Goal: Communication & Community: Participate in discussion

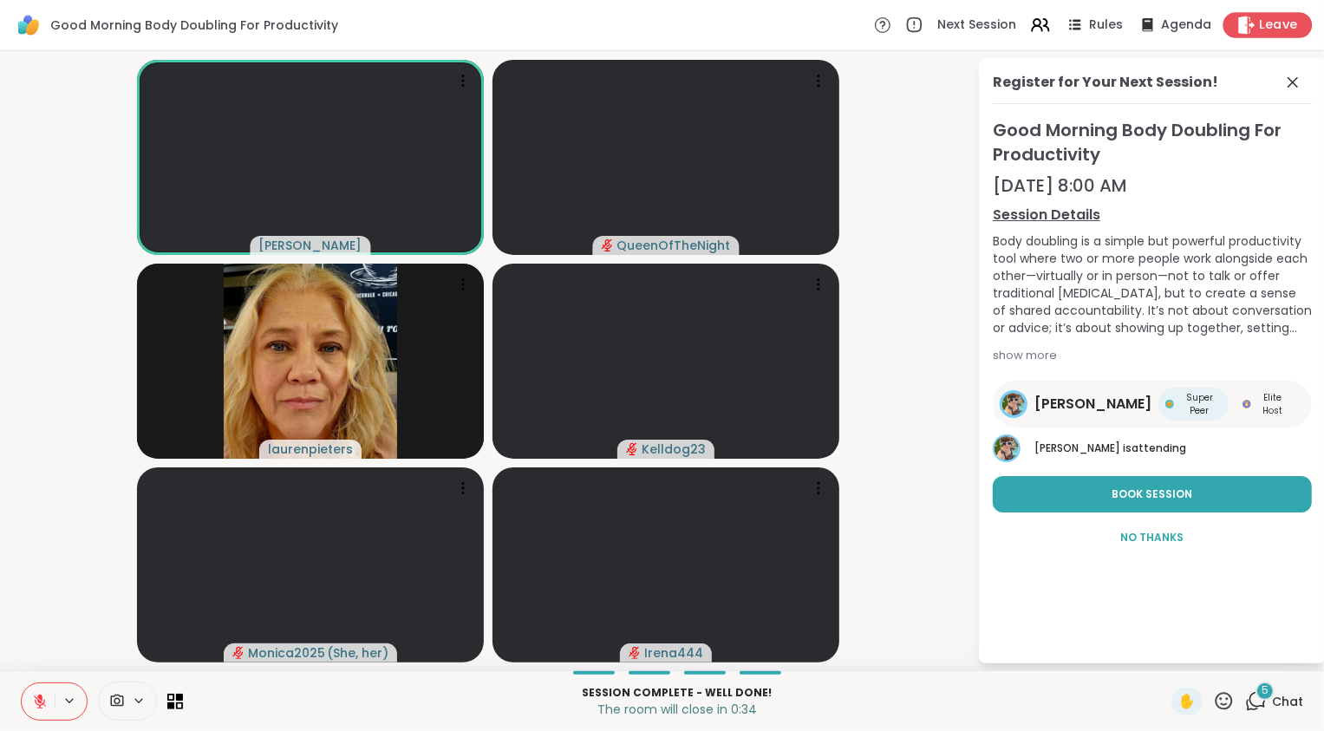
click at [1275, 21] on span "Leave" at bounding box center [1279, 25] width 38 height 18
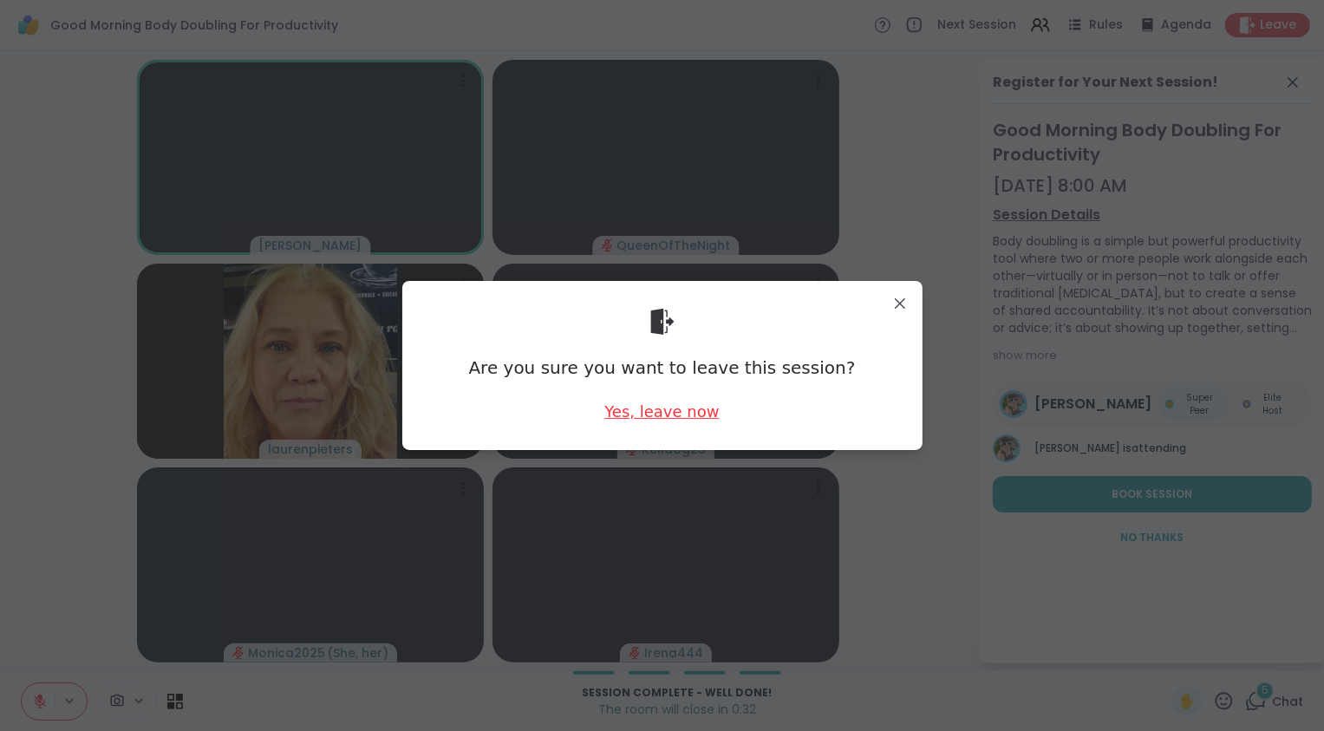
click at [692, 414] on div "Yes, leave now" at bounding box center [662, 412] width 114 height 22
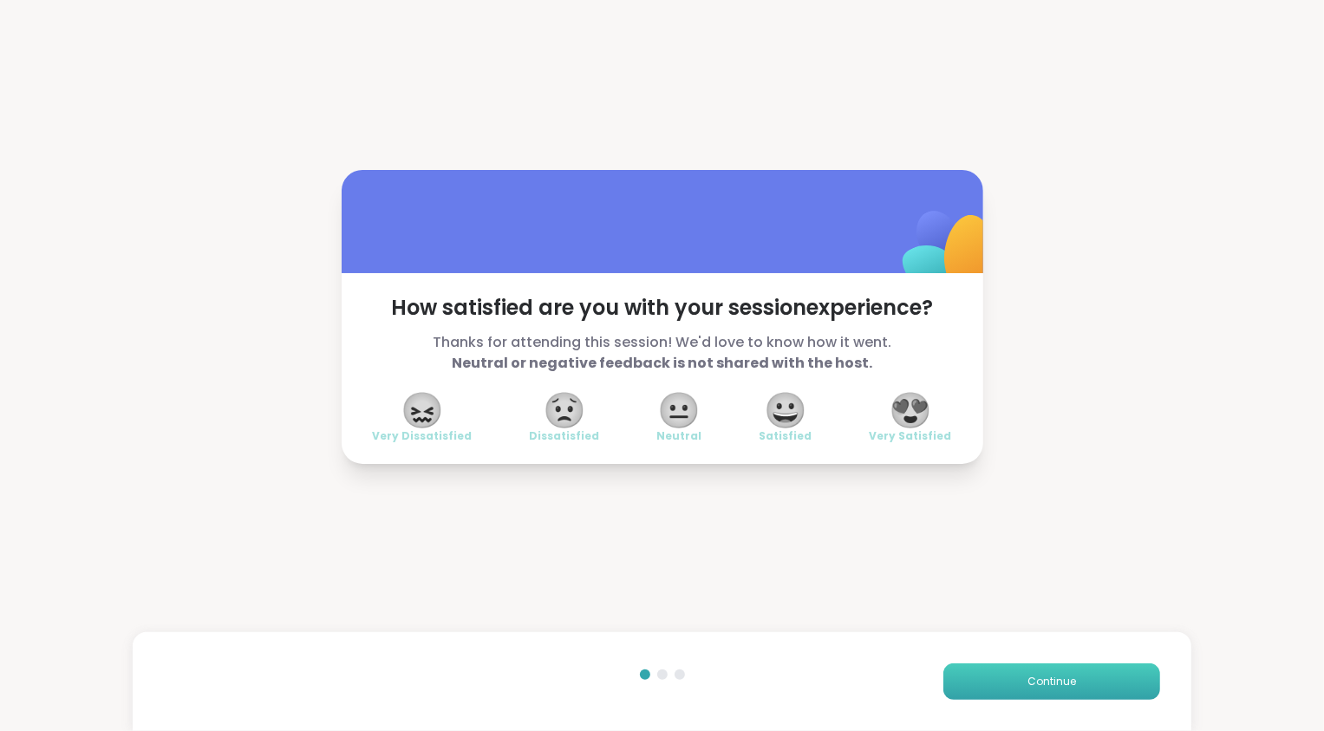
click at [1072, 682] on button "Continue" at bounding box center [1052, 681] width 217 height 36
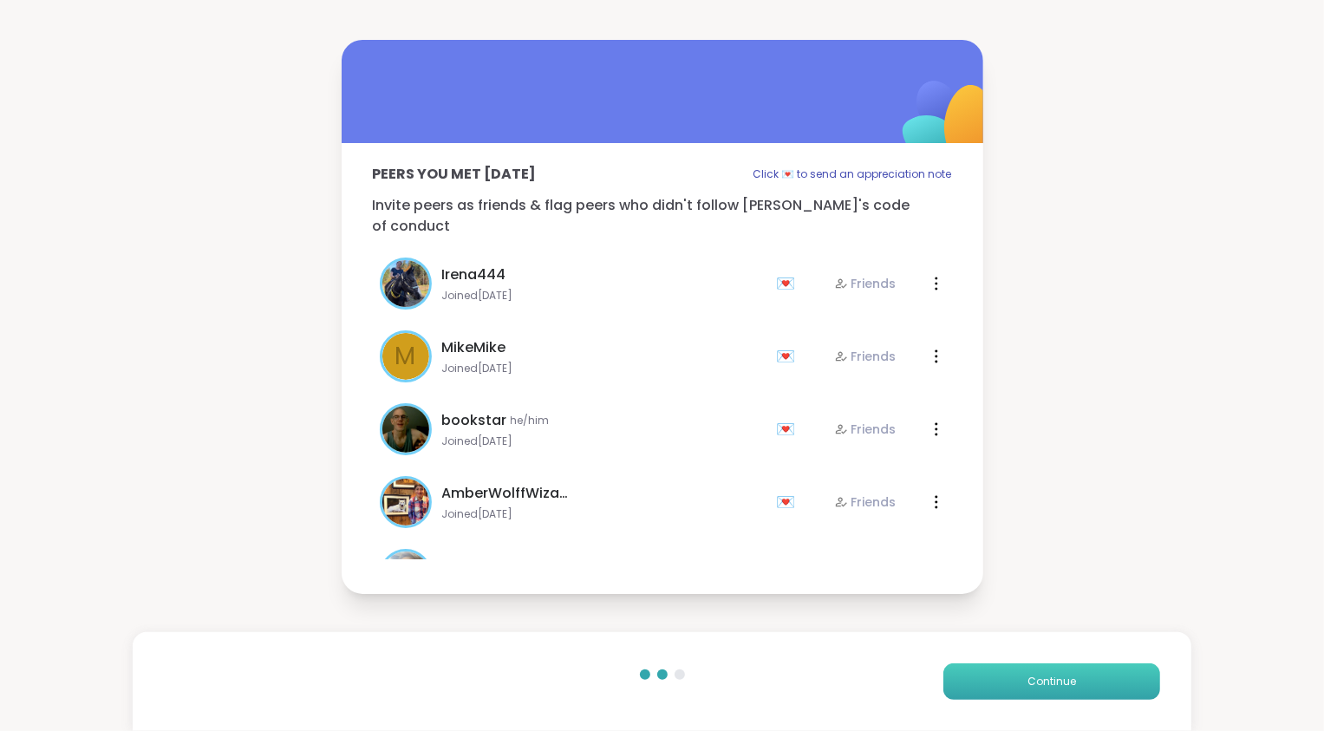
click at [1072, 682] on button "Continue" at bounding box center [1052, 681] width 217 height 36
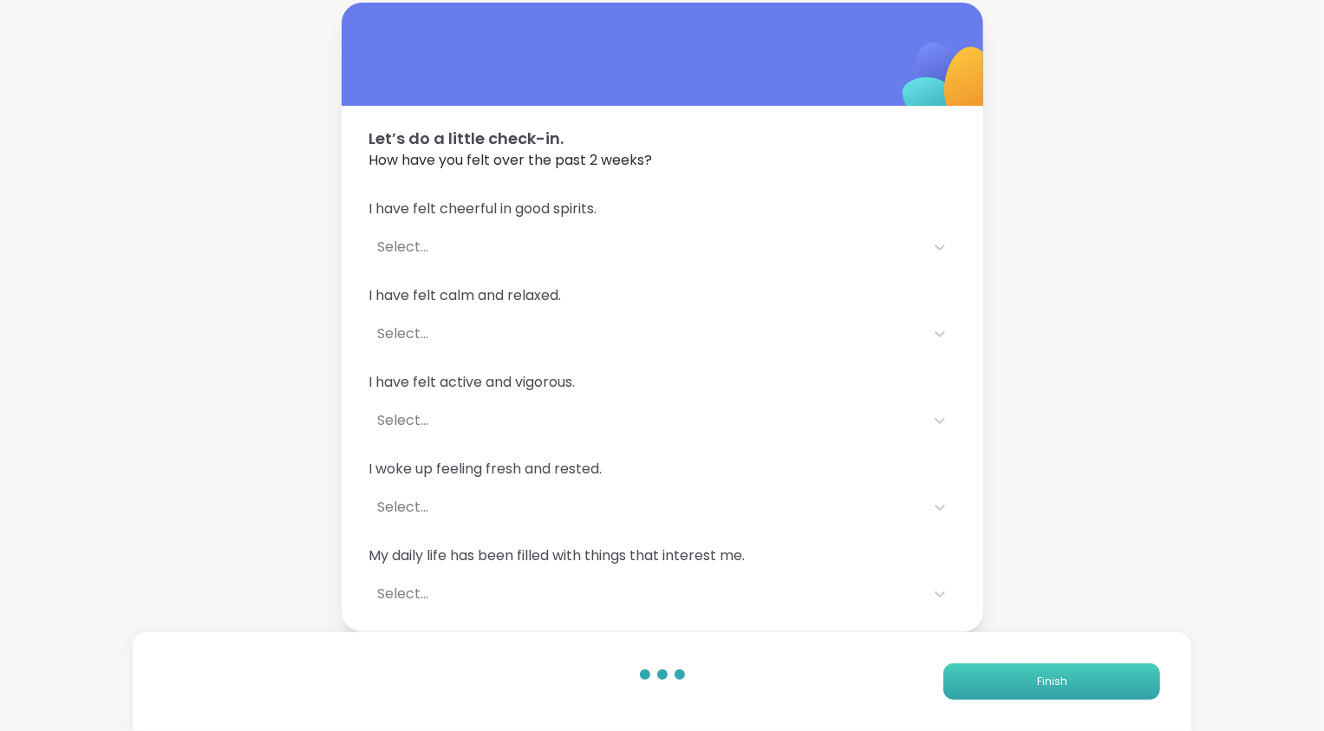
click at [1072, 682] on button "Finish" at bounding box center [1052, 681] width 217 height 36
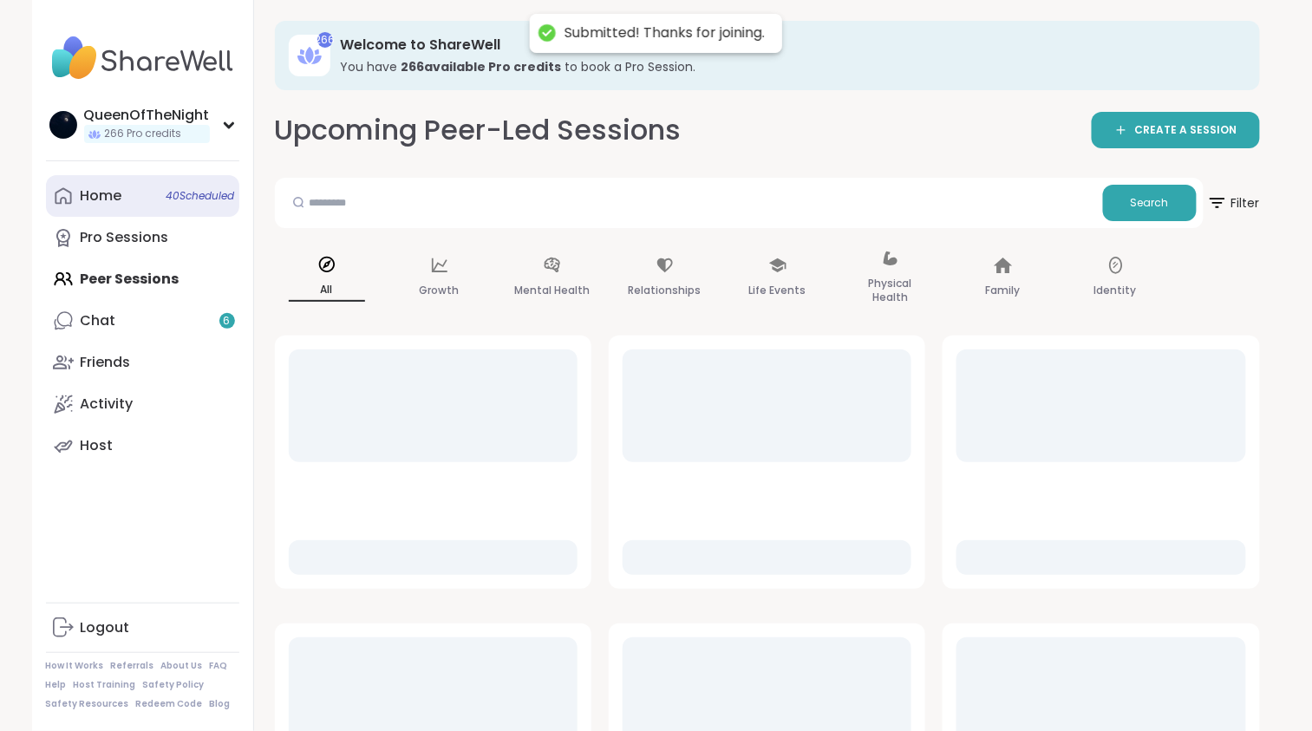
click at [114, 186] on div "Home 40 Scheduled" at bounding box center [102, 195] width 42 height 19
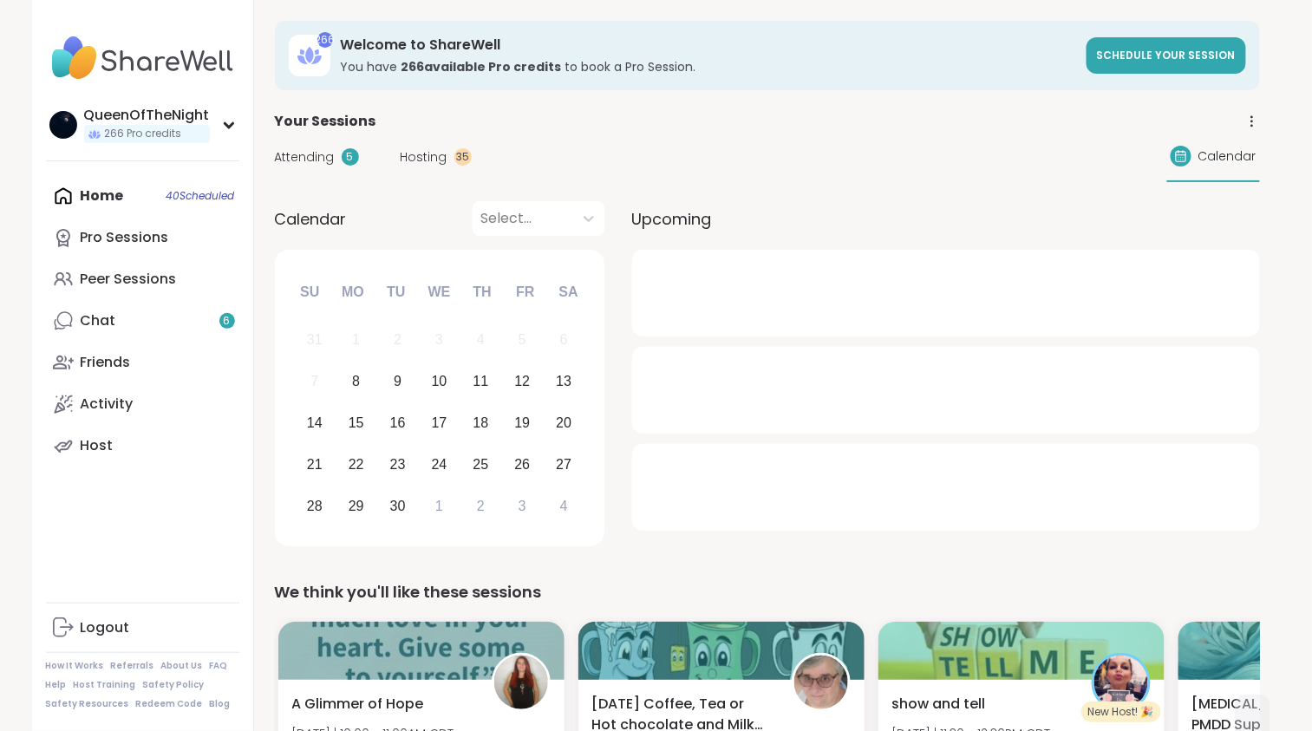
click at [324, 161] on span "Attending" at bounding box center [305, 157] width 60 height 18
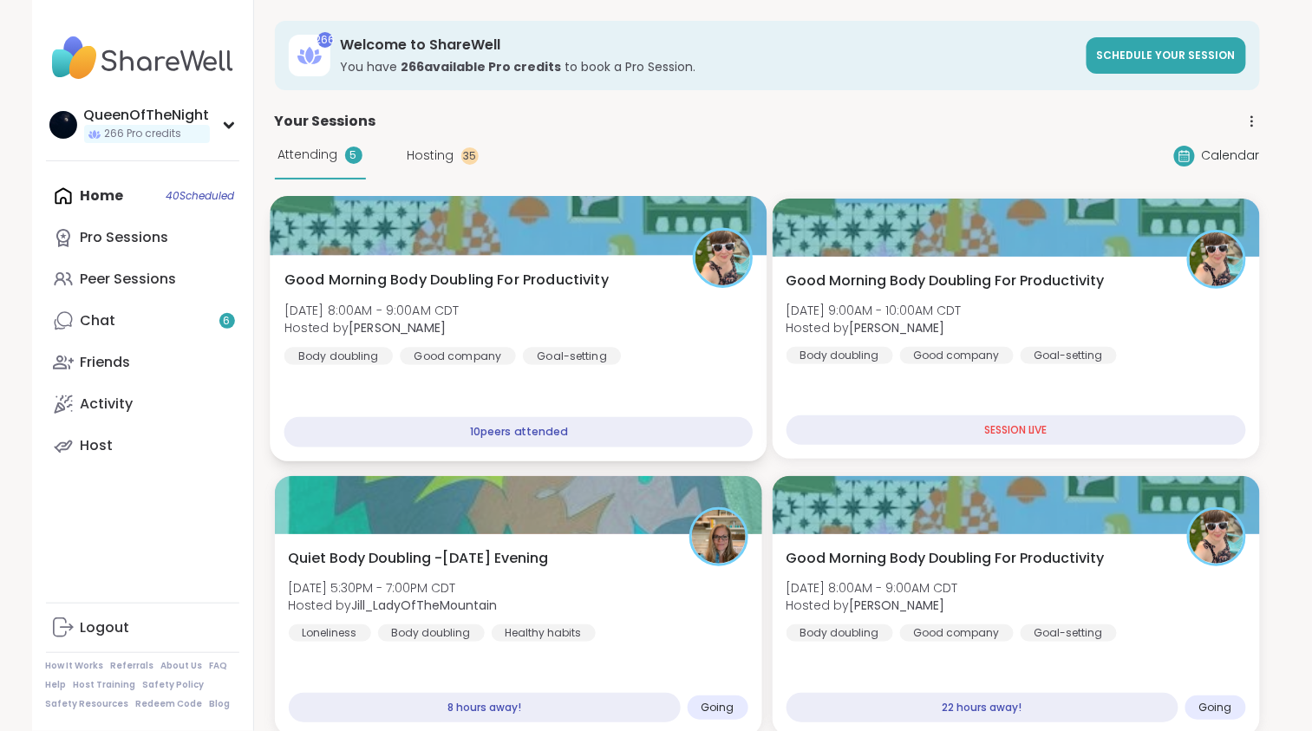
click at [601, 316] on div "Good Morning Body Doubling For Productivity Mon, Sep 08 | 8:00AM - 9:00AM CDT H…" at bounding box center [518, 317] width 469 height 95
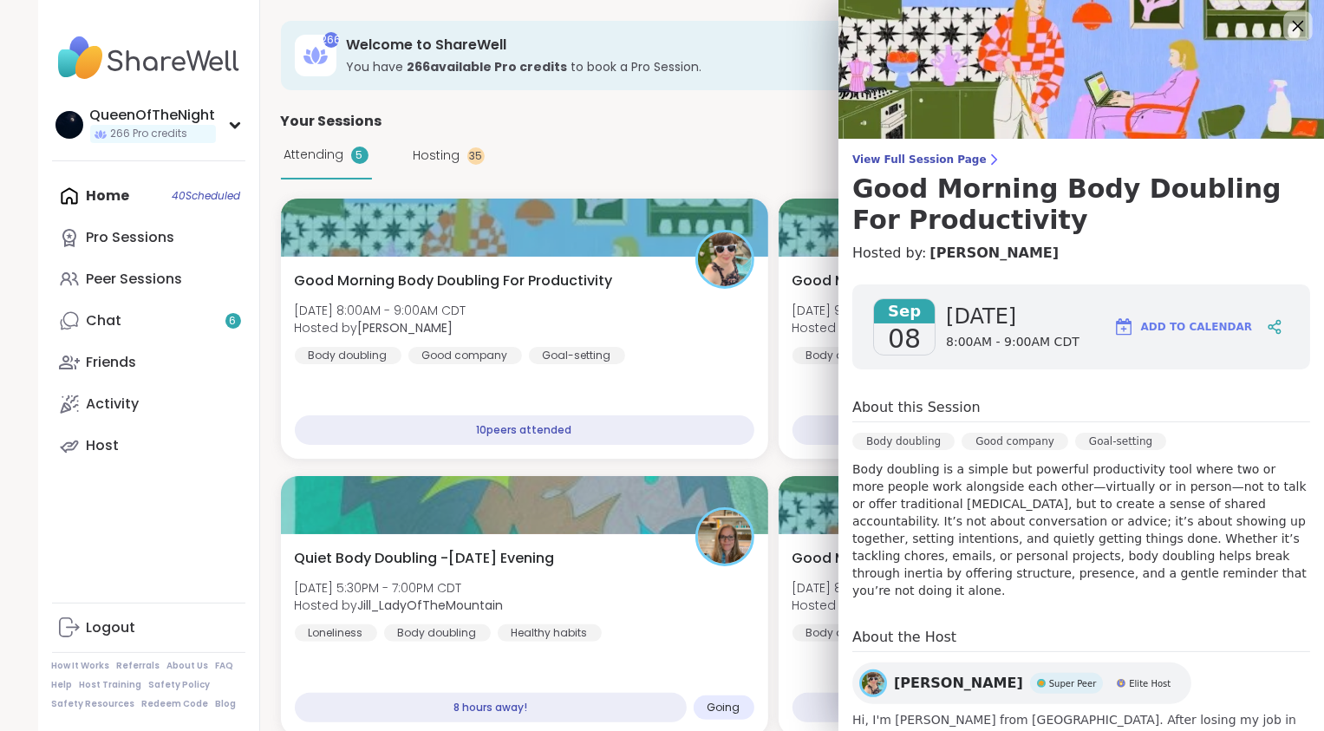
click at [1287, 31] on icon at bounding box center [1298, 26] width 22 height 22
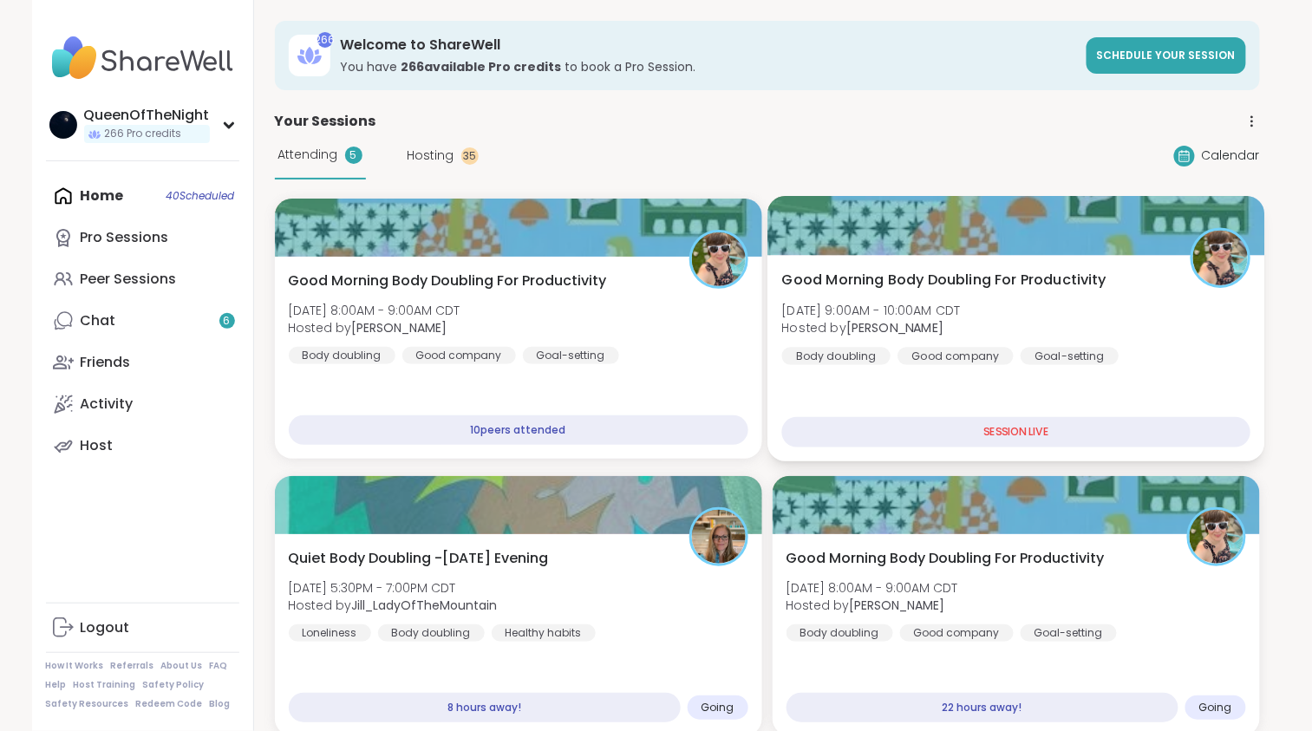
click at [960, 301] on span "Mon, Sep 08 | 9:00AM - 10:00AM CDT" at bounding box center [870, 309] width 179 height 17
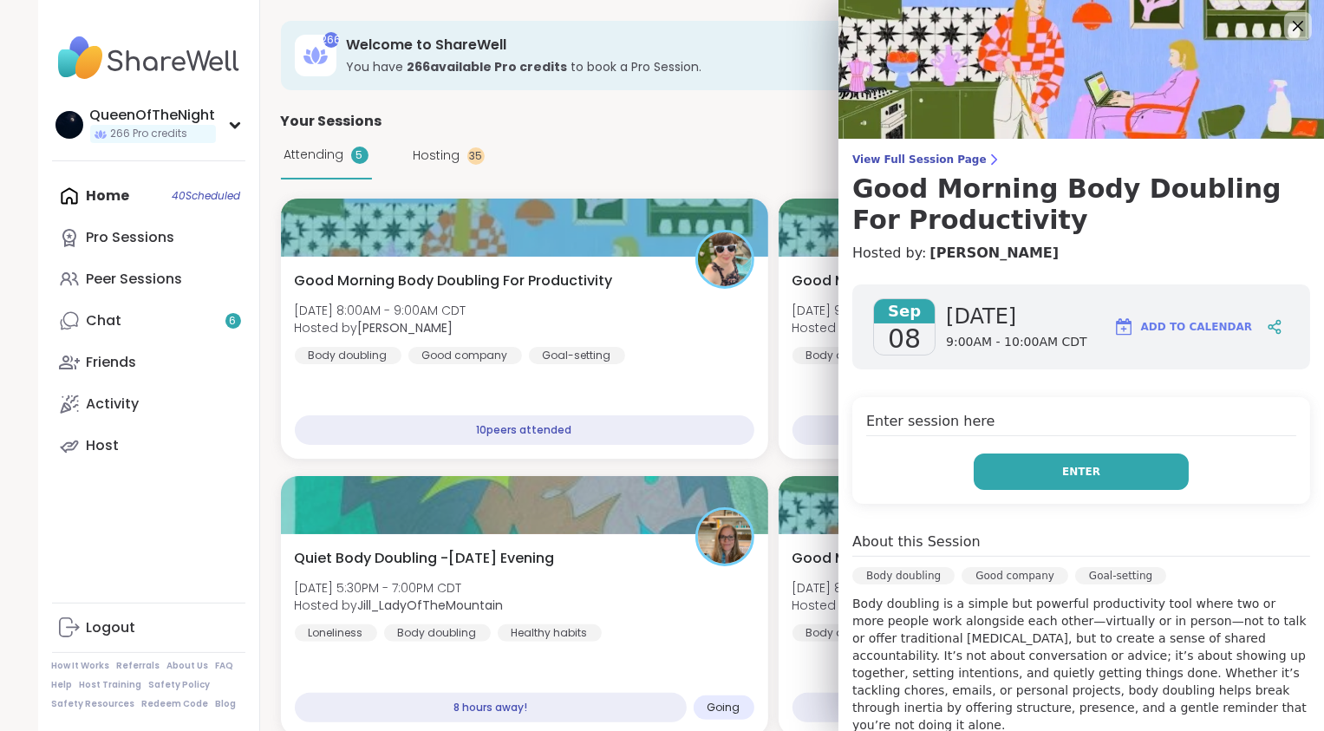
click at [1116, 466] on button "Enter" at bounding box center [1081, 472] width 215 height 36
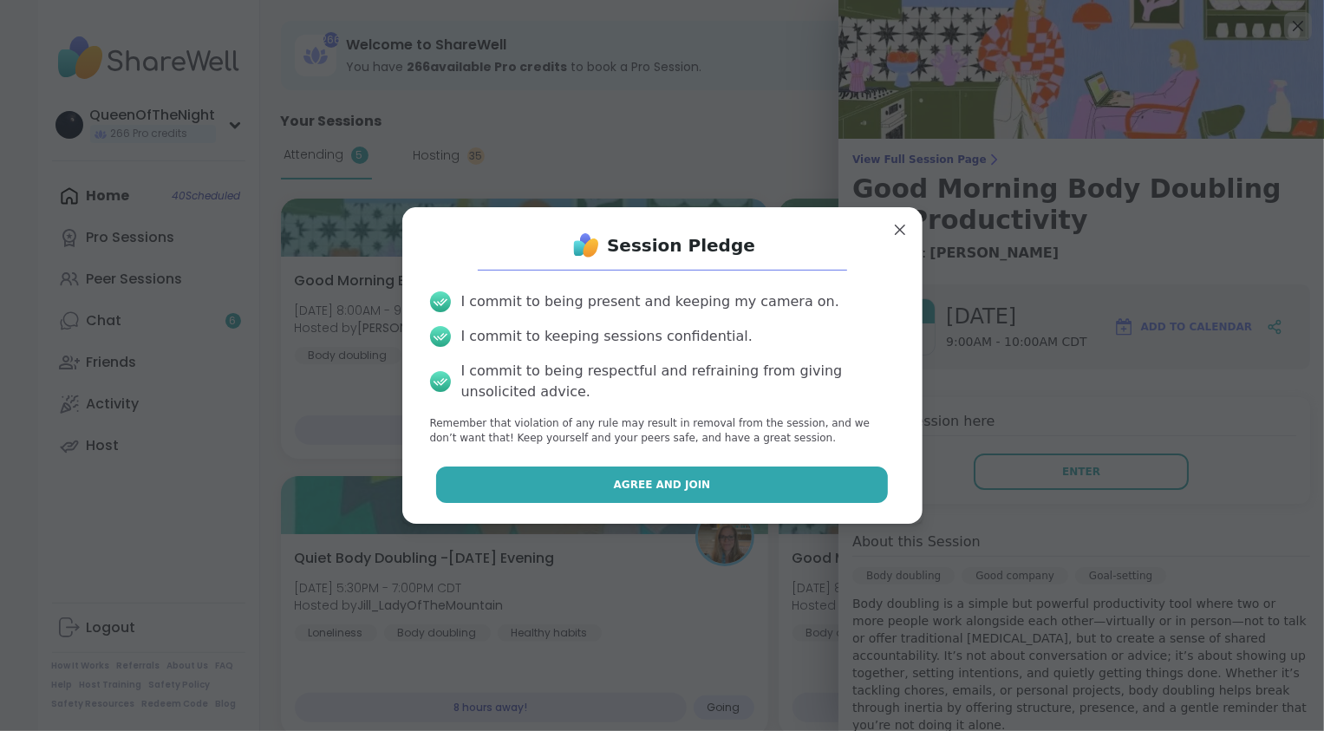
click at [697, 473] on button "Agree and Join" at bounding box center [662, 485] width 452 height 36
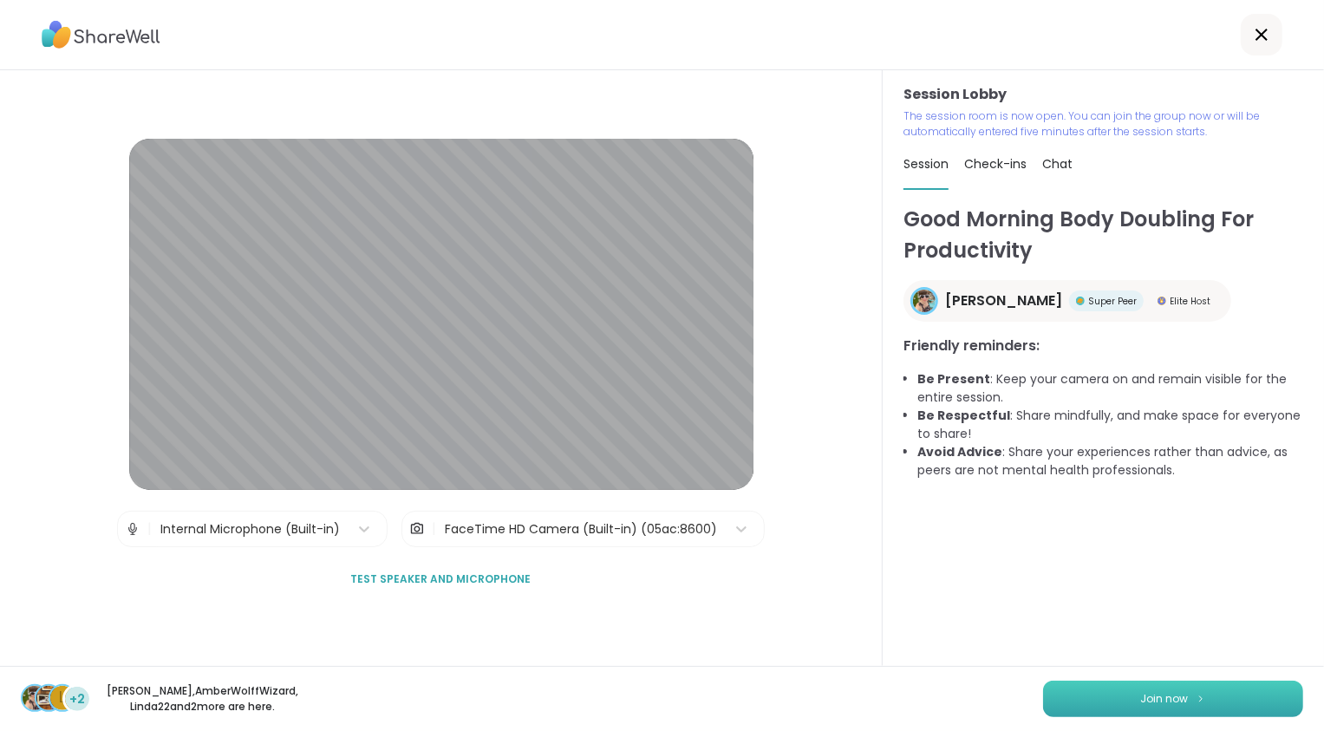
click at [1167, 694] on span "Join now" at bounding box center [1165, 699] width 48 height 16
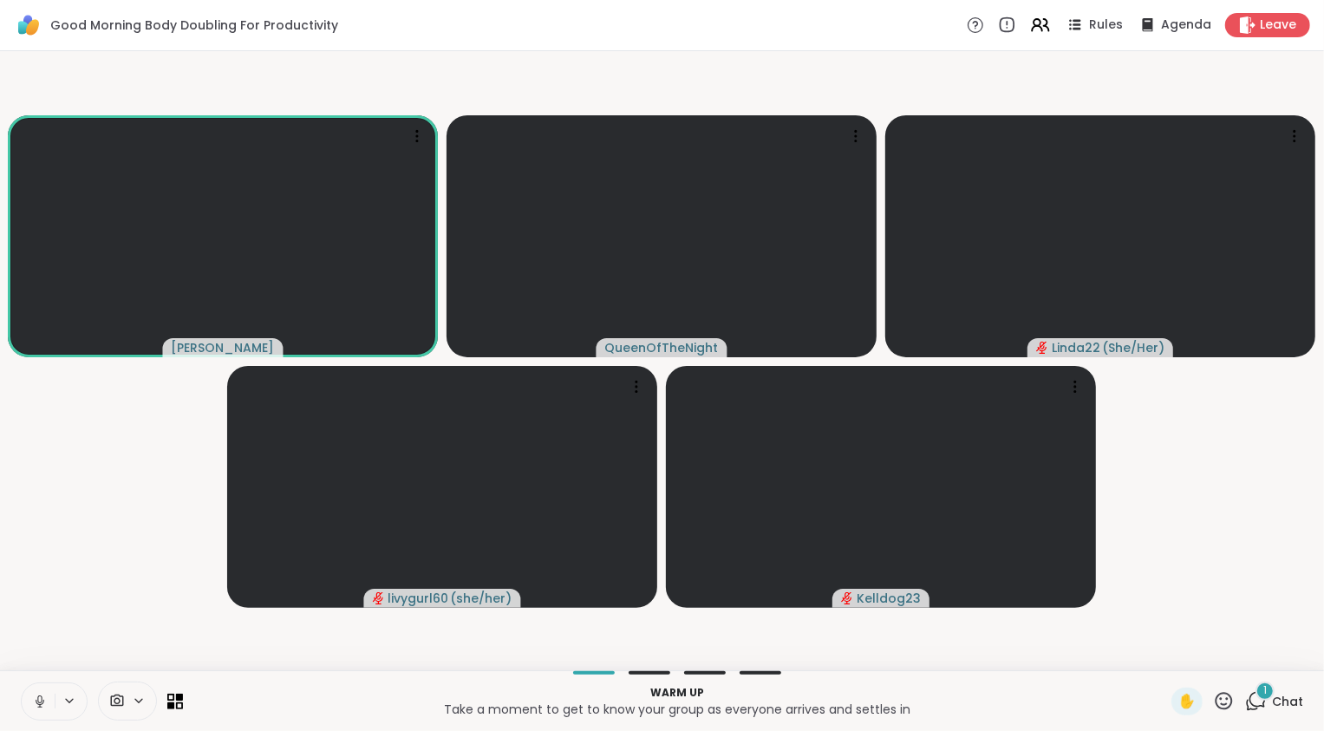
click at [42, 701] on icon at bounding box center [40, 702] width 16 height 16
click at [1247, 702] on icon at bounding box center [1256, 701] width 22 height 22
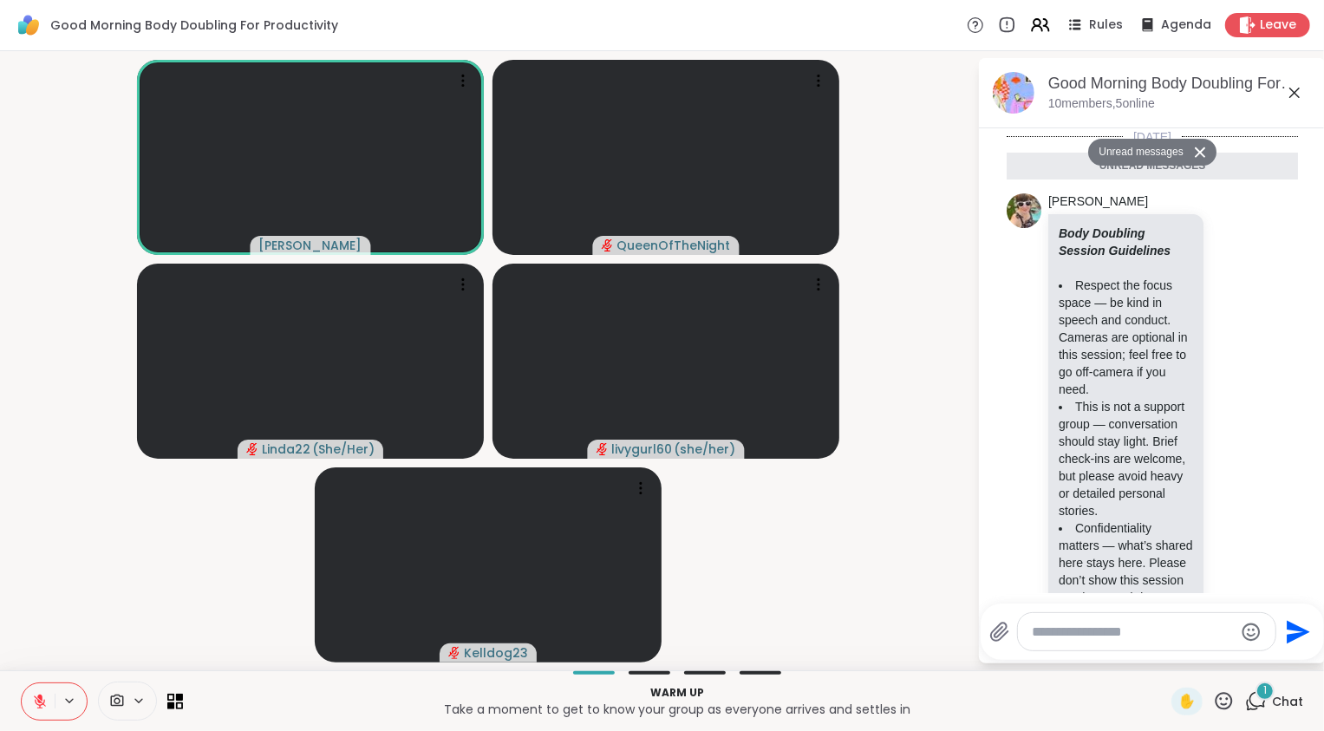
scroll to position [395, 0]
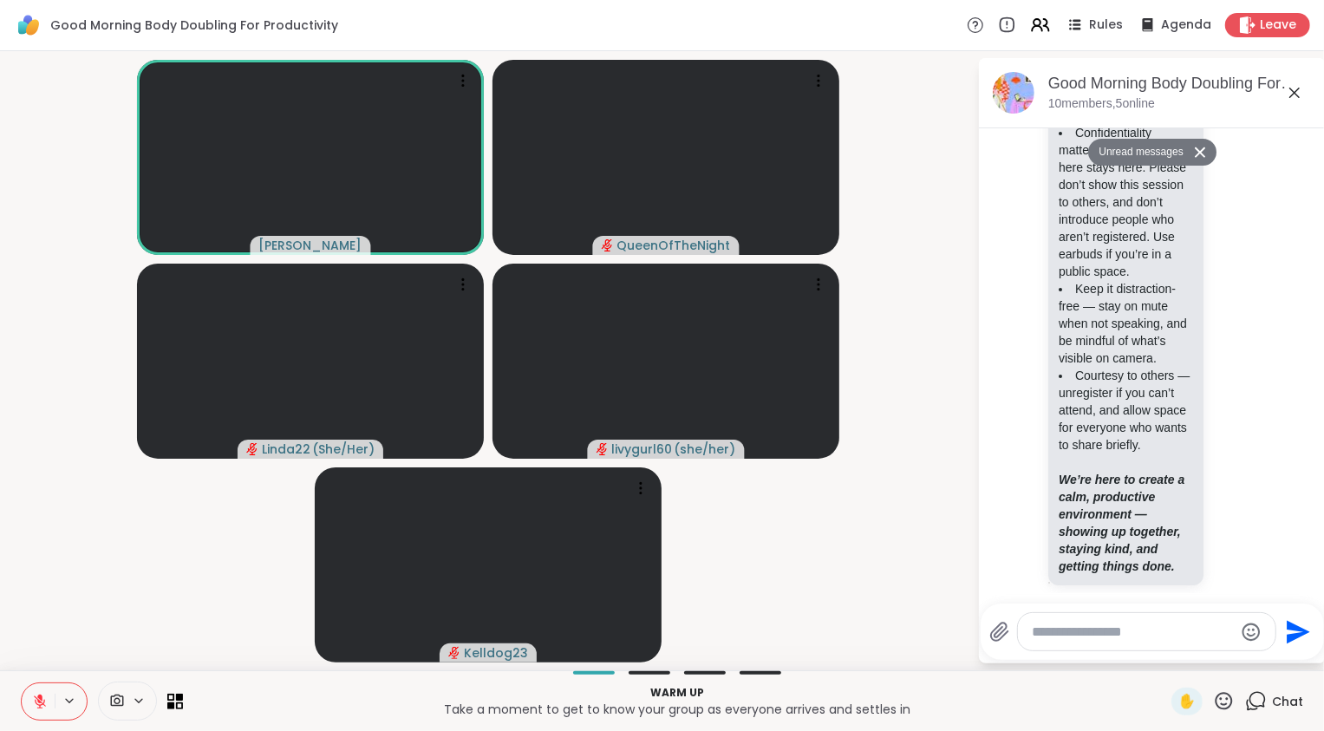
click at [1197, 630] on textarea "Type your message" at bounding box center [1133, 632] width 202 height 17
type textarea "**********"
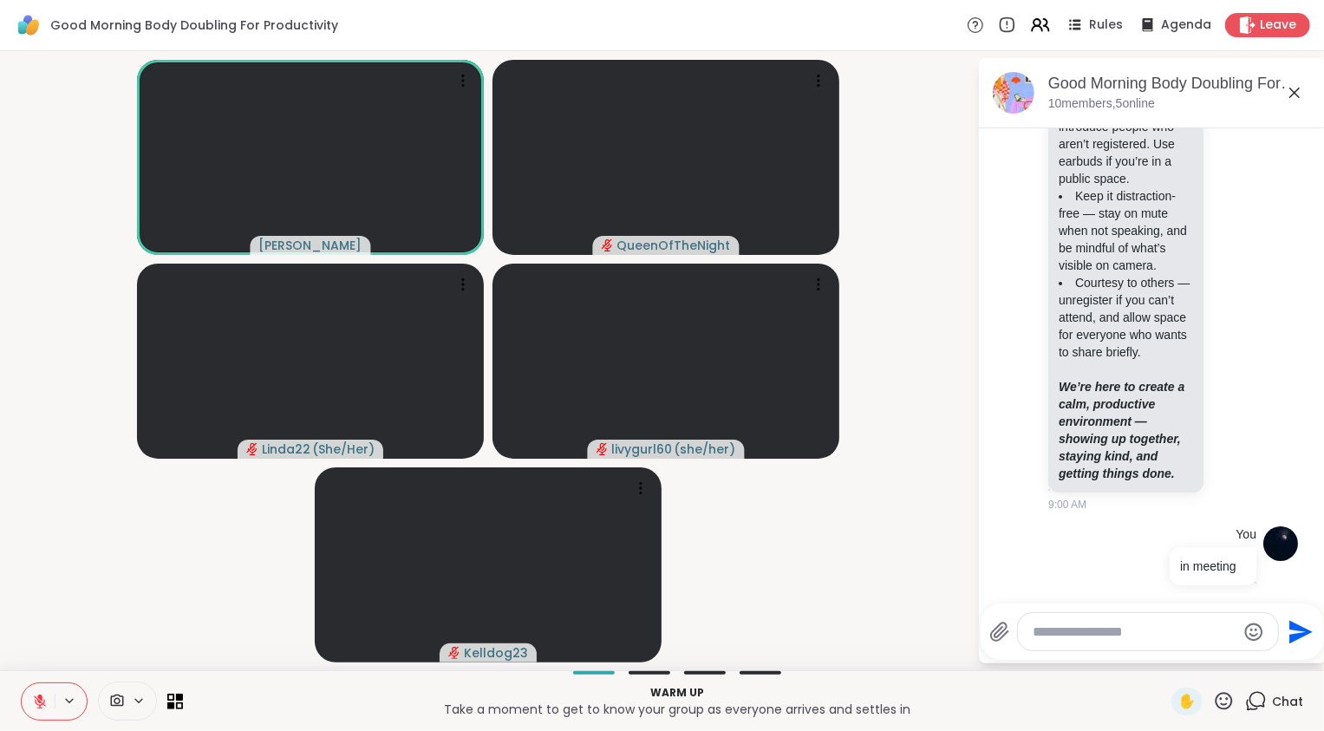
click at [1197, 630] on textarea "Type your message" at bounding box center [1135, 632] width 202 height 17
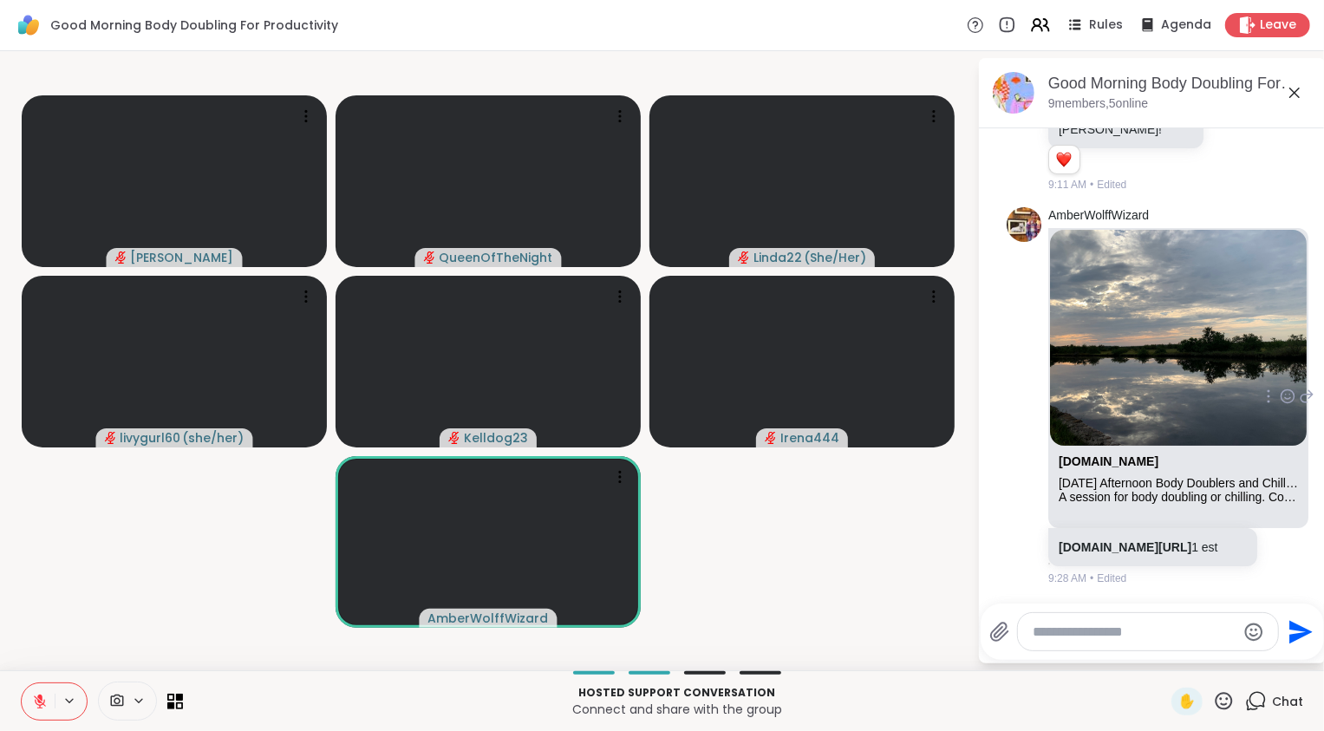
scroll to position [1515, 0]
click at [1156, 540] on link "sharewellnow.com/session/4f95b268-9c67-44b2-81da-a9a415b02c0d" at bounding box center [1125, 547] width 133 height 14
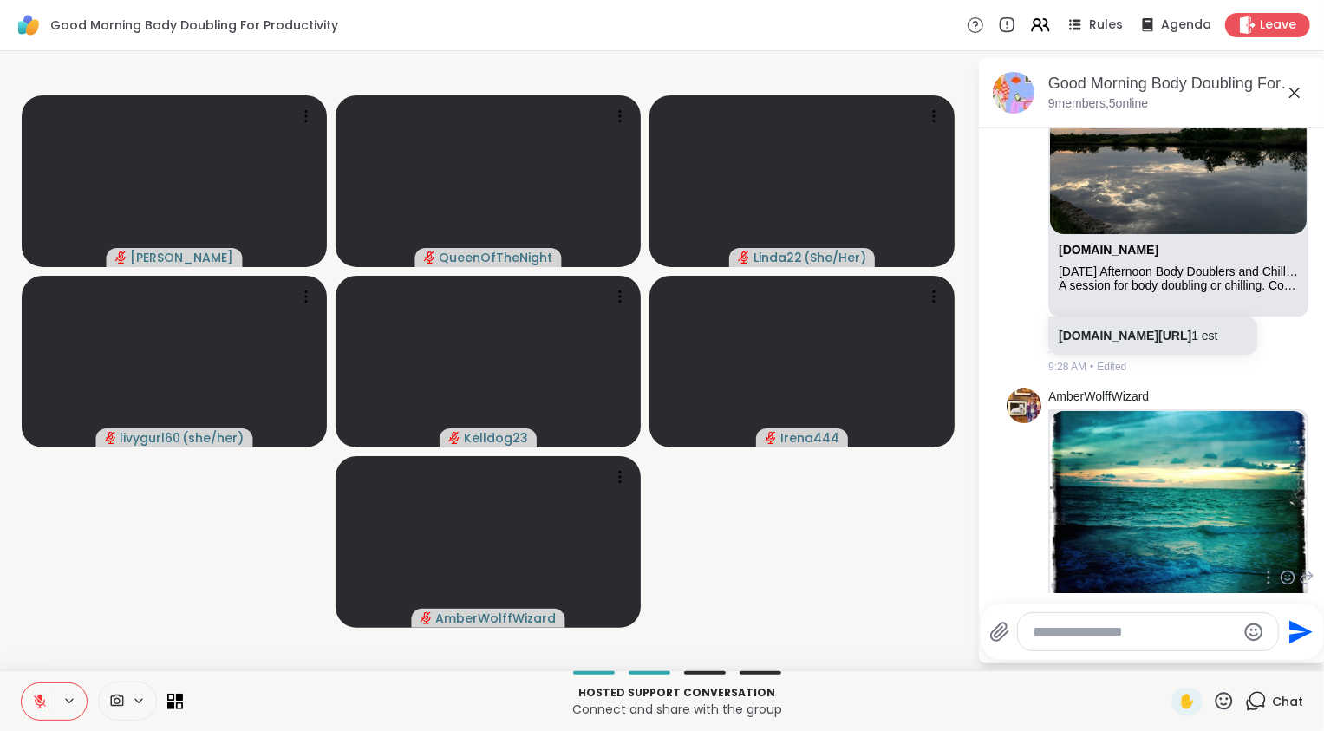
scroll to position [1957, 0]
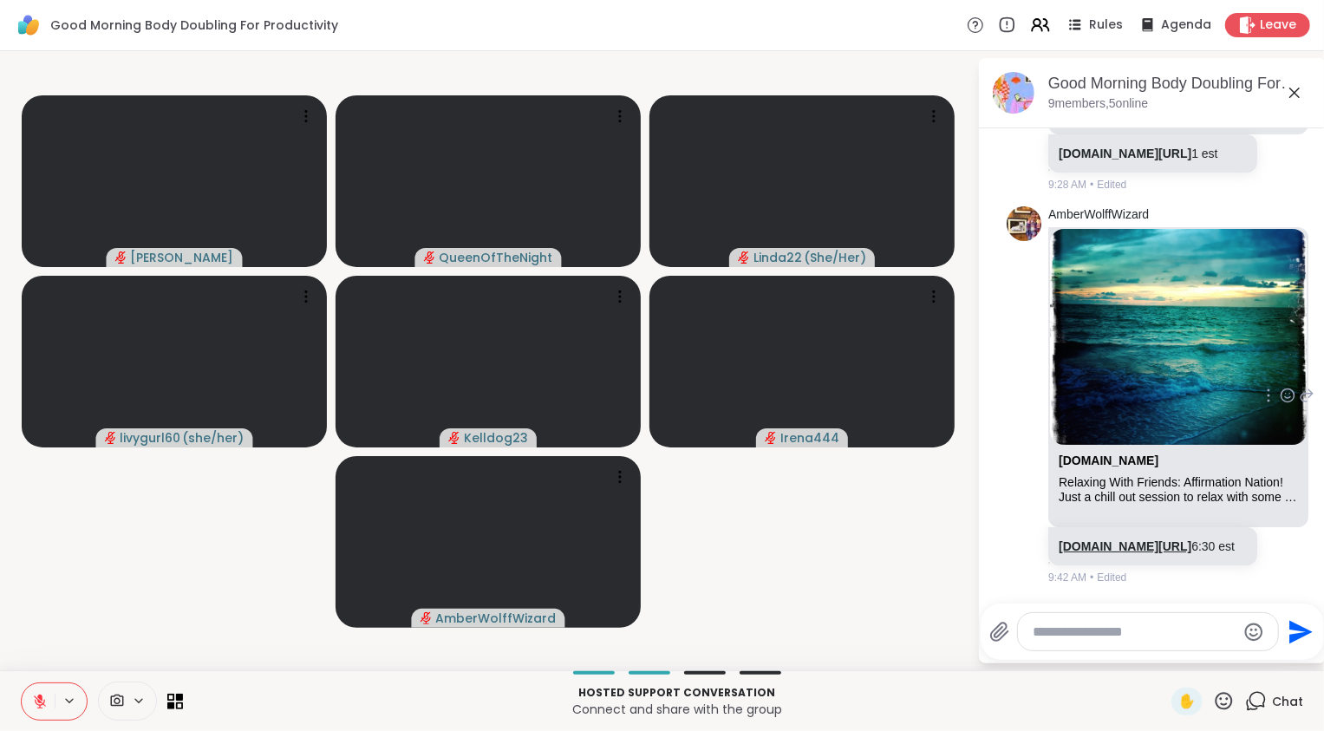
click at [1144, 539] on link "sharewellnow.com/session/6a976ea3-82e0-4cc7-bd09-727961544bb5" at bounding box center [1125, 546] width 133 height 14
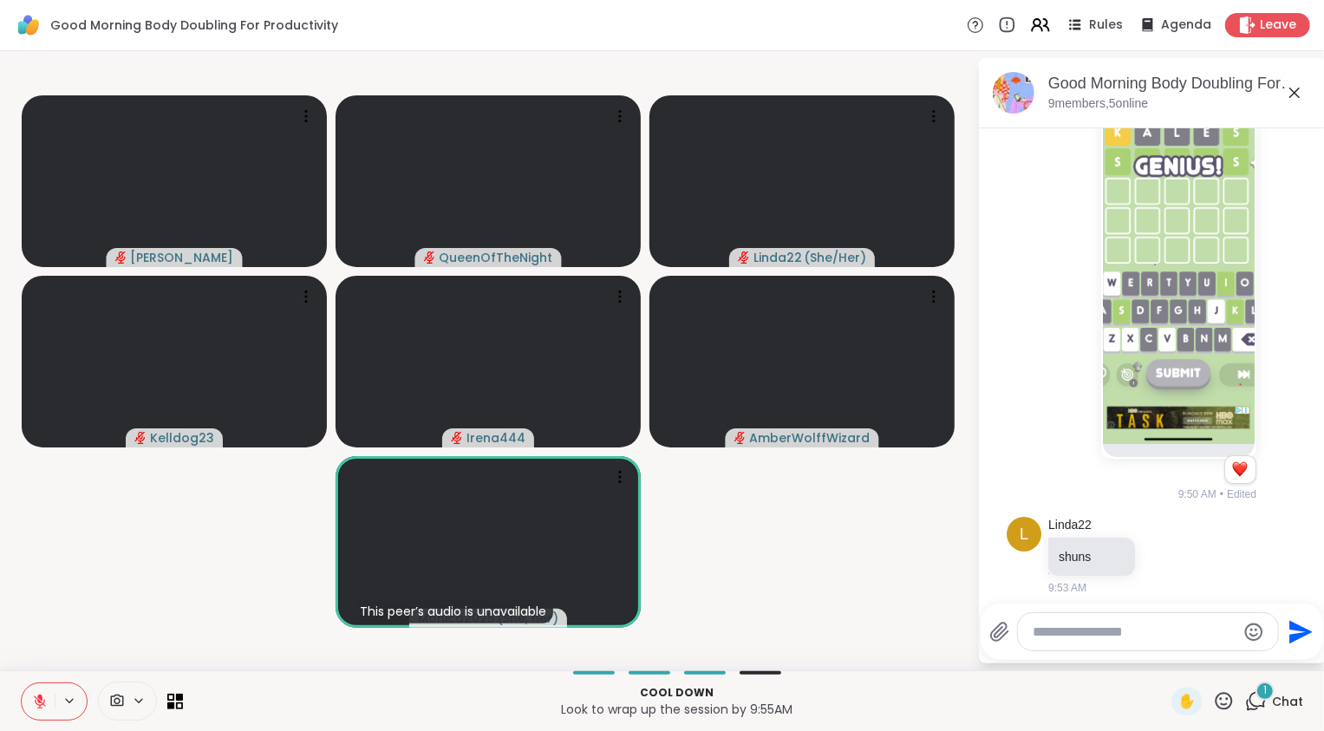
scroll to position [3573, 0]
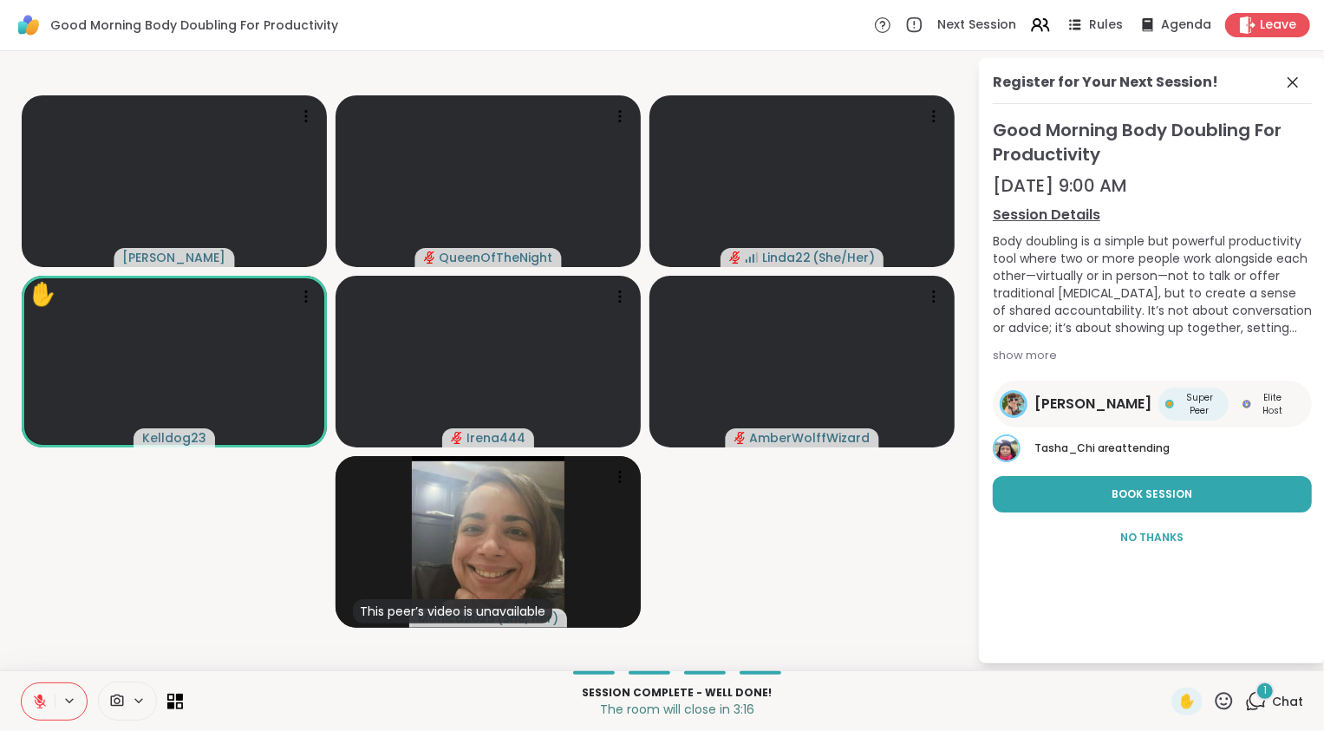
click at [1247, 700] on icon at bounding box center [1256, 701] width 22 height 22
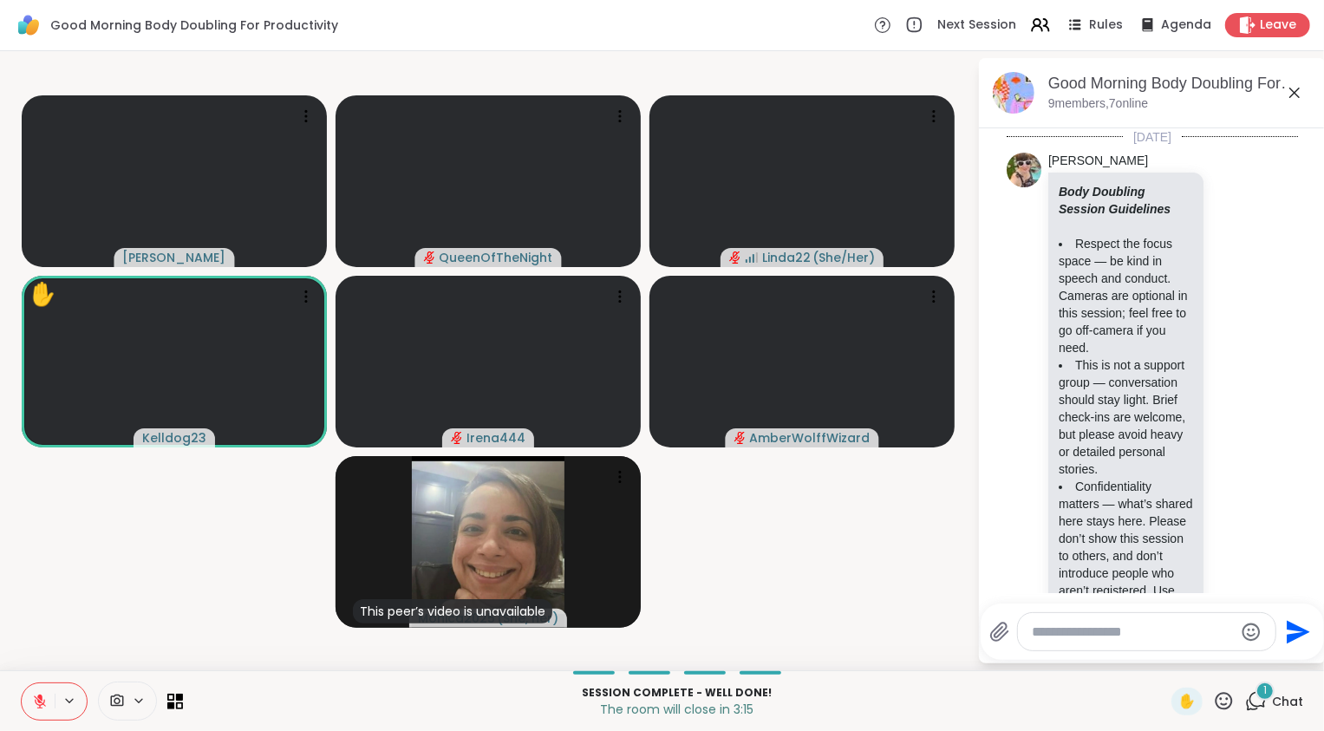
scroll to position [3801, 0]
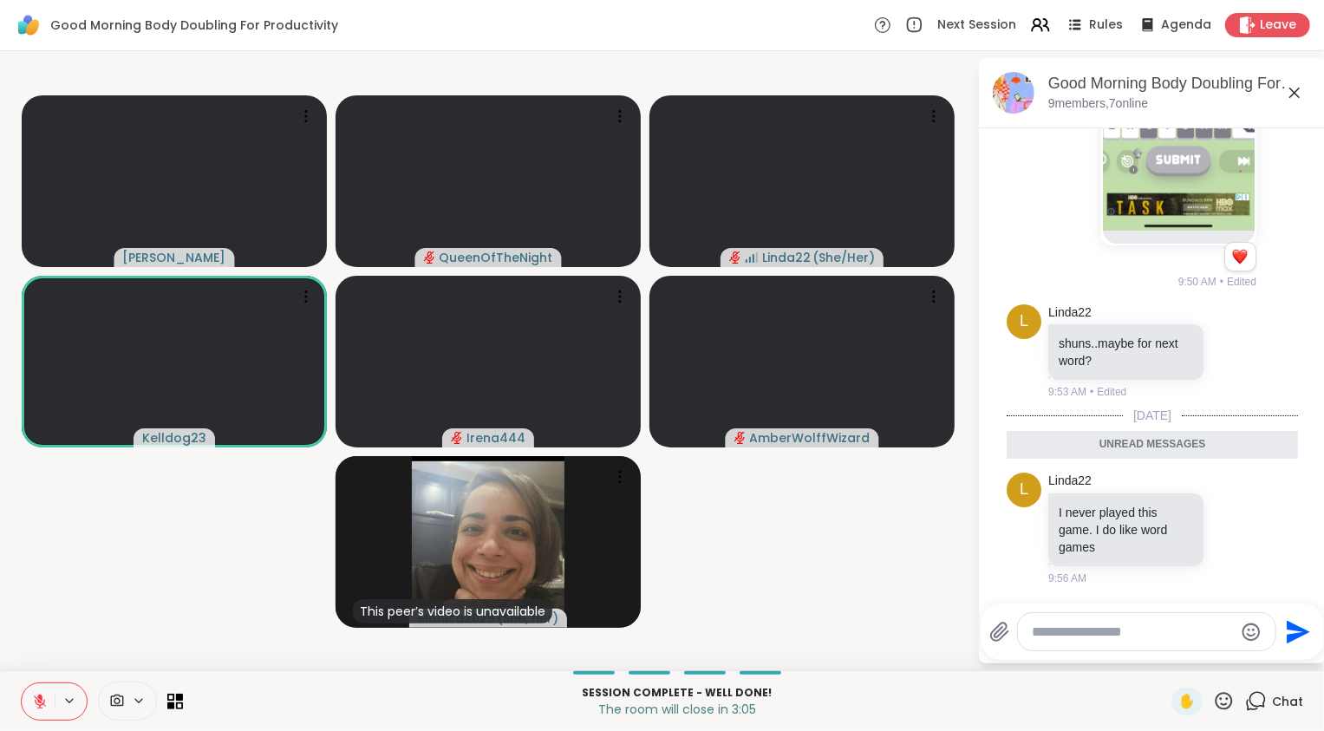
click at [1146, 631] on textarea "Type your message" at bounding box center [1133, 632] width 202 height 17
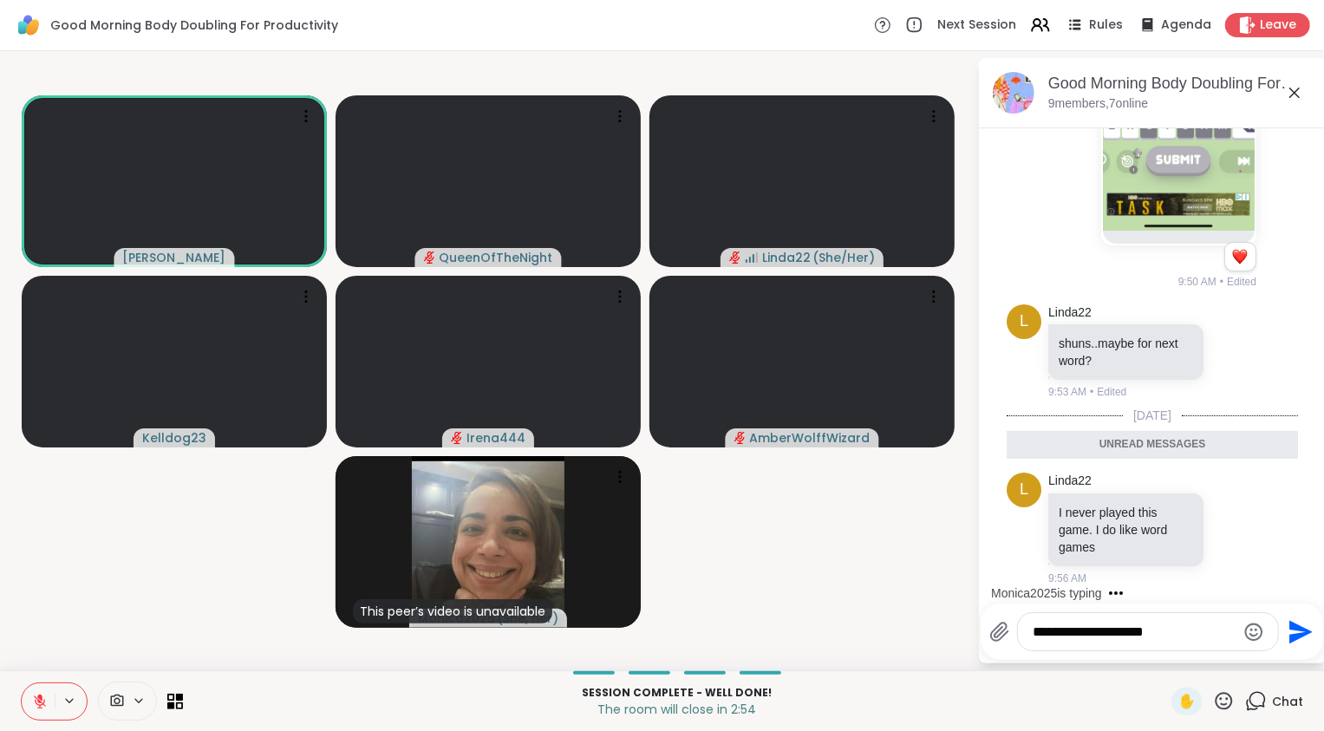
type textarea "**********"
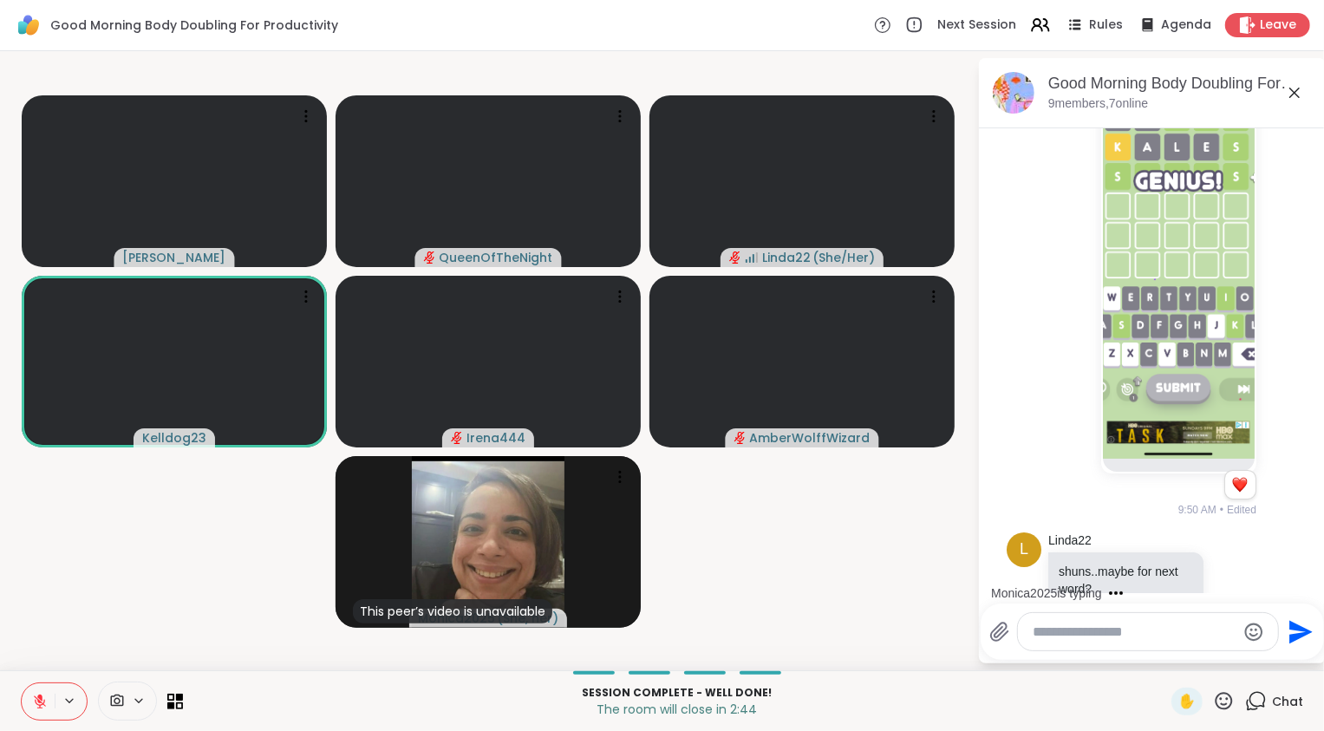
scroll to position [3490, 0]
click at [1194, 325] on img at bounding box center [1179, 253] width 152 height 413
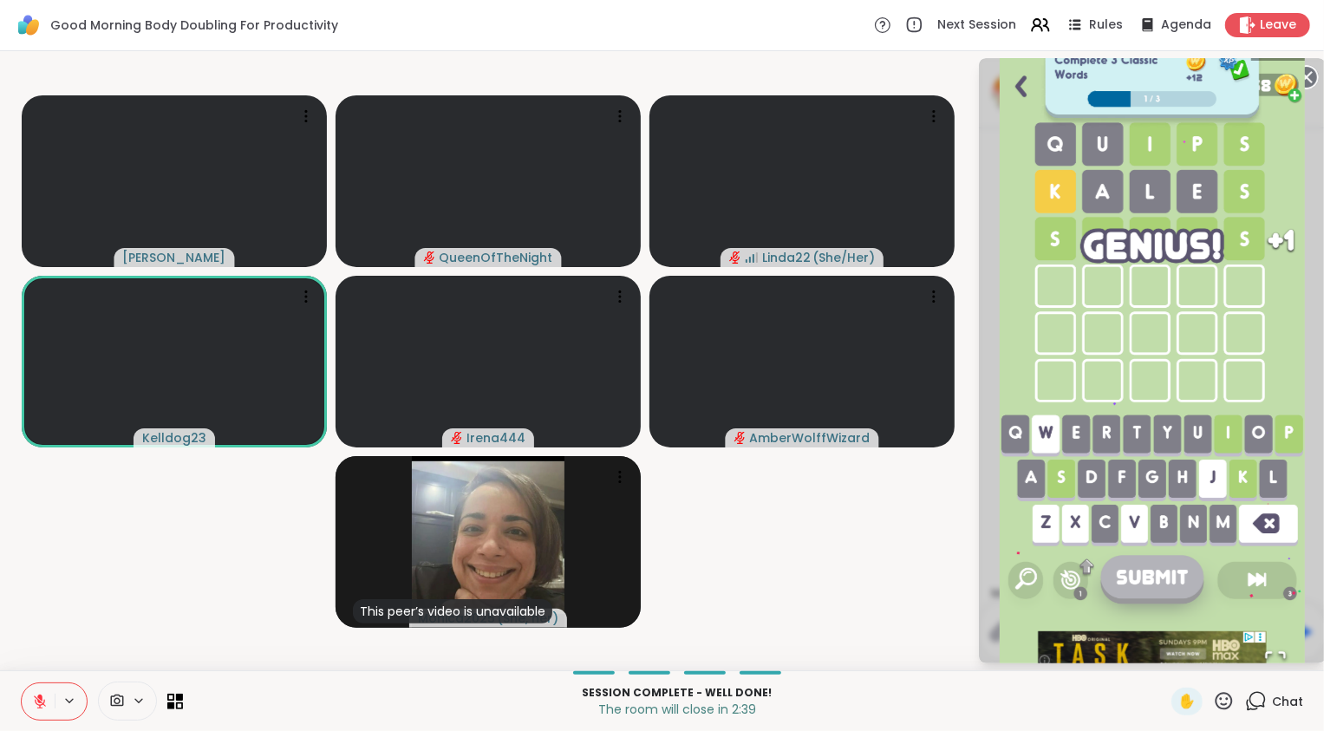
click at [874, 534] on video-player-container "Adrienne_QueenOfTheDawn QueenOfTheNight Linda22 ( She/Her ) Kelldog23 Irena444 …" at bounding box center [488, 360] width 957 height 605
click at [983, 178] on div "1 / 1" at bounding box center [1152, 360] width 347 height 605
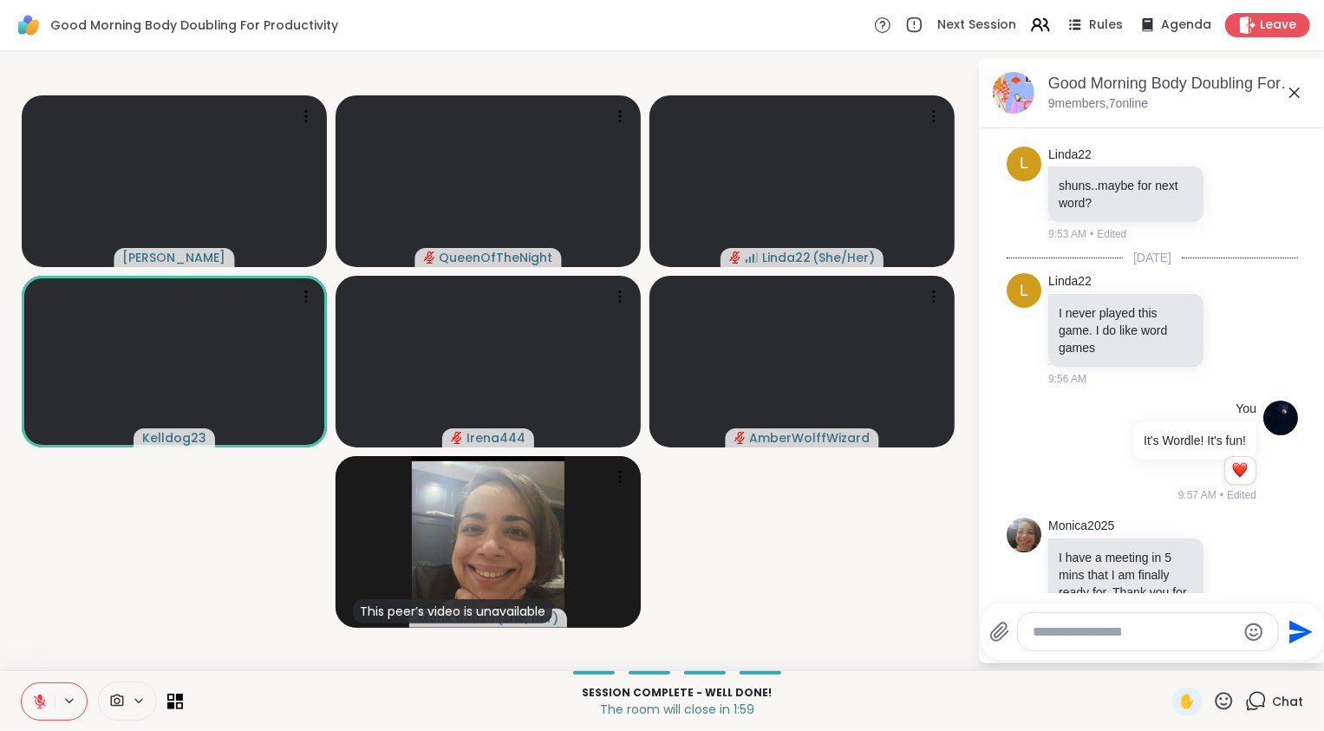
scroll to position [4056, 0]
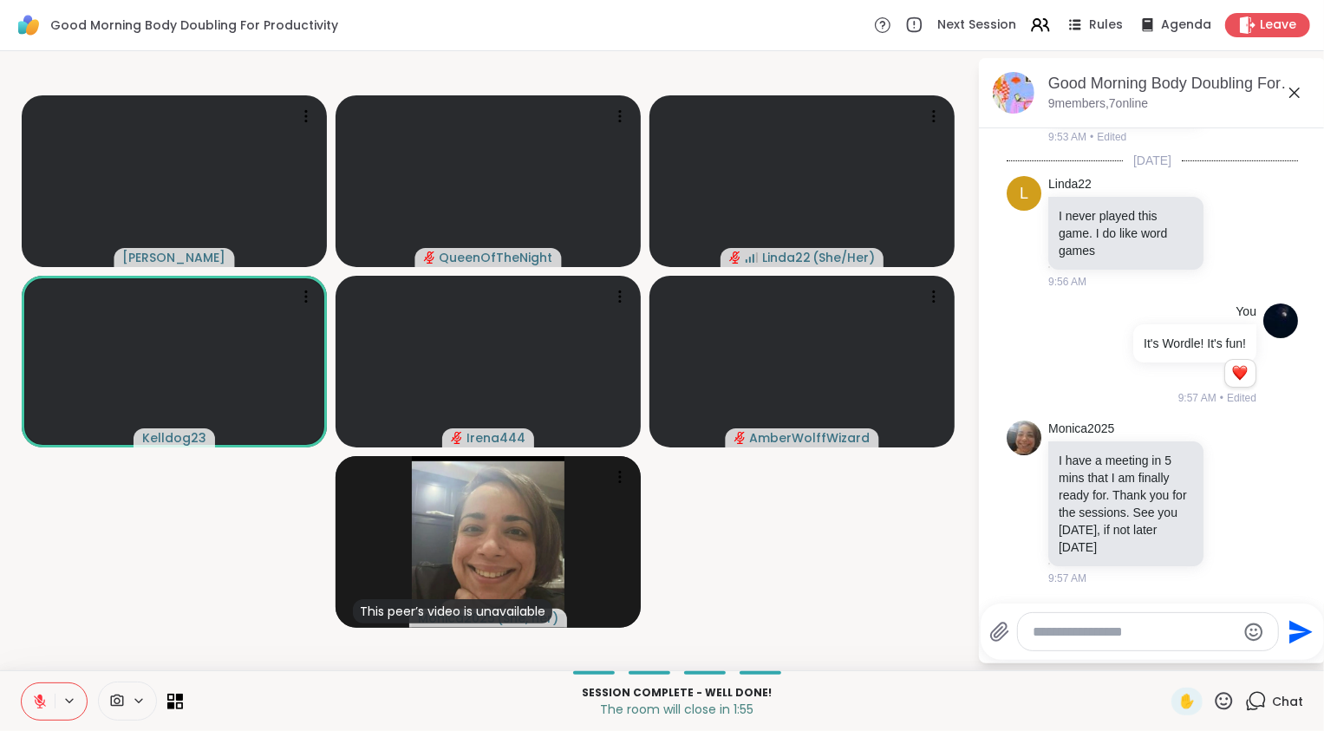
click at [41, 703] on icon at bounding box center [40, 702] width 16 height 16
click at [36, 707] on icon at bounding box center [40, 702] width 16 height 16
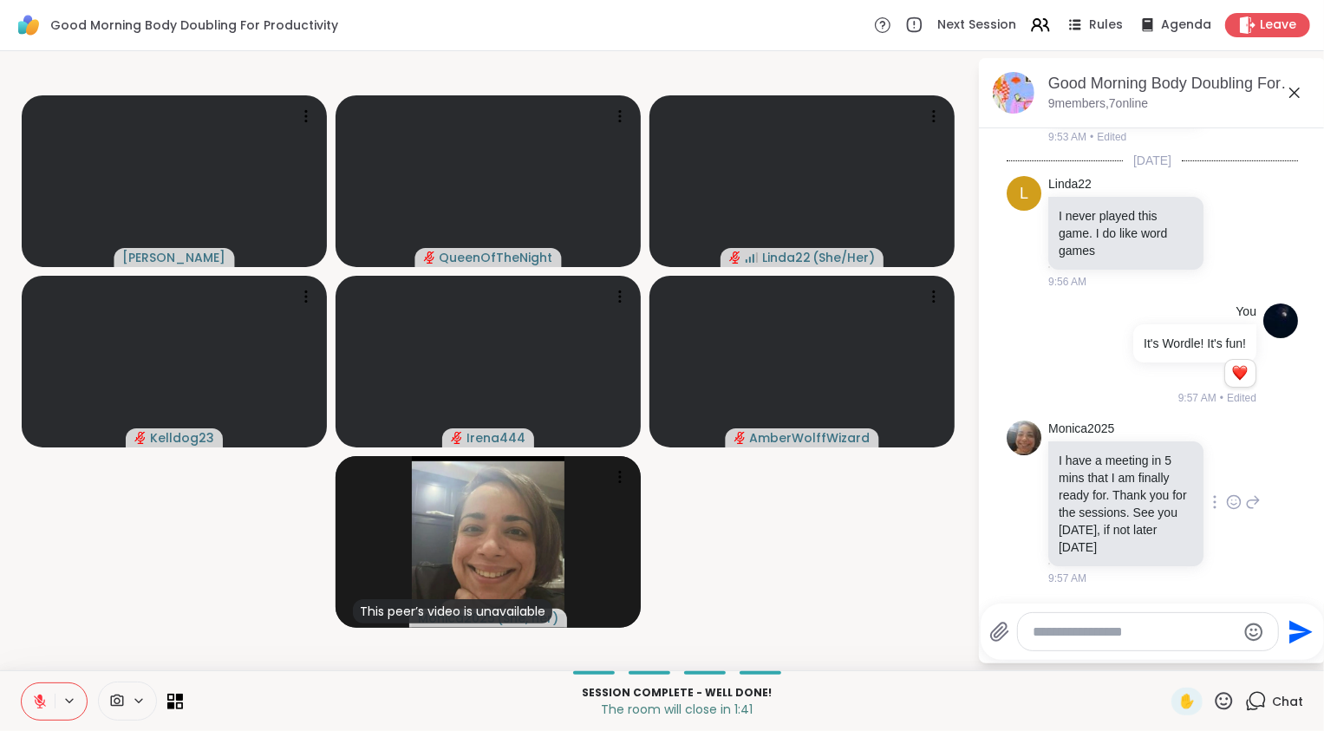
click at [1228, 500] on icon at bounding box center [1234, 502] width 13 height 13
click at [1226, 468] on div "Select Reaction: Heart" at bounding box center [1234, 475] width 16 height 16
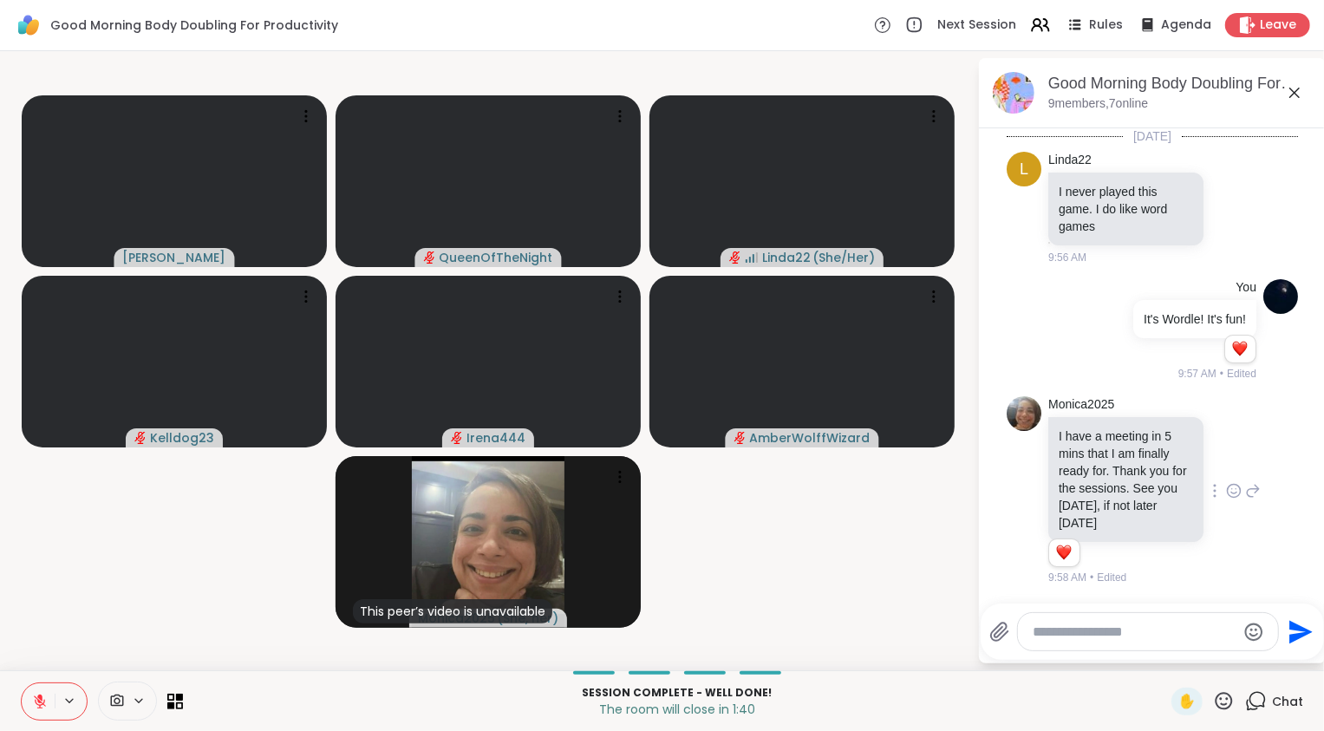
scroll to position [4081, 0]
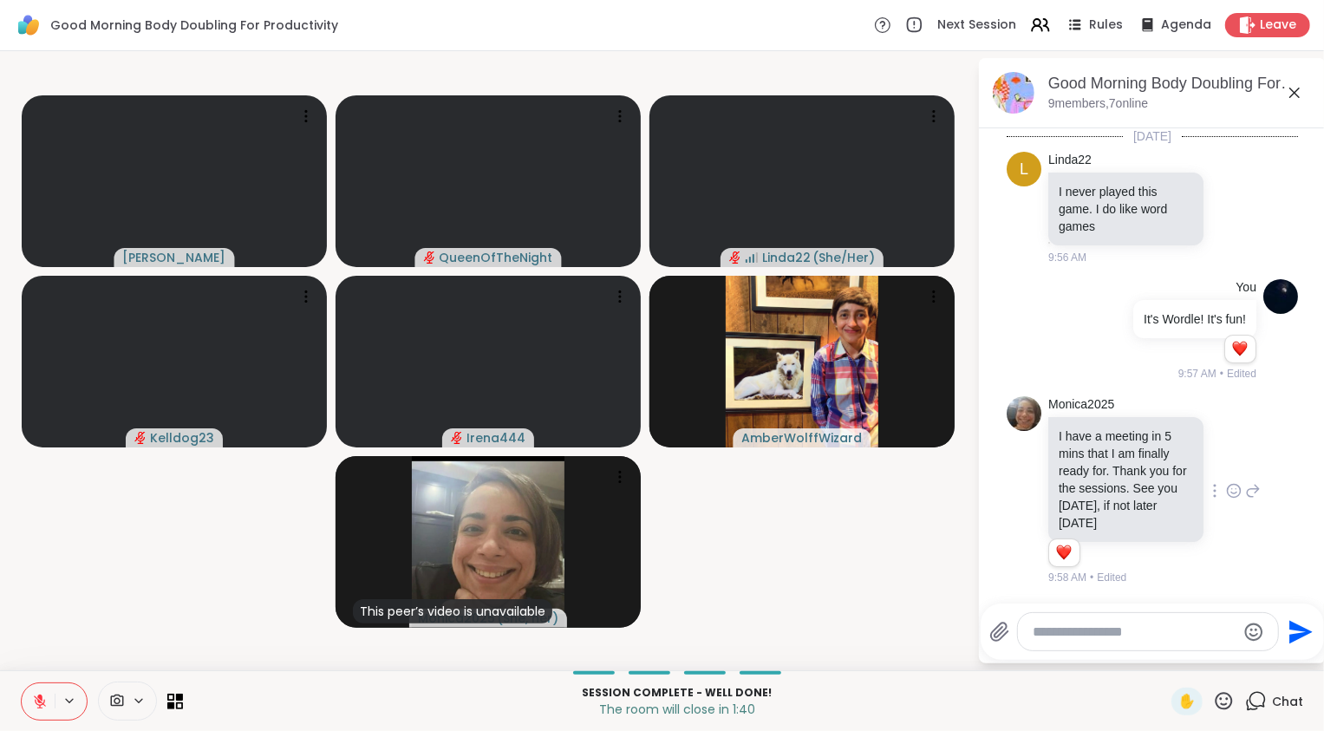
click at [1248, 491] on icon at bounding box center [1254, 491] width 12 height 12
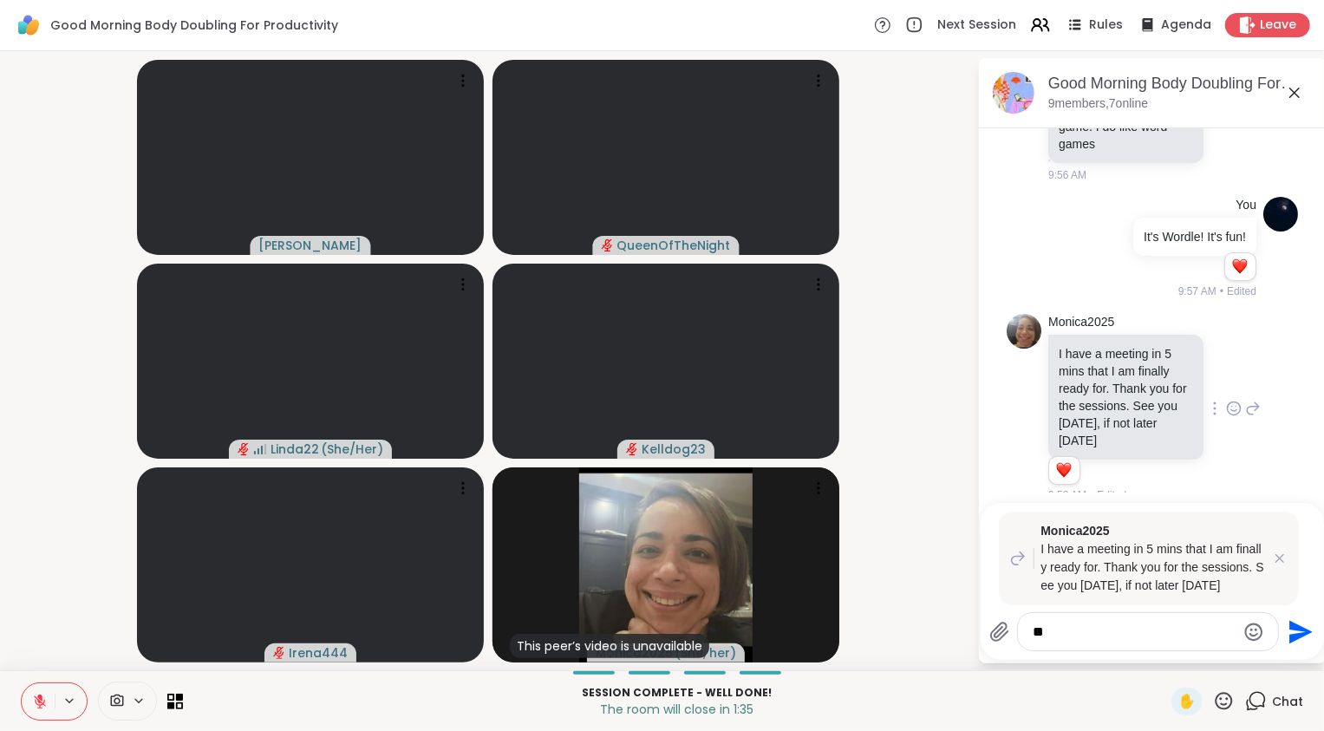
type textarea "*"
type textarea "**********"
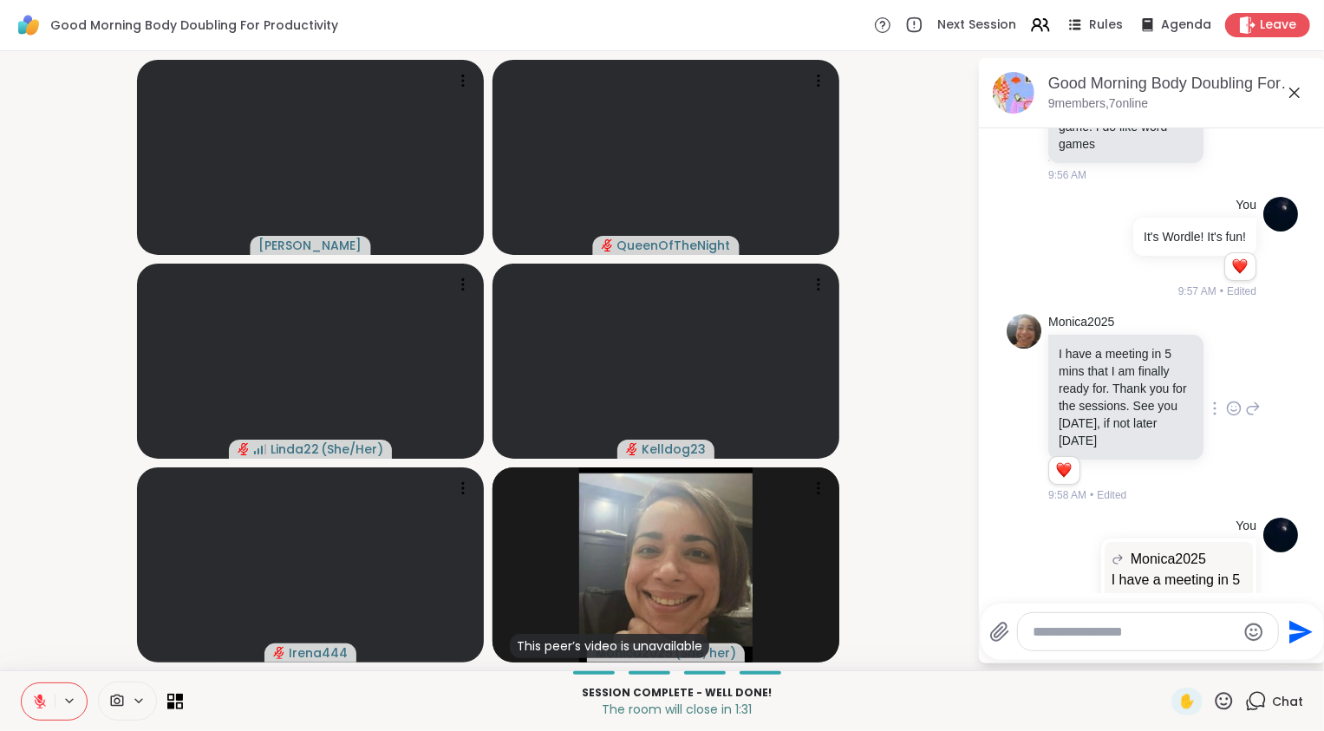
scroll to position [4273, 0]
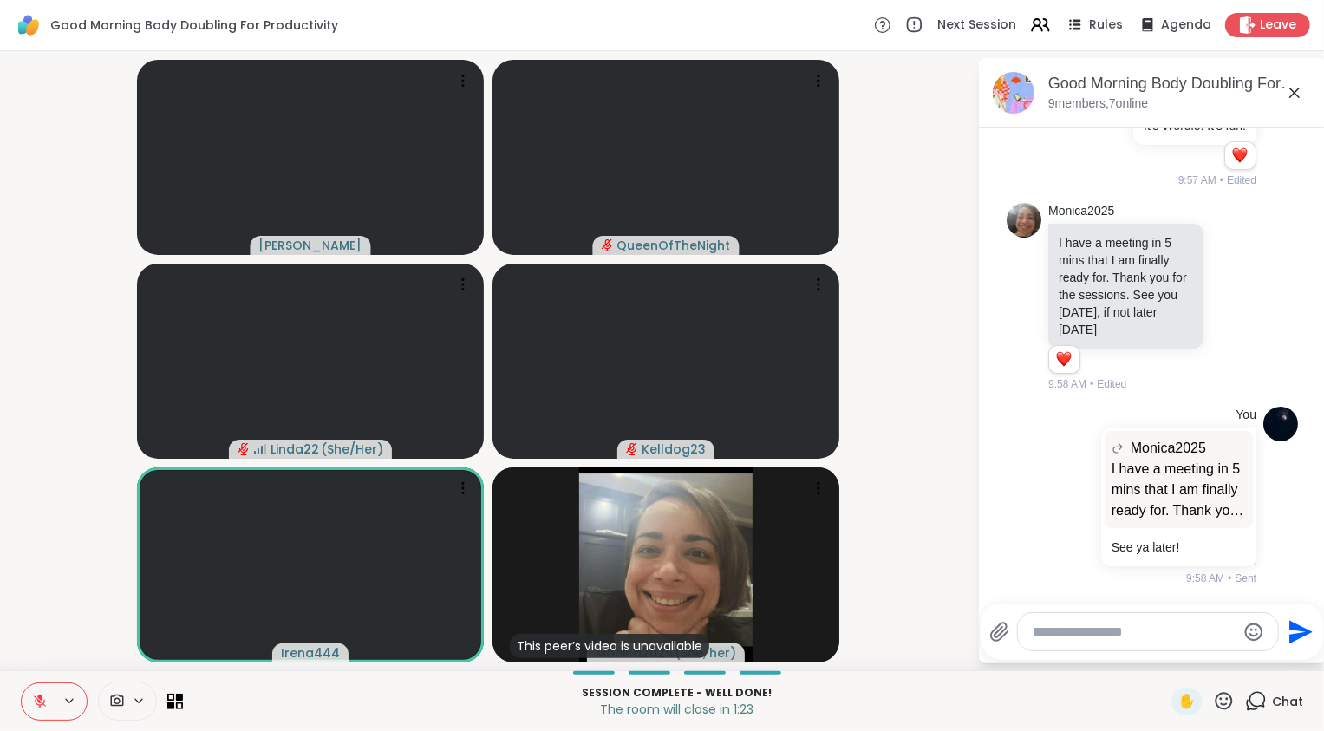
click at [71, 583] on video-player-container "Adrienne_QueenOfTheDawn QueenOfTheNight Linda22 ( She/Her ) Kelldog23 Irena444 …" at bounding box center [488, 360] width 957 height 605
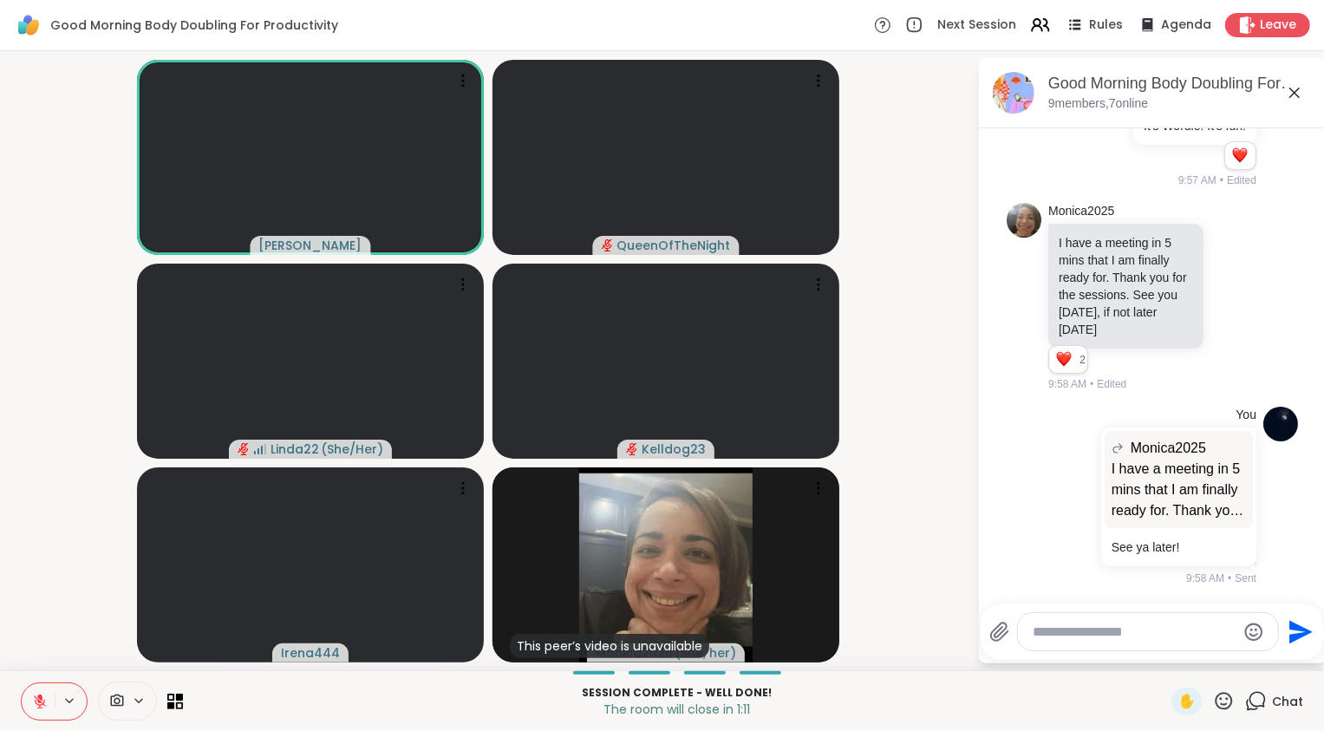
click at [49, 697] on button at bounding box center [38, 701] width 33 height 36
click at [43, 578] on video-player-container "Adrienne_QueenOfTheDawn QueenOfTheNight Linda22 ( She/Her ) Kelldog23 Irena444 …" at bounding box center [488, 360] width 957 height 605
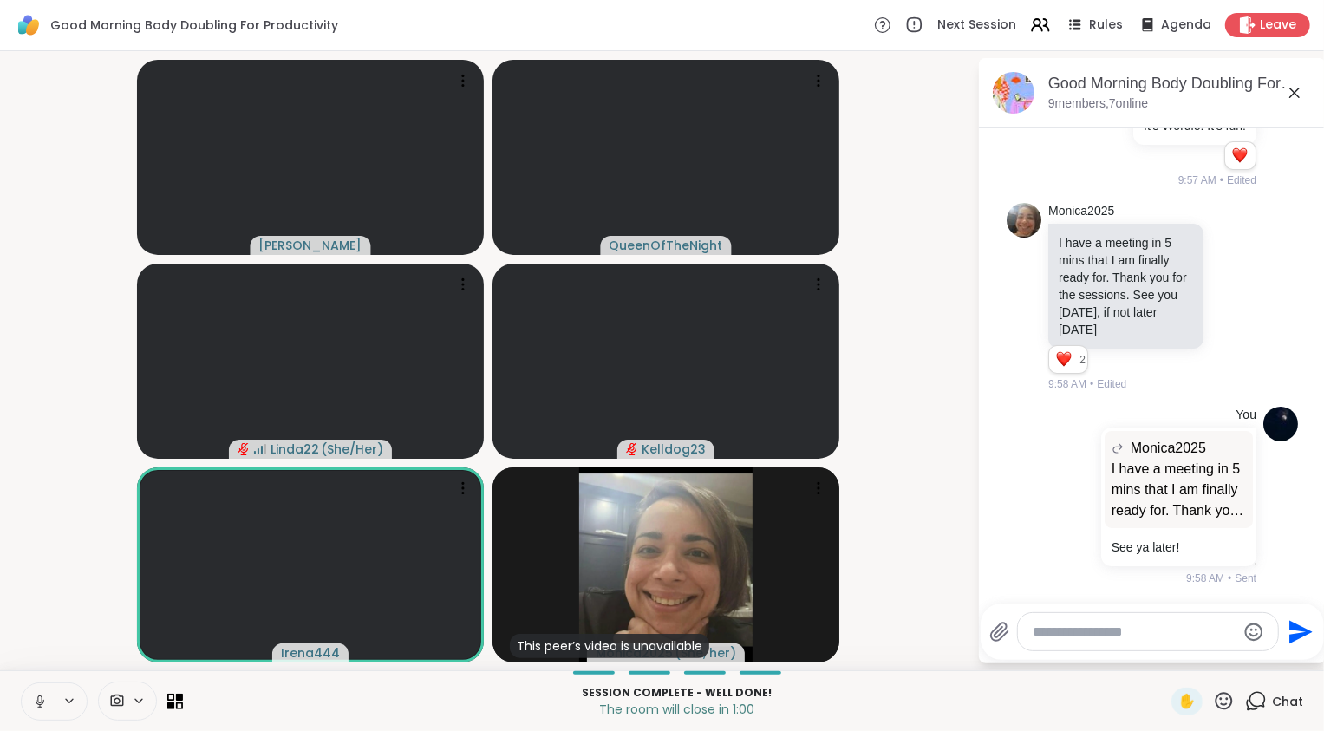
click at [36, 676] on div "Session Complete - well done! The room will close in 1:00 ✋ Chat" at bounding box center [662, 700] width 1324 height 61
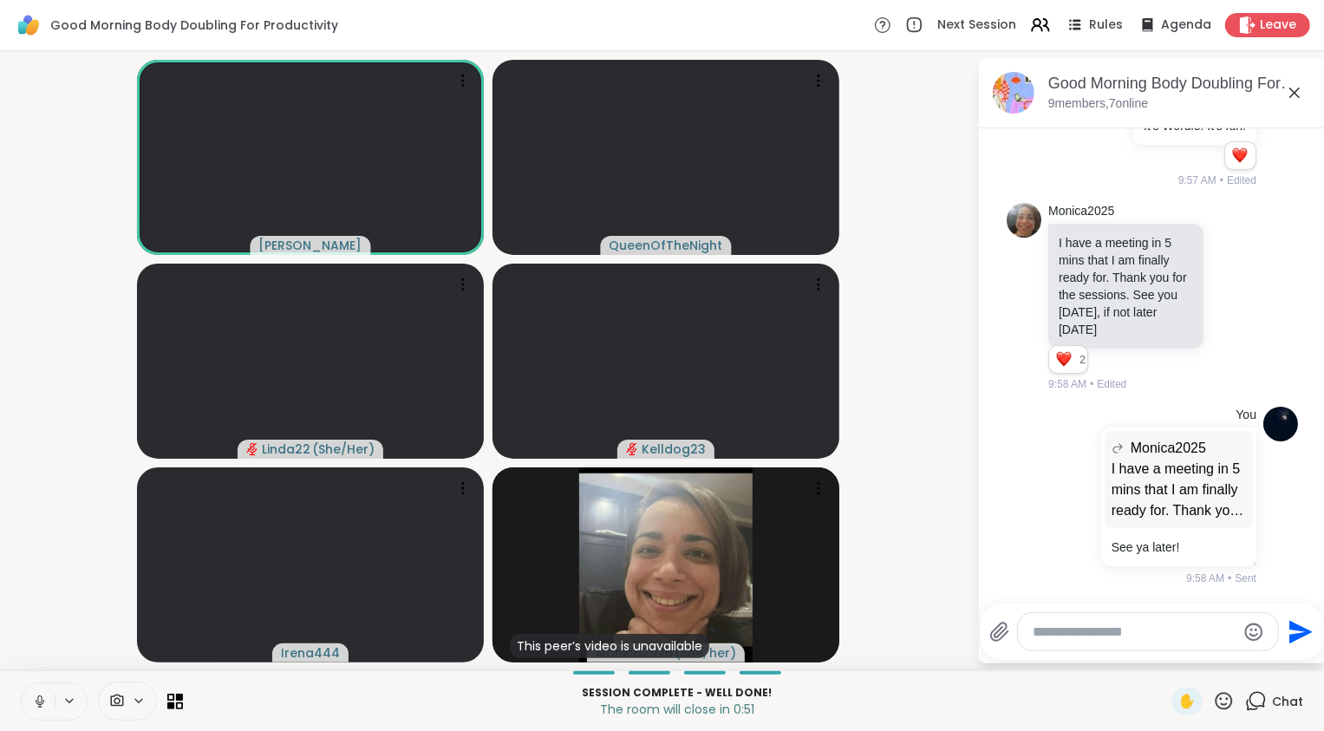
click at [36, 703] on icon at bounding box center [40, 702] width 16 height 16
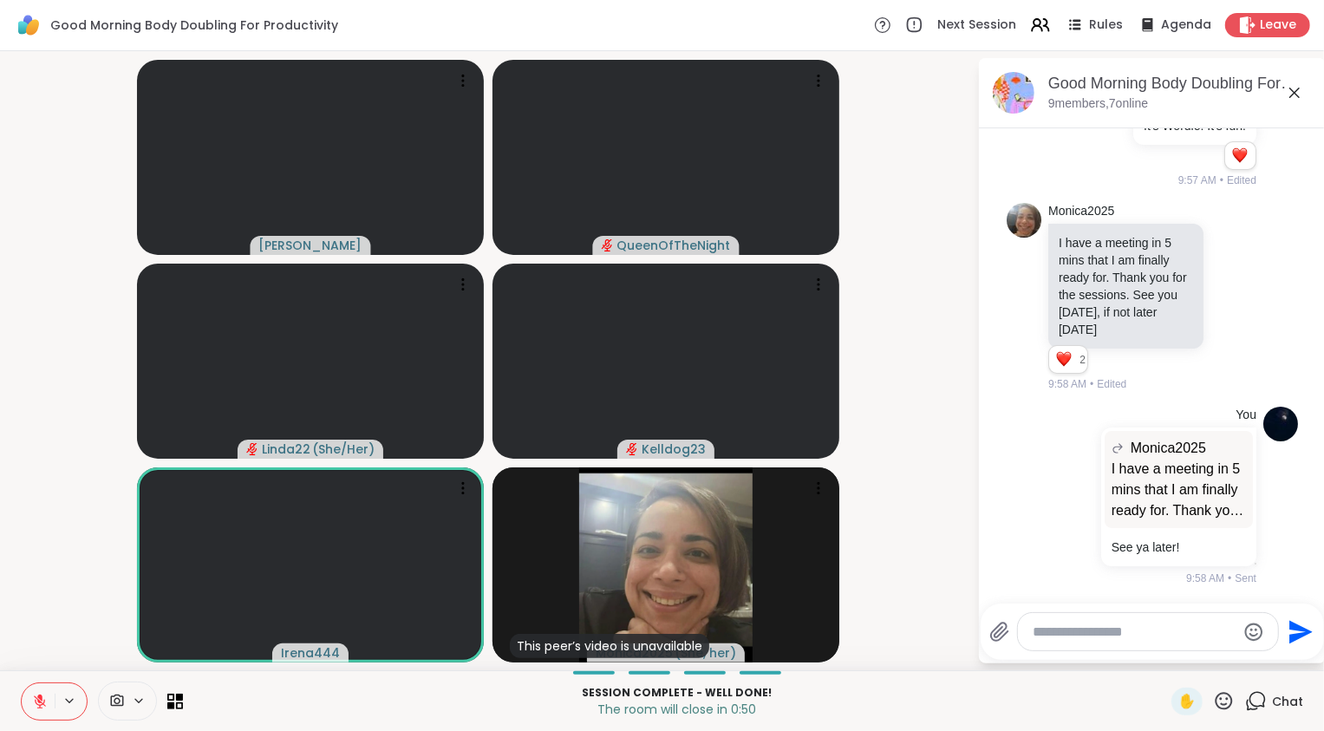
click at [35, 606] on video-player-container "Adrienne_QueenOfTheDawn QueenOfTheNight Linda22 ( She/Her ) Kelldog23 Irena444 …" at bounding box center [488, 360] width 957 height 605
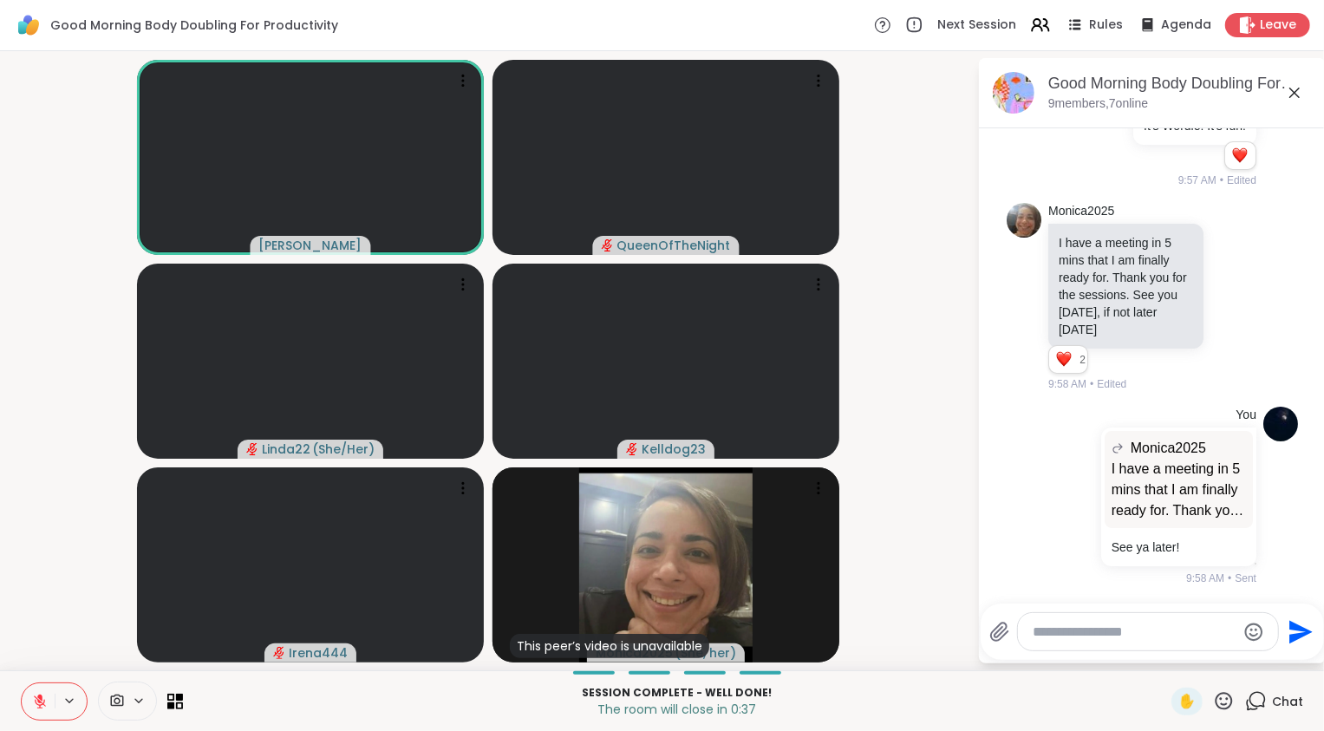
click at [19, 559] on video-player-container "Adrienne_QueenOfTheDawn QueenOfTheNight Linda22 ( She/Her ) Kelldog23 Irena444 …" at bounding box center [488, 360] width 957 height 605
click at [1278, 27] on span "Leave" at bounding box center [1279, 25] width 38 height 18
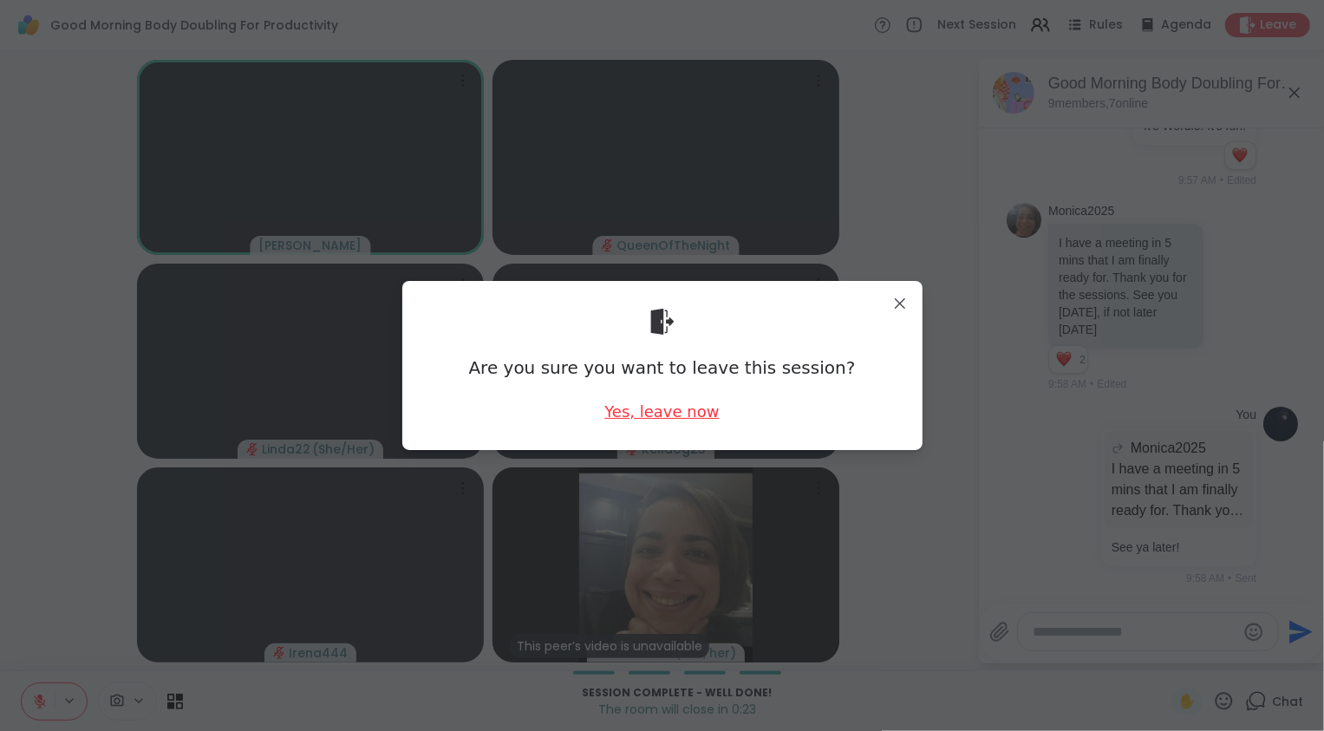
click at [657, 415] on div "Yes, leave now" at bounding box center [662, 412] width 114 height 22
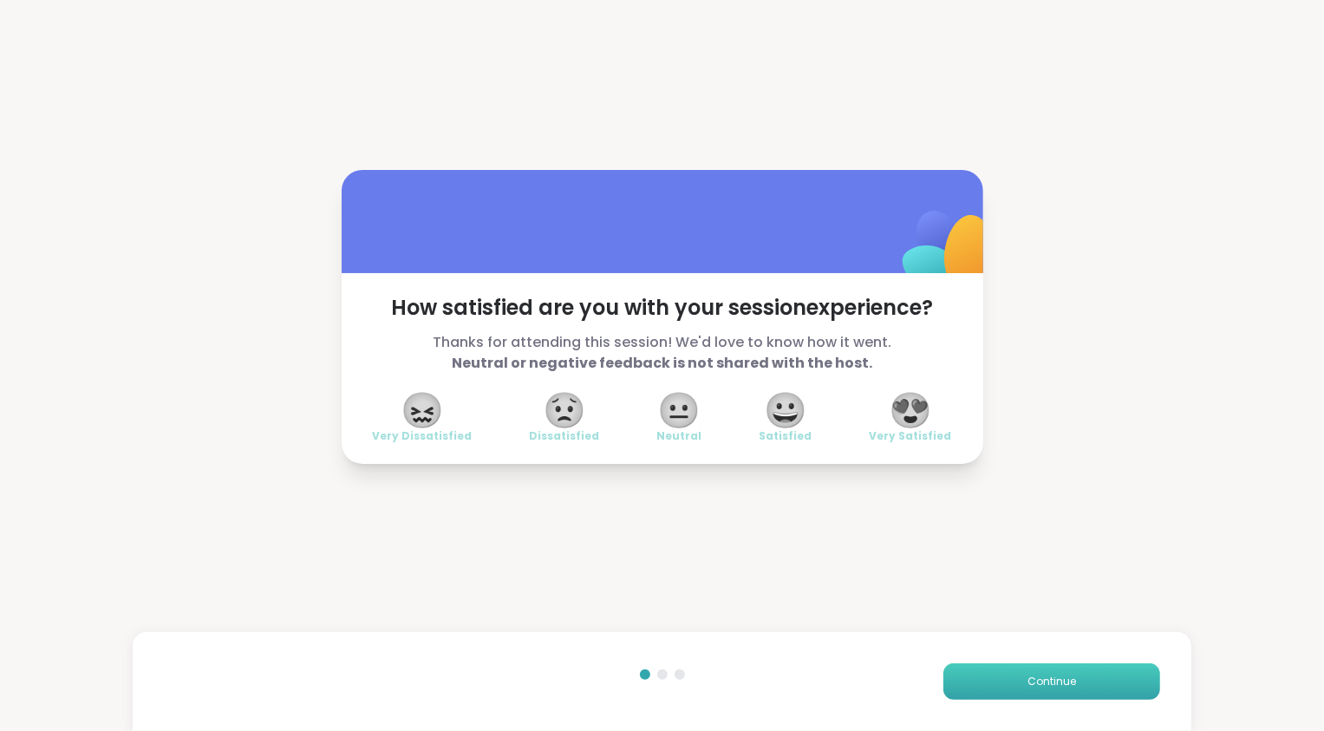
click at [1085, 679] on button "Continue" at bounding box center [1052, 681] width 217 height 36
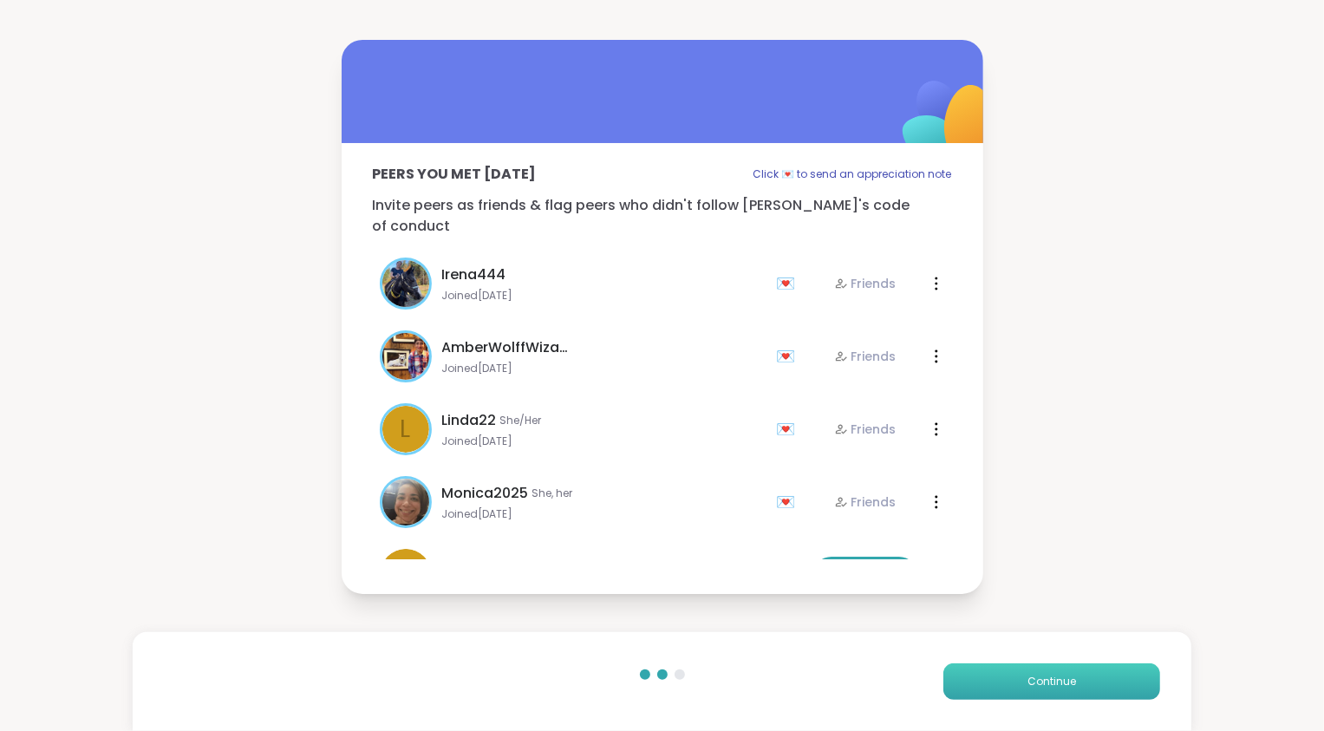
click at [1085, 679] on button "Continue" at bounding box center [1052, 681] width 217 height 36
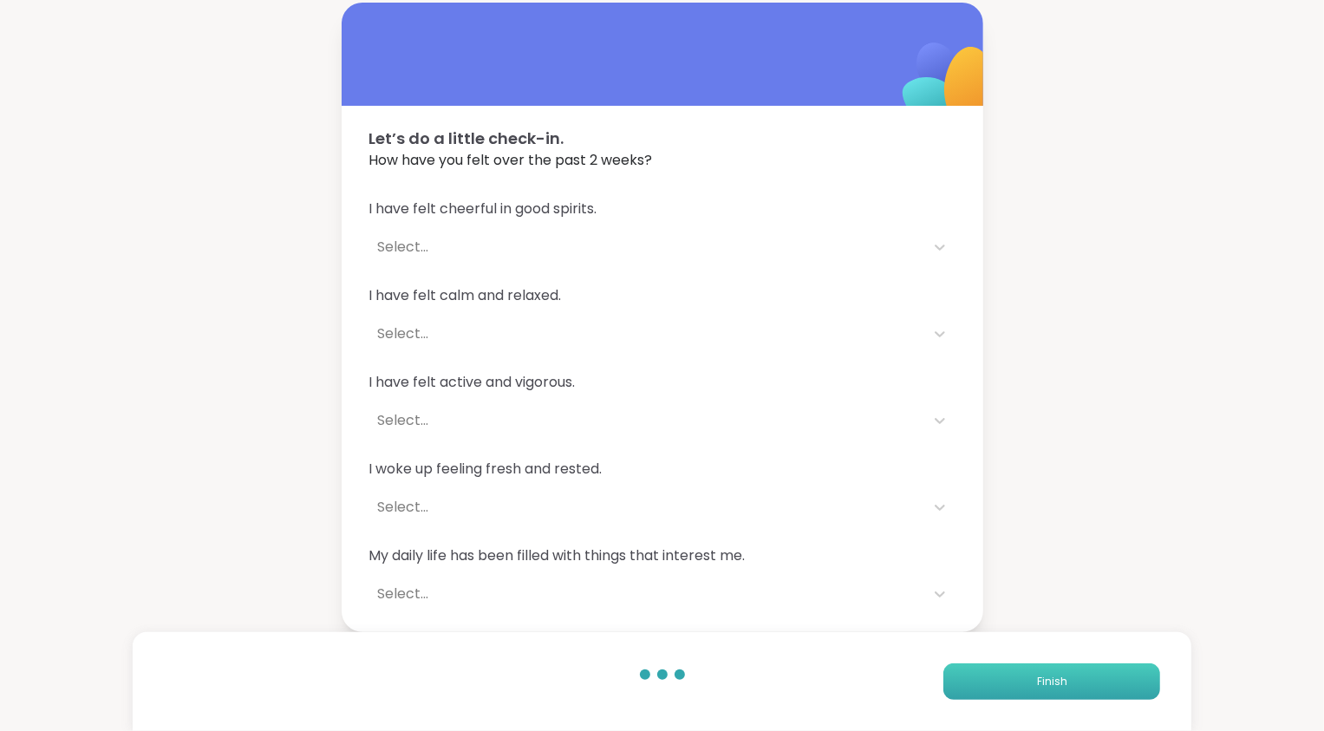
click at [1085, 679] on button "Finish" at bounding box center [1052, 681] width 217 height 36
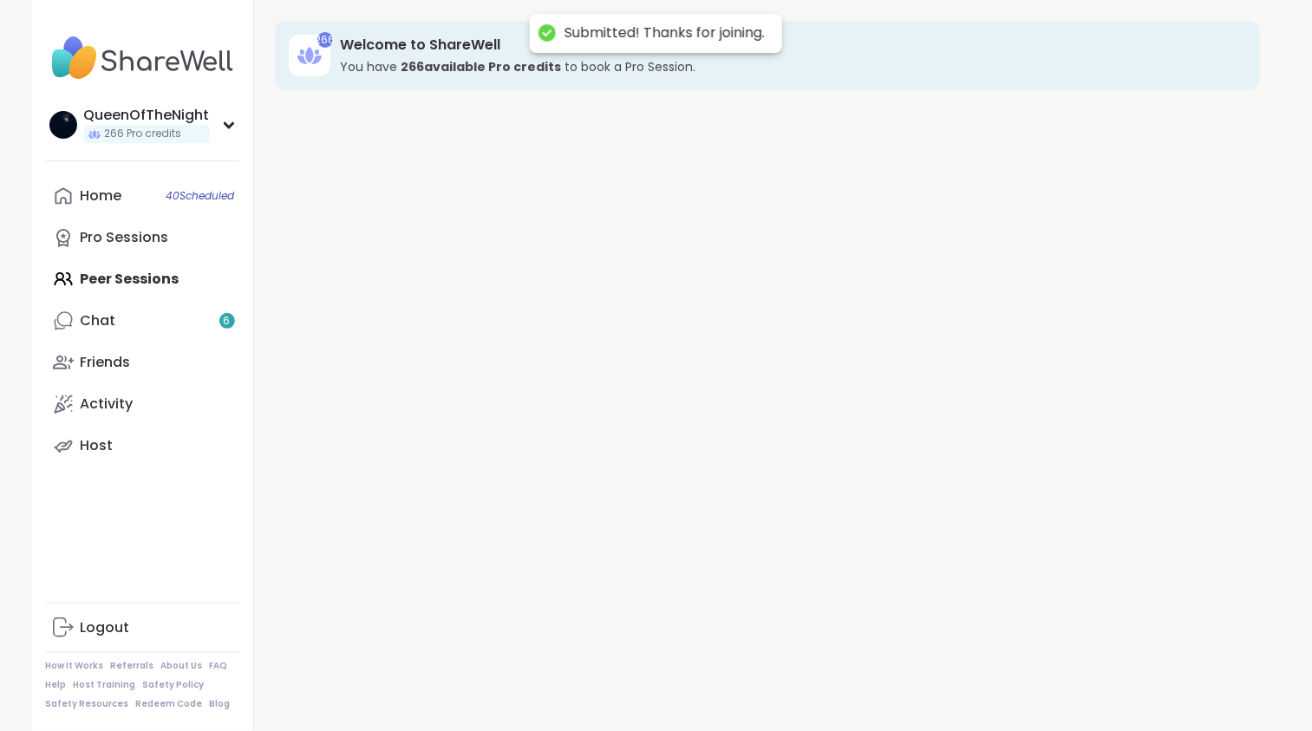
click at [1085, 679] on div "266 Welcome to ShareWell You have 266 available Pro credit s to book a Pro Sess…" at bounding box center [767, 365] width 1027 height 731
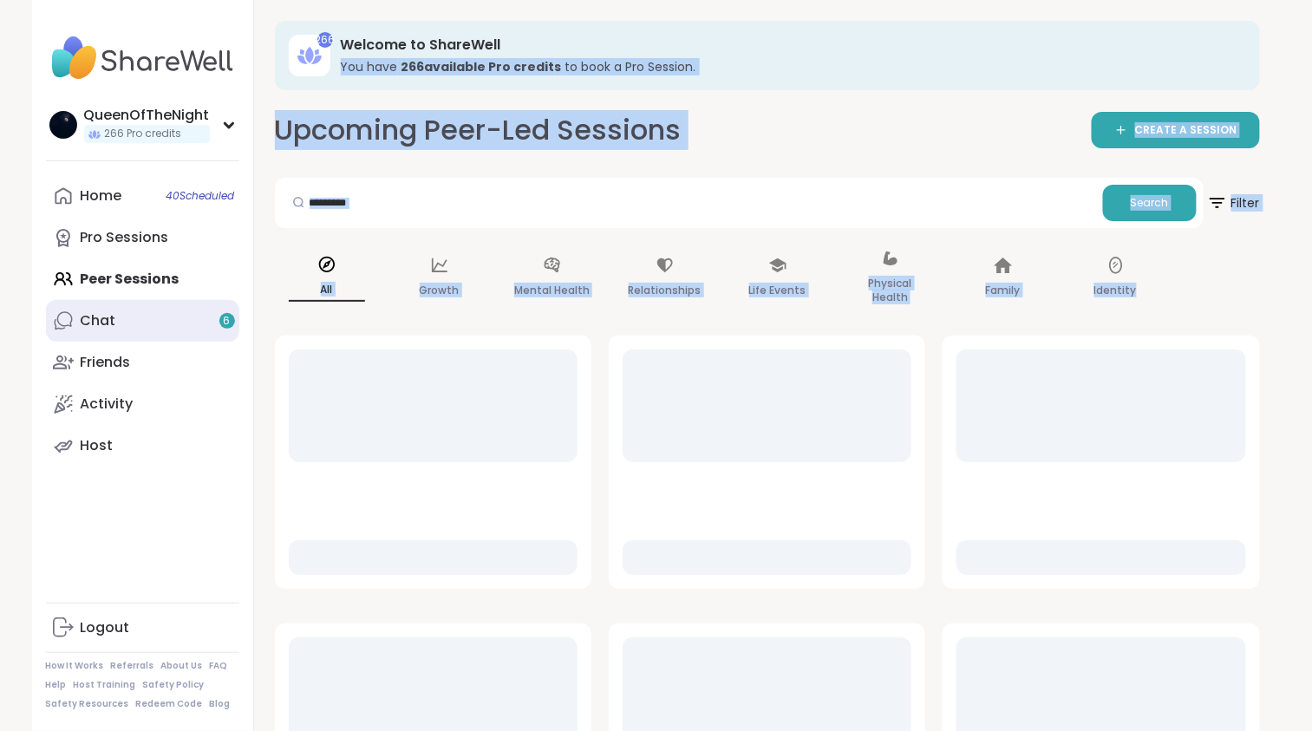
click at [187, 321] on link "Chat 6" at bounding box center [142, 321] width 193 height 42
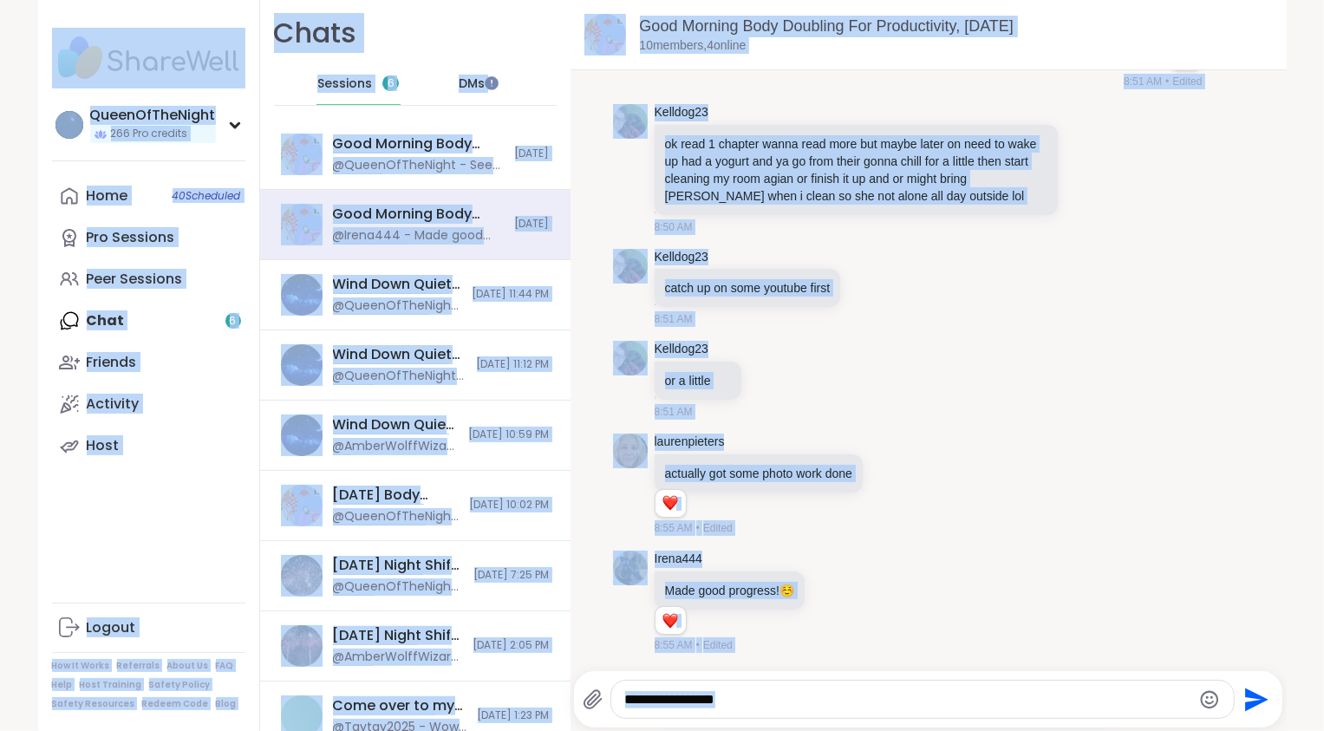
click at [215, 546] on div "QueenOfTheNight 266 Pro credits Profile Membership Settings Help Home 40 Schedu…" at bounding box center [149, 365] width 222 height 731
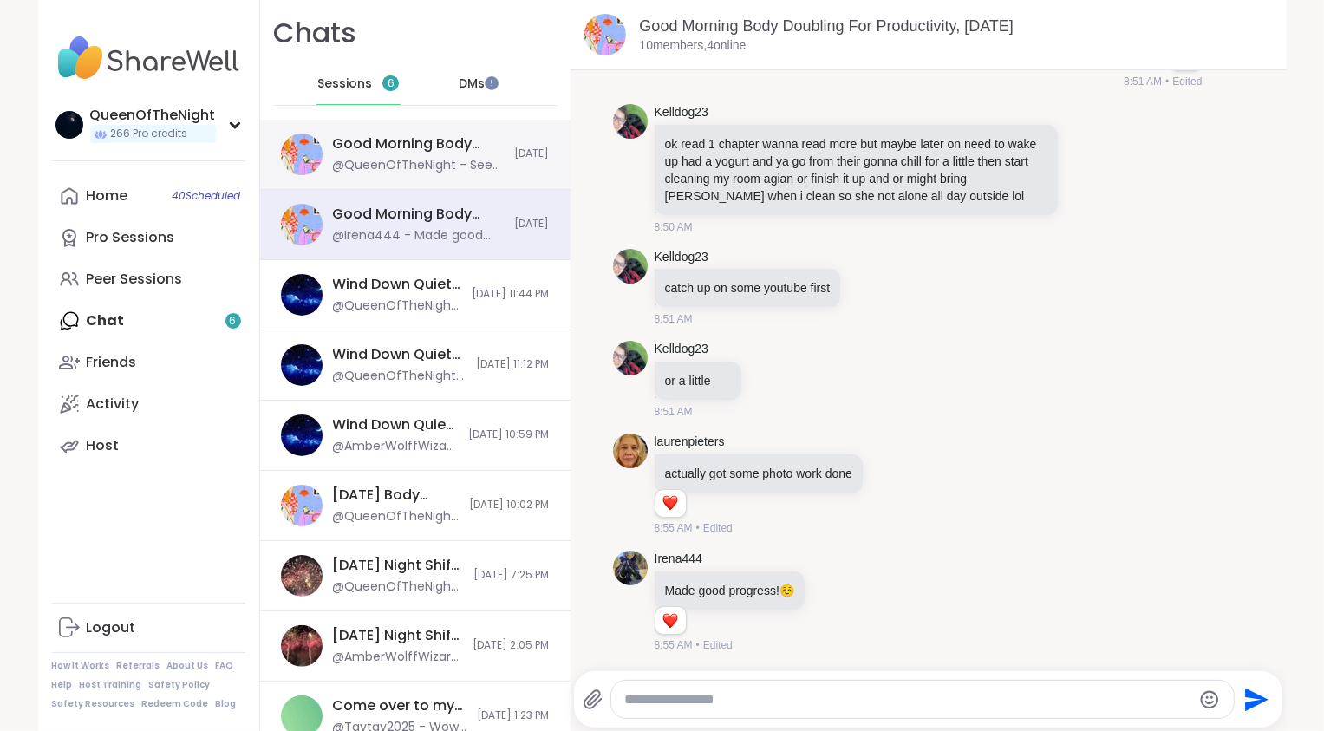
click at [366, 160] on div "@QueenOfTheNight - See ya later!" at bounding box center [419, 165] width 172 height 17
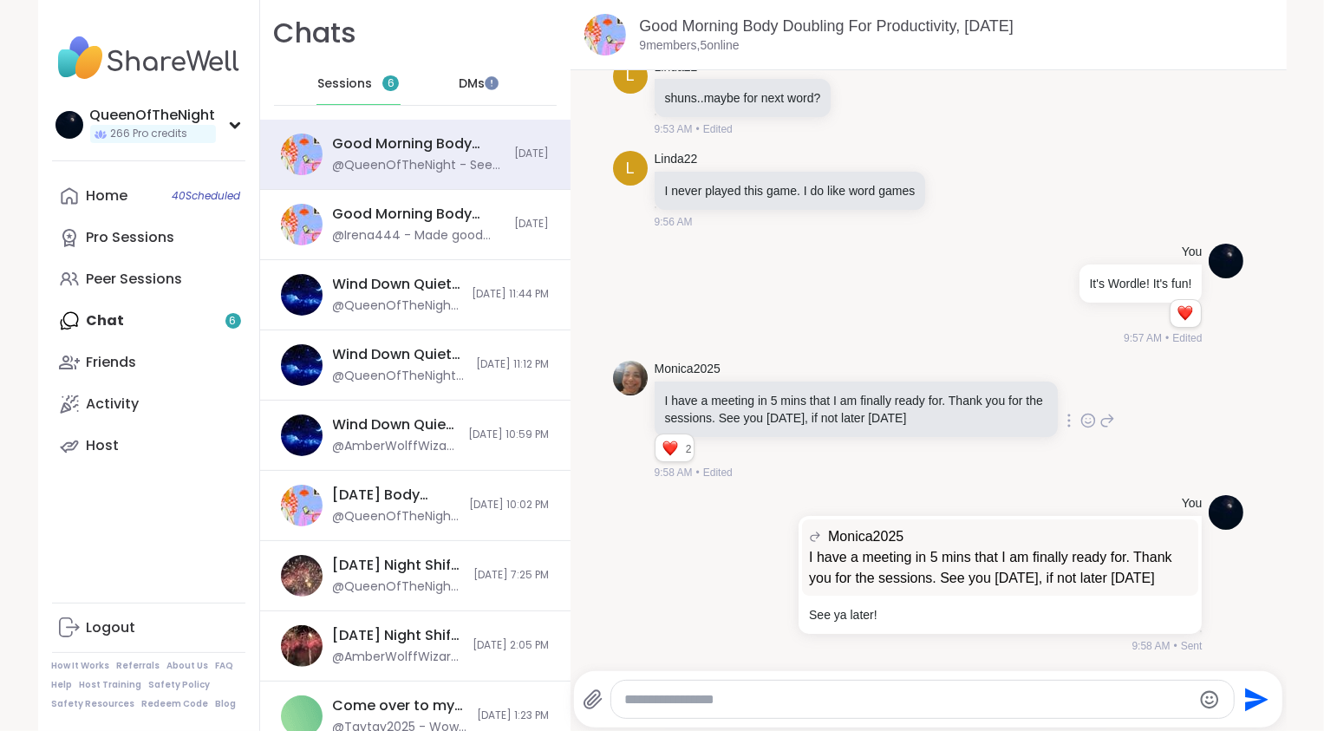
scroll to position [3364, 0]
click at [59, 199] on icon at bounding box center [69, 196] width 21 height 21
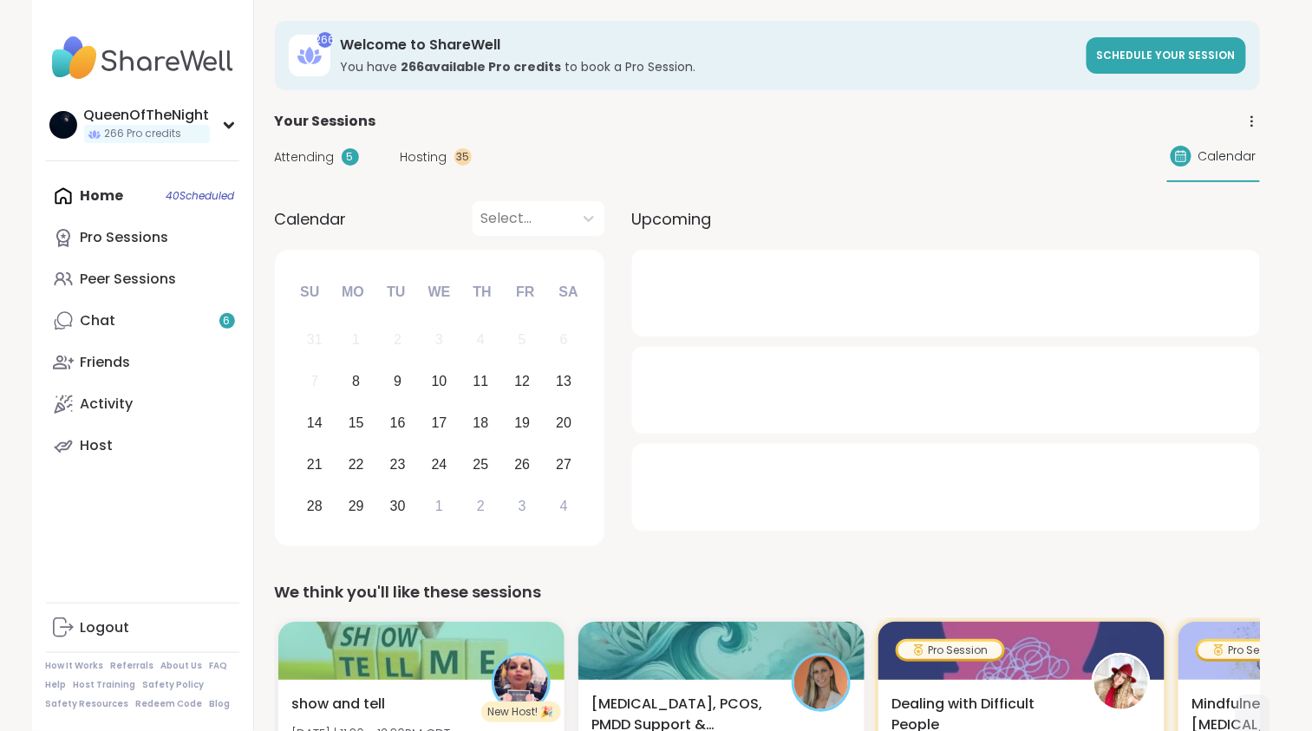
click at [411, 157] on span "Hosting" at bounding box center [424, 157] width 47 height 18
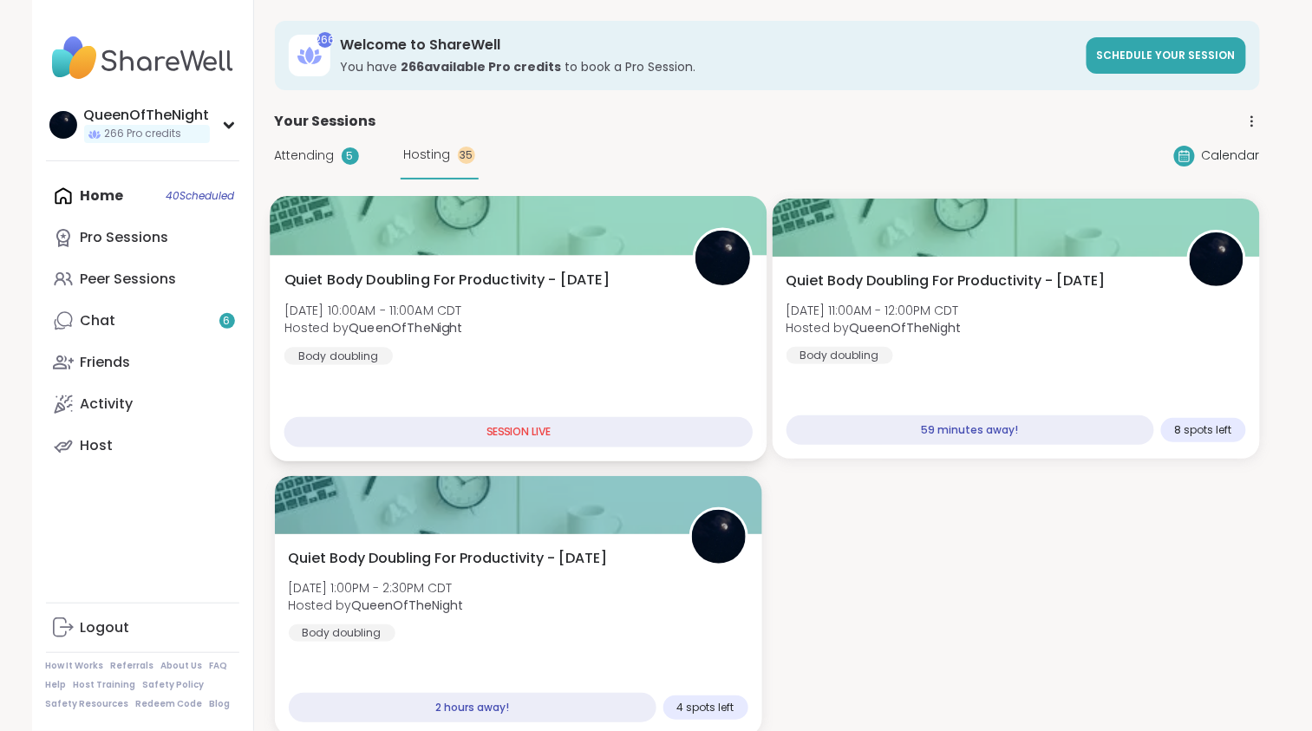
click at [508, 278] on span "Quiet Body Doubling For Productivity - [DATE]" at bounding box center [446, 280] width 325 height 21
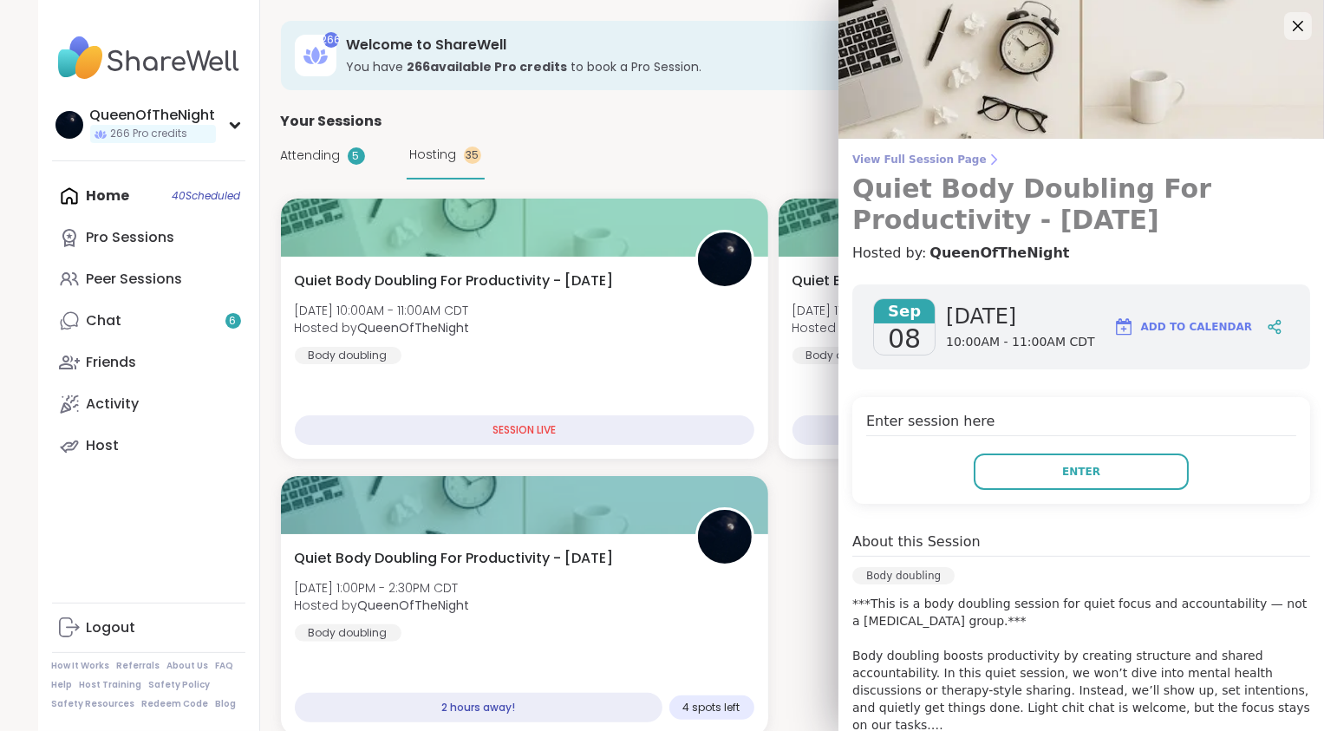
click at [905, 163] on span "View Full Session Page" at bounding box center [1082, 160] width 458 height 14
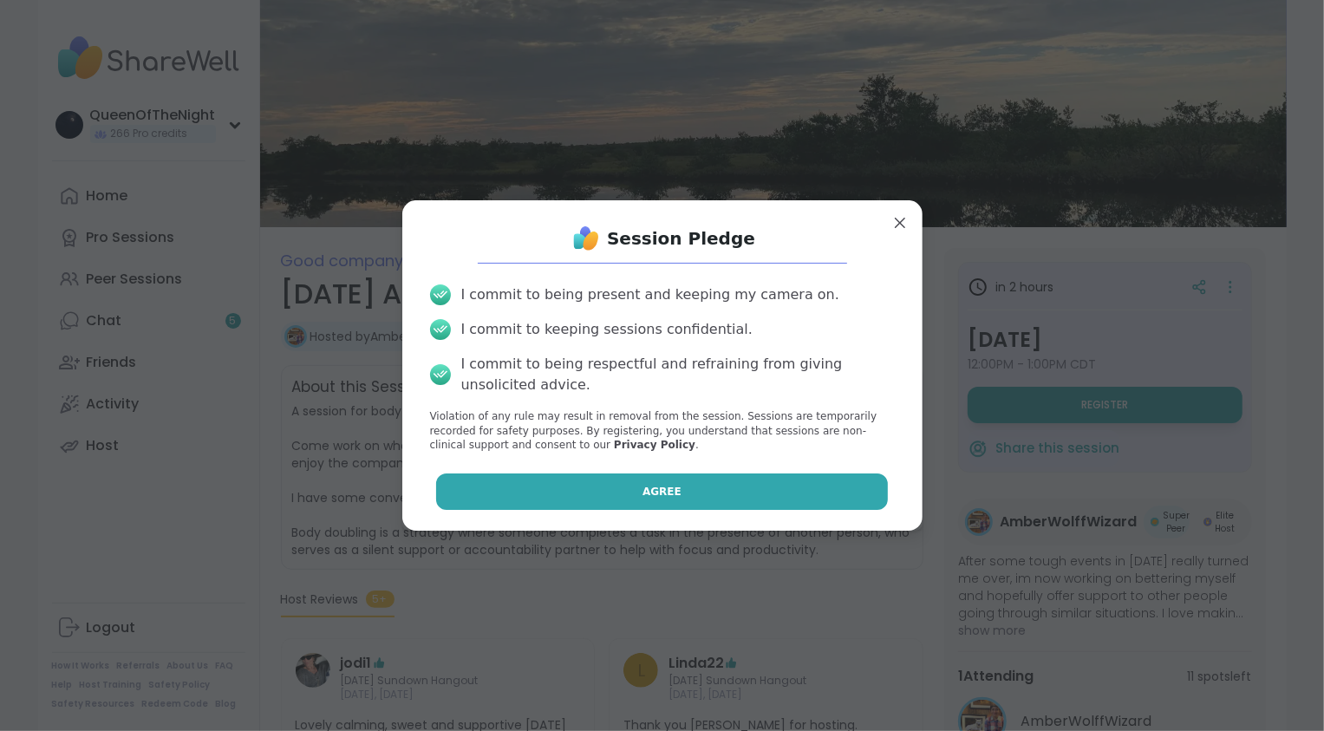
click at [765, 499] on button "Agree" at bounding box center [662, 492] width 452 height 36
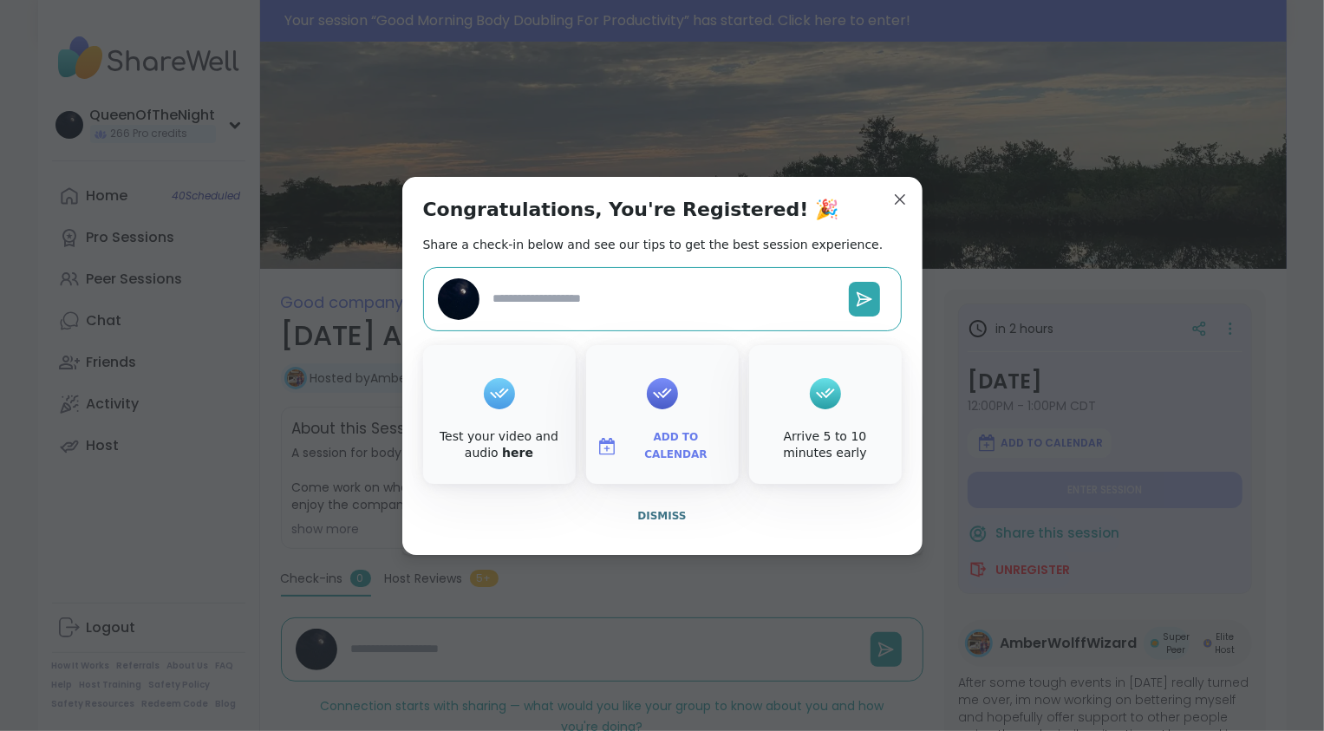
type textarea "*"
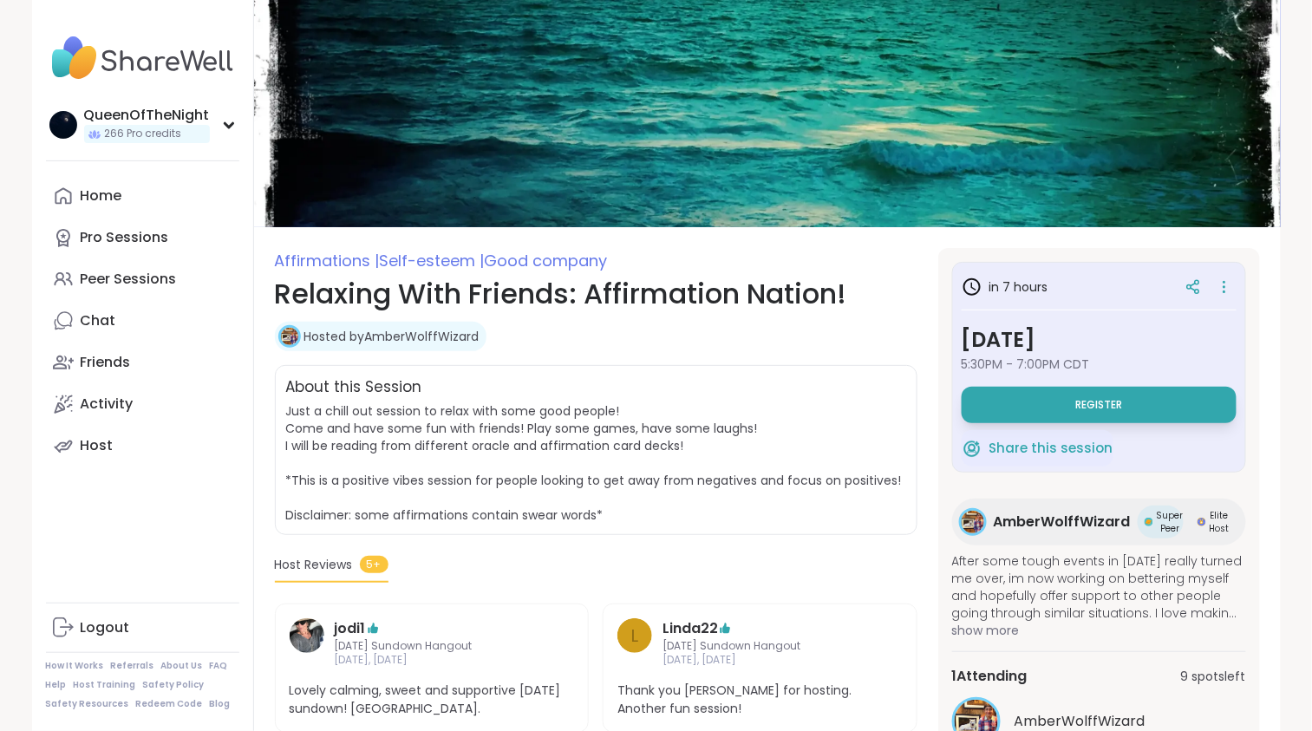
click at [1139, 405] on button "Register" at bounding box center [1099, 405] width 275 height 36
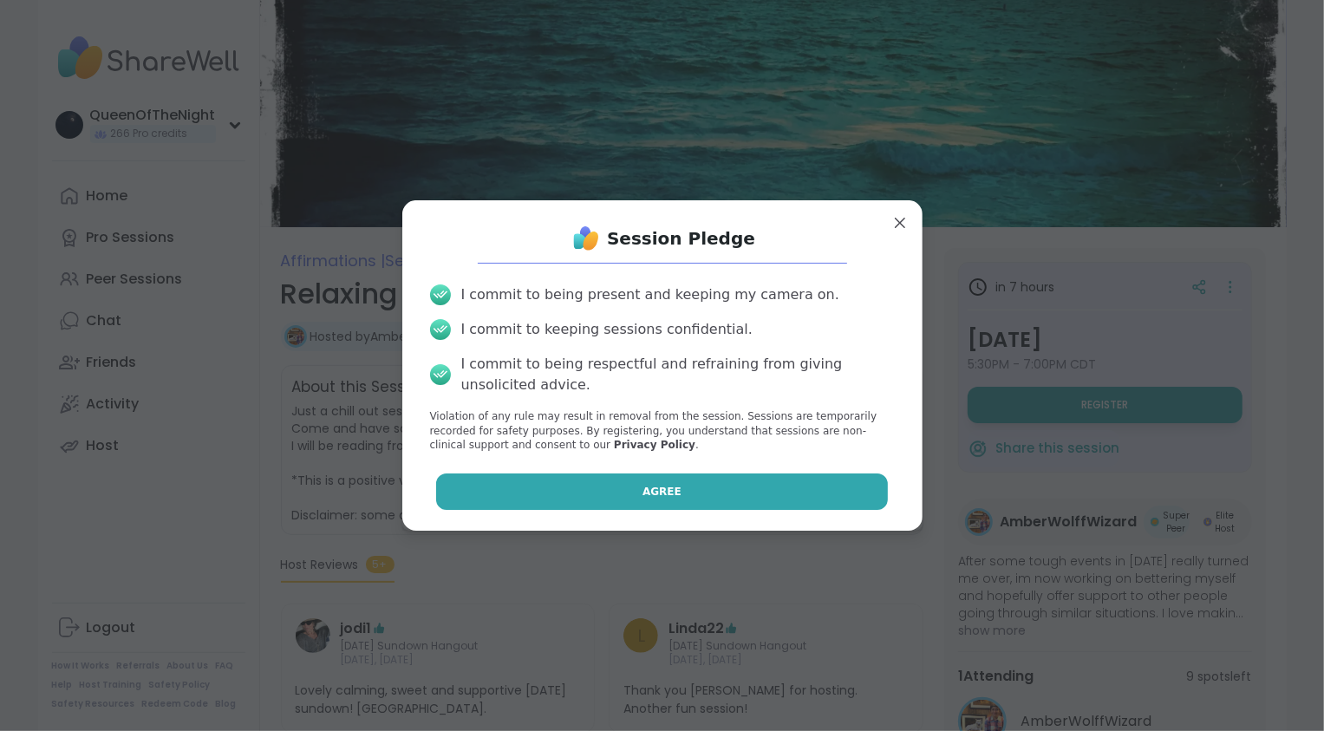
click at [693, 493] on button "Agree" at bounding box center [662, 492] width 452 height 36
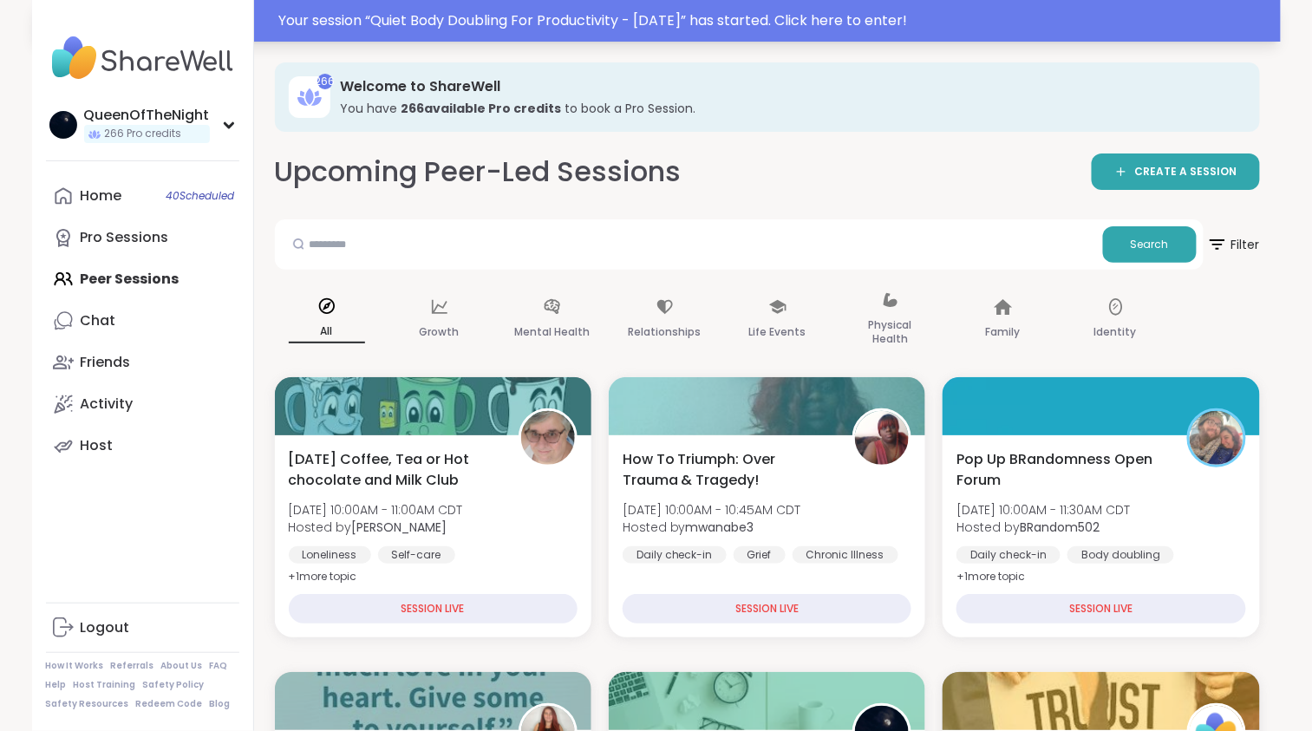
click at [516, 15] on div "Your session “ Quiet Body Doubling For Productivity - Monday ” has started. Cli…" at bounding box center [774, 20] width 991 height 21
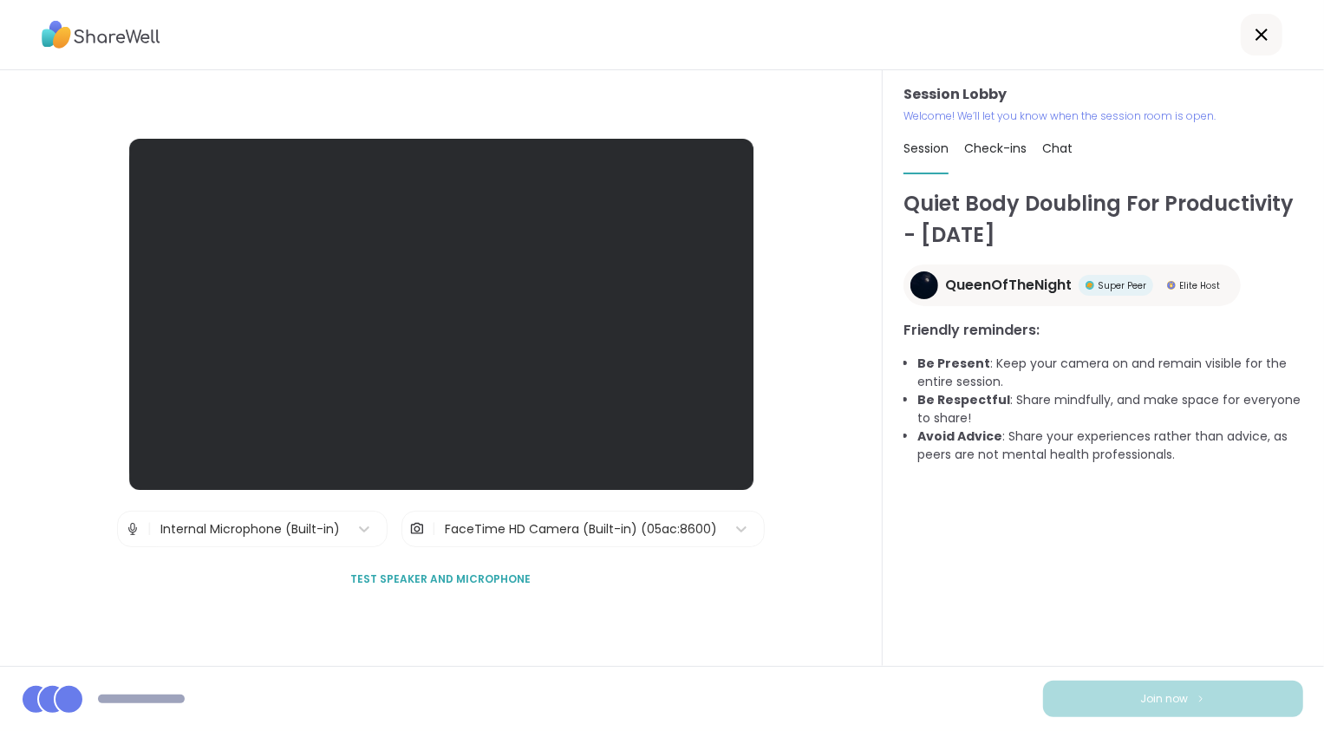
click at [1055, 151] on span "Chat" at bounding box center [1058, 148] width 30 height 17
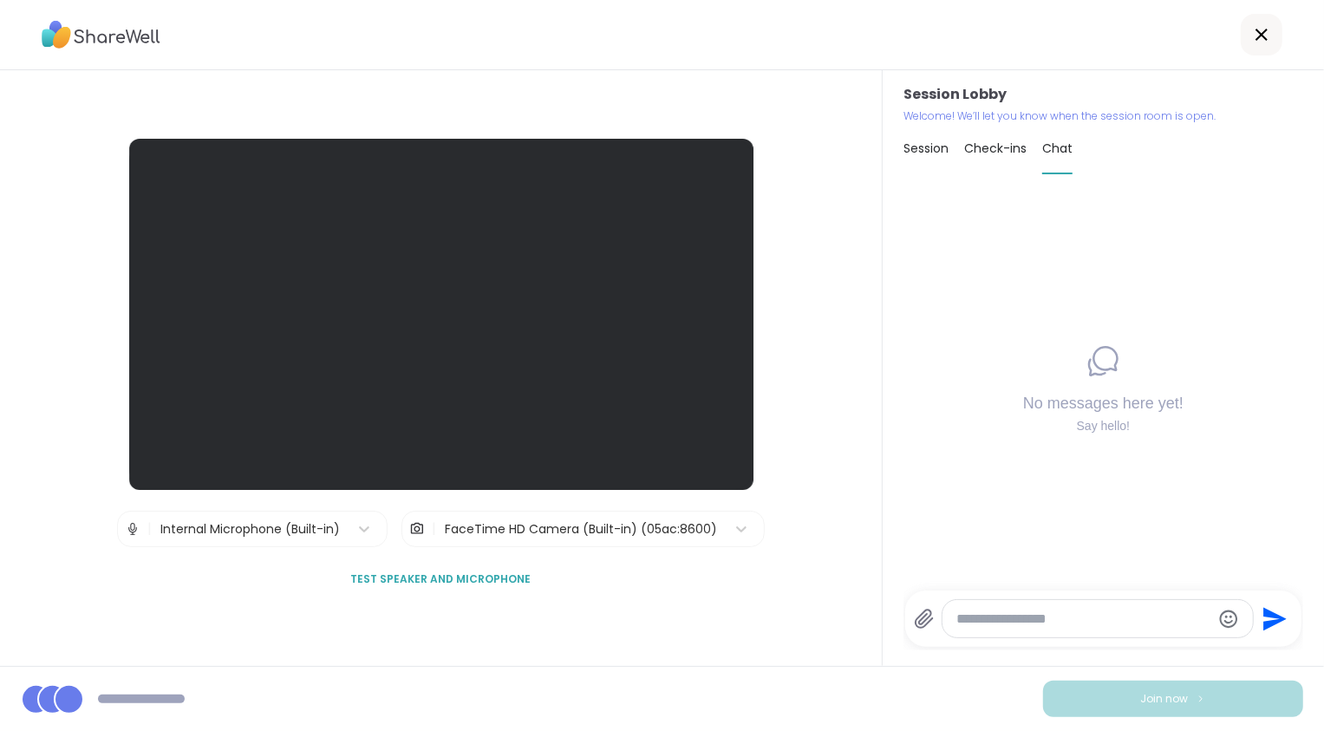
click at [1011, 616] on textarea "Type your message" at bounding box center [1084, 619] width 254 height 17
paste textarea "**********"
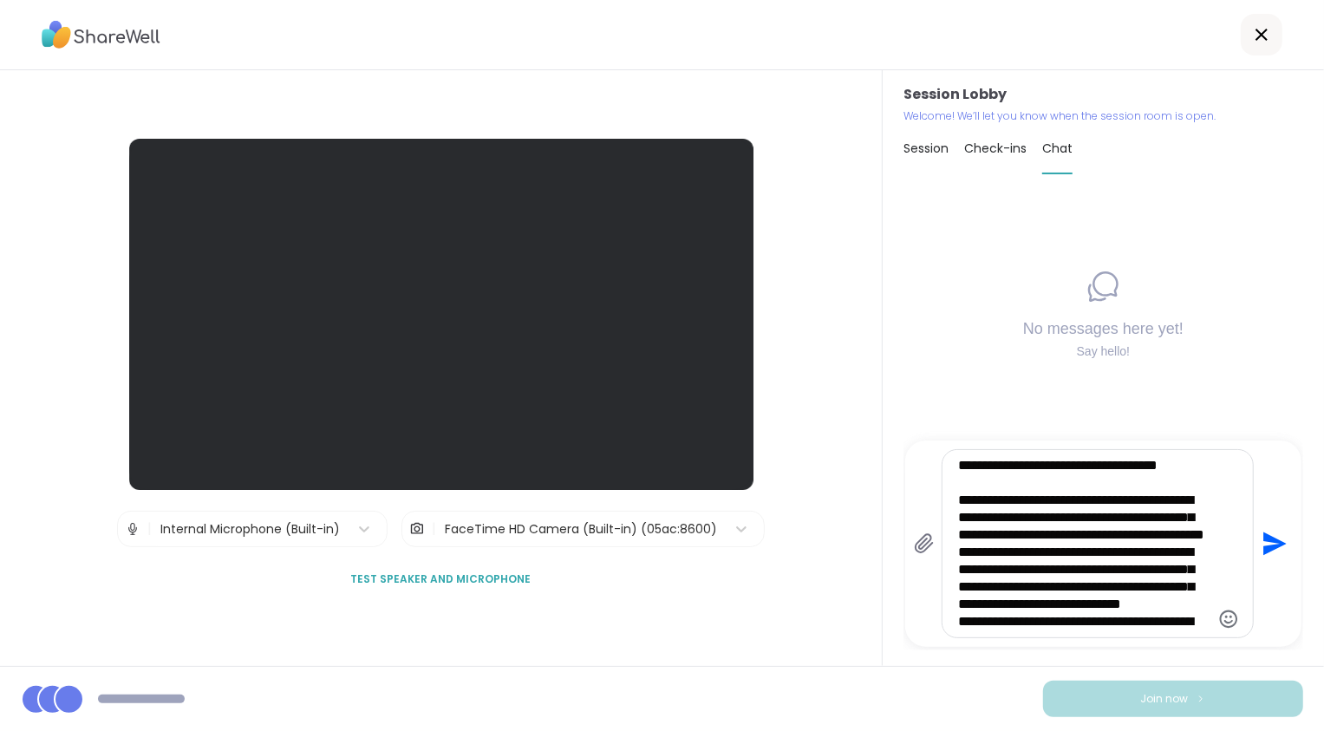
click at [958, 519] on textarea "**********" at bounding box center [1083, 543] width 251 height 173
click at [958, 590] on textarea "**********" at bounding box center [1083, 543] width 251 height 173
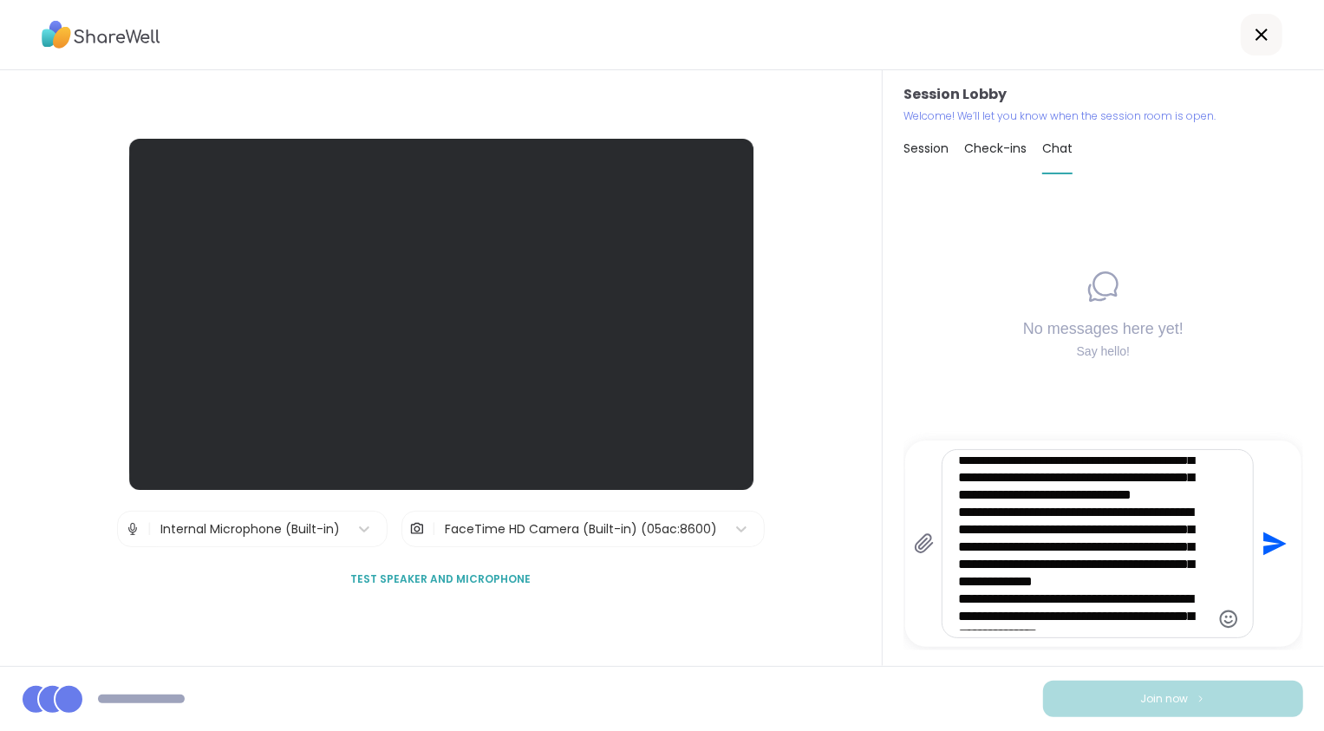
scroll to position [138, 0]
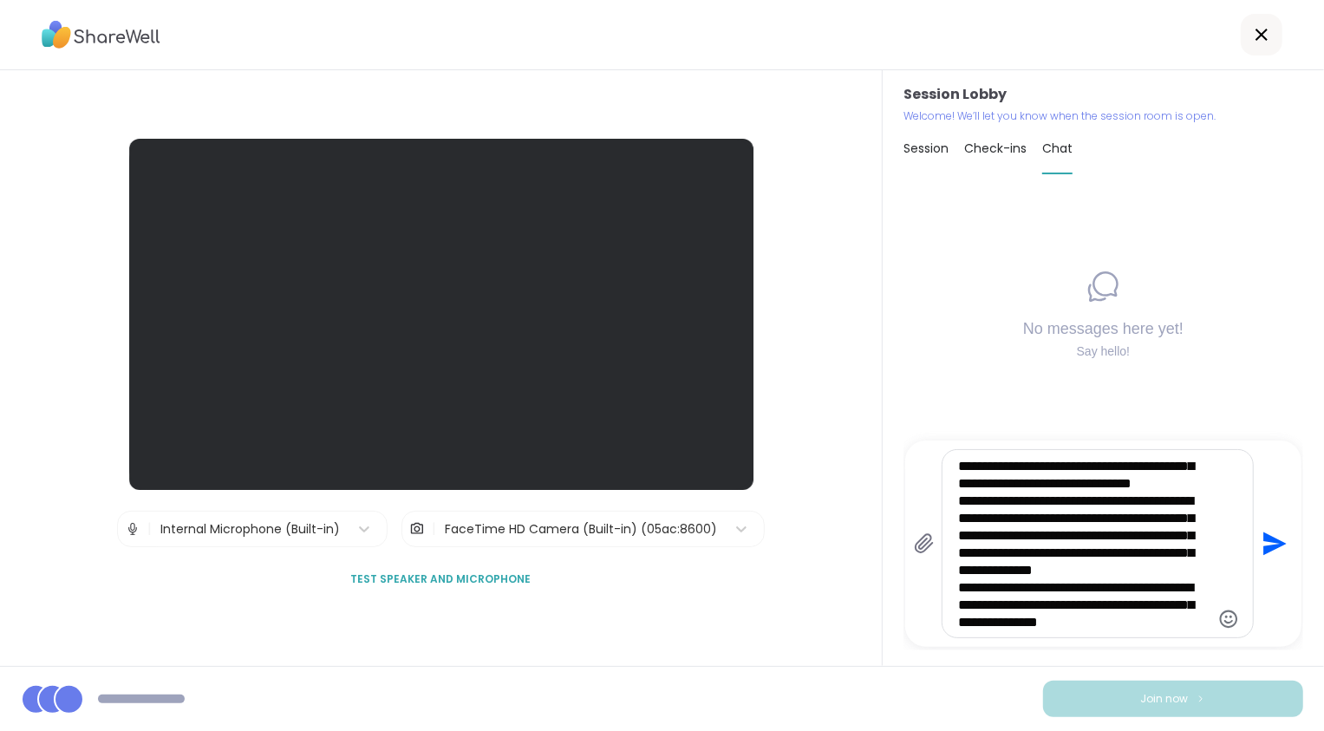
click at [958, 540] on textarea "**********" at bounding box center [1083, 543] width 251 height 173
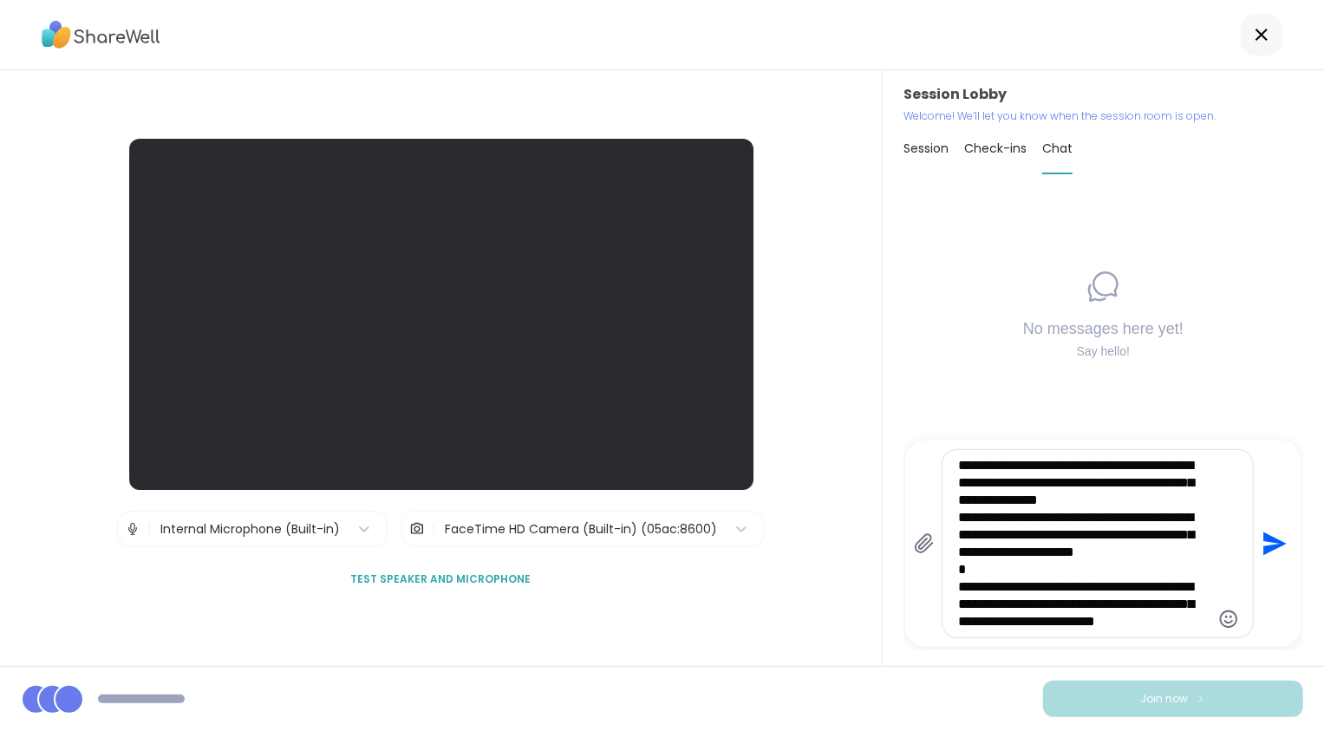
scroll to position [277, 0]
click at [958, 501] on textarea "**********" at bounding box center [1083, 543] width 251 height 173
click at [958, 552] on textarea "**********" at bounding box center [1083, 543] width 251 height 173
type textarea "**********"
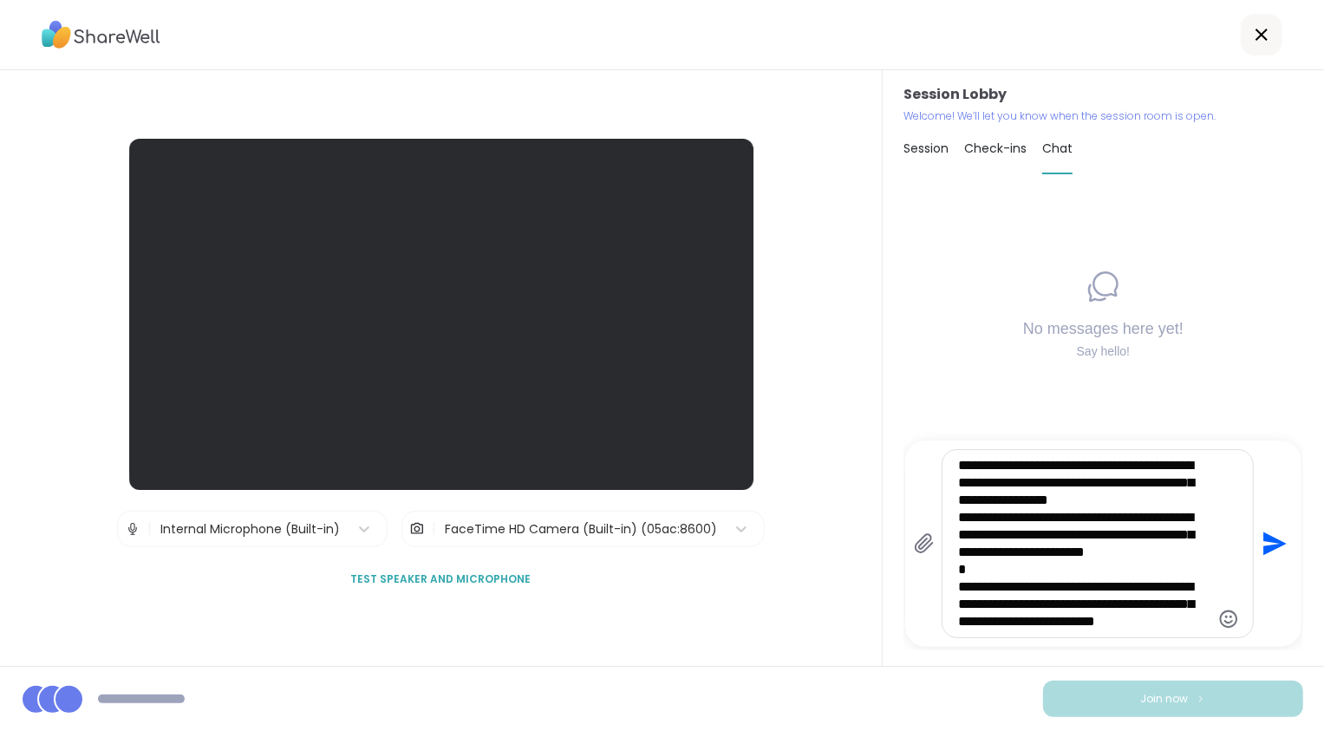
click at [659, 655] on div "Session Lobby | Internal Microphone (Built-in) | FaceTime HD Camera (Built-in) …" at bounding box center [441, 368] width 883 height 596
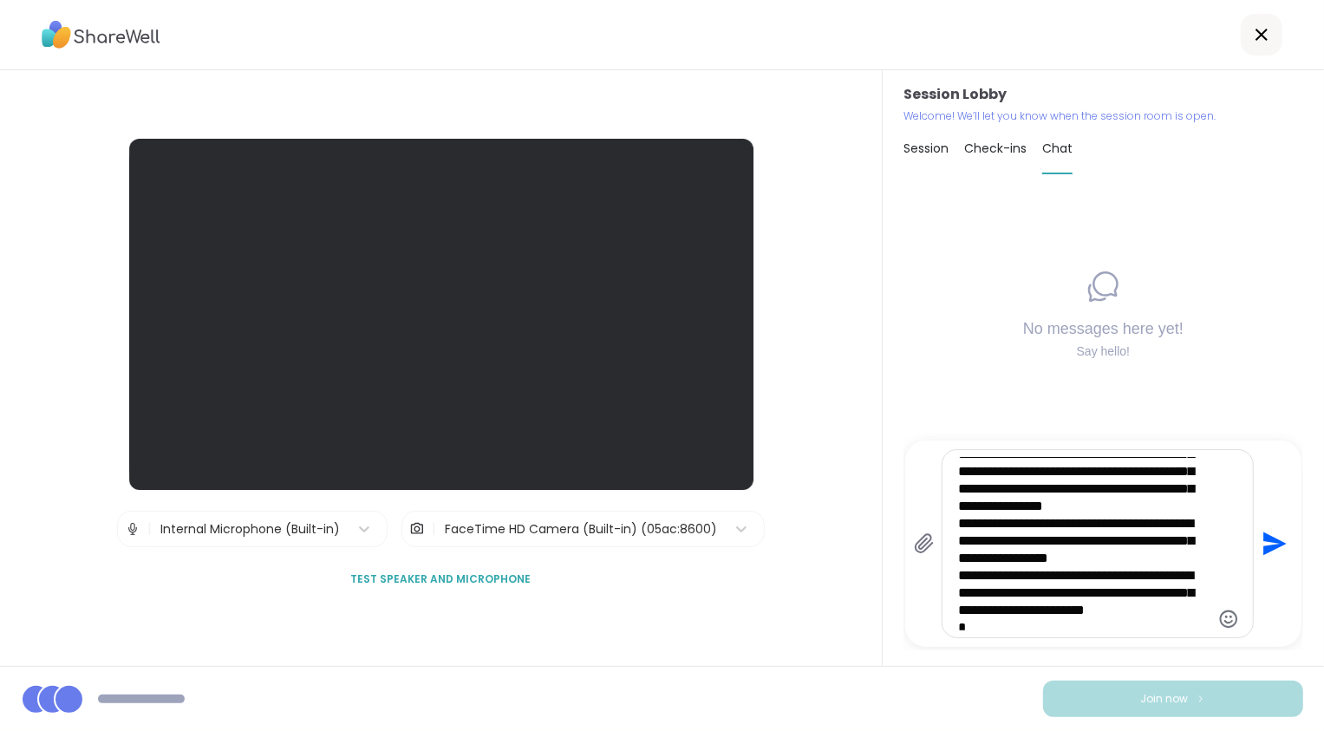
scroll to position [0, 0]
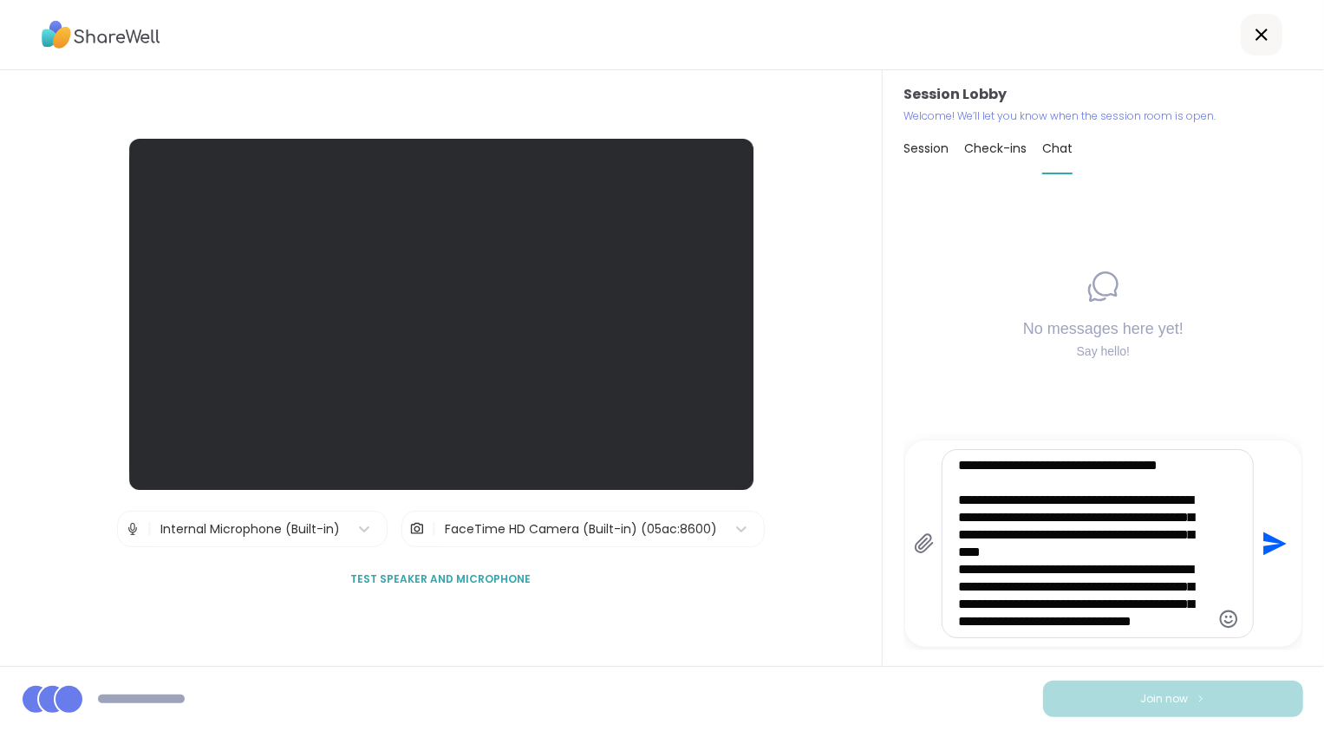
drag, startPoint x: 1051, startPoint y: 614, endPoint x: 944, endPoint y: 410, distance: 230.5
click at [944, 410] on div "**********" at bounding box center [1104, 419] width 400 height 462
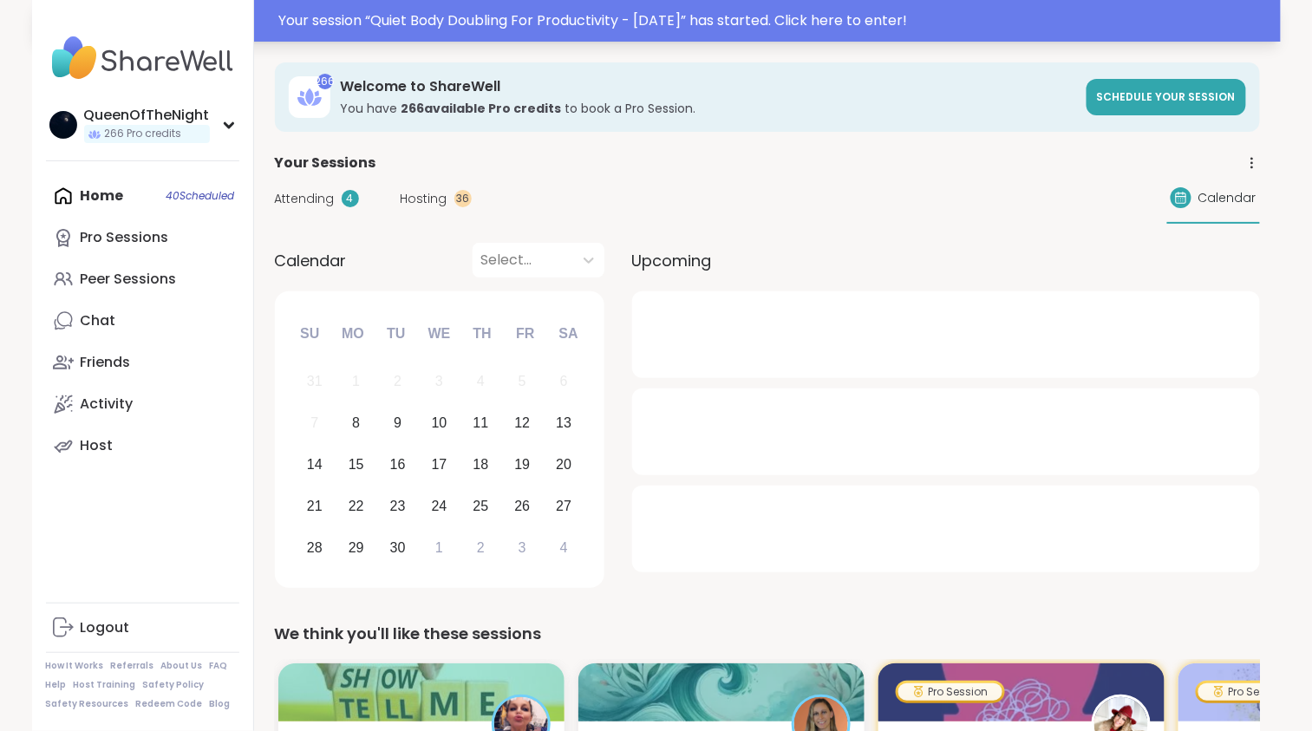
click at [461, 24] on div "Your session “ Quiet Body Doubling For Productivity - [DATE] ” has started. Cli…" at bounding box center [774, 20] width 991 height 21
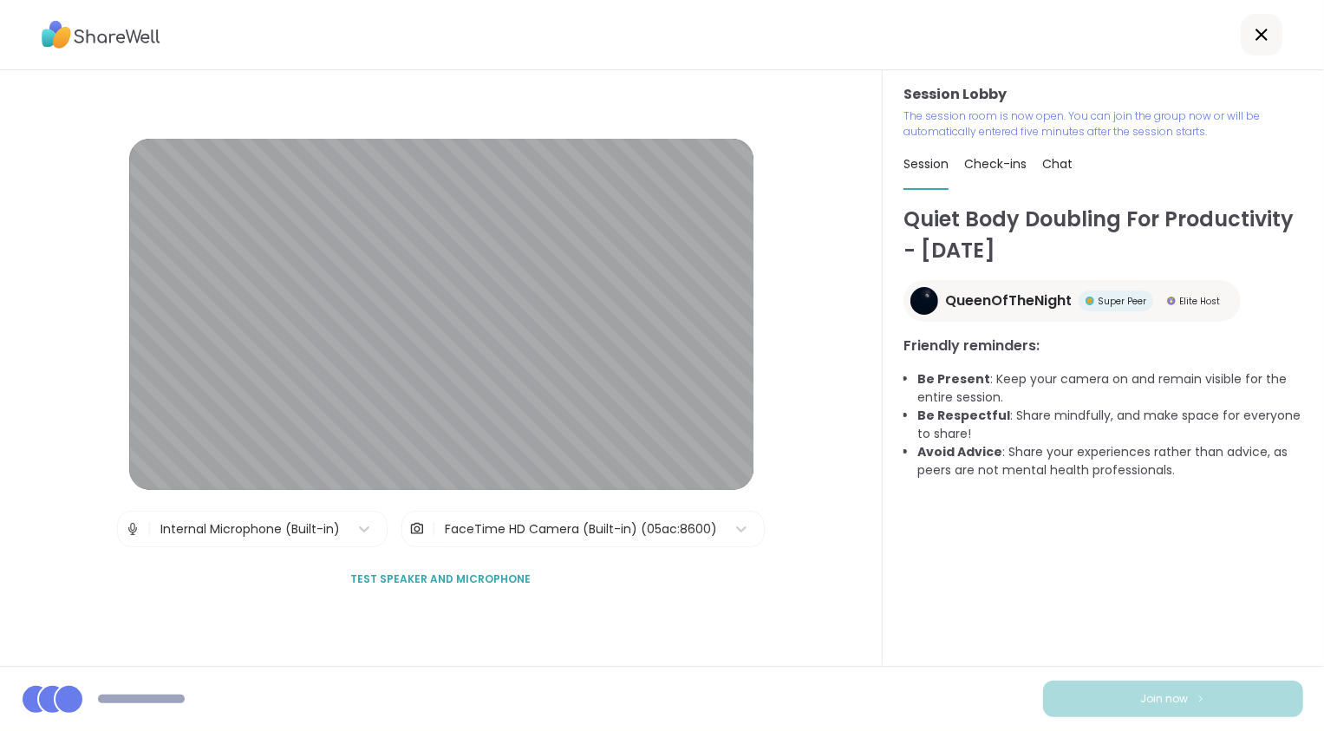
click at [1052, 164] on span "Chat" at bounding box center [1058, 163] width 30 height 17
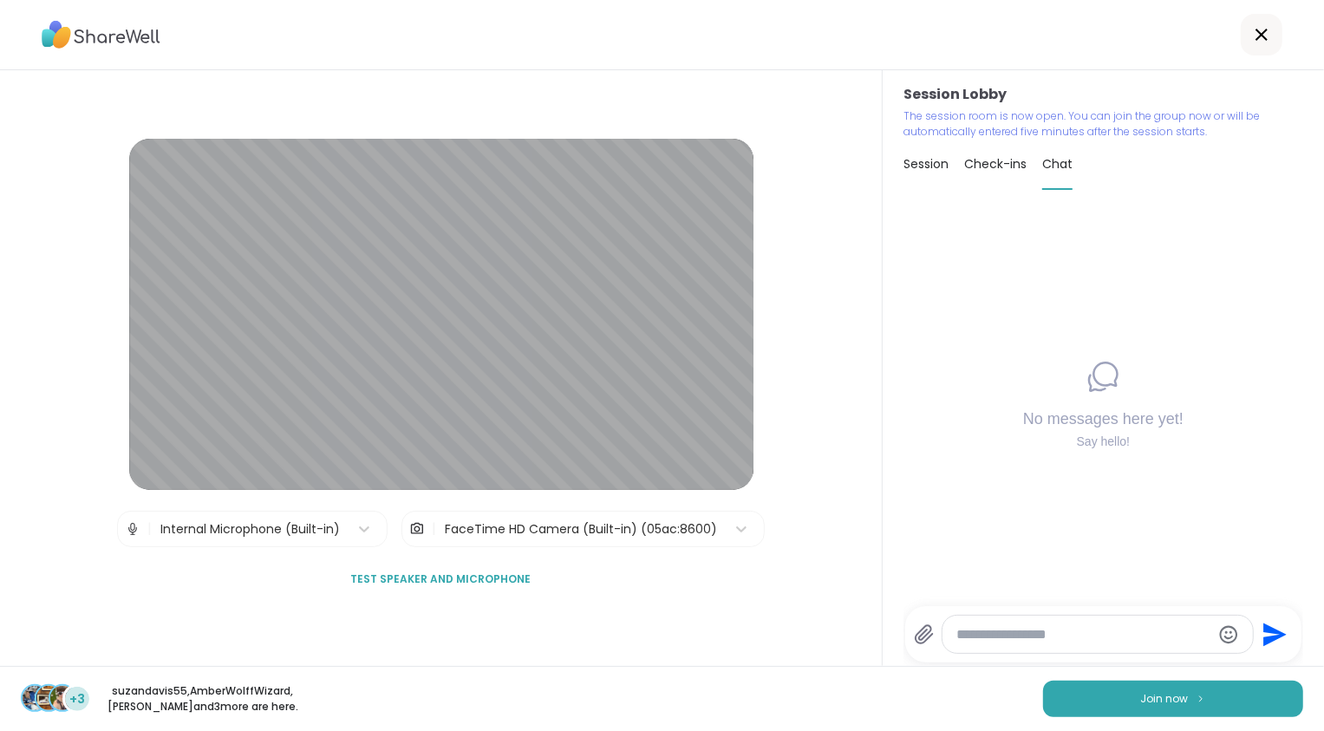
click at [998, 624] on div at bounding box center [1098, 634] width 310 height 37
type textarea "**********"
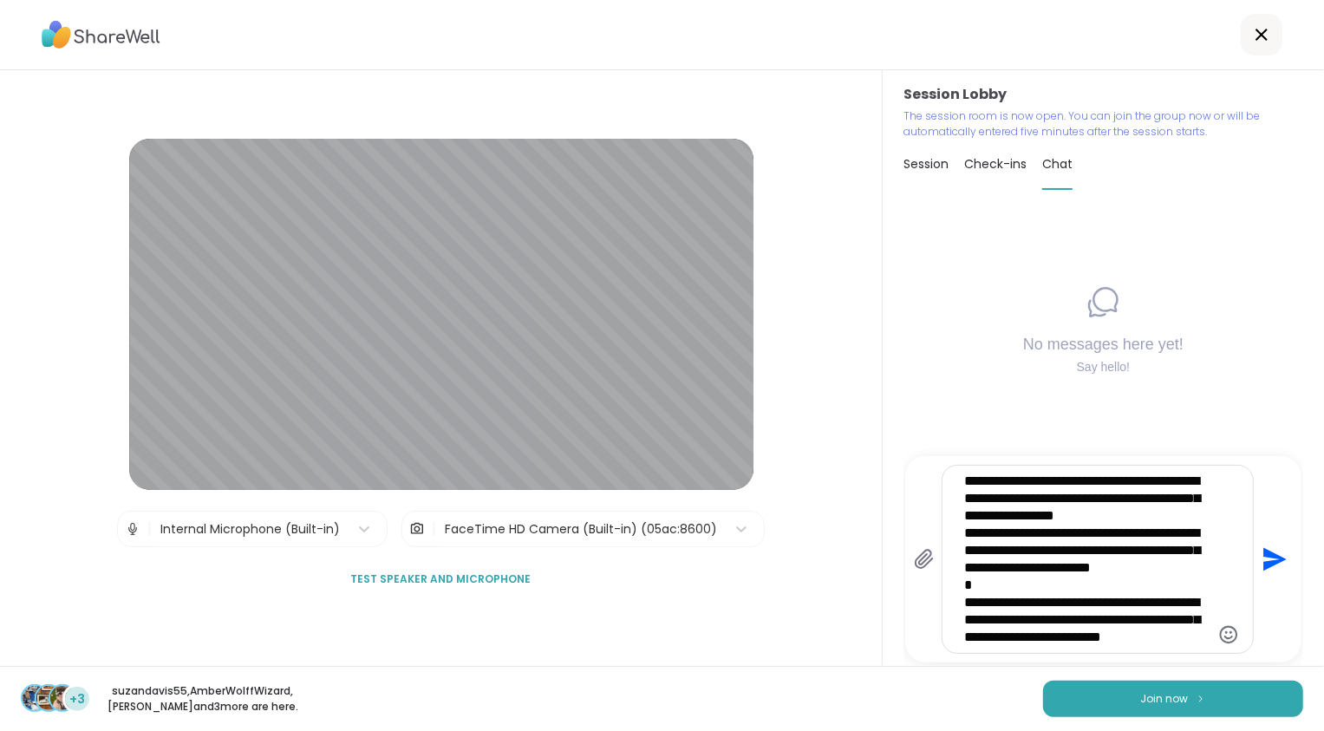
scroll to position [347, 0]
click at [1101, 694] on button "Join now" at bounding box center [1173, 699] width 260 height 36
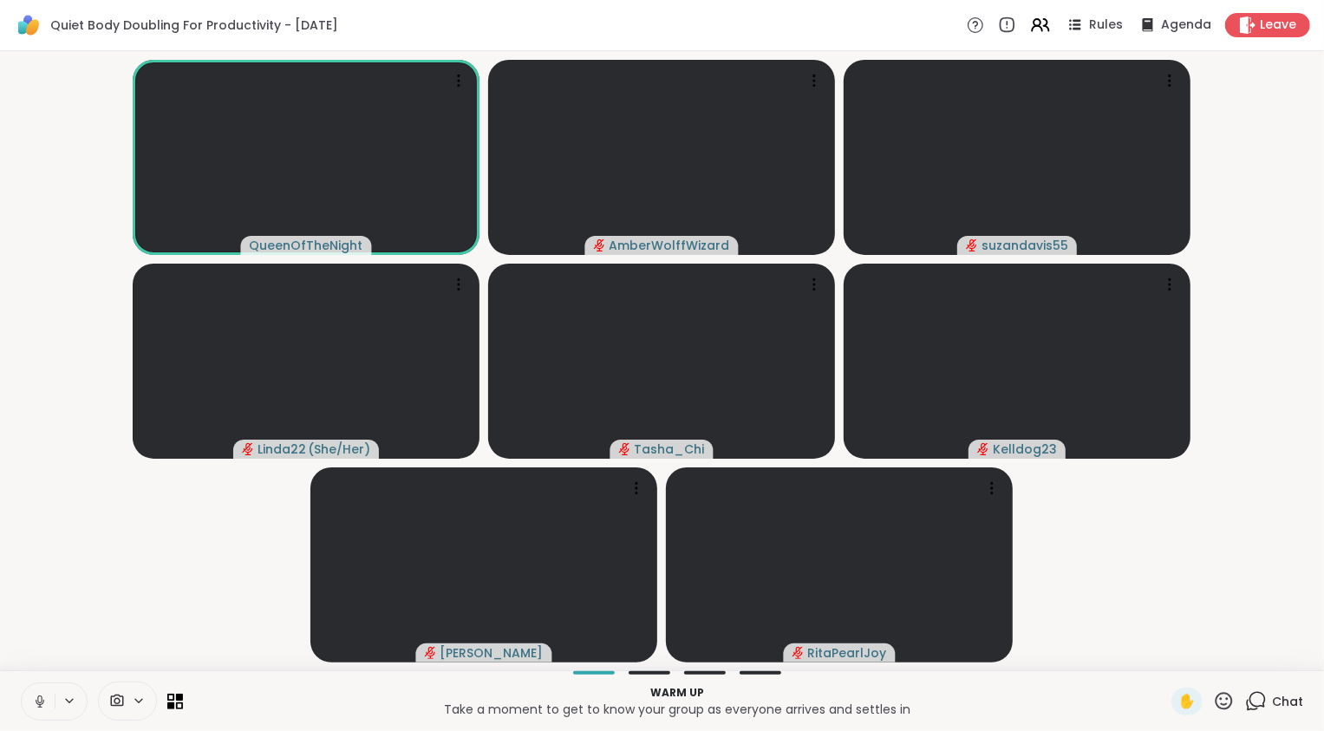
click at [1144, 560] on video-player-container "QueenOfTheNight AmberWolffWizard suzandavis55 Linda22 ( She/Her ) Tasha_Chi Kel…" at bounding box center [662, 360] width 1304 height 605
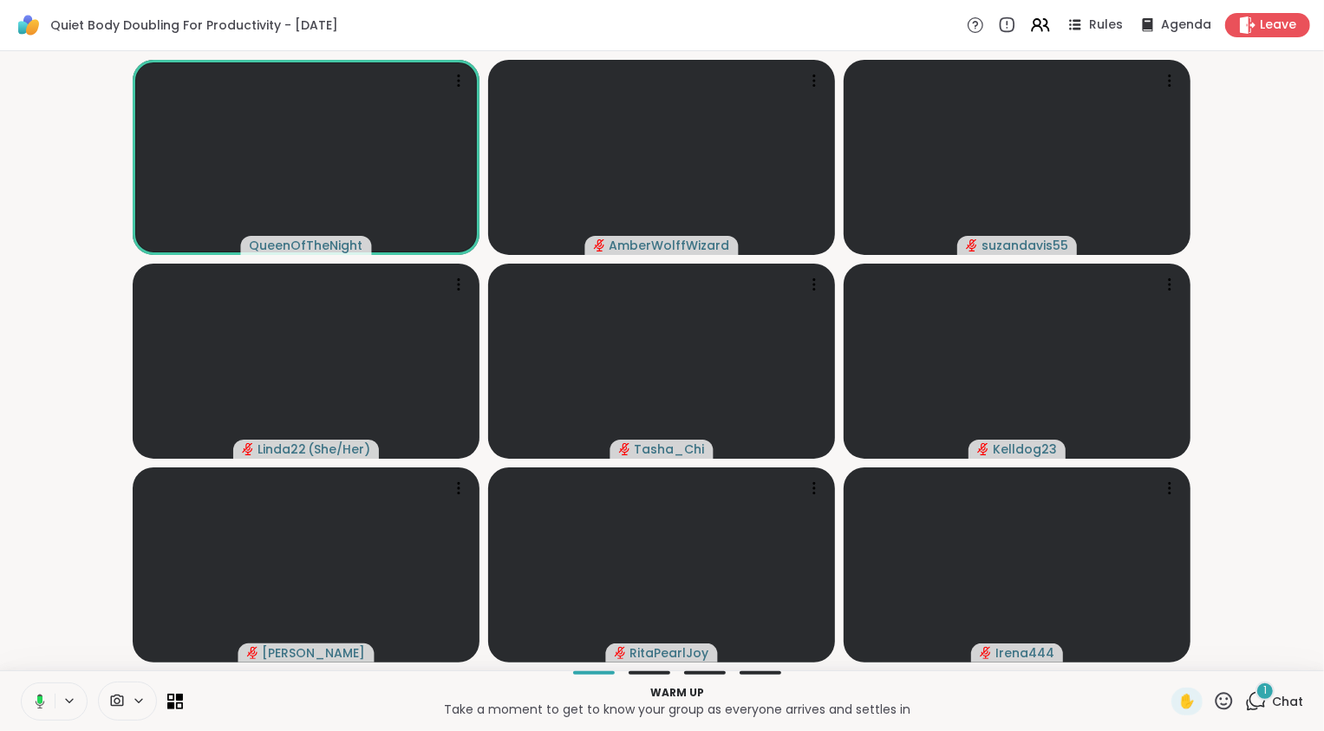
click at [1255, 702] on icon at bounding box center [1256, 701] width 22 height 22
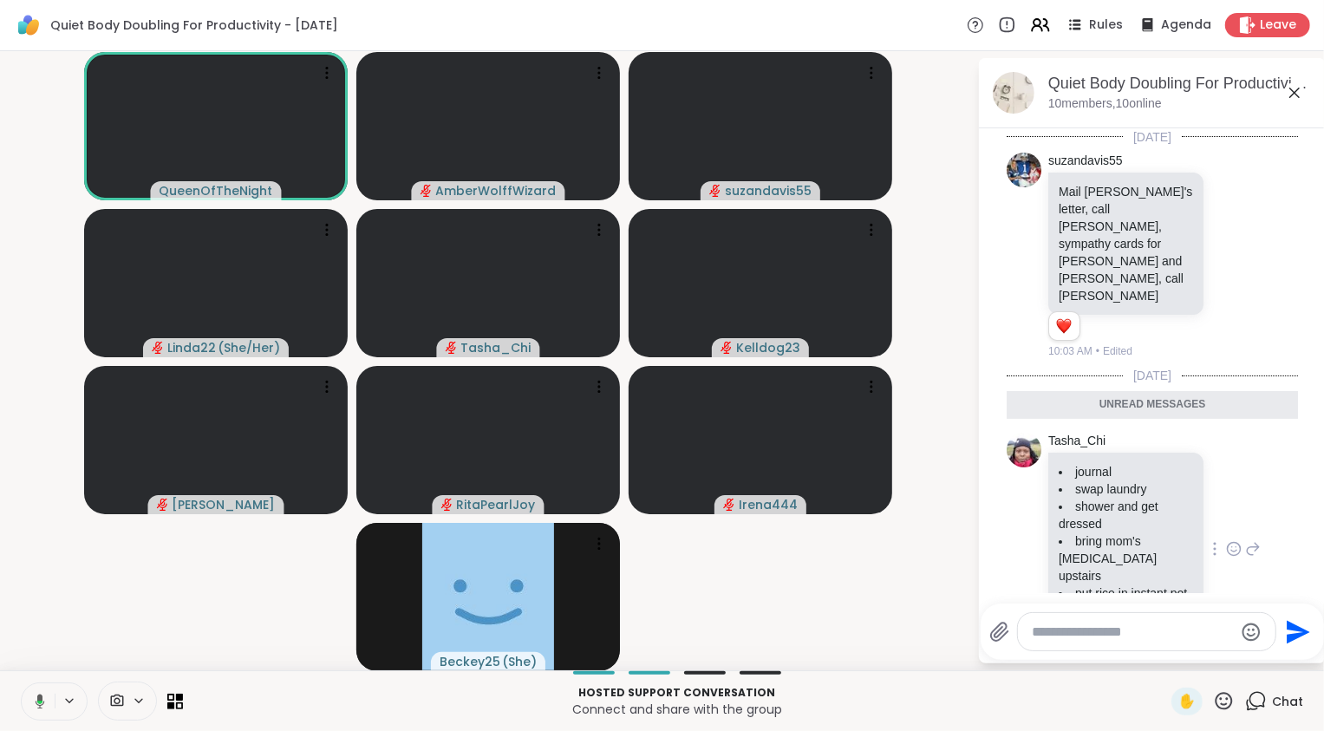
scroll to position [44, 0]
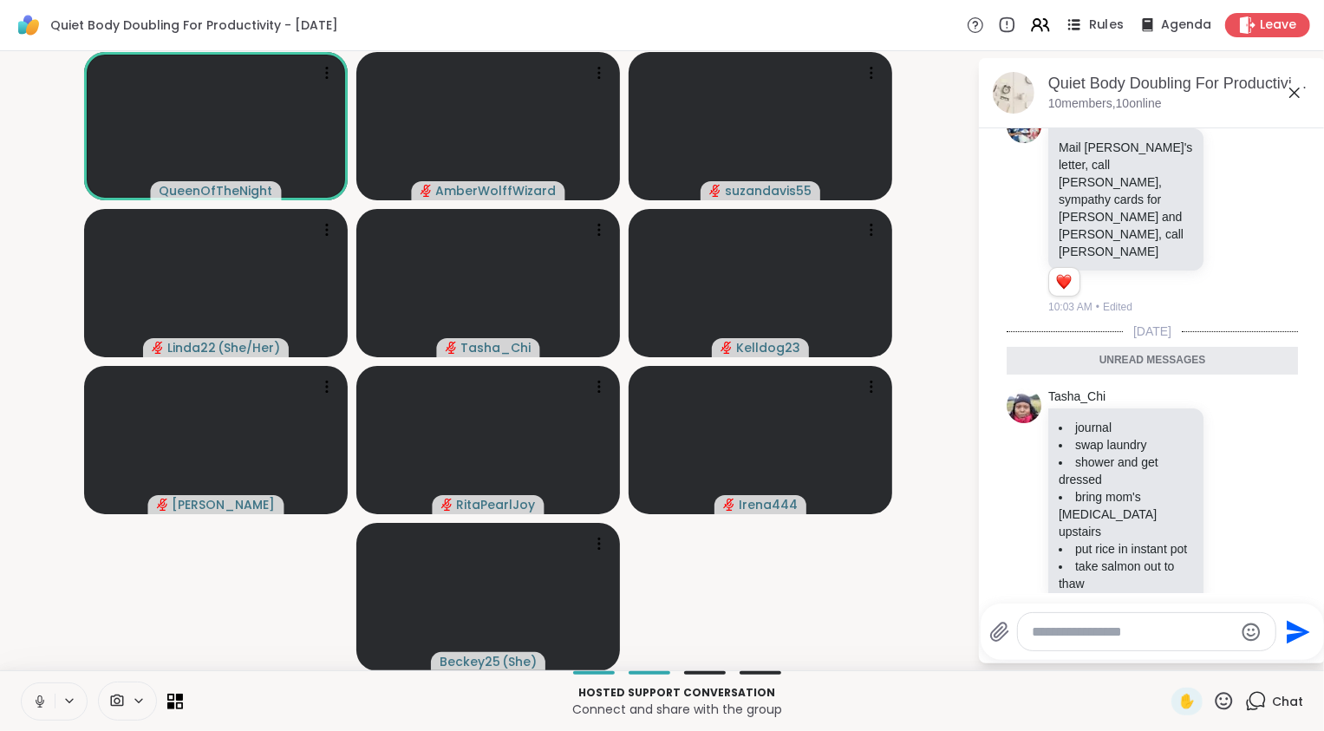
click at [1089, 26] on span "Rules" at bounding box center [1107, 25] width 36 height 18
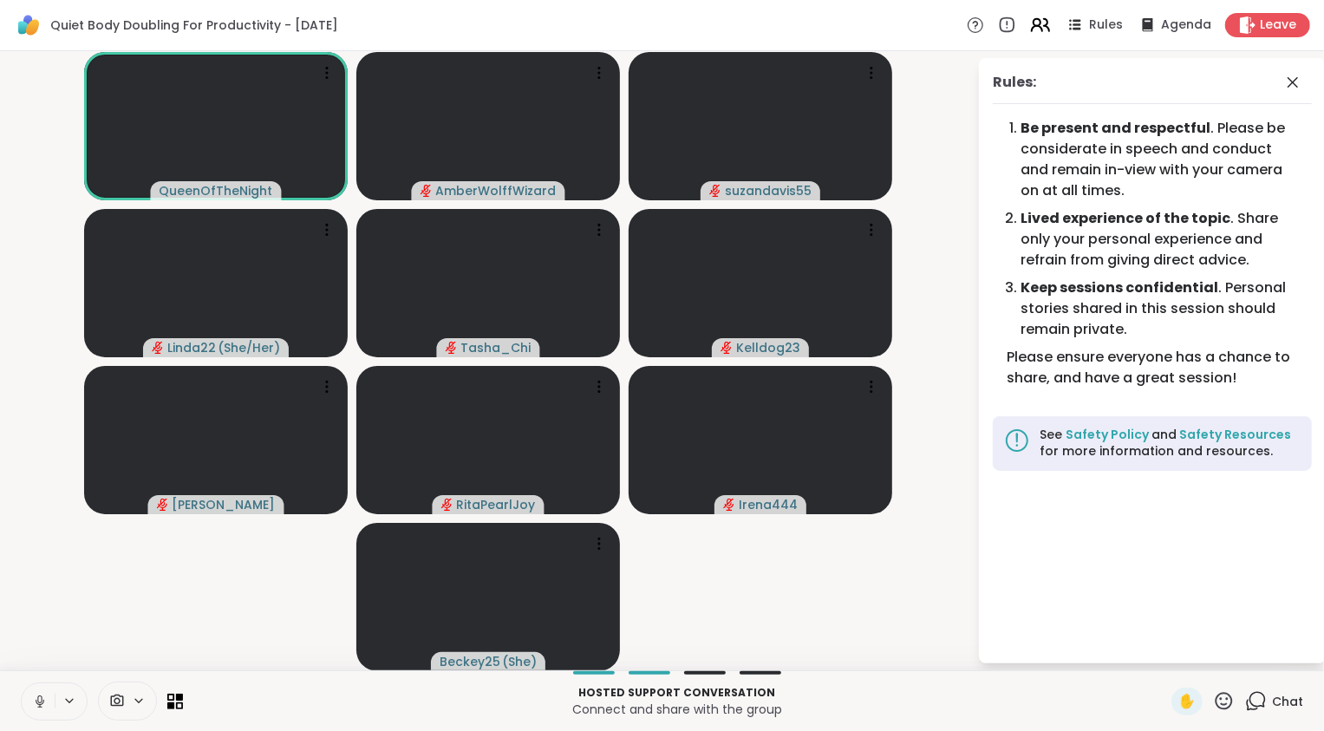
click at [1037, 29] on icon at bounding box center [1041, 25] width 22 height 22
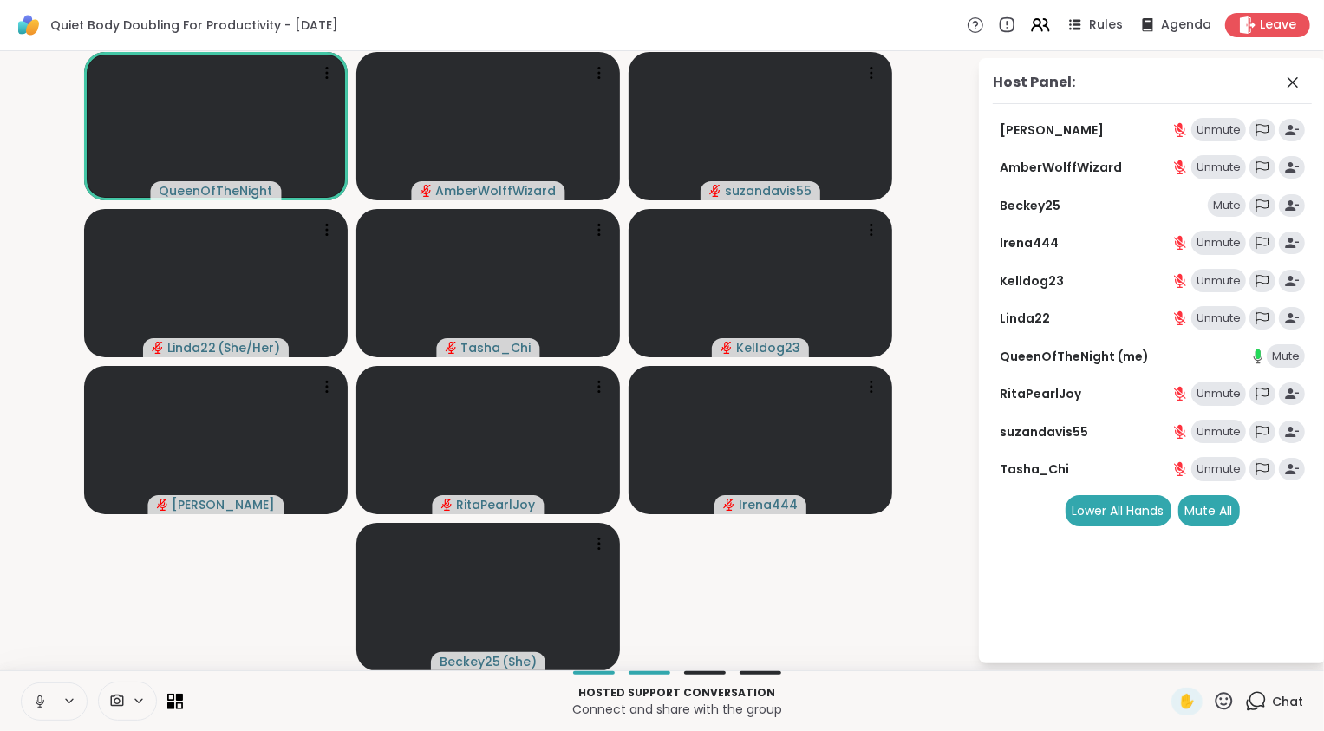
click at [1219, 202] on div "Mute" at bounding box center [1227, 205] width 38 height 24
click at [1095, 27] on span "Rules" at bounding box center [1107, 25] width 36 height 18
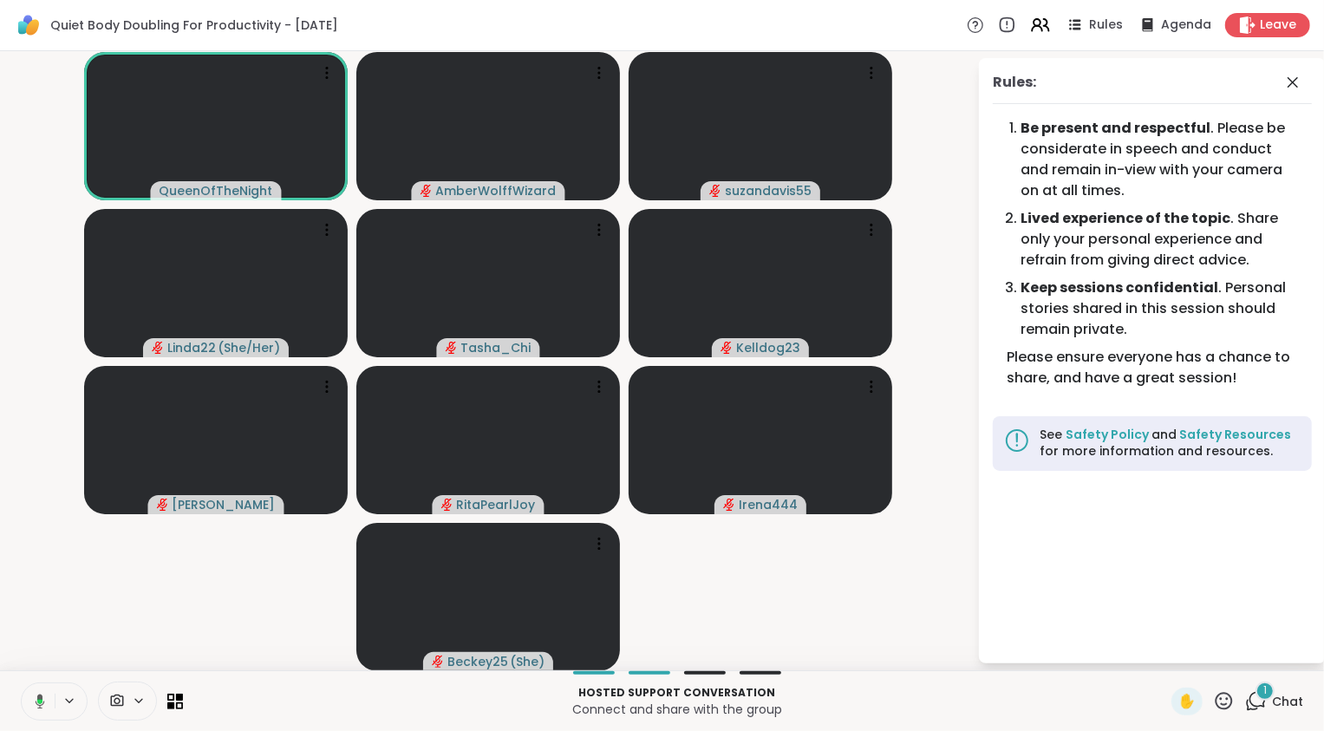
click at [31, 705] on button at bounding box center [37, 701] width 36 height 36
click at [1257, 696] on div "1" at bounding box center [1265, 691] width 19 height 19
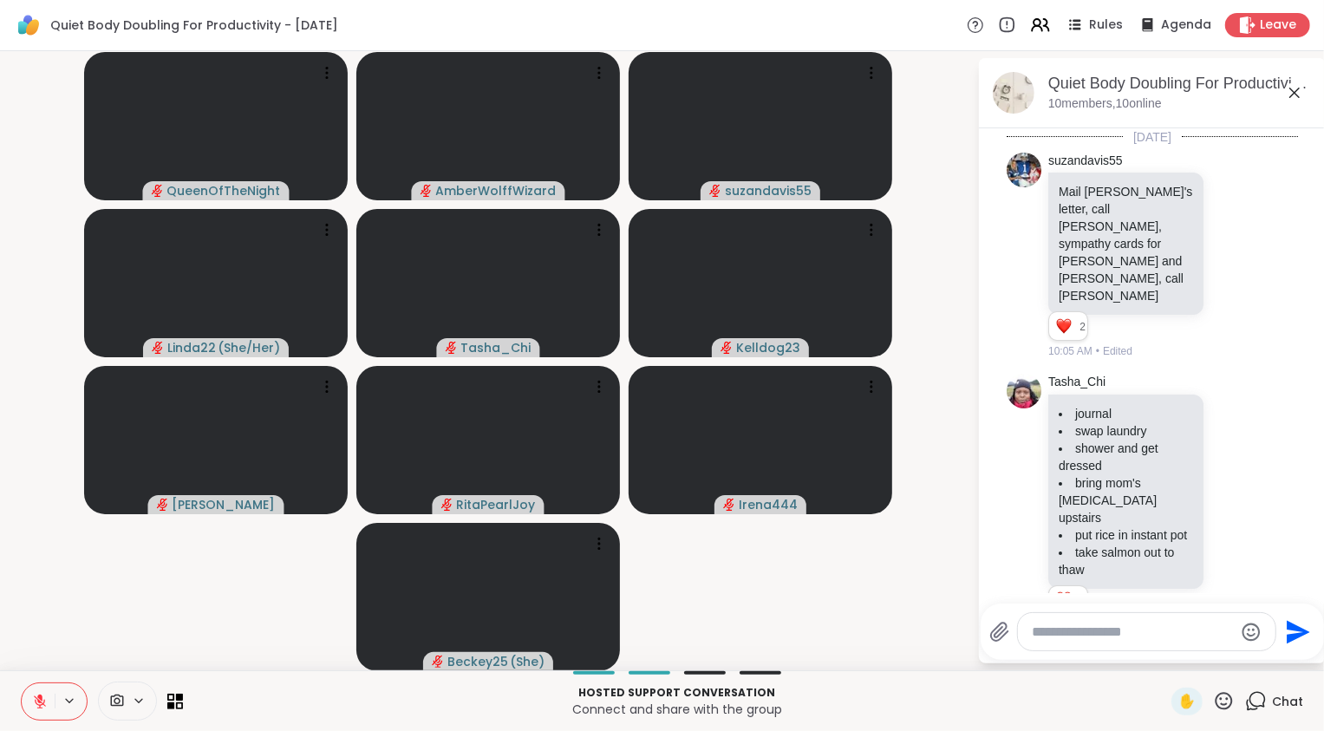
scroll to position [179, 0]
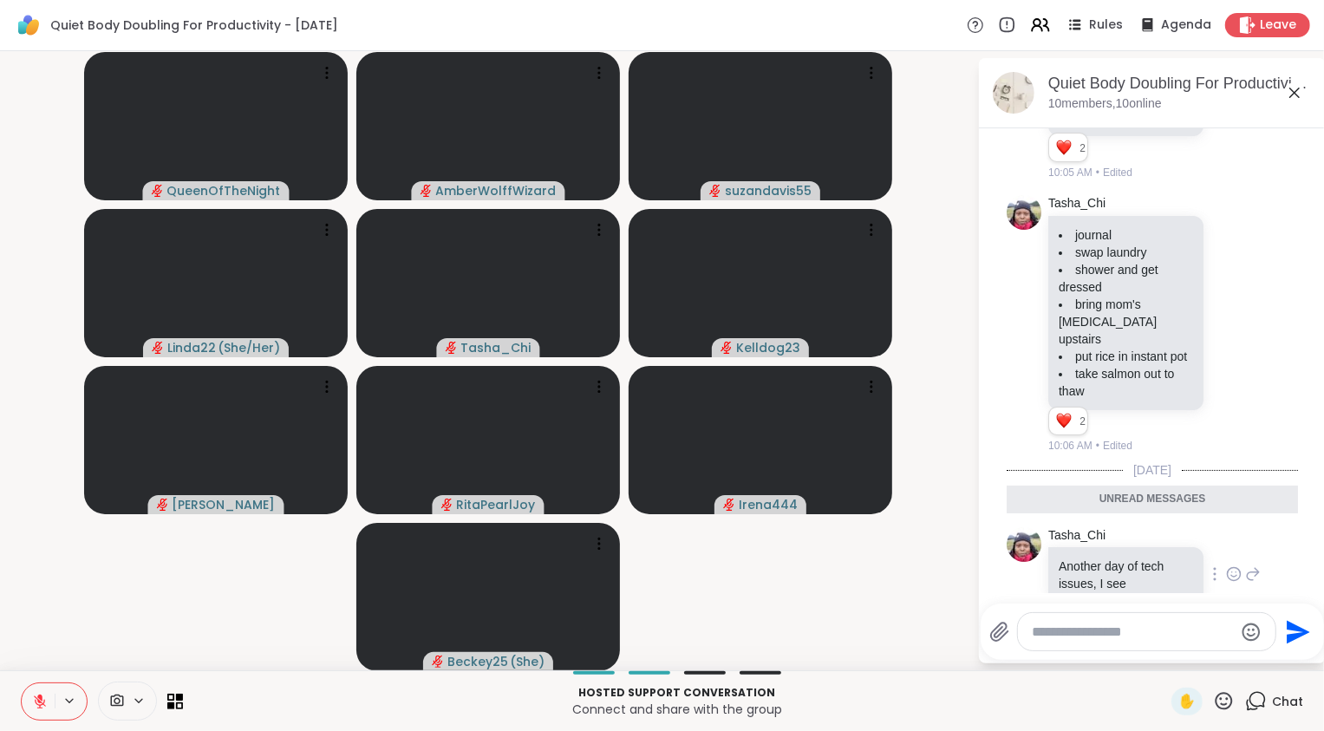
click at [1226, 565] on icon at bounding box center [1234, 573] width 16 height 17
click at [1265, 539] on div "Select Reaction: Sad" at bounding box center [1273, 547] width 16 height 16
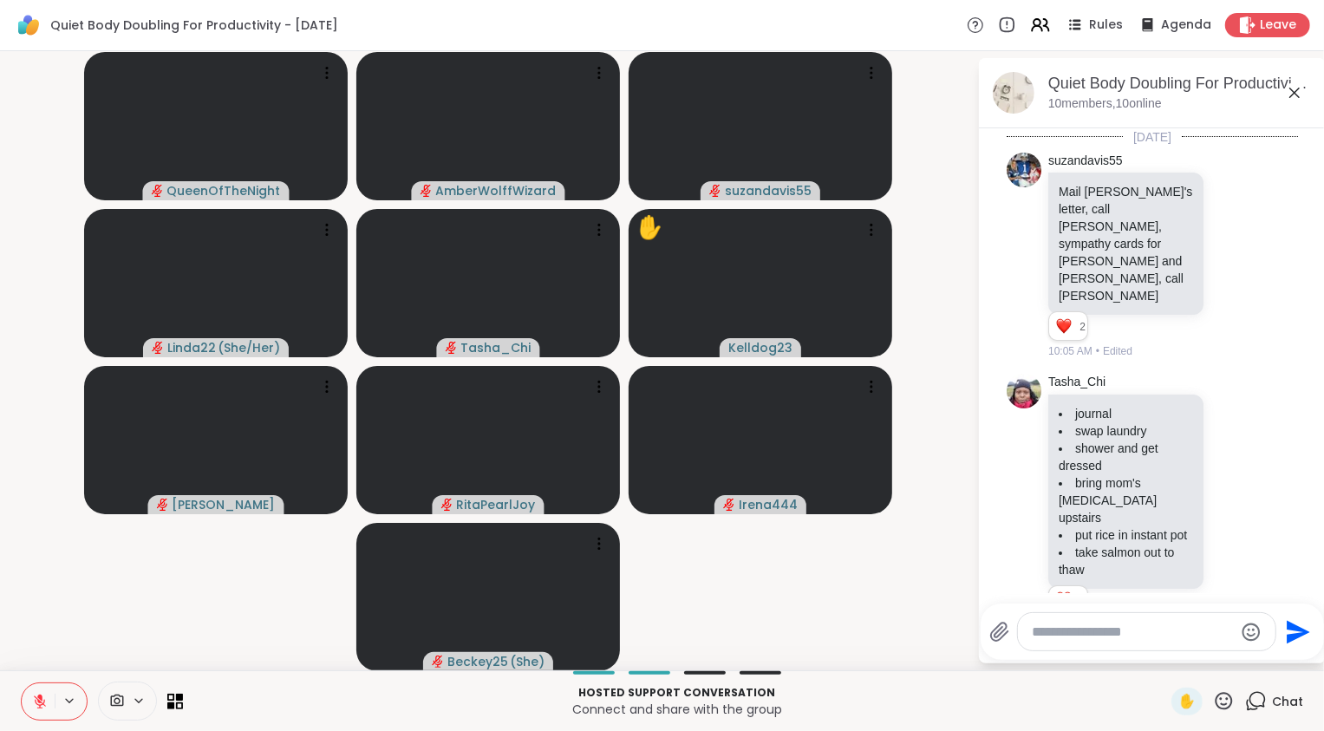
scroll to position [204, 0]
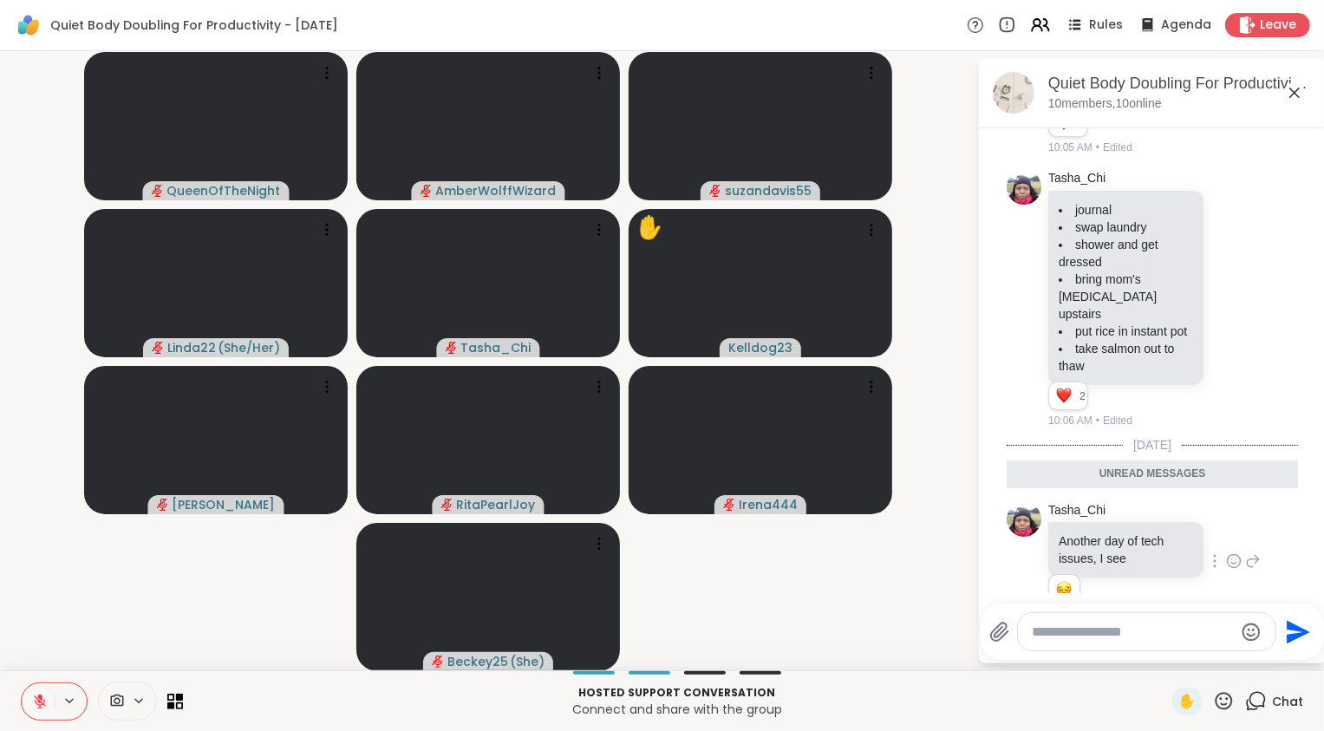
click at [1091, 632] on textarea "Type your message" at bounding box center [1133, 632] width 202 height 17
click at [1109, 599] on div "Tas ha_Chi @" at bounding box center [1134, 586] width 205 height 43
type textarea "**********"
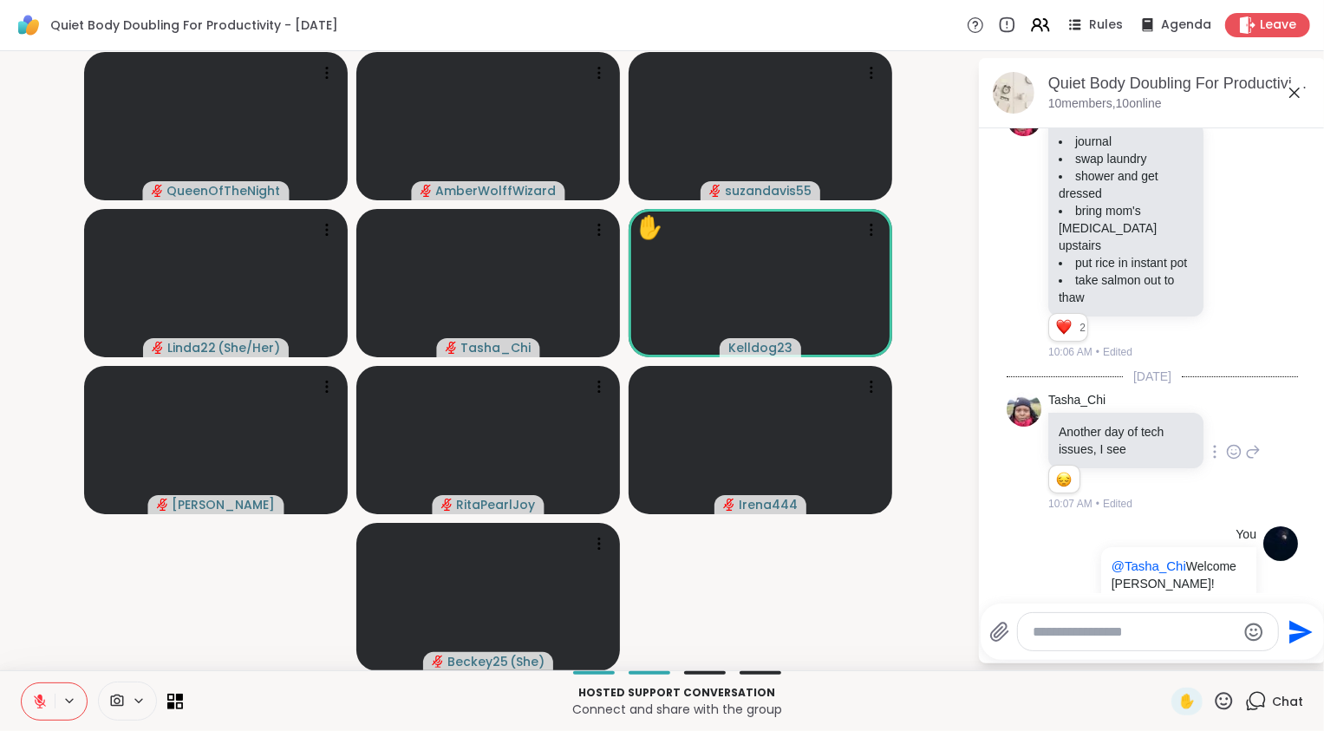
click at [42, 707] on icon at bounding box center [40, 702] width 16 height 16
click at [85, 626] on video-player-container "QueenOfTheNight AmberWolffWizard suzandavis55 Linda22 ( She/Her ) Tasha_Chi ✋ K…" at bounding box center [488, 360] width 957 height 605
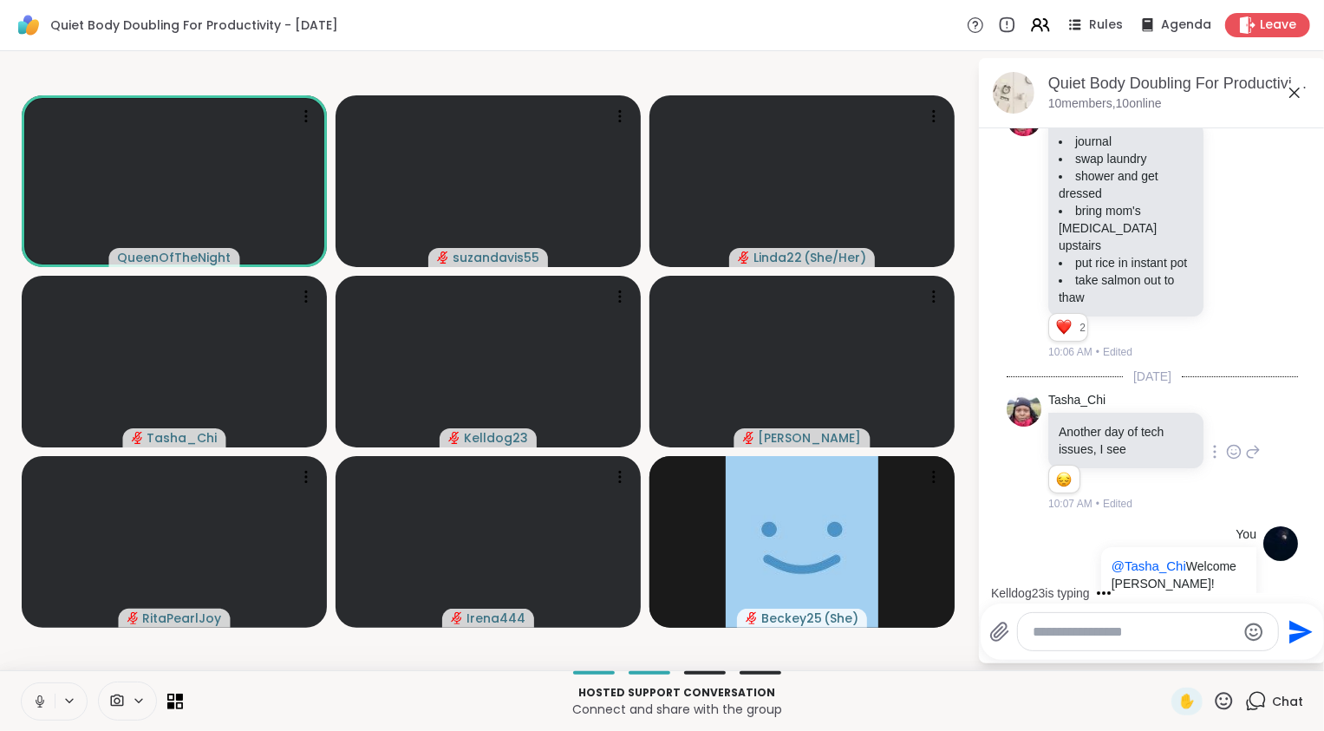
click at [39, 703] on icon at bounding box center [39, 700] width 4 height 8
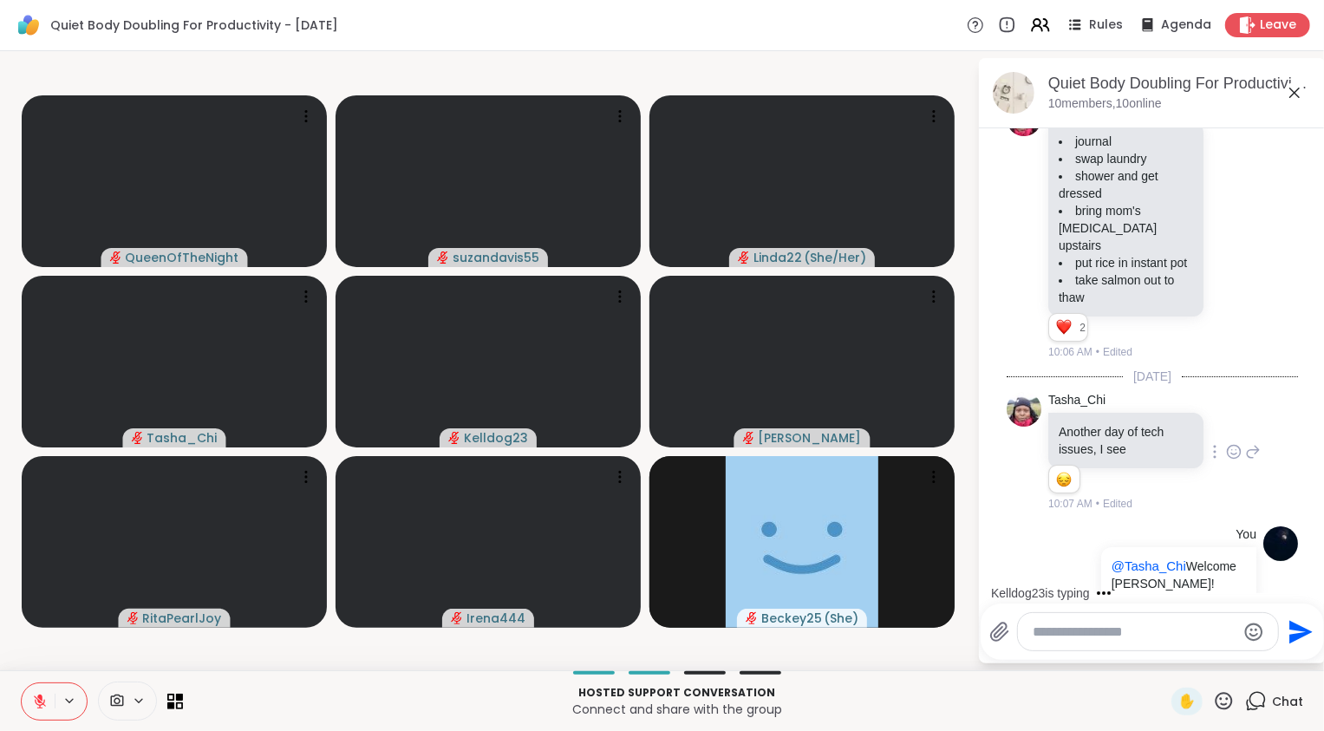
scroll to position [382, 0]
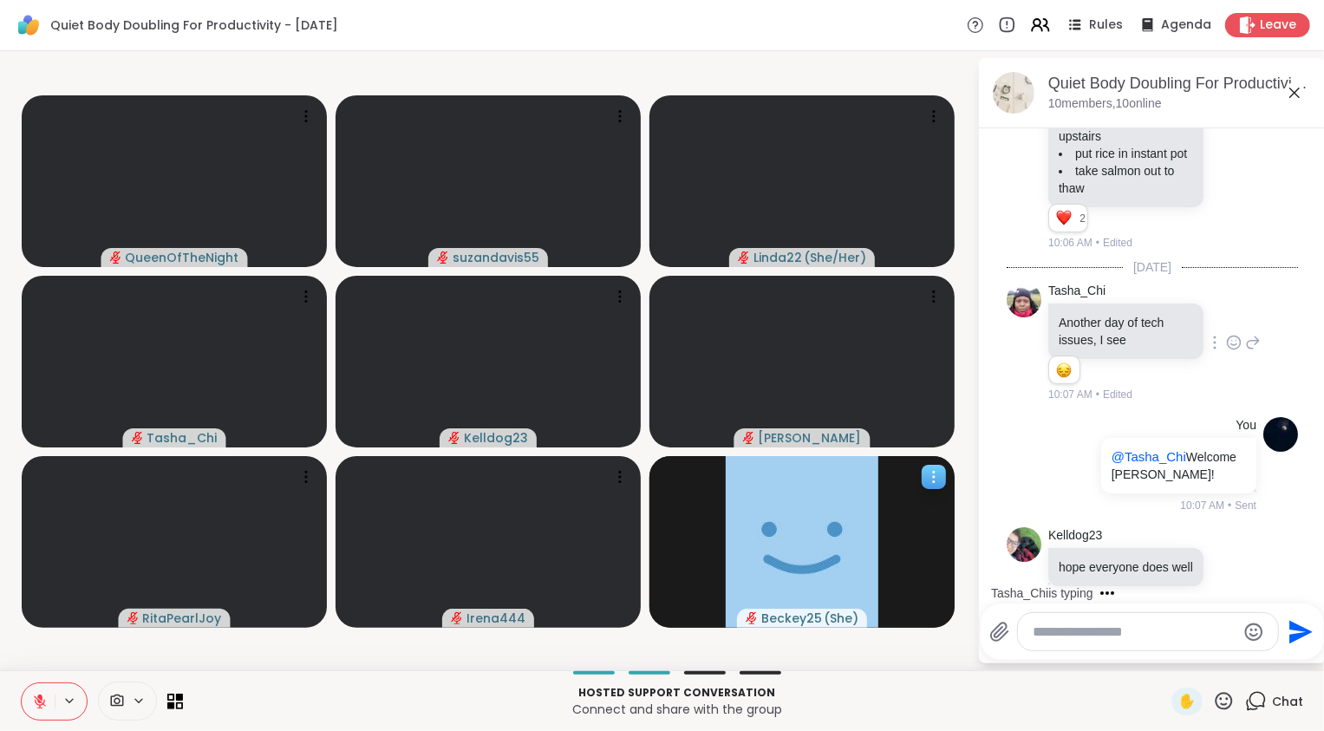
click at [905, 569] on div "Beckey25 ( She )" at bounding box center [802, 542] width 305 height 172
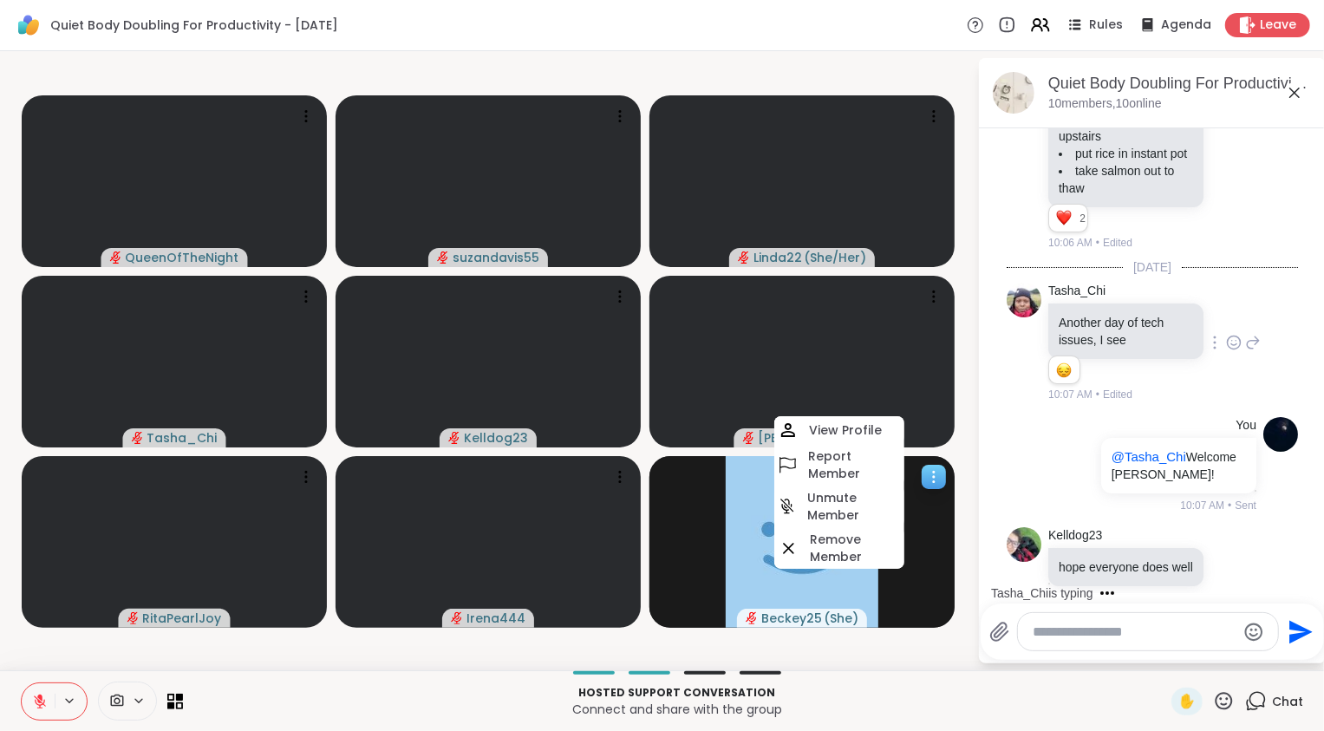
click at [905, 569] on div "Beckey25 ( She )" at bounding box center [802, 542] width 305 height 172
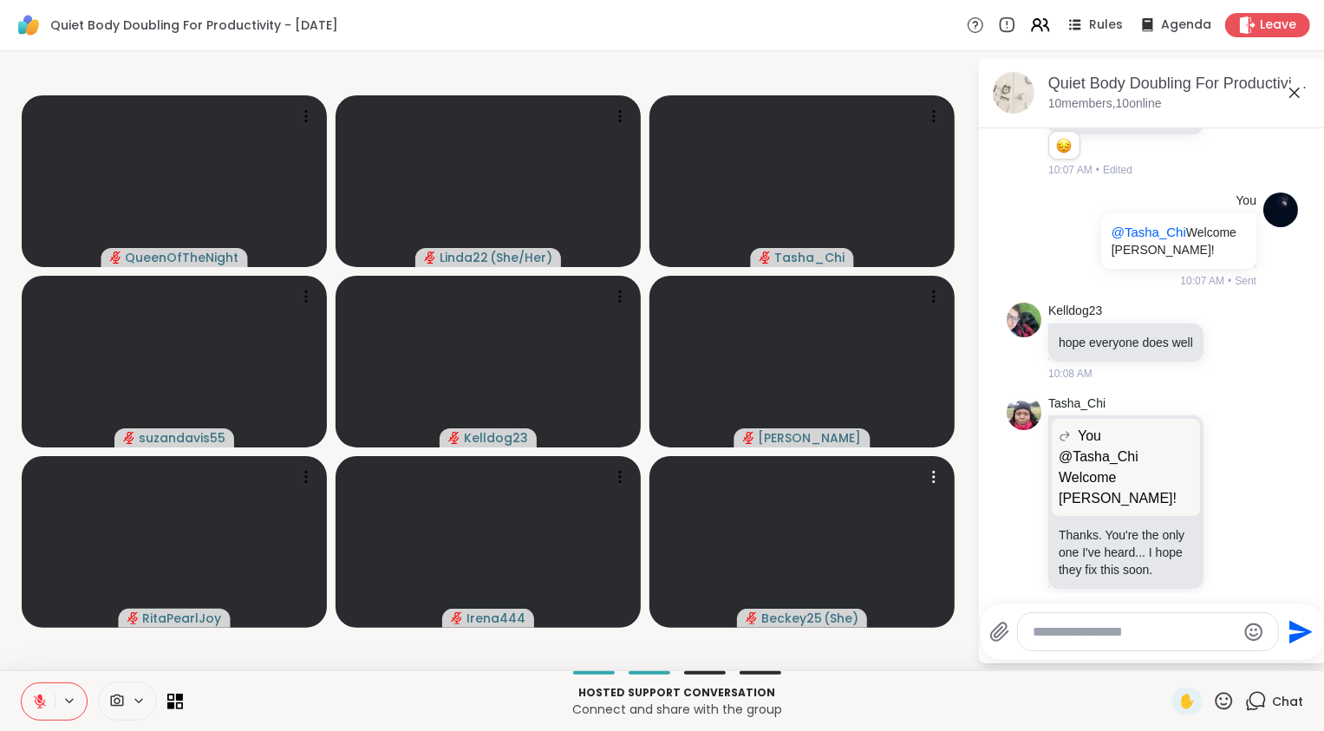
scroll to position [698, 0]
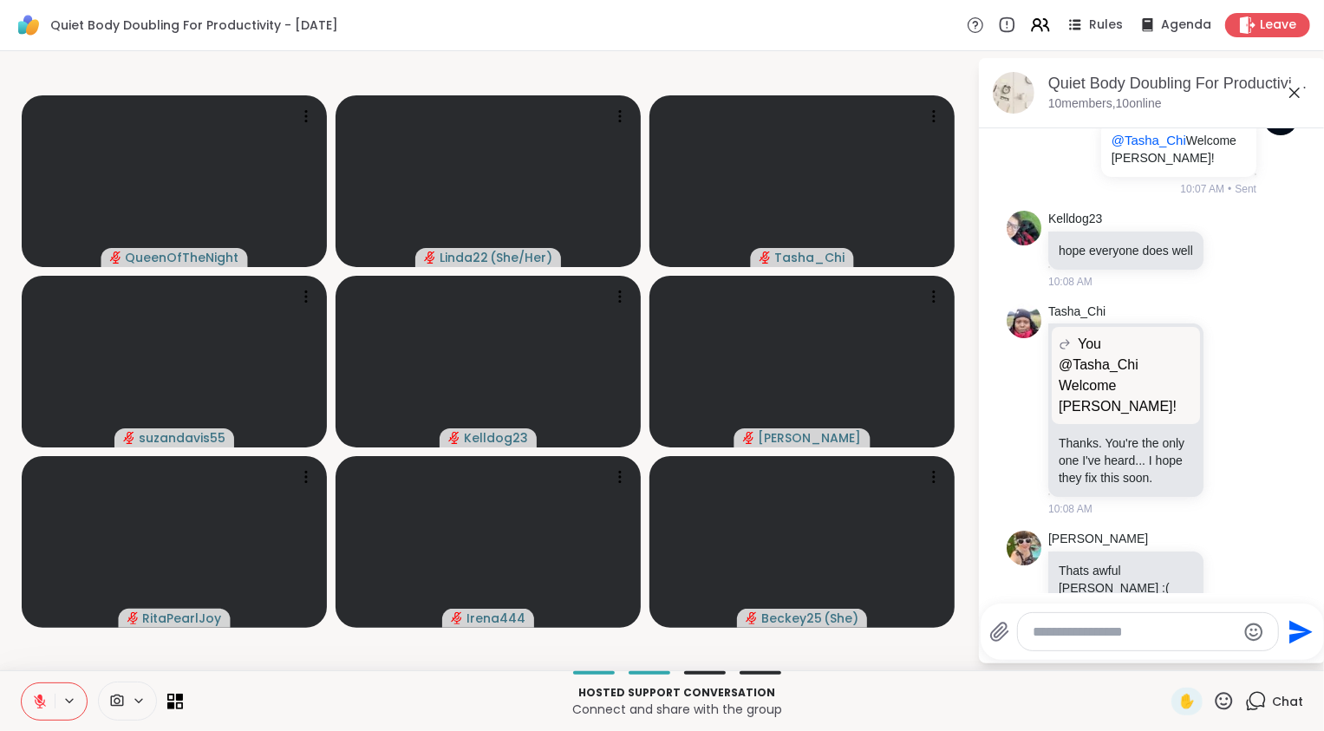
click at [38, 704] on icon at bounding box center [40, 702] width 16 height 16
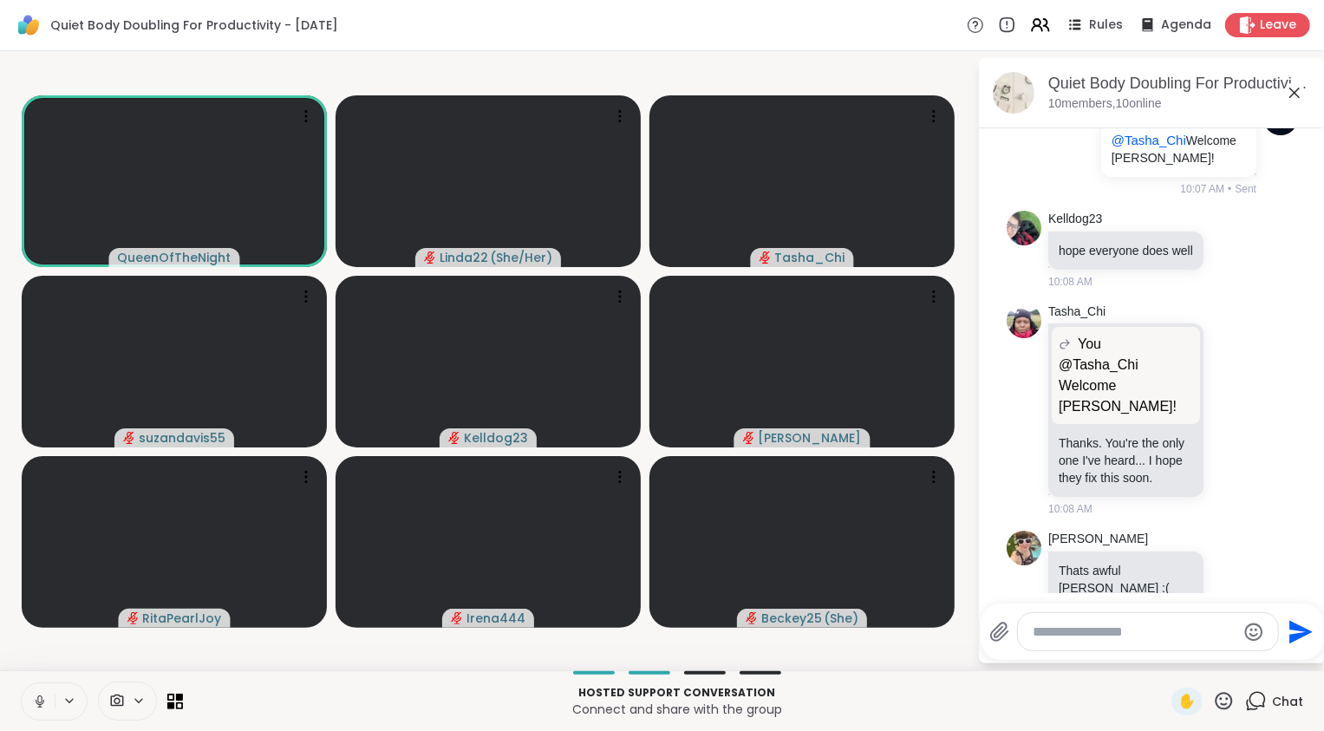
click at [38, 704] on icon at bounding box center [40, 702] width 16 height 16
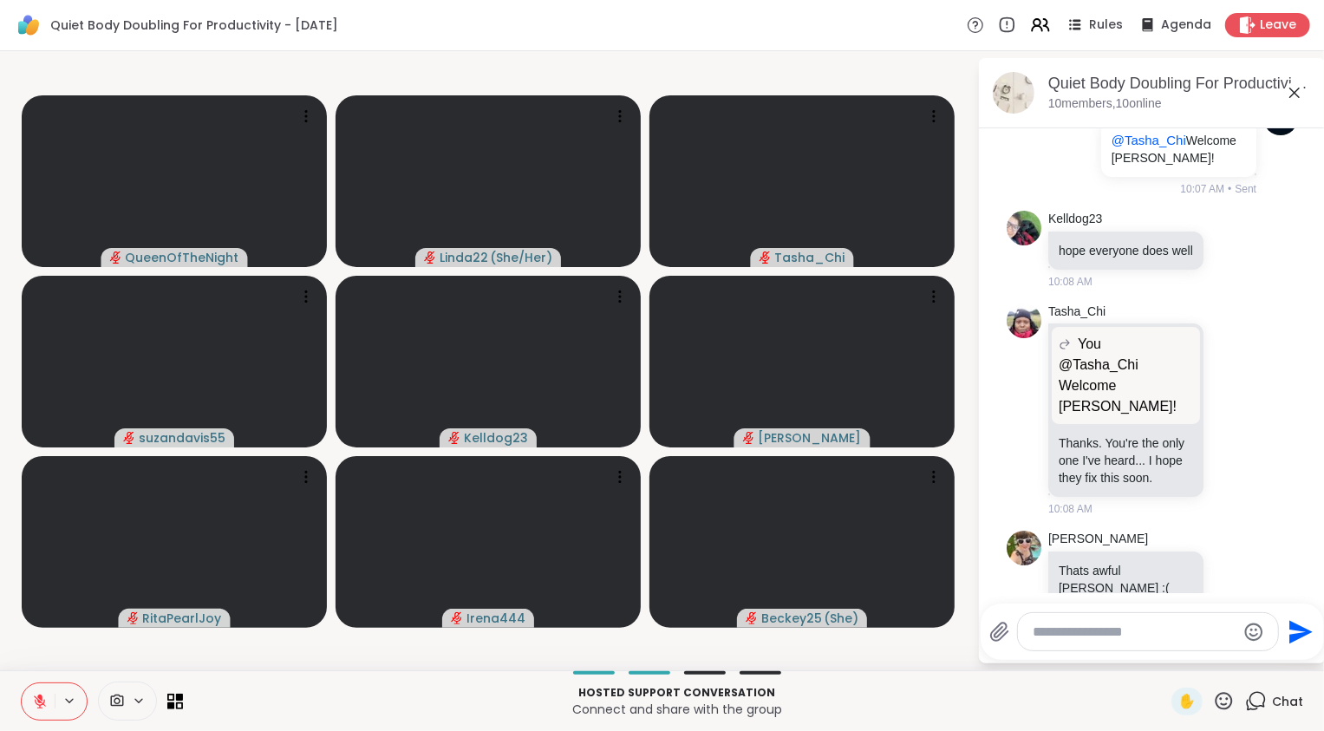
click at [1102, 640] on textarea "Type your message" at bounding box center [1135, 632] width 202 height 17
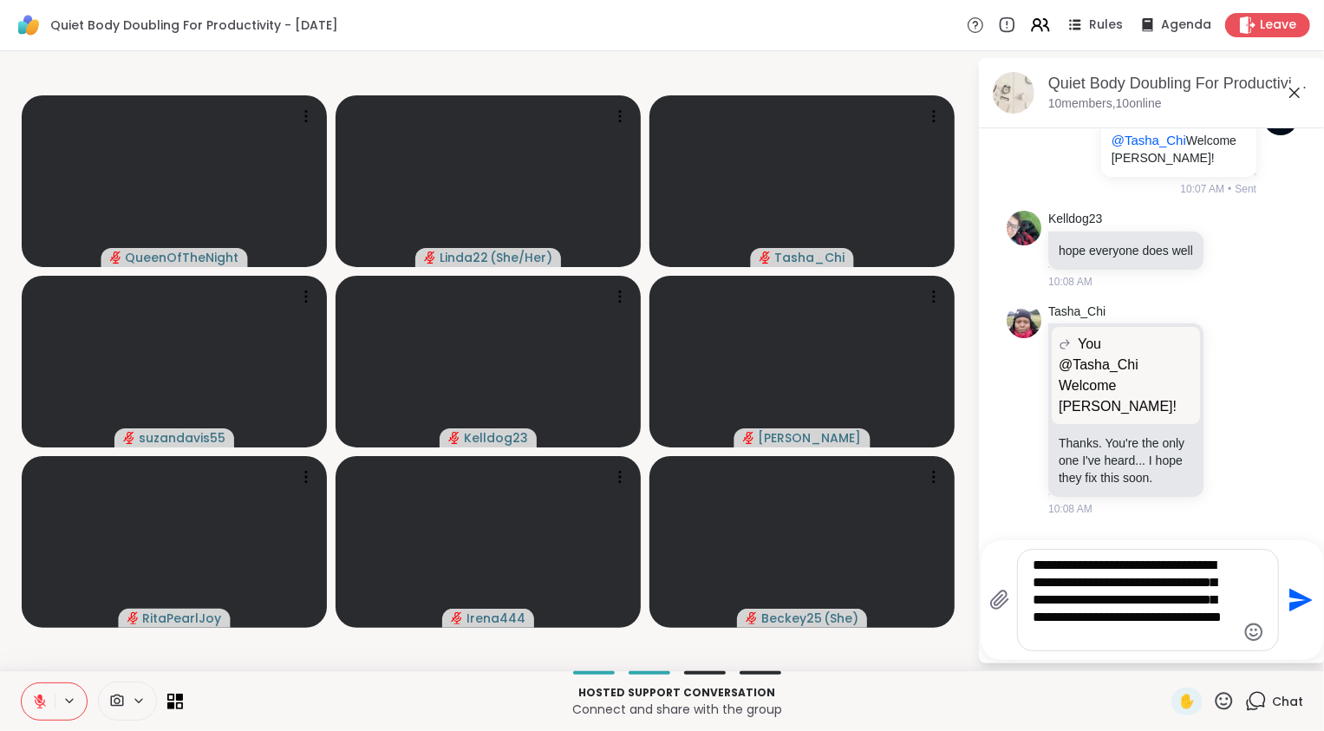
type textarea "**********"
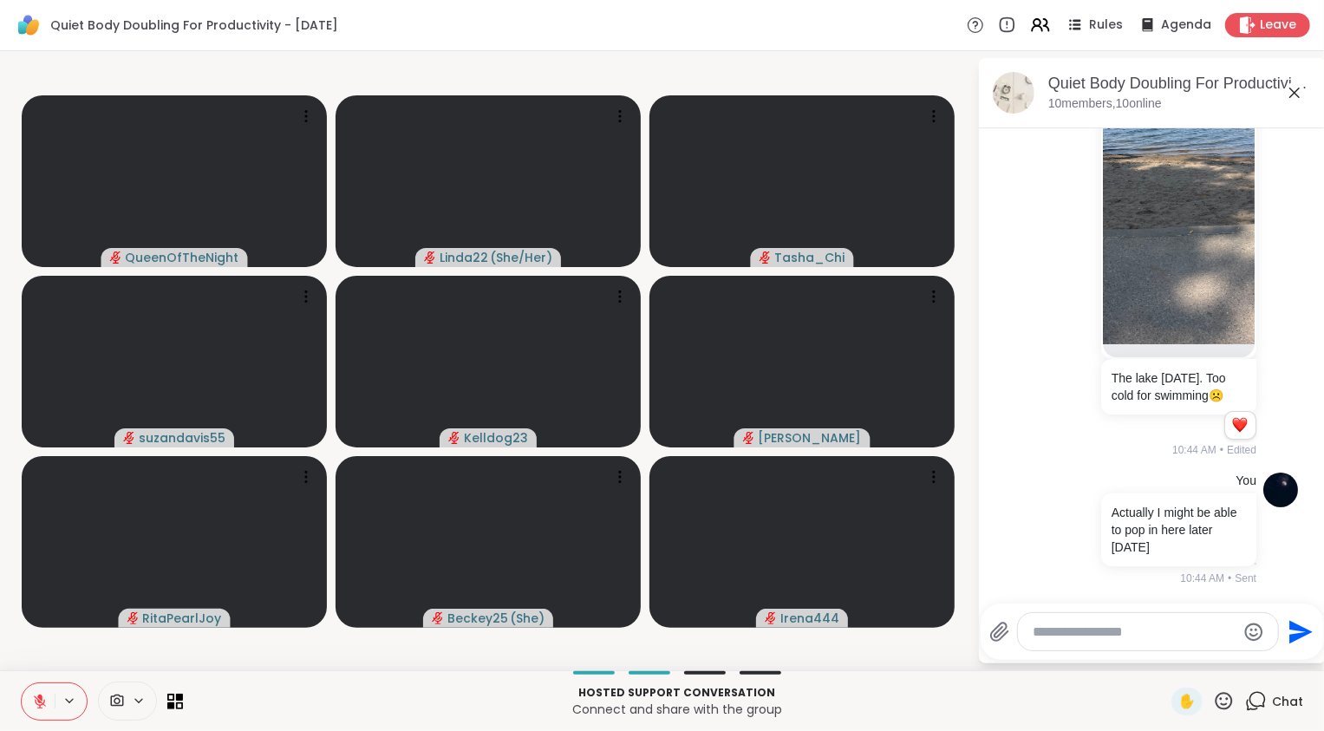
scroll to position [3047, 0]
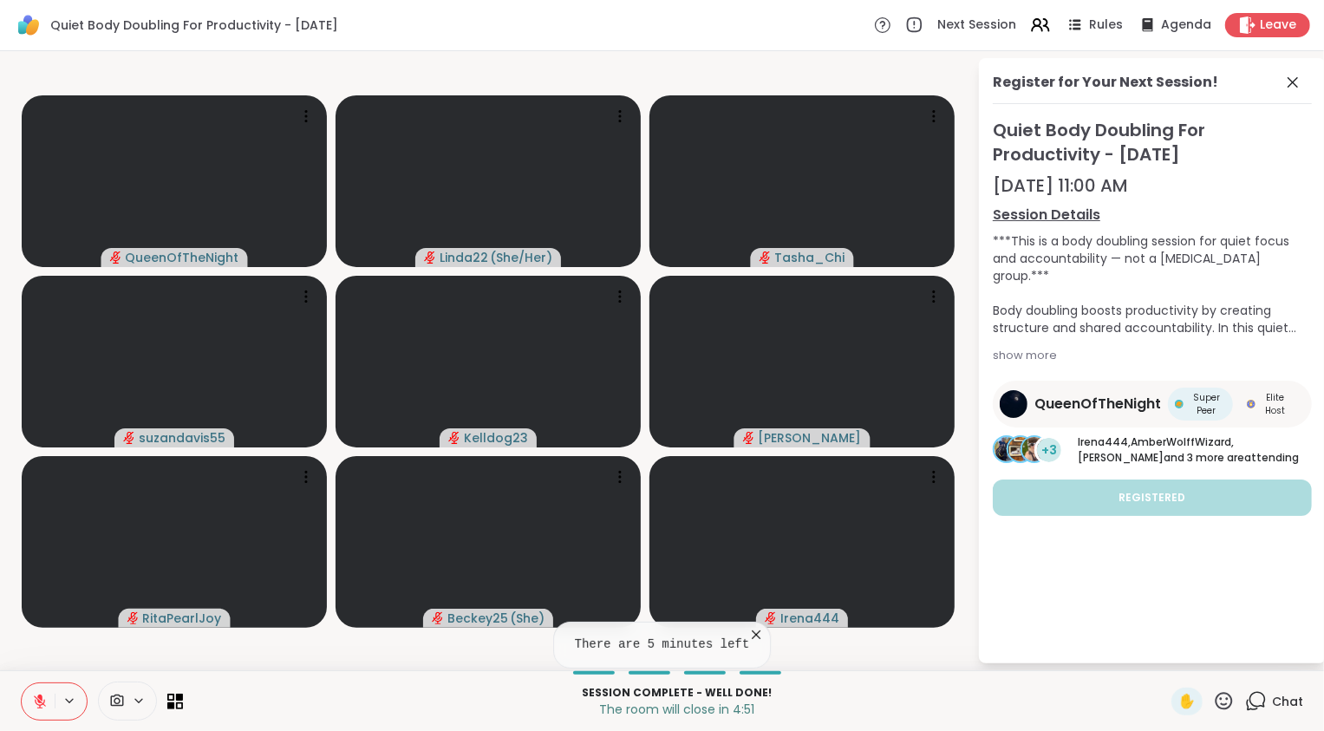
click at [42, 700] on icon at bounding box center [39, 697] width 5 height 7
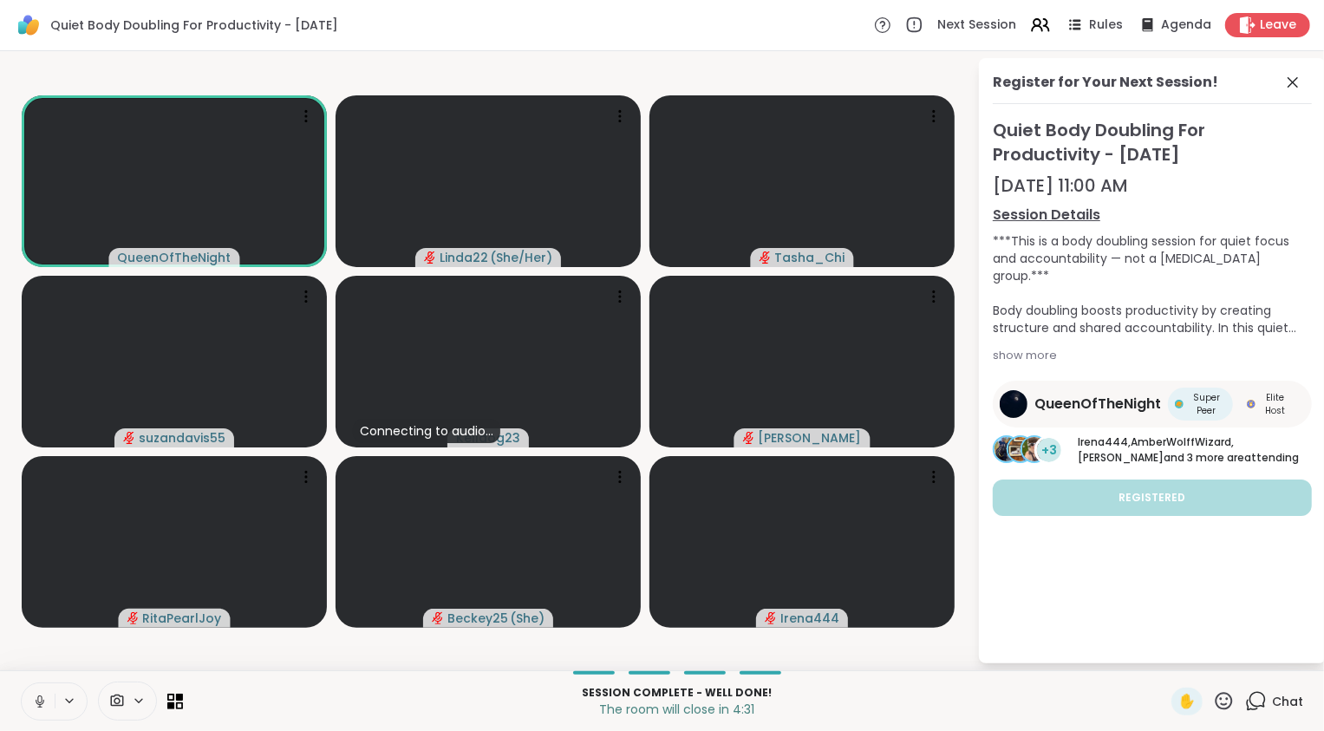
click at [1257, 704] on div "Chat" at bounding box center [1274, 702] width 58 height 28
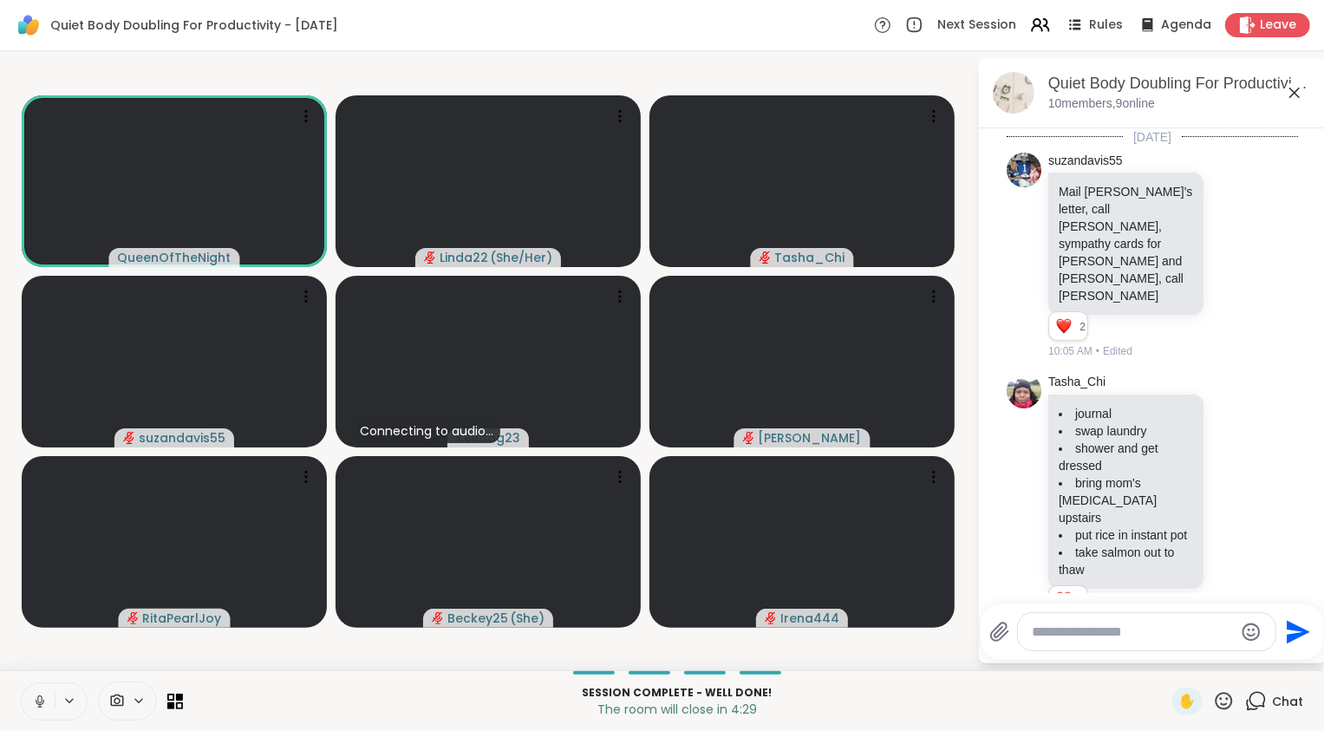
scroll to position [3030, 0]
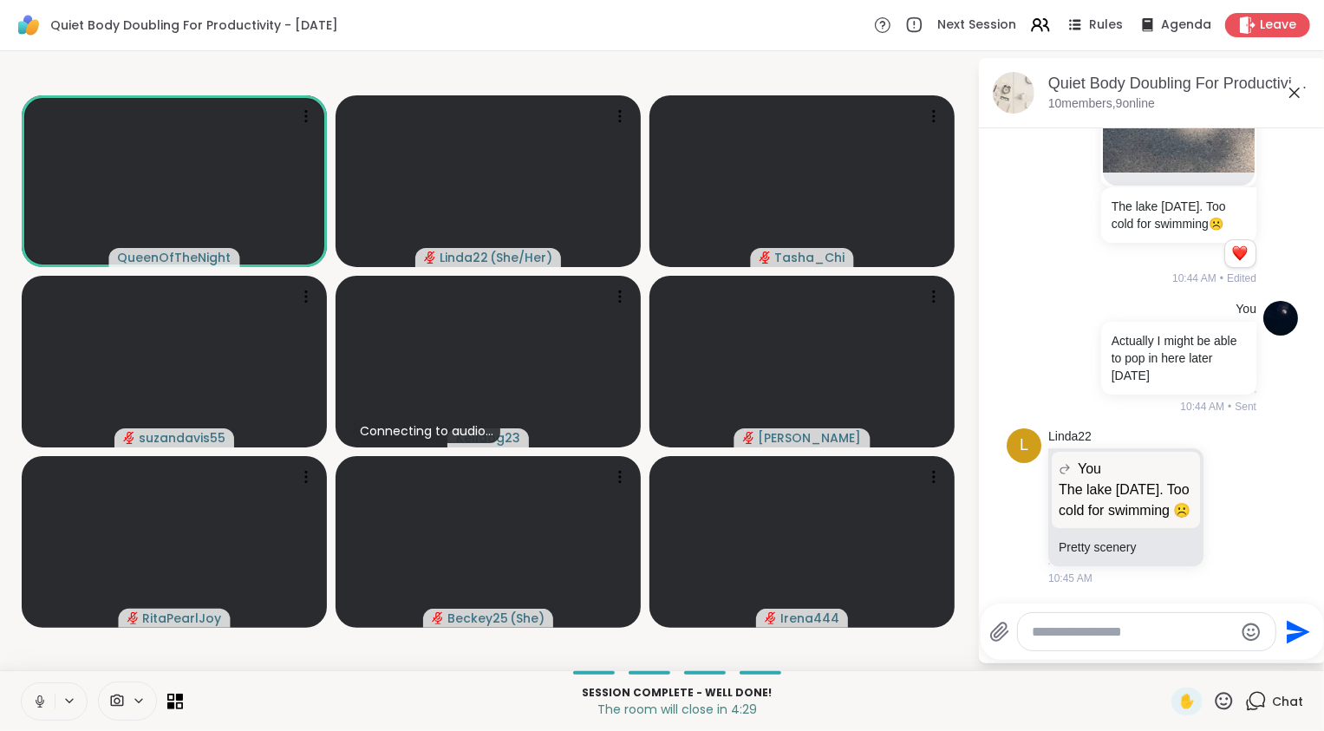
click at [1161, 639] on textarea "Type your message" at bounding box center [1133, 632] width 202 height 17
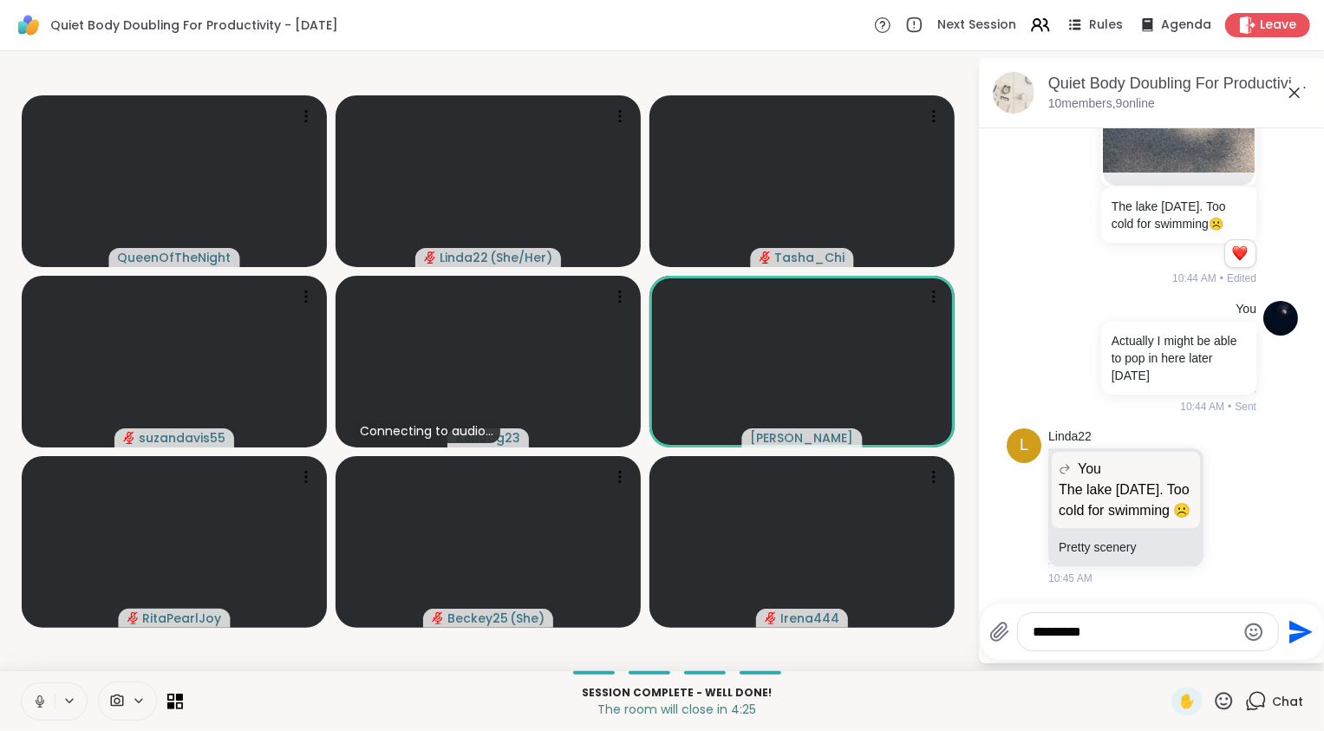
type textarea "**********"
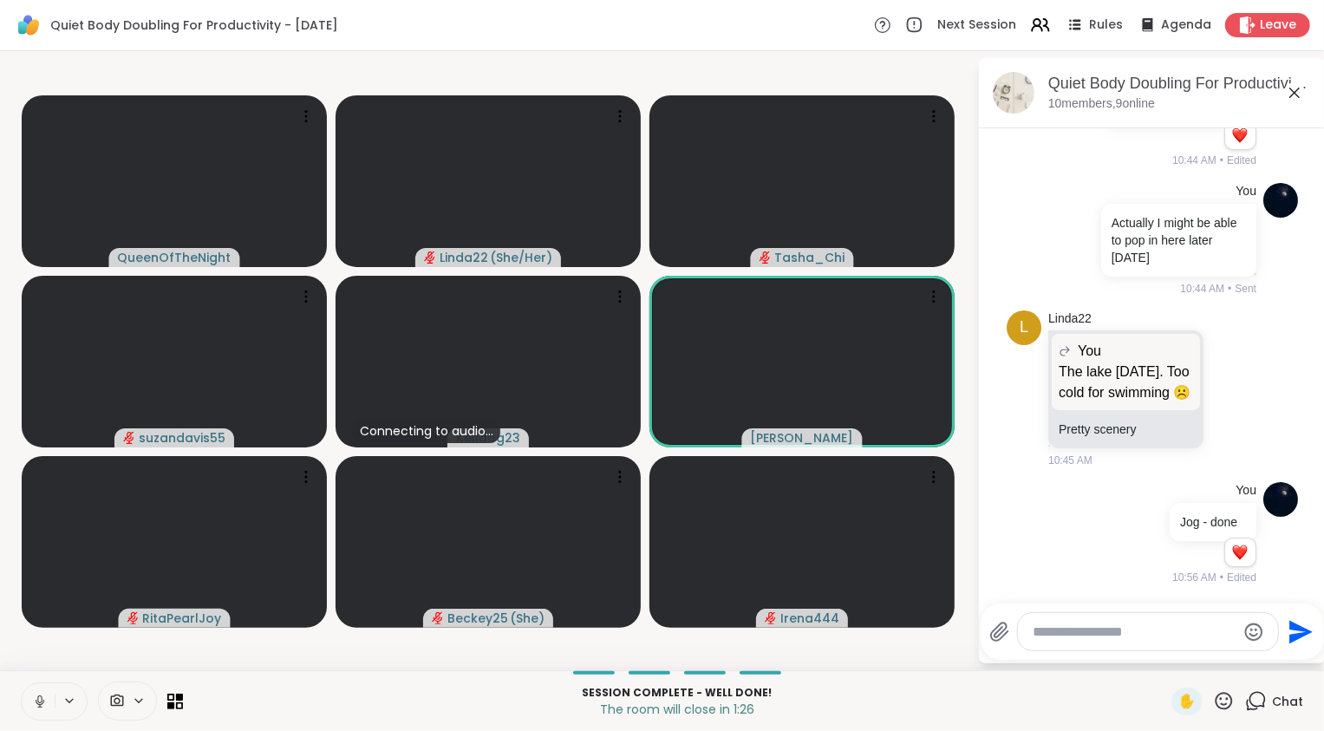
scroll to position [3274, 0]
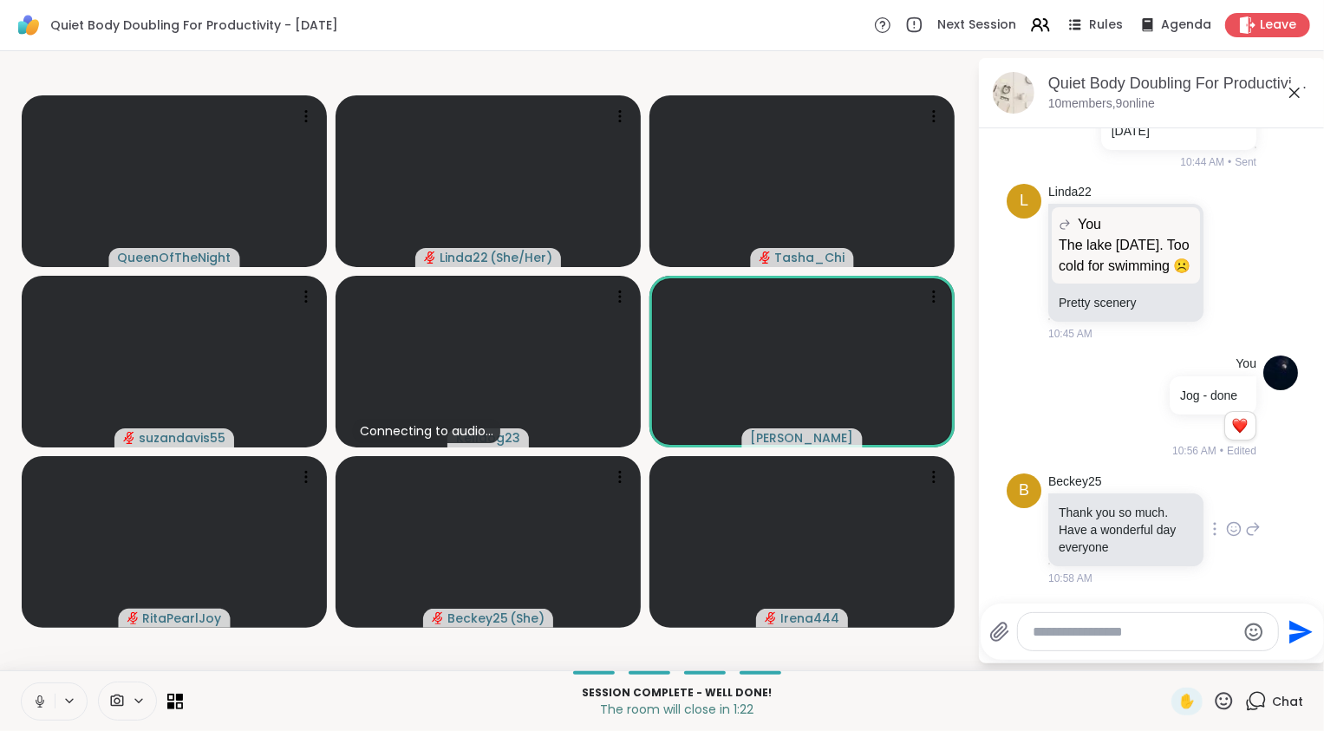
click at [1232, 532] on icon at bounding box center [1234, 531] width 5 height 2
click at [1226, 504] on div "Select Reaction: Heart" at bounding box center [1234, 502] width 16 height 16
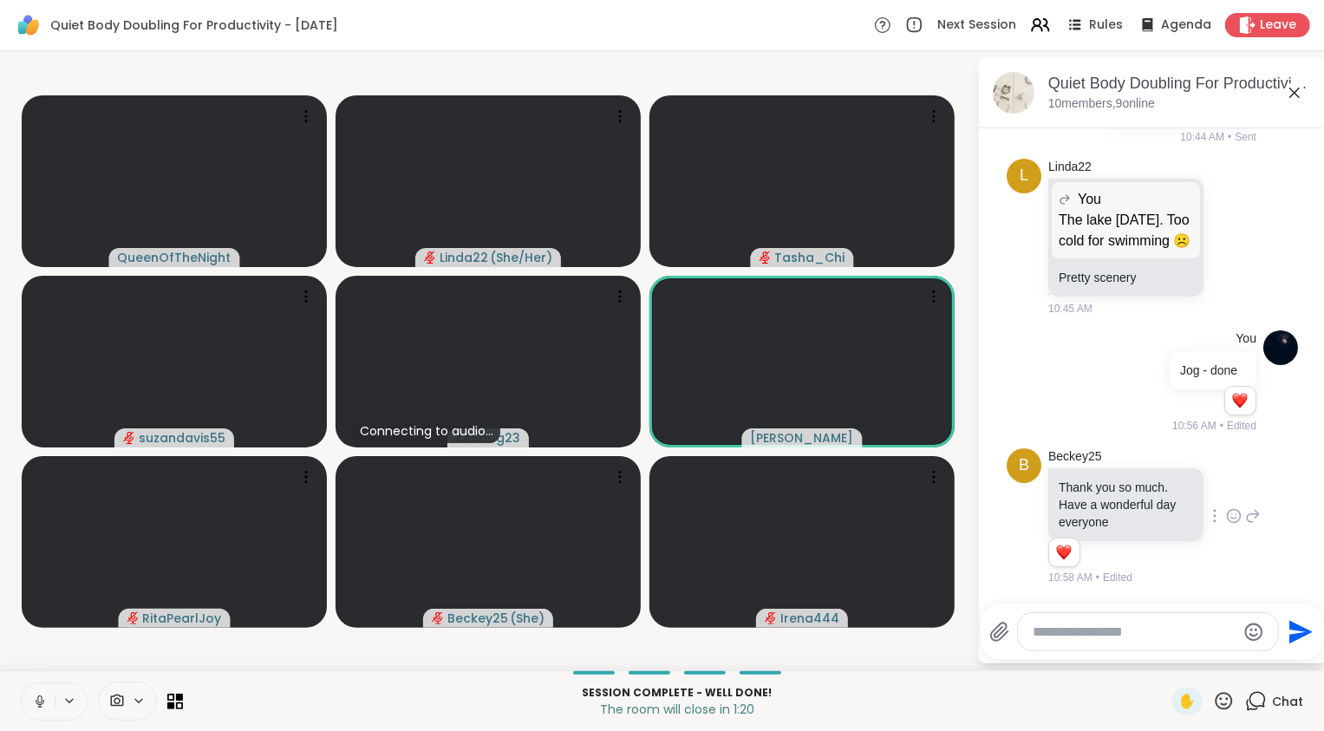
scroll to position [3298, 0]
click at [1245, 520] on icon at bounding box center [1253, 516] width 16 height 21
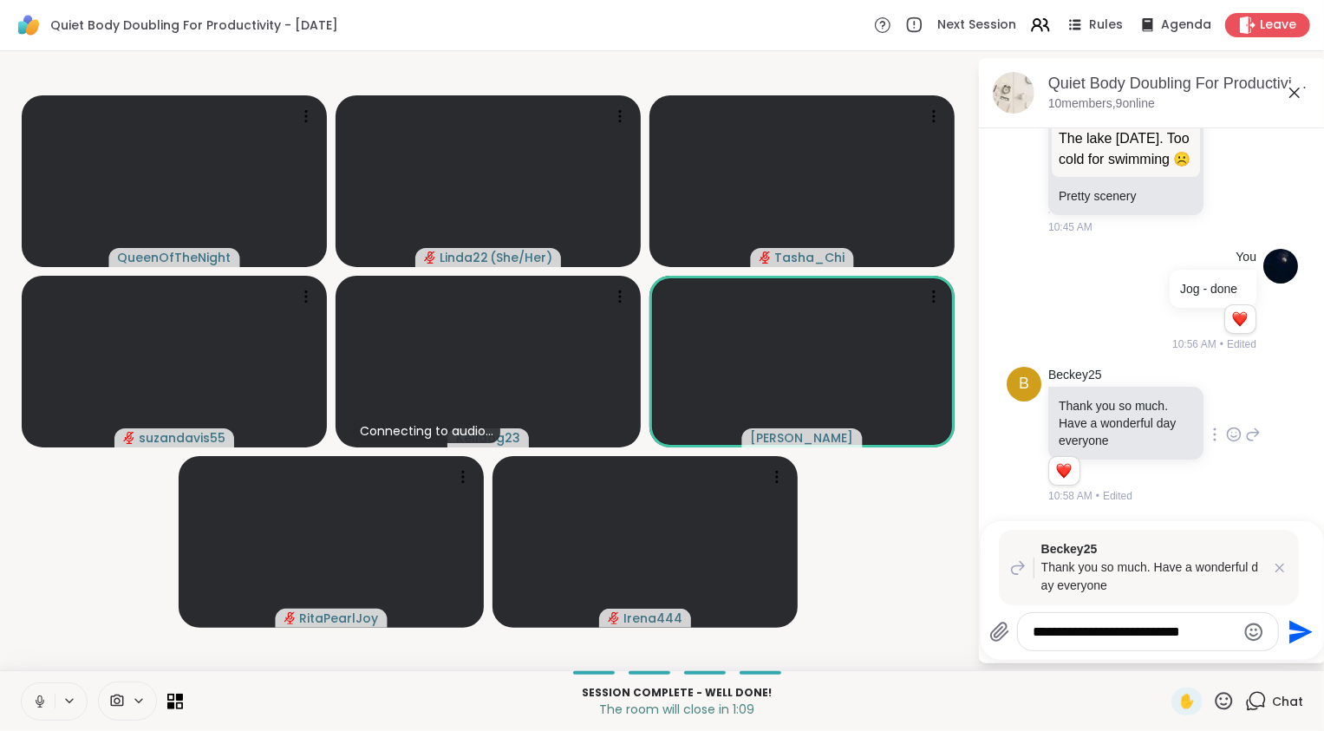
type textarea "**********"
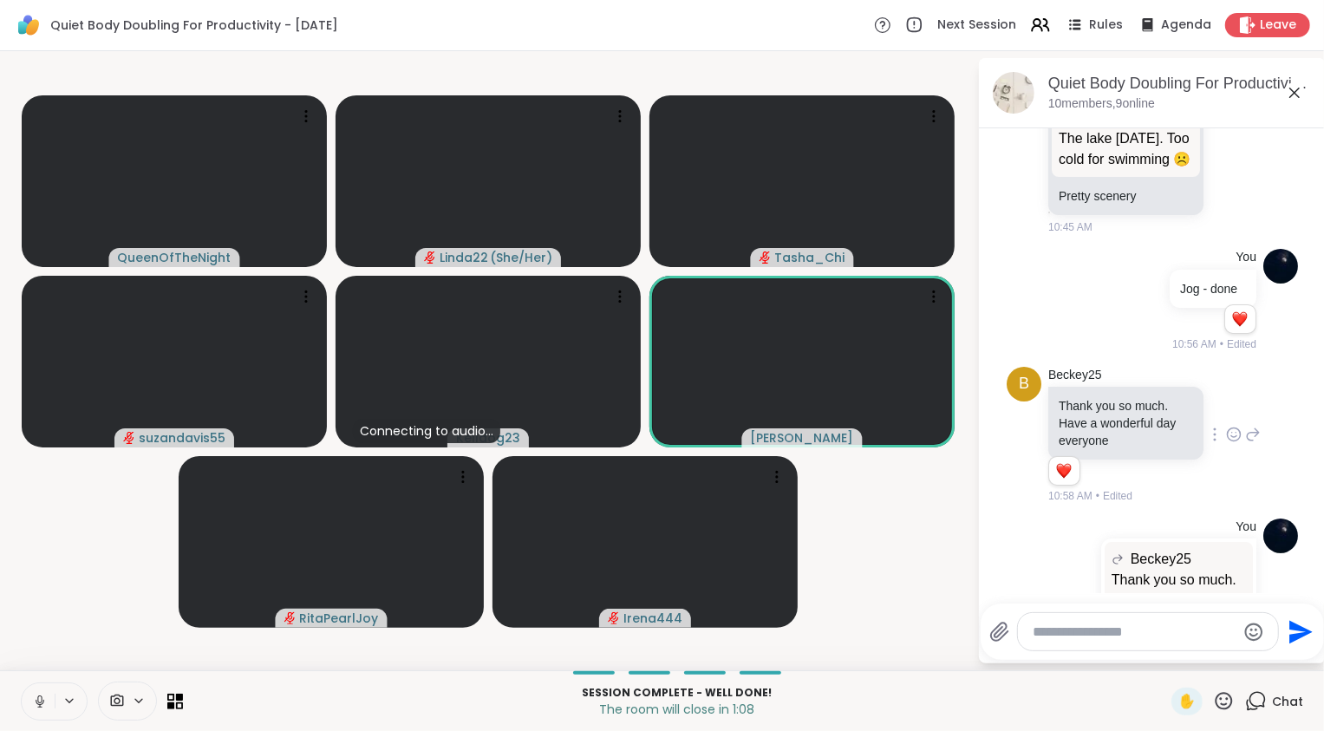
scroll to position [3509, 0]
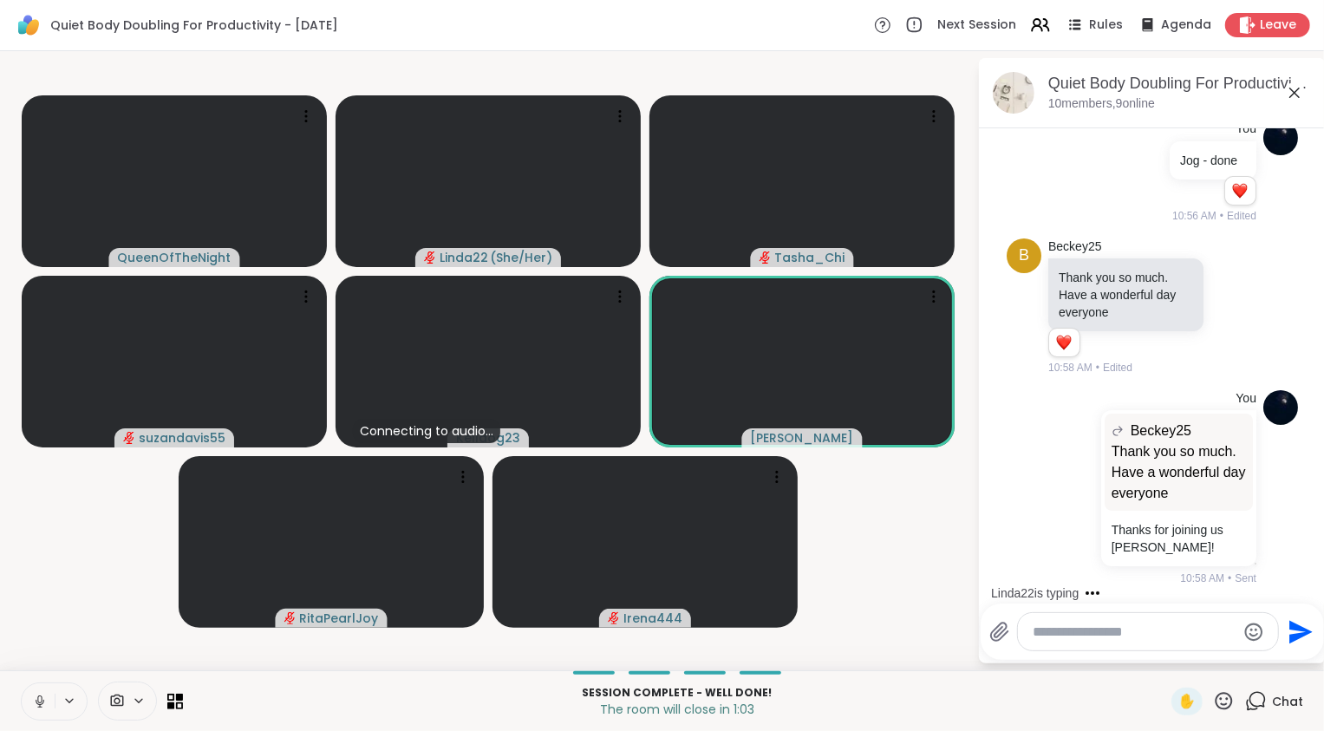
click at [880, 513] on video-player-container "QueenOfTheNight Linda22 ( She/Her ) Tasha_Chi suzandavis55 Connecting to audio.…" at bounding box center [488, 360] width 957 height 605
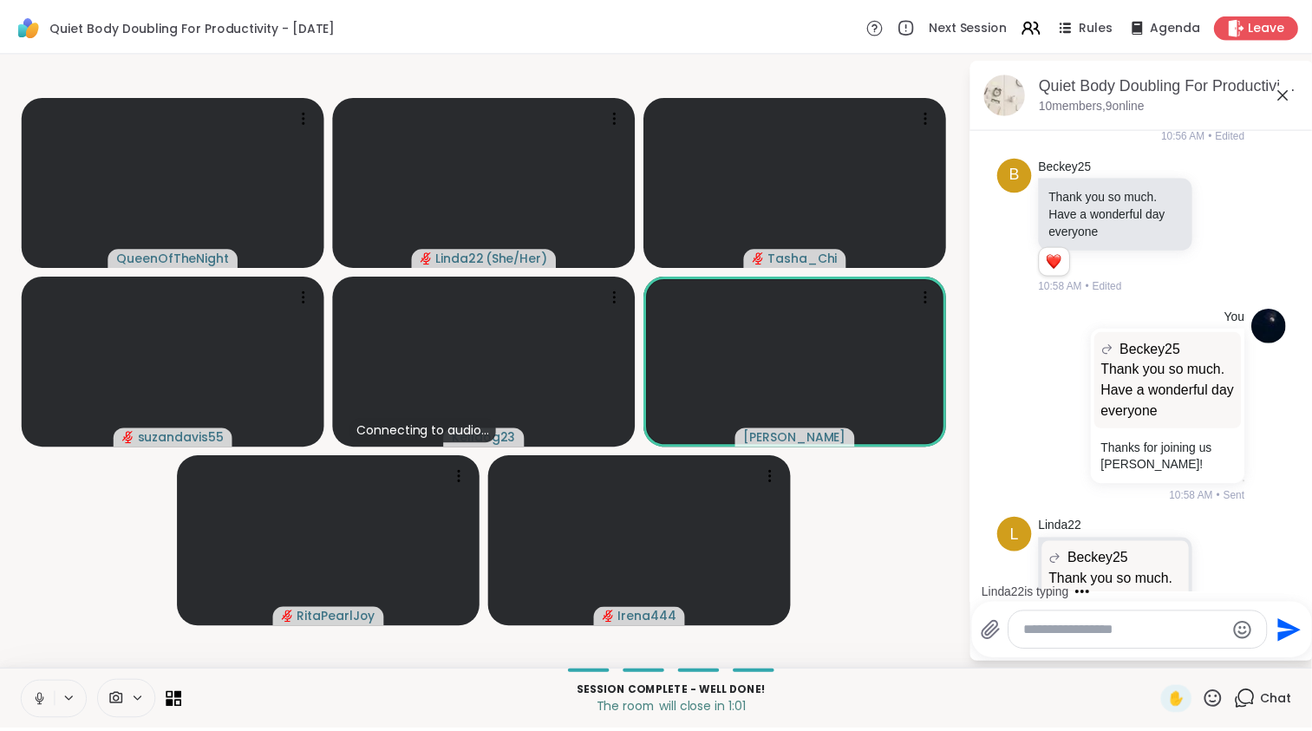
scroll to position [3719, 0]
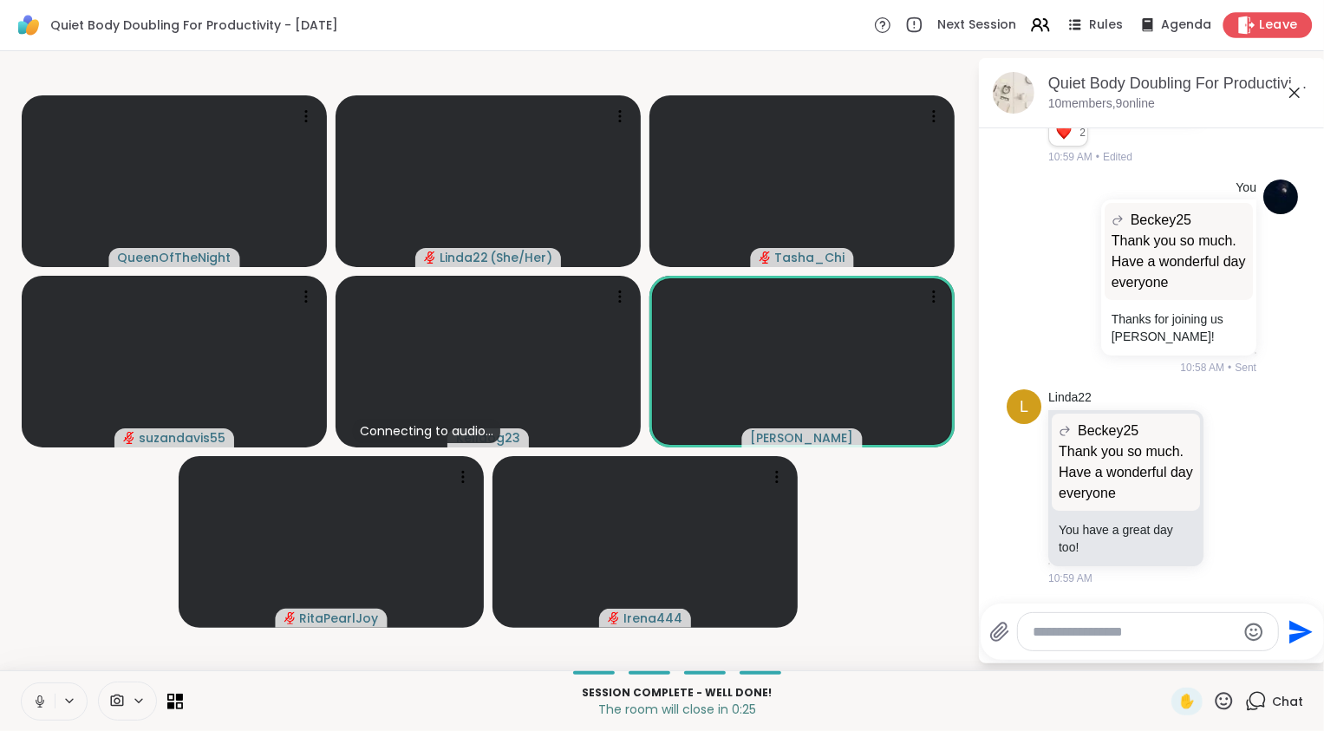
click at [1258, 36] on div "Leave" at bounding box center [1268, 24] width 89 height 25
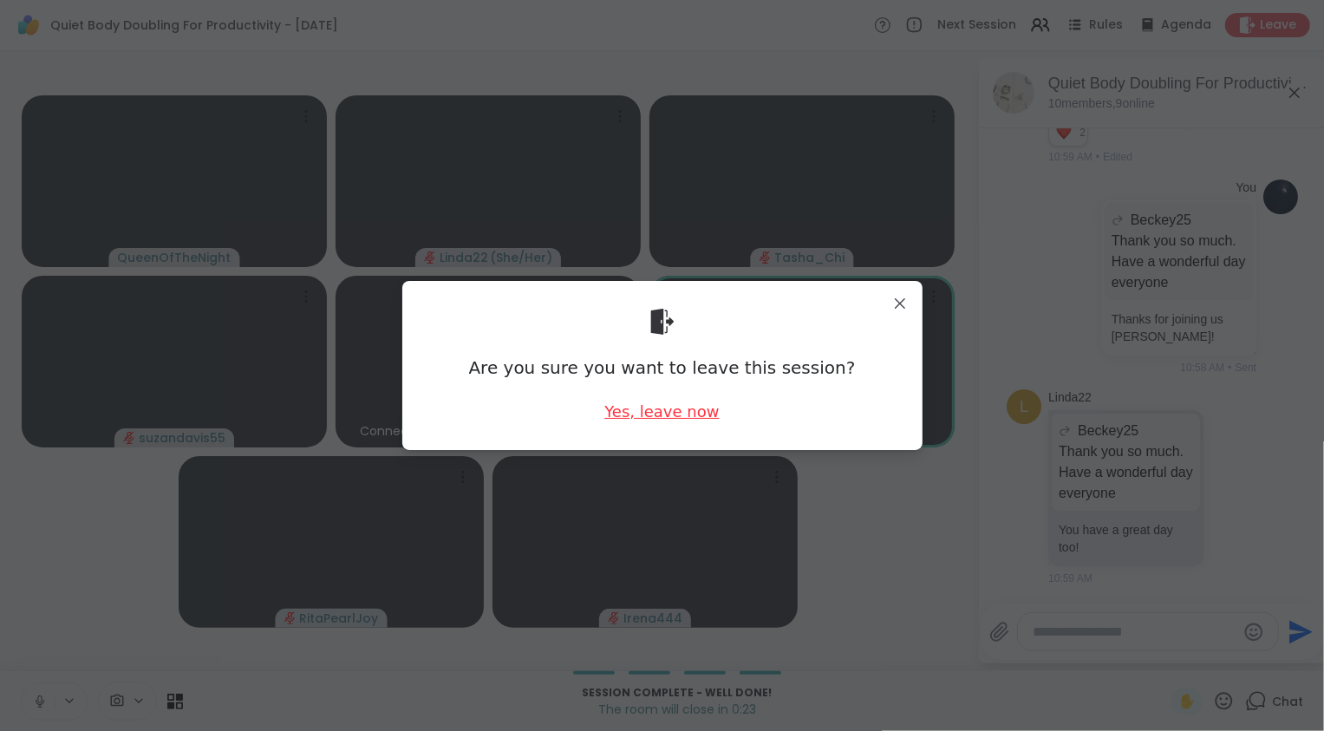
click at [664, 411] on div "Yes, leave now" at bounding box center [662, 412] width 114 height 22
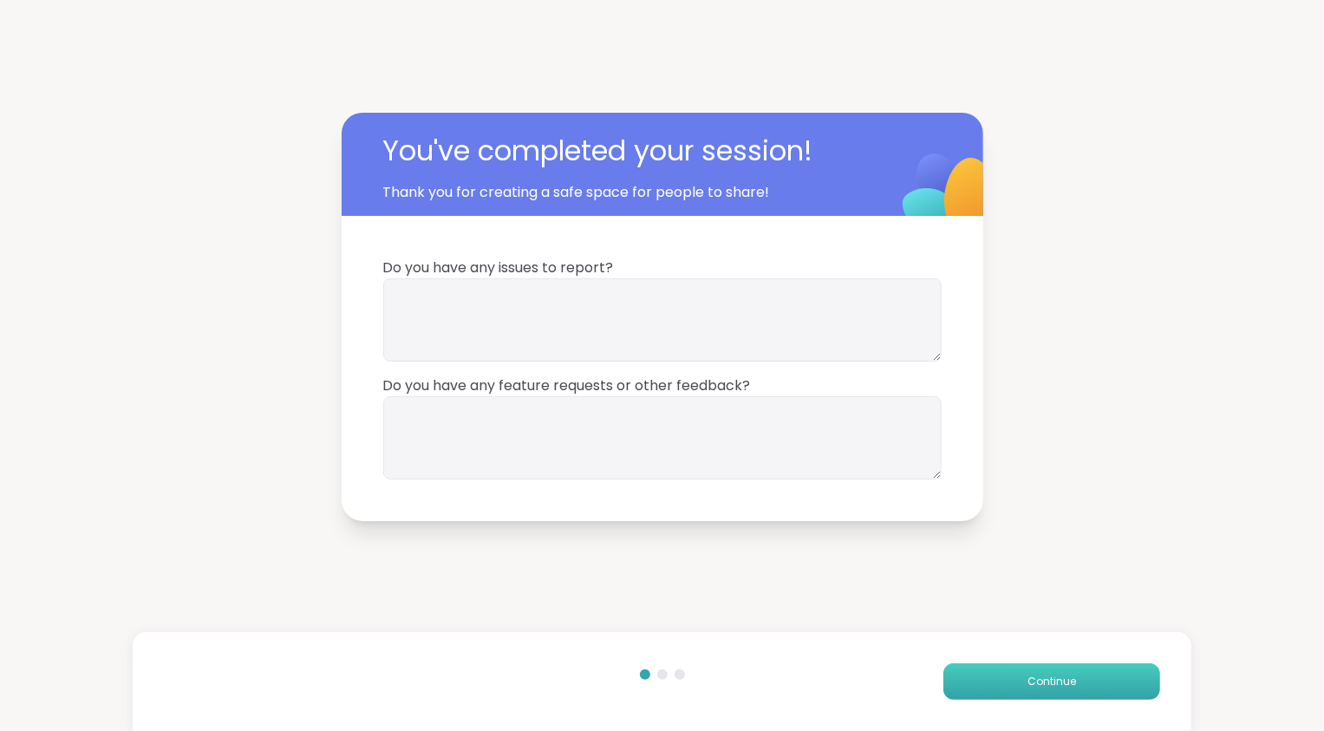
click at [1022, 690] on button "Continue" at bounding box center [1052, 681] width 217 height 36
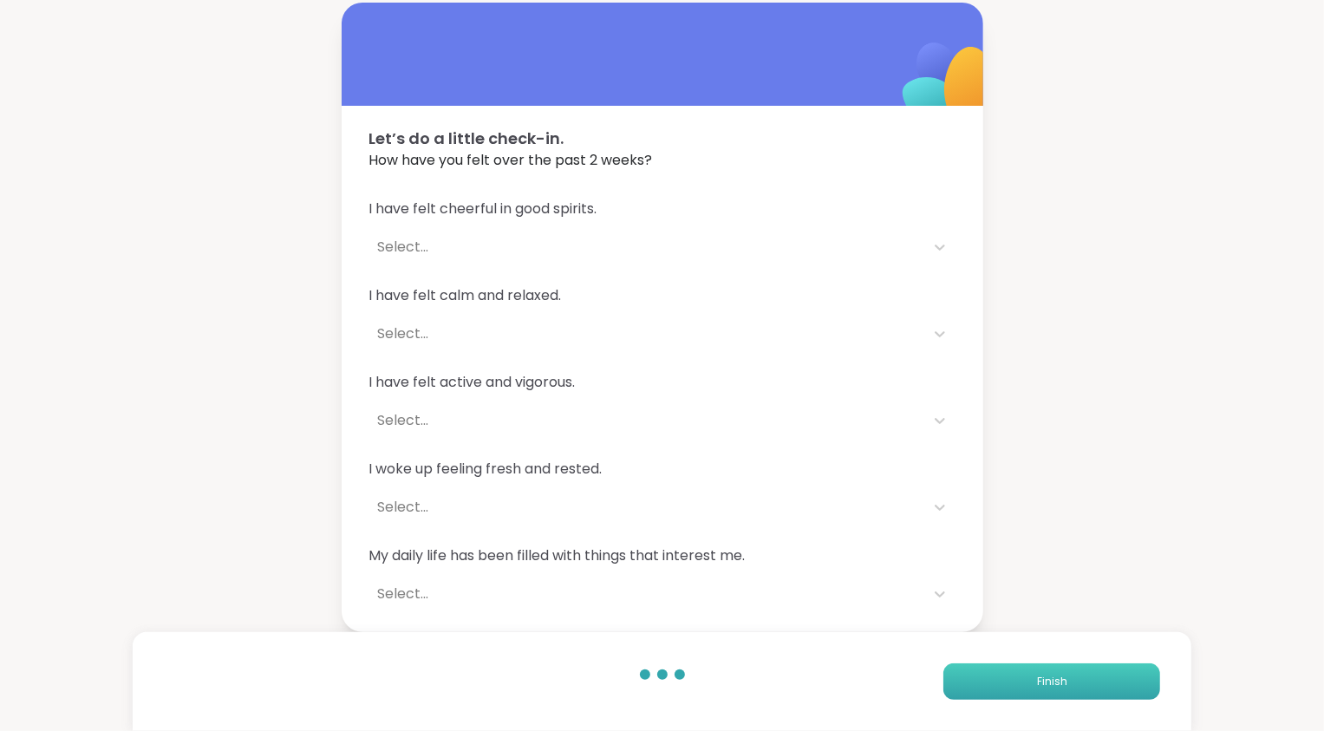
click at [1022, 690] on button "Finish" at bounding box center [1052, 681] width 217 height 36
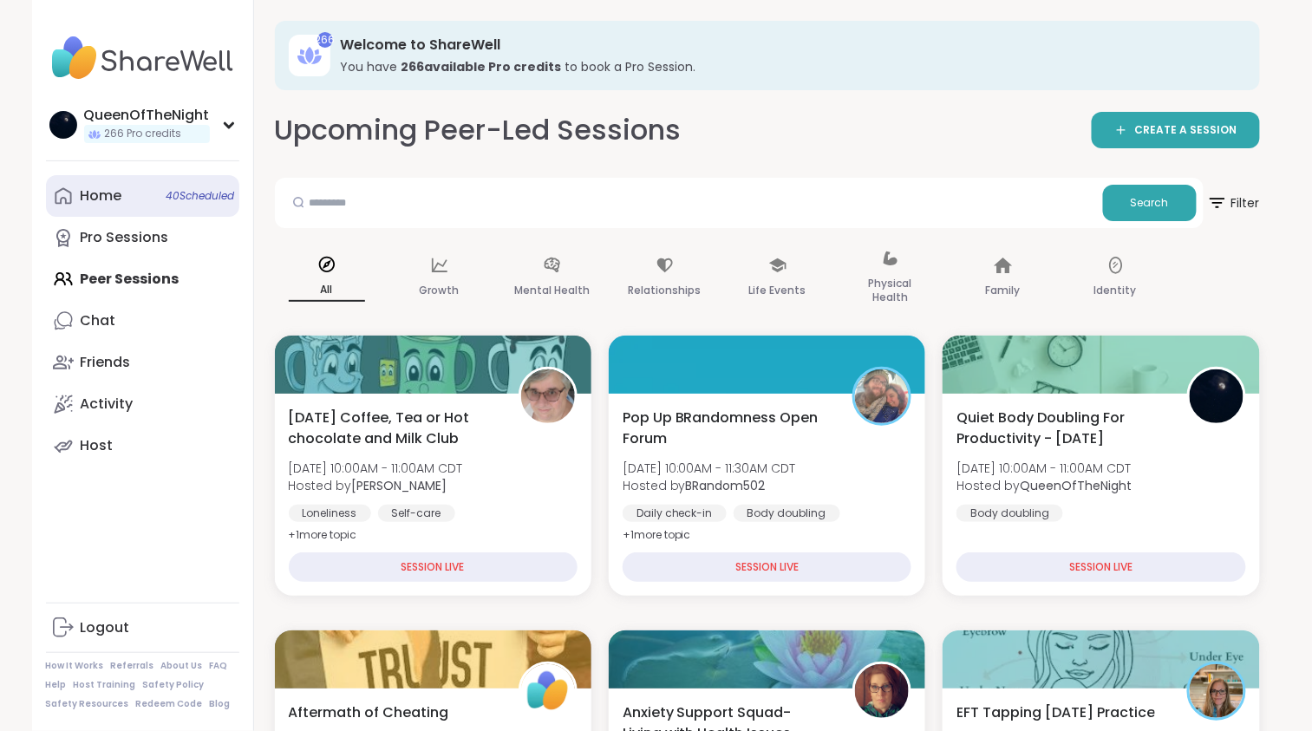
click at [135, 211] on link "Home 40 Scheduled" at bounding box center [142, 196] width 193 height 42
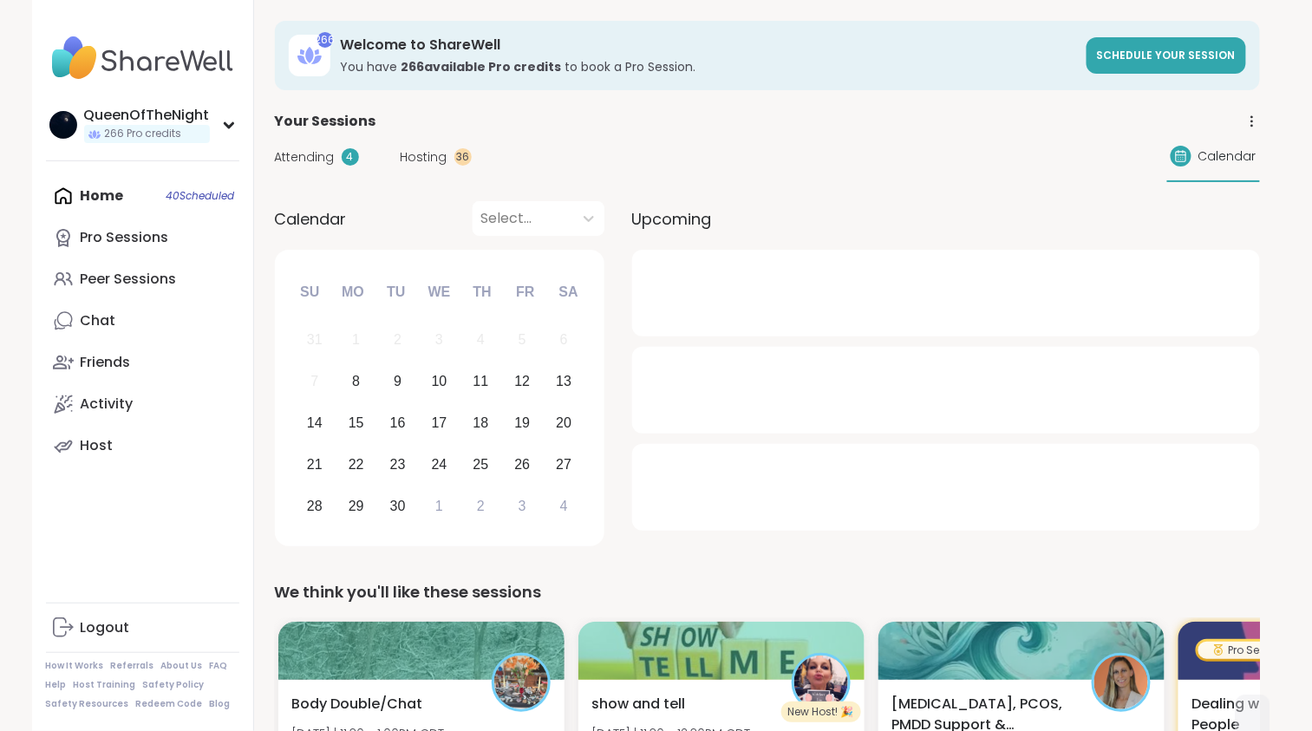
click at [425, 163] on span "Hosting" at bounding box center [424, 157] width 47 height 18
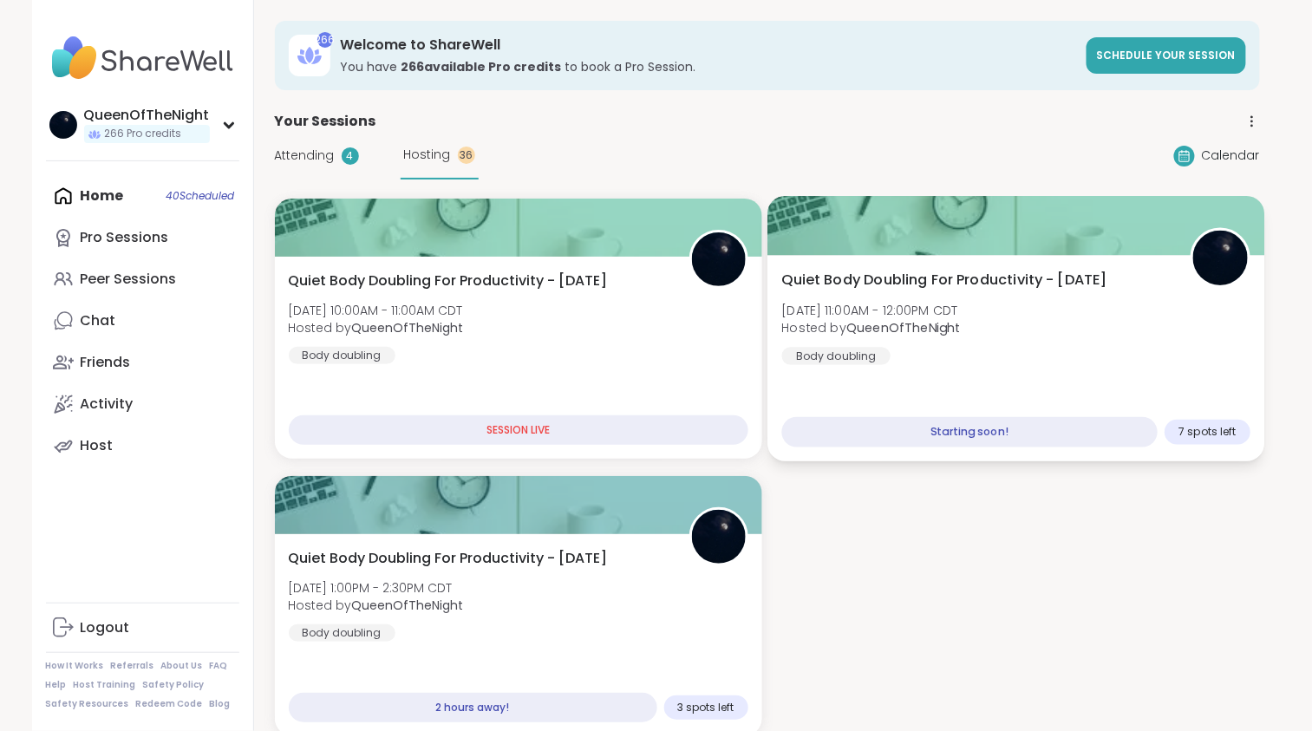
click at [943, 272] on span "Quiet Body Doubling For Productivity - [DATE]" at bounding box center [943, 280] width 325 height 21
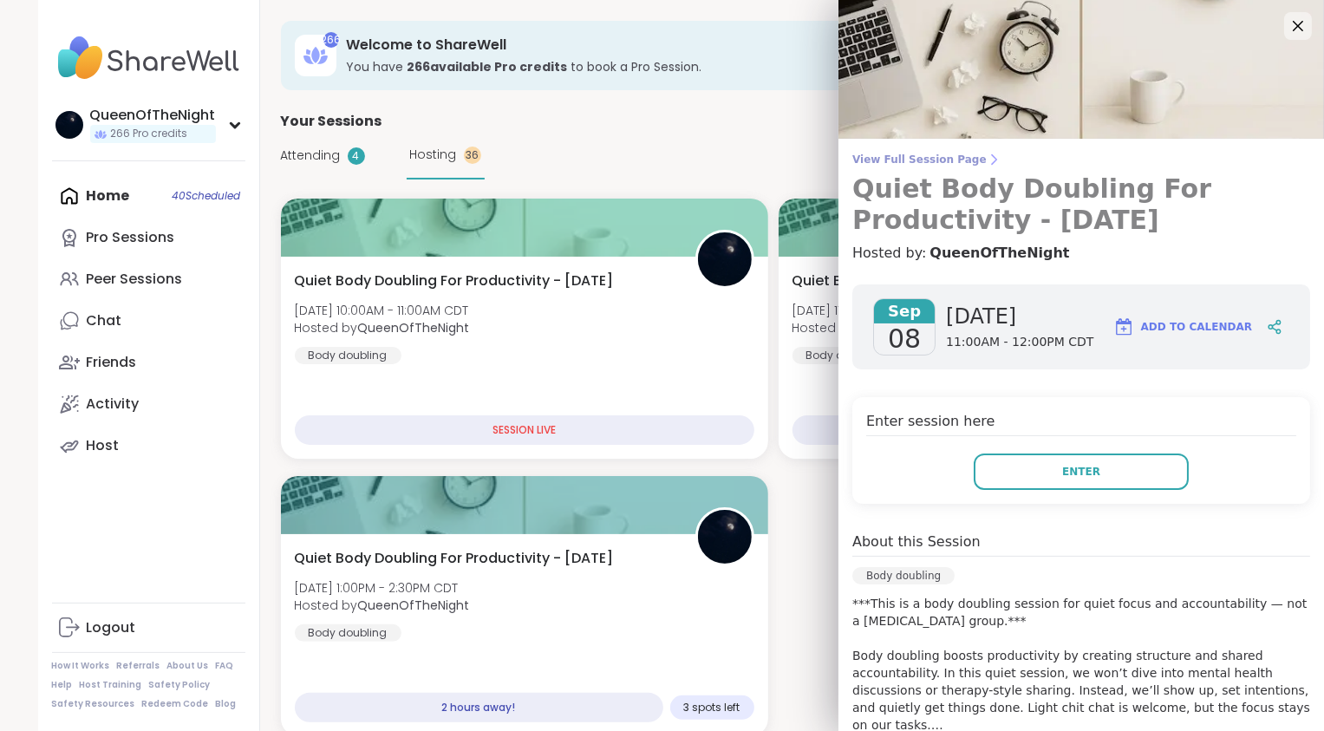
click at [910, 160] on span "View Full Session Page" at bounding box center [1082, 160] width 458 height 14
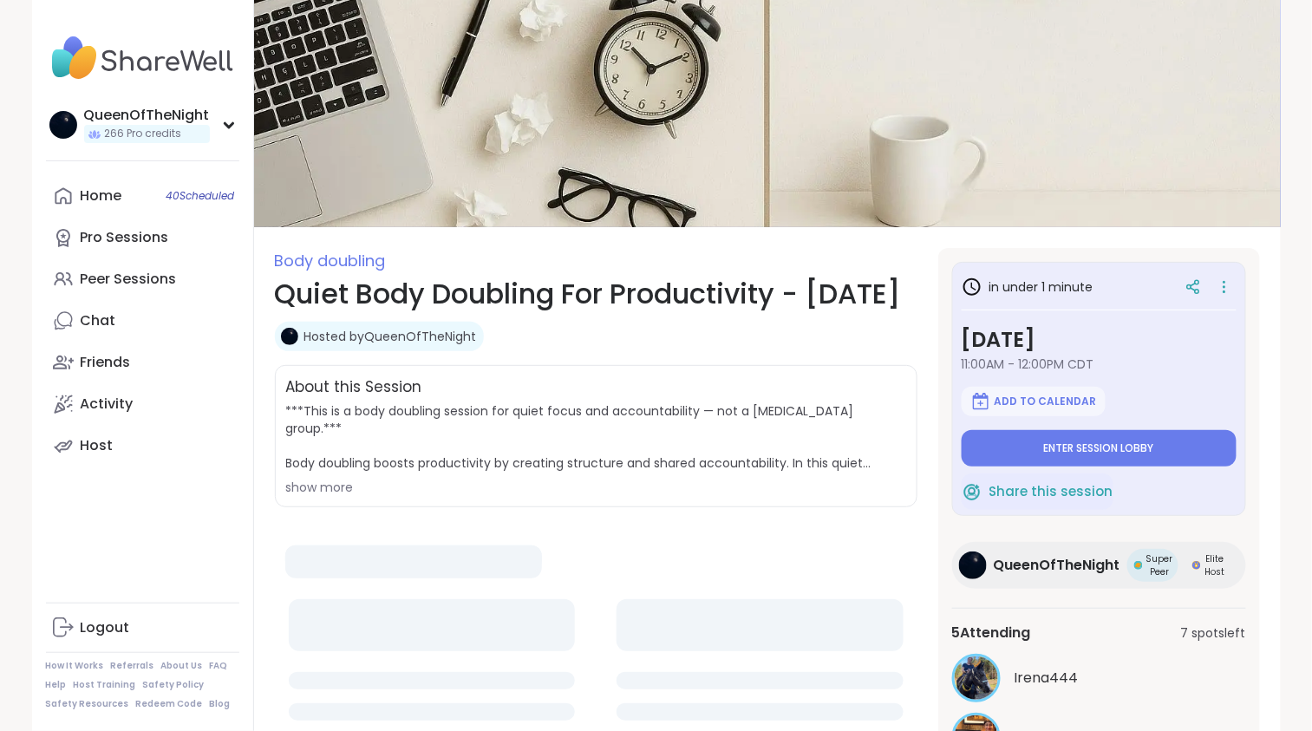
type textarea "*"
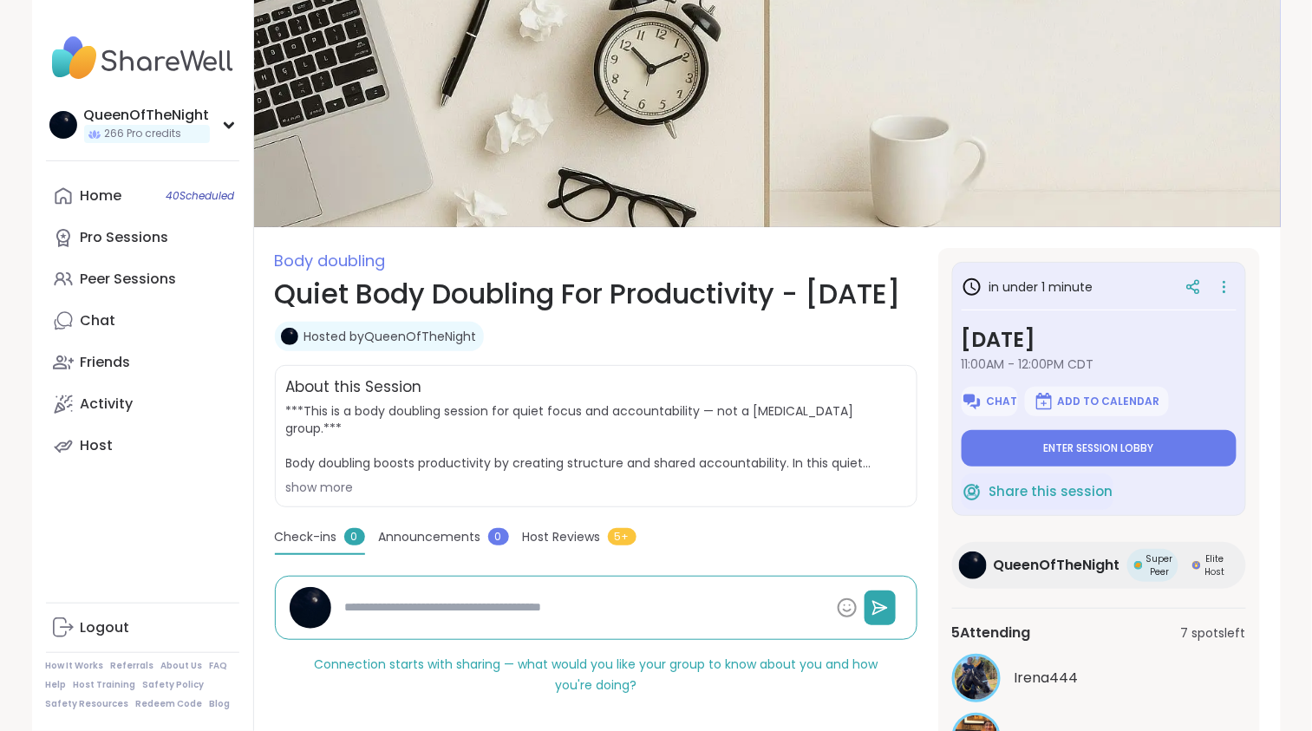
scroll to position [193, 0]
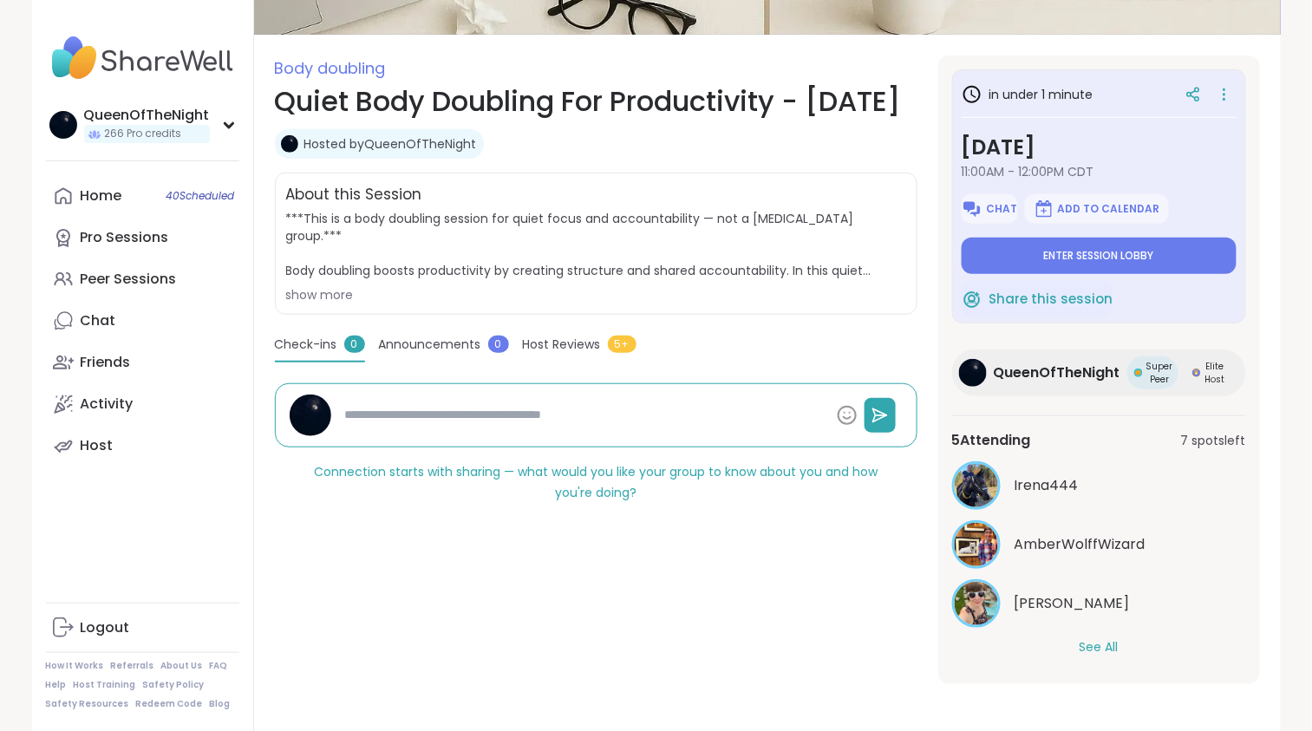
click at [1105, 648] on button "See All" at bounding box center [1099, 647] width 39 height 18
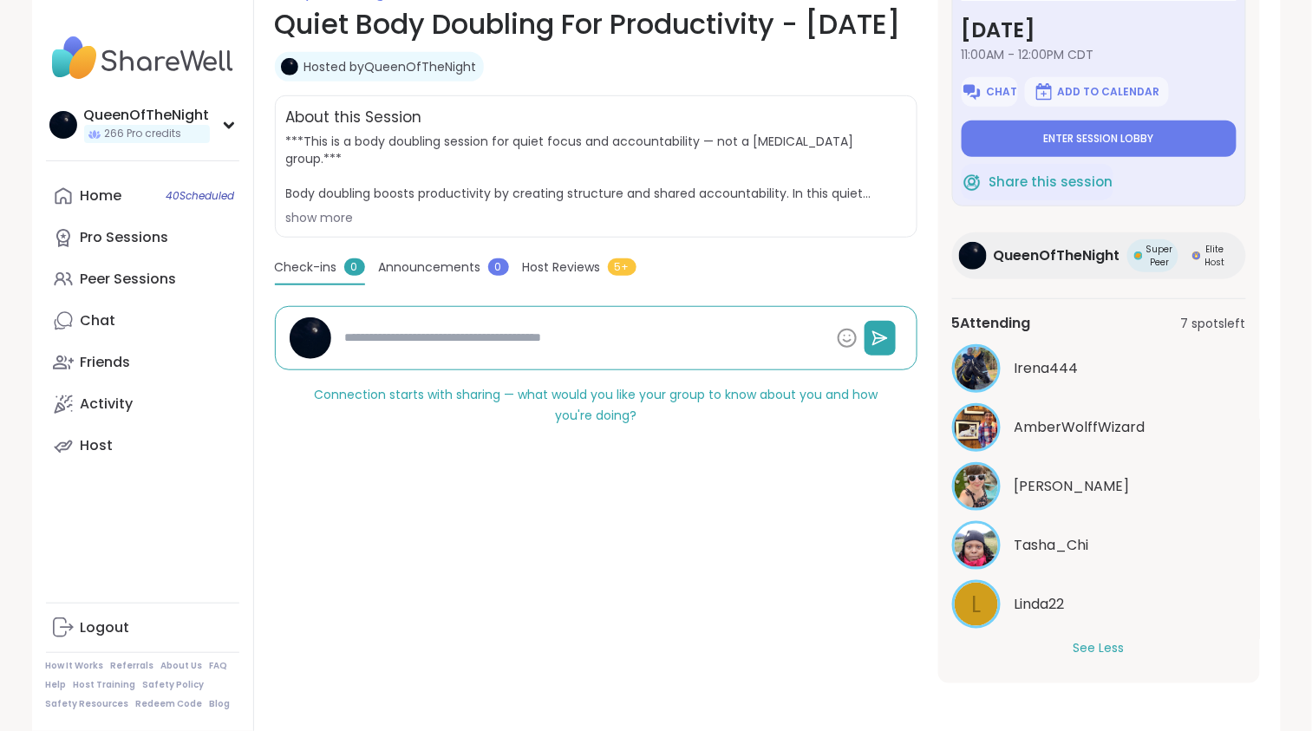
scroll to position [270, 0]
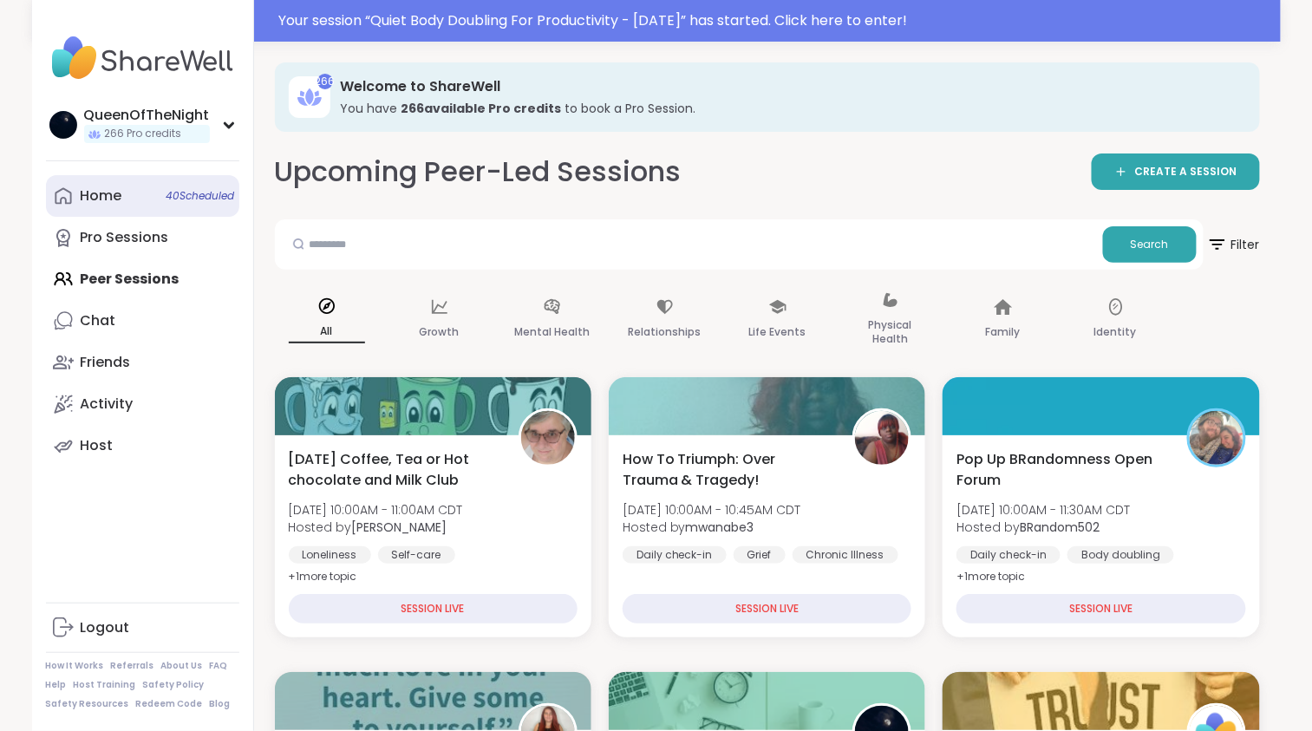
click at [127, 200] on link "Home 40 Scheduled" at bounding box center [142, 196] width 193 height 42
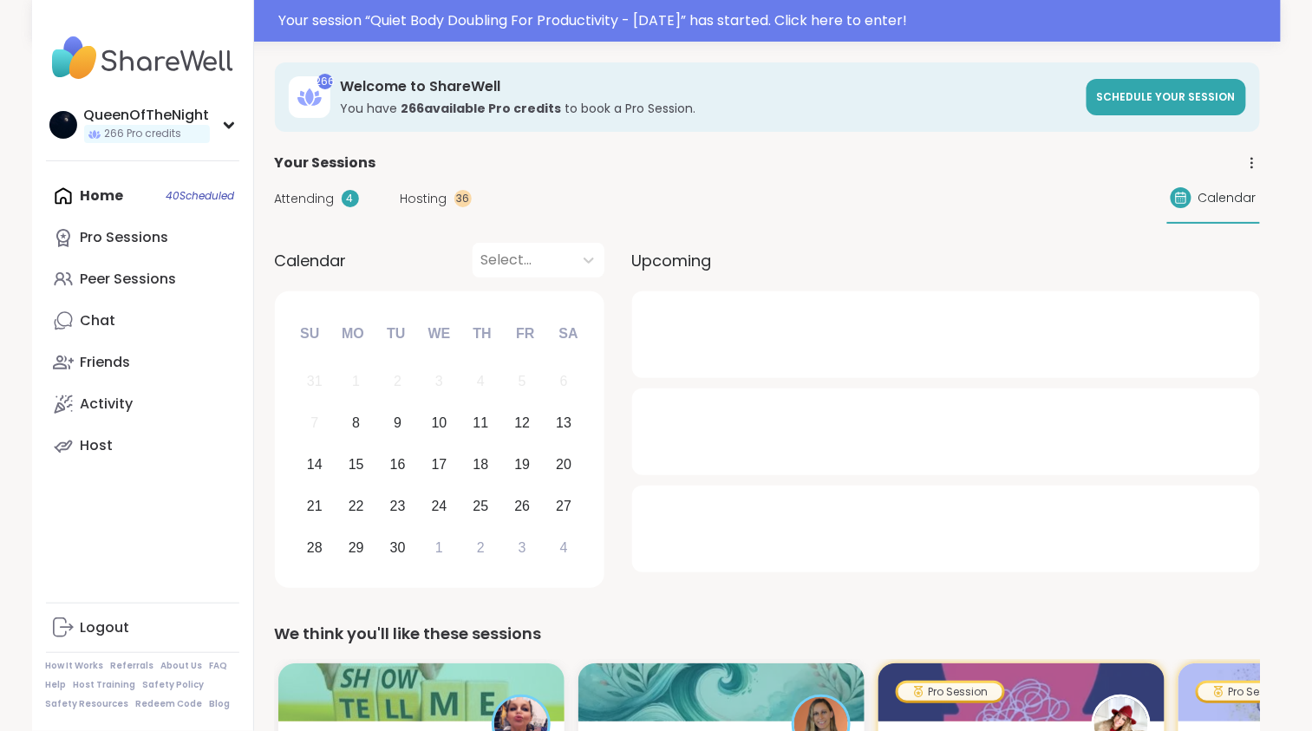
click at [423, 199] on span "Hosting" at bounding box center [424, 199] width 47 height 18
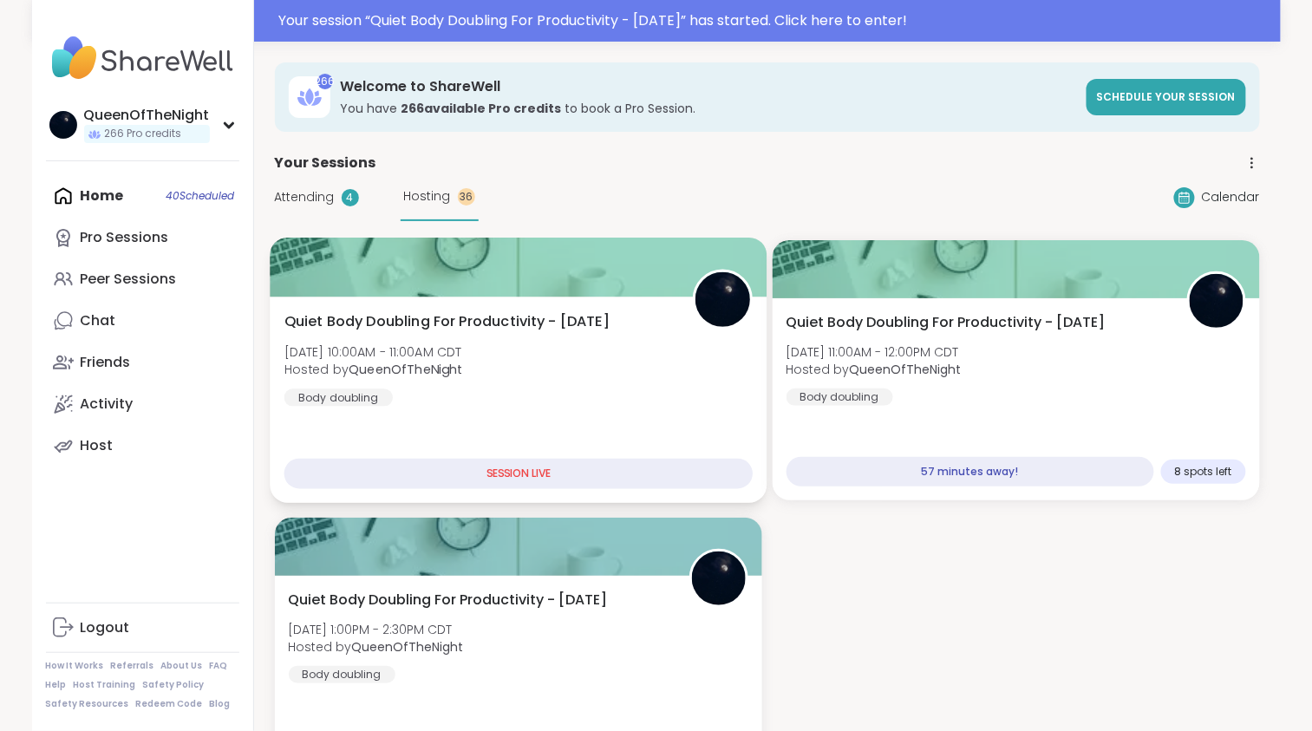
click at [589, 325] on span "Quiet Body Doubling For Productivity - [DATE]" at bounding box center [446, 321] width 325 height 21
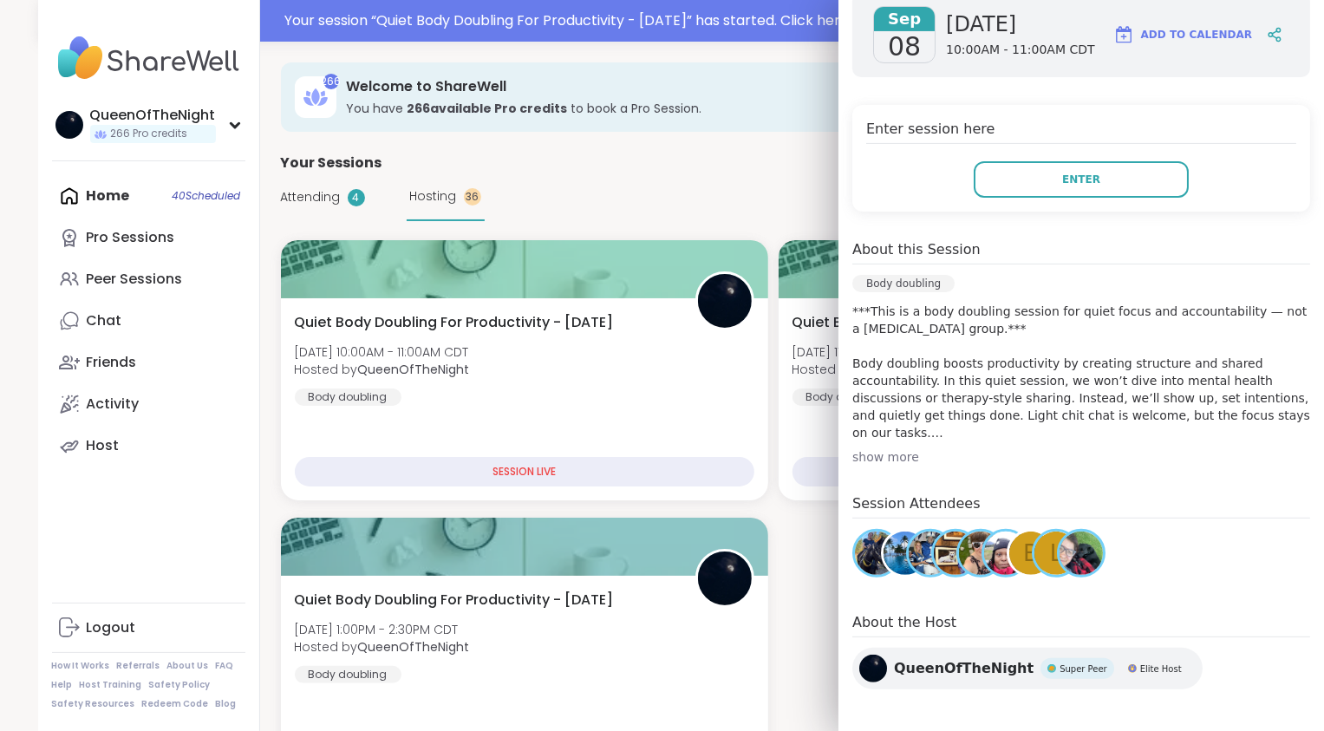
scroll to position [297, 0]
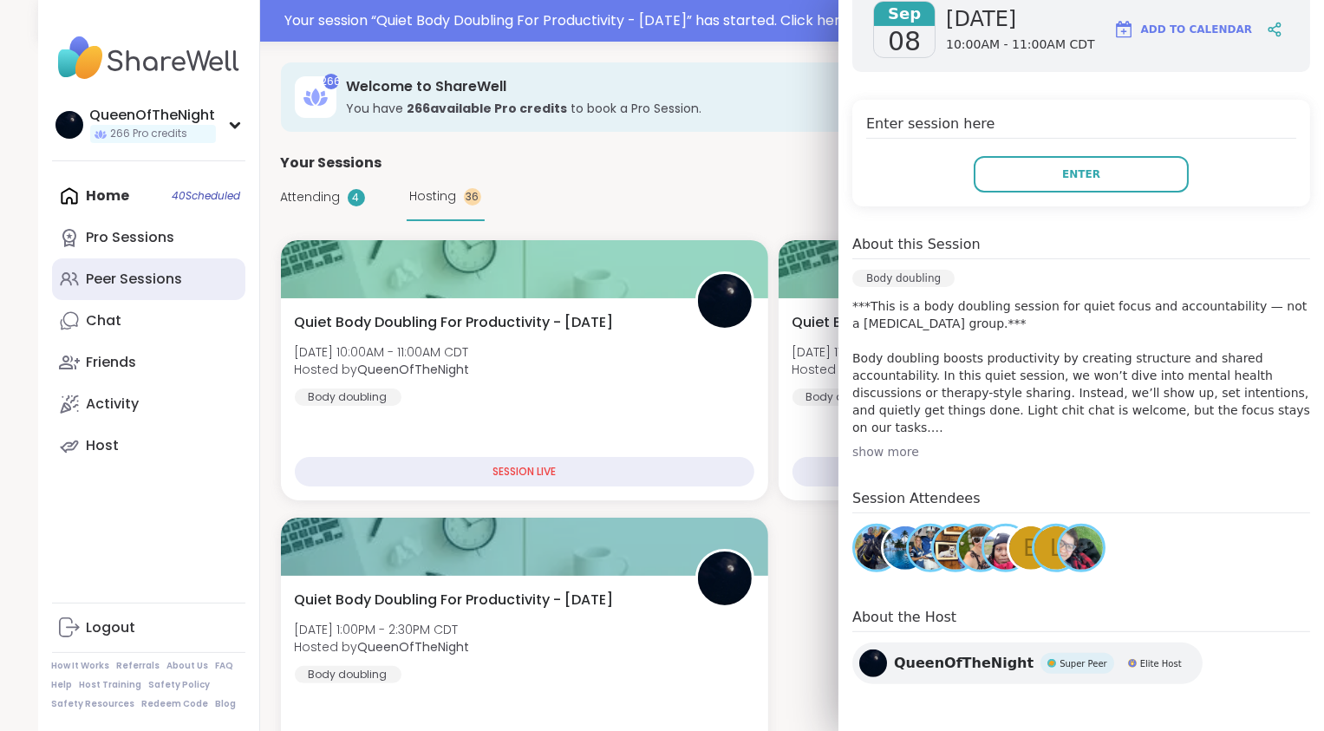
click at [141, 284] on div "Peer Sessions" at bounding box center [135, 279] width 96 height 19
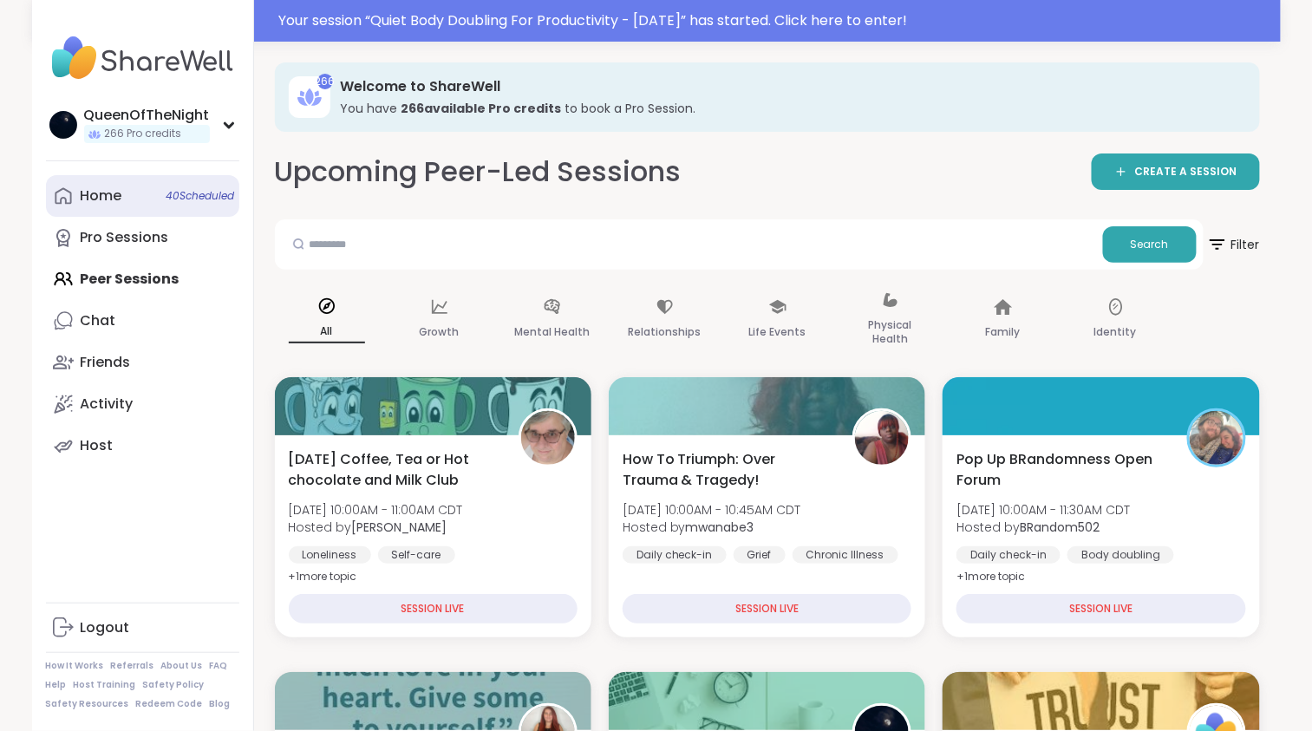
click at [126, 192] on link "Home 40 Scheduled" at bounding box center [142, 196] width 193 height 42
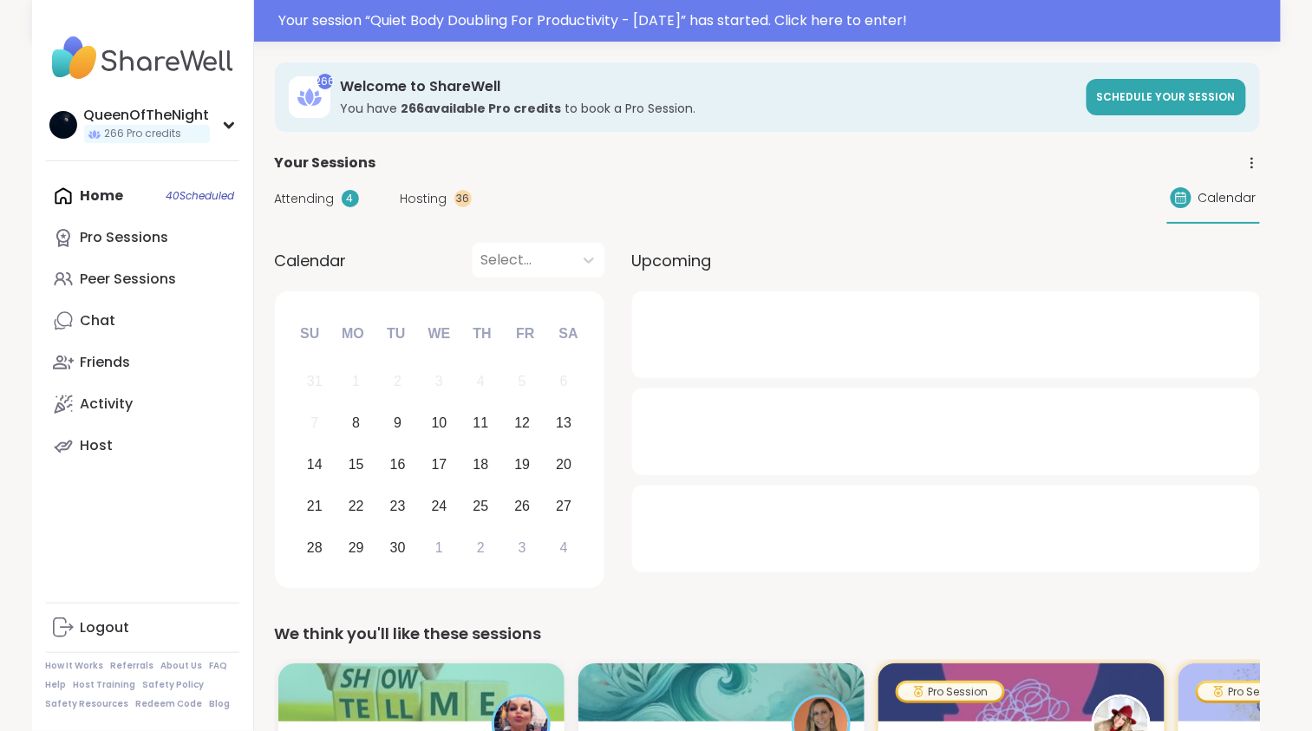
click at [428, 201] on span "Hosting" at bounding box center [424, 199] width 47 height 18
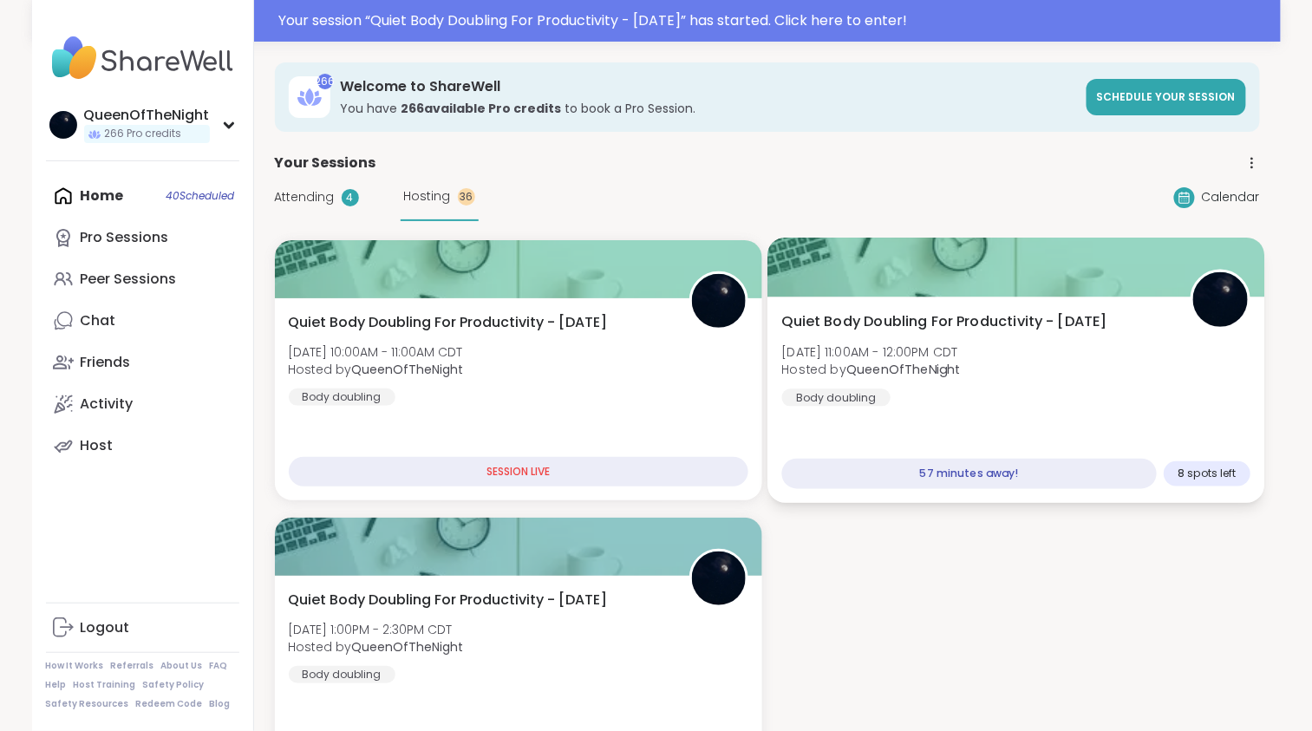
click at [975, 291] on div at bounding box center [1016, 267] width 497 height 59
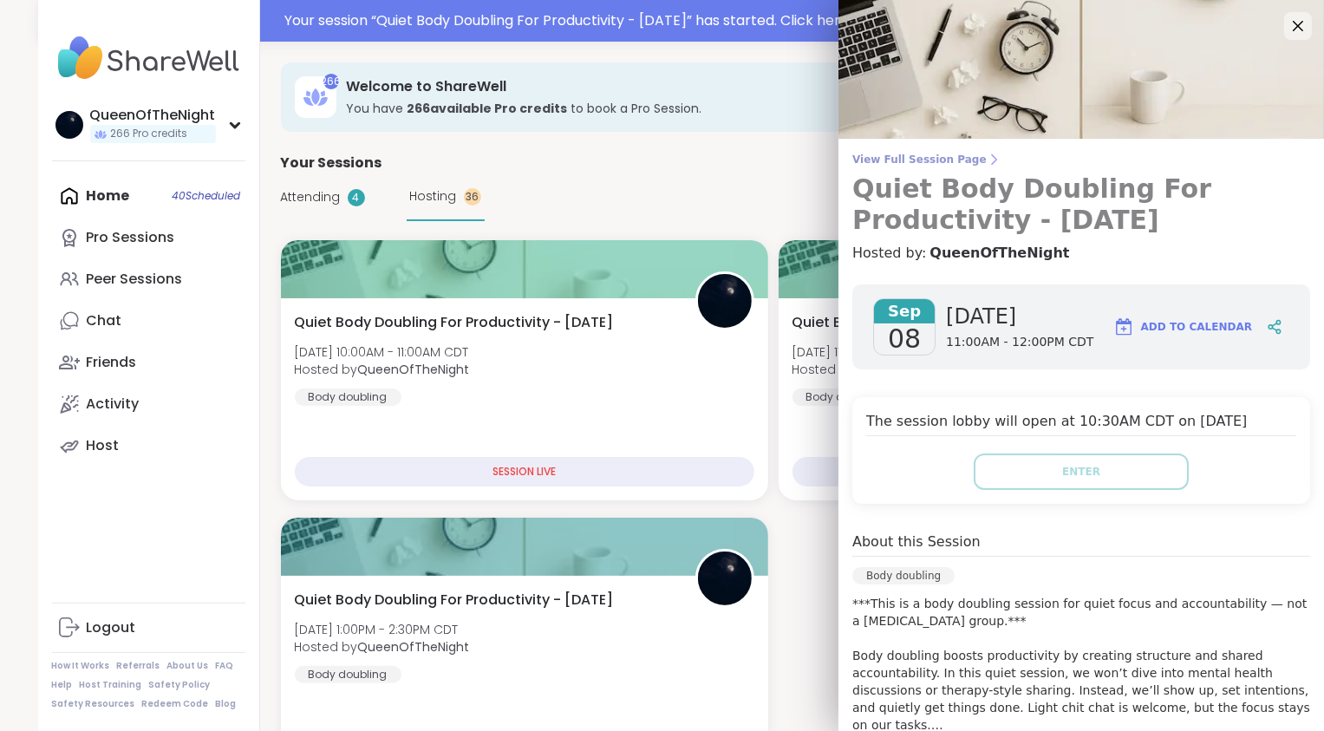
click at [931, 159] on span "View Full Session Page" at bounding box center [1082, 160] width 458 height 14
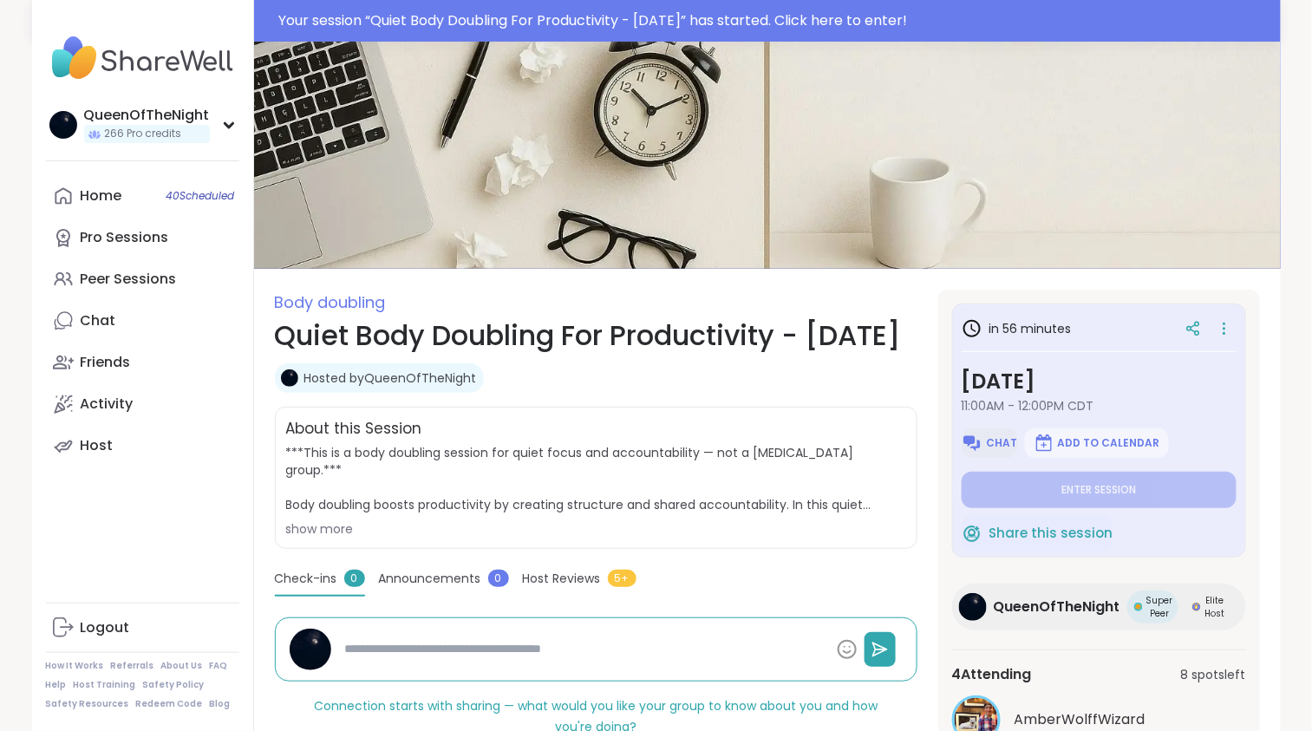
click at [995, 446] on span "Chat" at bounding box center [1001, 443] width 31 height 14
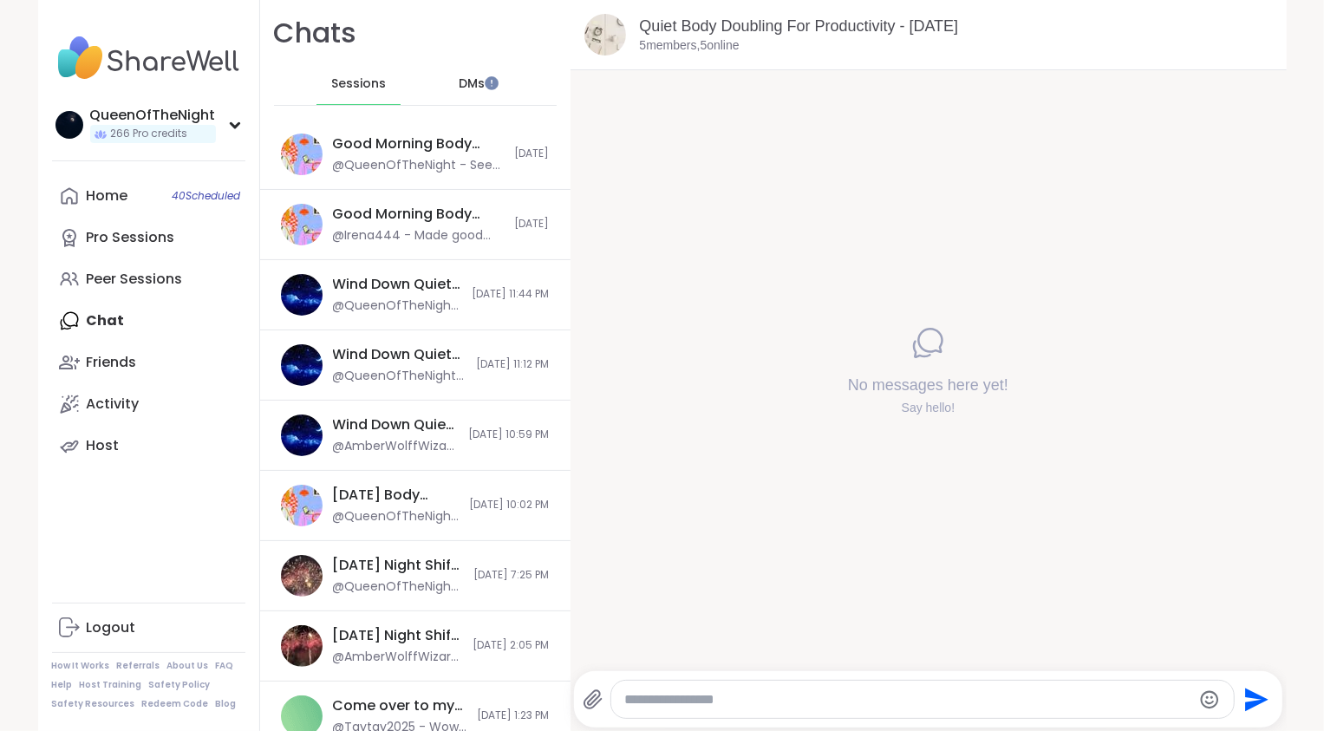
click at [722, 702] on textarea "Type your message" at bounding box center [908, 699] width 566 height 17
paste textarea "**********"
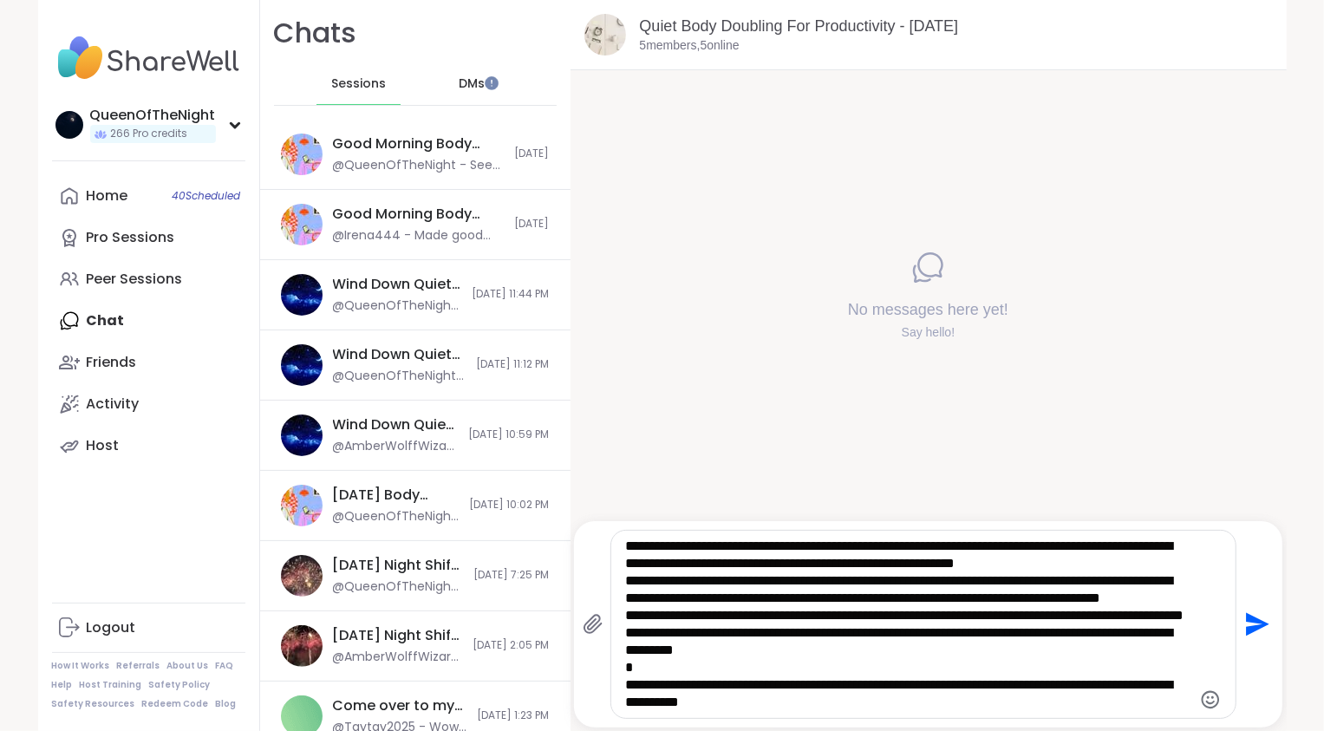
scroll to position [104, 0]
type textarea "**********"
click at [1255, 629] on icon "Send" at bounding box center [1256, 625] width 28 height 28
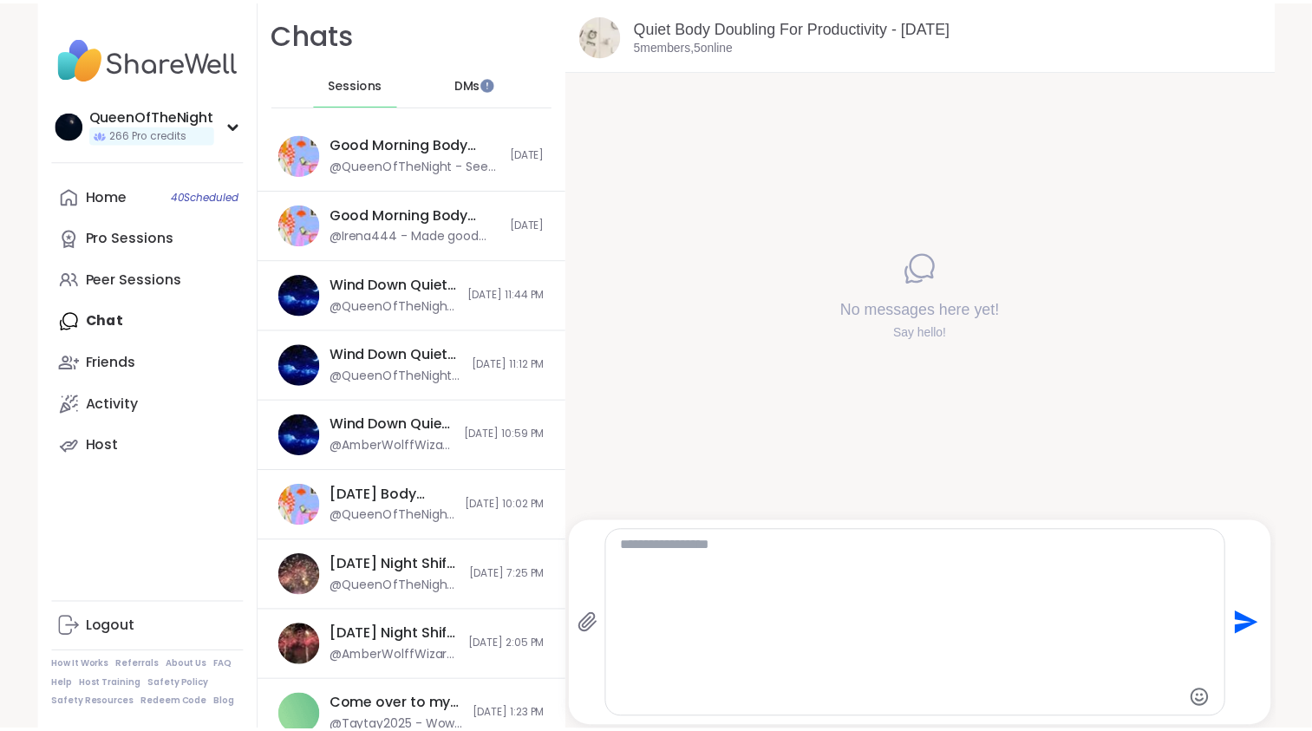
scroll to position [0, 0]
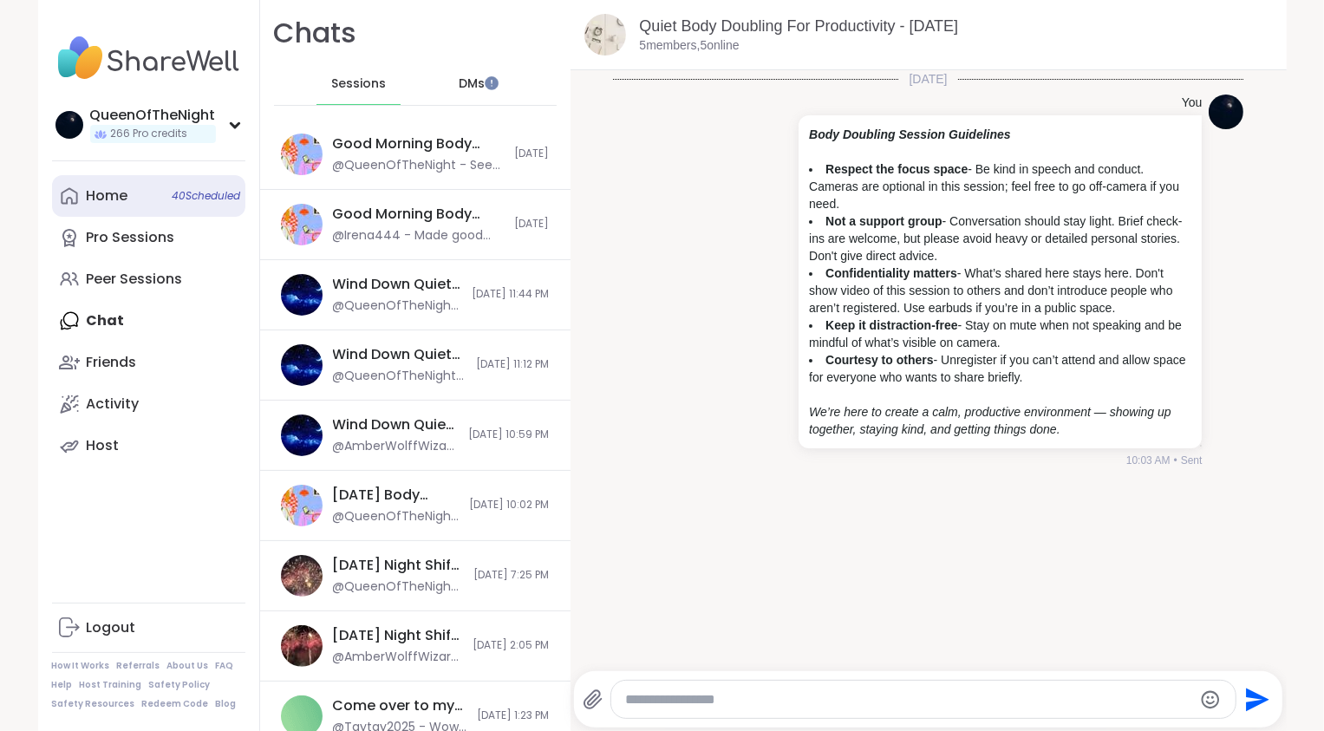
click at [124, 193] on link "Home 40 Scheduled" at bounding box center [148, 196] width 193 height 42
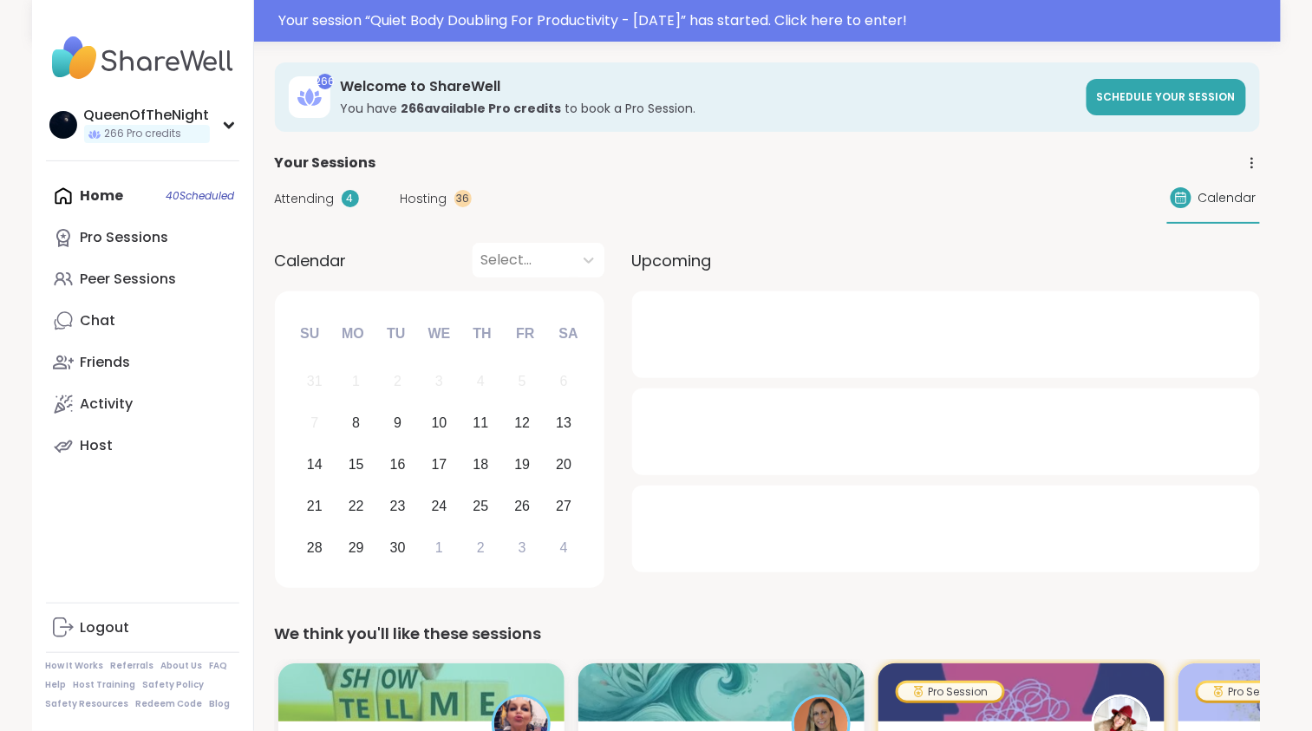
click at [421, 201] on span "Hosting" at bounding box center [424, 199] width 47 height 18
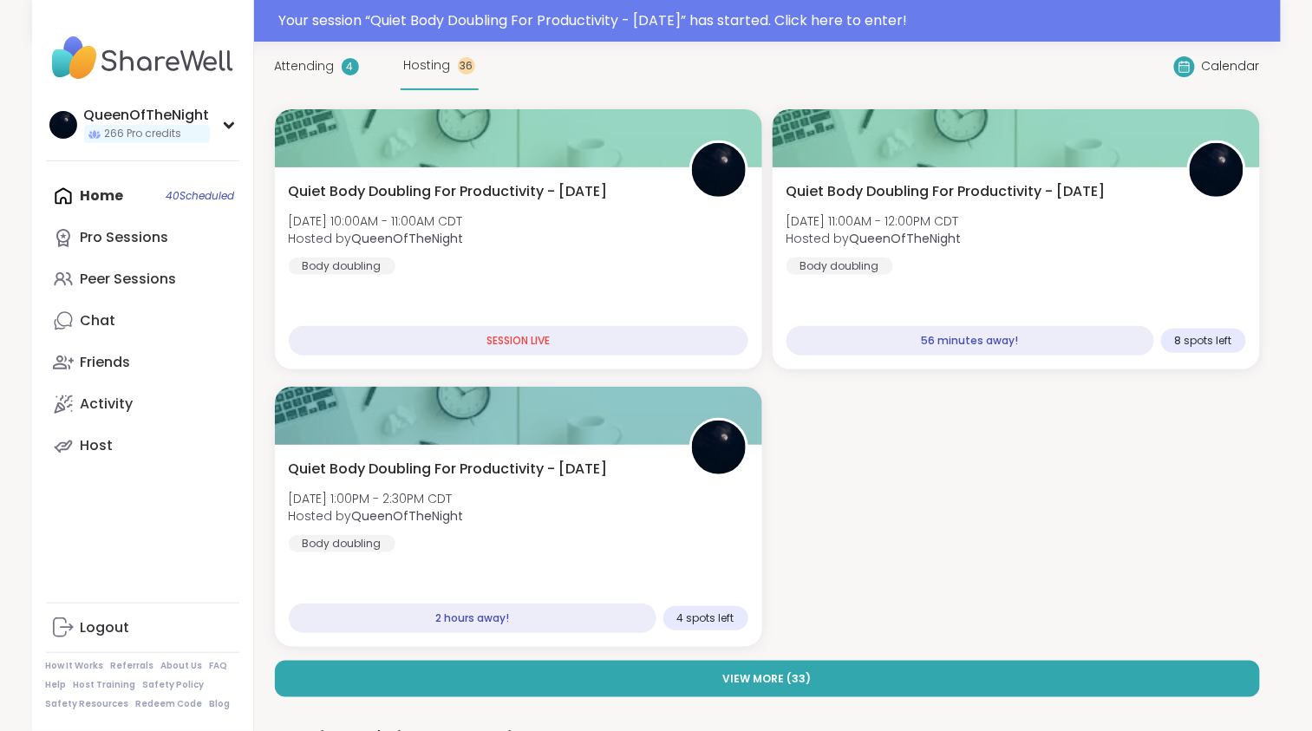
scroll to position [138, 0]
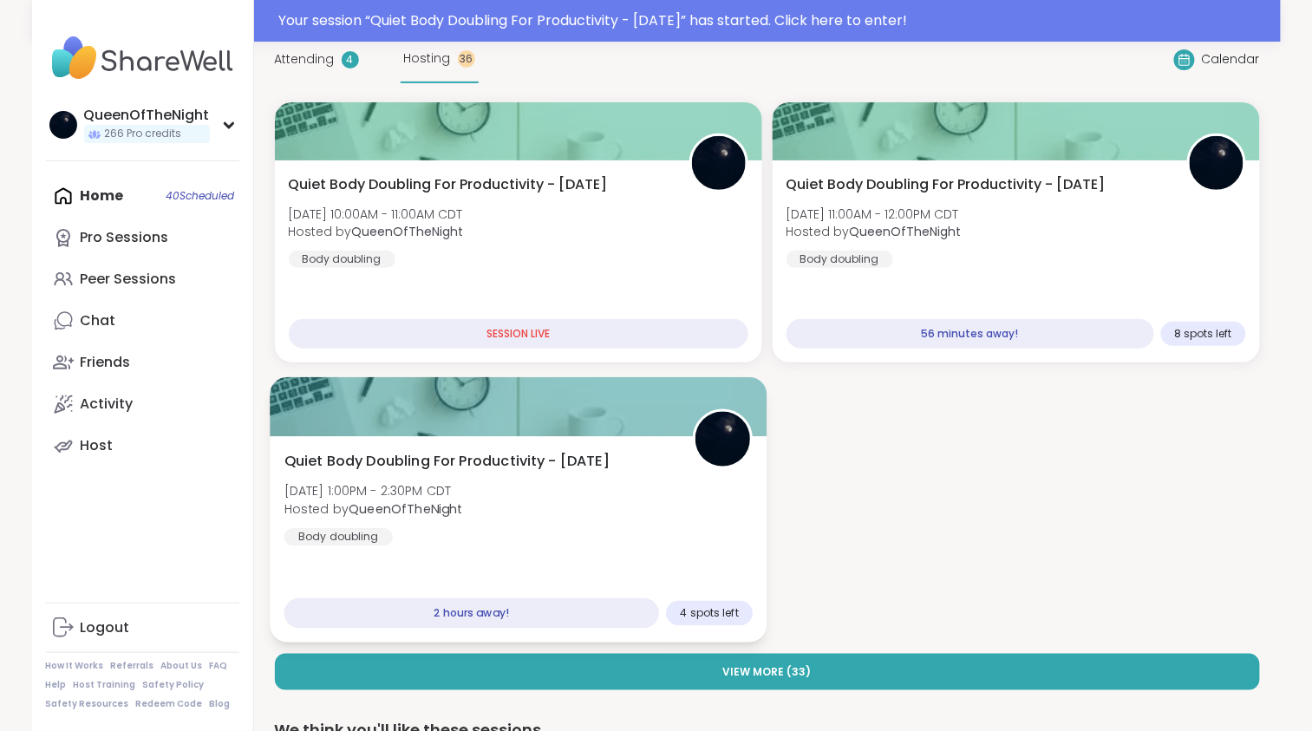
click at [594, 507] on div "Quiet Body Doubling For Productivity - Monday Mon, Sep 08 | 1:00PM - 2:30PM CDT…" at bounding box center [518, 498] width 469 height 95
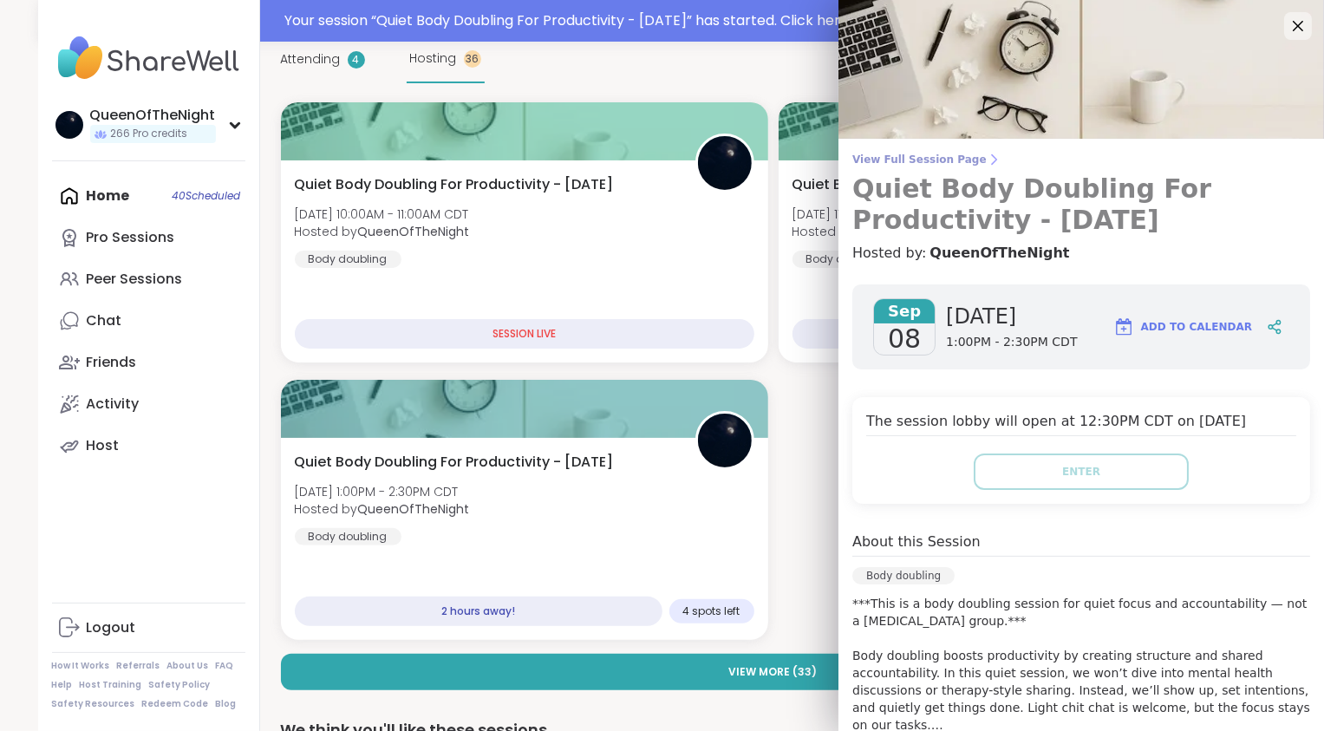
click at [928, 159] on span "View Full Session Page" at bounding box center [1082, 160] width 458 height 14
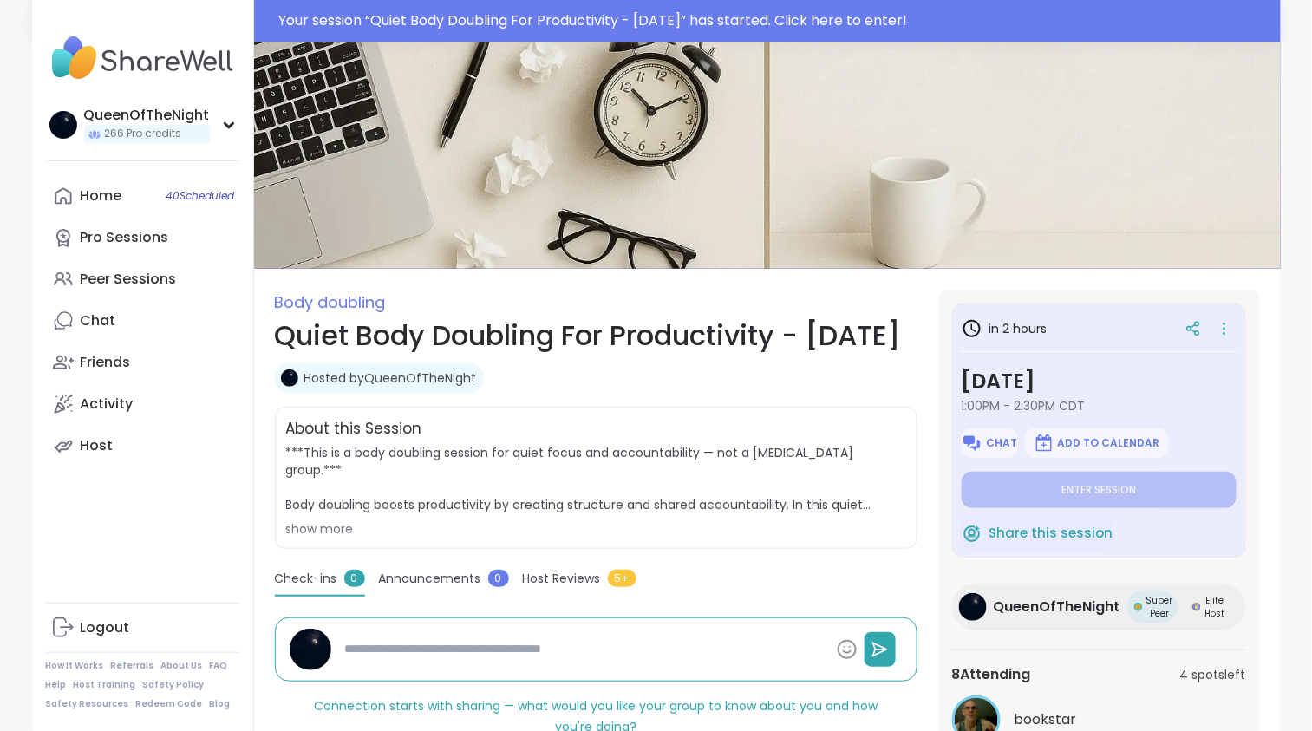
type textarea "*"
click at [993, 446] on span "Chat" at bounding box center [1001, 443] width 31 height 14
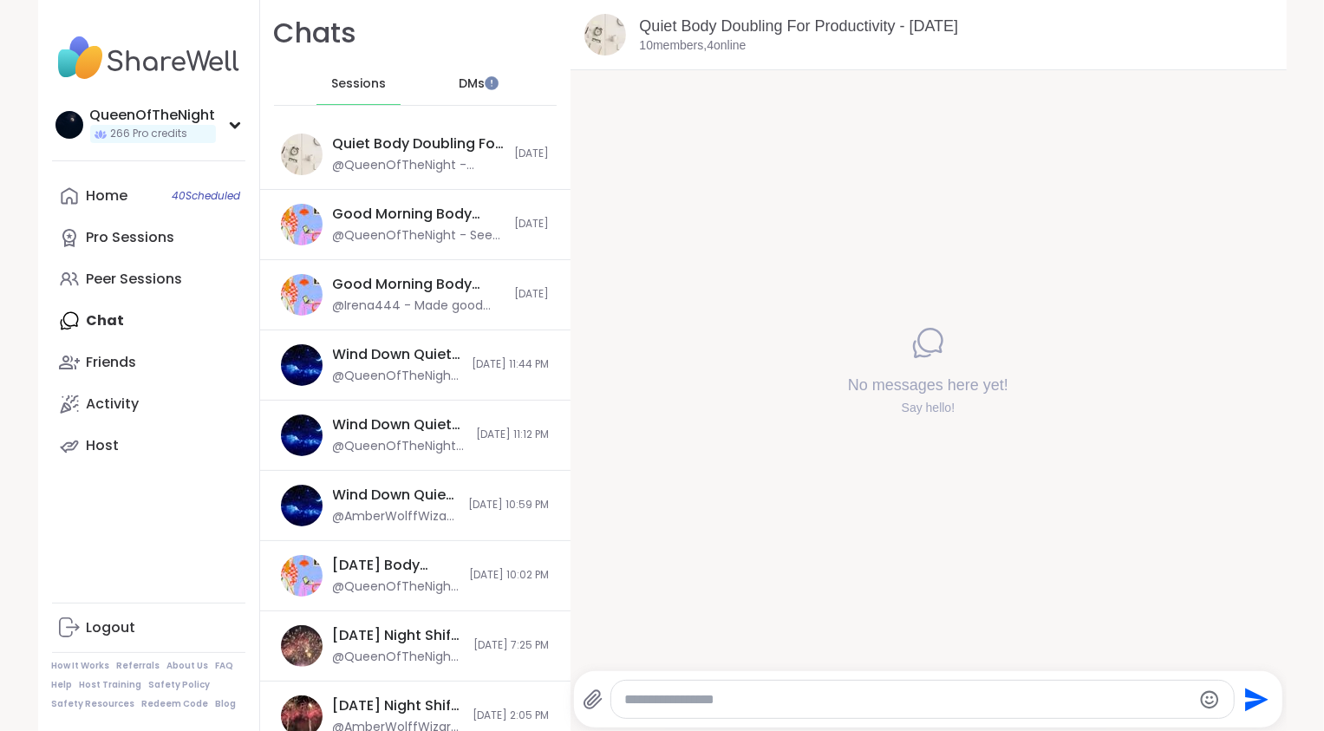
click at [720, 693] on textarea "Type your message" at bounding box center [908, 699] width 566 height 17
paste textarea "**********"
type textarea "**********"
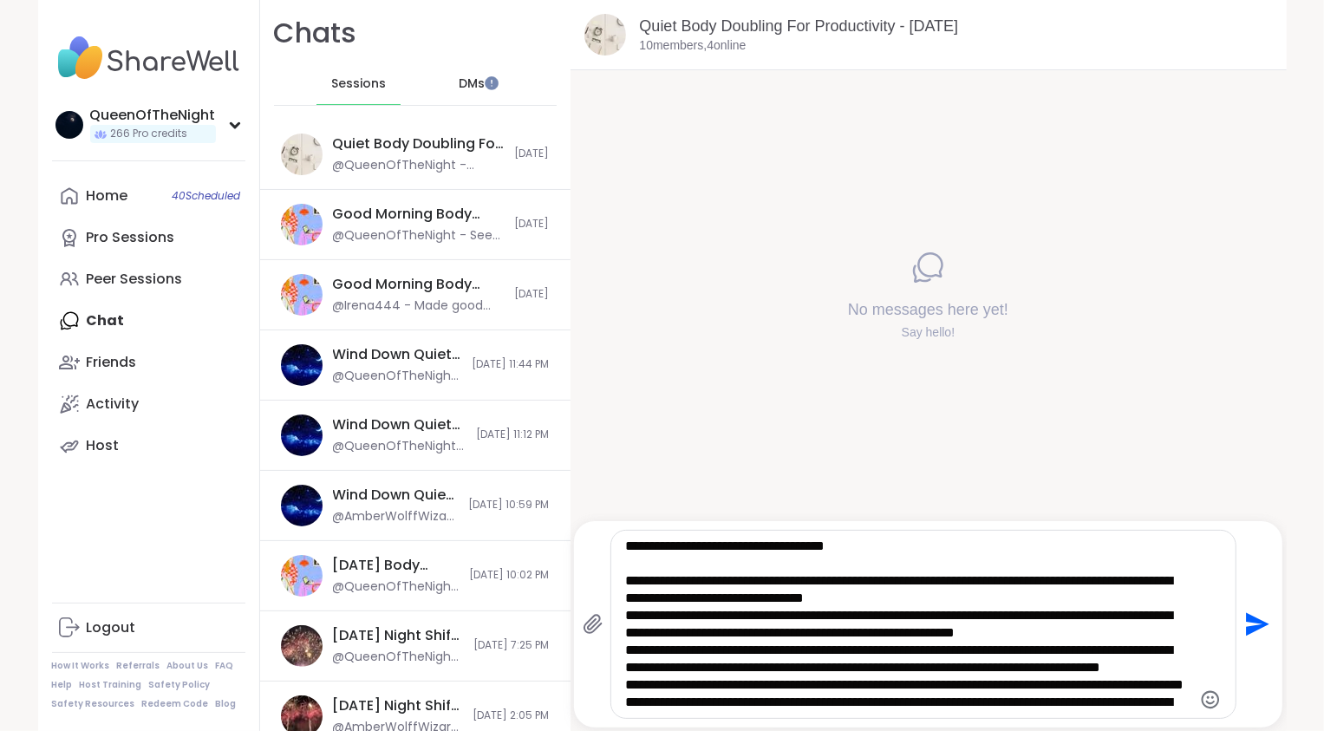
scroll to position [121, 0]
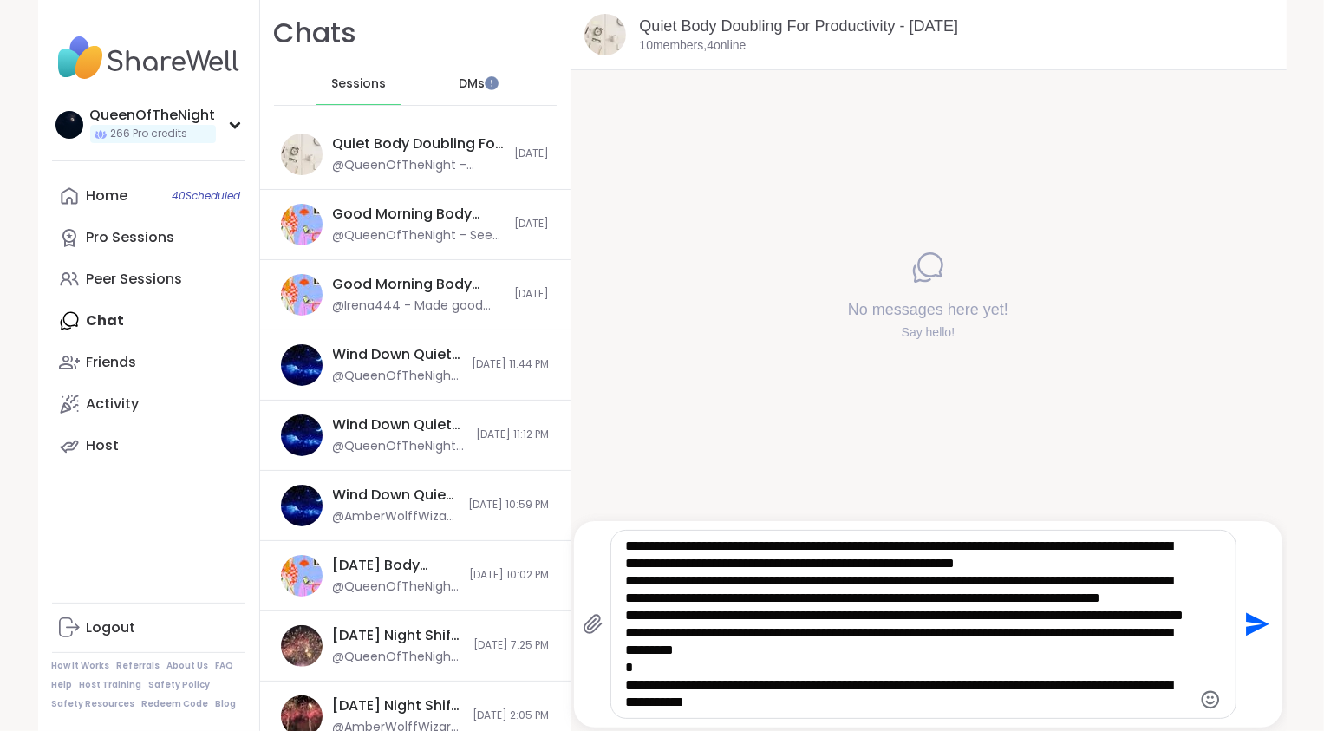
click at [1254, 625] on icon "Send" at bounding box center [1258, 624] width 23 height 23
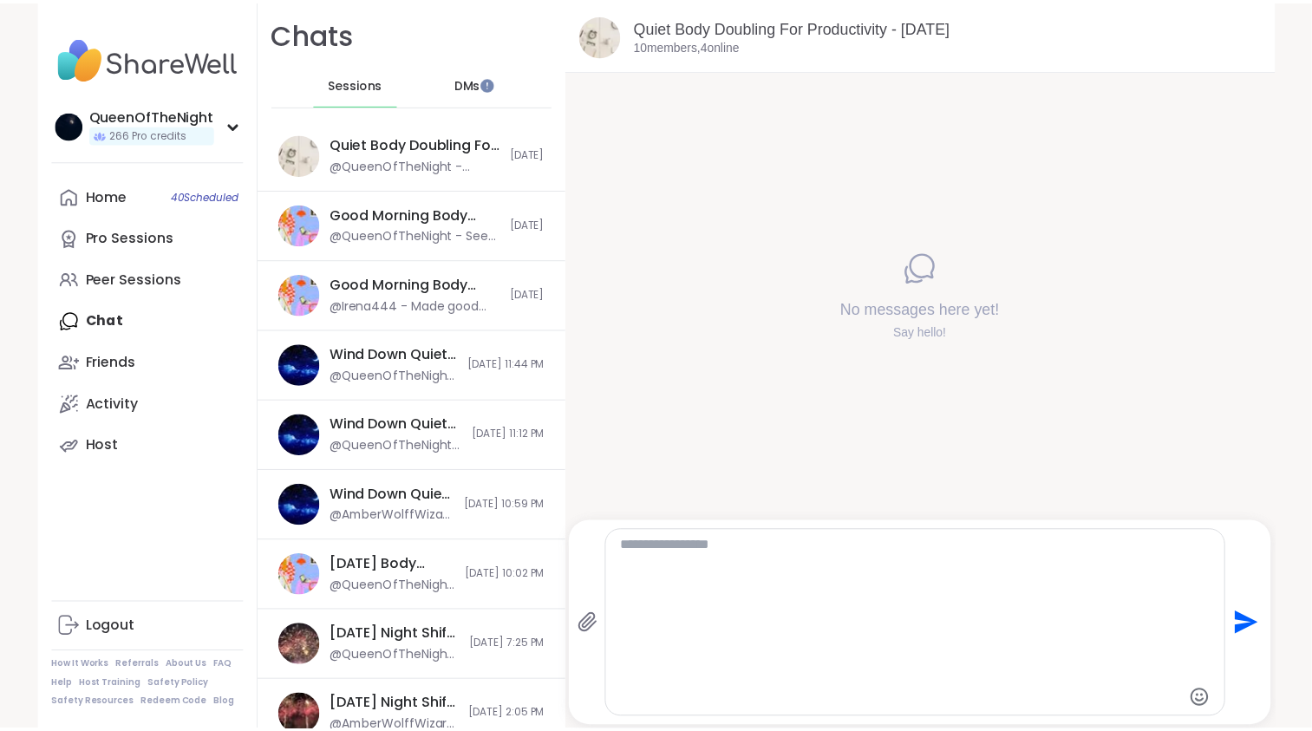
scroll to position [0, 0]
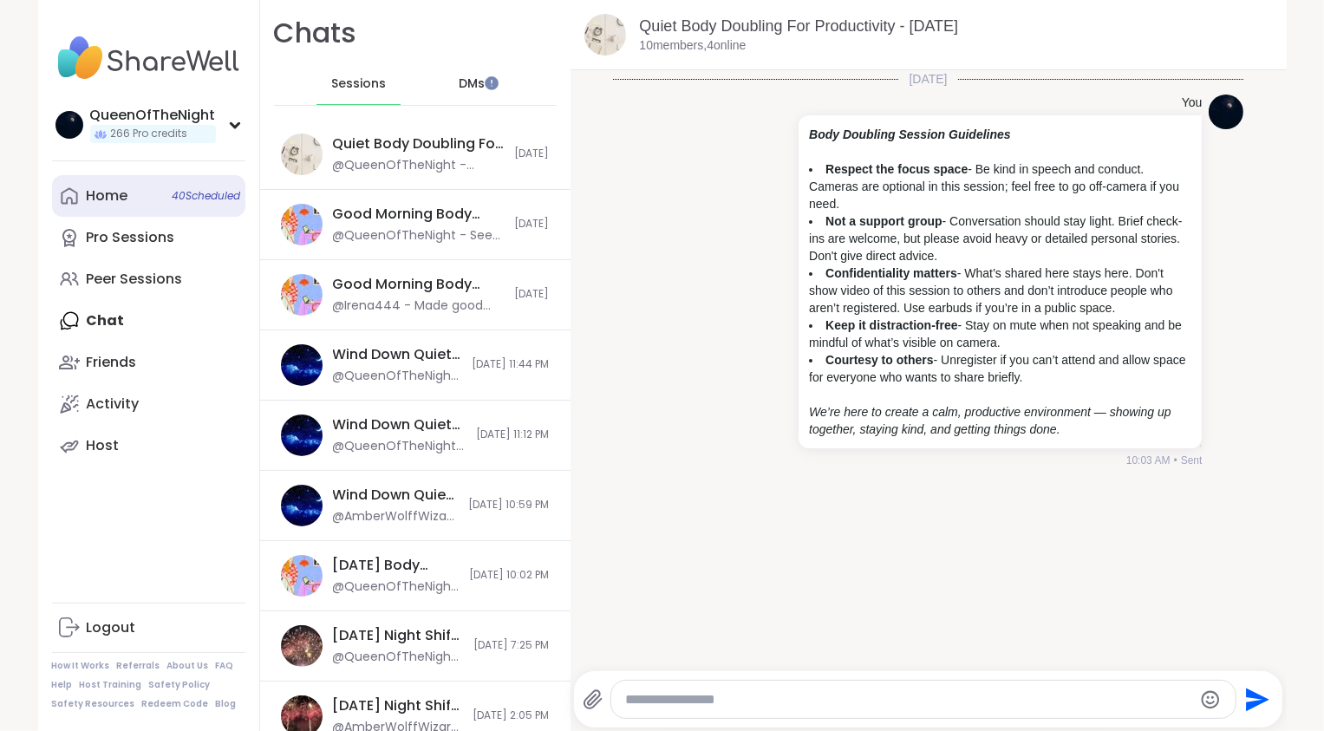
click at [130, 210] on link "Home 40 Scheduled" at bounding box center [148, 196] width 193 height 42
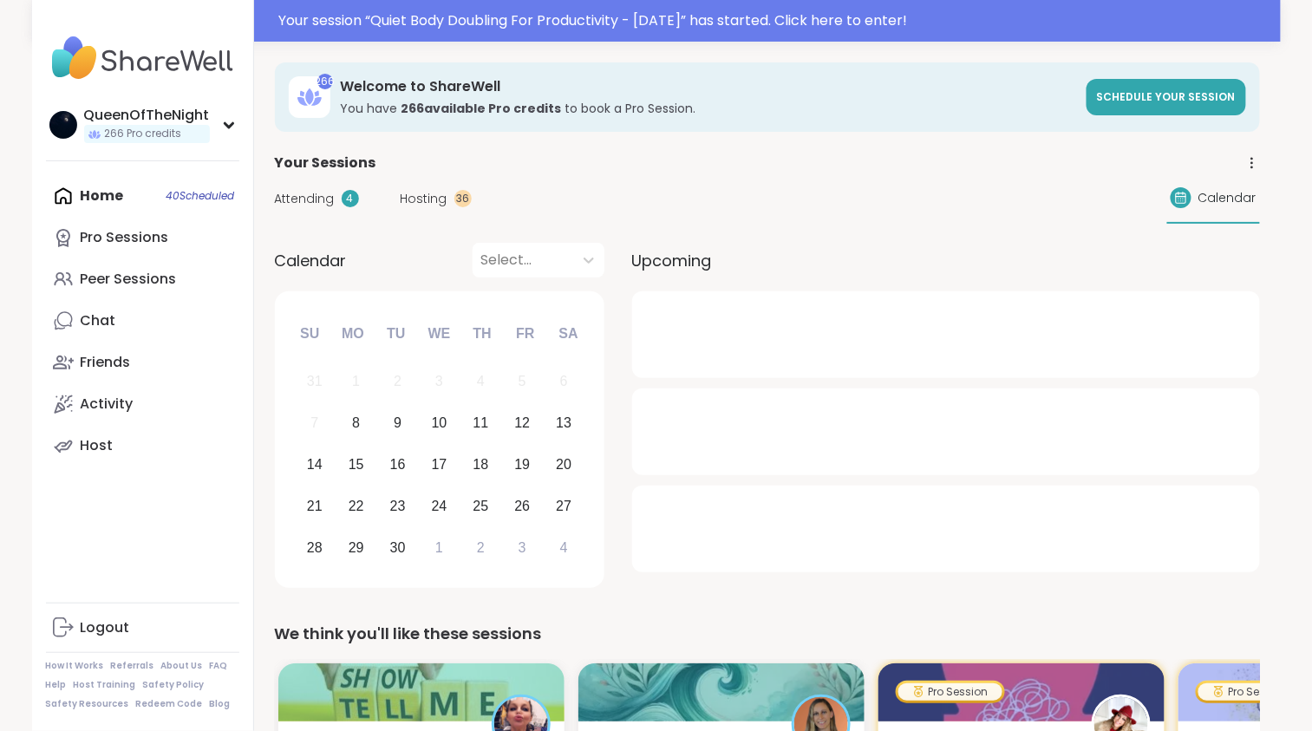
click at [416, 206] on span "Hosting" at bounding box center [424, 199] width 47 height 18
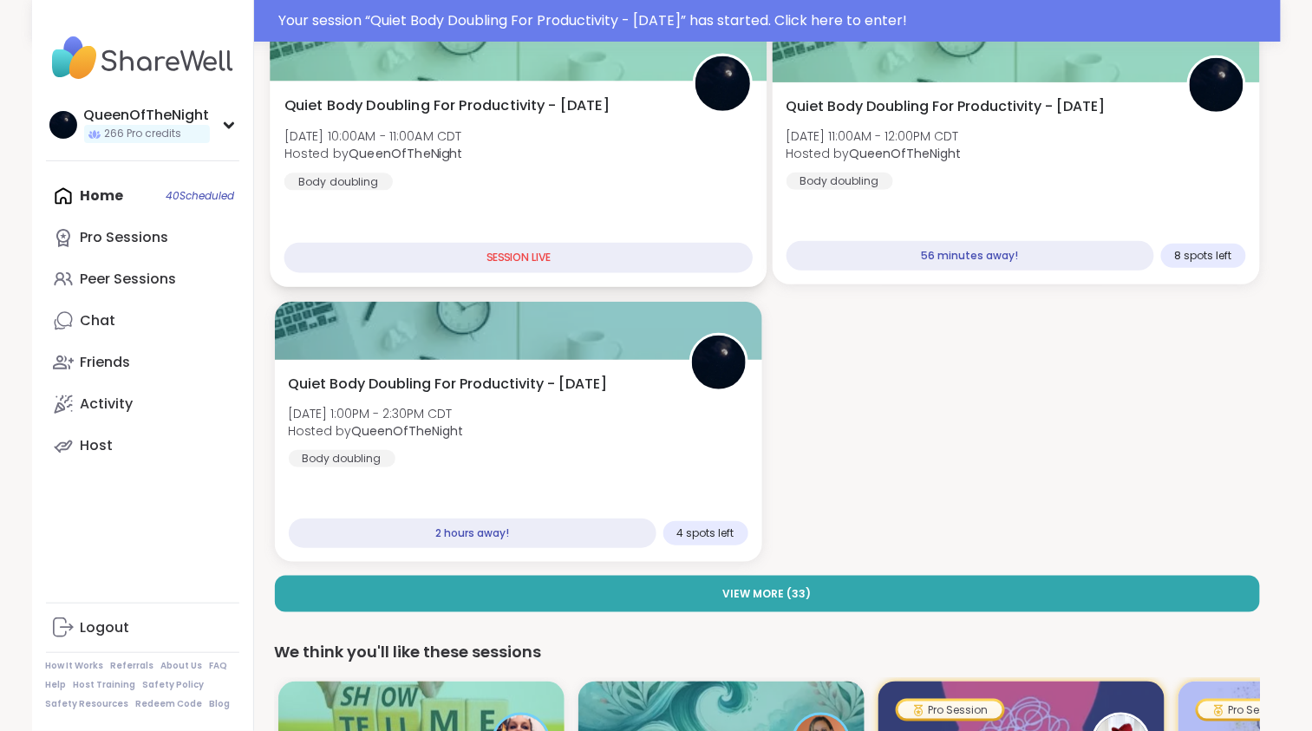
scroll to position [217, 0]
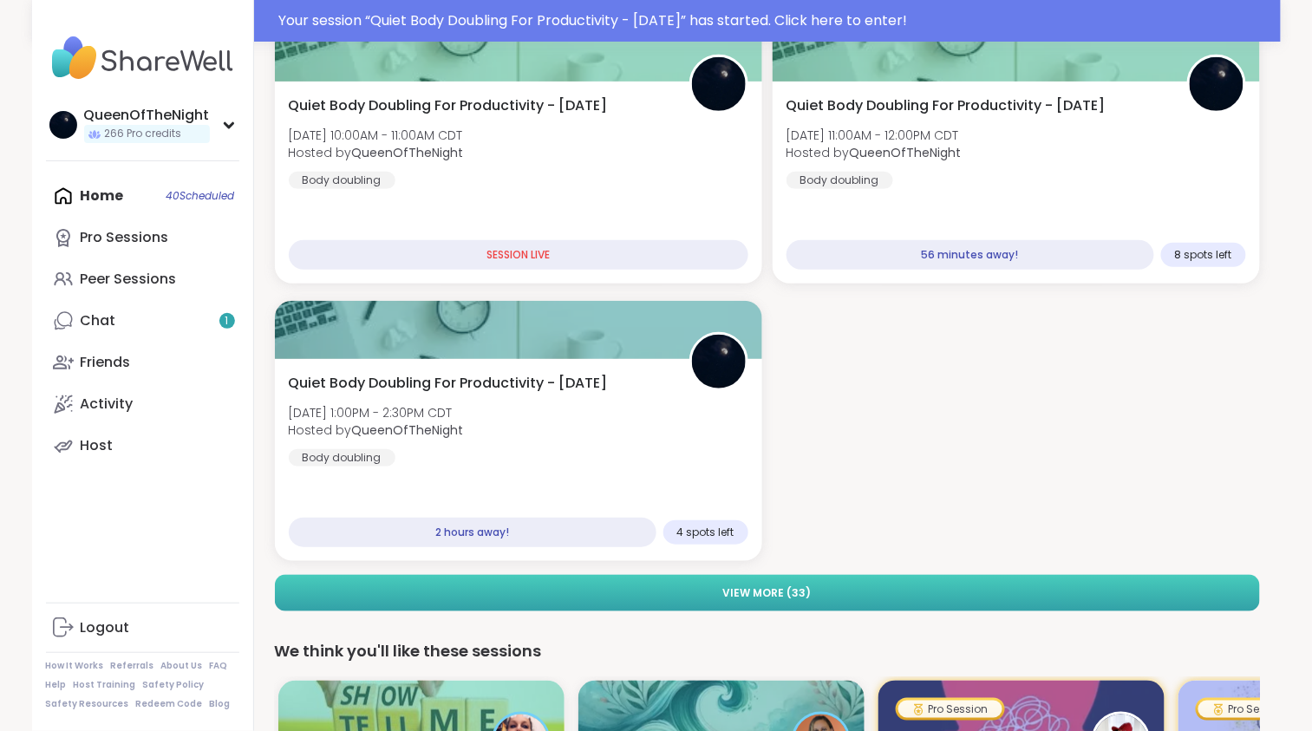
click at [639, 592] on button "View More ( 33 )" at bounding box center [767, 593] width 985 height 36
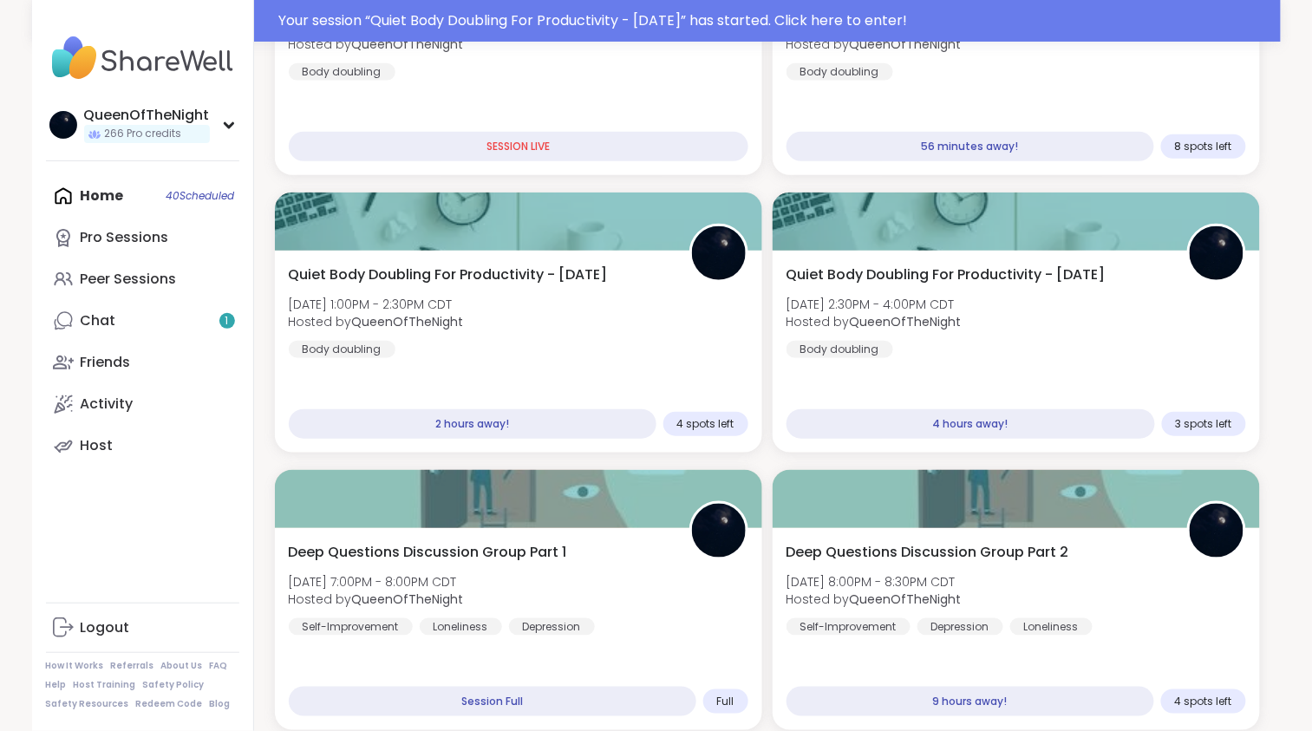
scroll to position [326, 0]
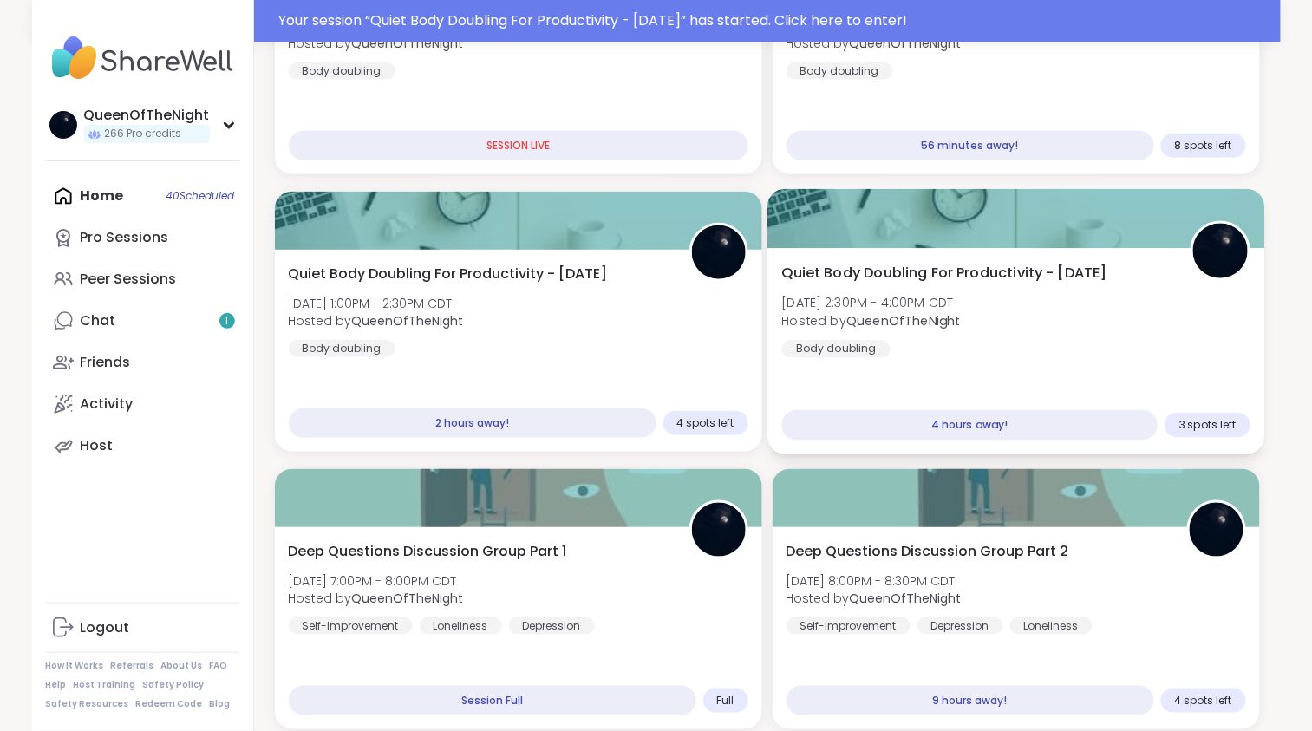
click at [991, 301] on div "Quiet Body Doubling For Productivity - Monday Mon, Sep 08 | 2:30PM - 4:00PM CDT…" at bounding box center [1015, 310] width 469 height 95
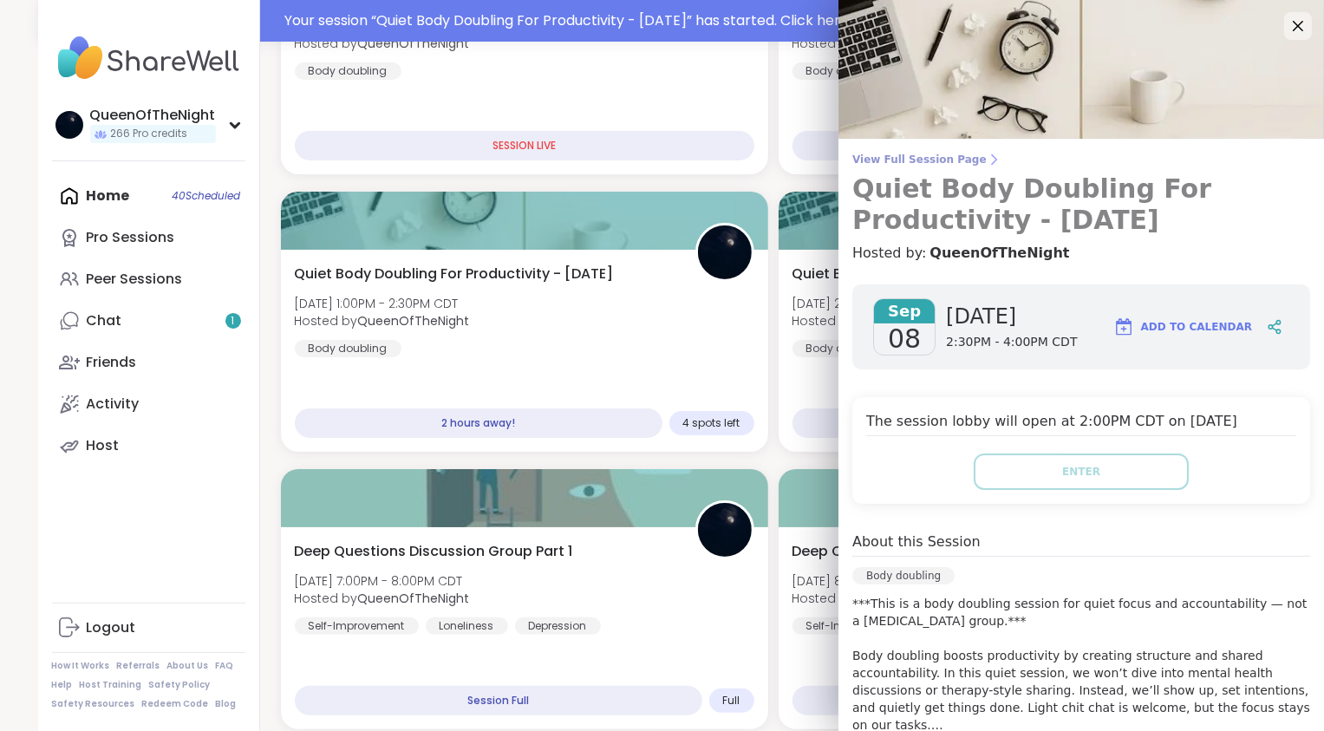
click at [951, 156] on span "View Full Session Page" at bounding box center [1082, 160] width 458 height 14
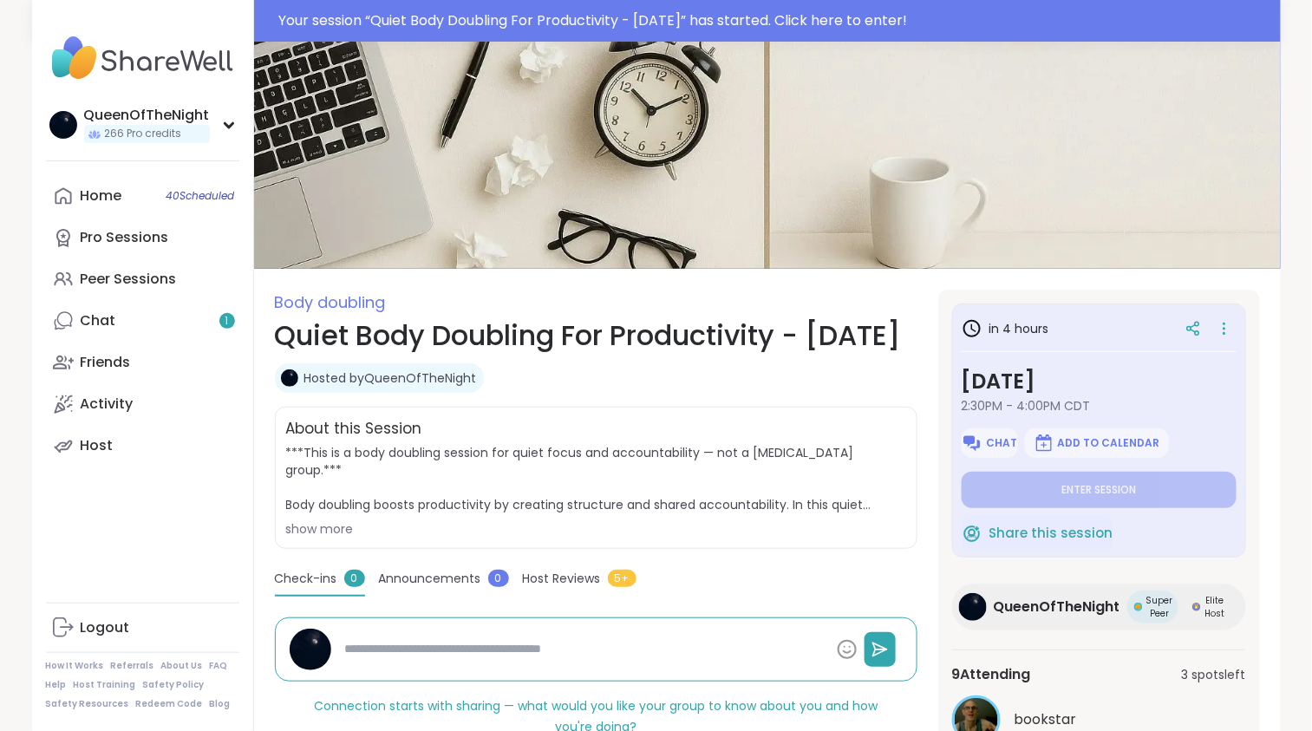
type textarea "*"
click at [990, 439] on span "Chat" at bounding box center [1001, 443] width 31 height 14
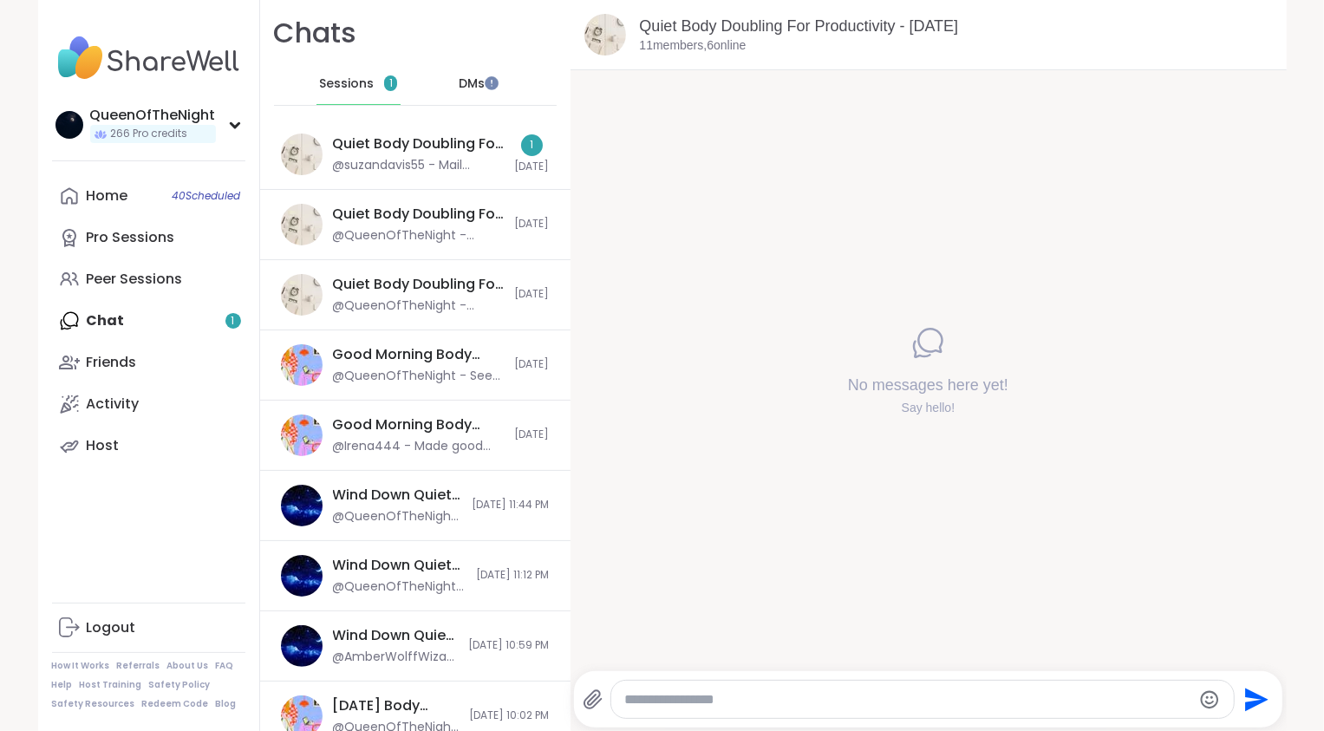
click at [695, 702] on textarea "Type your message" at bounding box center [908, 699] width 566 height 17
paste textarea "**********"
type textarea "**********"
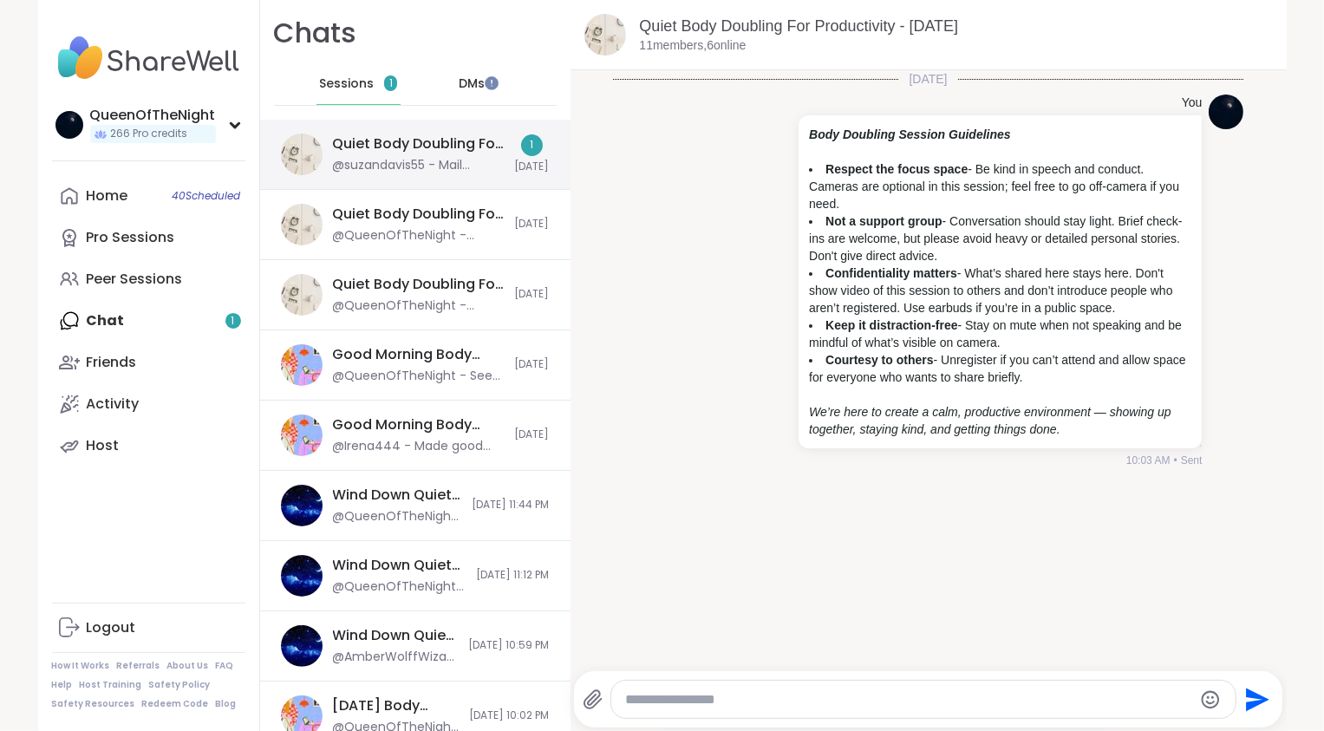
click at [423, 164] on div "@suzandavis55 - Mail Ciinie's letter, call Sue Saunders, sympathy cards for Kay…" at bounding box center [419, 165] width 172 height 17
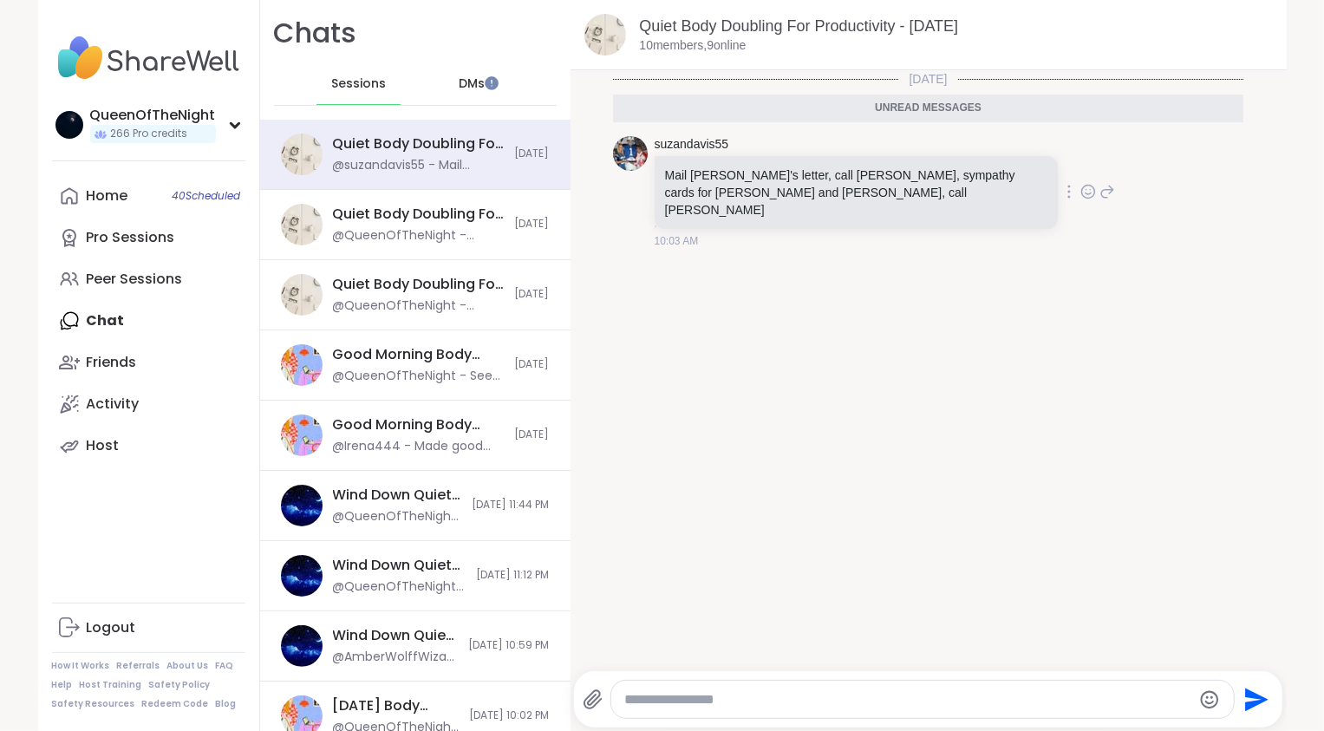
click at [1081, 183] on icon at bounding box center [1089, 191] width 16 height 17
click at [943, 158] on div "Select Reaction: Heart" at bounding box center [951, 164] width 16 height 16
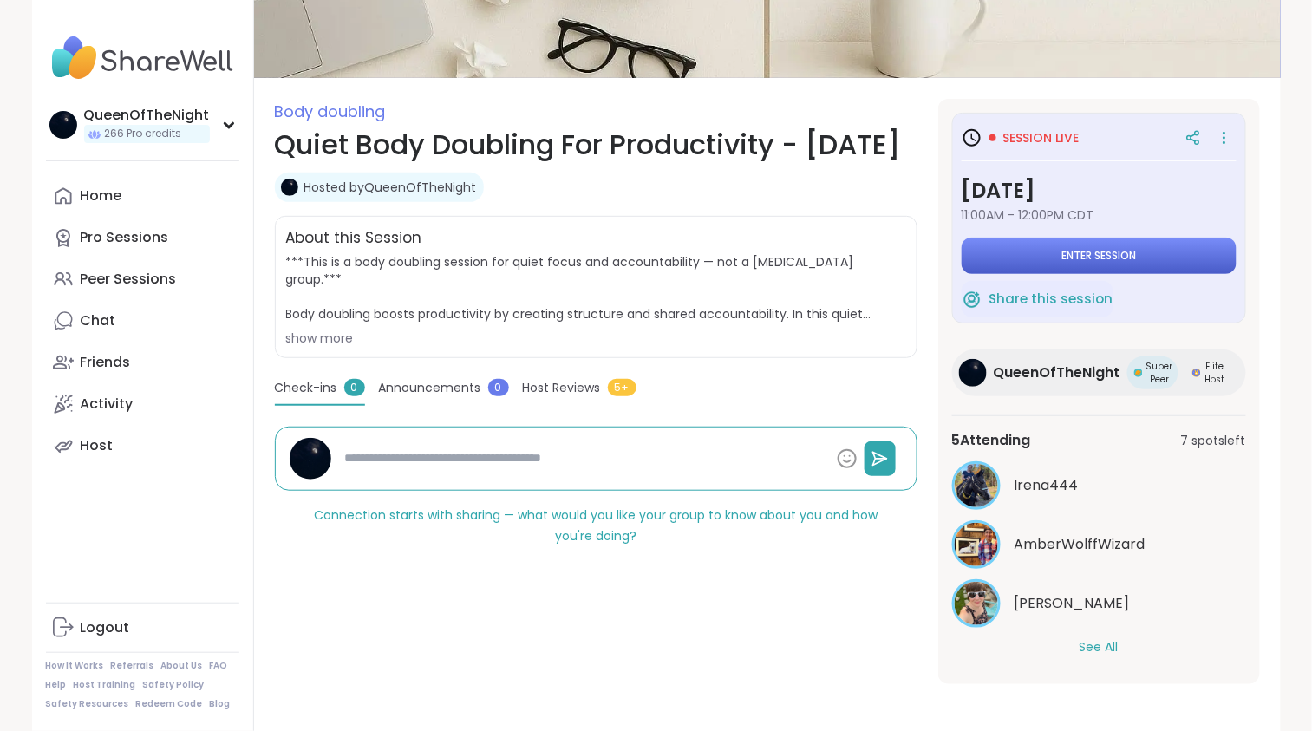
scroll to position [191, 0]
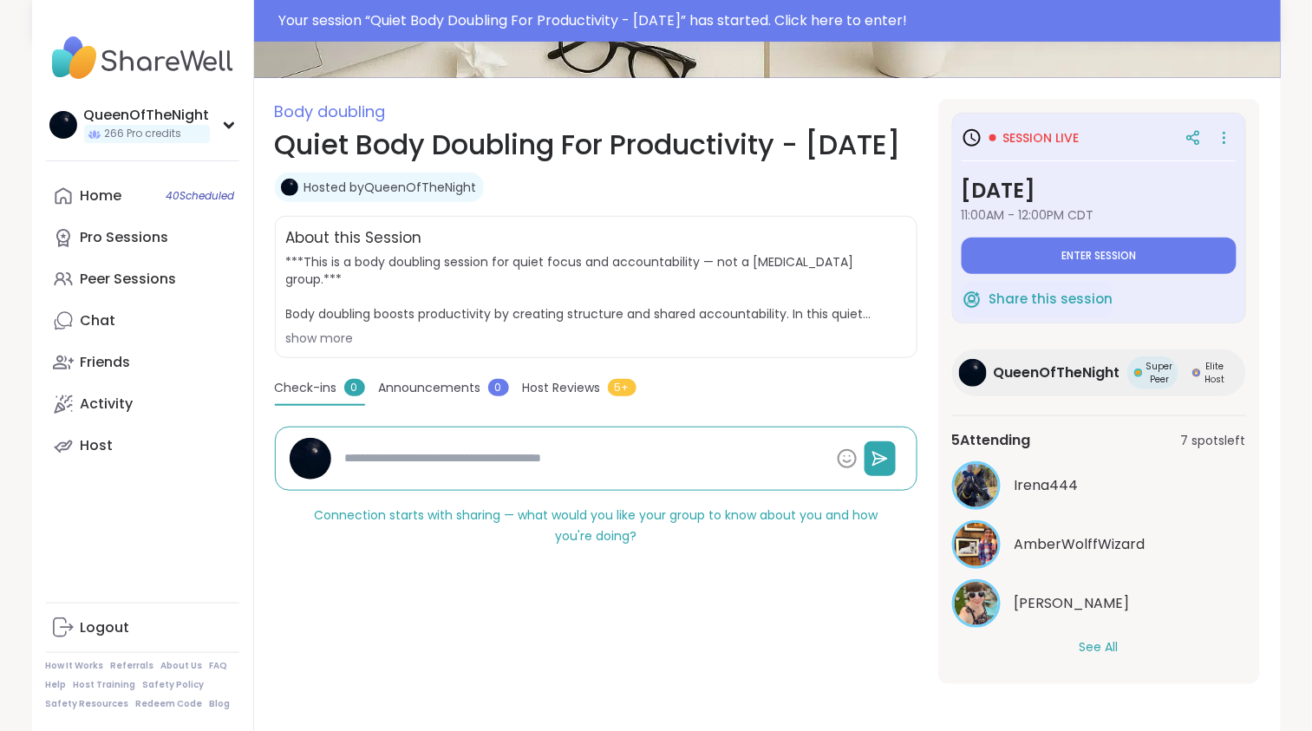
click at [1113, 648] on button "See All" at bounding box center [1099, 647] width 39 height 18
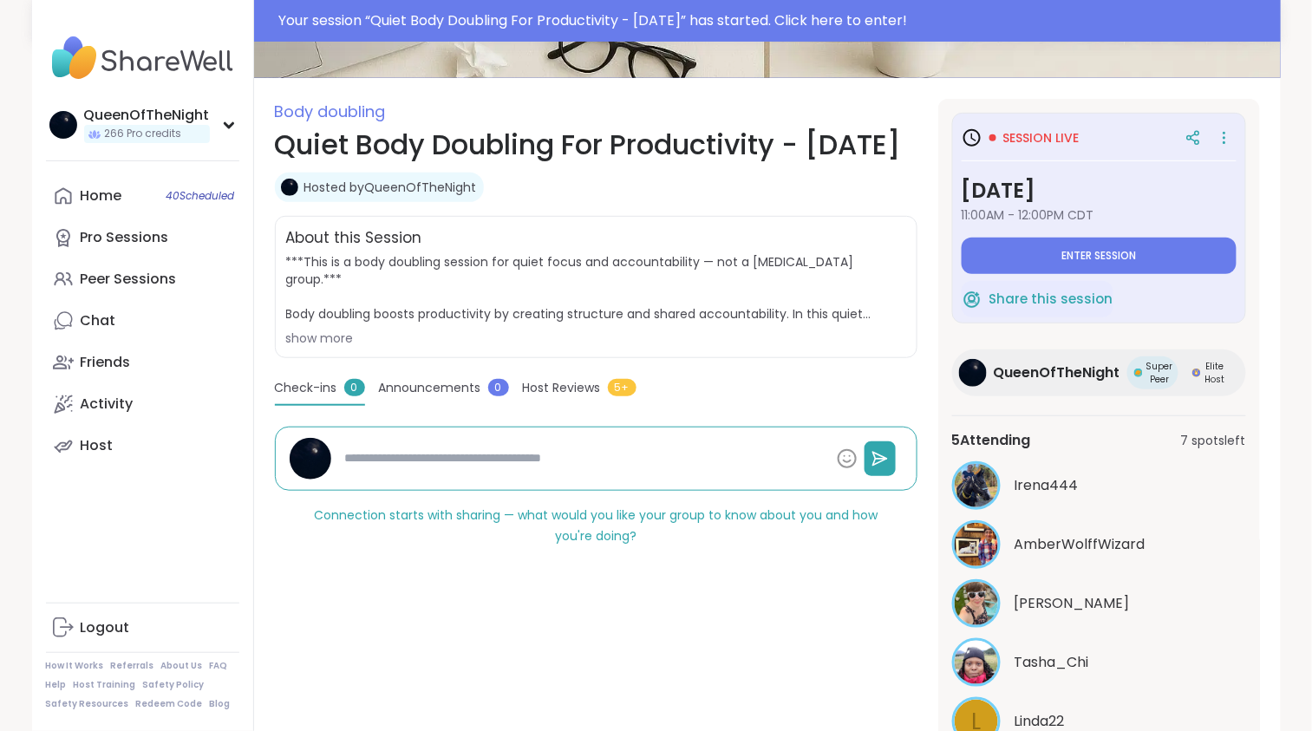
scroll to position [309, 0]
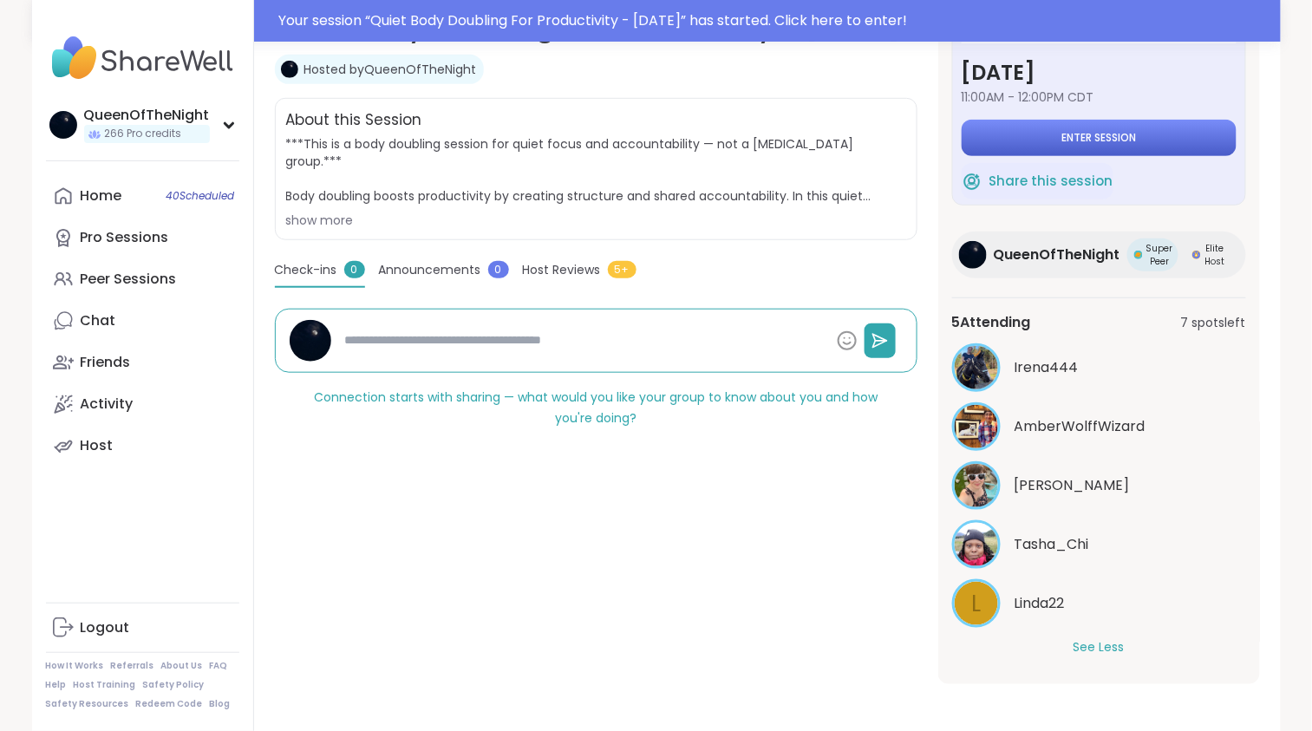
click at [1084, 138] on span "Enter session" at bounding box center [1099, 138] width 75 height 14
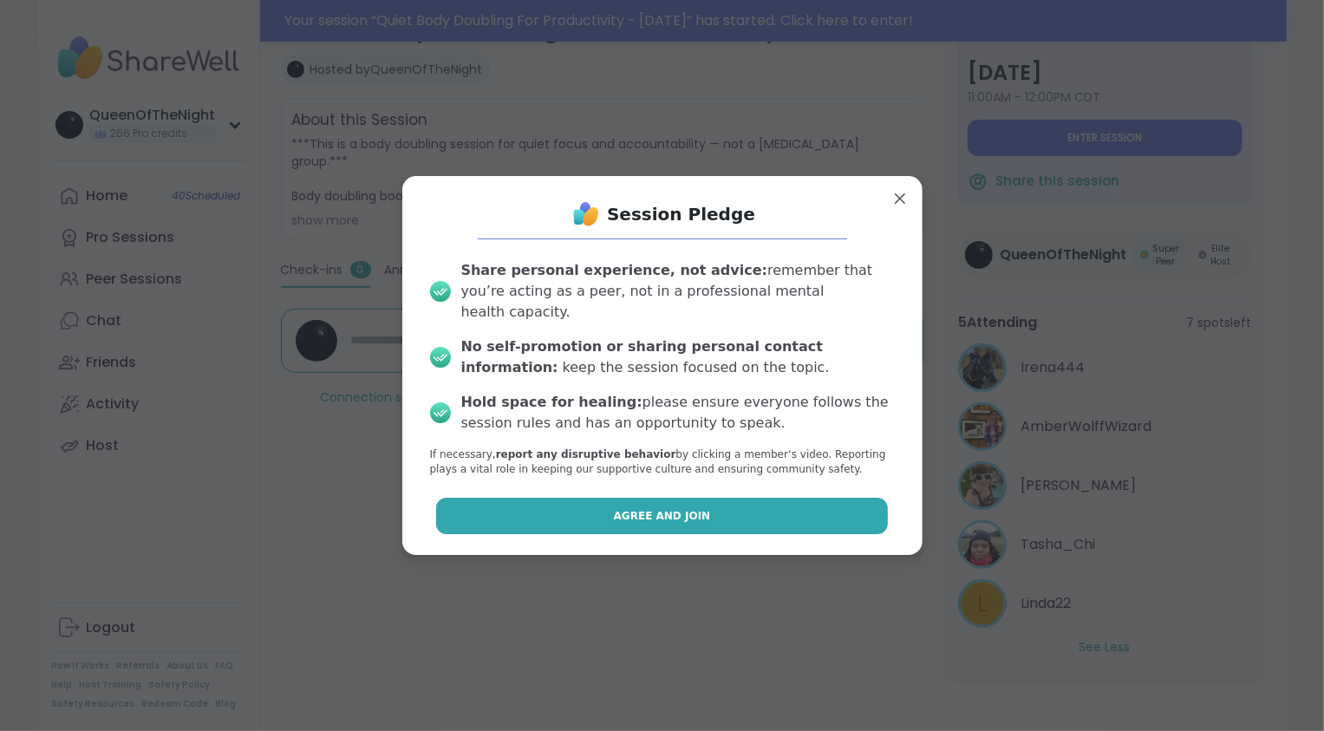
click at [579, 504] on button "Agree and Join" at bounding box center [662, 516] width 452 height 36
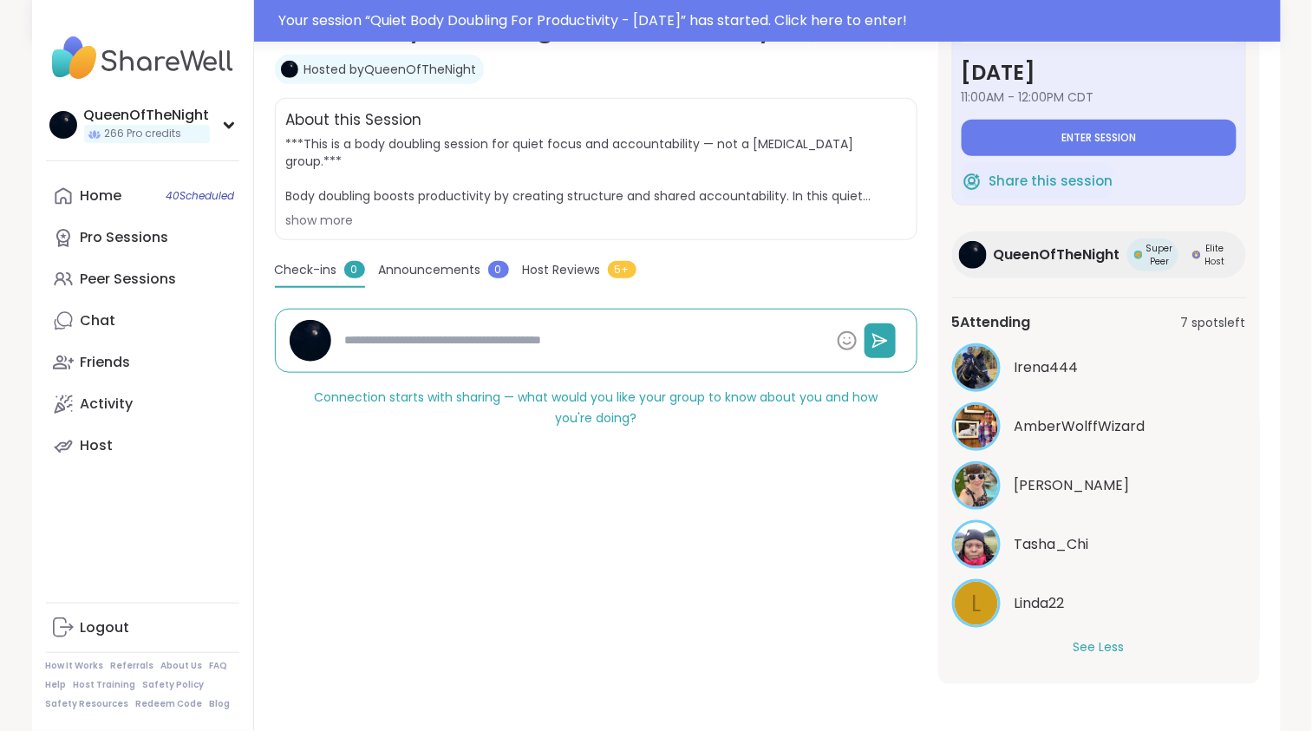
type textarea "*"
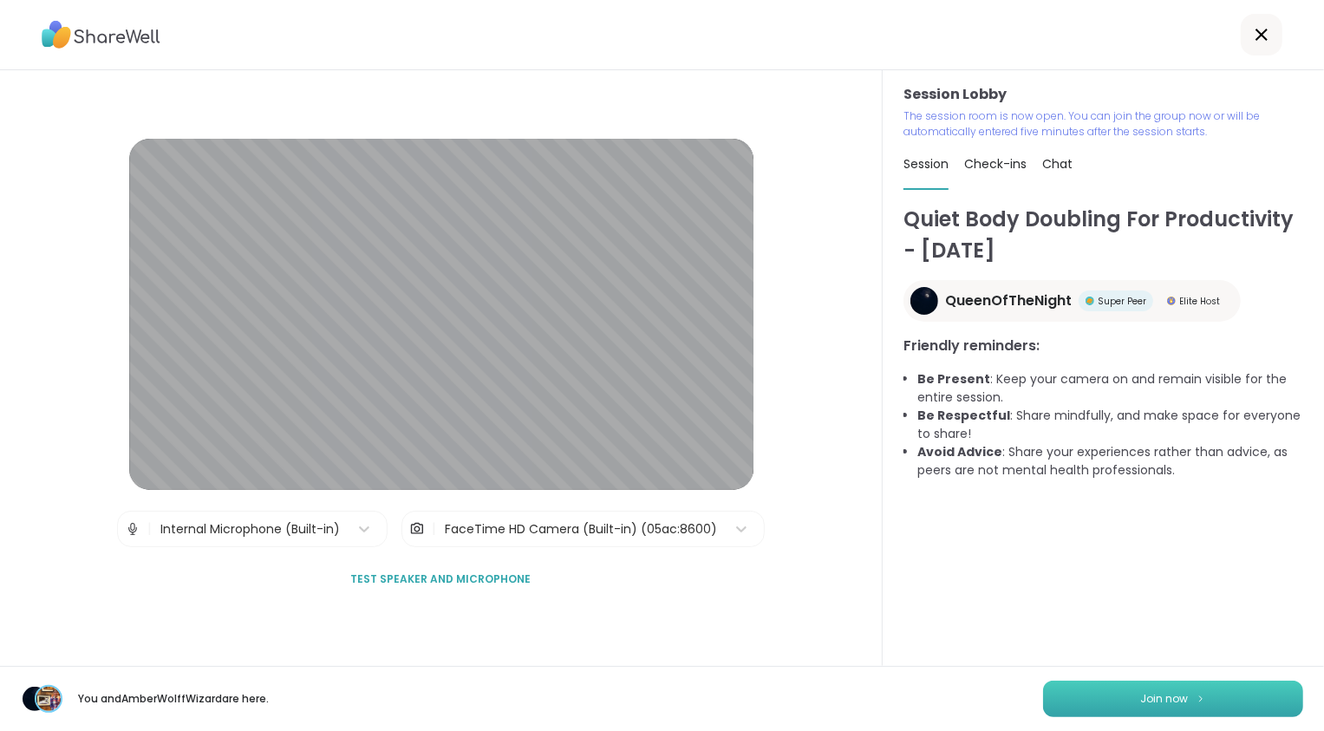
click at [1114, 705] on button "Join now" at bounding box center [1173, 699] width 260 height 36
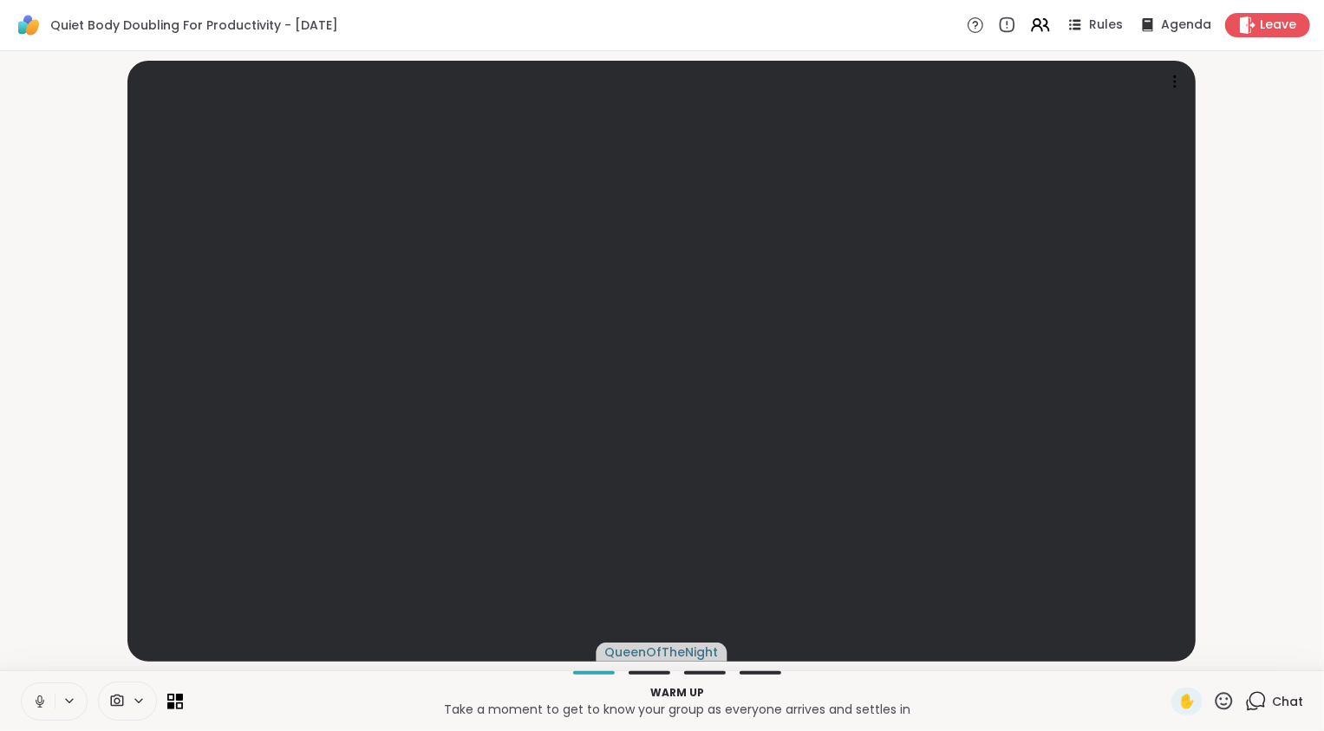
click at [80, 532] on video-player-container "QueenOfTheNight" at bounding box center [662, 360] width 1304 height 605
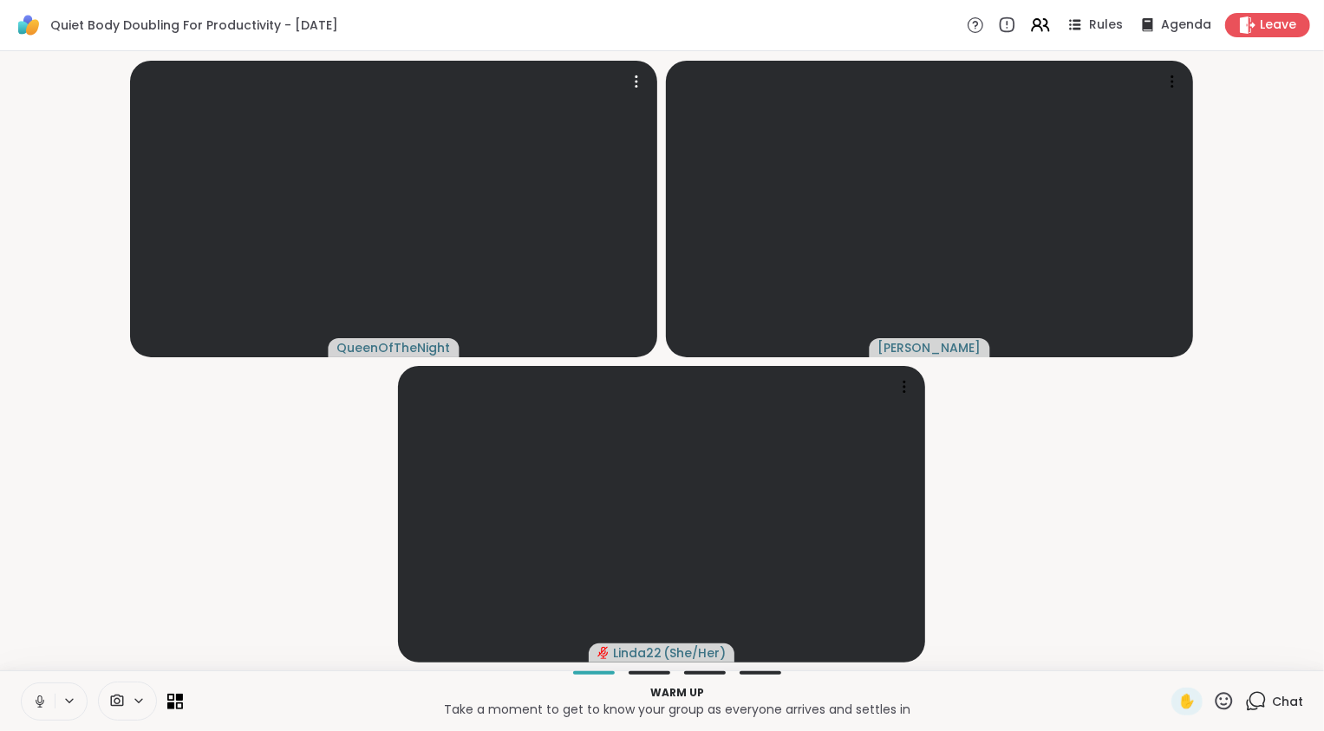
click at [42, 696] on icon at bounding box center [40, 702] width 16 height 16
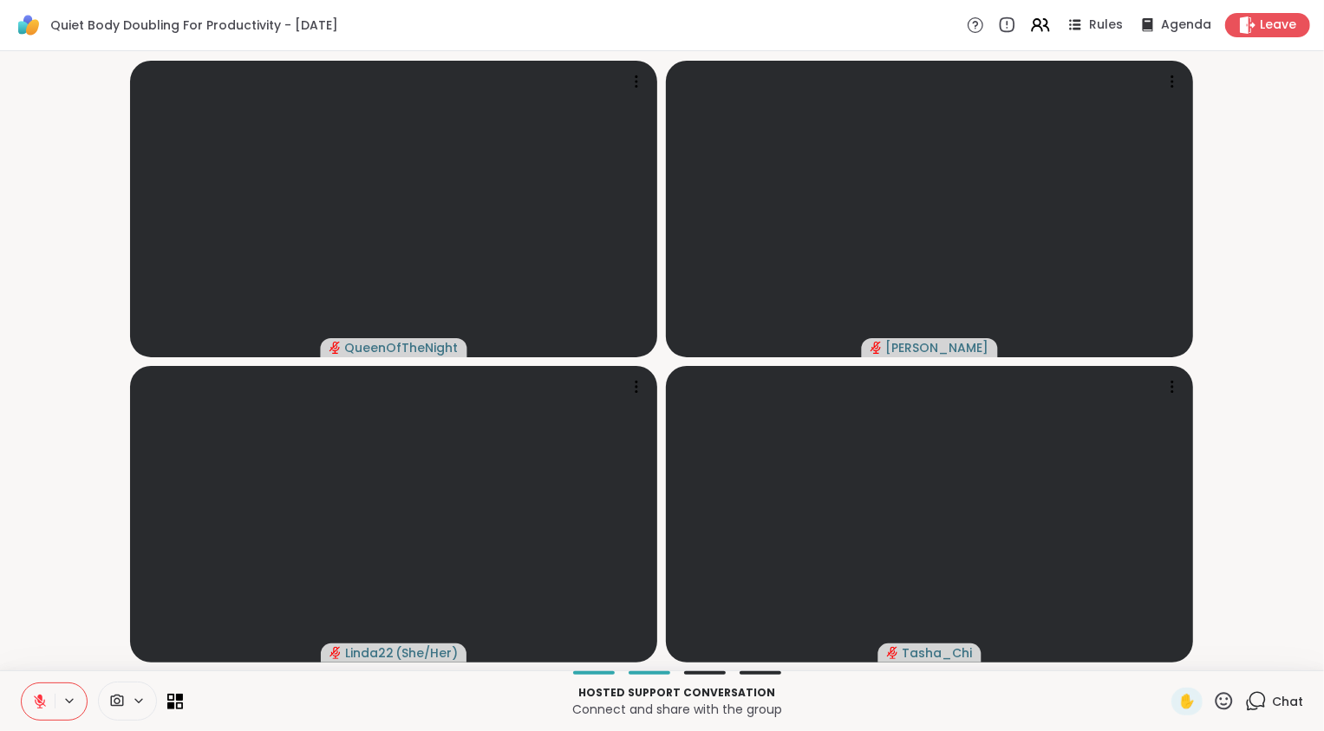
click at [29, 691] on button at bounding box center [38, 701] width 33 height 36
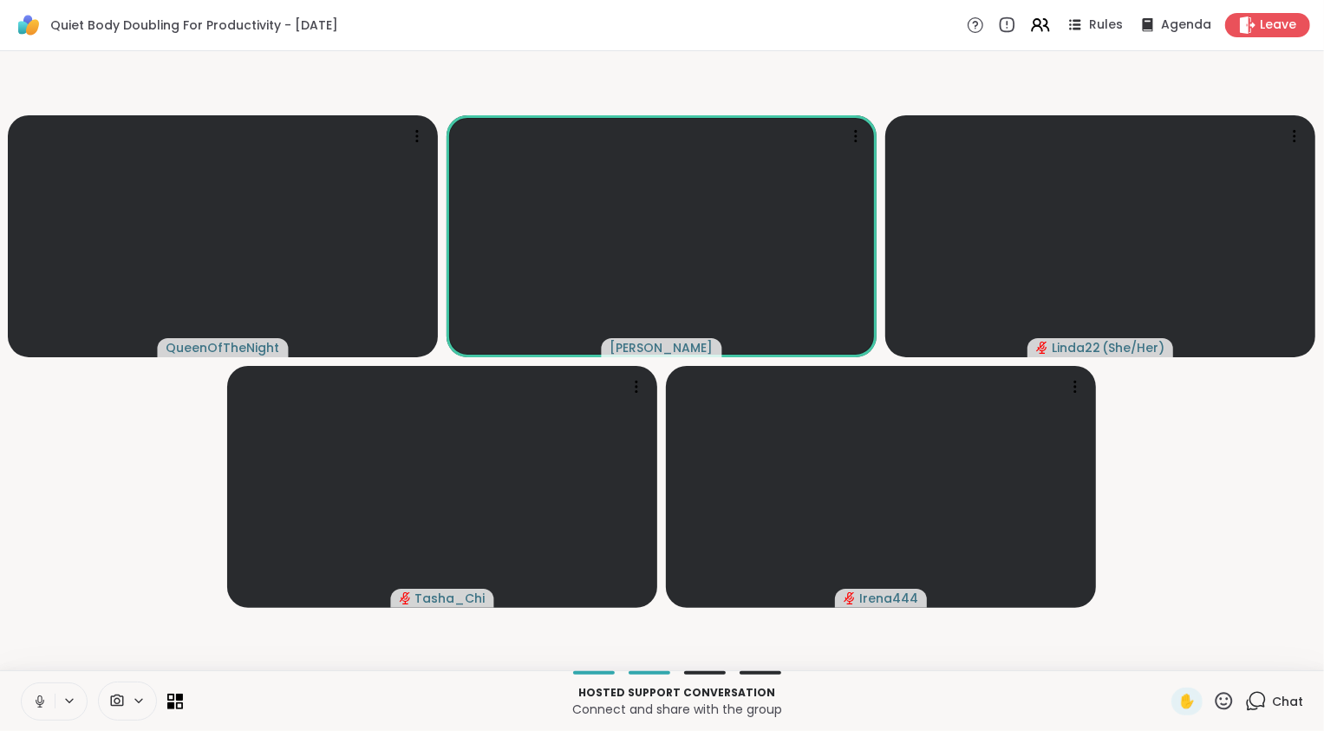
click at [102, 494] on video-player-container "QueenOfTheNight Adrienne_QueenOfTheDawn Linda22 ( She/Her ) Tasha_Chi Irena444" at bounding box center [662, 360] width 1304 height 605
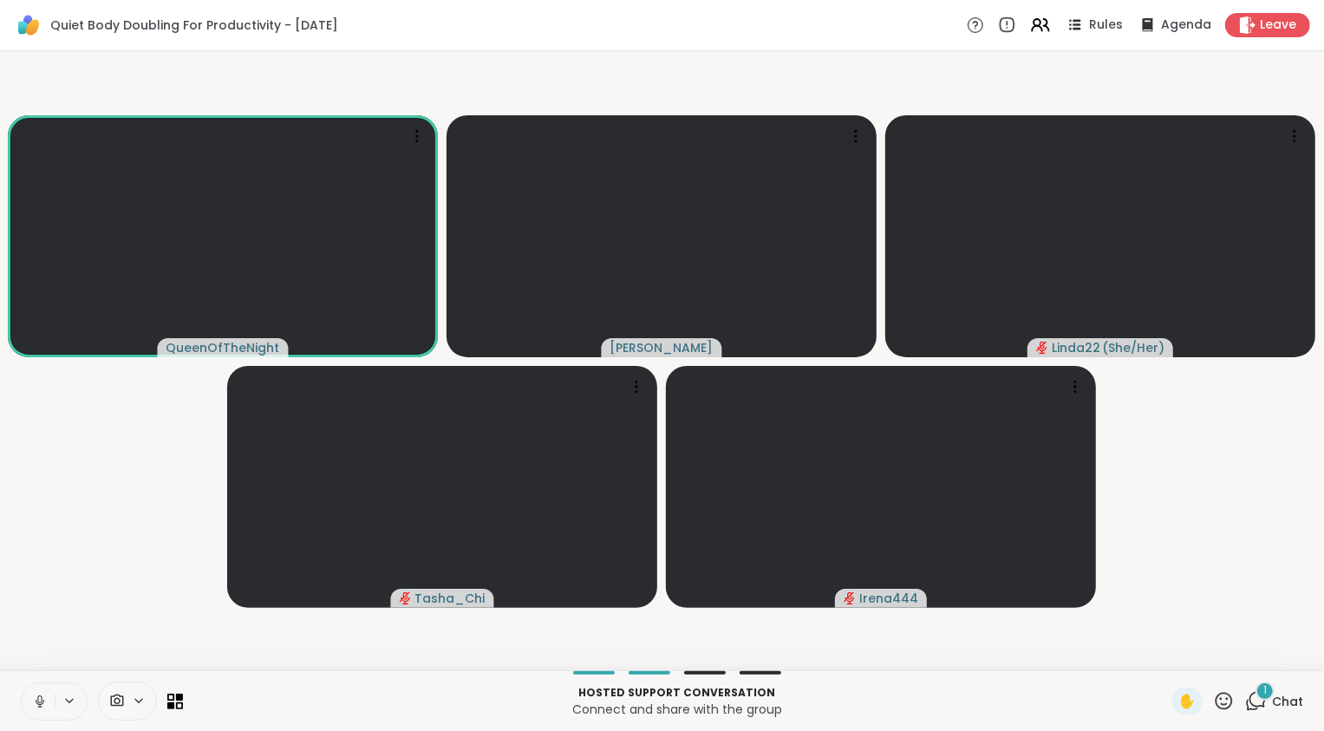
click at [1256, 702] on icon at bounding box center [1256, 701] width 22 height 22
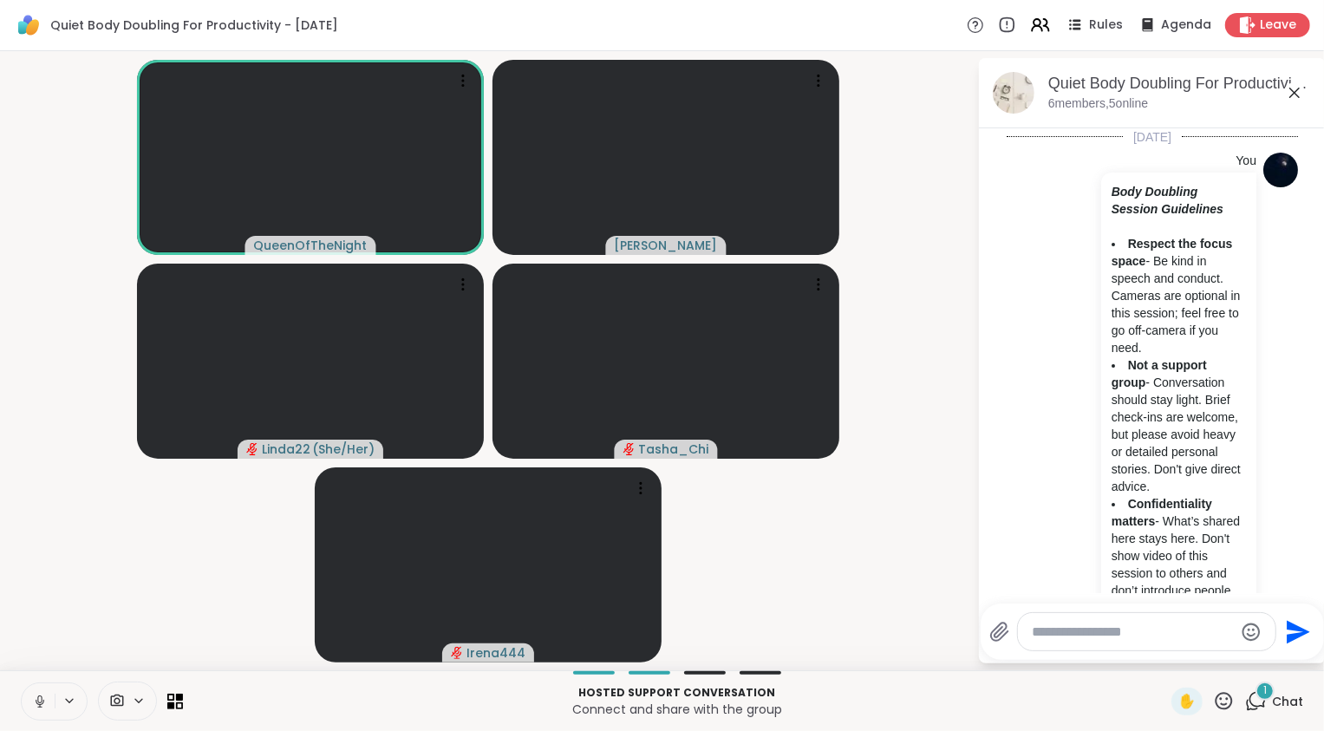
scroll to position [662, 0]
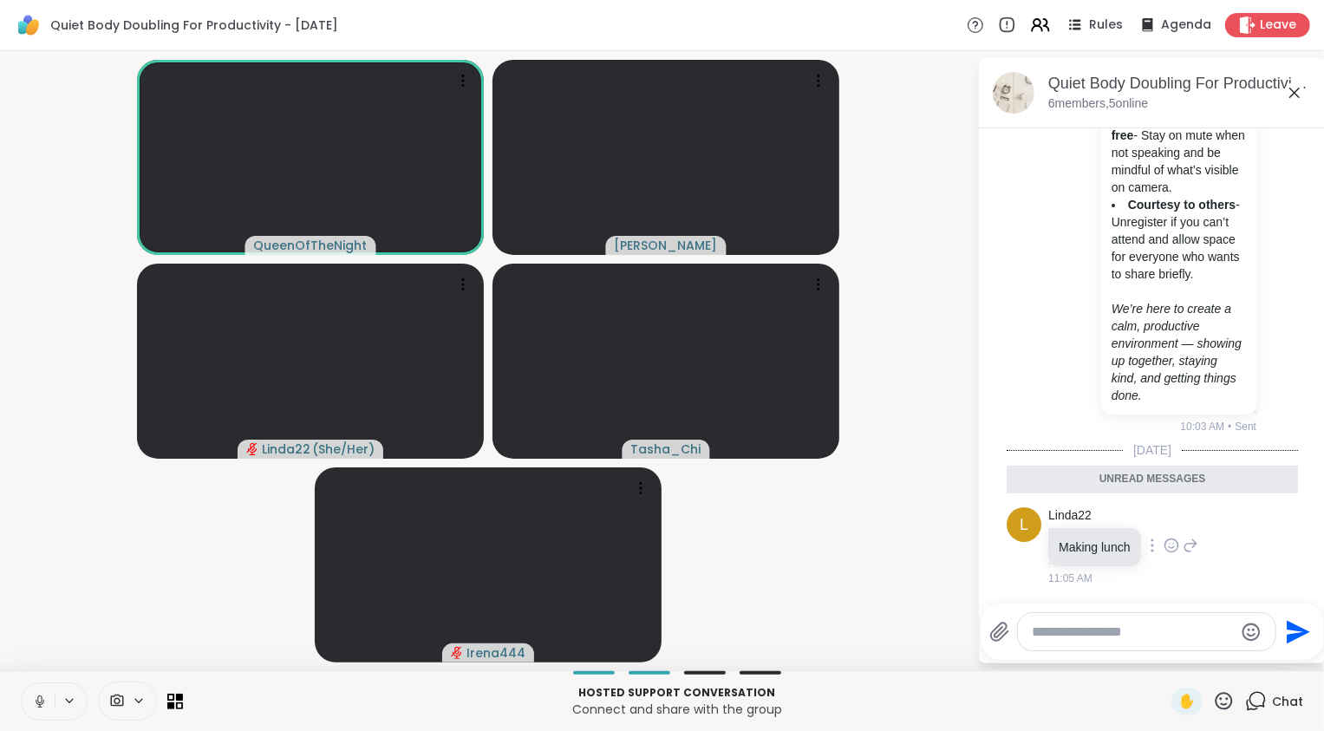
click at [1177, 546] on icon at bounding box center [1172, 545] width 16 height 17
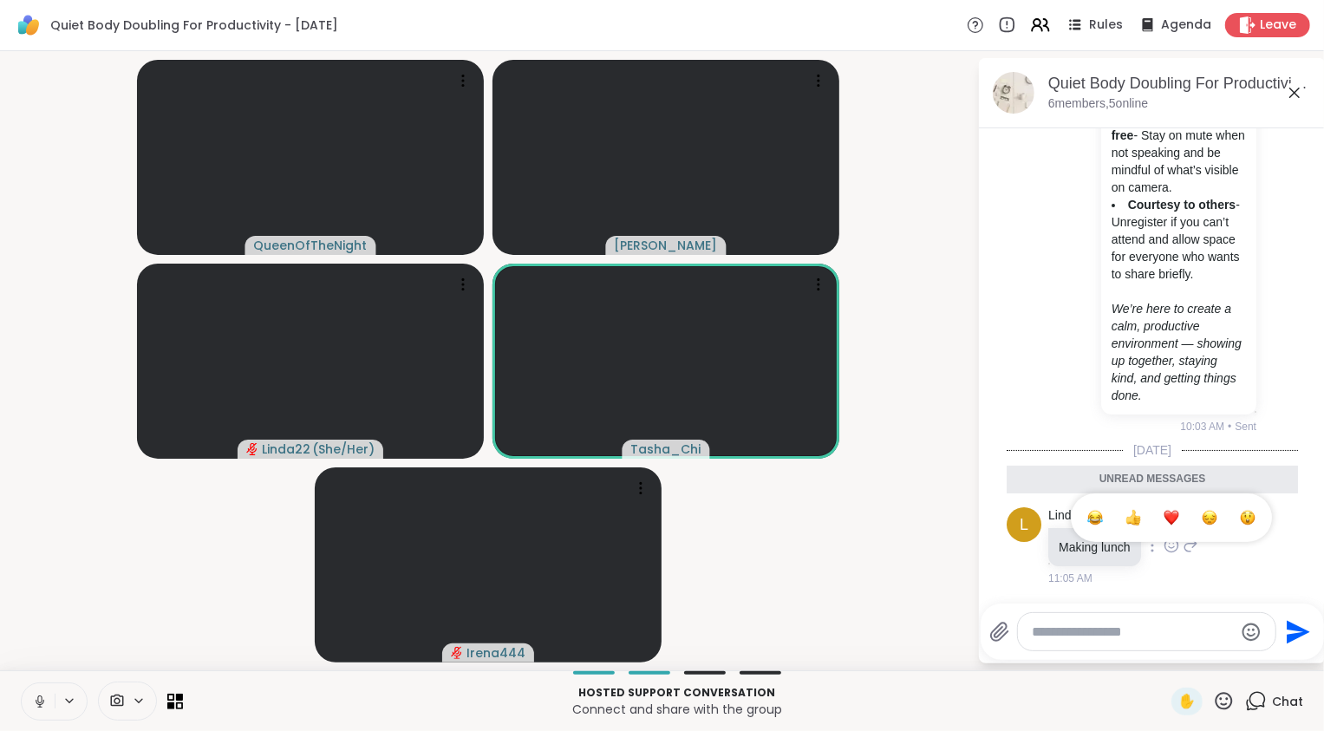
click at [1168, 518] on div "Select Reaction: Heart" at bounding box center [1172, 518] width 16 height 16
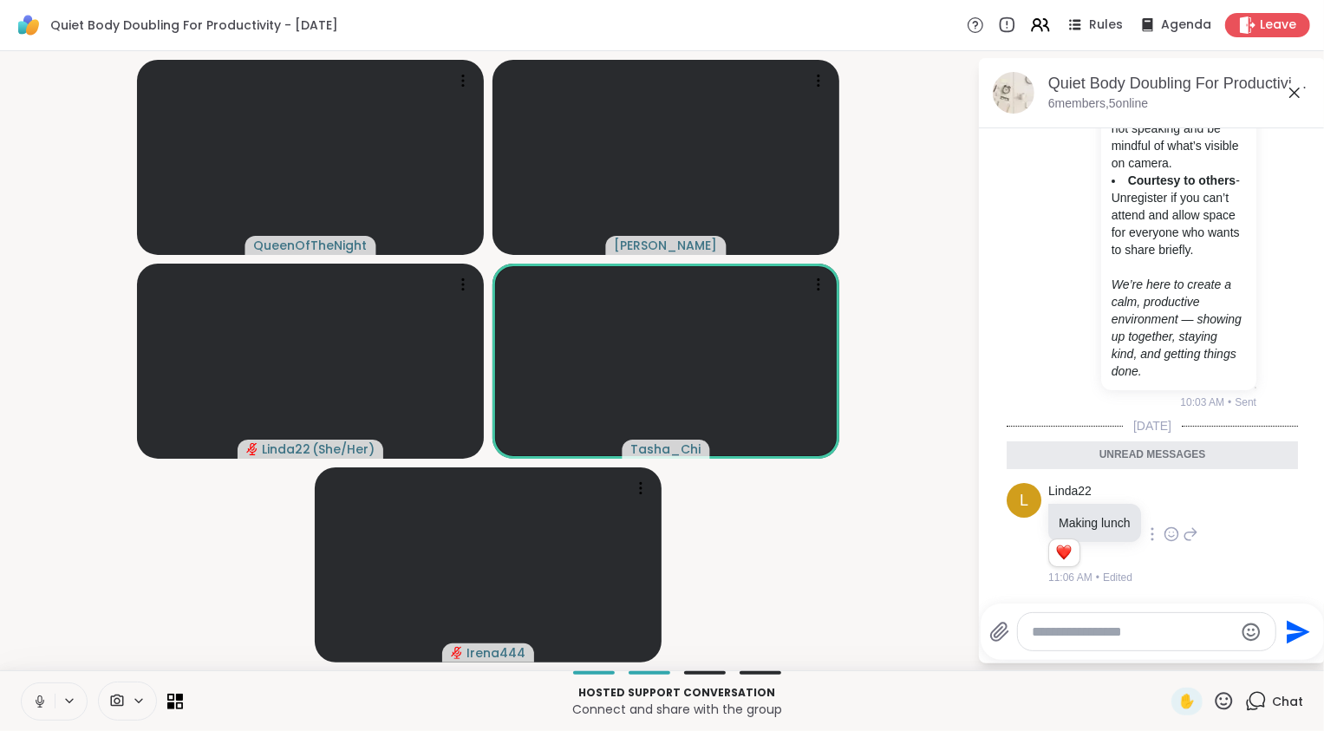
click at [1295, 94] on icon at bounding box center [1295, 92] width 21 height 21
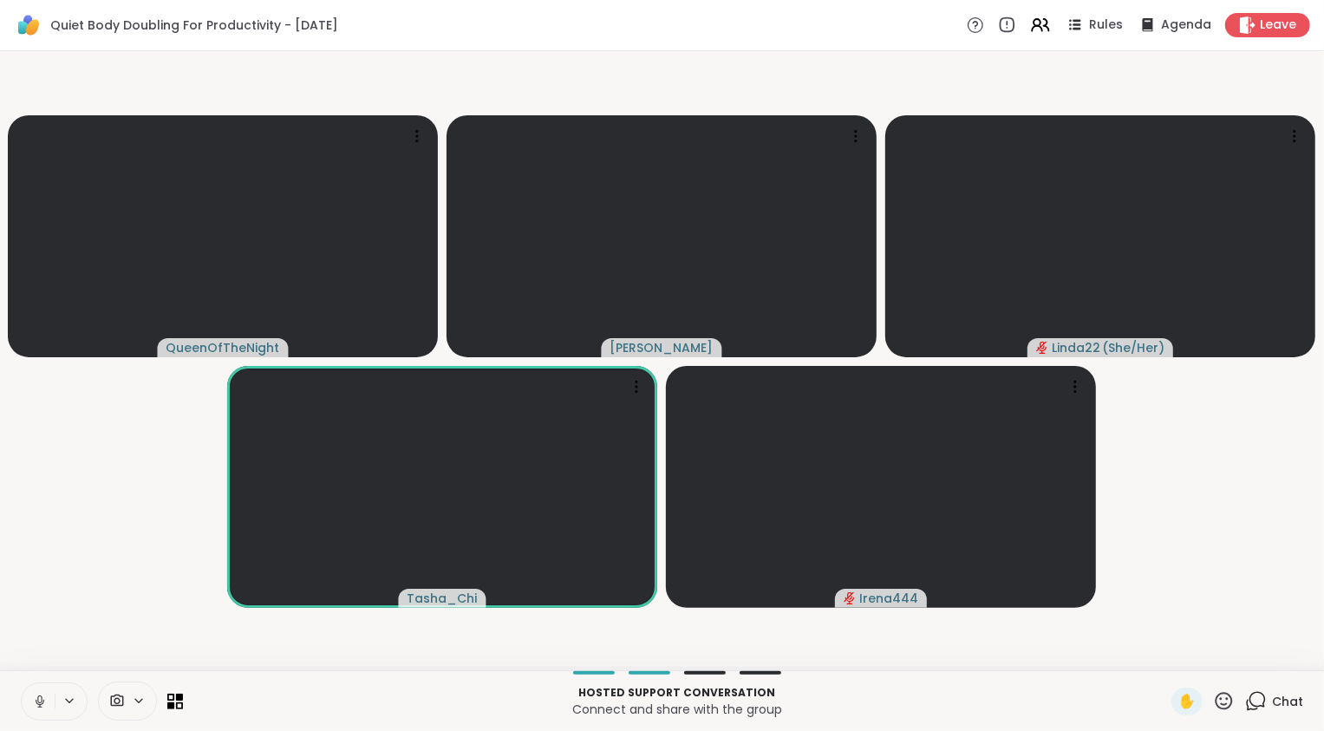
click at [35, 572] on video-player-container "QueenOfTheNight Adrienne_QueenOfTheDawn Linda22 ( She/Her ) Tasha_Chi Irena444" at bounding box center [662, 360] width 1304 height 605
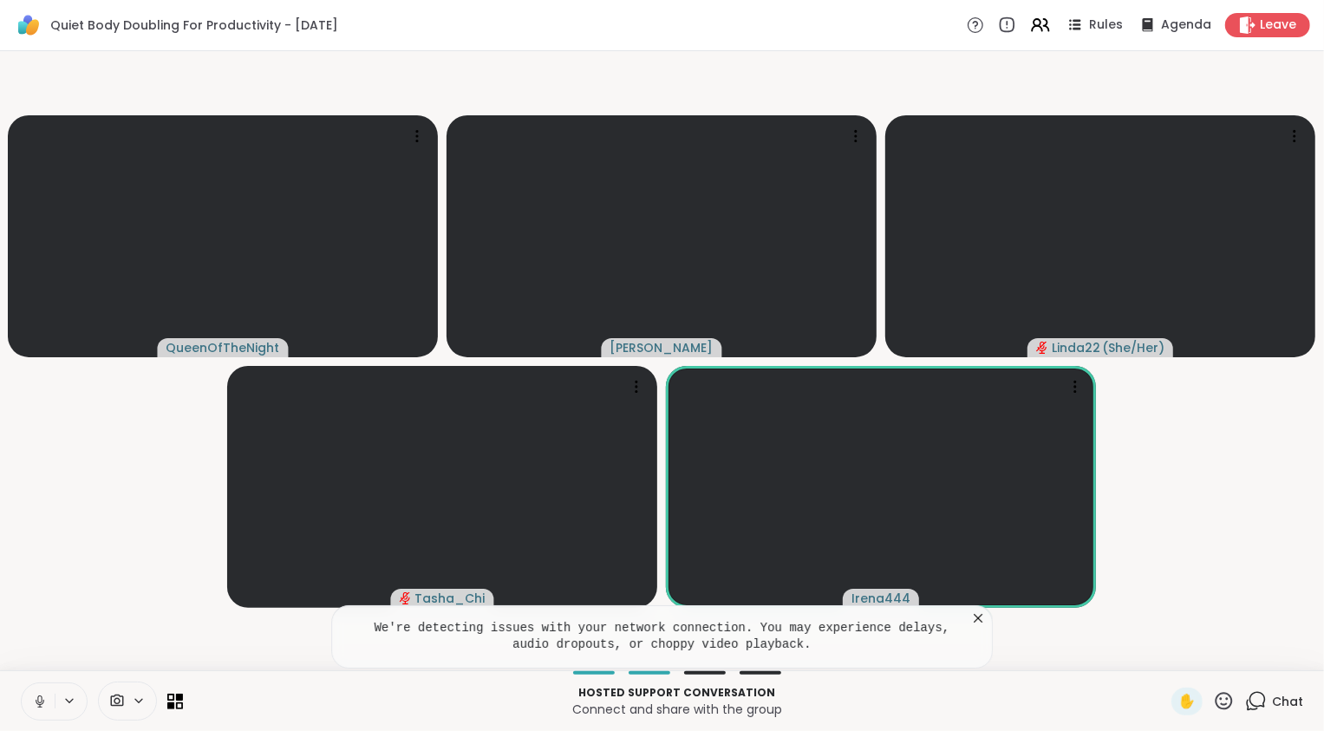
click at [981, 619] on icon at bounding box center [978, 618] width 17 height 17
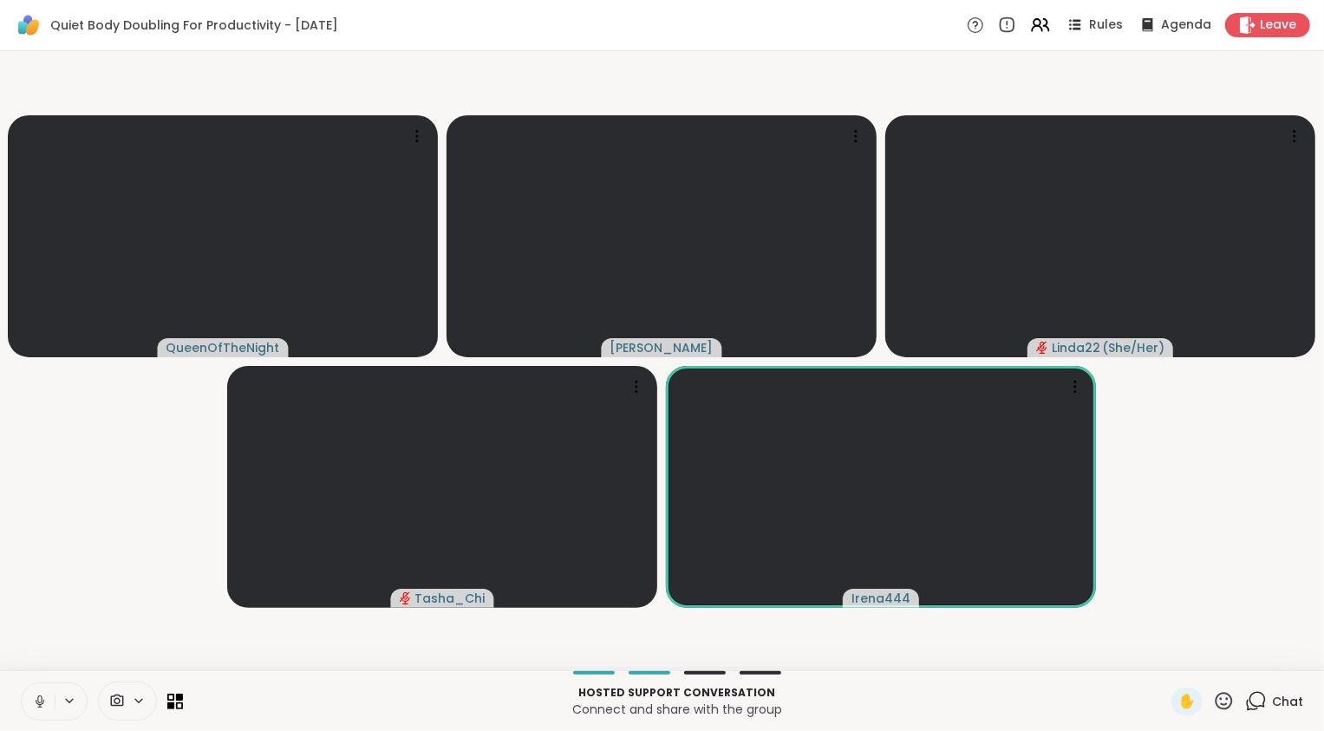
click at [41, 701] on icon at bounding box center [40, 702] width 16 height 16
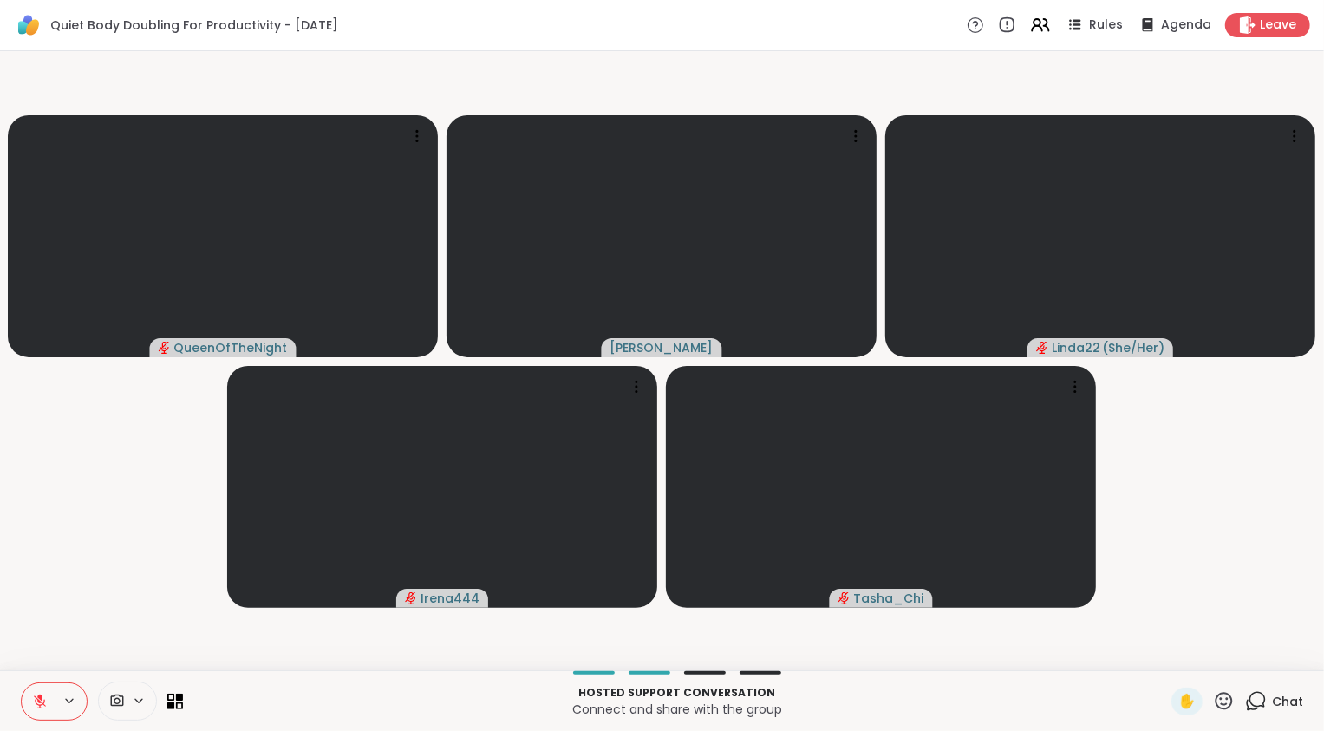
click at [1252, 709] on icon at bounding box center [1256, 701] width 22 height 22
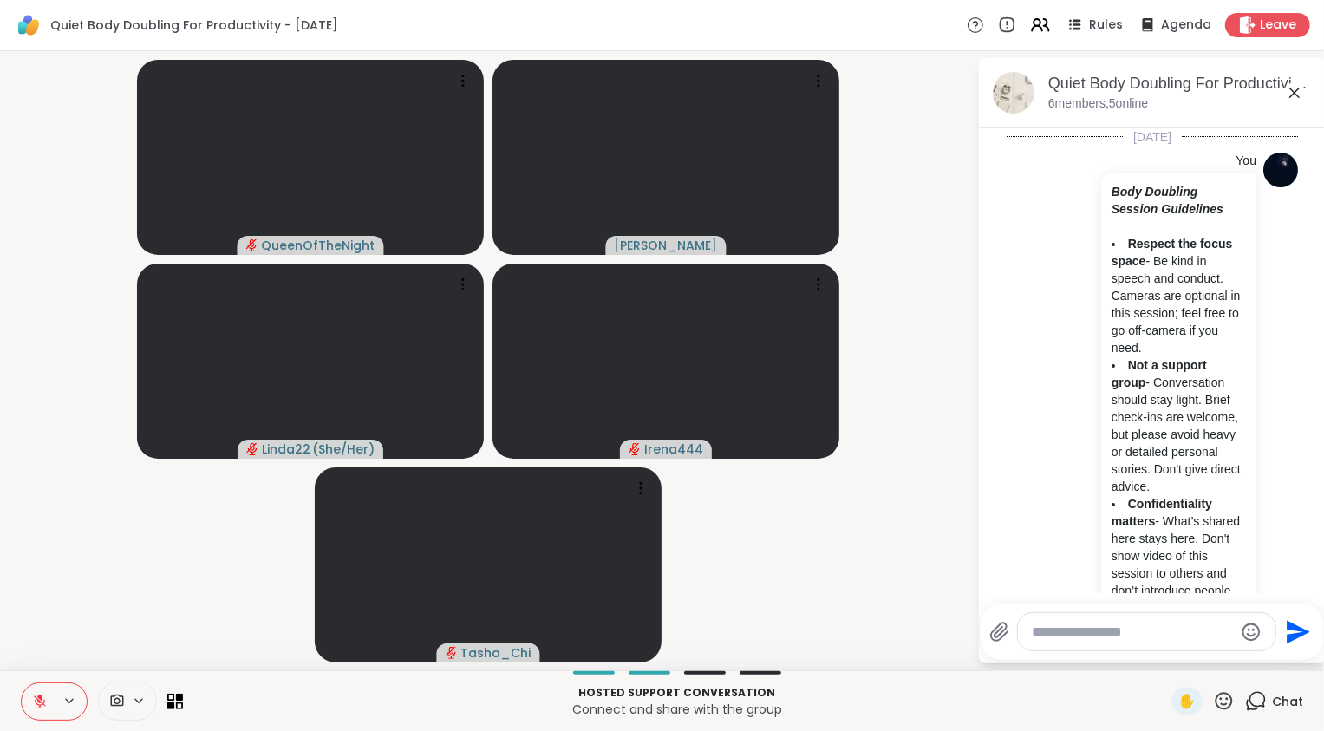
scroll to position [628, 0]
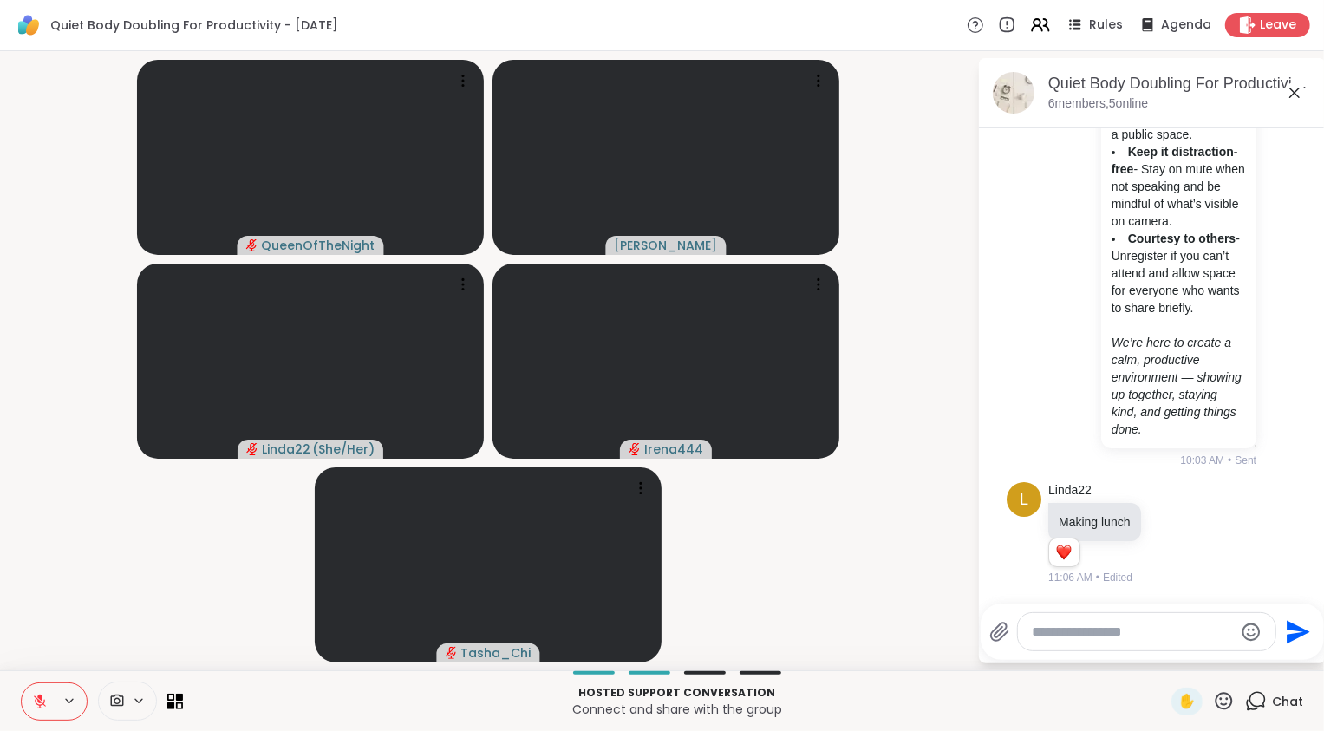
click at [1113, 635] on textarea "Type your message" at bounding box center [1133, 632] width 202 height 17
type textarea "*"
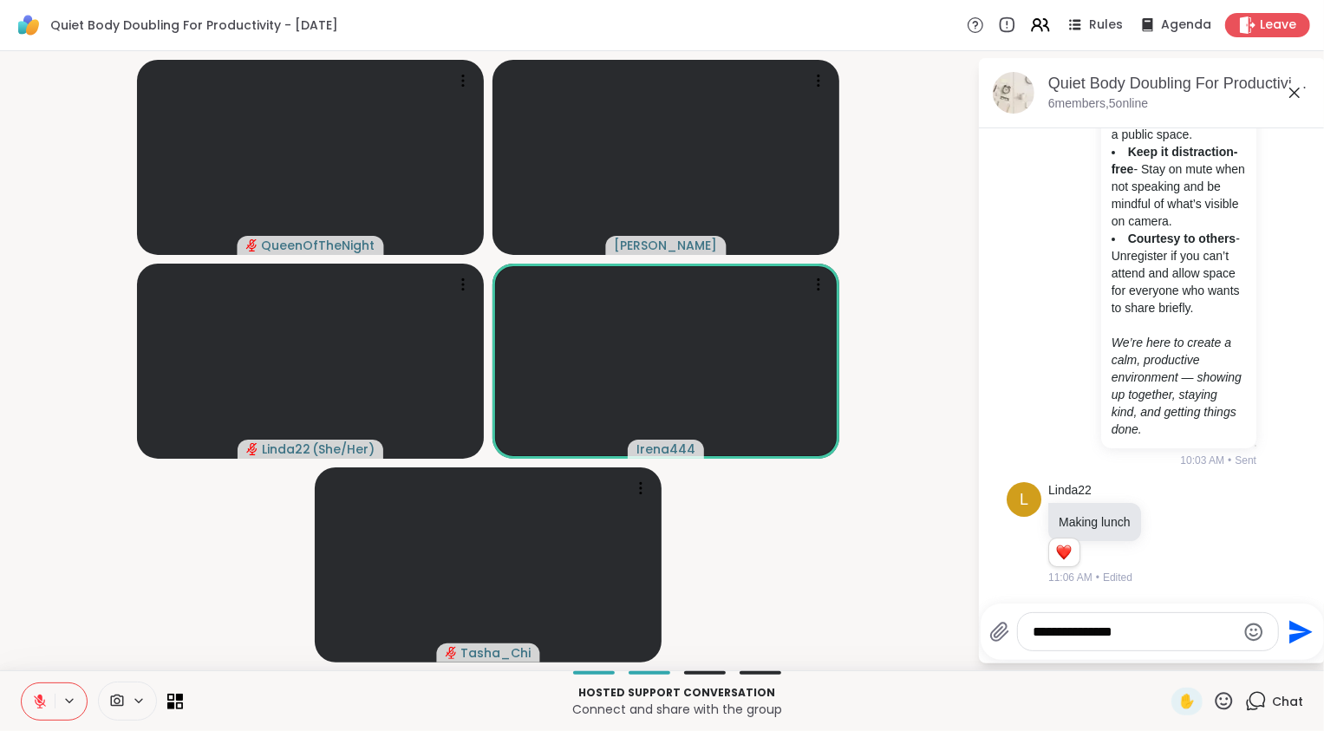
type textarea "**********"
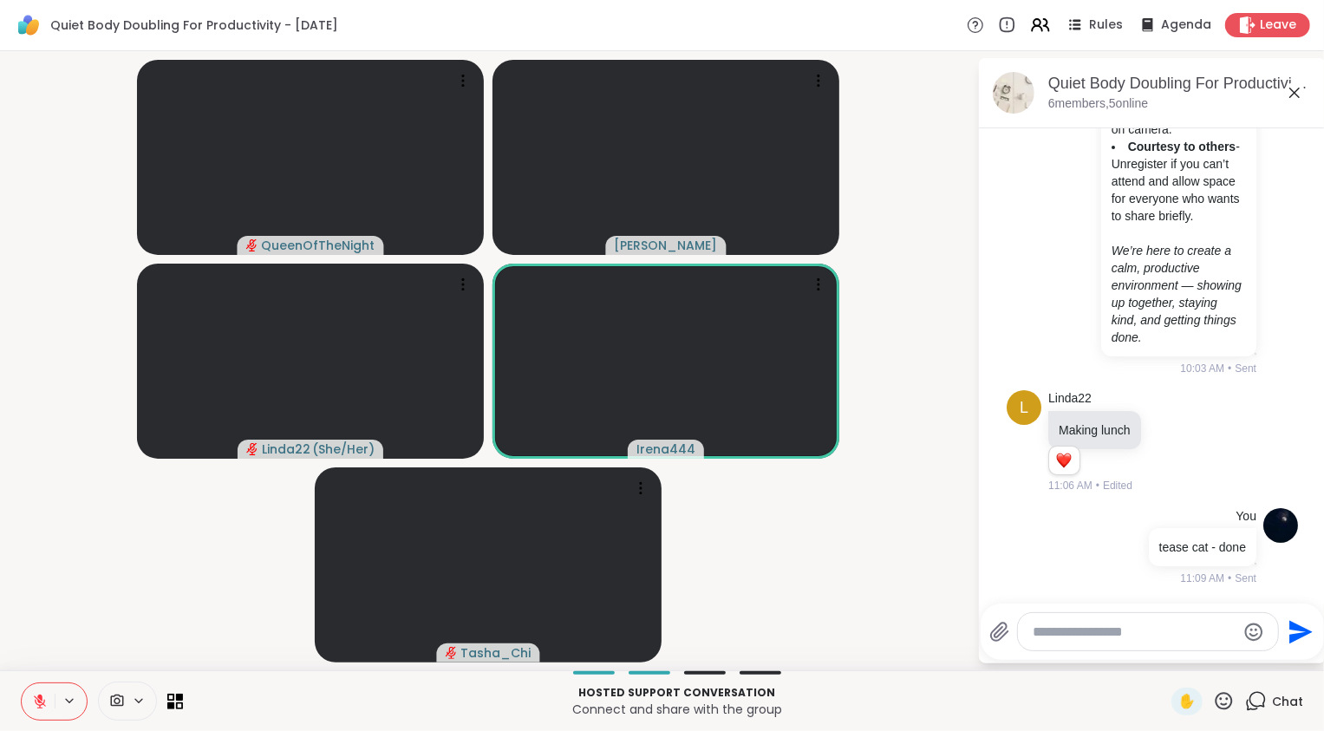
scroll to position [720, 0]
click at [43, 703] on icon at bounding box center [40, 702] width 12 height 12
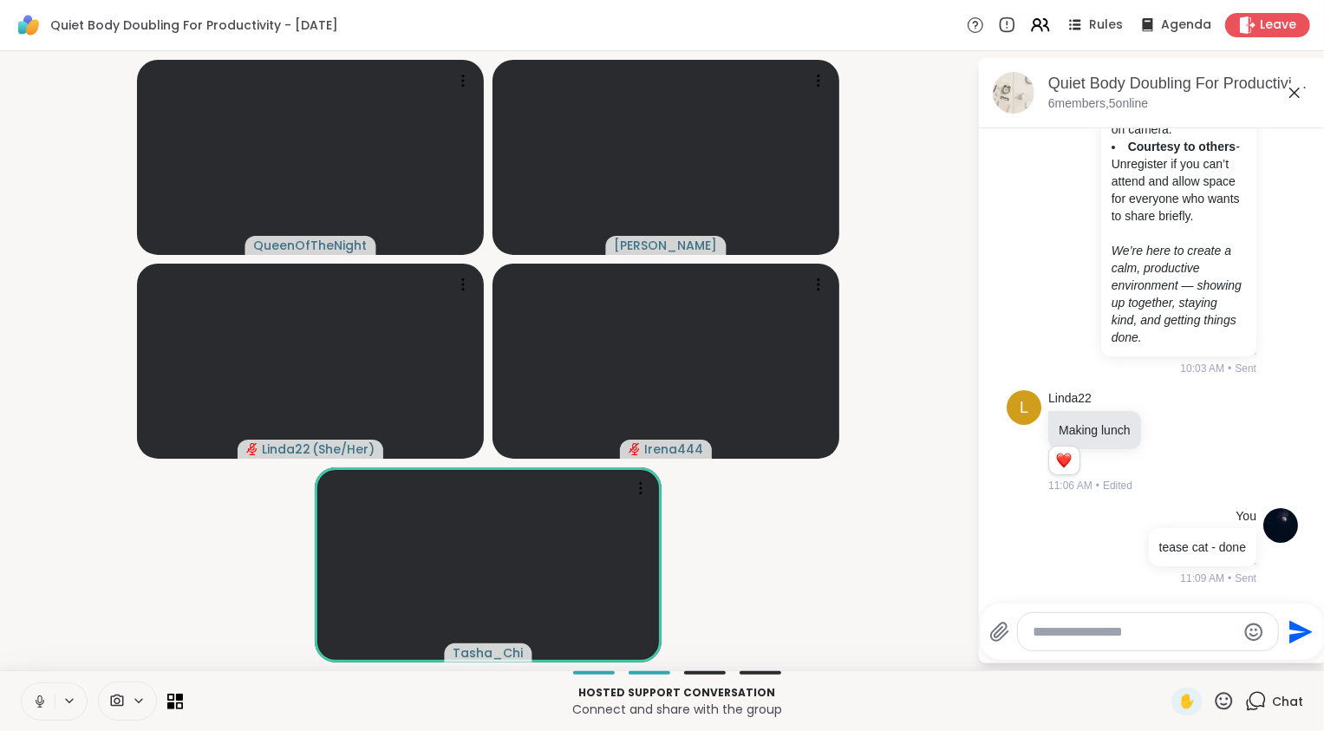
click at [43, 703] on icon at bounding box center [40, 702] width 16 height 16
click at [1115, 627] on textarea "Type your message" at bounding box center [1135, 632] width 202 height 17
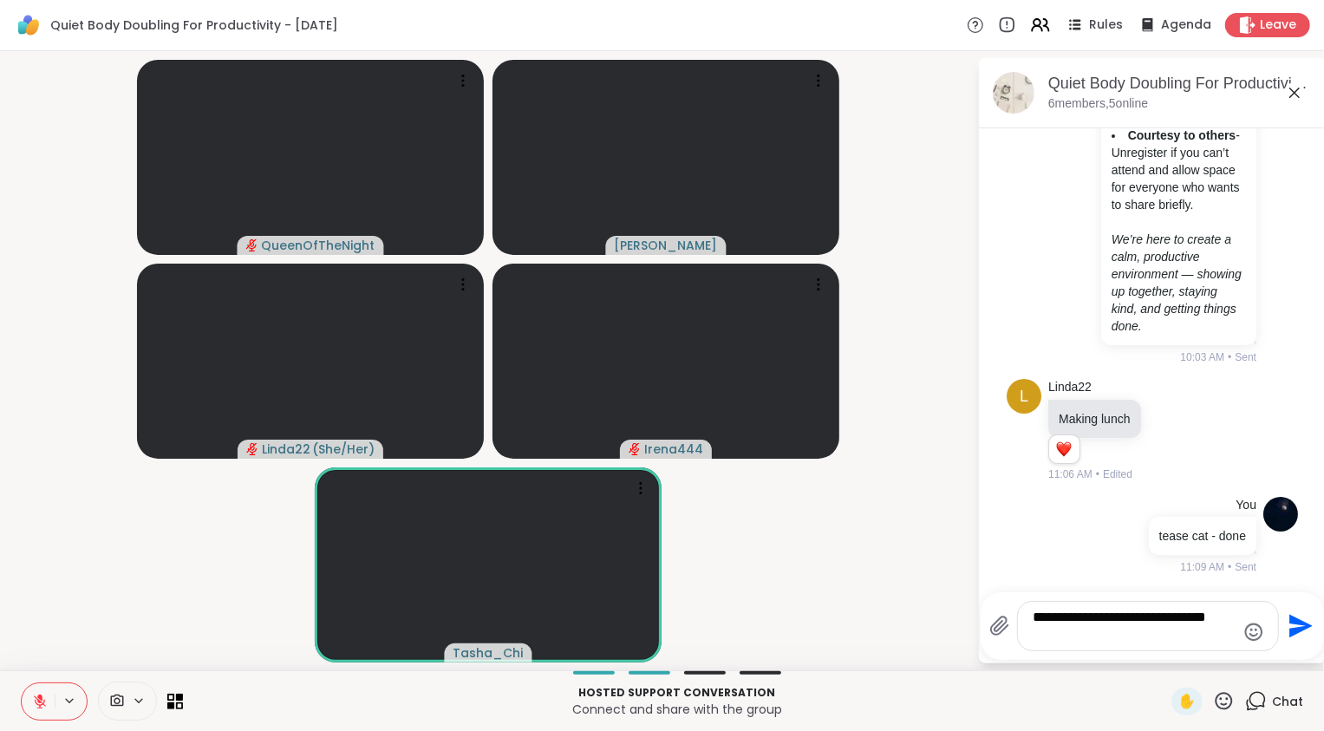
type textarea "**********"
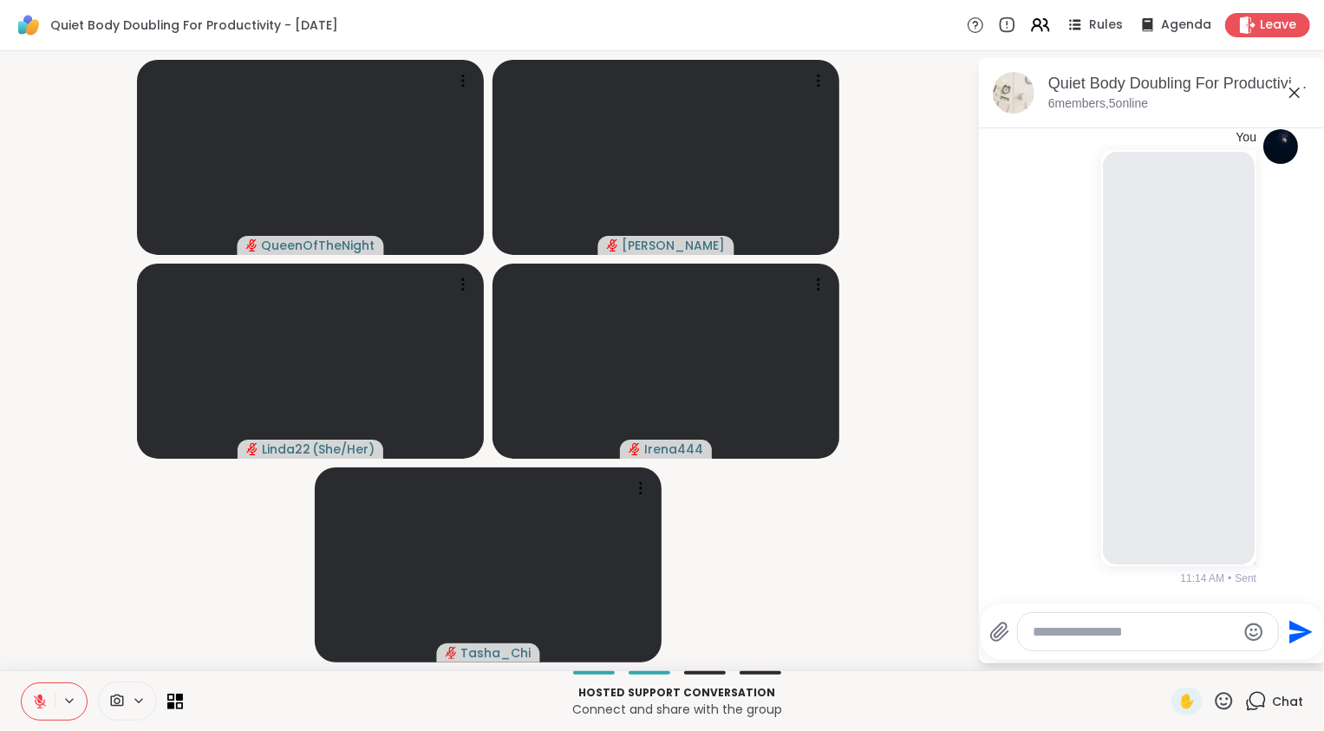
scroll to position [1480, 0]
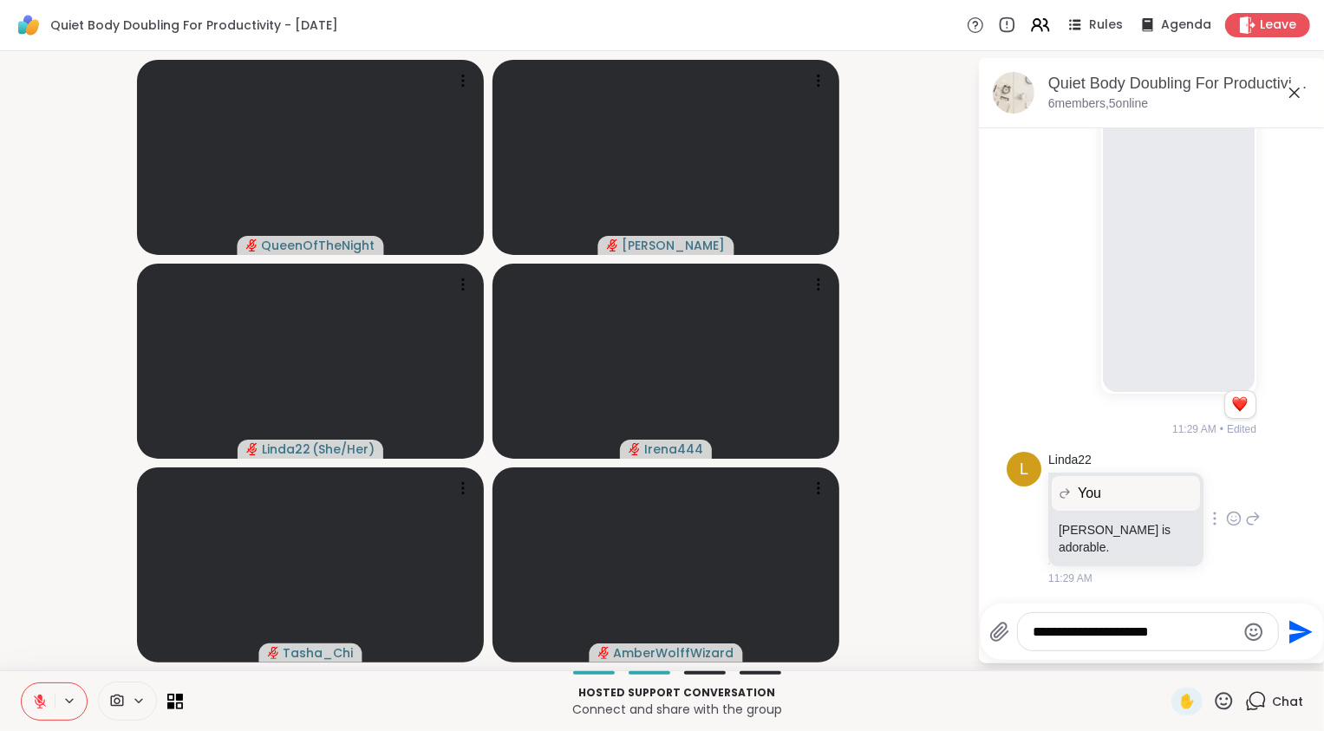
type textarea "**********"
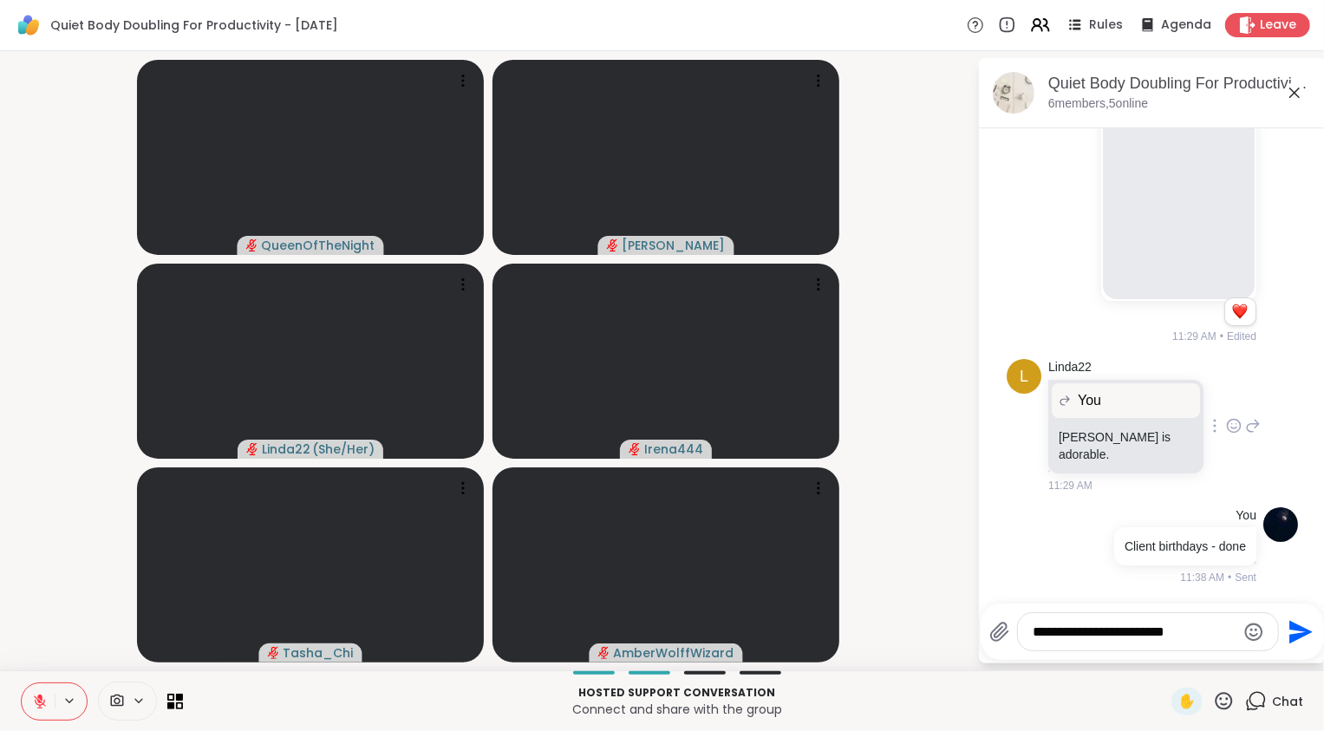
type textarea "**********"
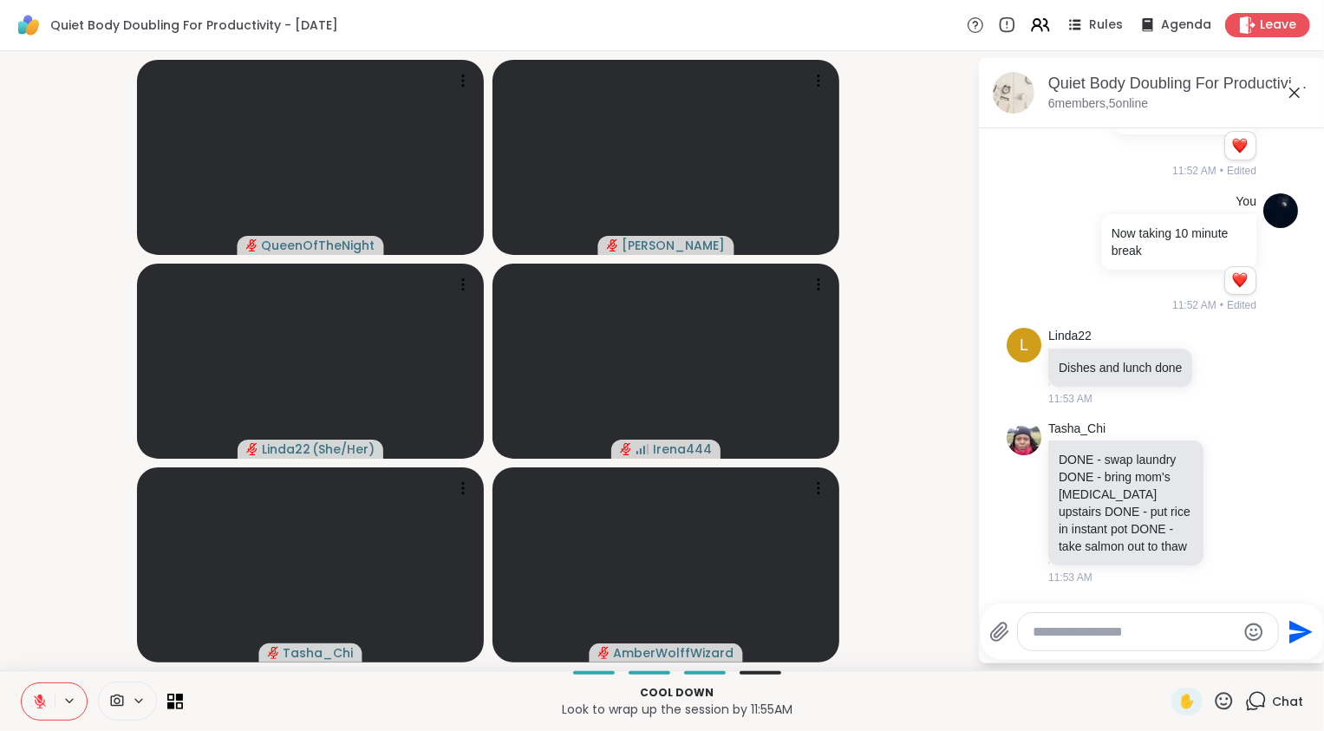
scroll to position [2104, 0]
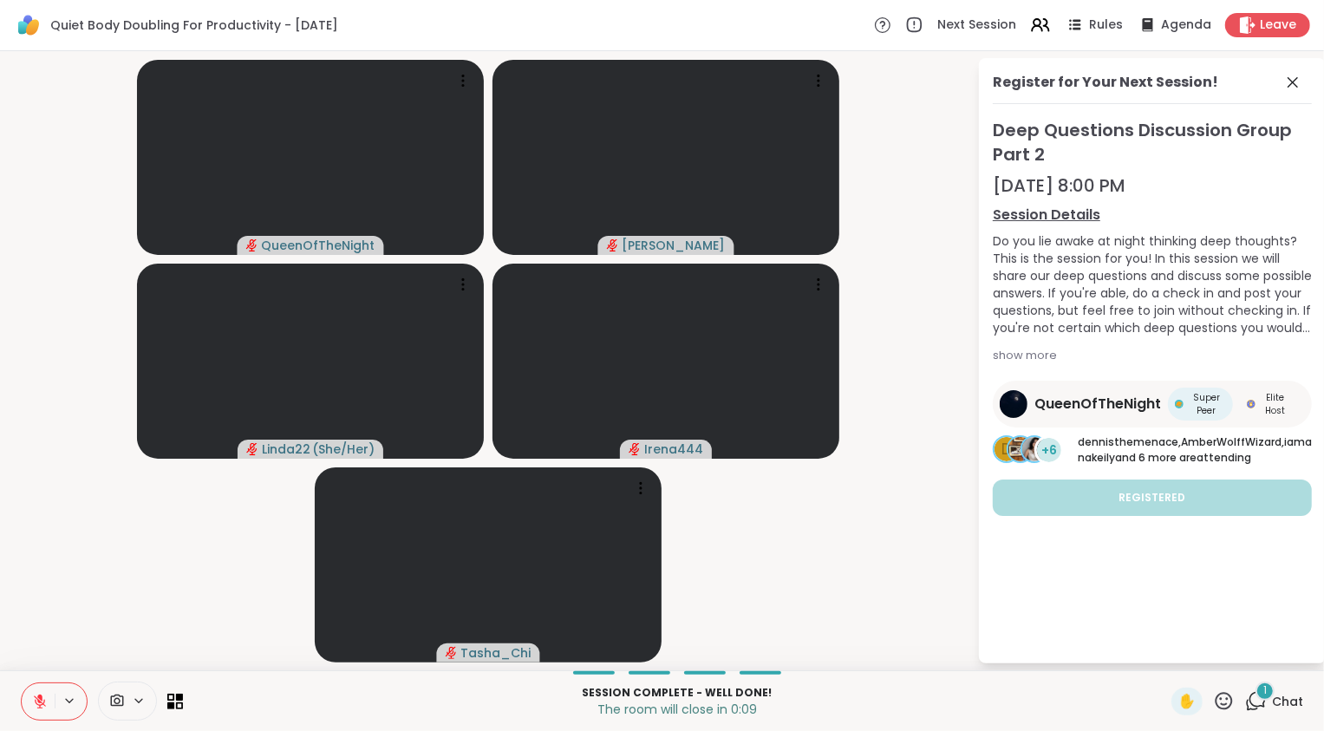
click at [41, 706] on icon at bounding box center [40, 702] width 16 height 16
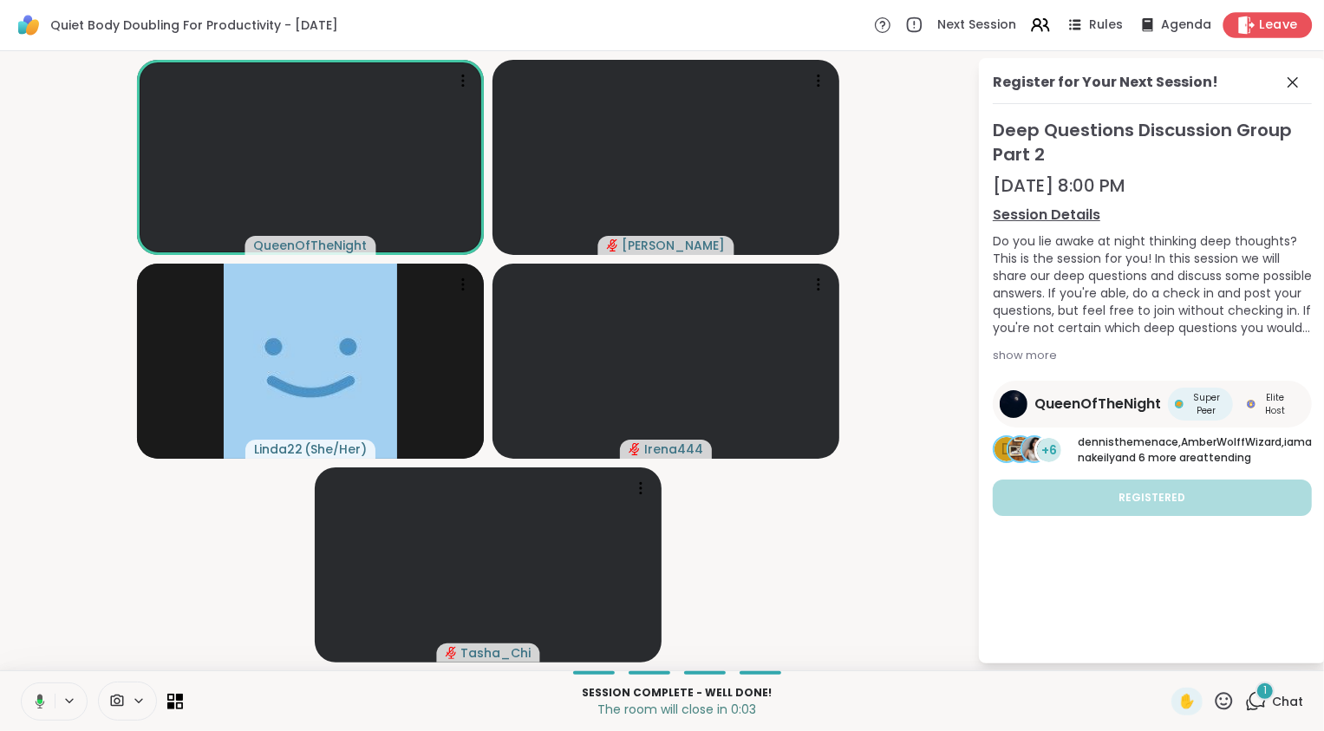
click at [1270, 28] on span "Leave" at bounding box center [1279, 25] width 38 height 18
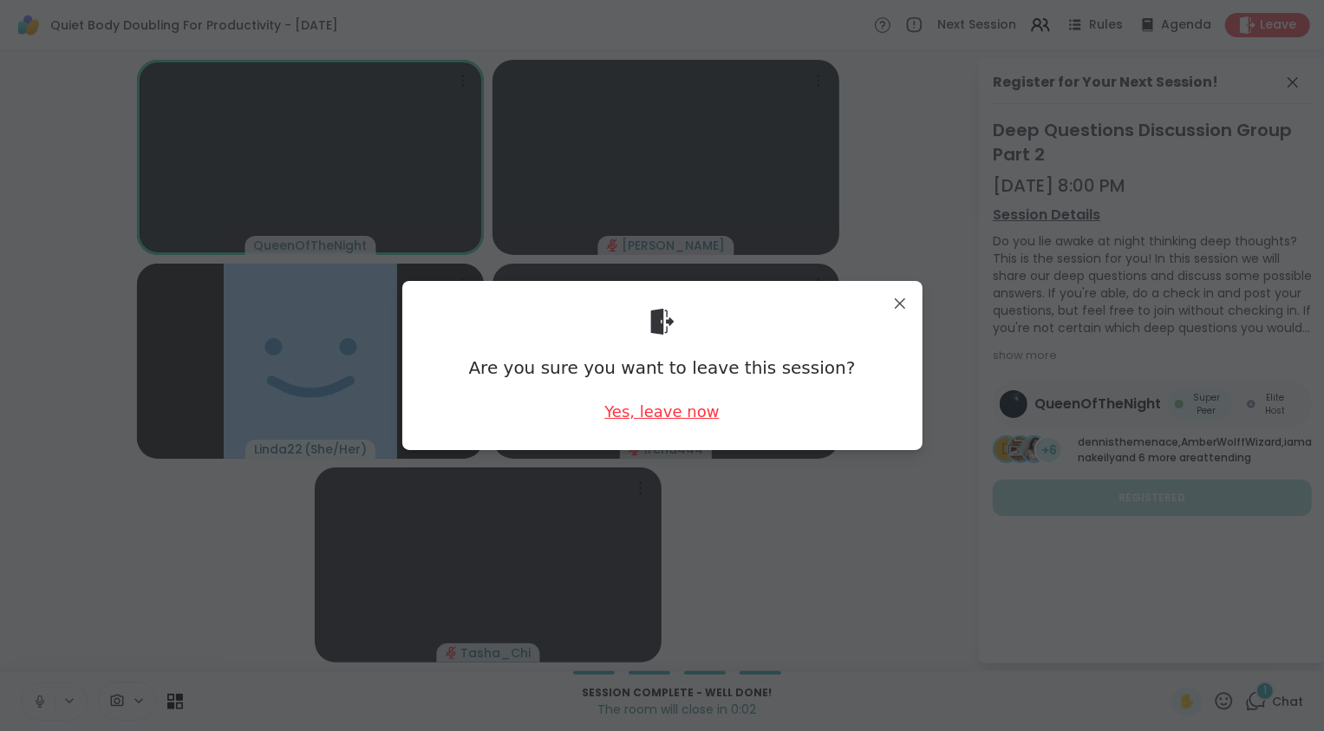
click at [670, 405] on div "Yes, leave now" at bounding box center [662, 412] width 114 height 22
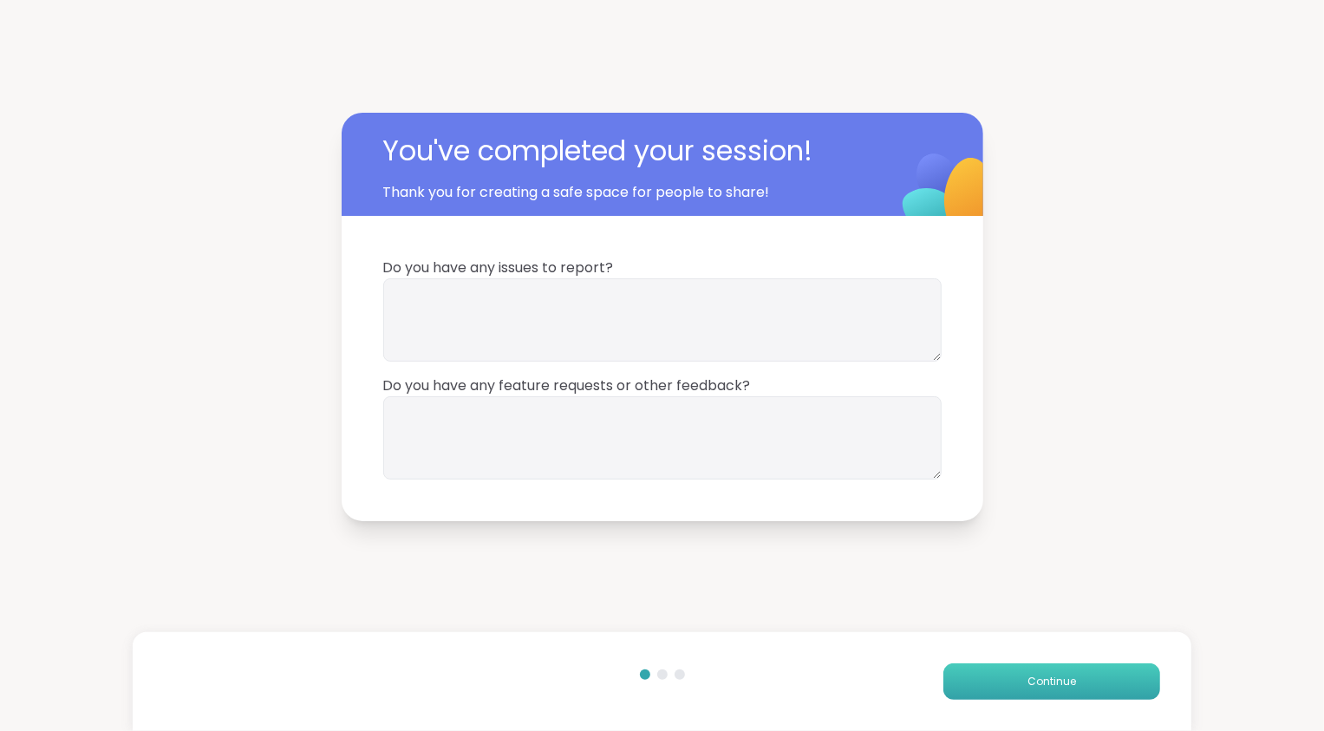
click at [1038, 689] on span "Continue" at bounding box center [1052, 682] width 49 height 16
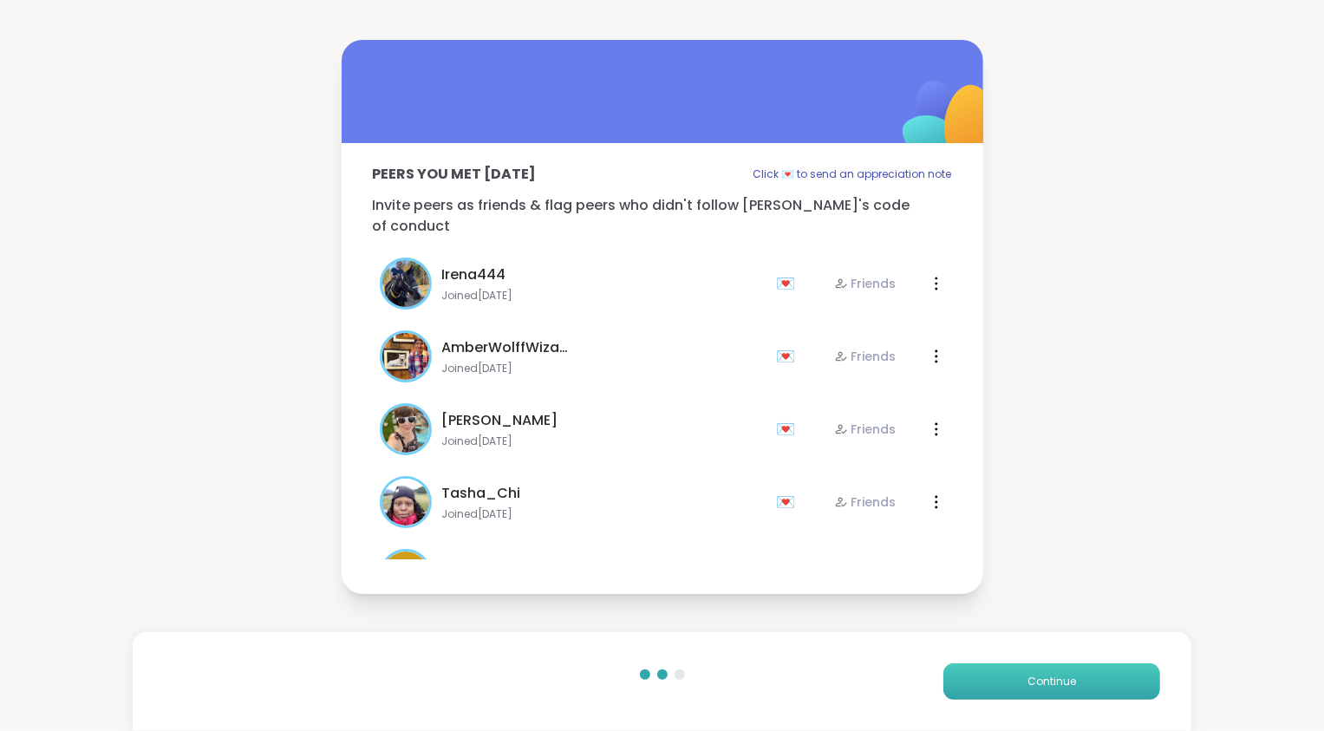
click at [1038, 689] on span "Continue" at bounding box center [1052, 682] width 49 height 16
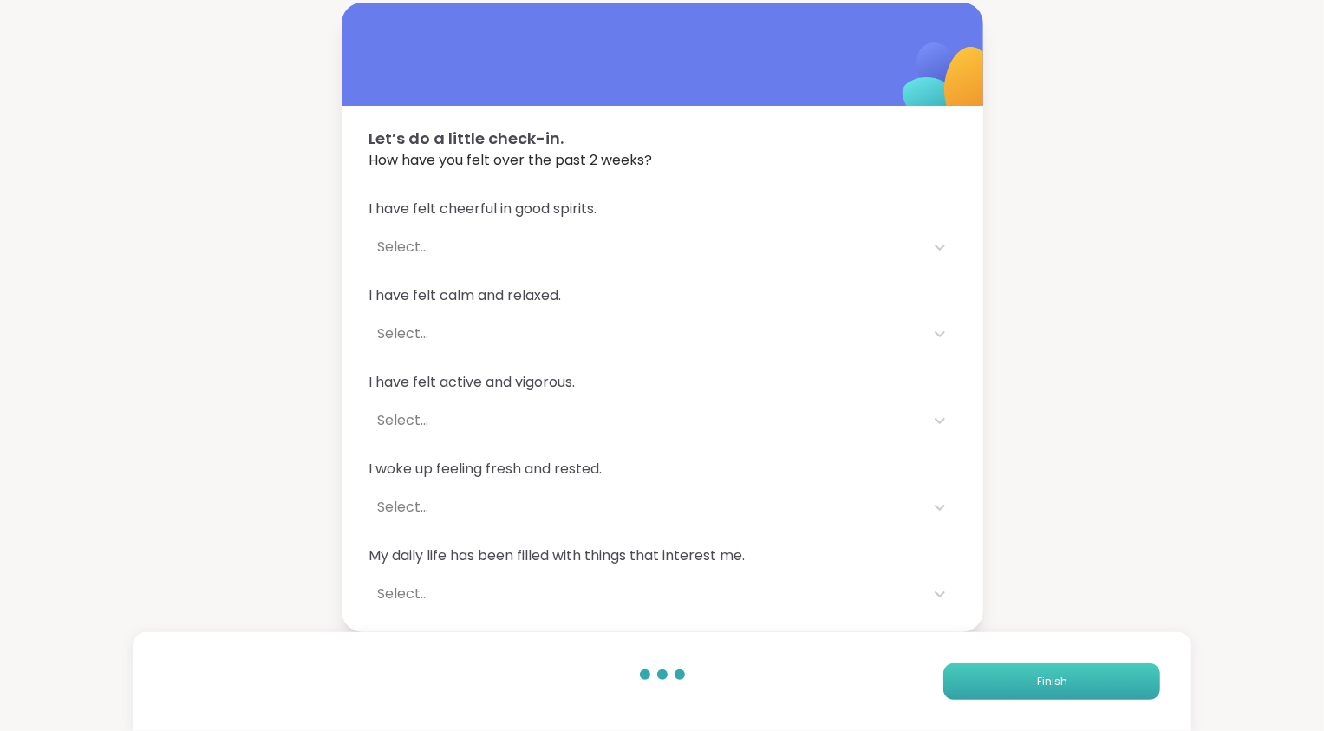
click at [1038, 689] on span "Finish" at bounding box center [1052, 682] width 30 height 16
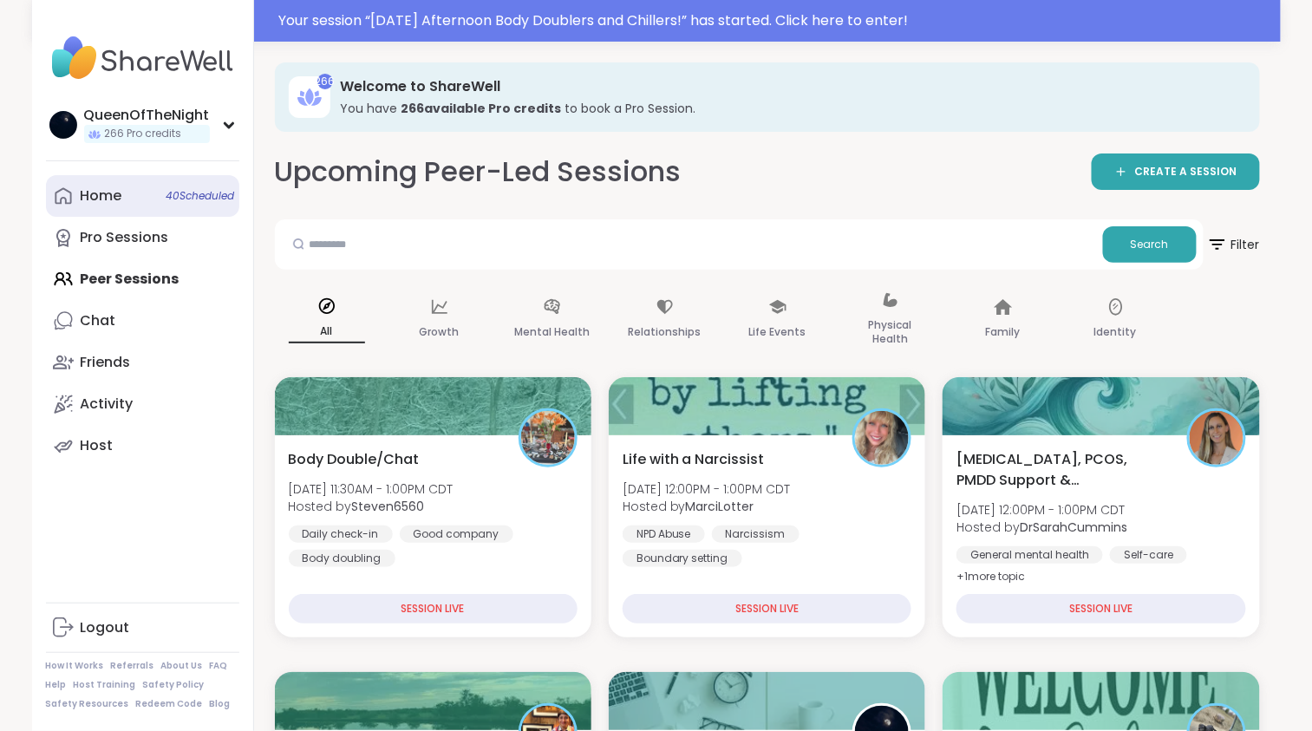
click at [121, 190] on link "Home 40 Scheduled" at bounding box center [142, 196] width 193 height 42
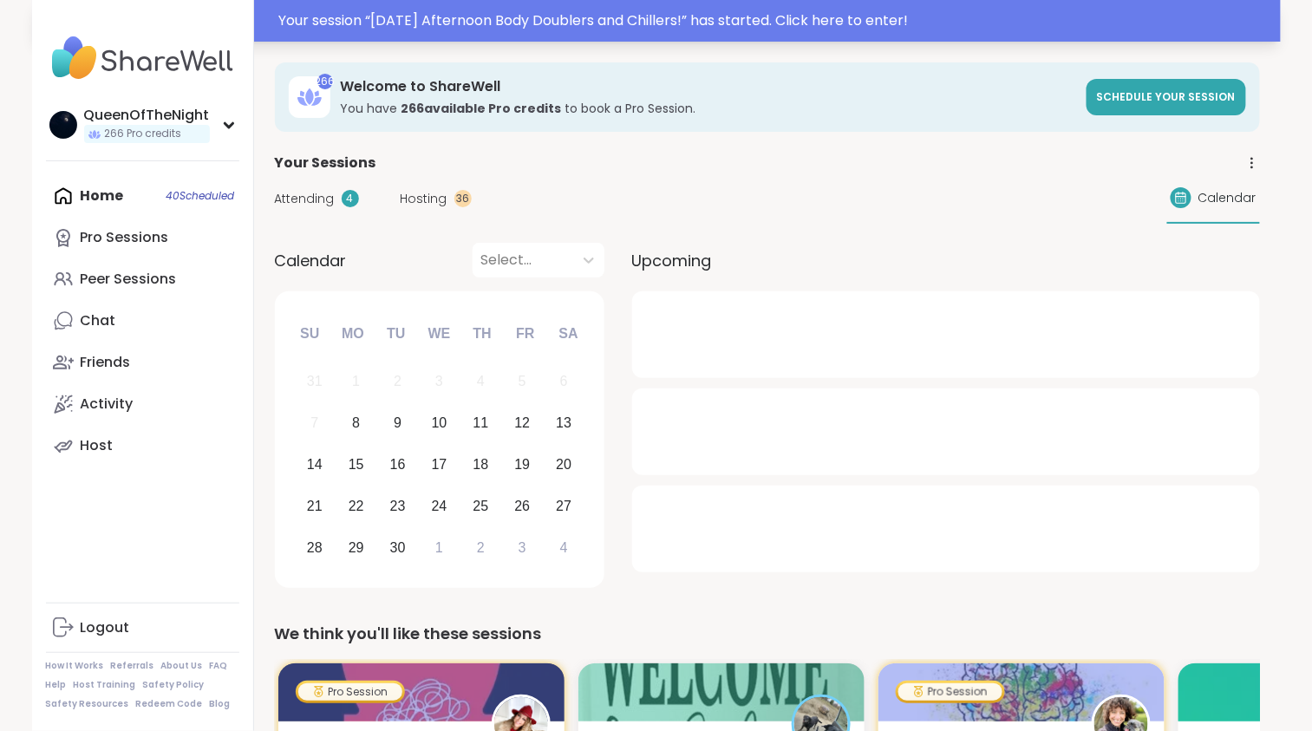
click at [734, 25] on div "Your session “ Monday Afternoon Body Doublers and Chillers! ” has started. Clic…" at bounding box center [774, 20] width 991 height 21
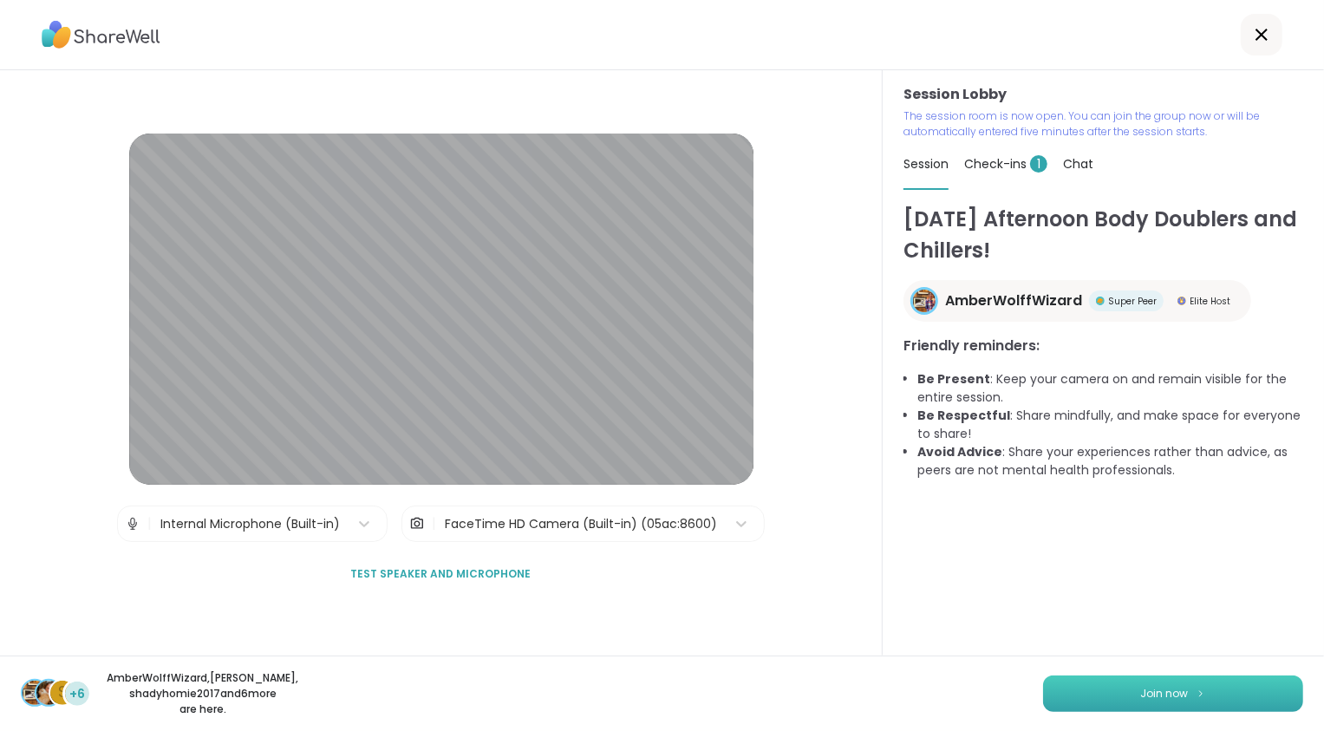
click at [1157, 702] on button "Join now" at bounding box center [1173, 694] width 260 height 36
click at [1003, 161] on span "Check-ins 1" at bounding box center [1005, 163] width 83 height 17
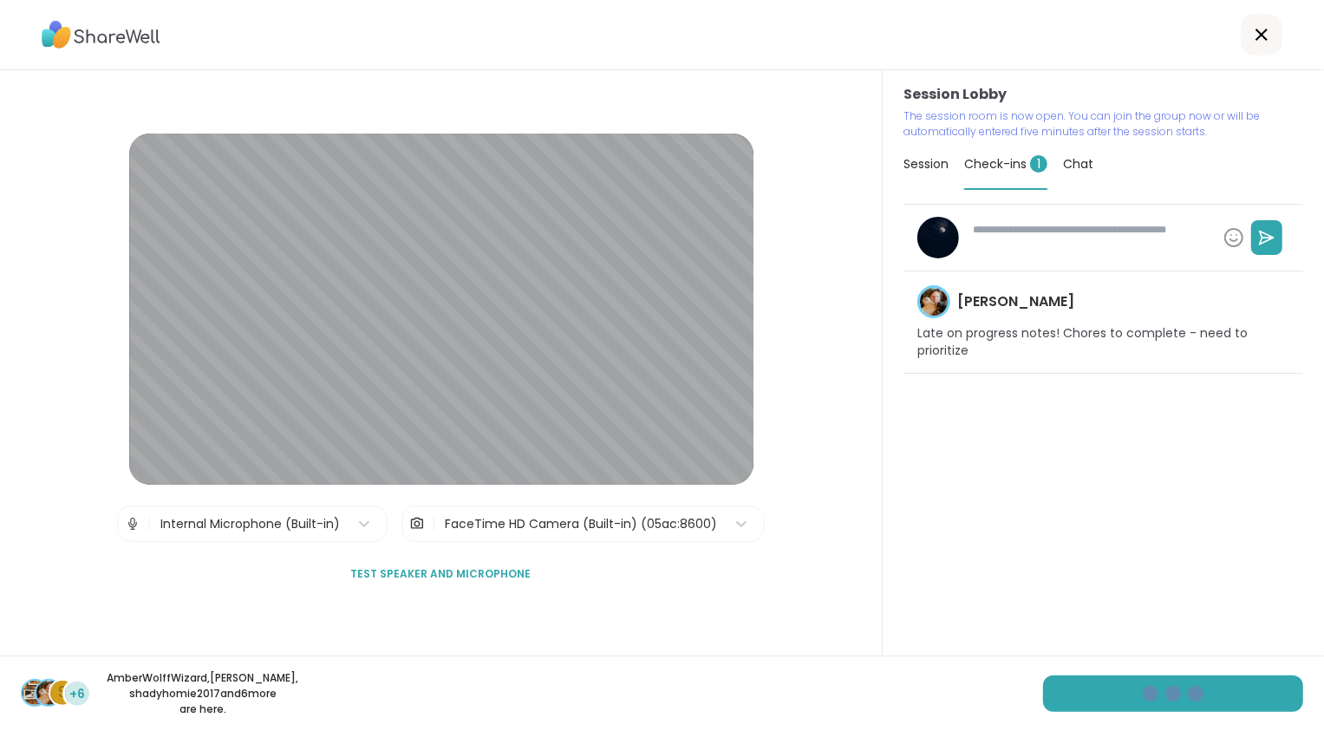
type textarea "*"
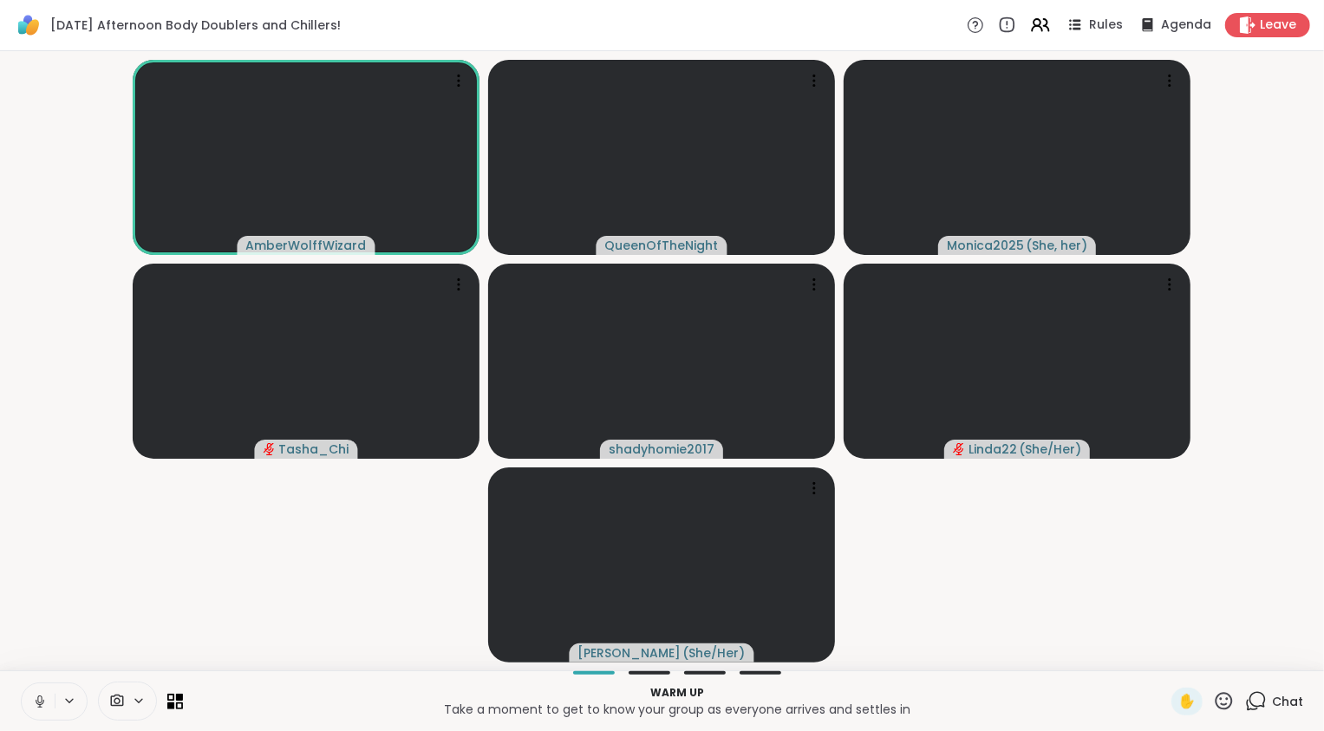
click at [149, 637] on video-player-container "AmberWolffWizard QueenOfTheNight Monica2025 ( She, her ) Tasha_Chi shadyhomie20…" at bounding box center [662, 360] width 1304 height 605
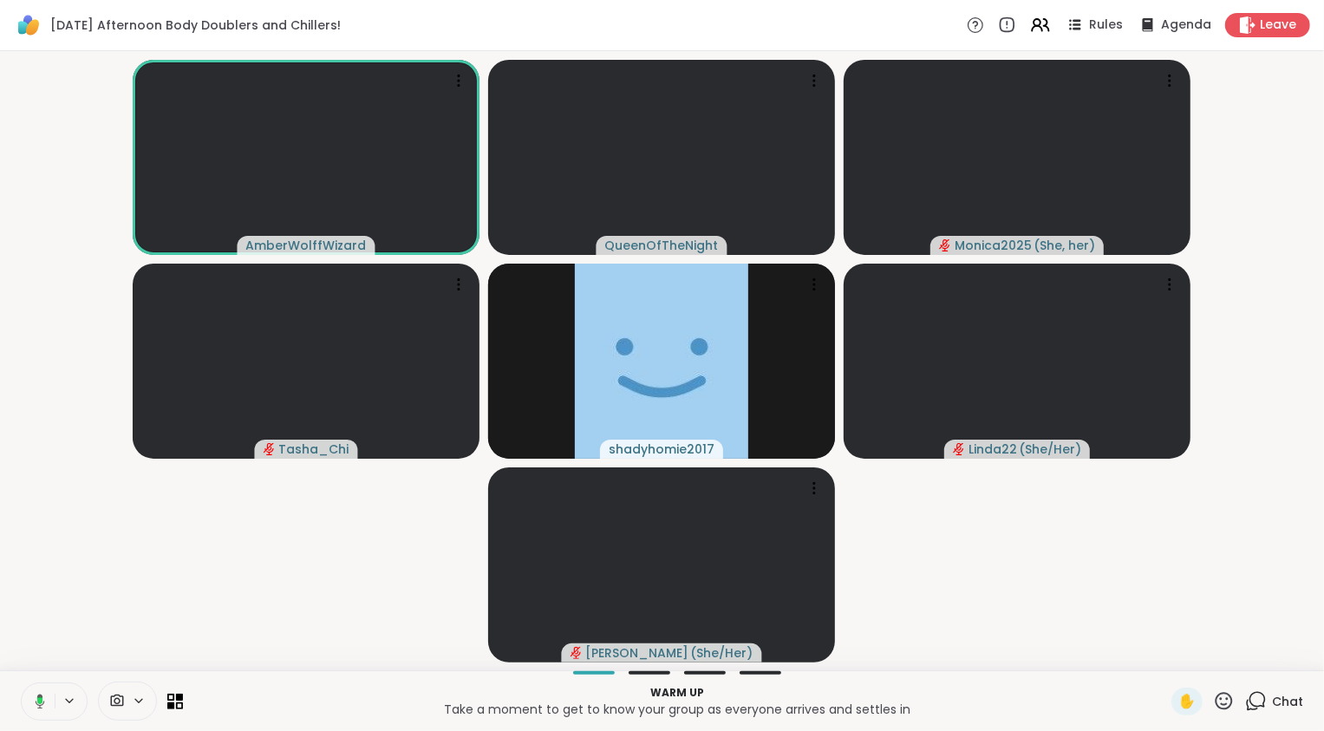
click at [1246, 708] on icon at bounding box center [1256, 701] width 22 height 22
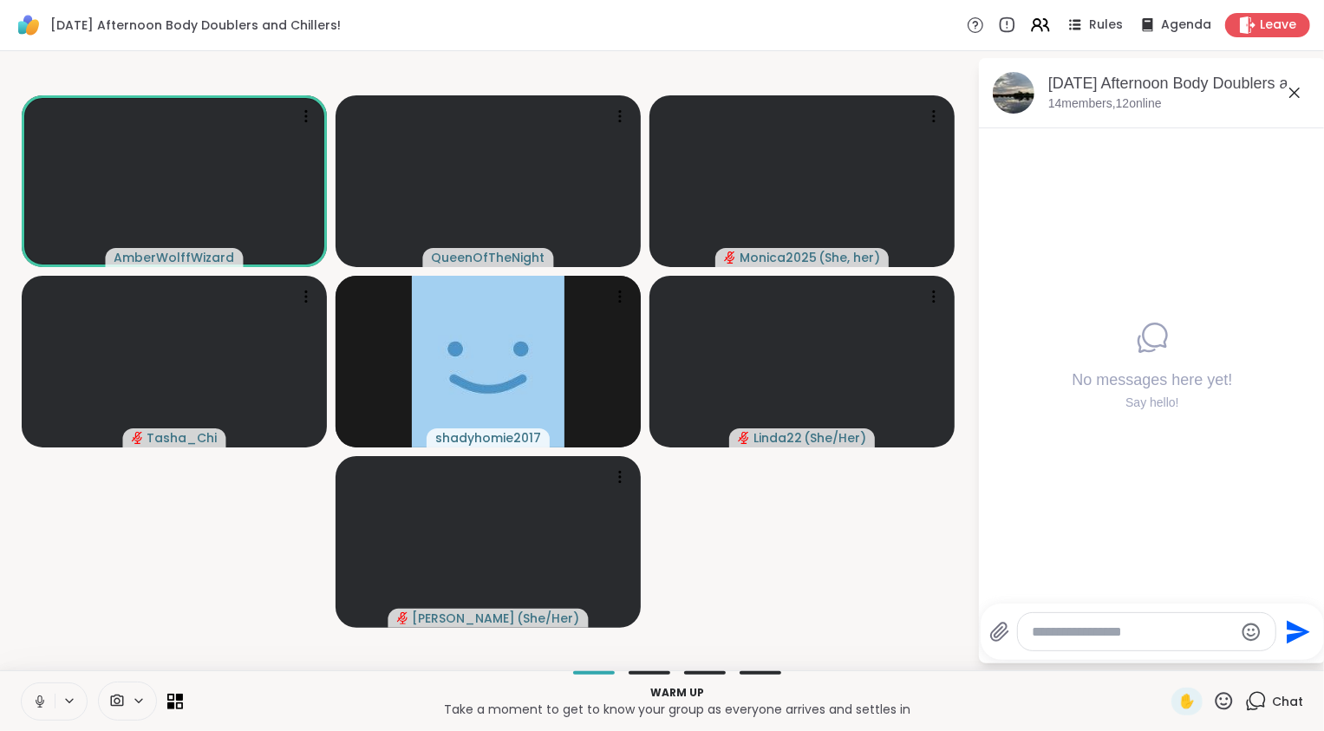
click at [1246, 708] on icon at bounding box center [1256, 701] width 22 height 22
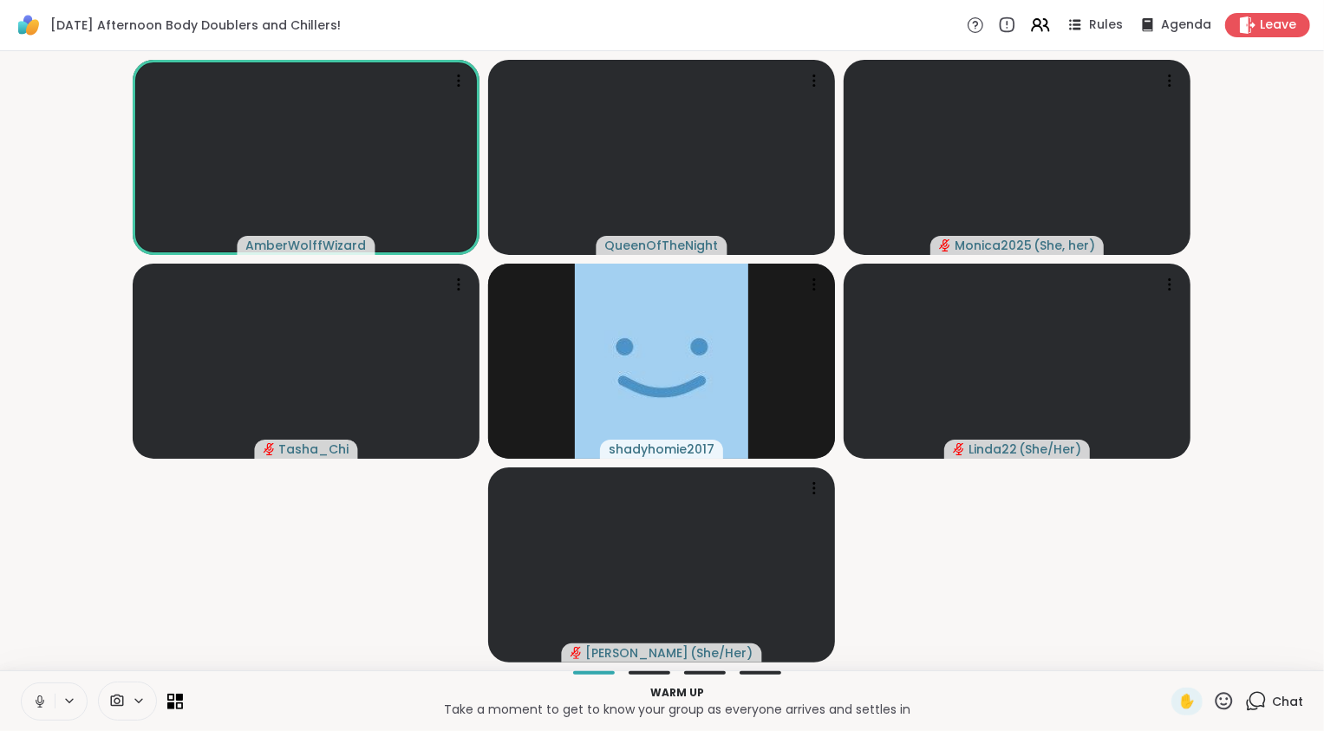
click at [1250, 707] on icon at bounding box center [1258, 700] width 16 height 16
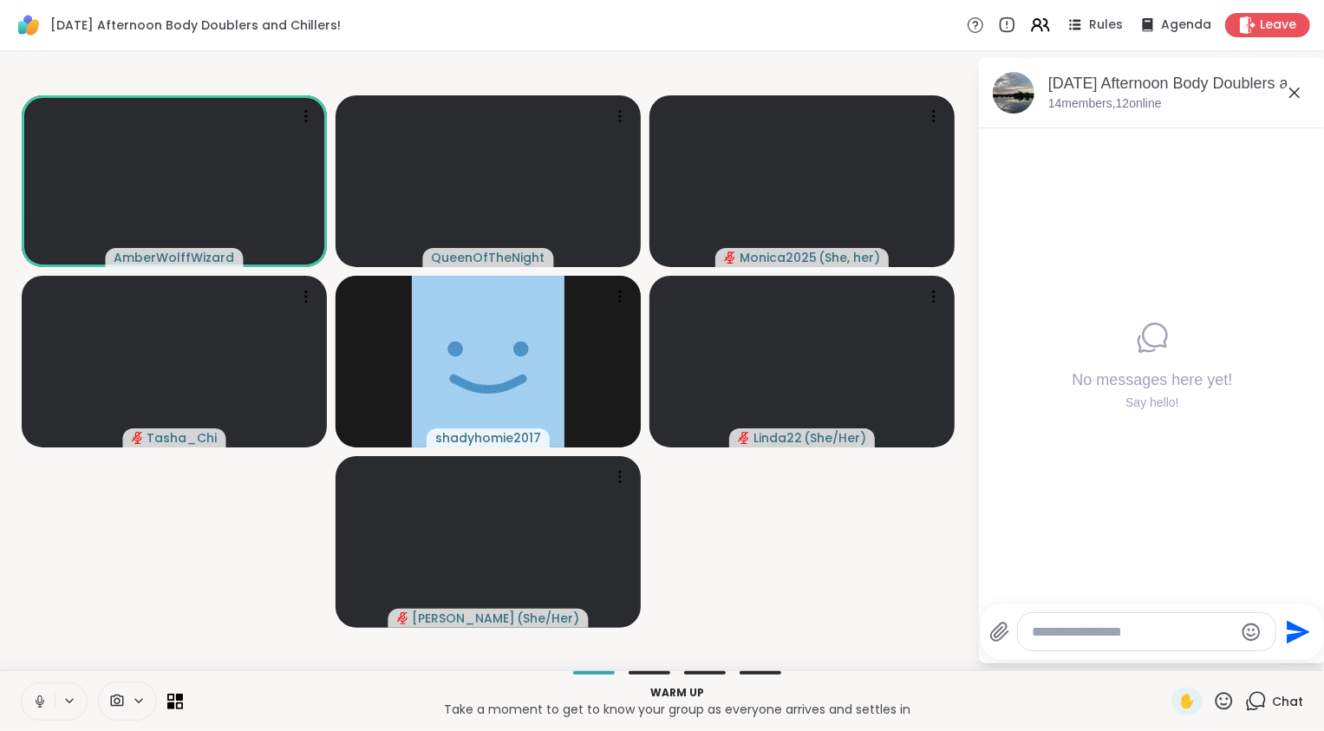
click at [1148, 630] on textarea "Type your message" at bounding box center [1133, 632] width 202 height 17
type textarea "**********"
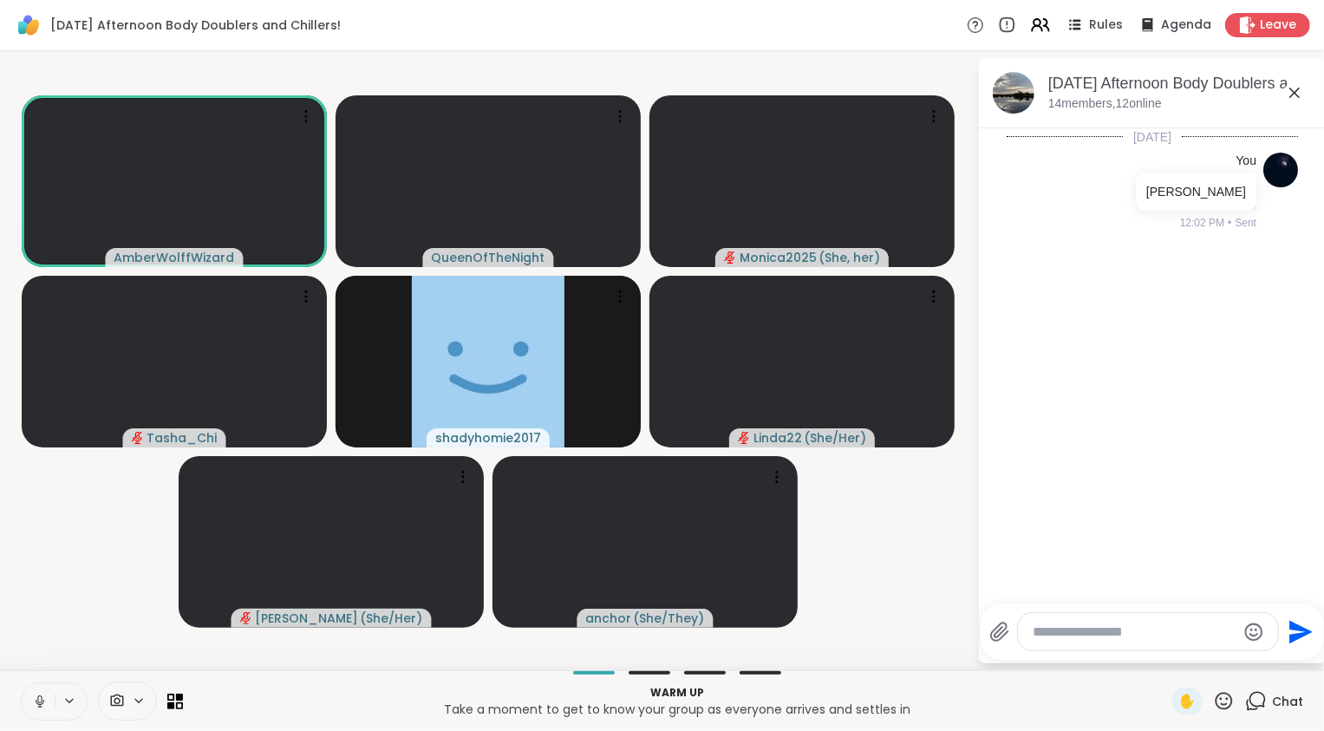
click at [888, 585] on video-player-container "AmberWolffWizard QueenOfTheNight Monica2025 ( She, her ) Tasha_Chi shadyhomie20…" at bounding box center [488, 360] width 957 height 605
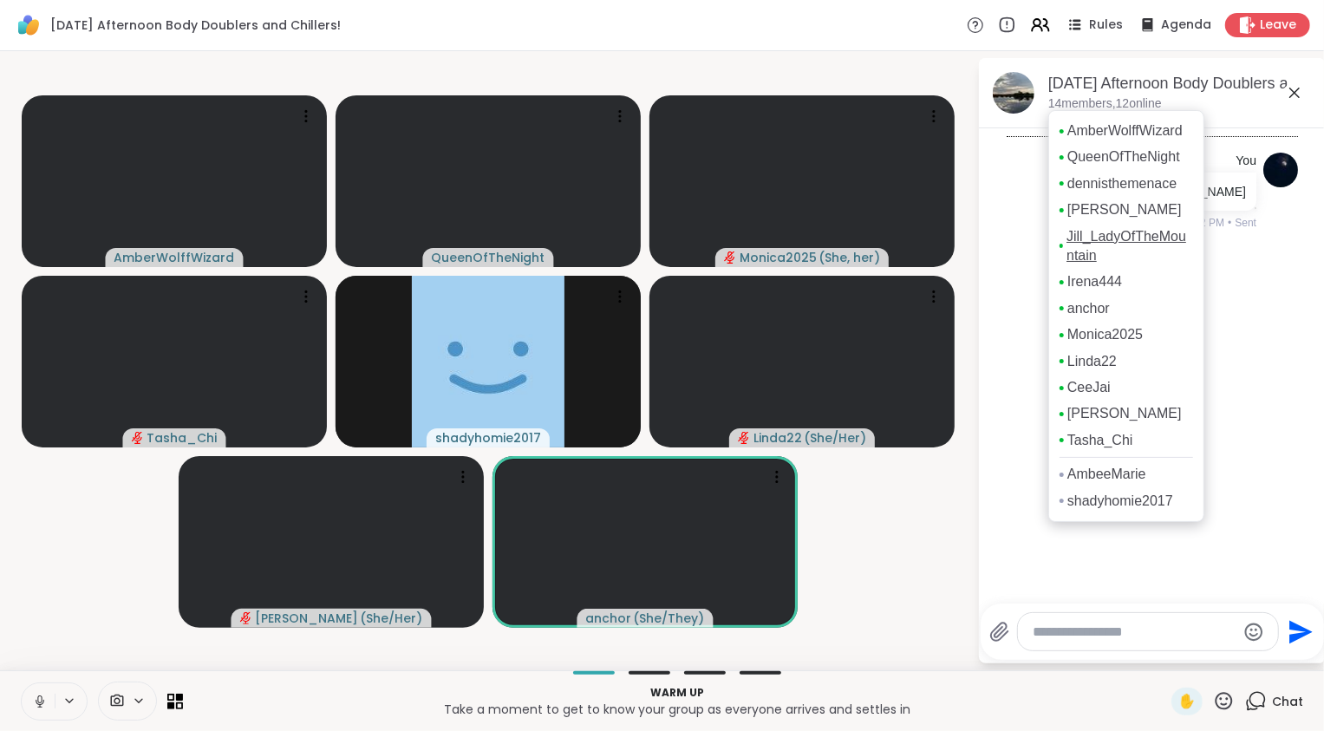
scroll to position [35, 0]
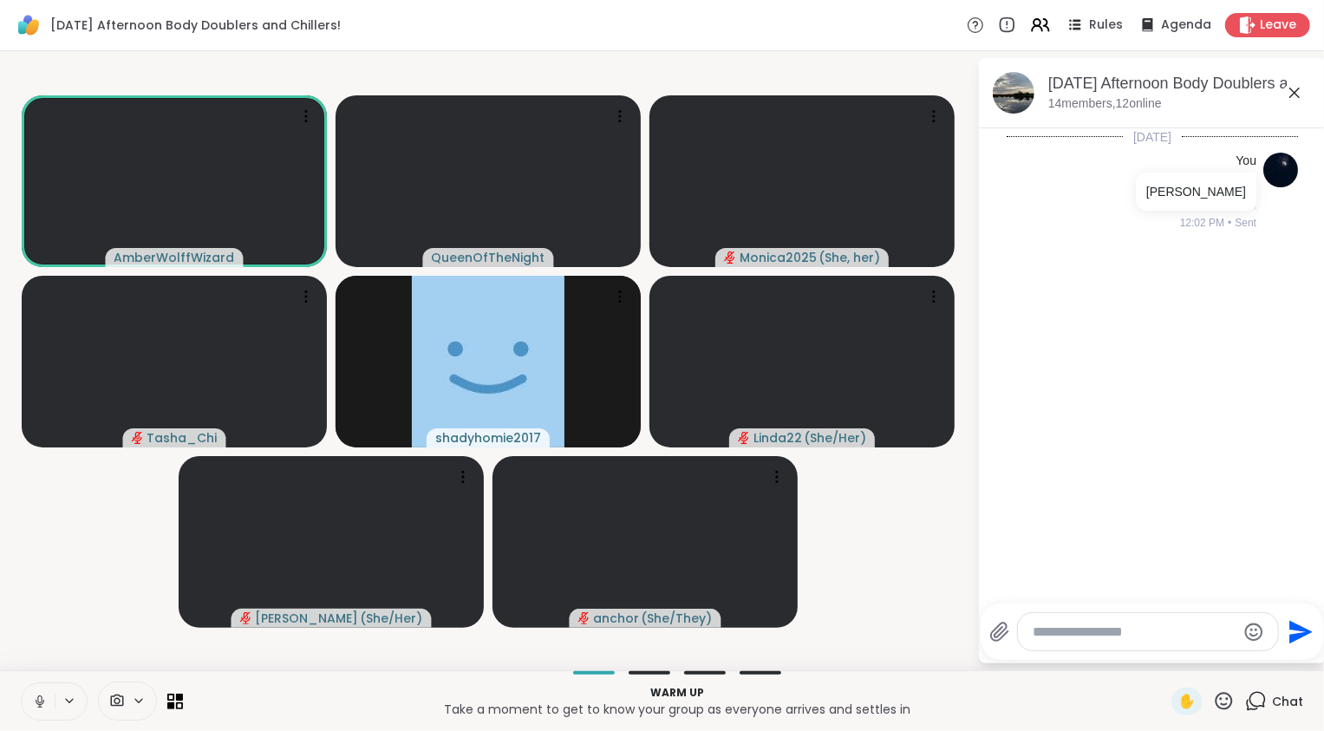
click at [925, 562] on video-player-container "AmberWolffWizard QueenOfTheNight Monica2025 ( She, her ) Tasha_Chi shadyhomie20…" at bounding box center [488, 360] width 957 height 605
click at [1287, 92] on icon at bounding box center [1295, 92] width 21 height 21
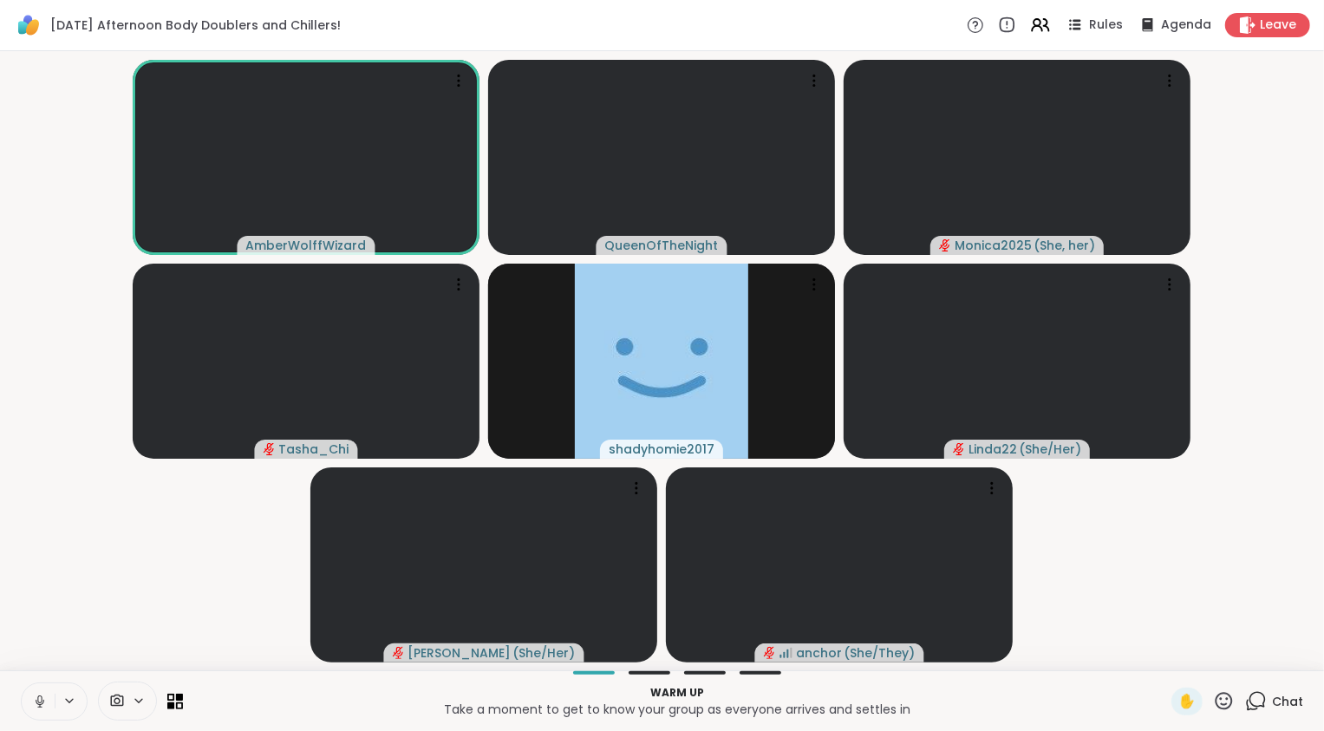
click at [34, 701] on icon at bounding box center [40, 702] width 16 height 16
click at [1246, 703] on icon at bounding box center [1256, 701] width 22 height 22
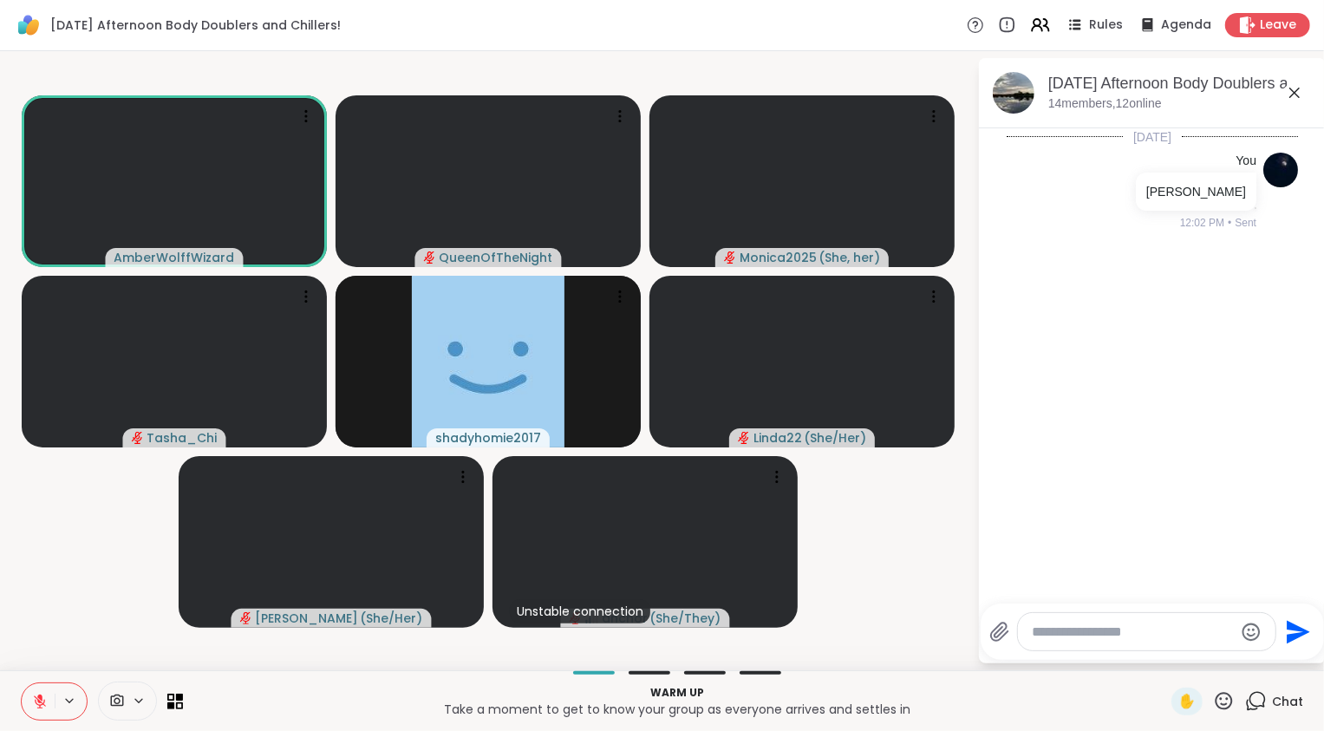
click at [1246, 703] on icon at bounding box center [1256, 701] width 22 height 22
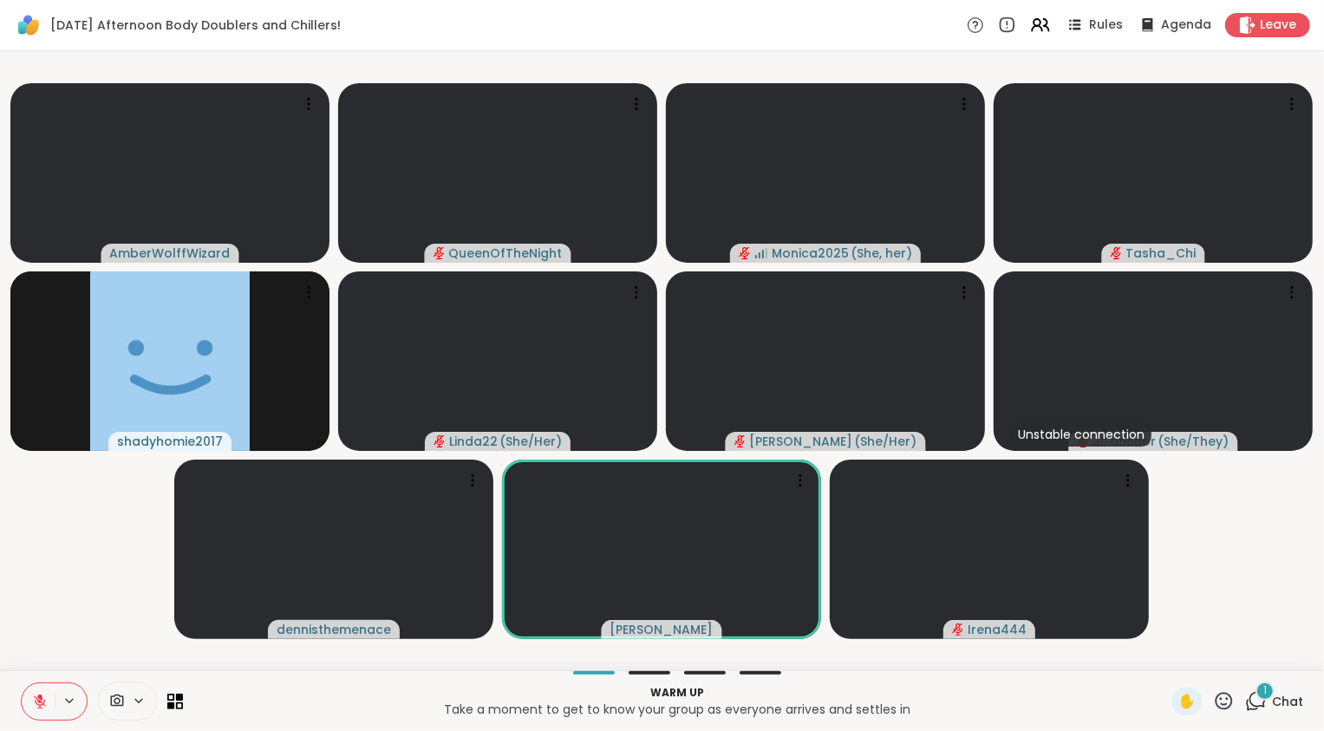
click at [39, 708] on icon at bounding box center [40, 702] width 12 height 12
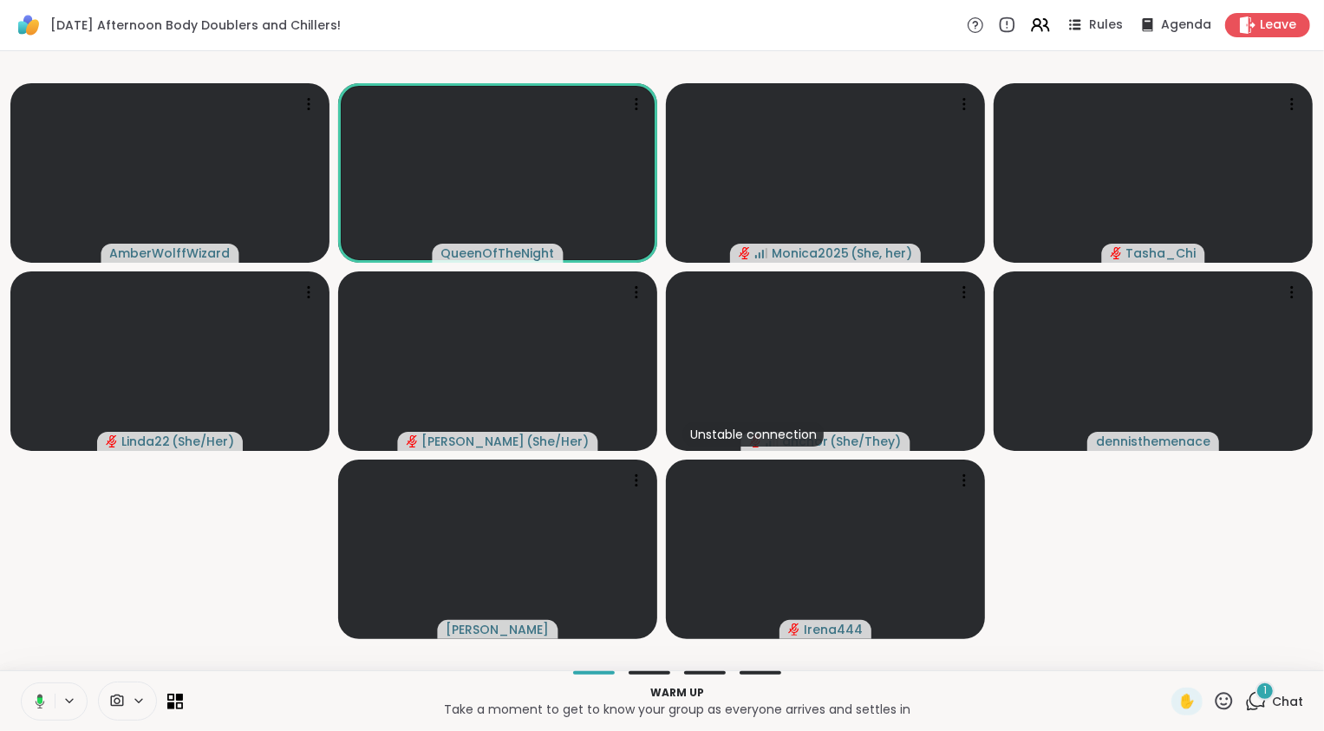
click at [40, 707] on icon at bounding box center [37, 702] width 16 height 16
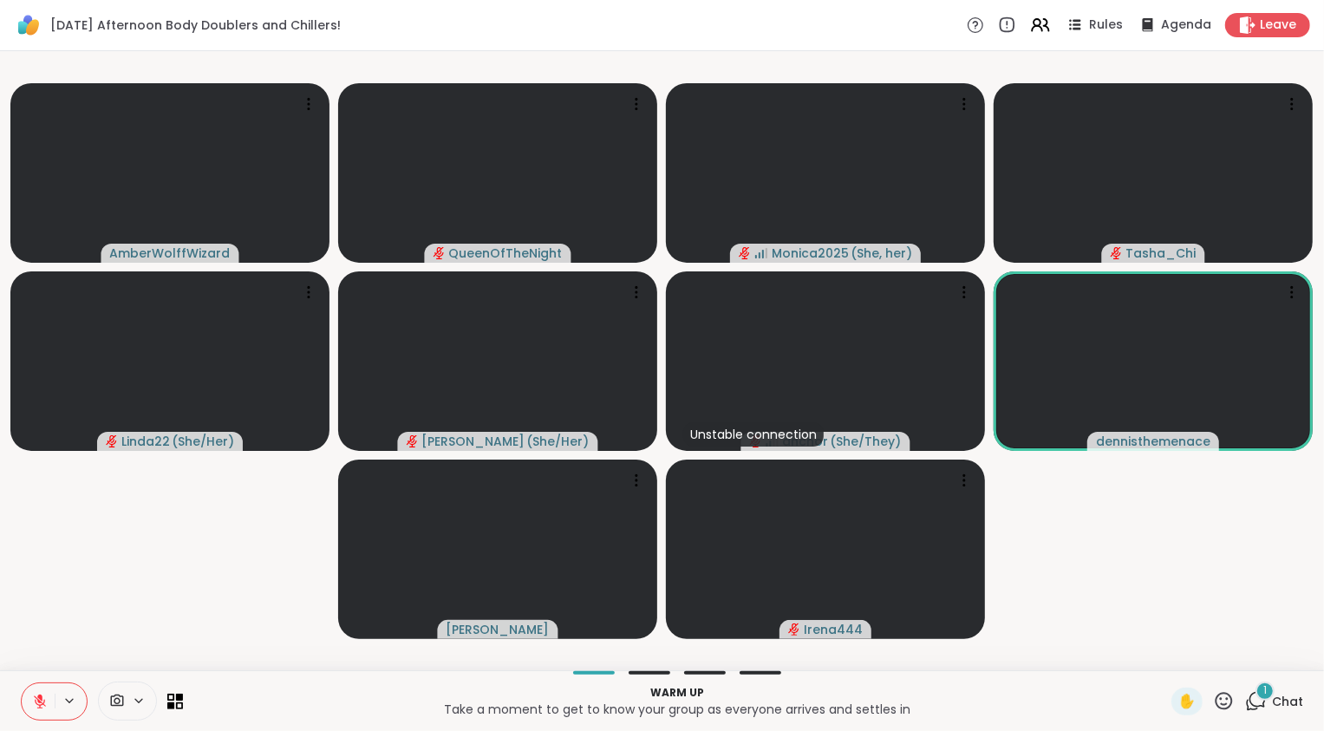
click at [113, 618] on video-player-container "AmberWolffWizard QueenOfTheNight Monica2025 ( She, her ) Tasha_Chi Linda22 ( Sh…" at bounding box center [662, 360] width 1304 height 605
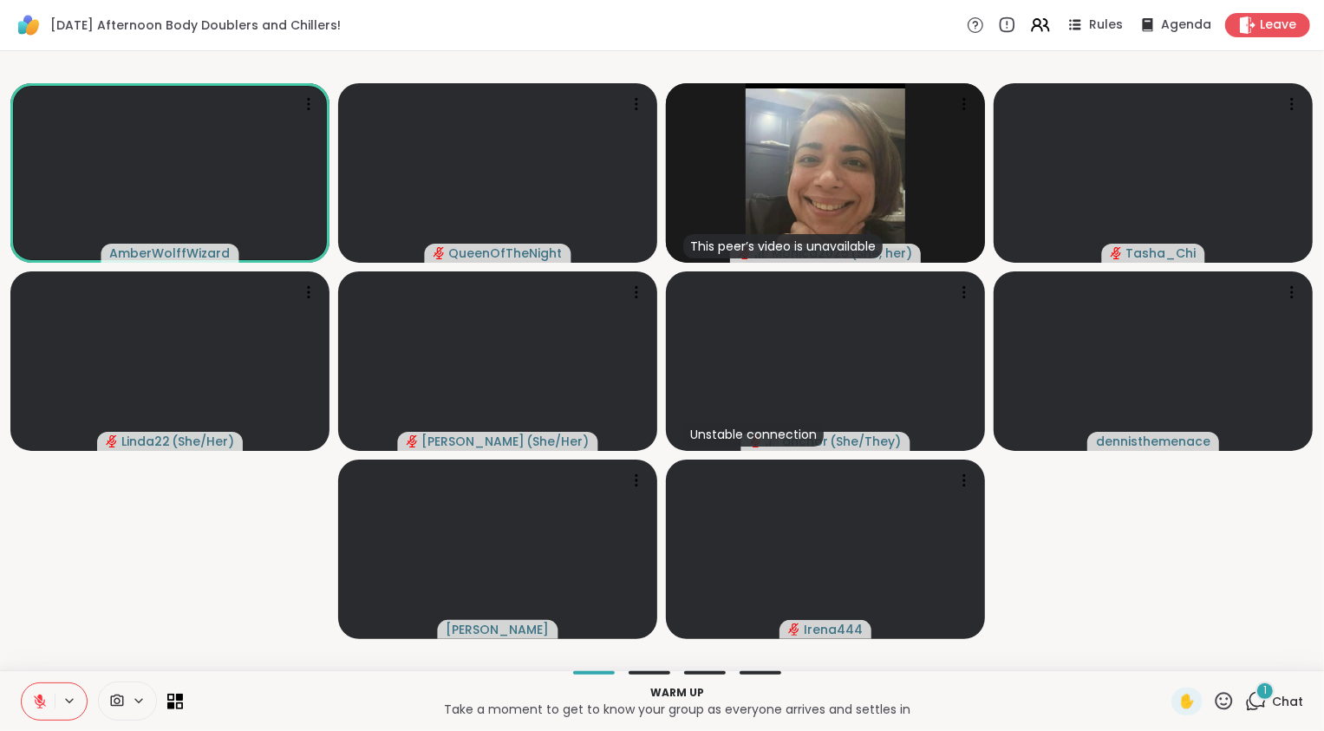
click at [1245, 700] on icon at bounding box center [1256, 701] width 22 height 22
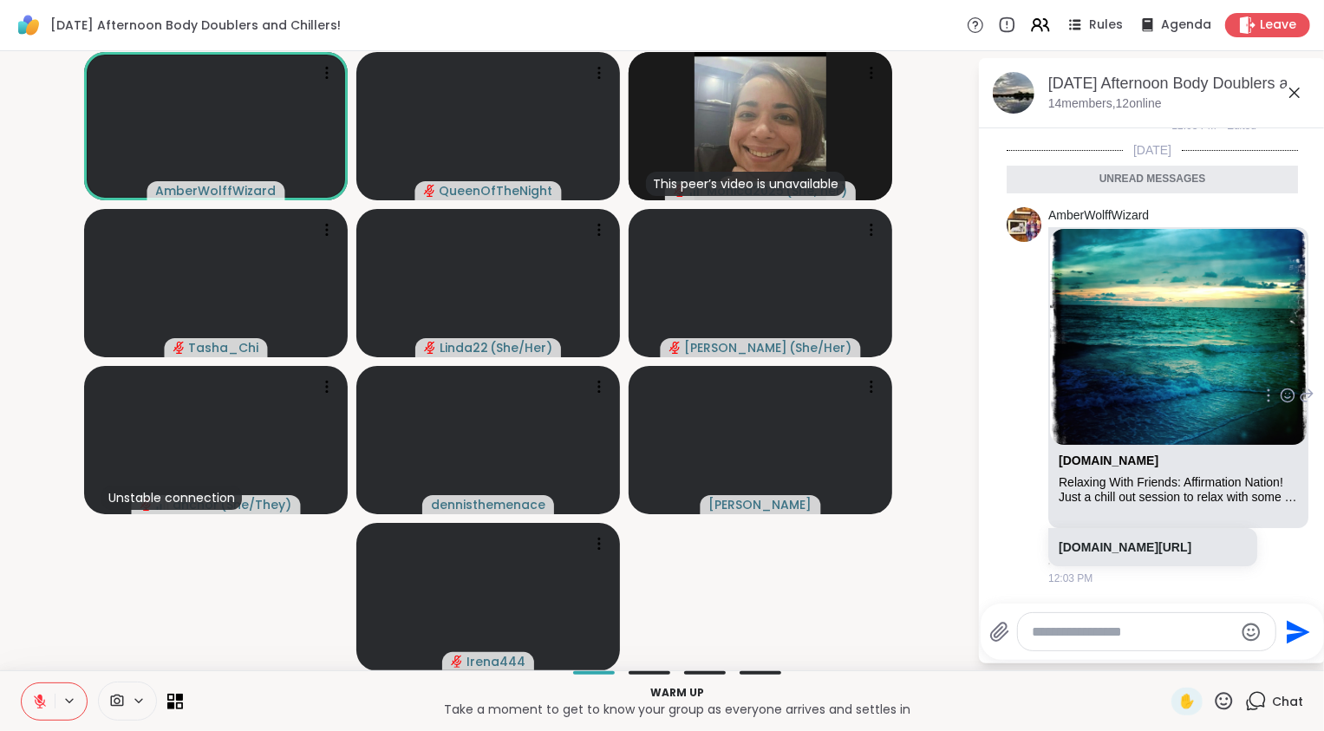
scroll to position [0, 0]
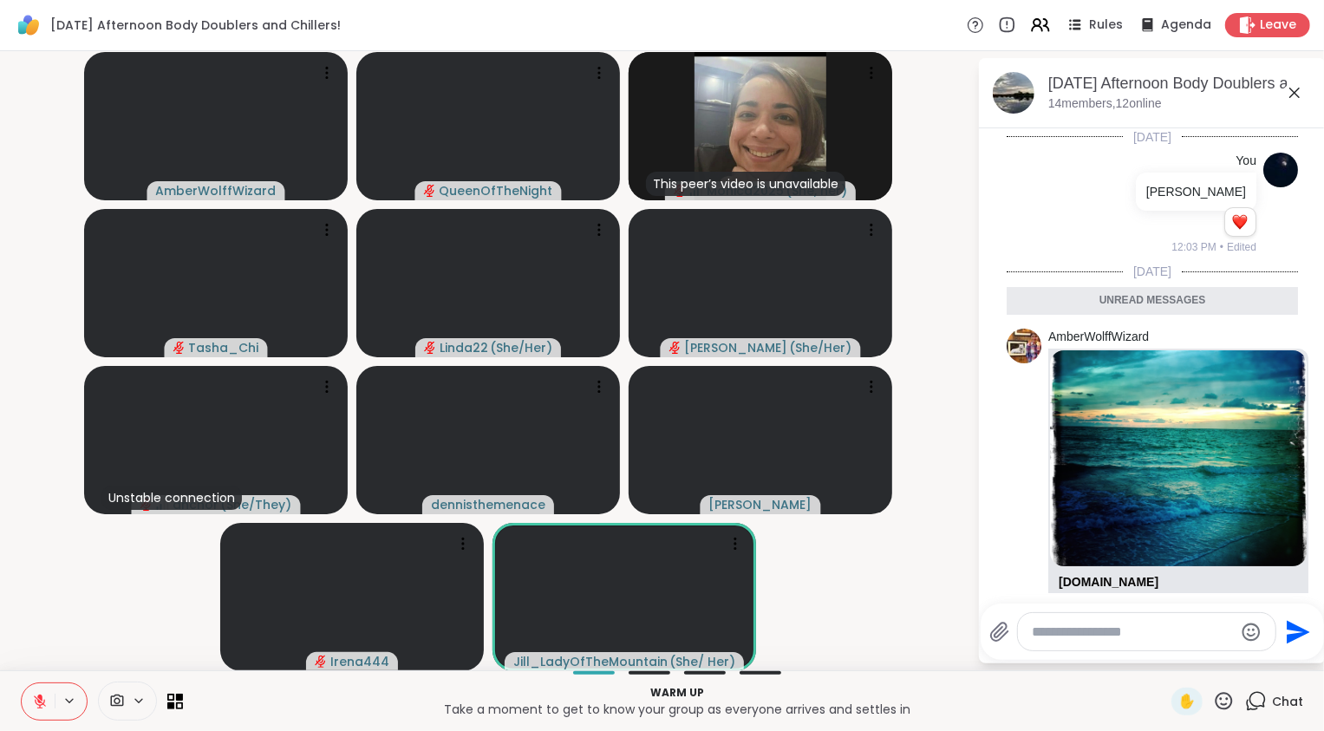
click at [1294, 86] on icon at bounding box center [1295, 92] width 21 height 21
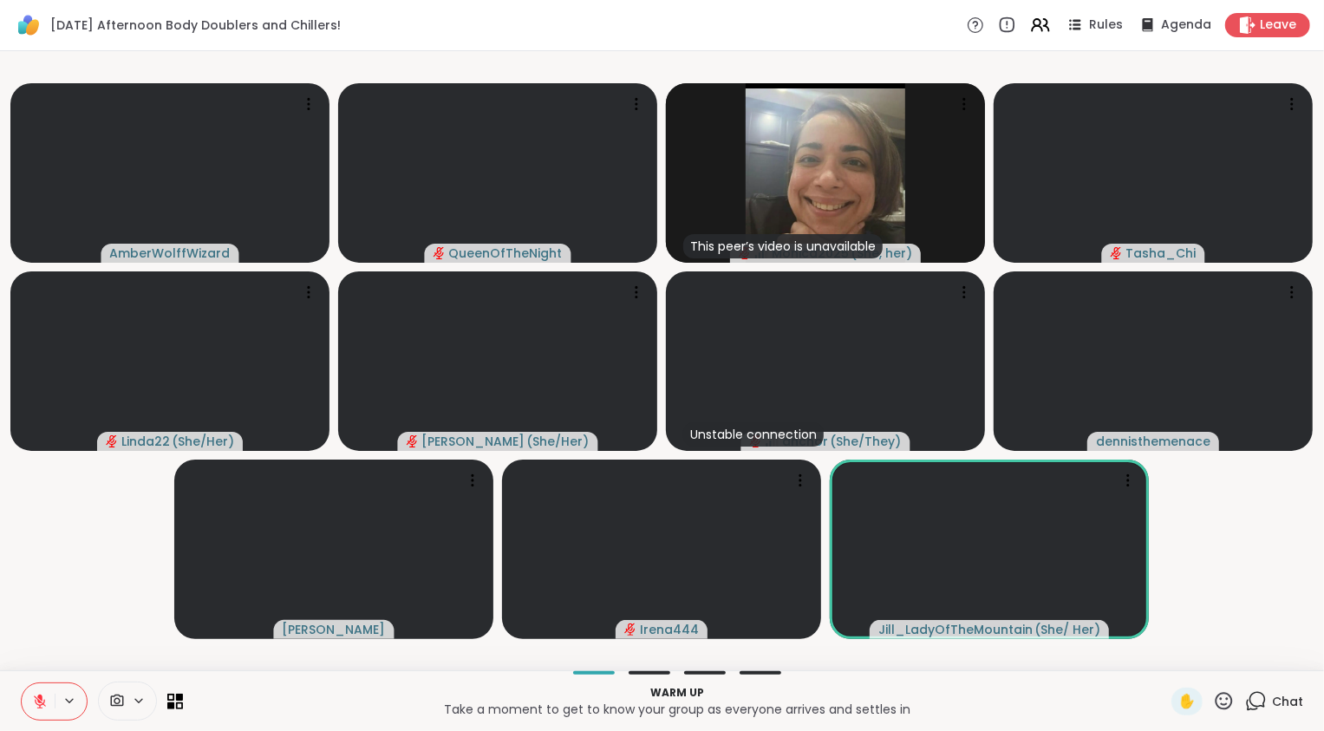
click at [1257, 633] on video-player-container "AmberWolffWizard QueenOfTheNight This peer’s video is unavailable Monica2025 ( …" at bounding box center [662, 360] width 1304 height 605
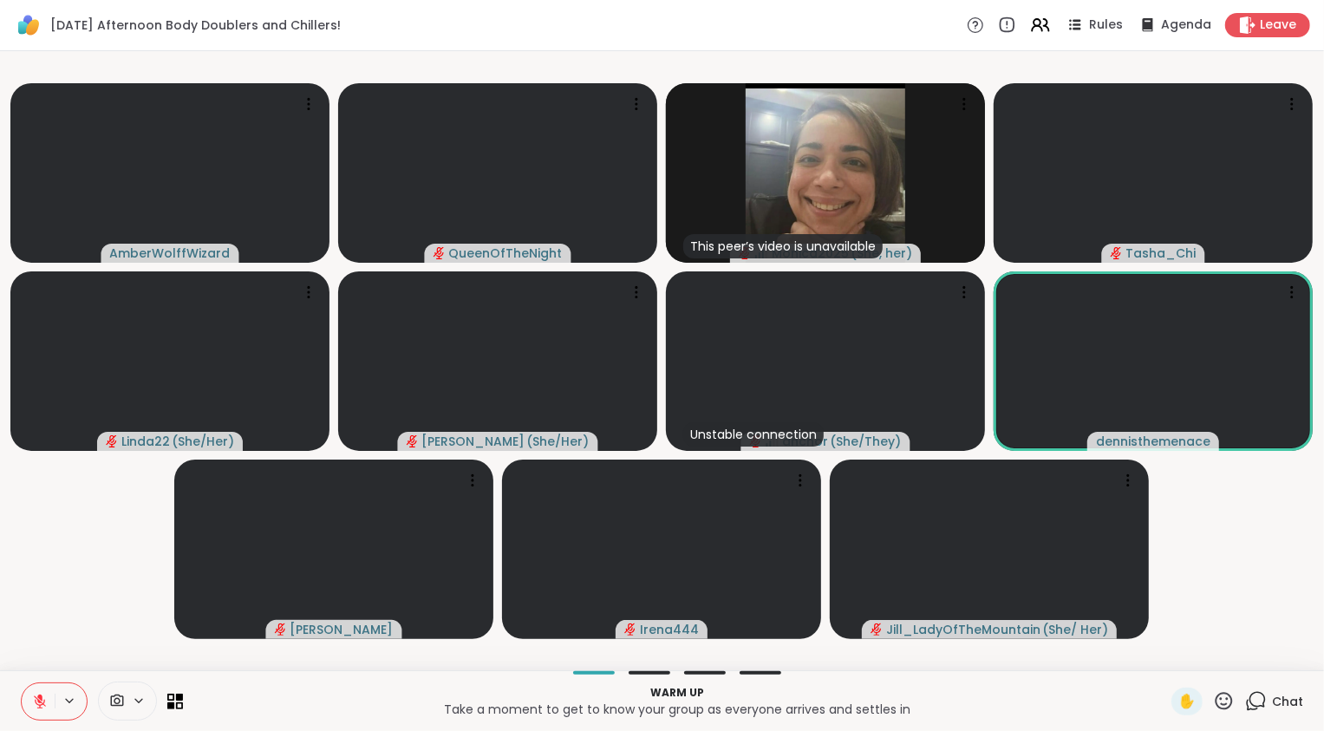
click at [1250, 697] on icon at bounding box center [1256, 701] width 22 height 22
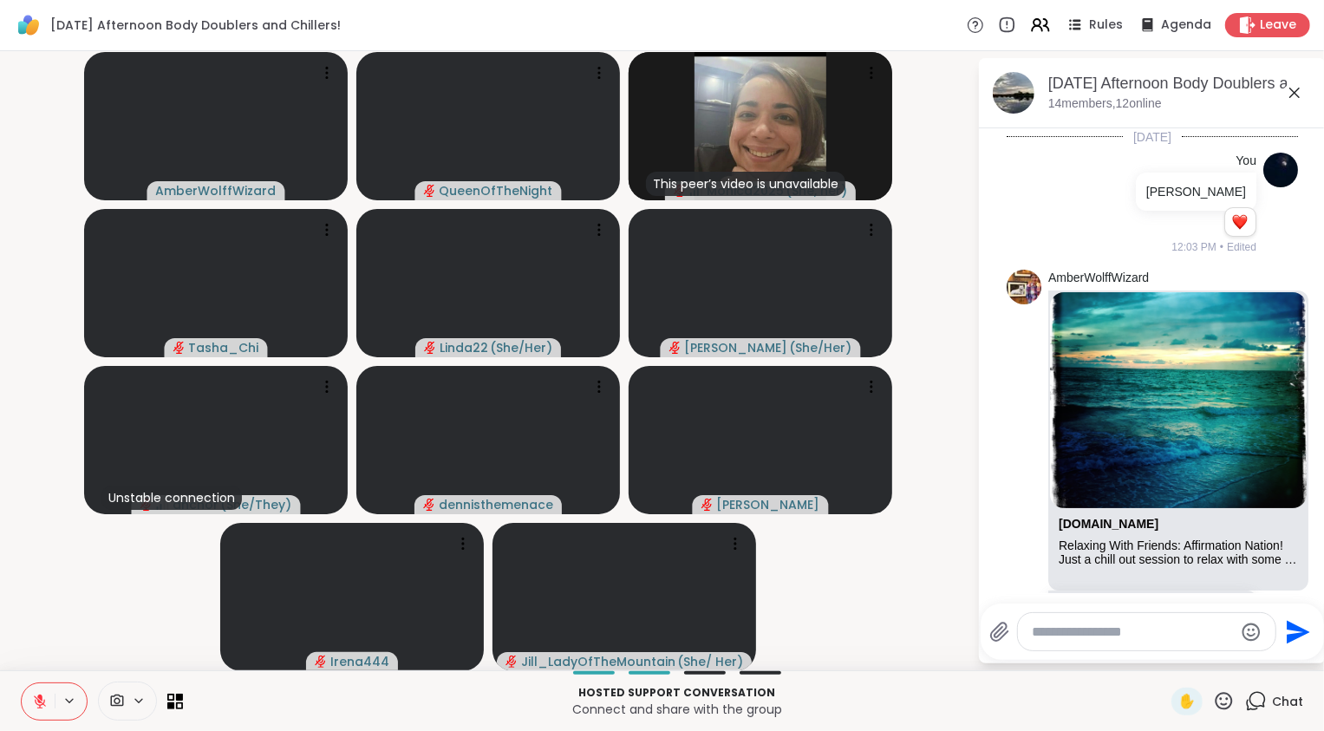
click at [38, 705] on icon at bounding box center [40, 702] width 12 height 12
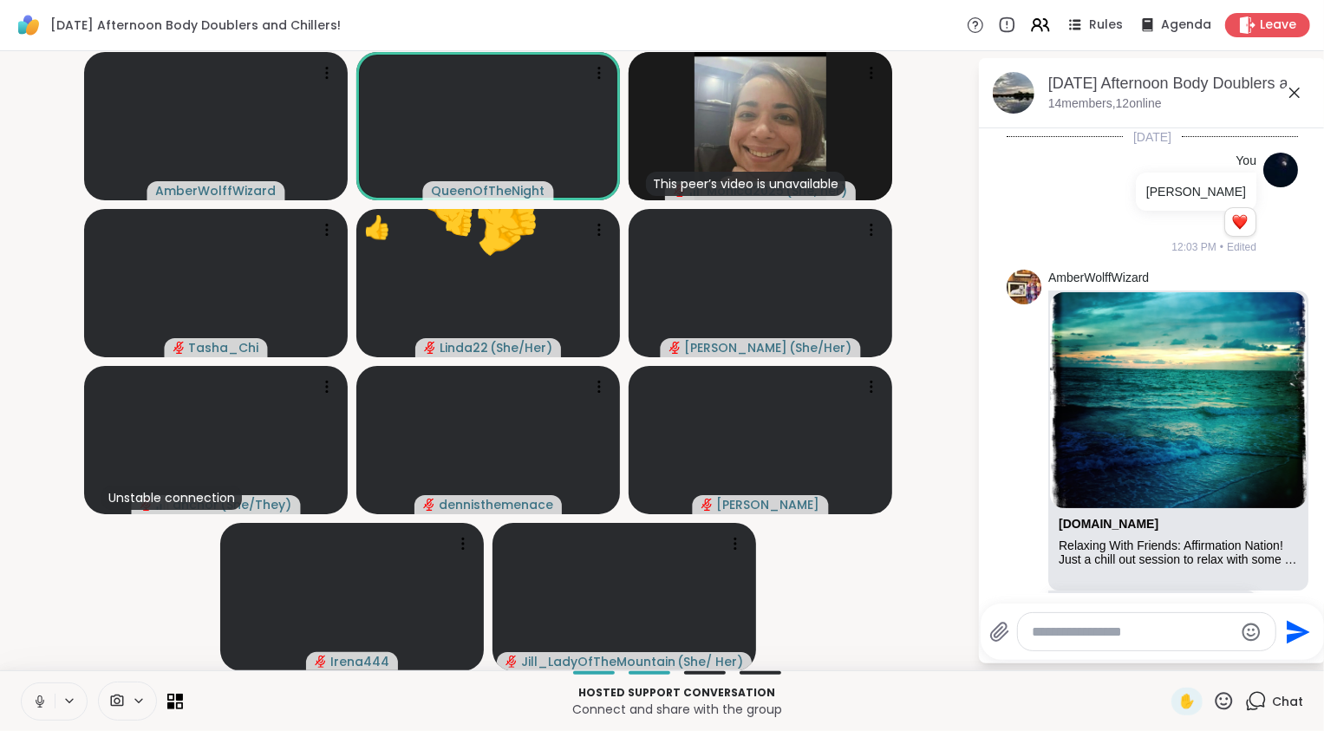
click at [39, 711] on button at bounding box center [38, 701] width 33 height 36
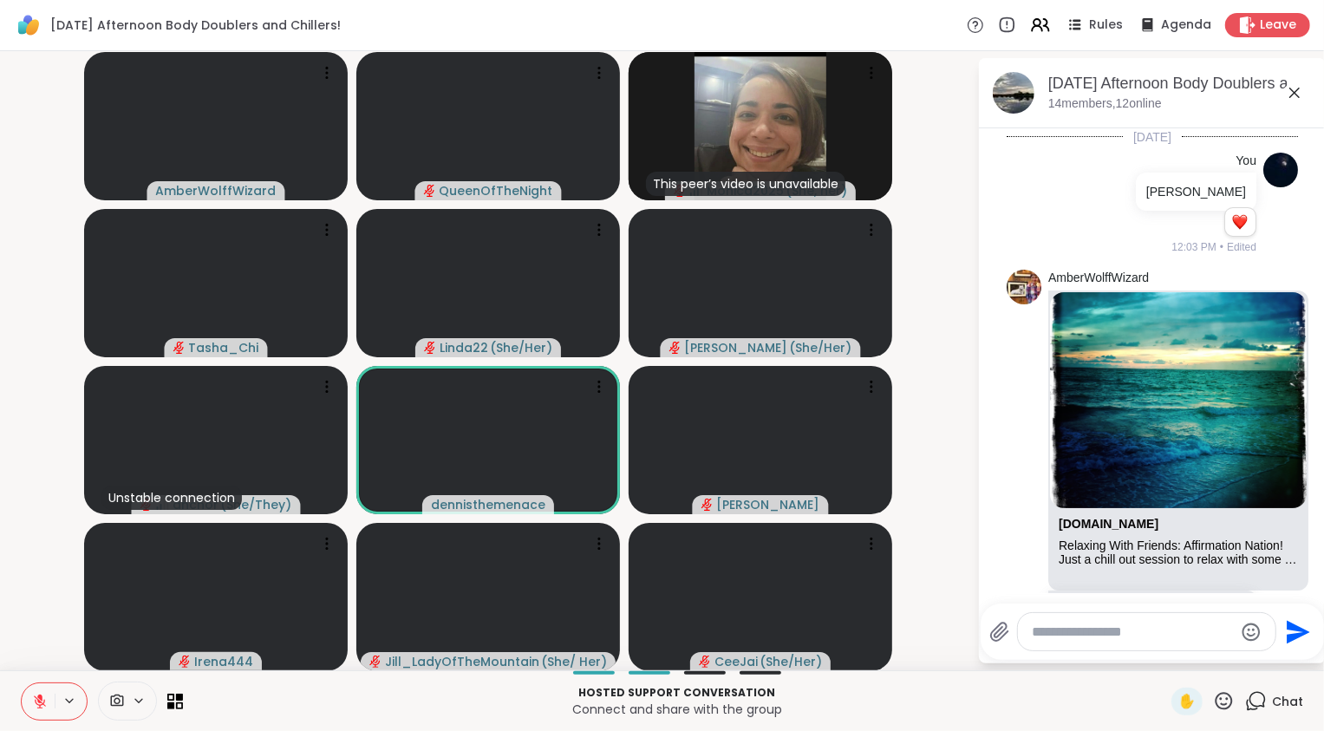
click at [44, 699] on icon at bounding box center [40, 702] width 16 height 16
click at [42, 700] on icon at bounding box center [40, 702] width 16 height 16
click at [1217, 701] on icon at bounding box center [1224, 701] width 22 height 22
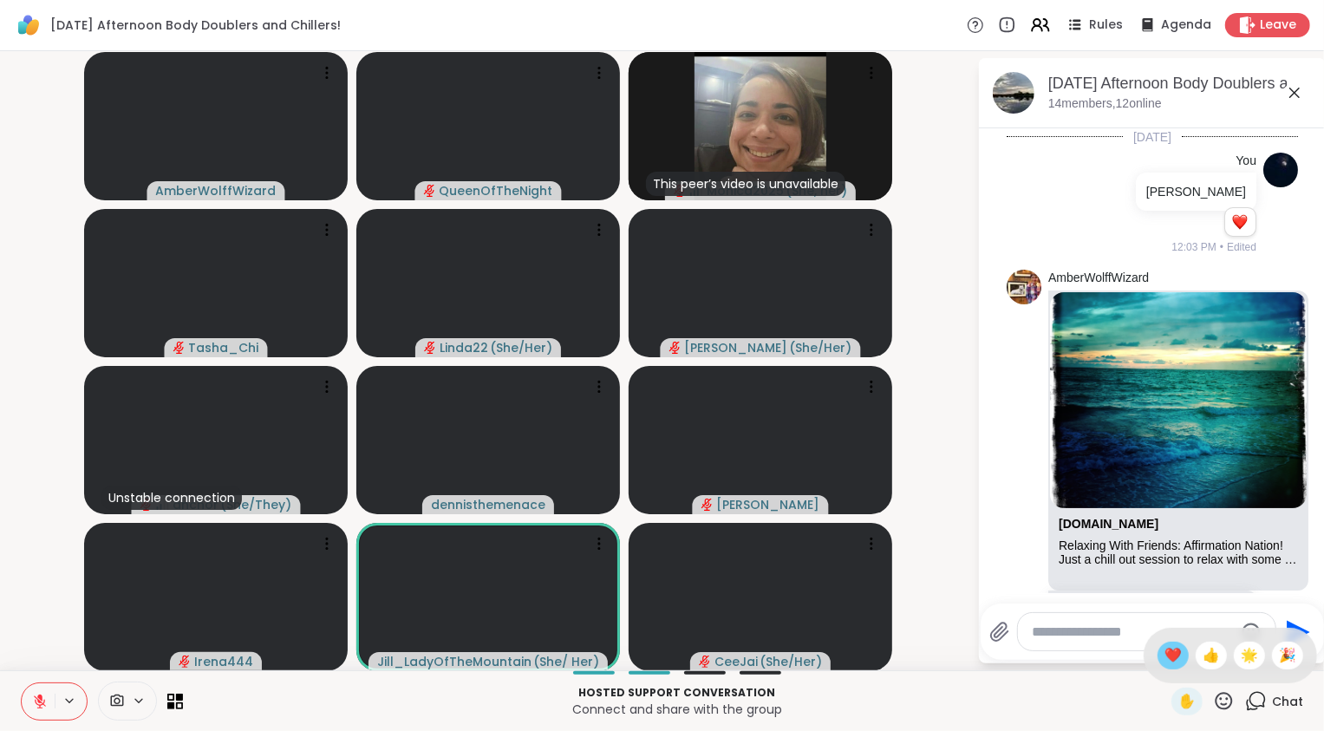
click at [1177, 655] on span "❤️" at bounding box center [1173, 655] width 17 height 21
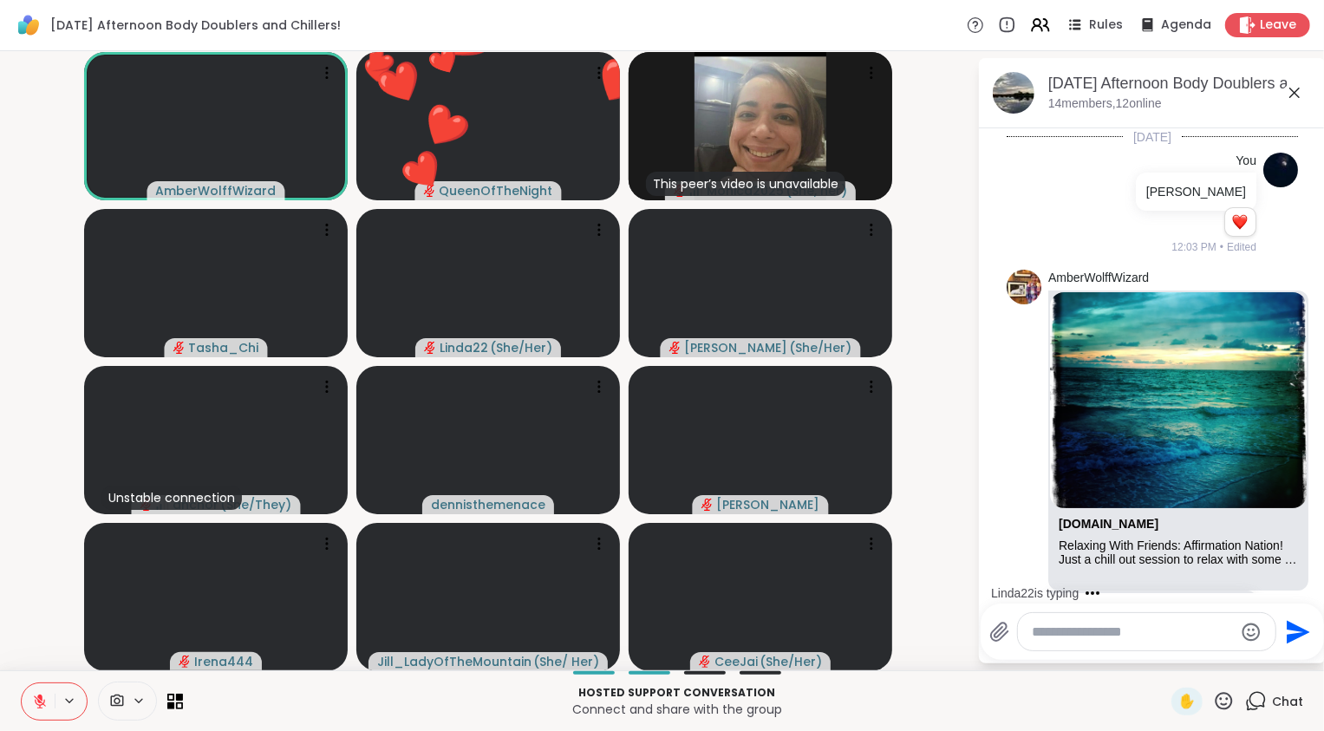
click at [1213, 696] on icon at bounding box center [1224, 701] width 22 height 22
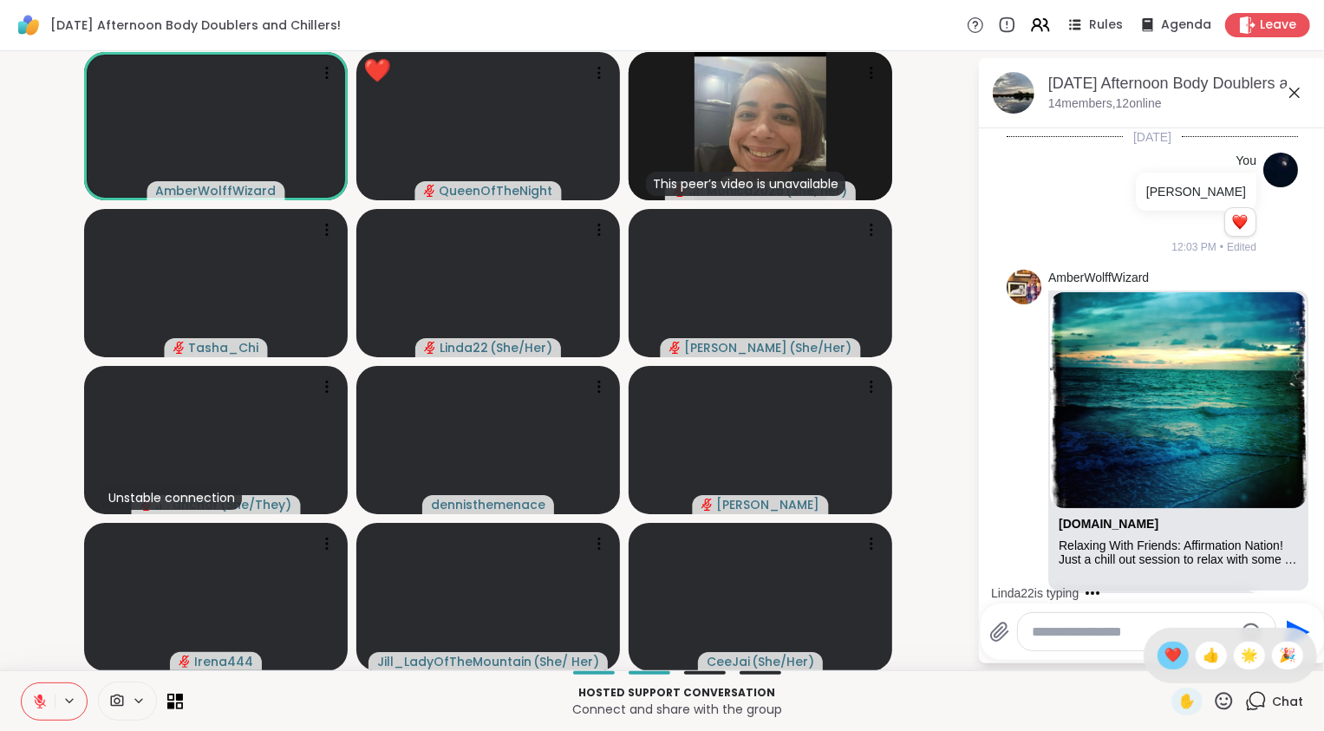
click at [1177, 659] on span "❤️" at bounding box center [1173, 655] width 17 height 21
click at [1213, 703] on icon at bounding box center [1224, 701] width 22 height 22
click at [1180, 658] on span "❤️" at bounding box center [1173, 655] width 17 height 21
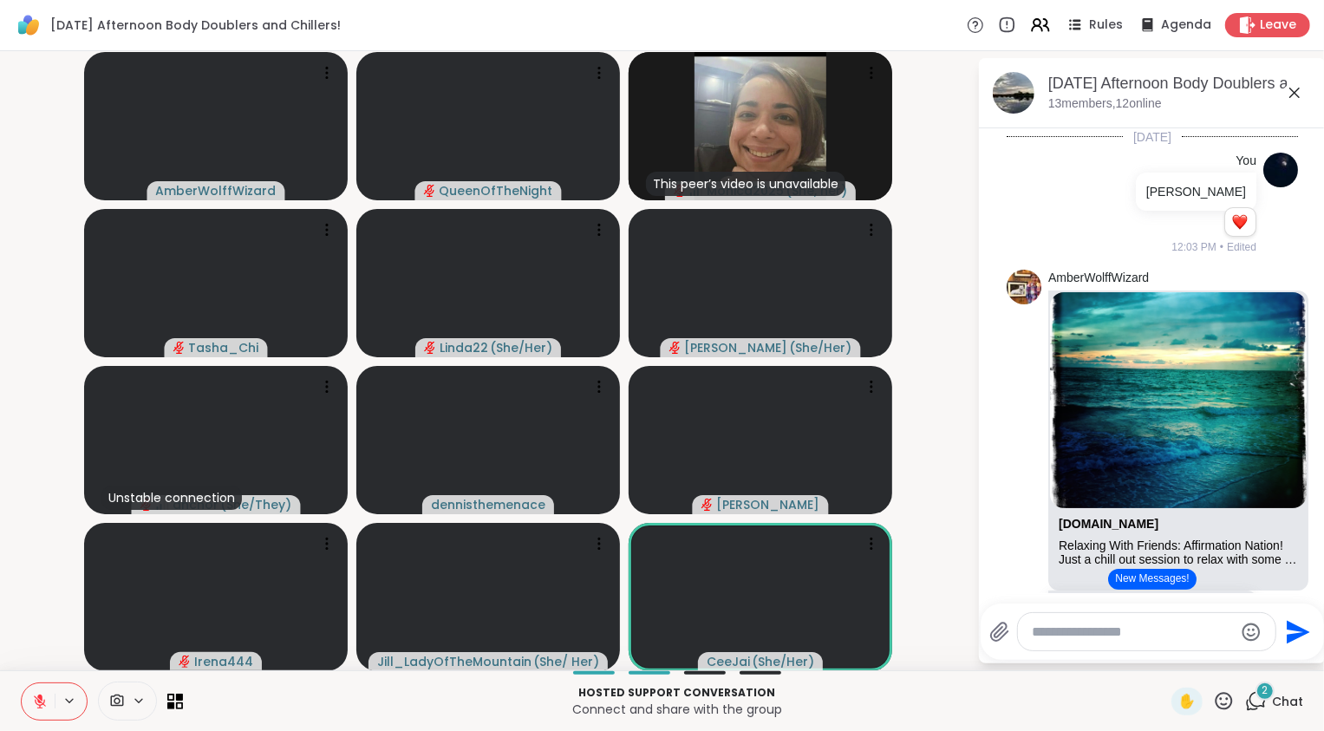
click at [1166, 577] on button "New Messages!" at bounding box center [1152, 579] width 88 height 21
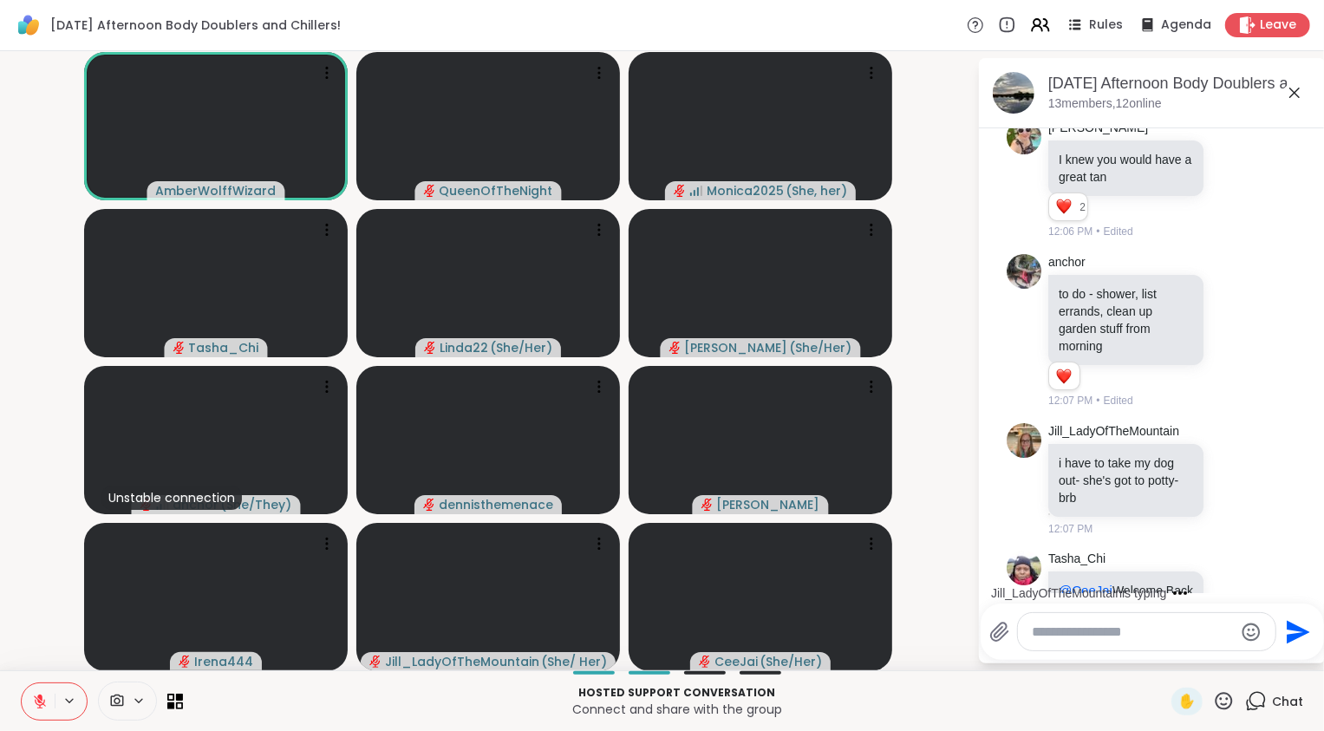
scroll to position [950, 0]
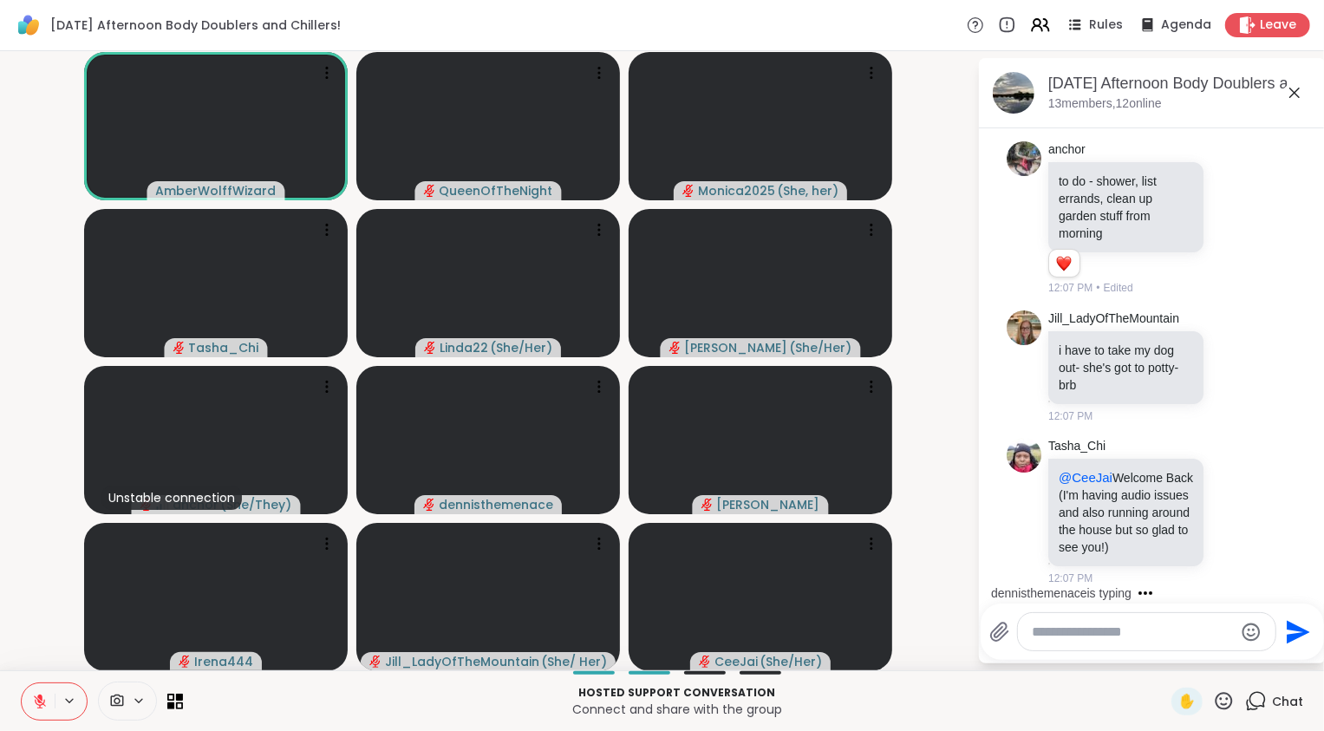
click at [1124, 626] on textarea "Type your message" at bounding box center [1133, 632] width 202 height 17
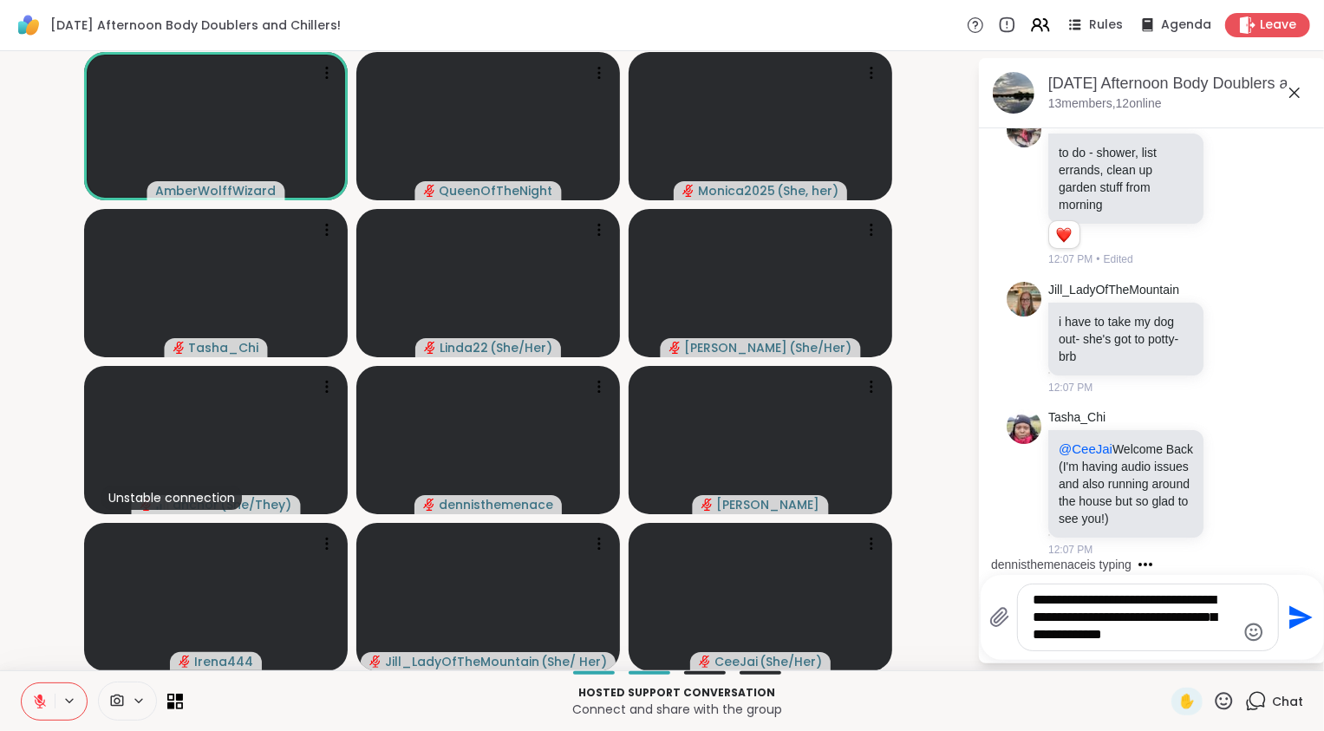
type textarea "**********"
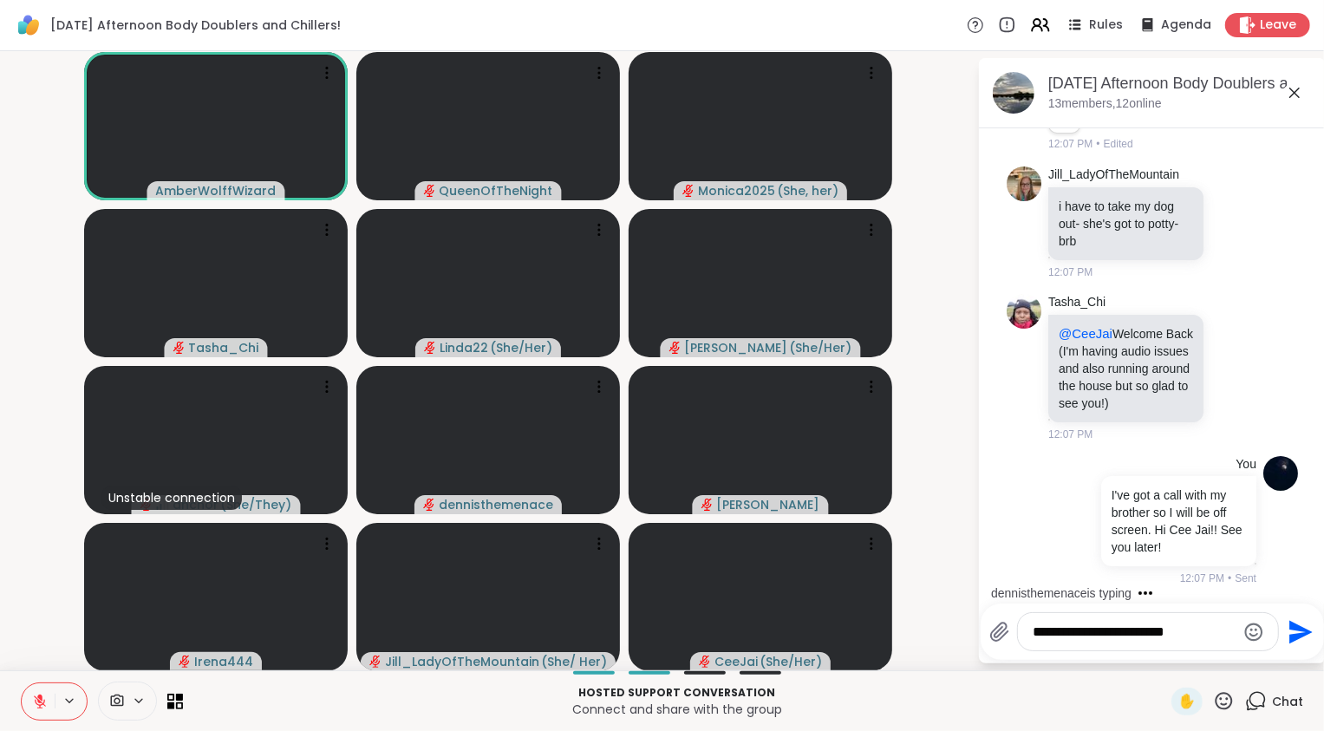
type textarea "**********"
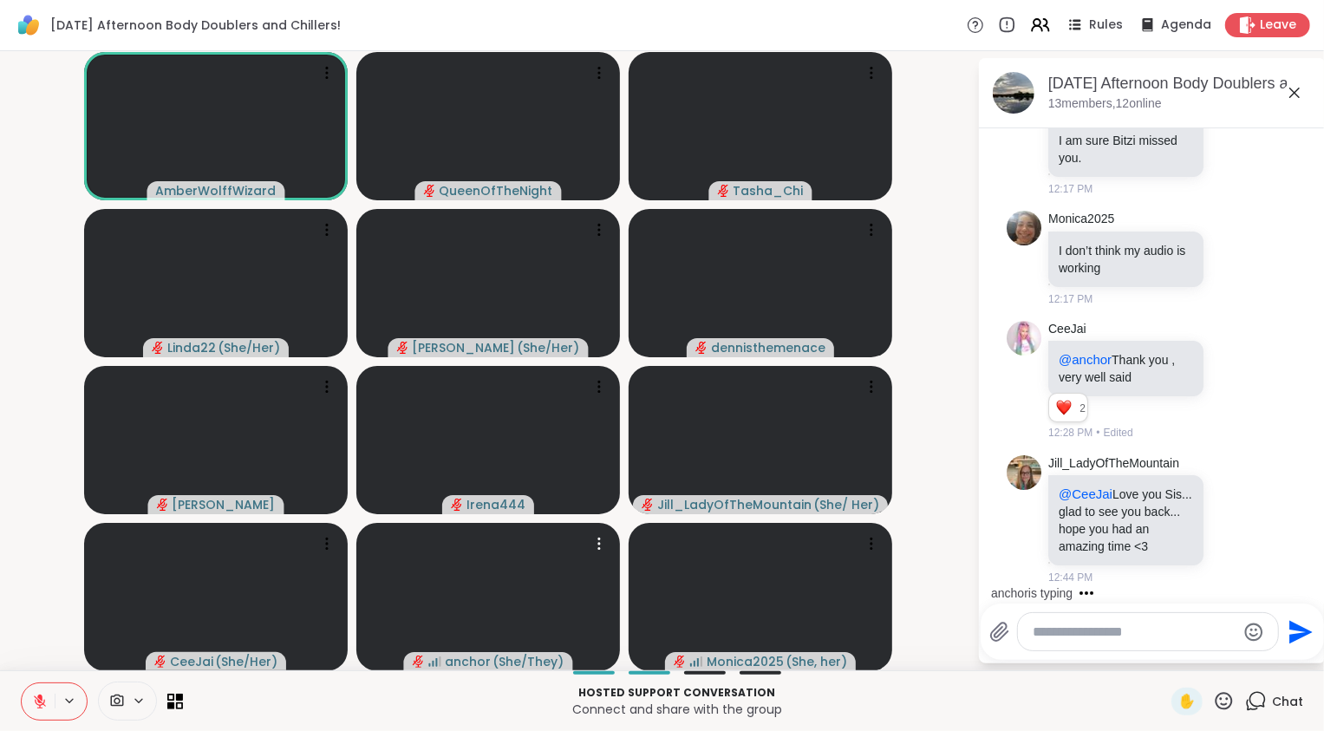
scroll to position [3765, 0]
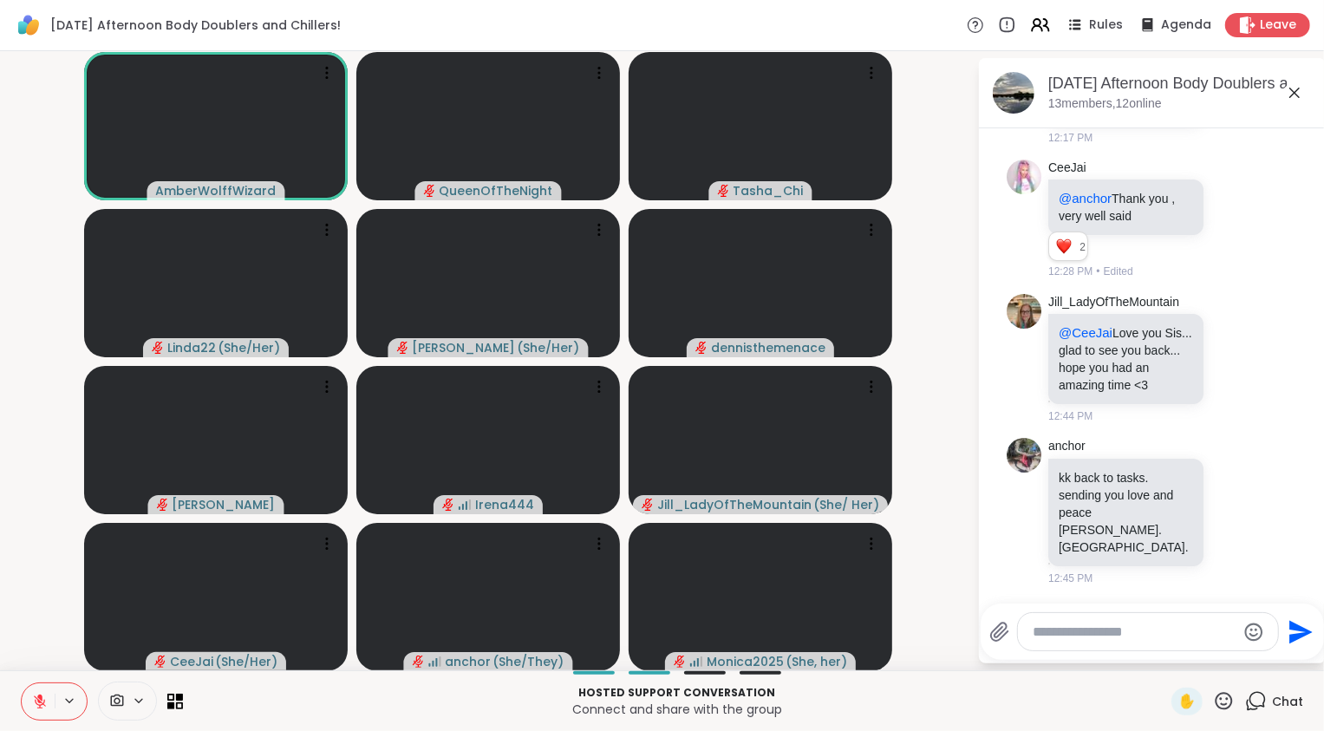
click at [28, 687] on button at bounding box center [38, 701] width 33 height 36
click at [1080, 629] on textarea "Type your message" at bounding box center [1135, 632] width 202 height 17
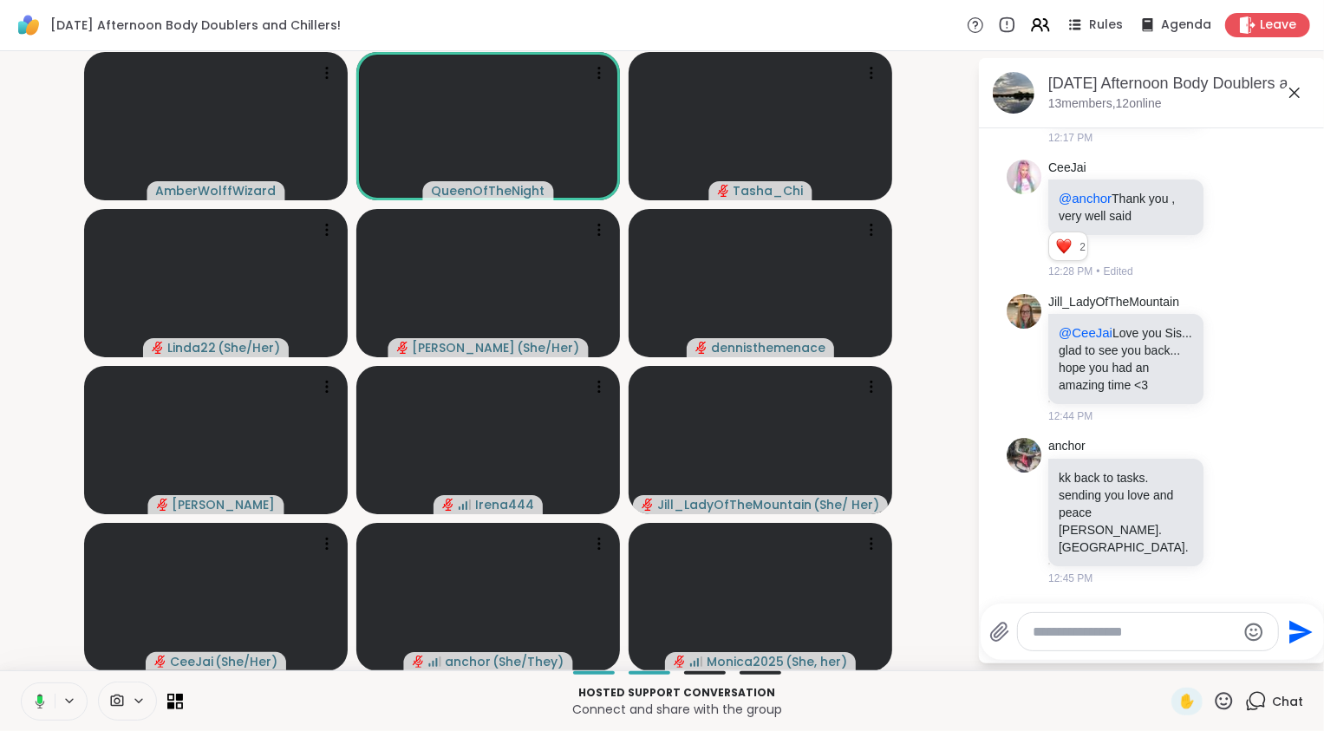
click at [1080, 628] on textarea "Type your message" at bounding box center [1135, 632] width 202 height 17
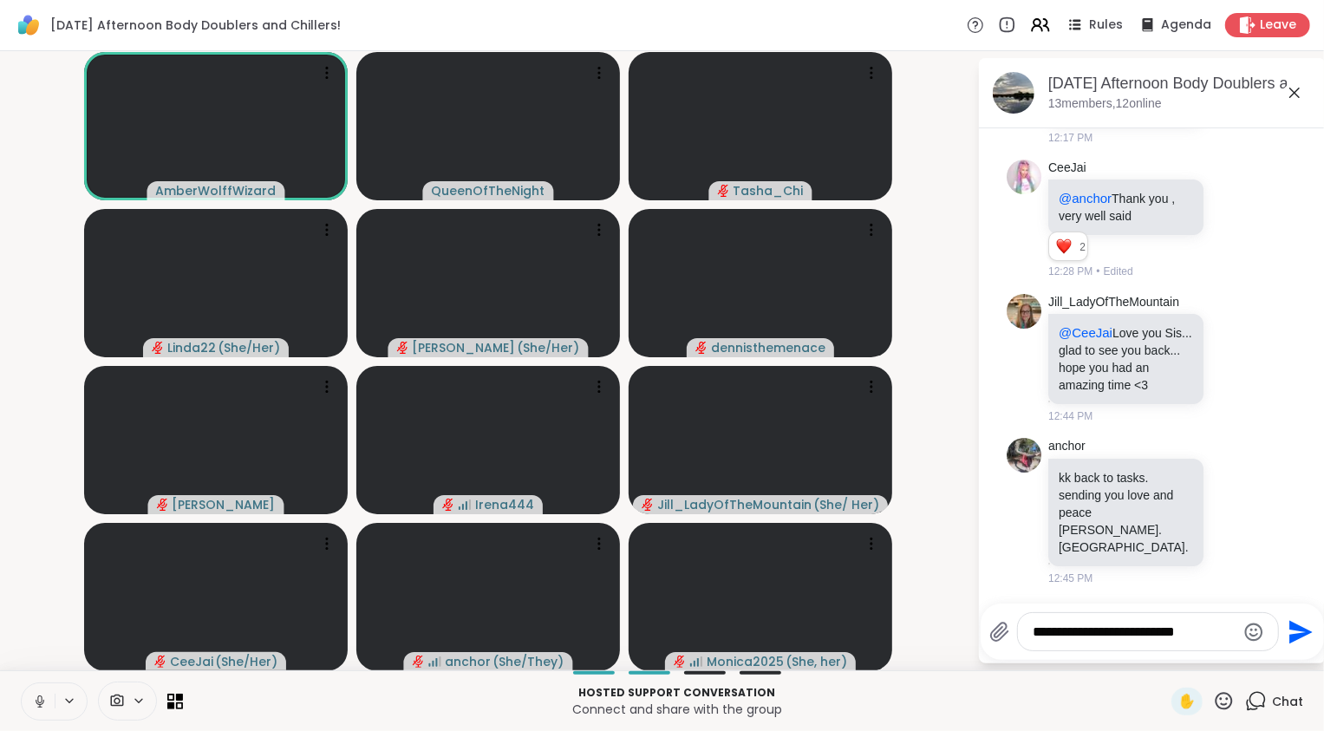
type textarea "**********"
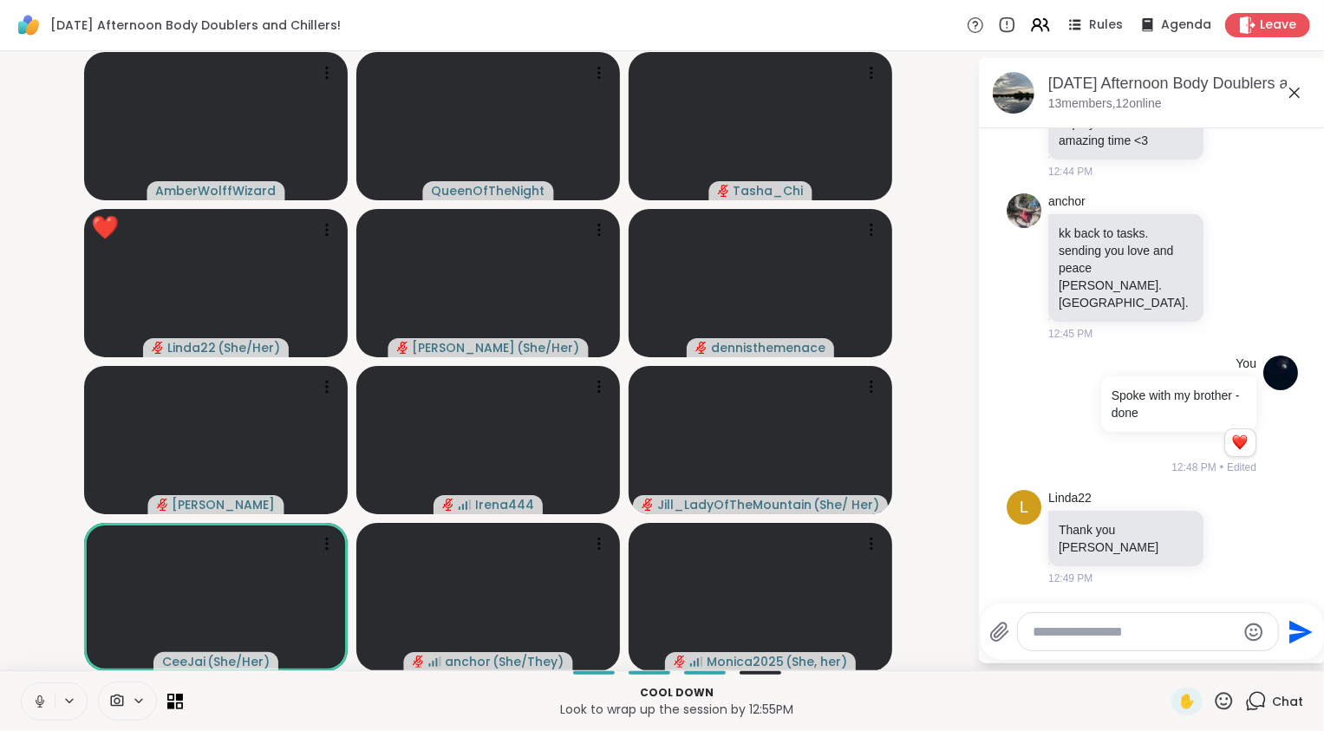
scroll to position [3991, 0]
click at [1226, 546] on icon at bounding box center [1234, 537] width 16 height 17
click at [1226, 518] on div "Select Reaction: Heart" at bounding box center [1234, 510] width 16 height 16
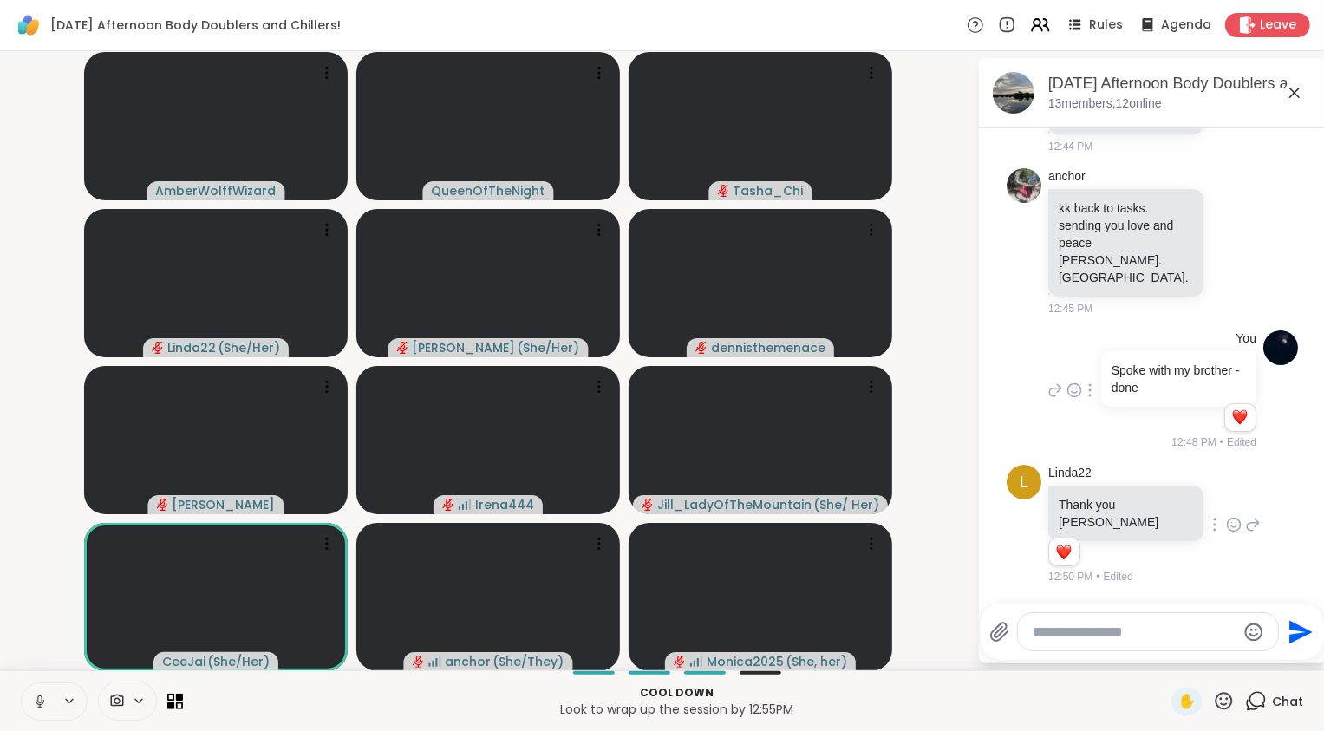
scroll to position [4017, 0]
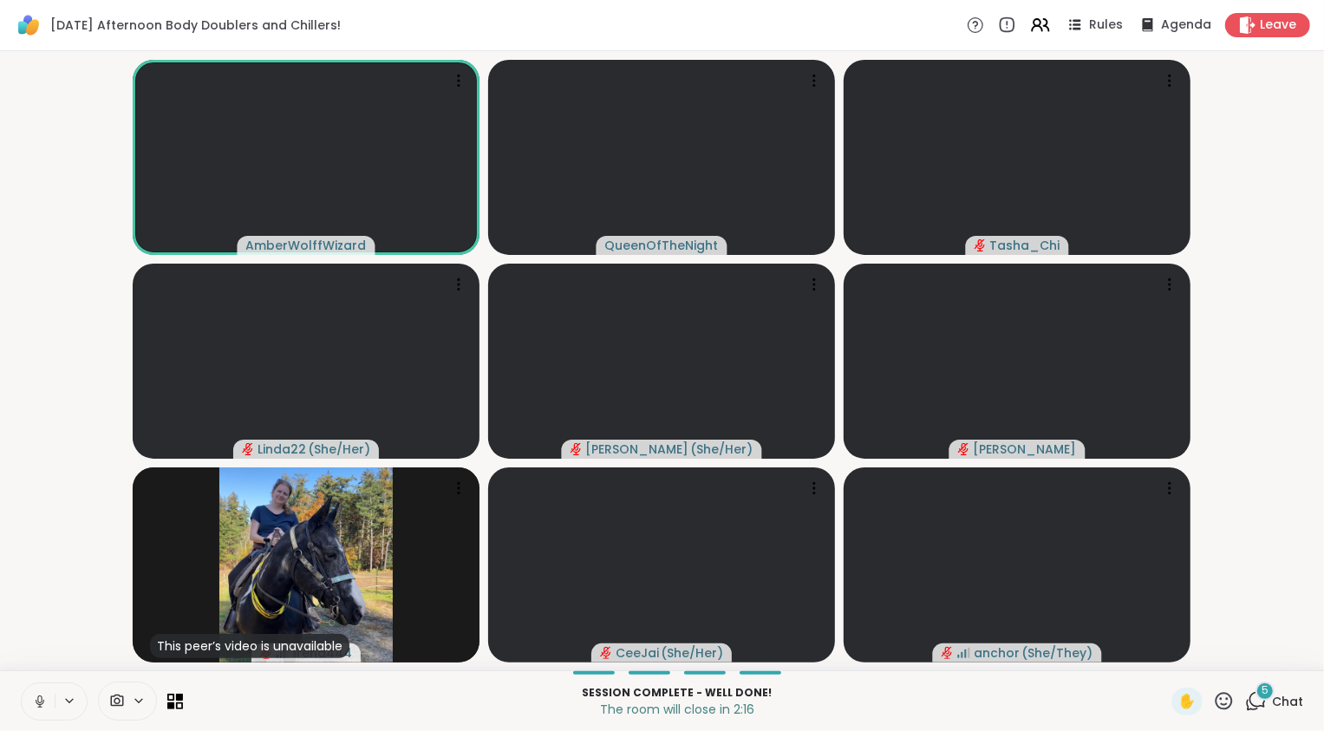
click at [1256, 696] on div "5" at bounding box center [1265, 691] width 19 height 19
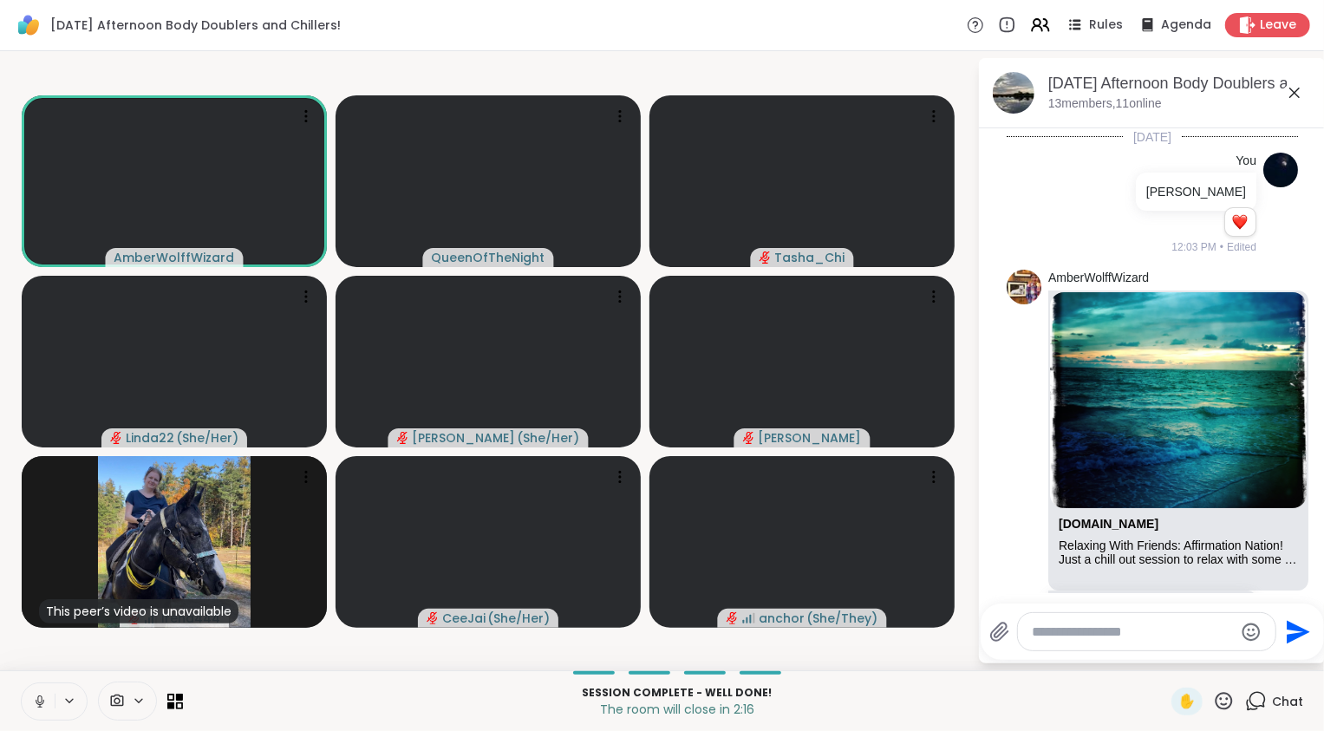
scroll to position [4631, 0]
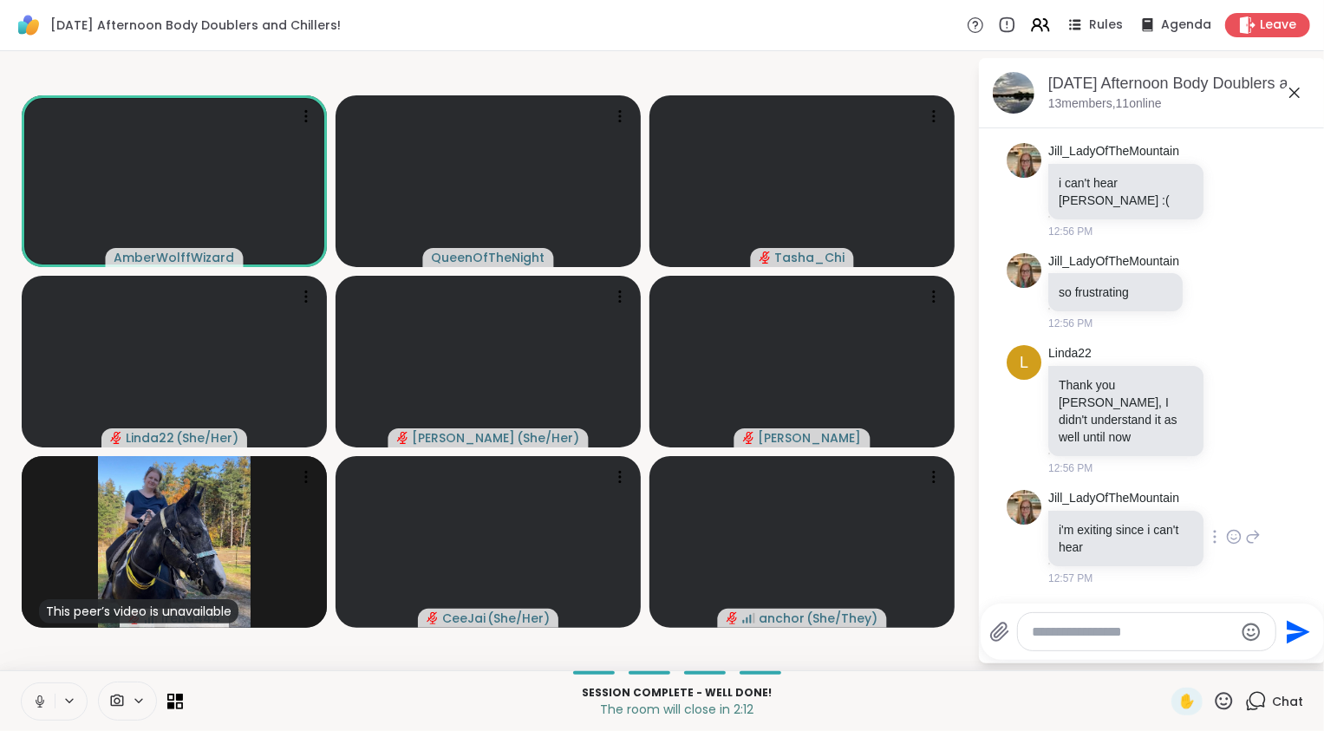
click at [1226, 541] on icon at bounding box center [1234, 536] width 16 height 17
click at [1255, 521] on button "Select Reaction: Sad" at bounding box center [1272, 509] width 35 height 35
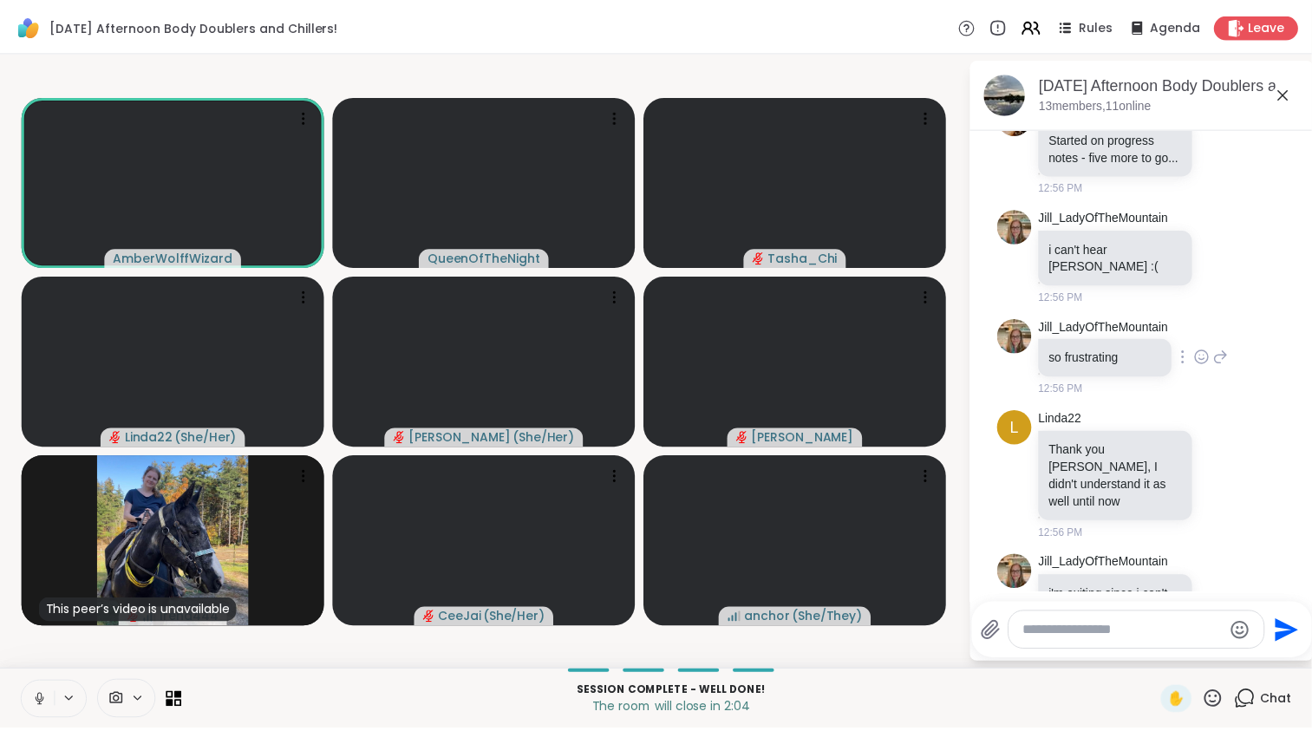
scroll to position [4431, 0]
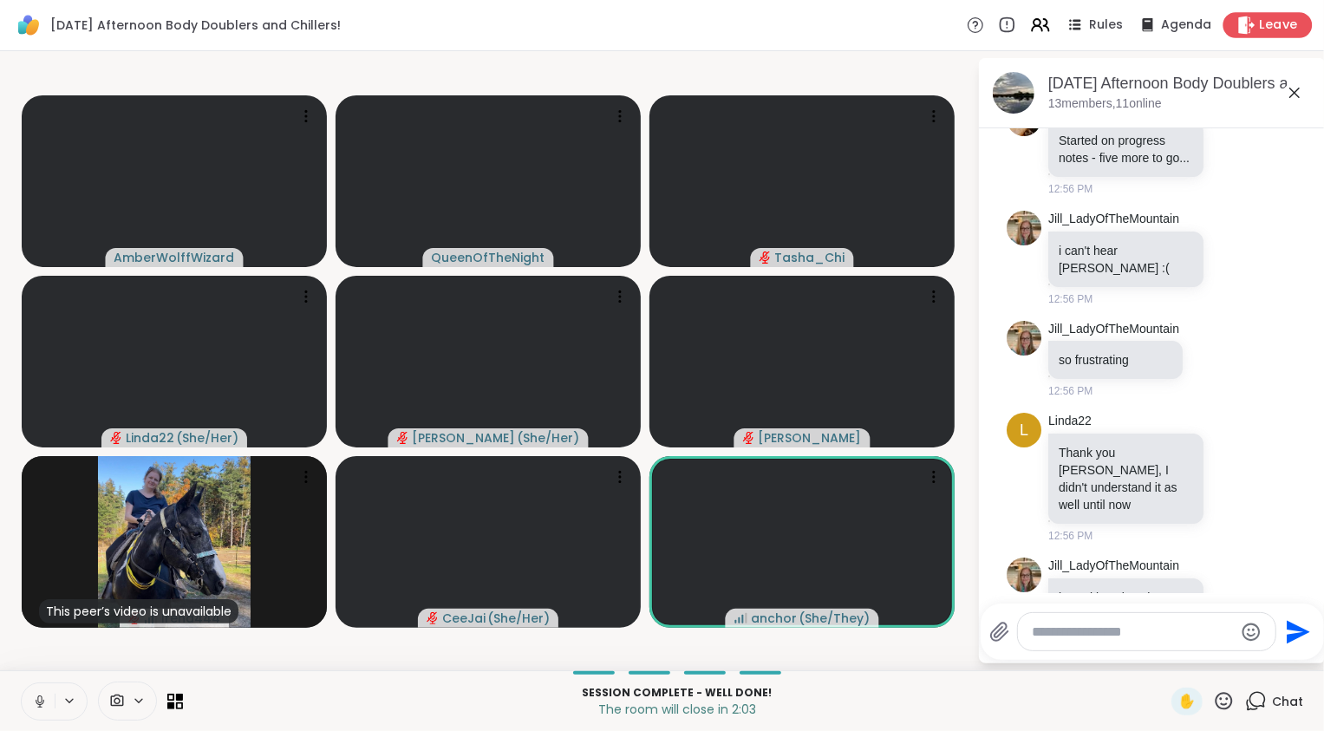
click at [1281, 31] on span "Leave" at bounding box center [1279, 25] width 38 height 18
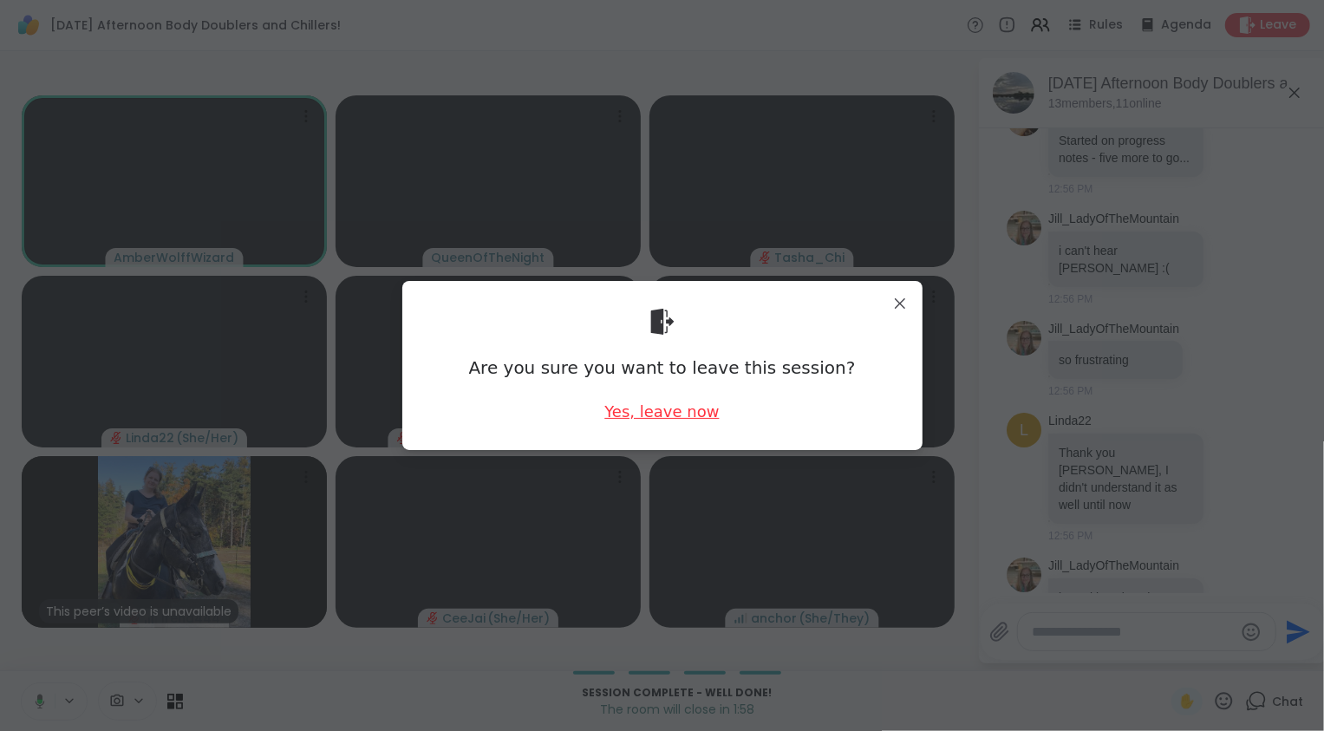
click at [661, 406] on div "Yes, leave now" at bounding box center [662, 412] width 114 height 22
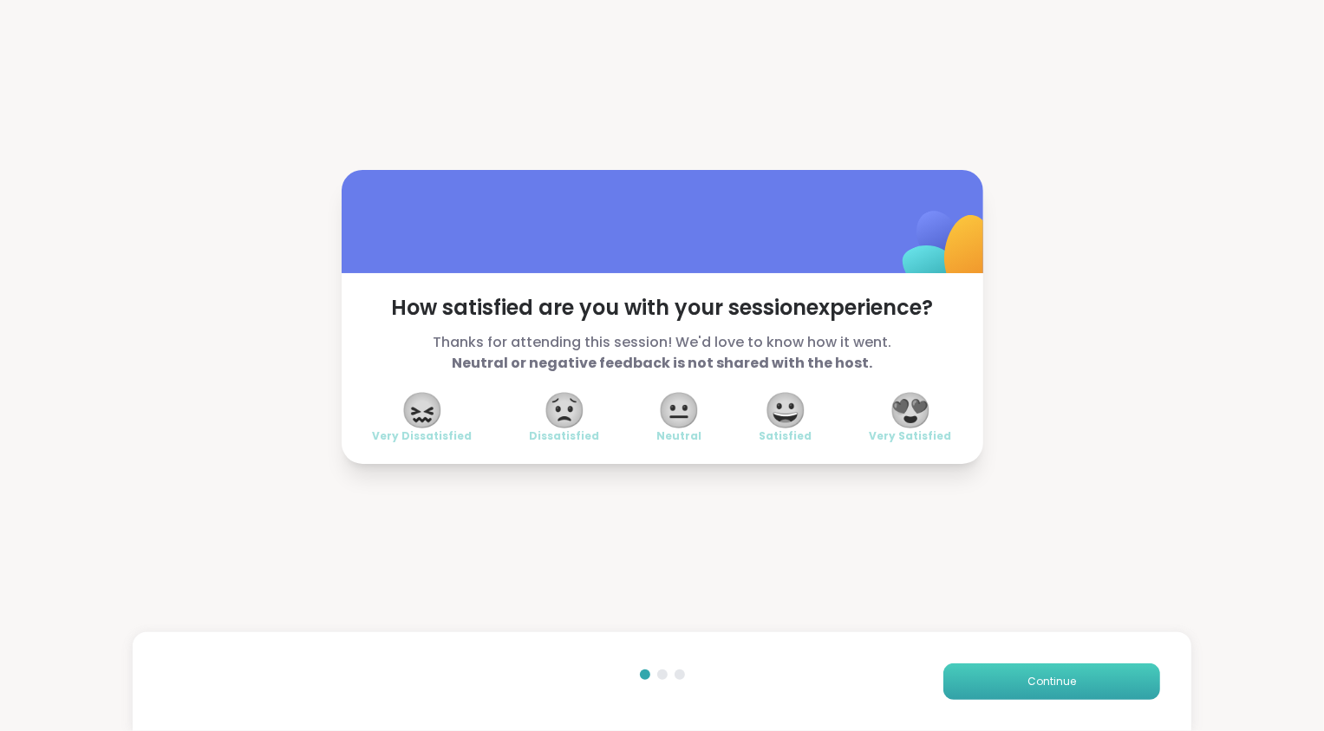
click at [997, 691] on button "Continue" at bounding box center [1052, 681] width 217 height 36
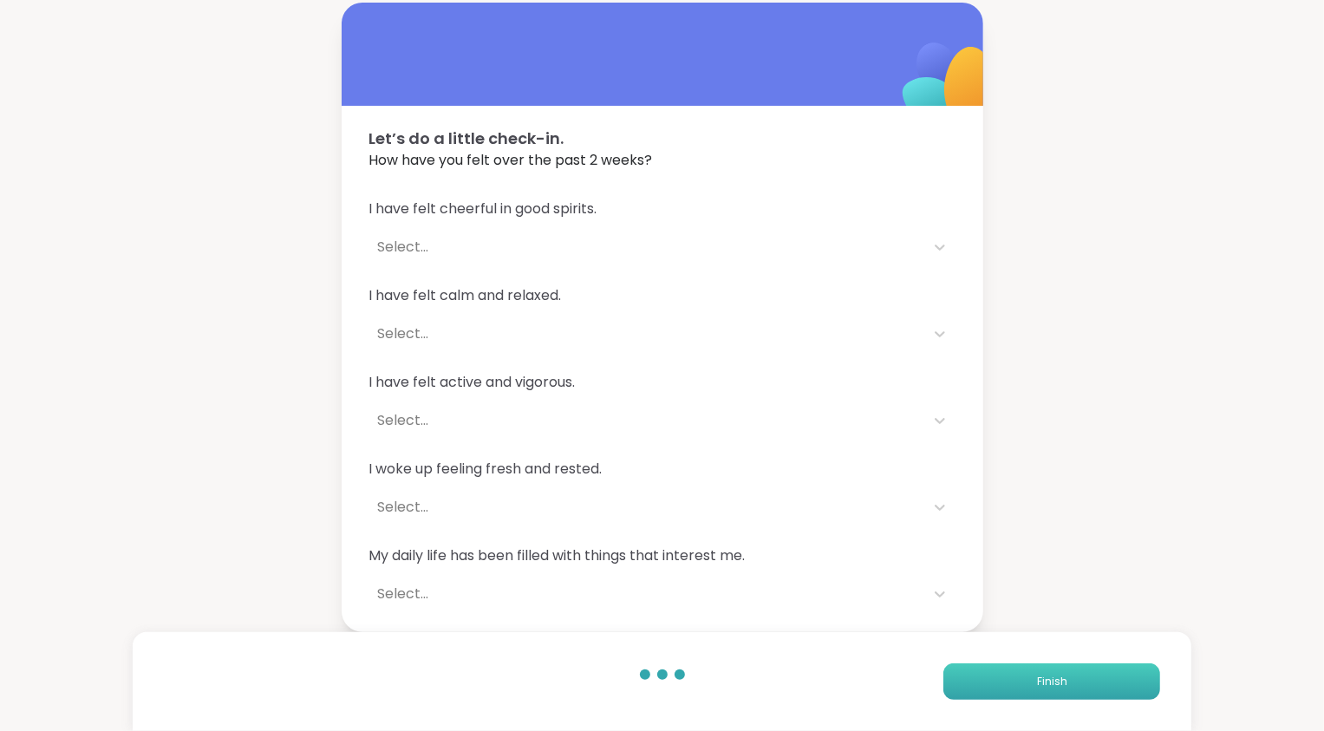
click at [997, 691] on button "Finish" at bounding box center [1052, 681] width 217 height 36
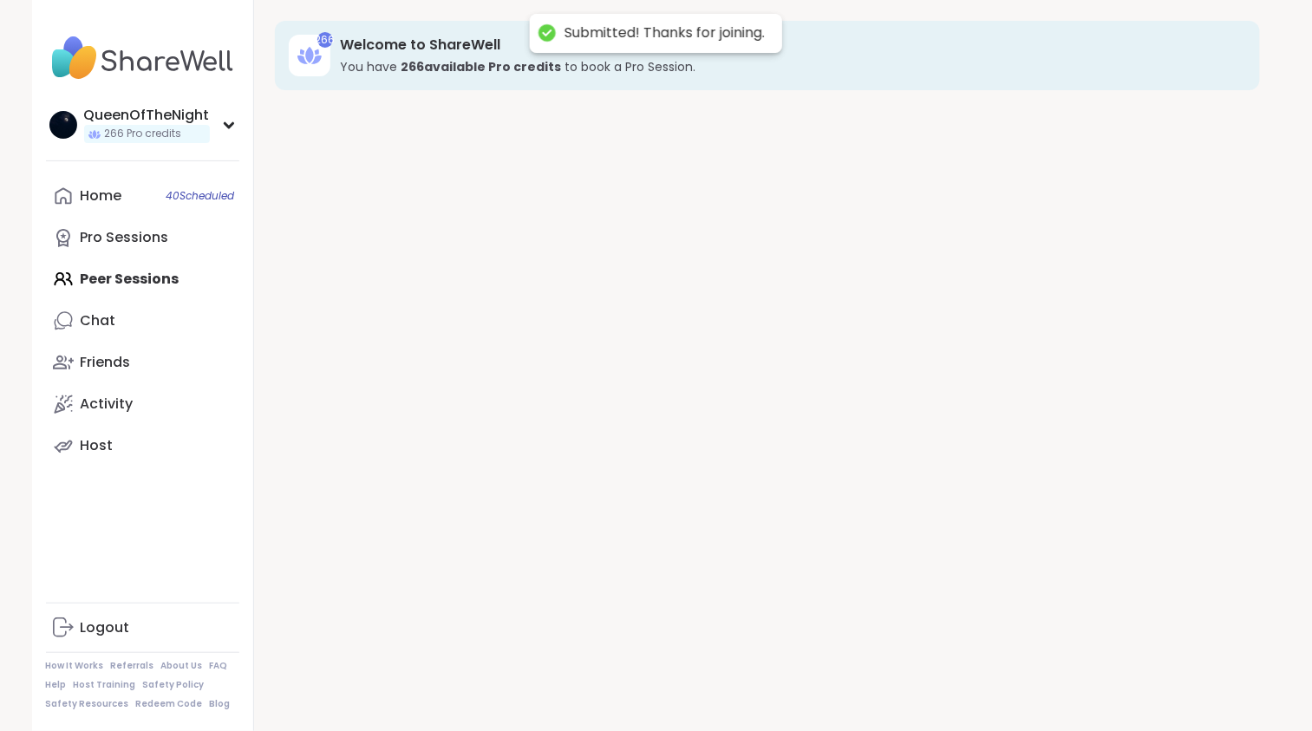
click at [997, 691] on div "266 Welcome to ShareWell You have 266 available Pro credit s to book a Pro Sess…" at bounding box center [767, 365] width 1027 height 731
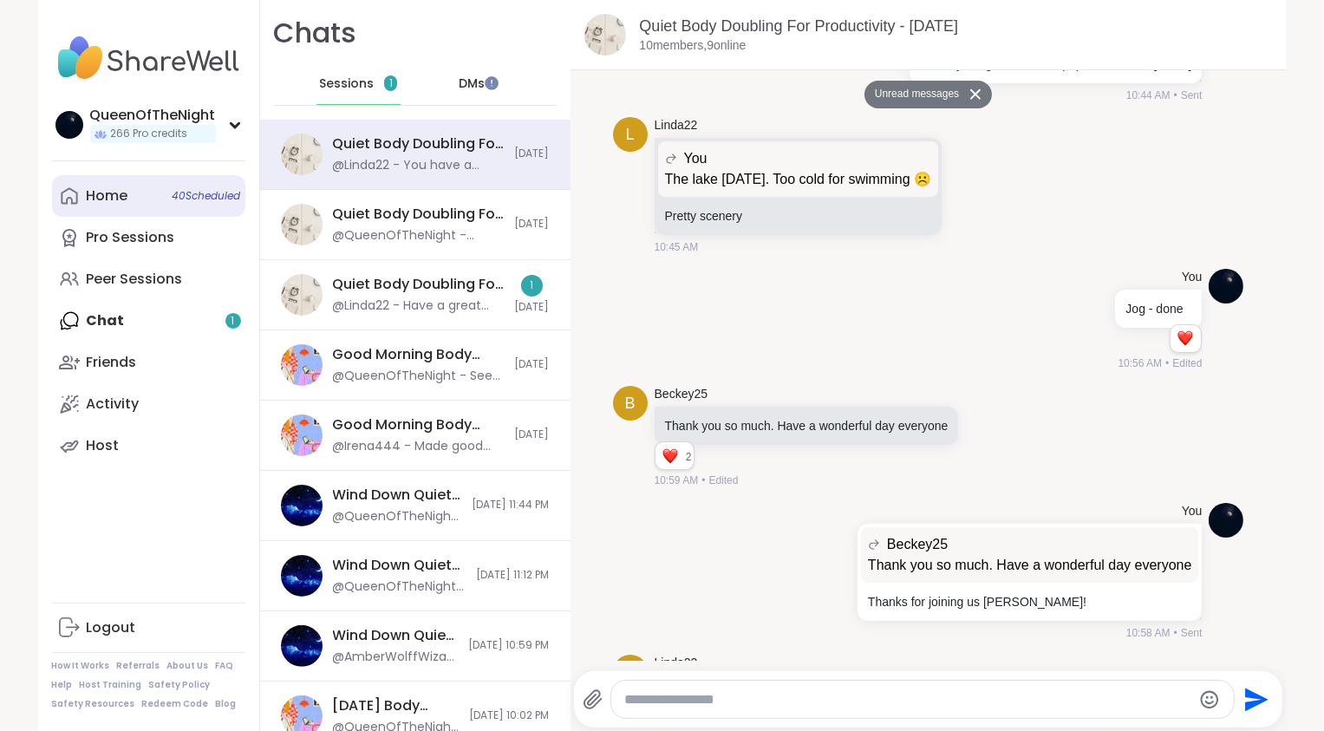
click at [143, 203] on link "Home 40 Scheduled" at bounding box center [148, 196] width 193 height 42
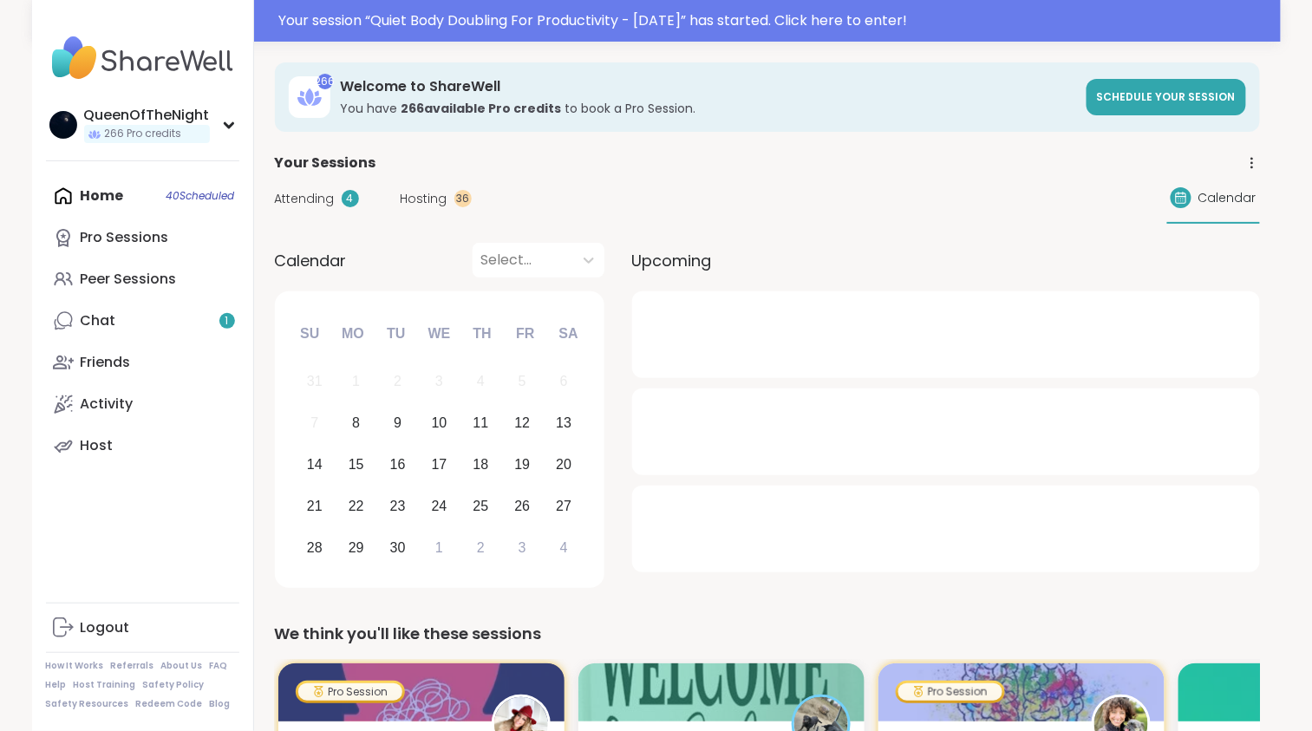
click at [322, 206] on span "Attending" at bounding box center [305, 199] width 60 height 18
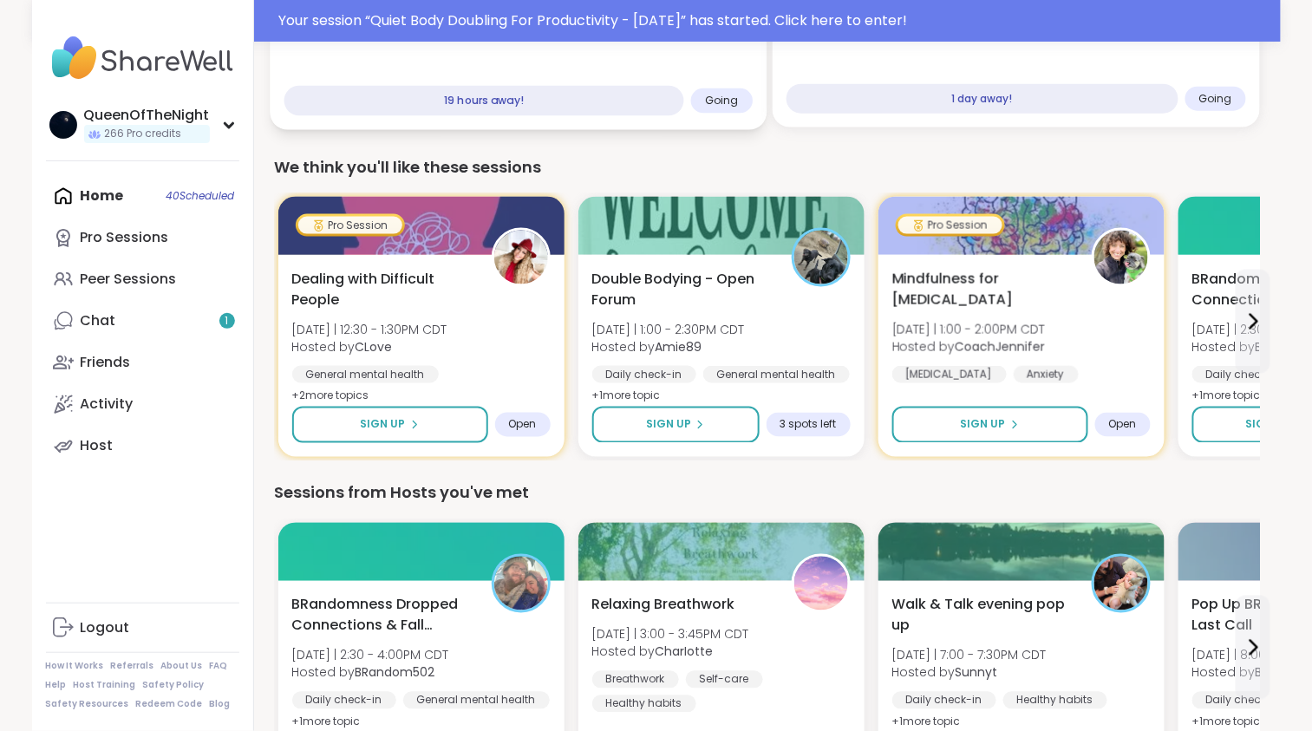
scroll to position [650, 0]
click at [144, 274] on div "Peer Sessions" at bounding box center [129, 279] width 96 height 19
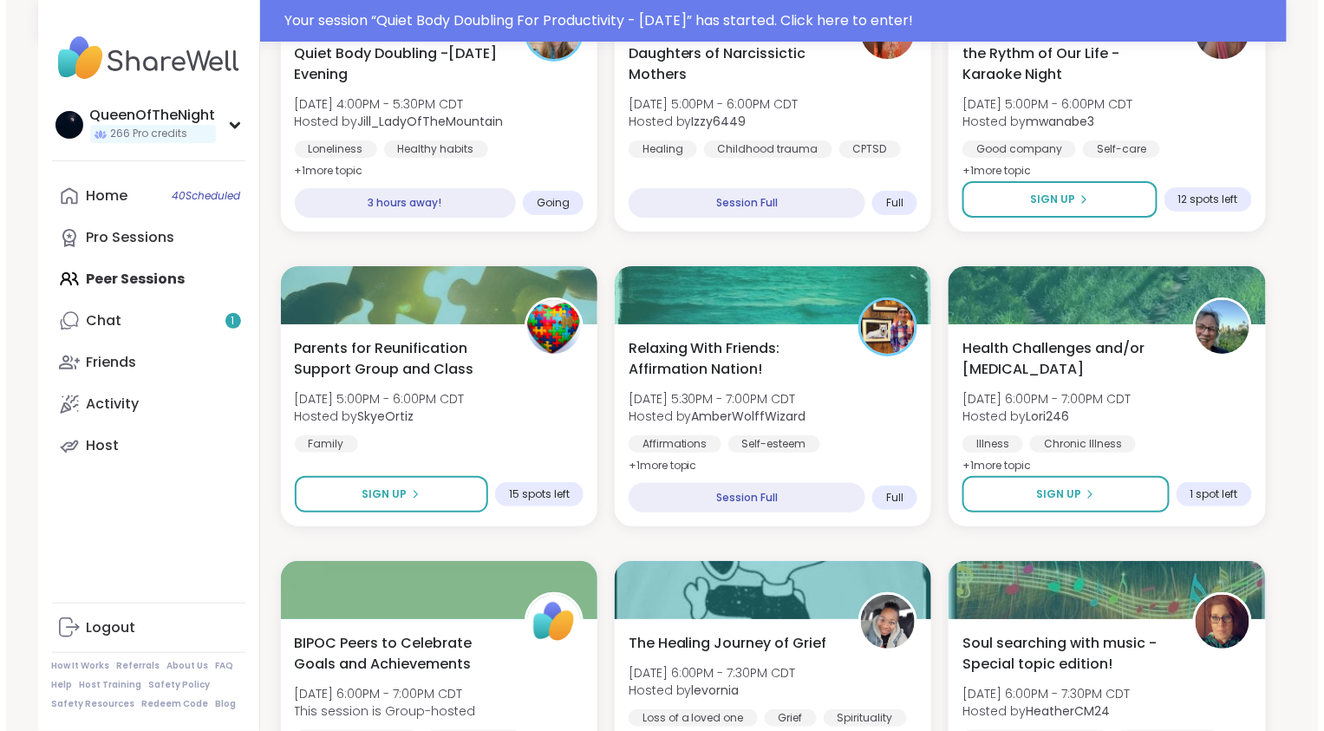
scroll to position [1890, 0]
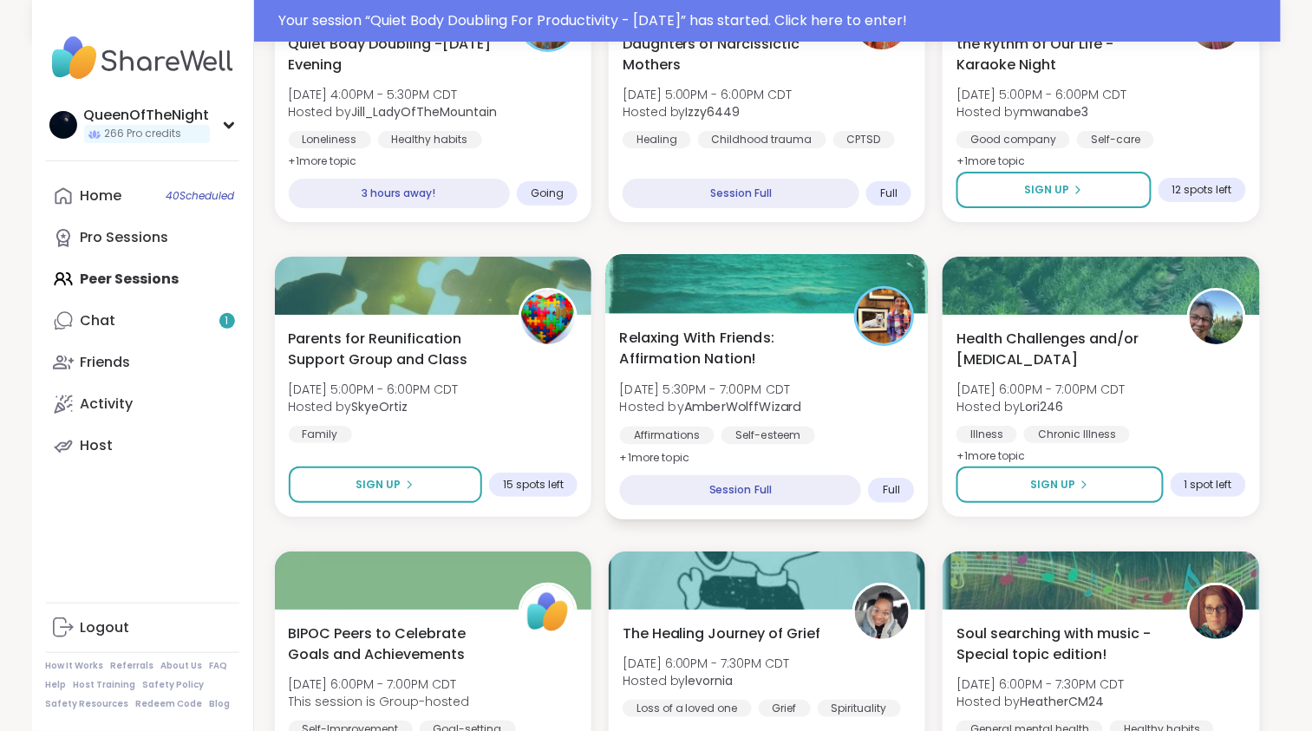
click at [788, 287] on div at bounding box center [767, 283] width 324 height 59
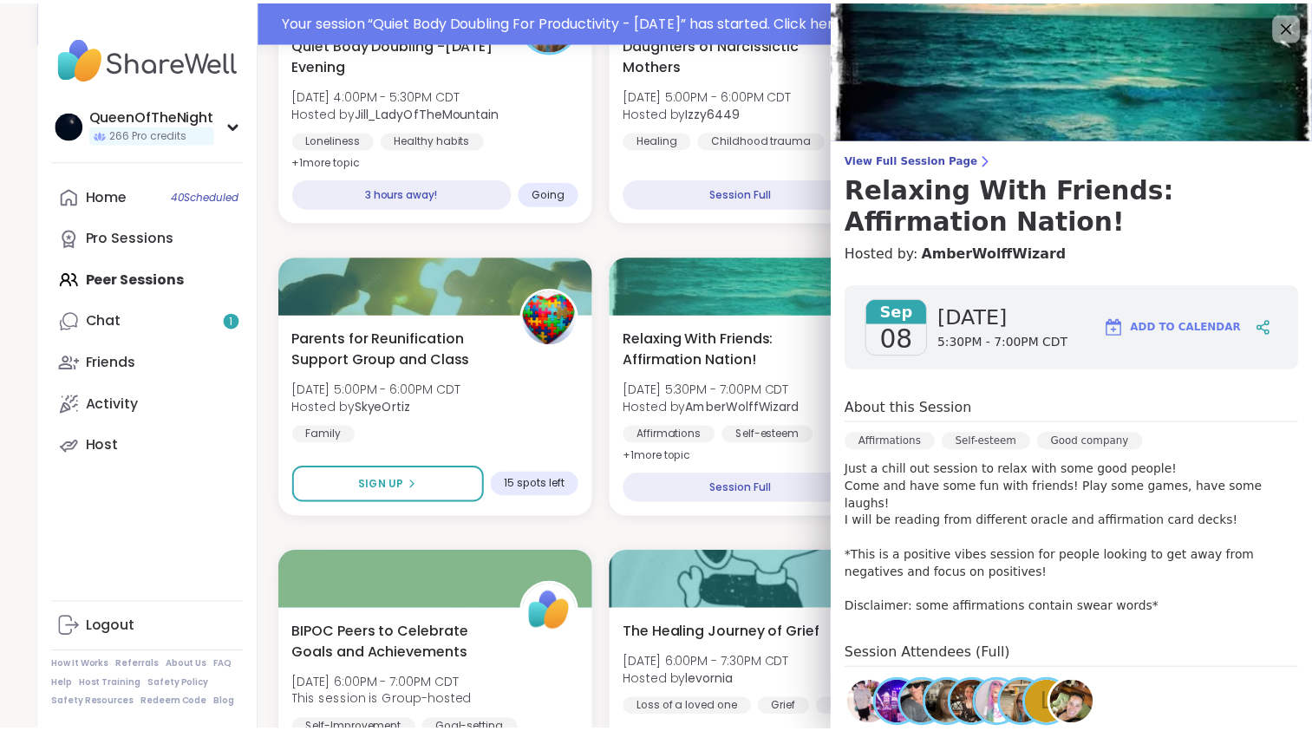
scroll to position [208, 0]
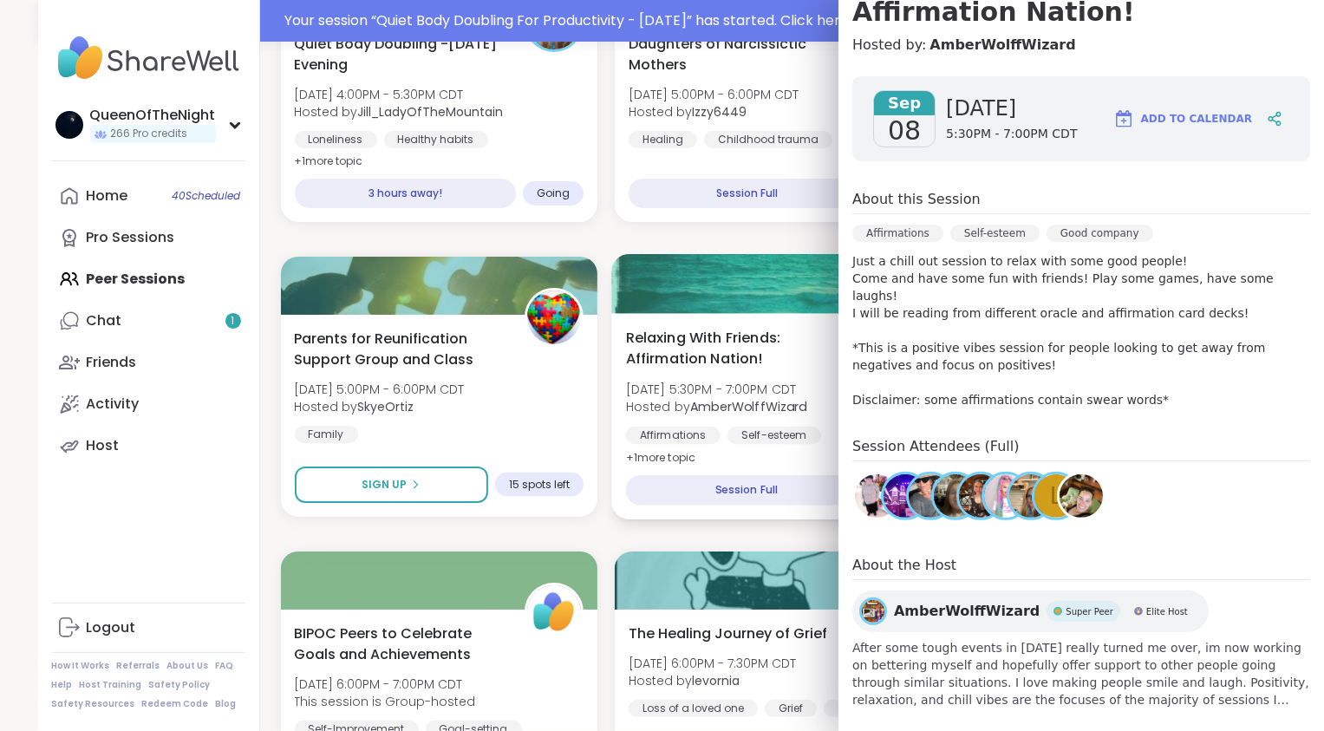
click at [742, 330] on span "Relaxing With Friends: Affirmation Nation!" at bounding box center [732, 348] width 215 height 42
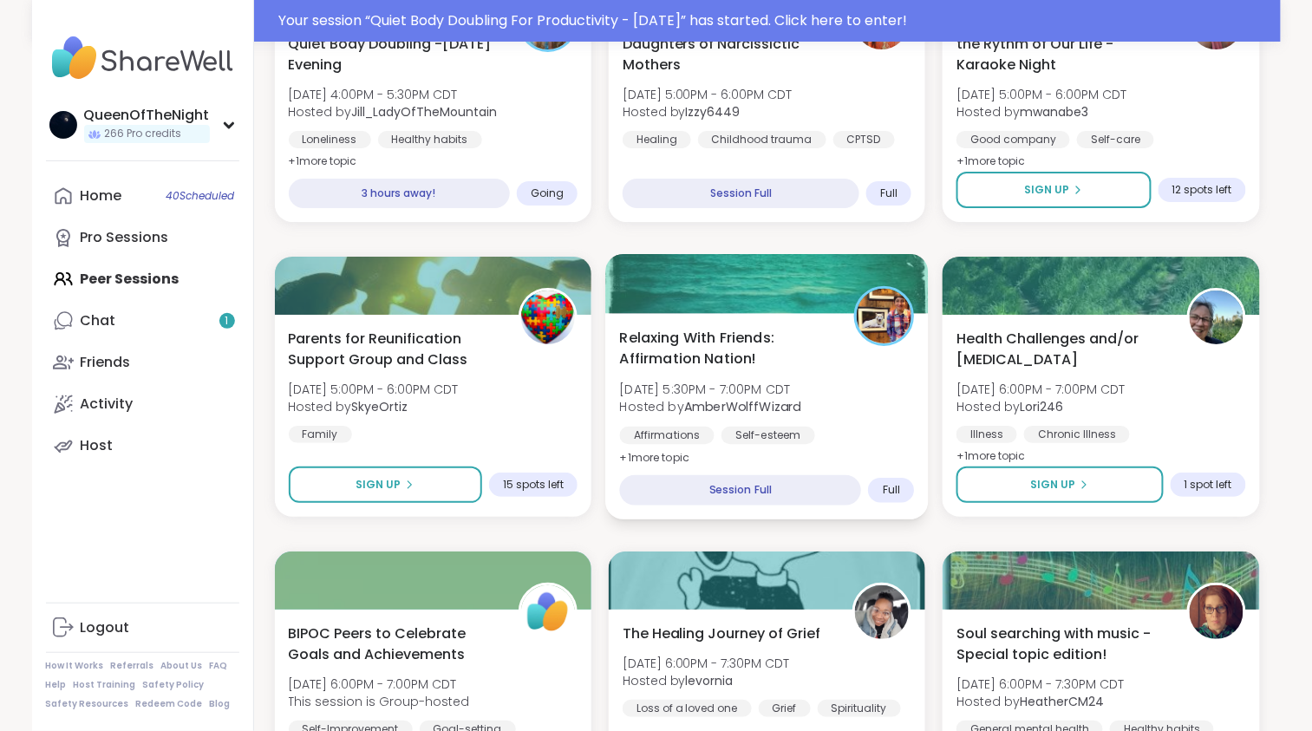
click at [767, 321] on div "Relaxing With Friends: Affirmation Nation! [DATE] 5:30PM - 7:00PM CDT Hosted by…" at bounding box center [767, 416] width 324 height 206
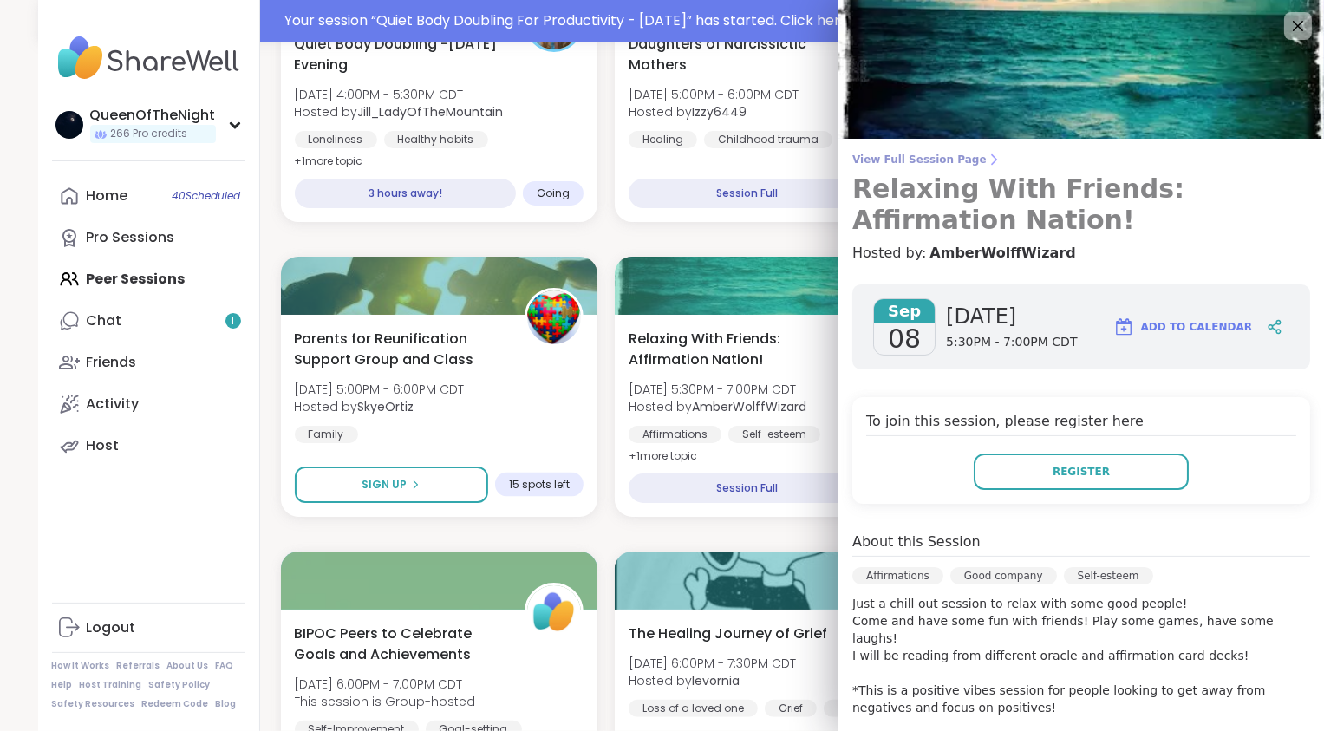
click at [948, 157] on span "View Full Session Page" at bounding box center [1082, 160] width 458 height 14
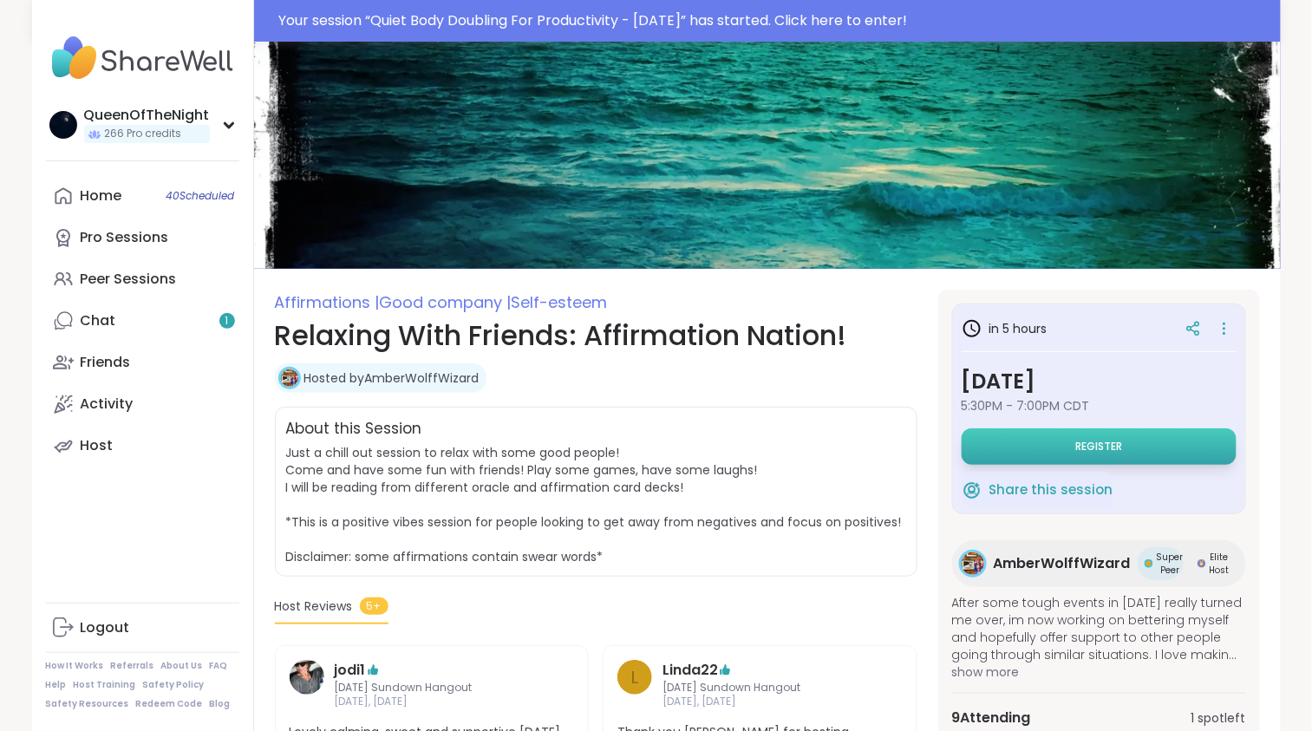
click at [1072, 449] on button "Register" at bounding box center [1099, 446] width 275 height 36
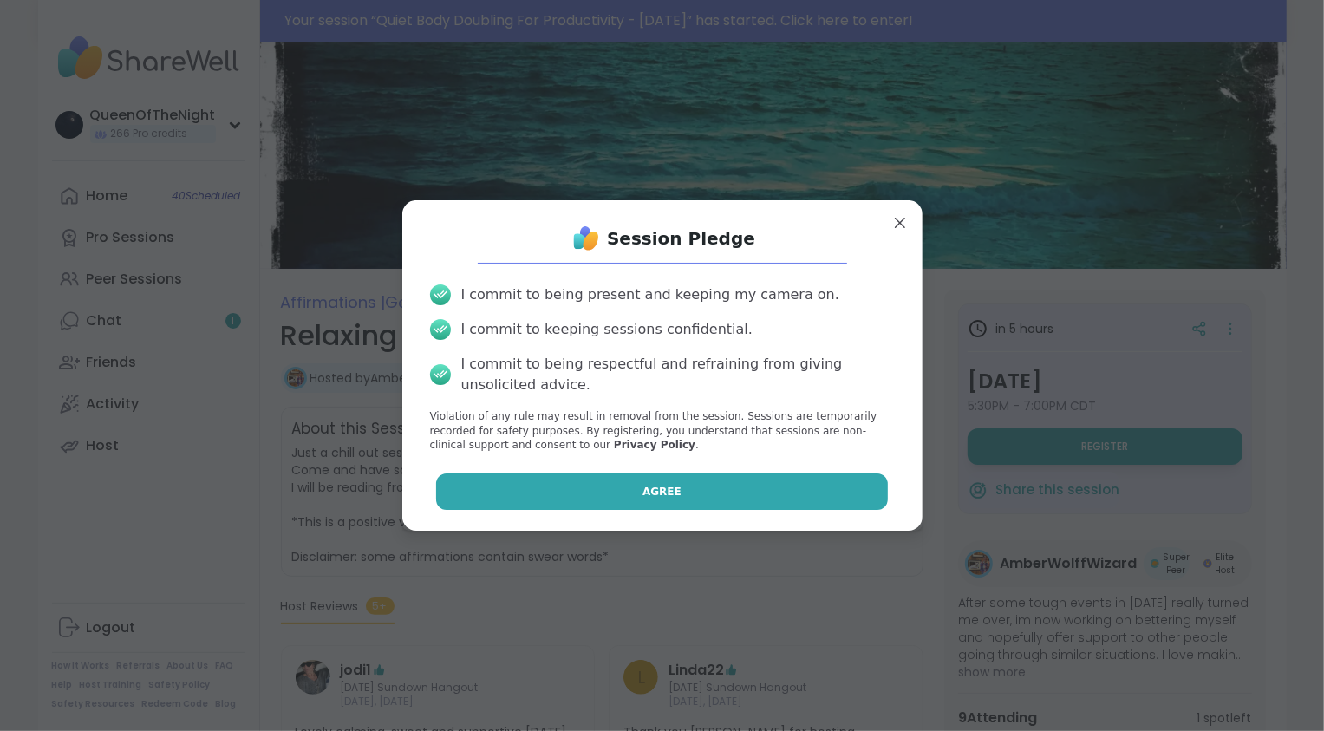
click at [720, 484] on button "Agree" at bounding box center [662, 492] width 452 height 36
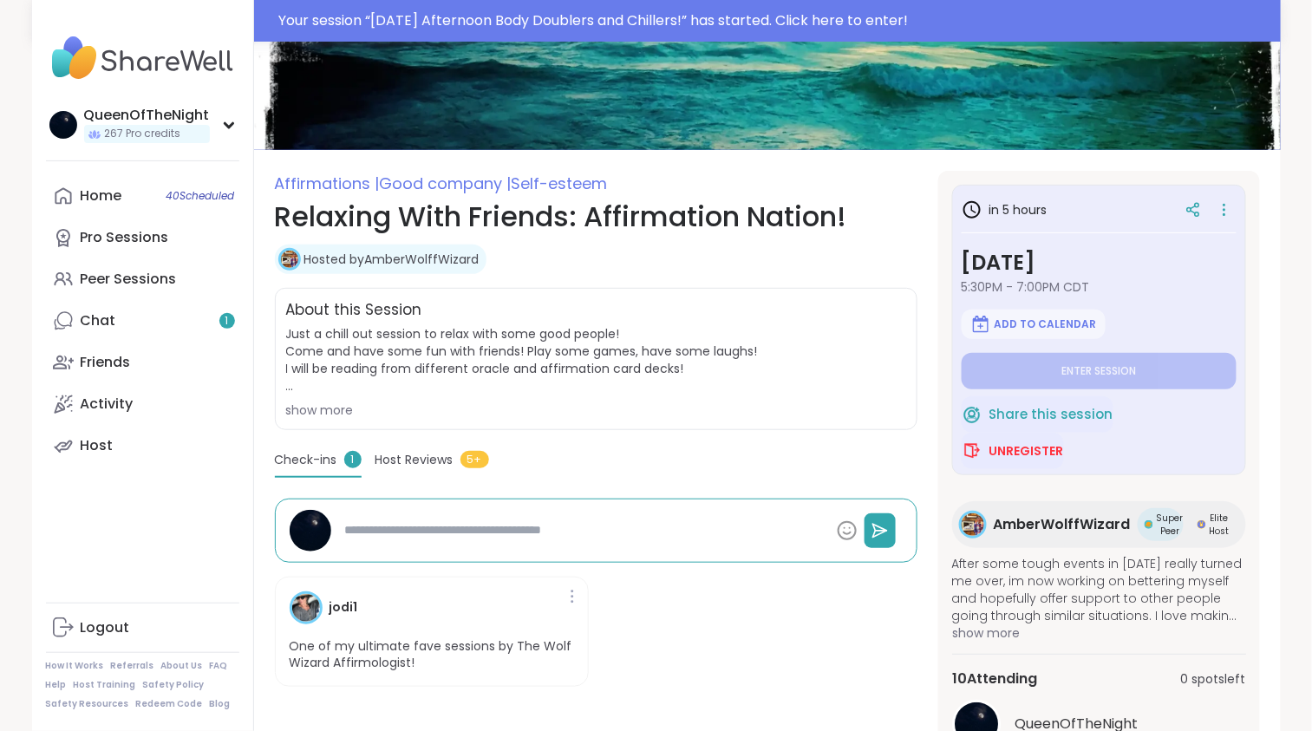
scroll to position [177, 0]
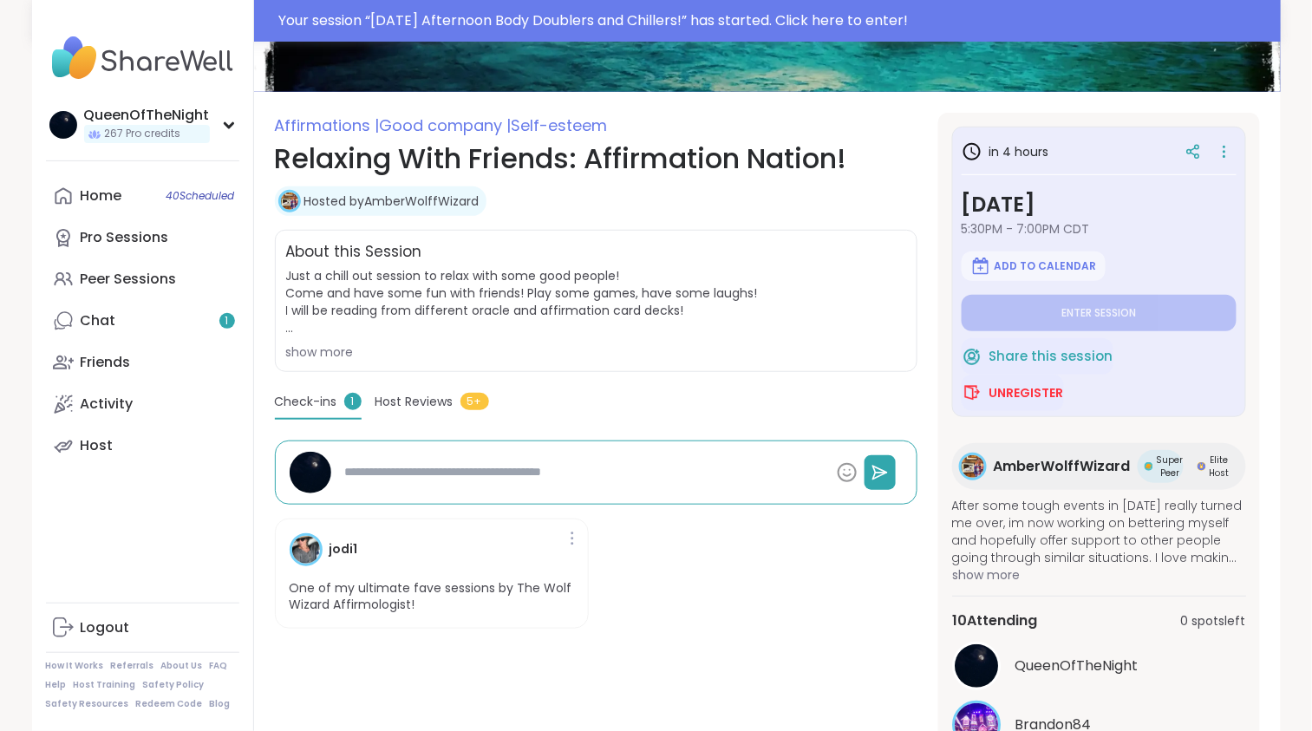
type textarea "*"
click at [125, 193] on link "Home 40 Scheduled" at bounding box center [142, 196] width 193 height 42
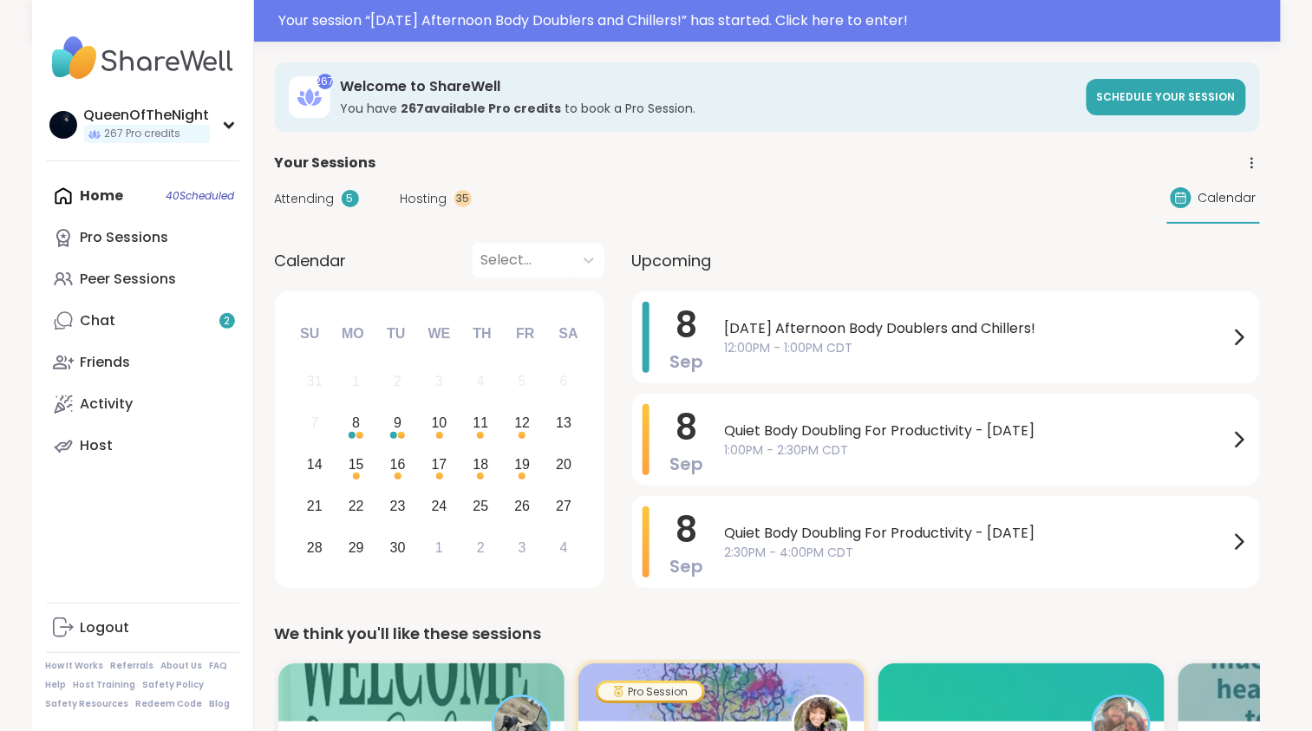
click at [424, 192] on span "Hosting" at bounding box center [424, 199] width 47 height 18
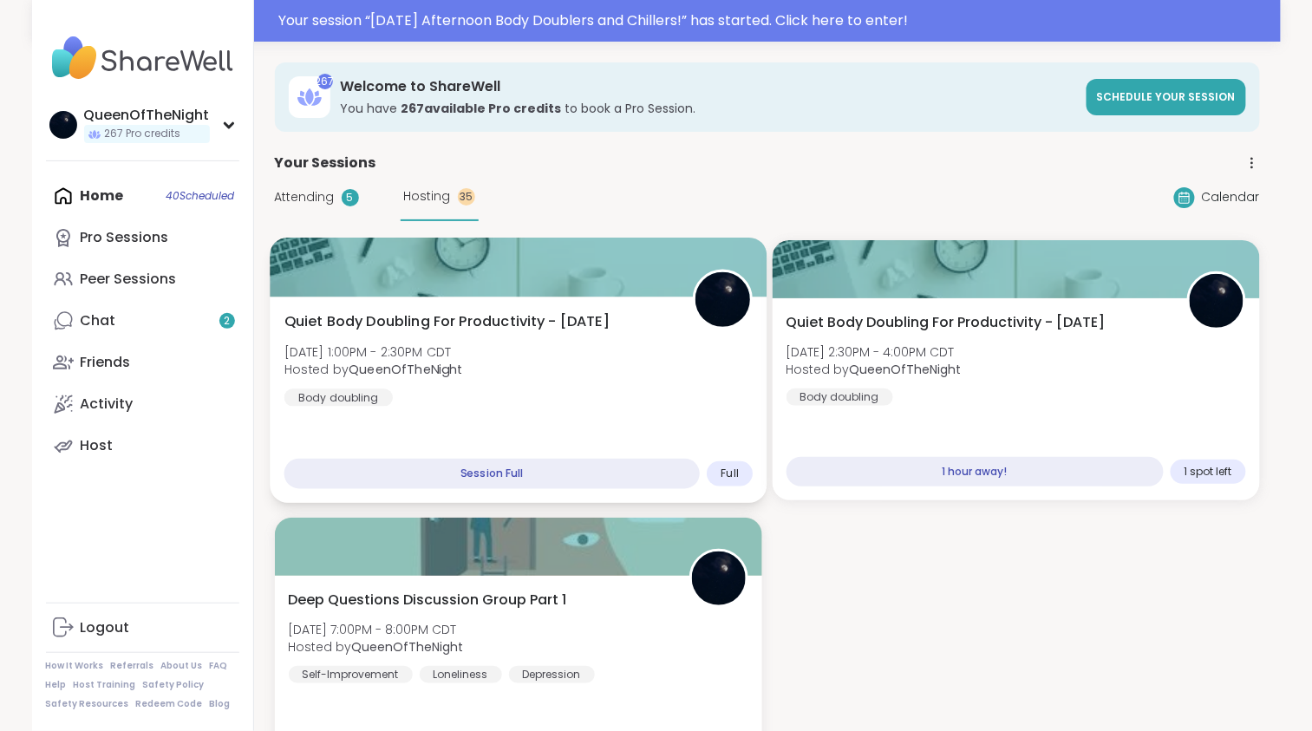
click at [579, 374] on div "Quiet Body Doubling For Productivity - [DATE] [DATE] 1:00PM - 2:30PM CDT Hosted…" at bounding box center [518, 358] width 469 height 95
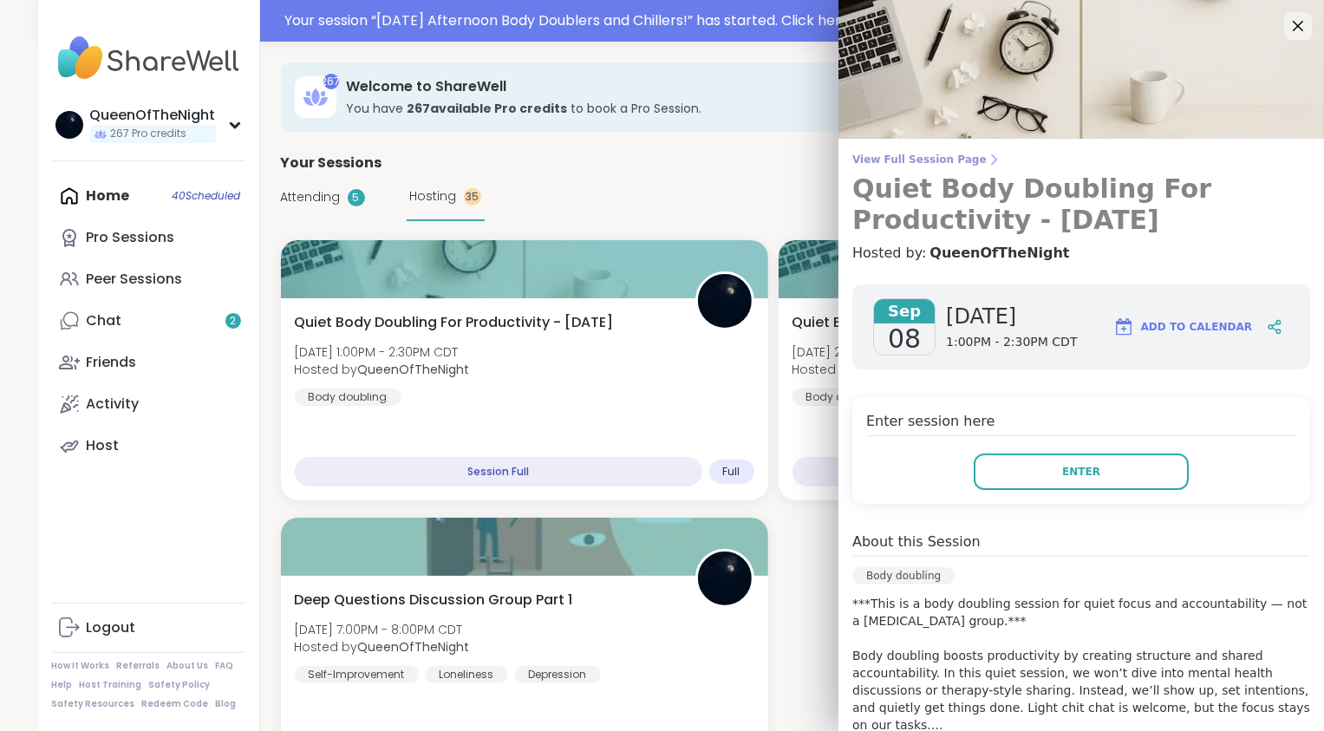
click at [931, 160] on span "View Full Session Page" at bounding box center [1082, 160] width 458 height 14
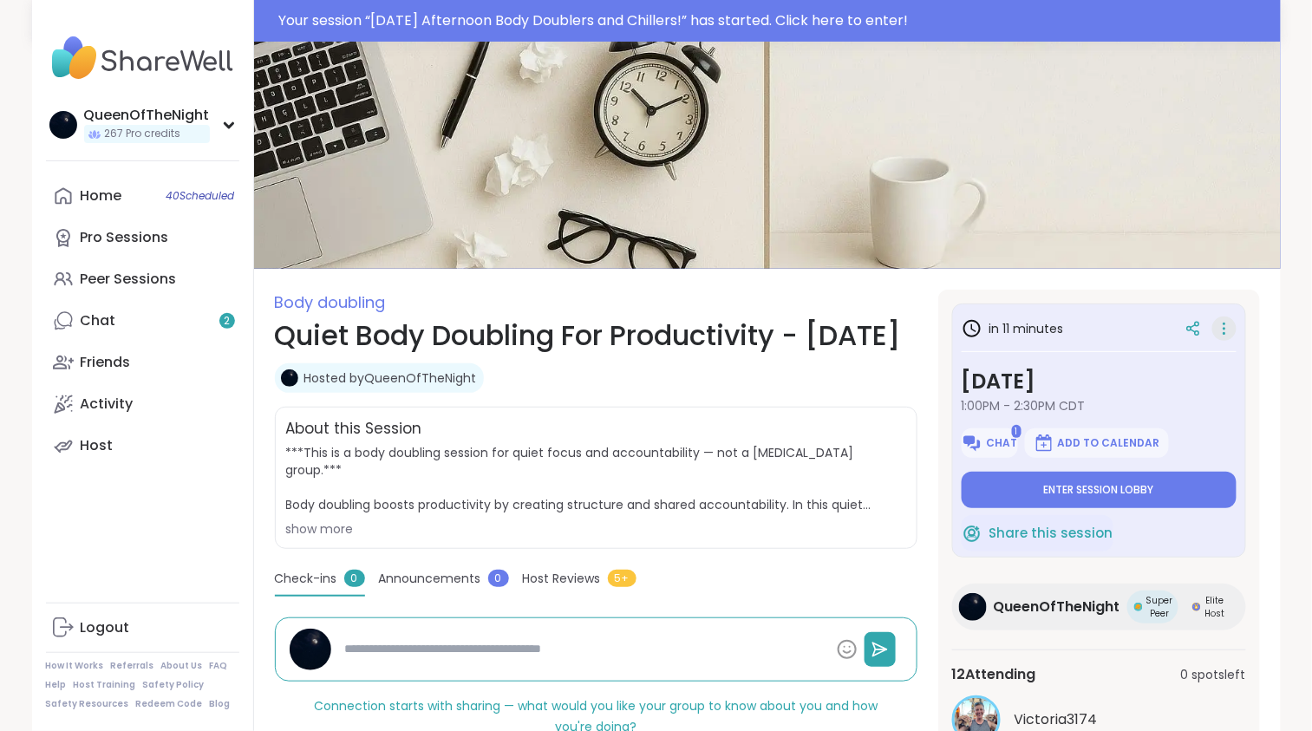
click at [1227, 330] on icon at bounding box center [1224, 329] width 17 height 24
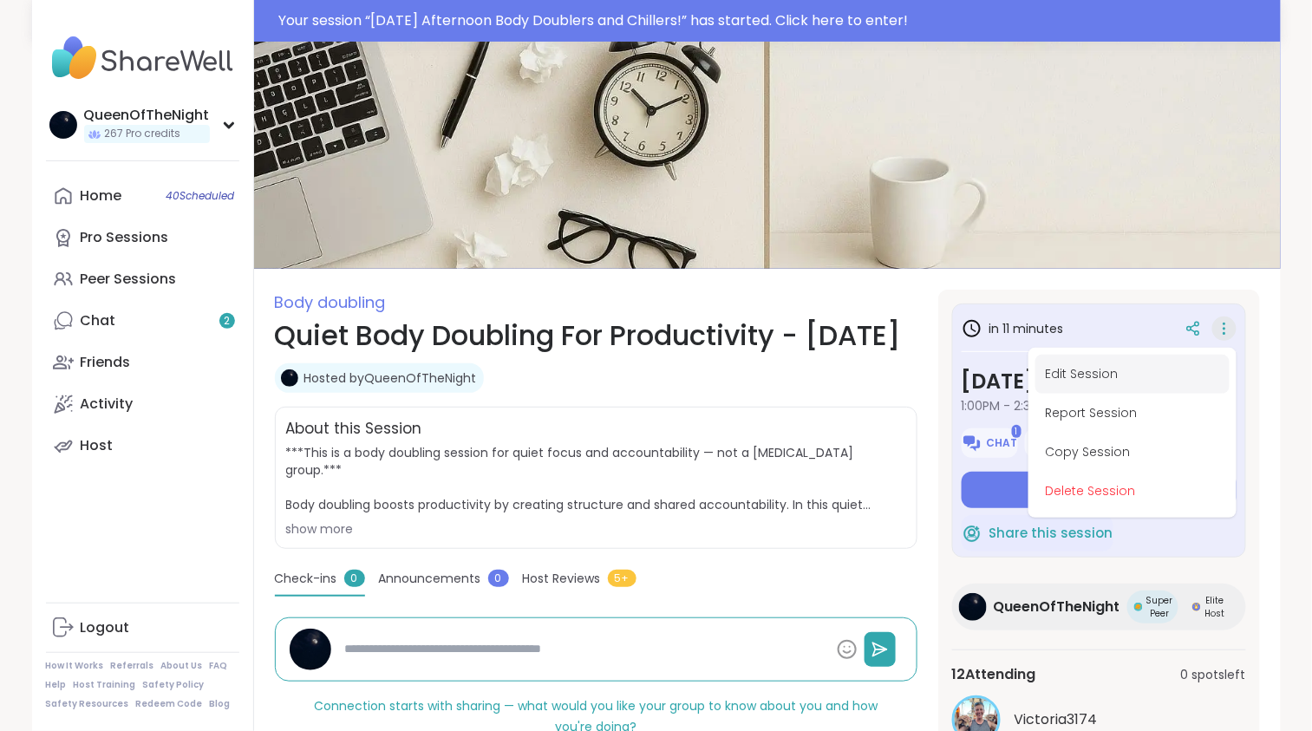
click at [1089, 377] on button "Edit Session" at bounding box center [1133, 374] width 194 height 39
type textarea "*"
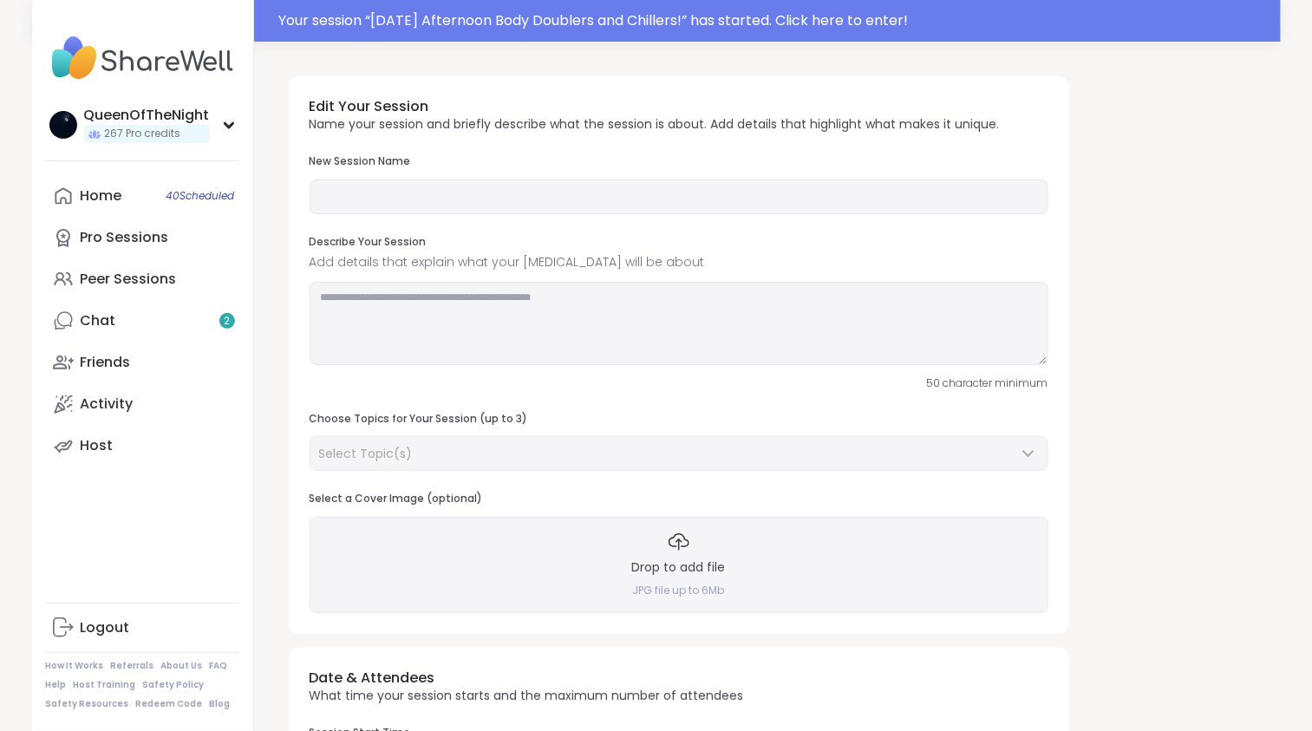
type input "**********"
type textarea "**********"
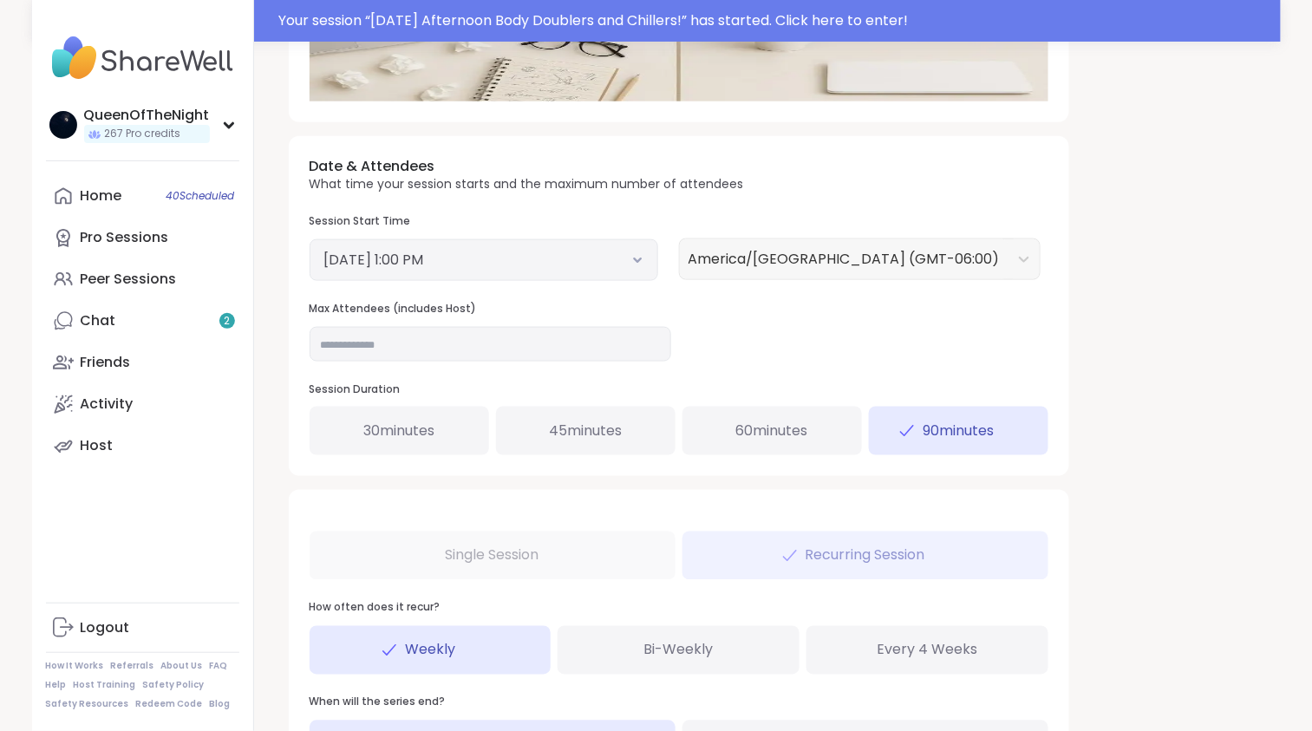
scroll to position [613, 0]
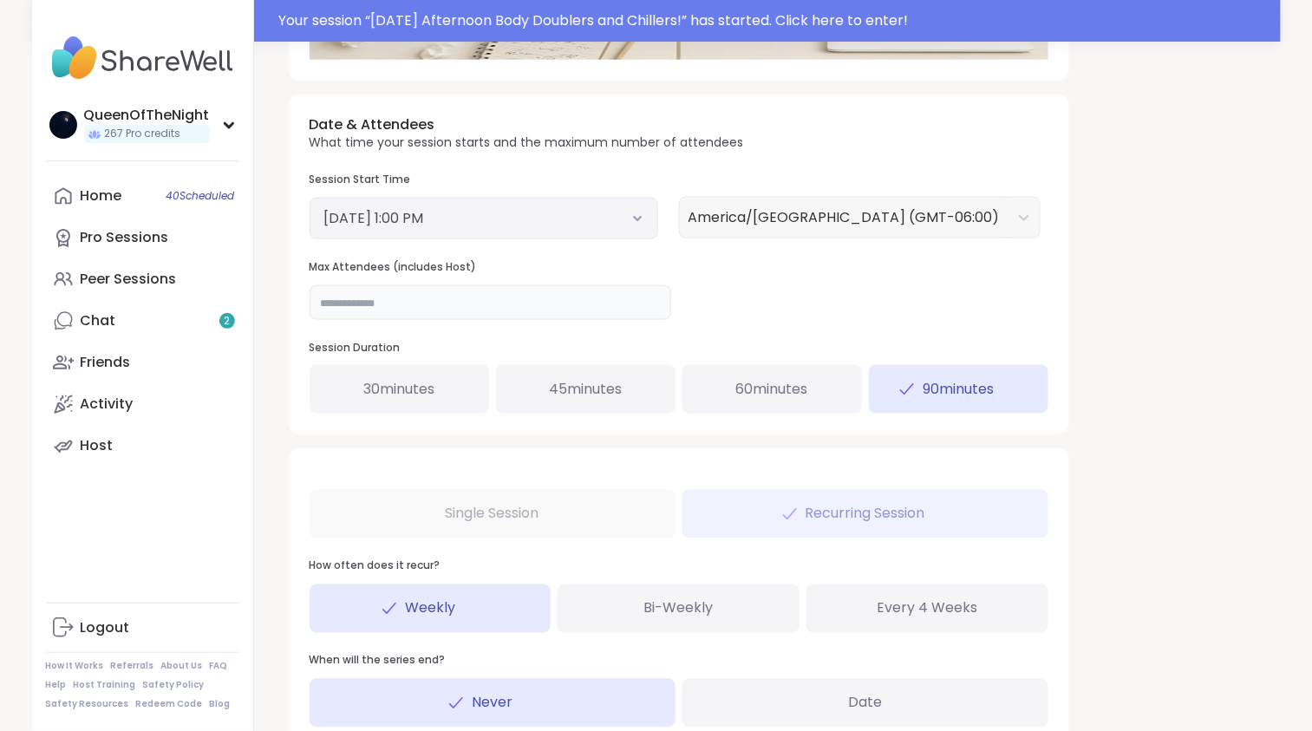
click at [378, 296] on input "**" at bounding box center [491, 302] width 362 height 35
type input "**"
click at [1304, 394] on div "**********" at bounding box center [656, 129] width 1312 height 1485
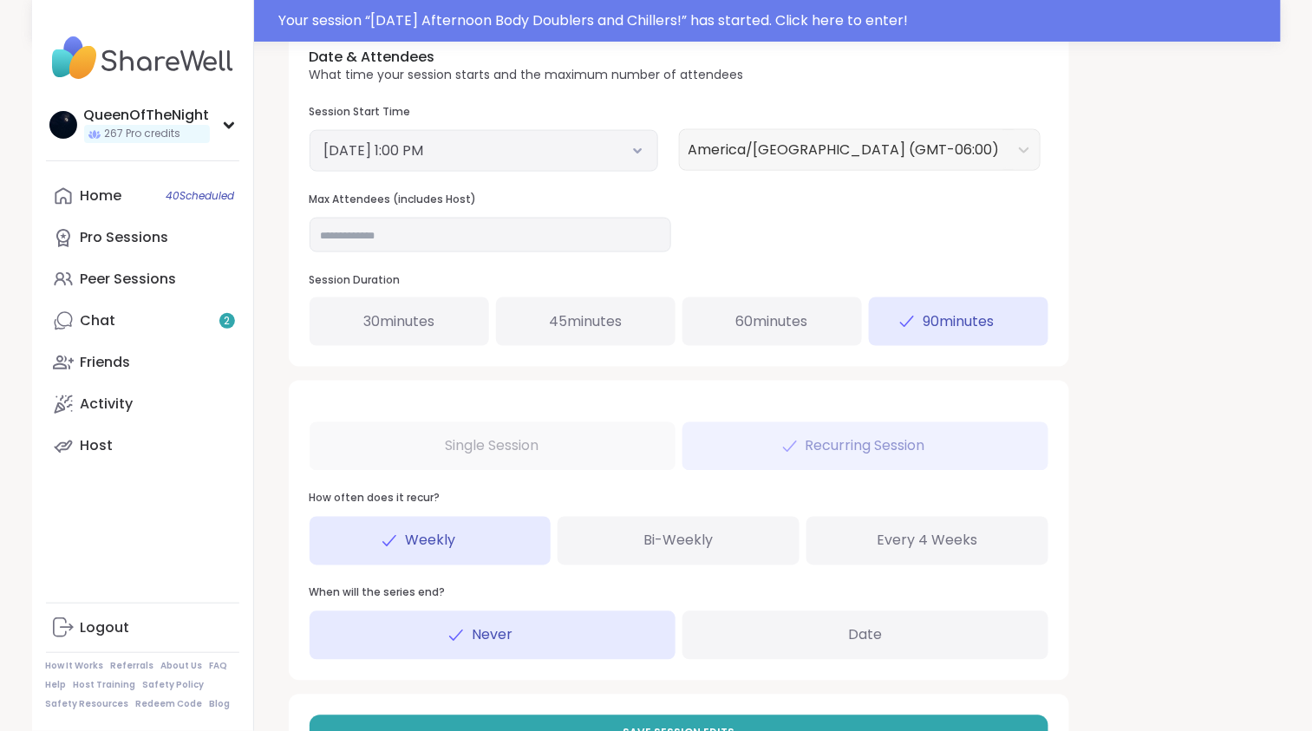
scroll to position [753, 0]
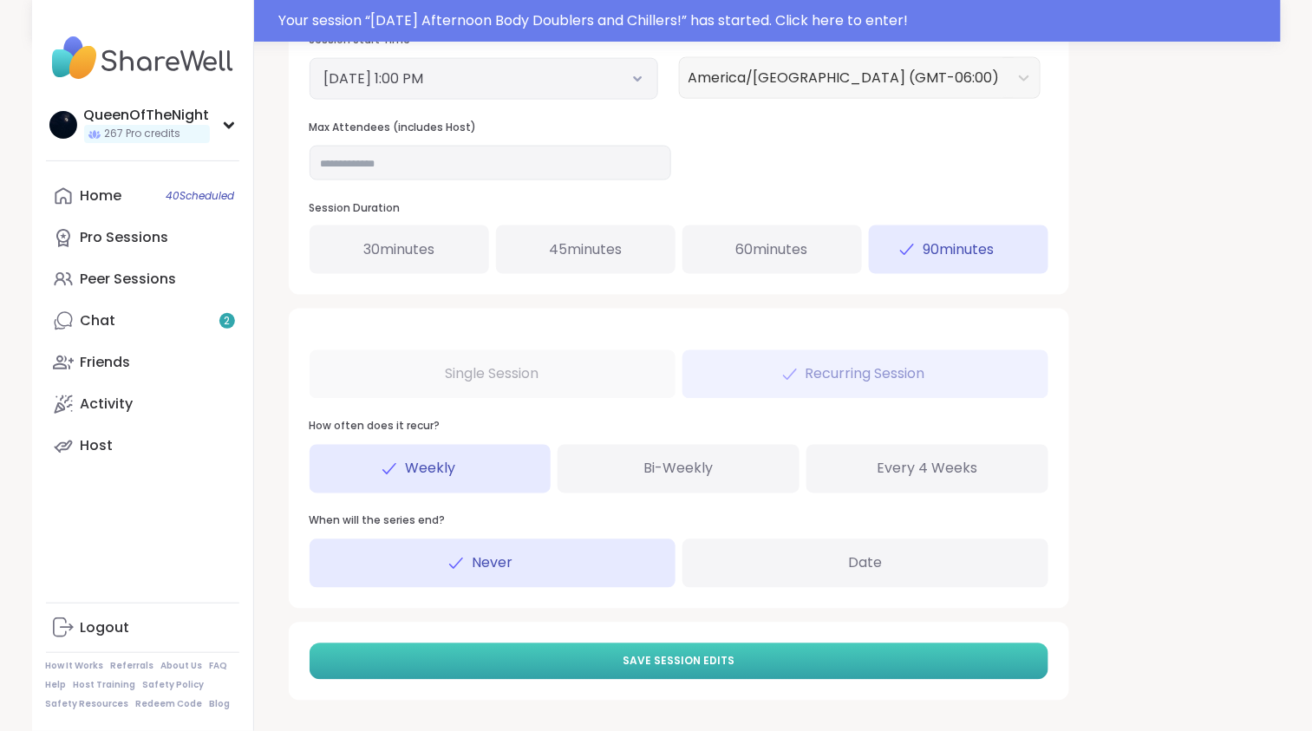
click at [671, 659] on span "Save Session Edits" at bounding box center [679, 662] width 112 height 16
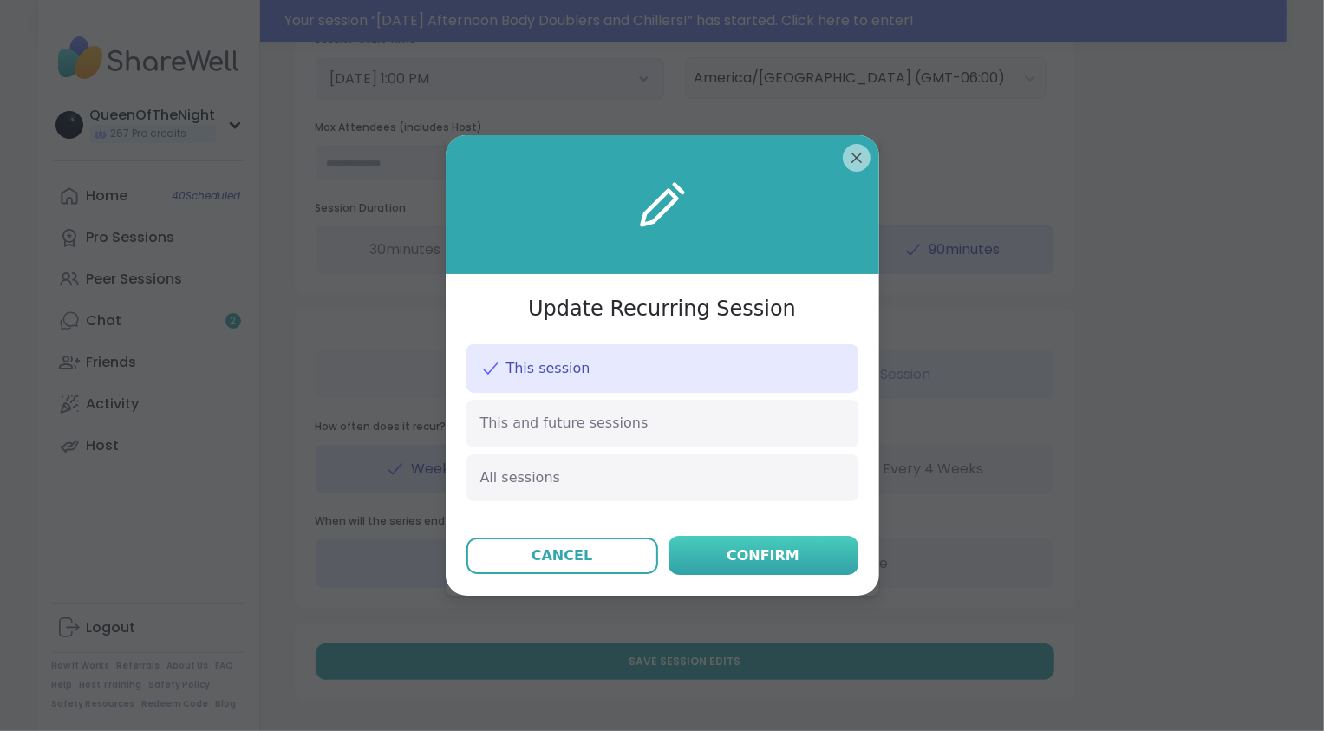
click at [772, 546] on div "Confirm" at bounding box center [763, 556] width 73 height 21
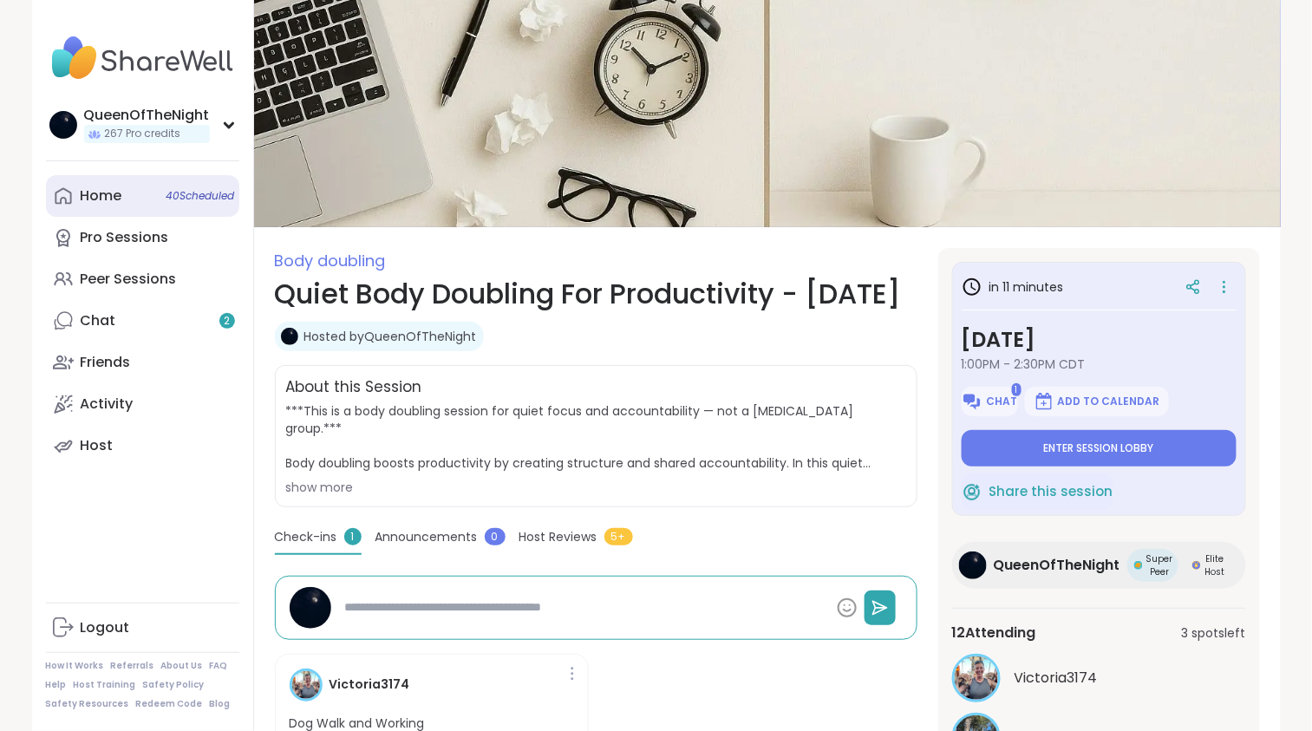
click at [131, 209] on link "Home 40 Scheduled" at bounding box center [142, 196] width 193 height 42
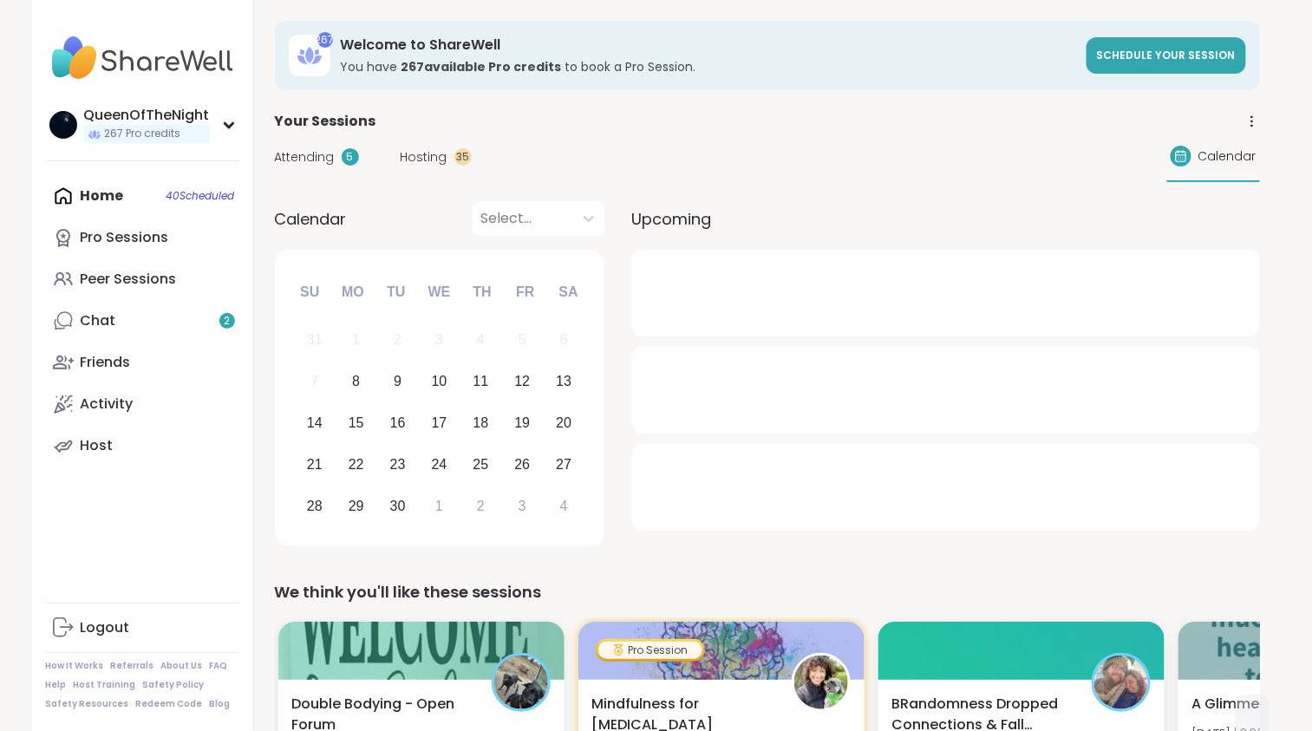
click at [433, 160] on span "Hosting" at bounding box center [424, 157] width 47 height 18
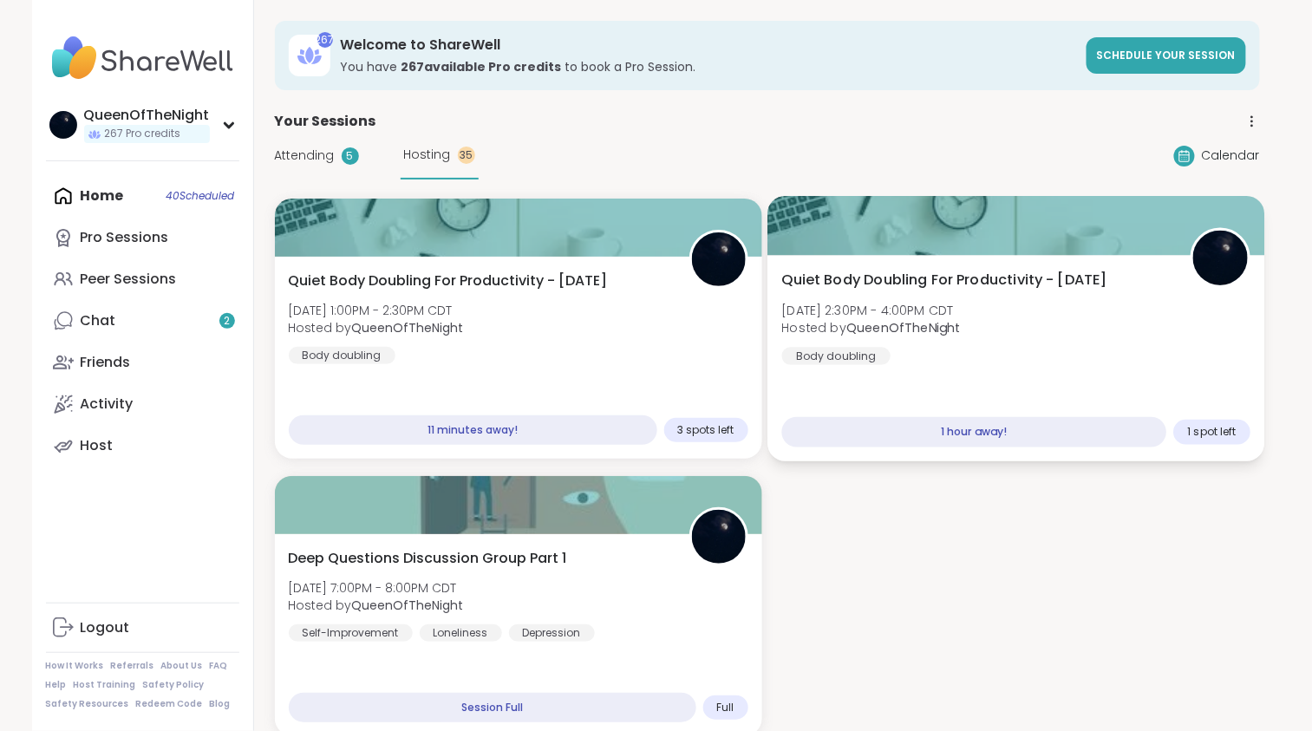
click at [1018, 326] on div "Quiet Body Doubling For Productivity - Monday Mon, Sep 08 | 2:30PM - 4:00PM CDT…" at bounding box center [1015, 317] width 469 height 95
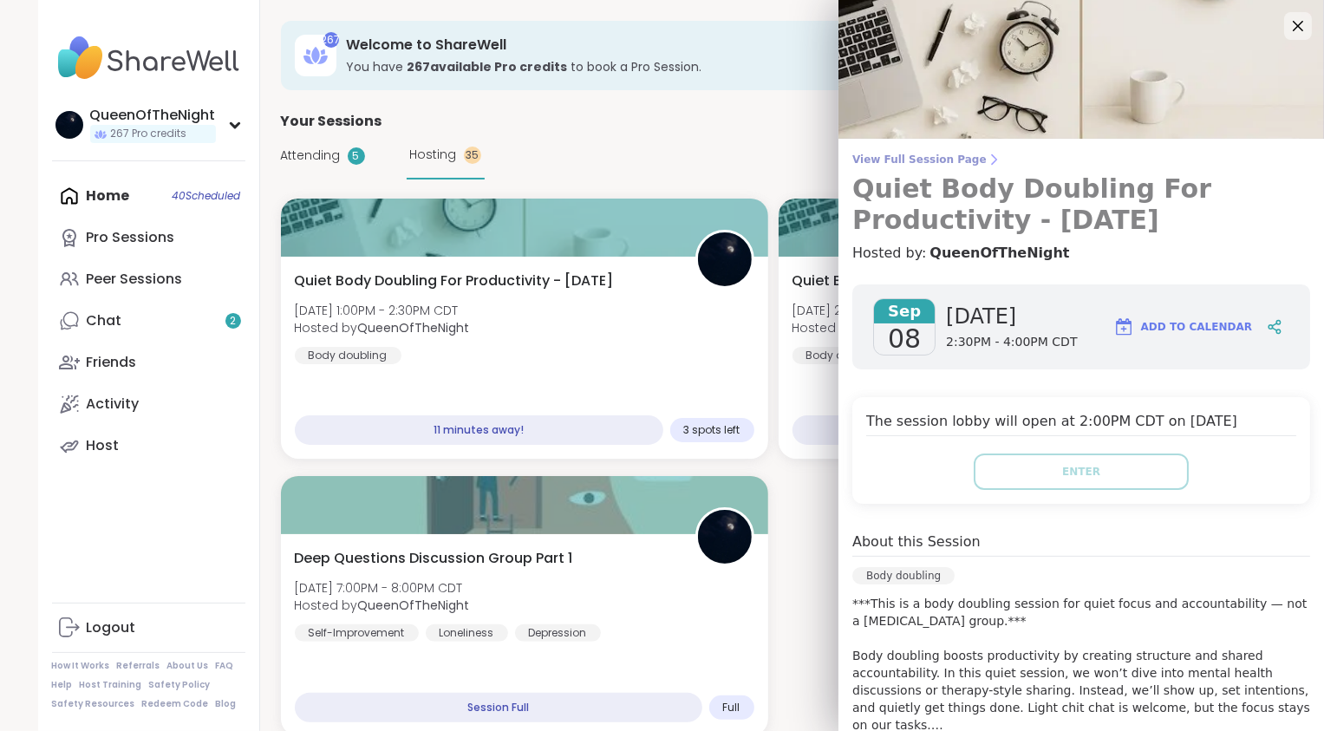
click at [929, 161] on span "View Full Session Page" at bounding box center [1082, 160] width 458 height 14
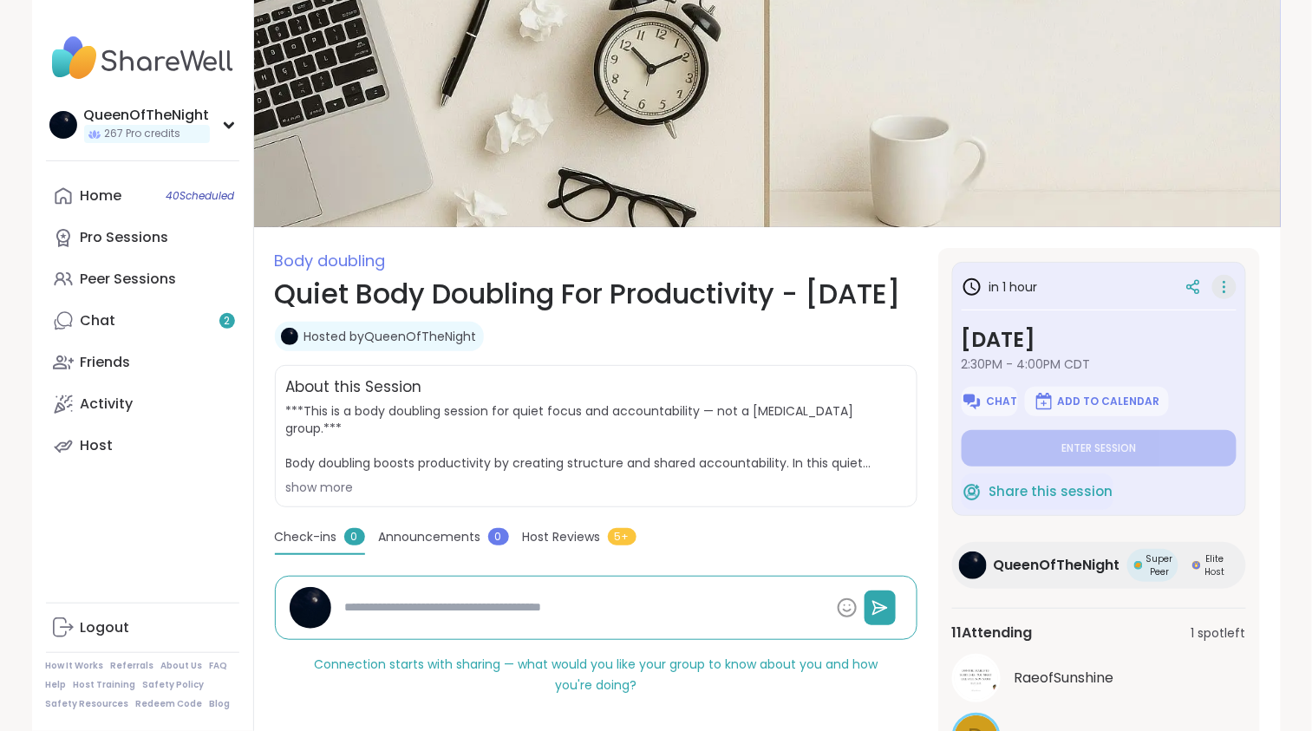
click at [1234, 291] on div at bounding box center [1225, 287] width 24 height 24
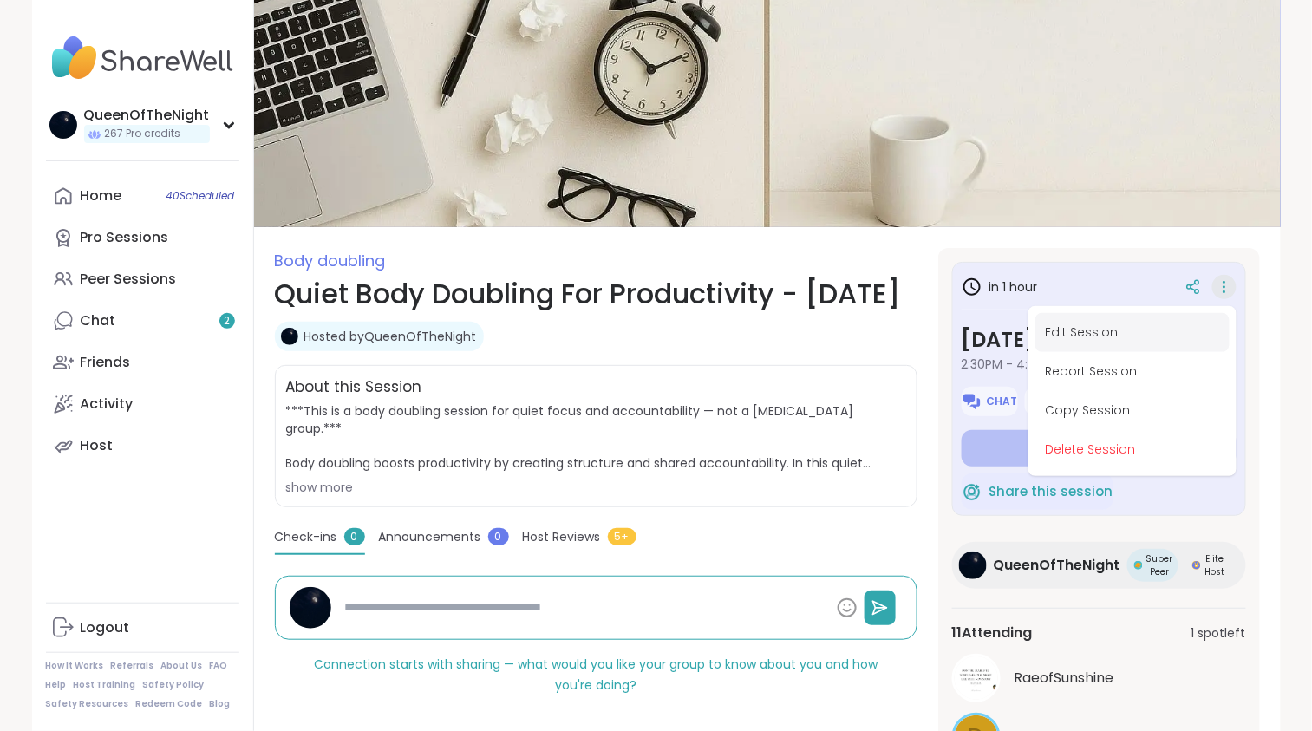
click at [1118, 333] on button "Edit Session" at bounding box center [1133, 332] width 194 height 39
type textarea "*"
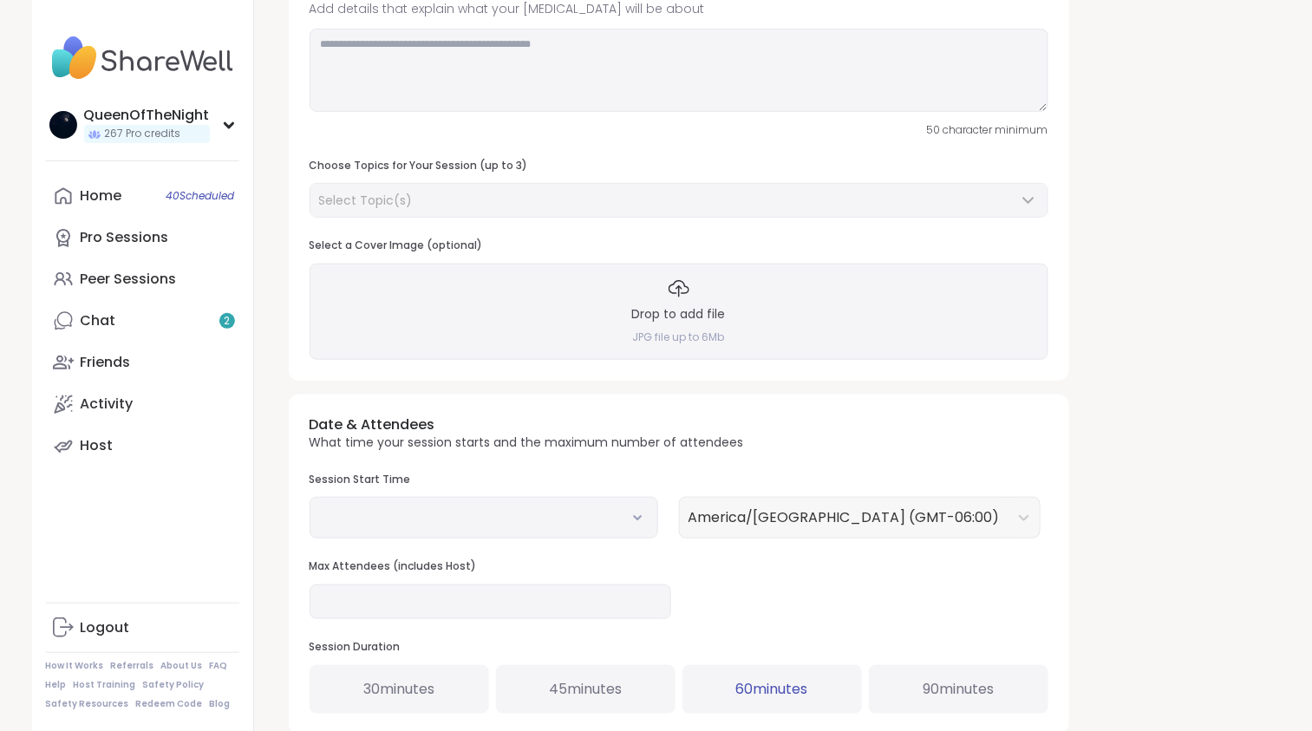
type input "**********"
type textarea "**********"
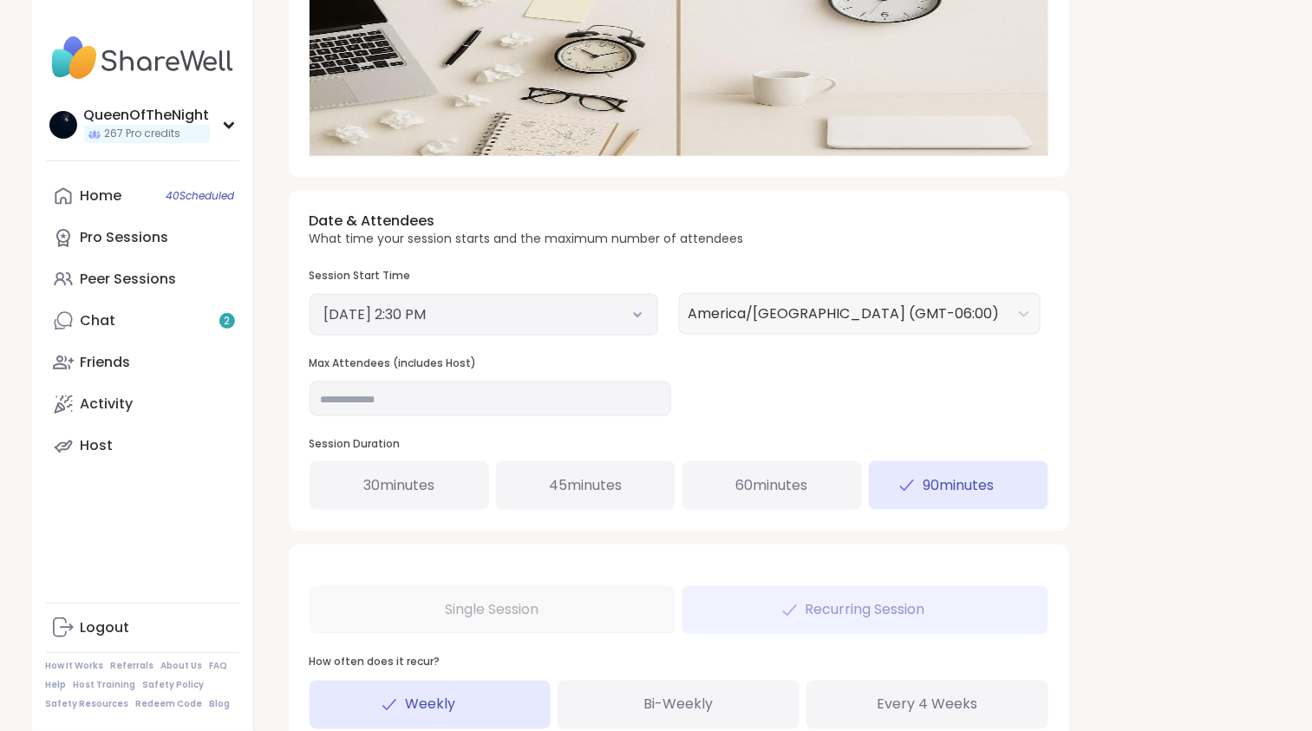
scroll to position [483, 0]
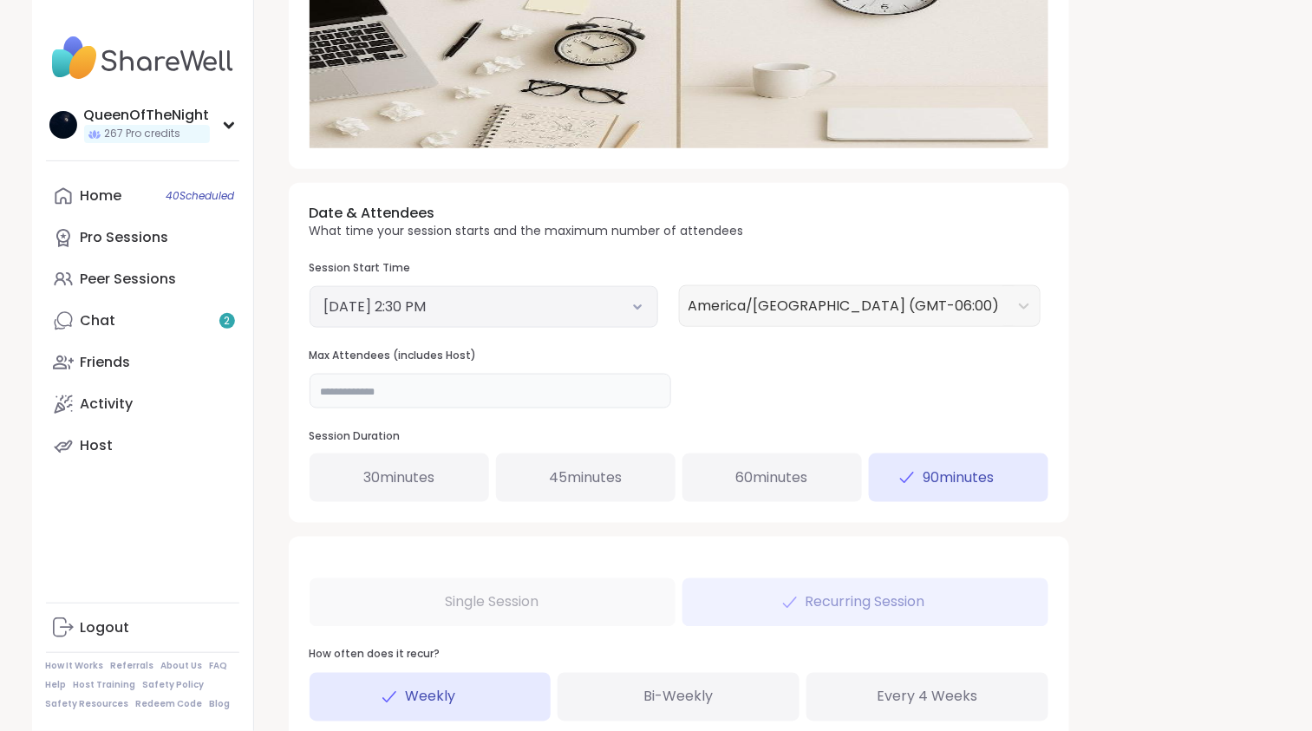
click at [413, 397] on input "**" at bounding box center [491, 391] width 362 height 35
type input "**"
click at [1202, 375] on div "**********" at bounding box center [767, 240] width 985 height 1405
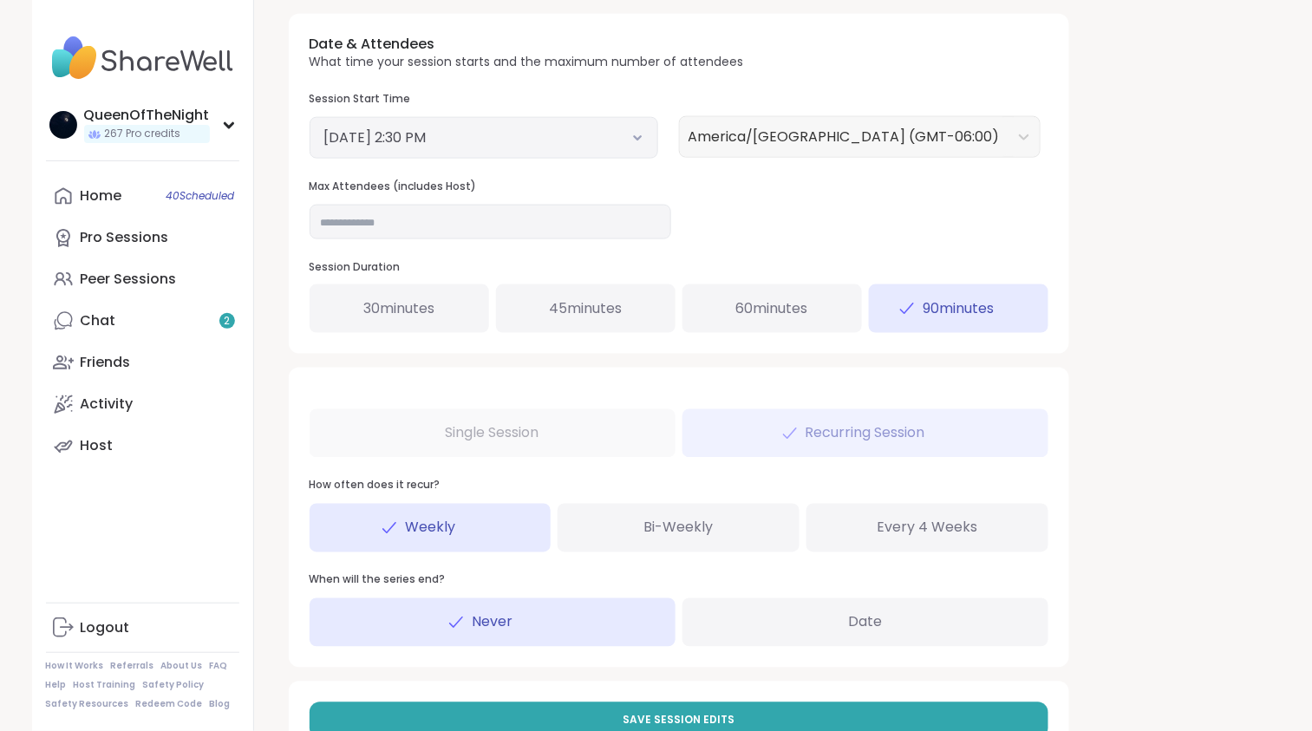
scroll to position [711, 0]
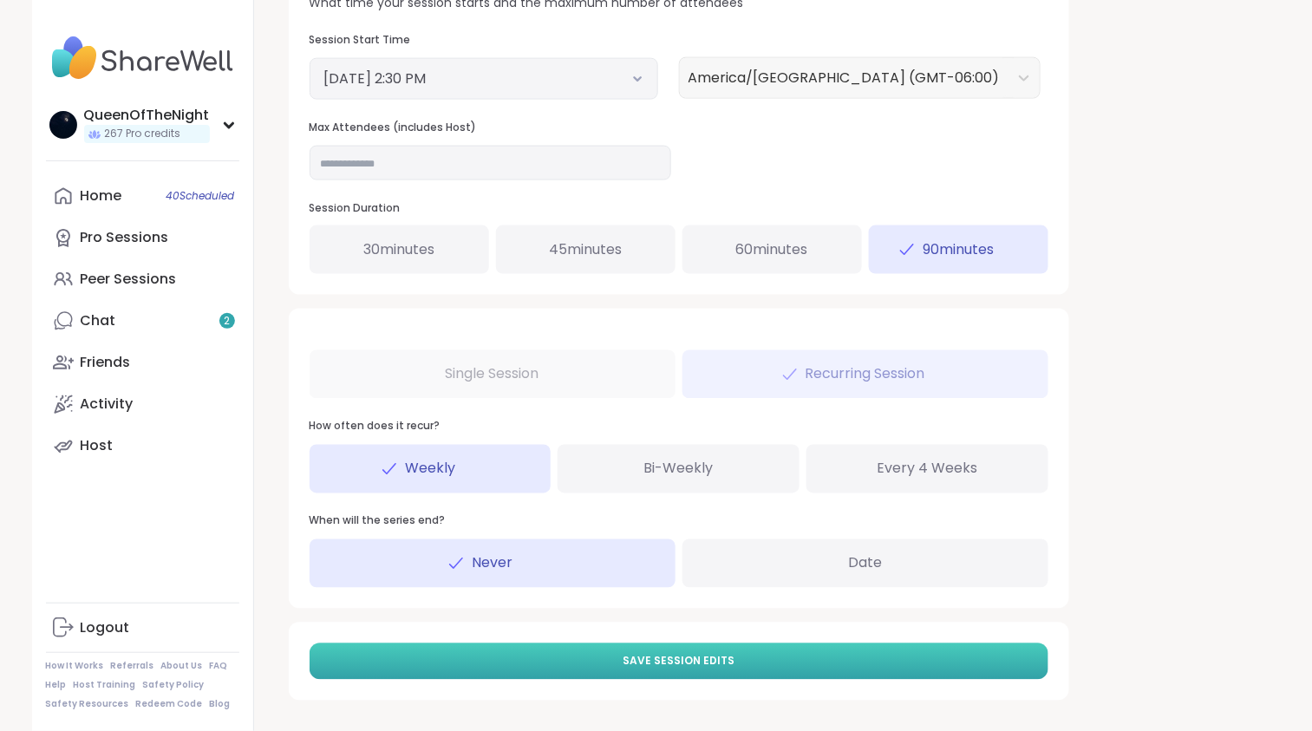
click at [666, 655] on span "Save Session Edits" at bounding box center [679, 662] width 112 height 16
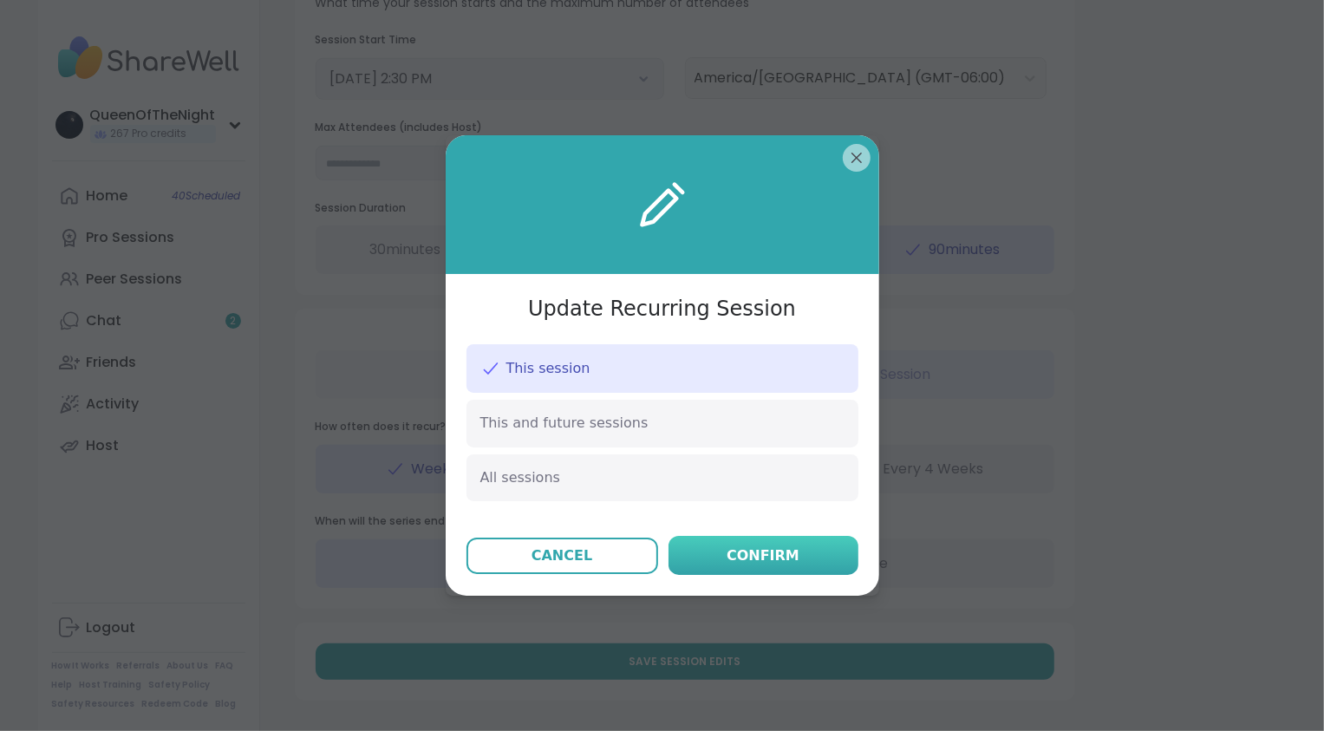
click at [768, 563] on div "Confirm" at bounding box center [763, 556] width 73 height 21
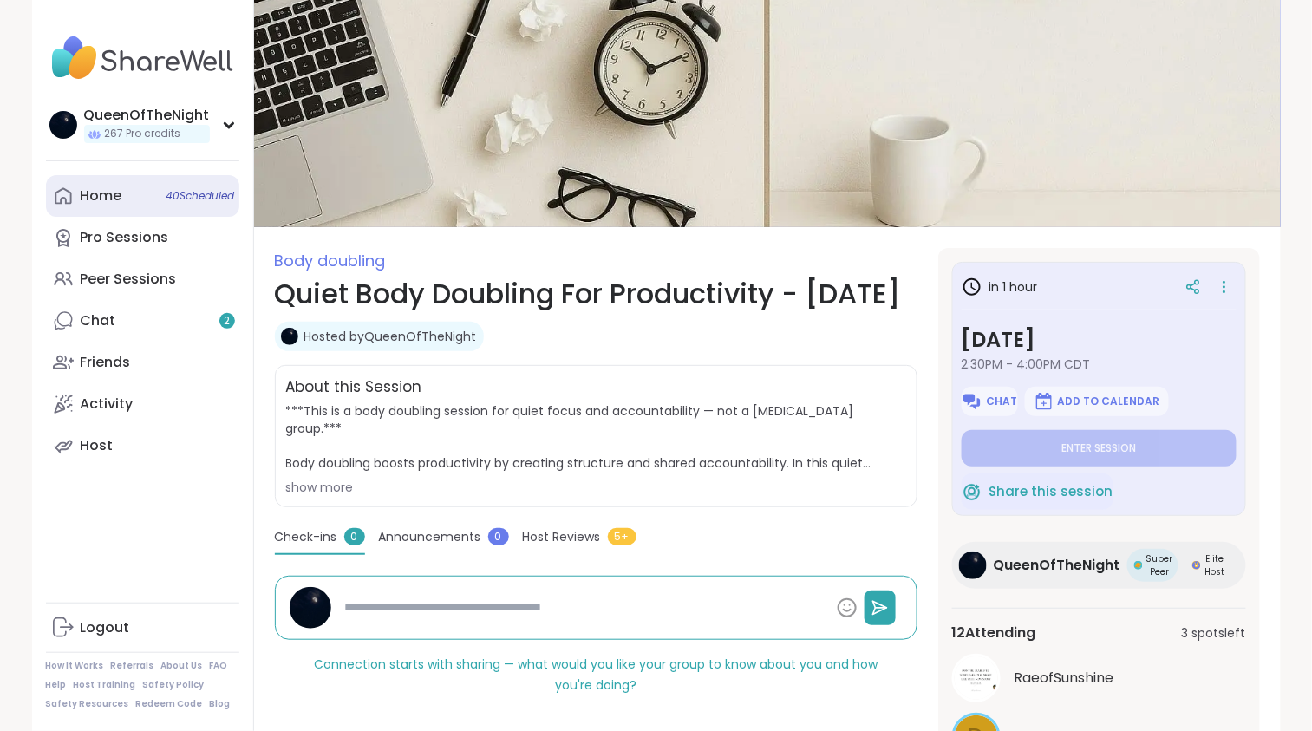
click at [137, 189] on link "Home 40 Scheduled" at bounding box center [142, 196] width 193 height 42
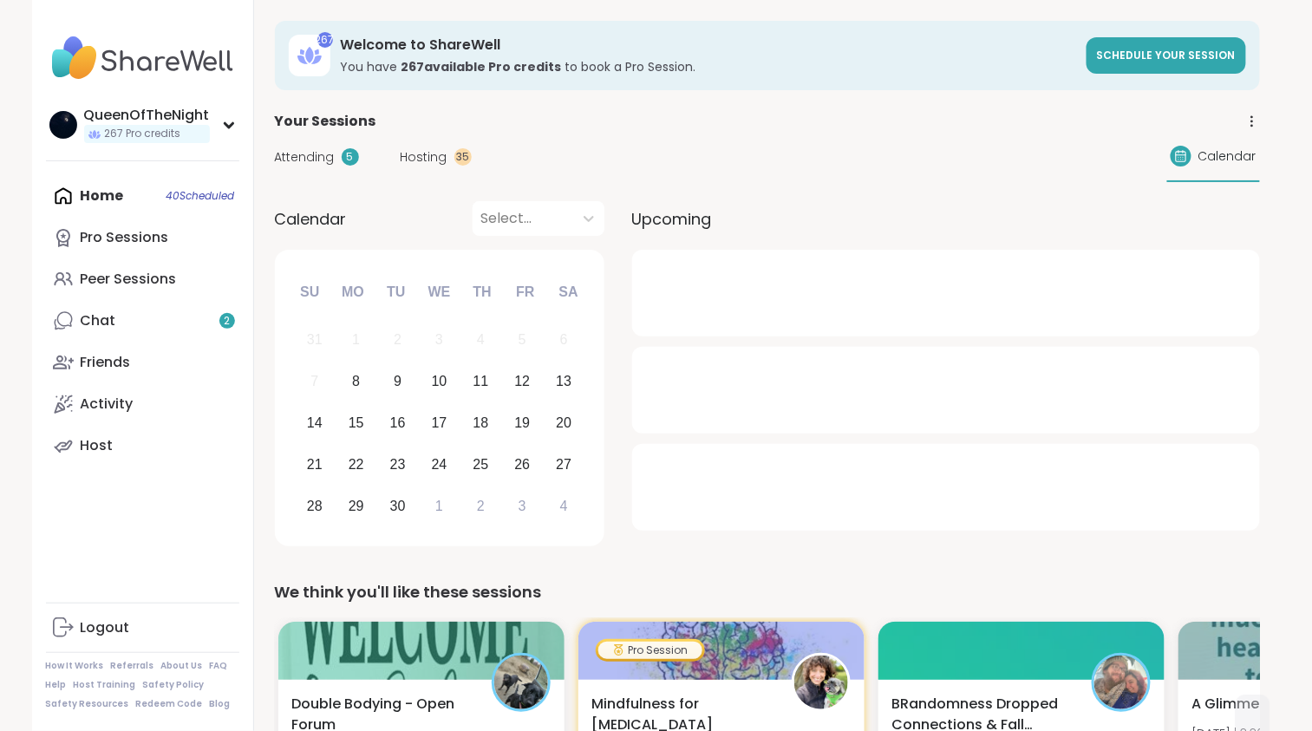
click at [425, 154] on span "Hosting" at bounding box center [424, 157] width 47 height 18
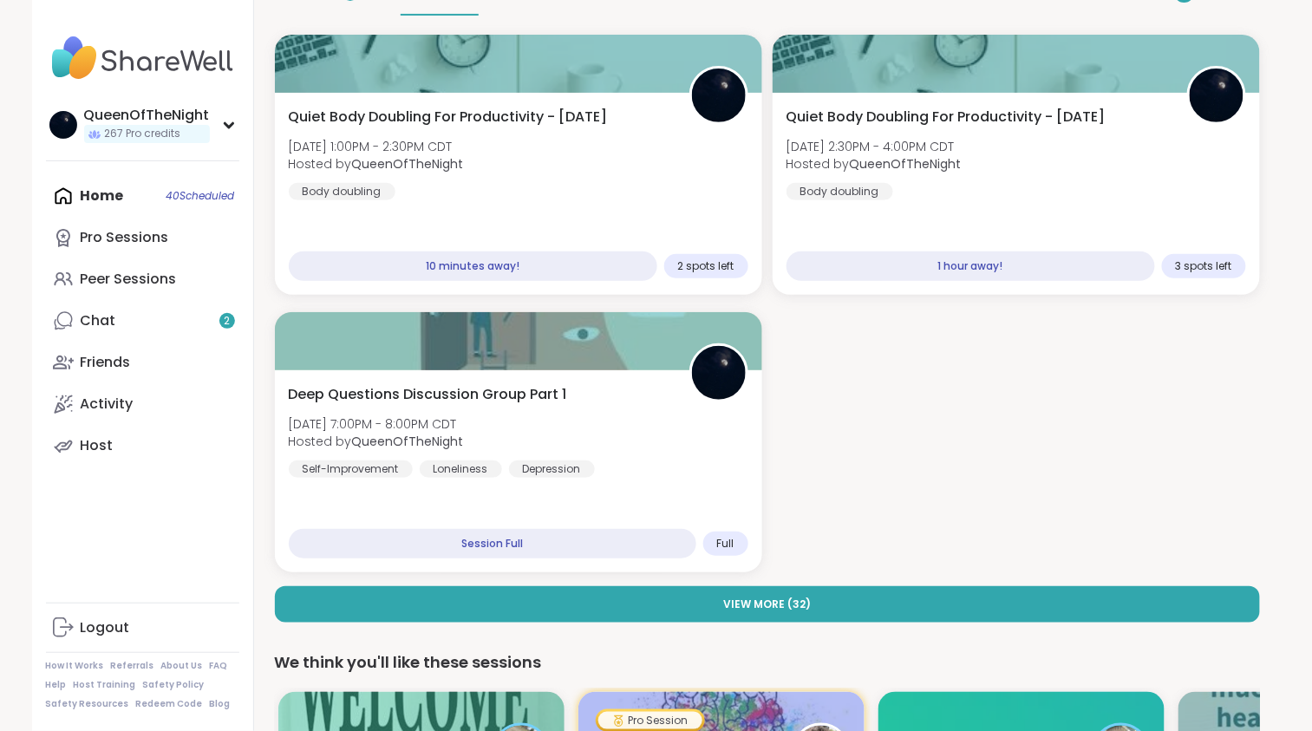
scroll to position [219, 0]
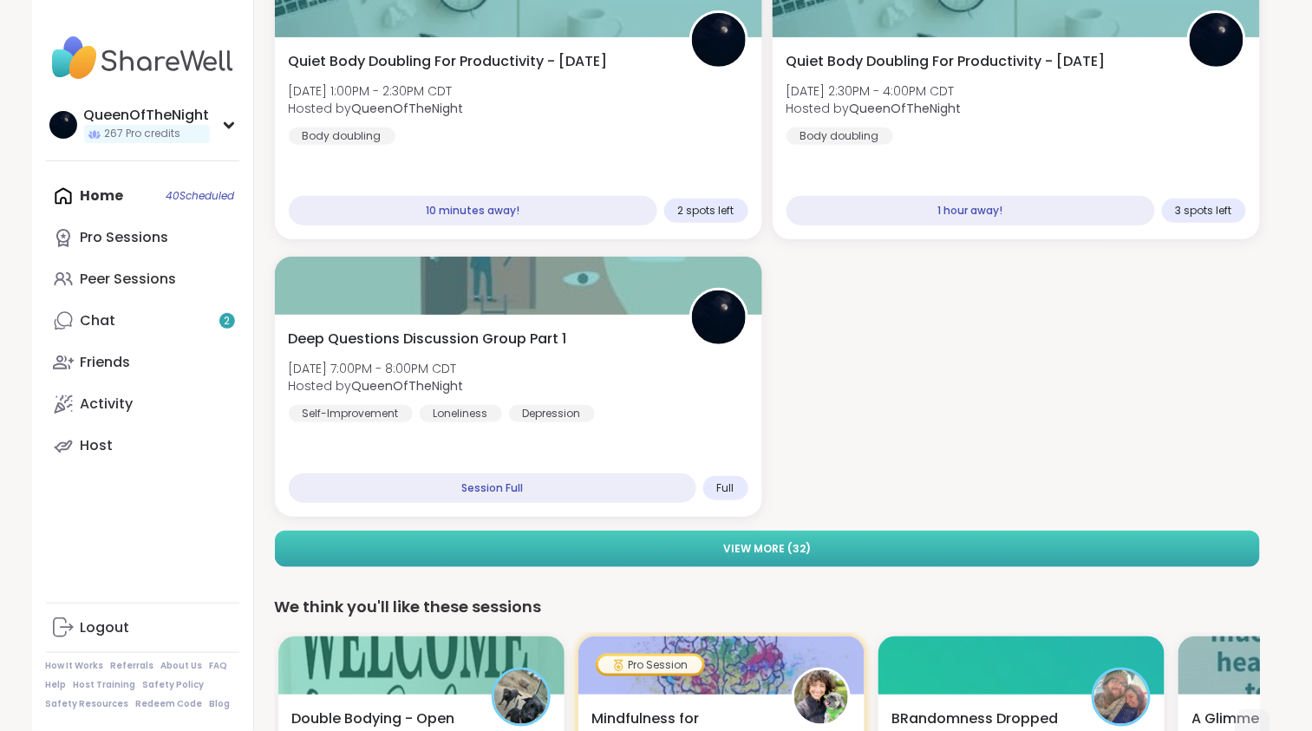
click at [828, 534] on button "View More ( 32 )" at bounding box center [767, 549] width 985 height 36
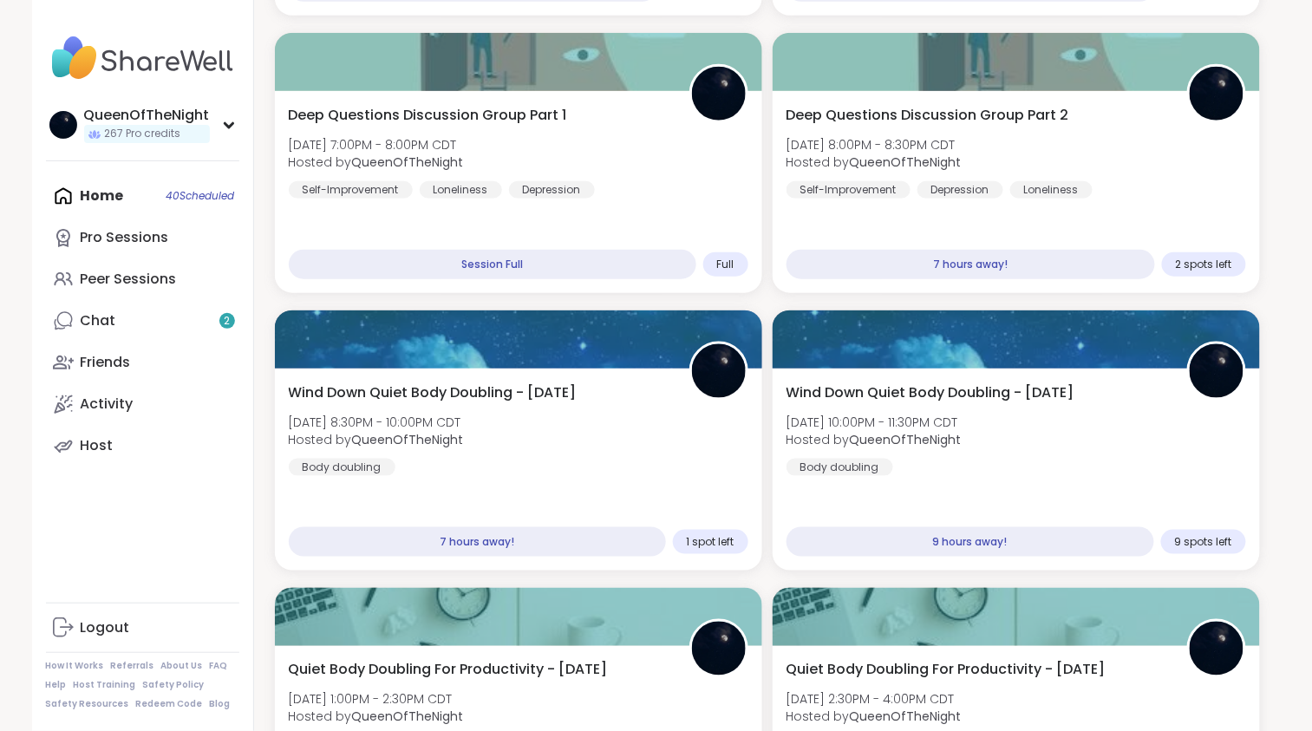
scroll to position [444, 0]
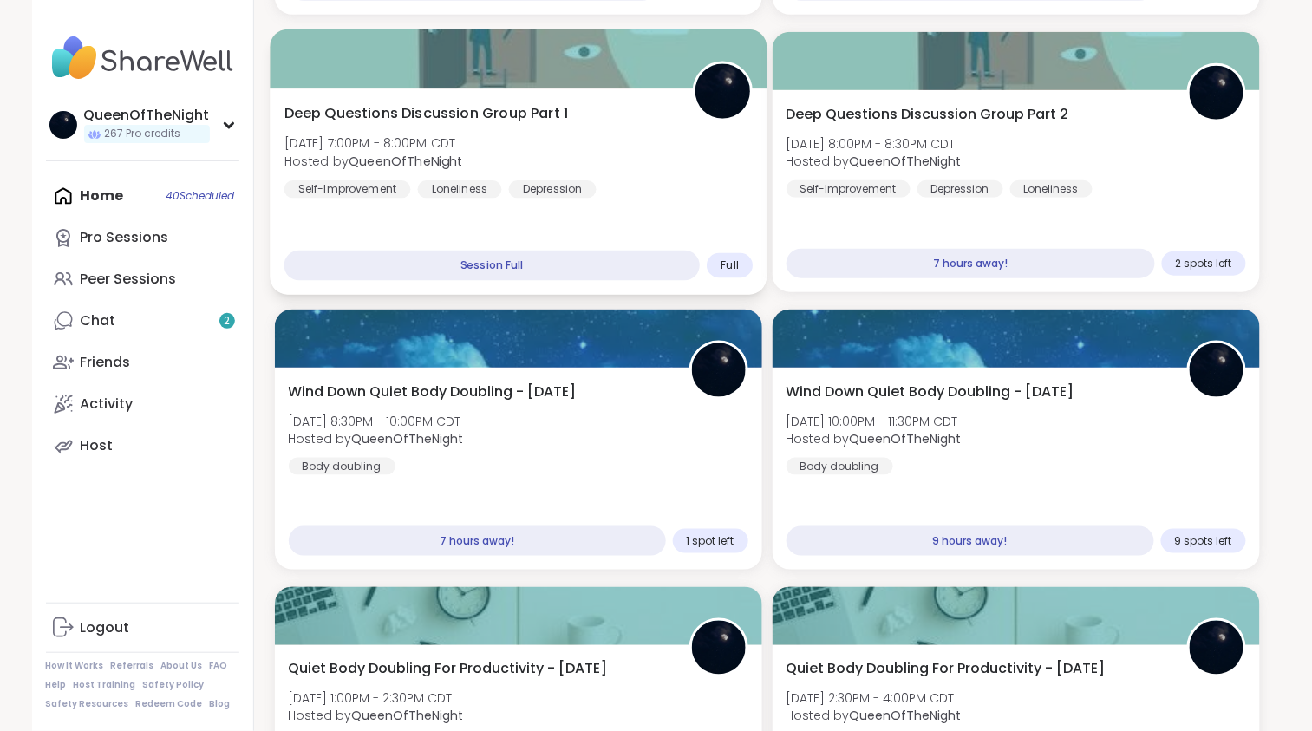
click at [632, 141] on div "Deep Questions Discussion Group Part 1 Mon, Sep 08 | 7:00PM - 8:00PM CDT Hosted…" at bounding box center [518, 150] width 469 height 95
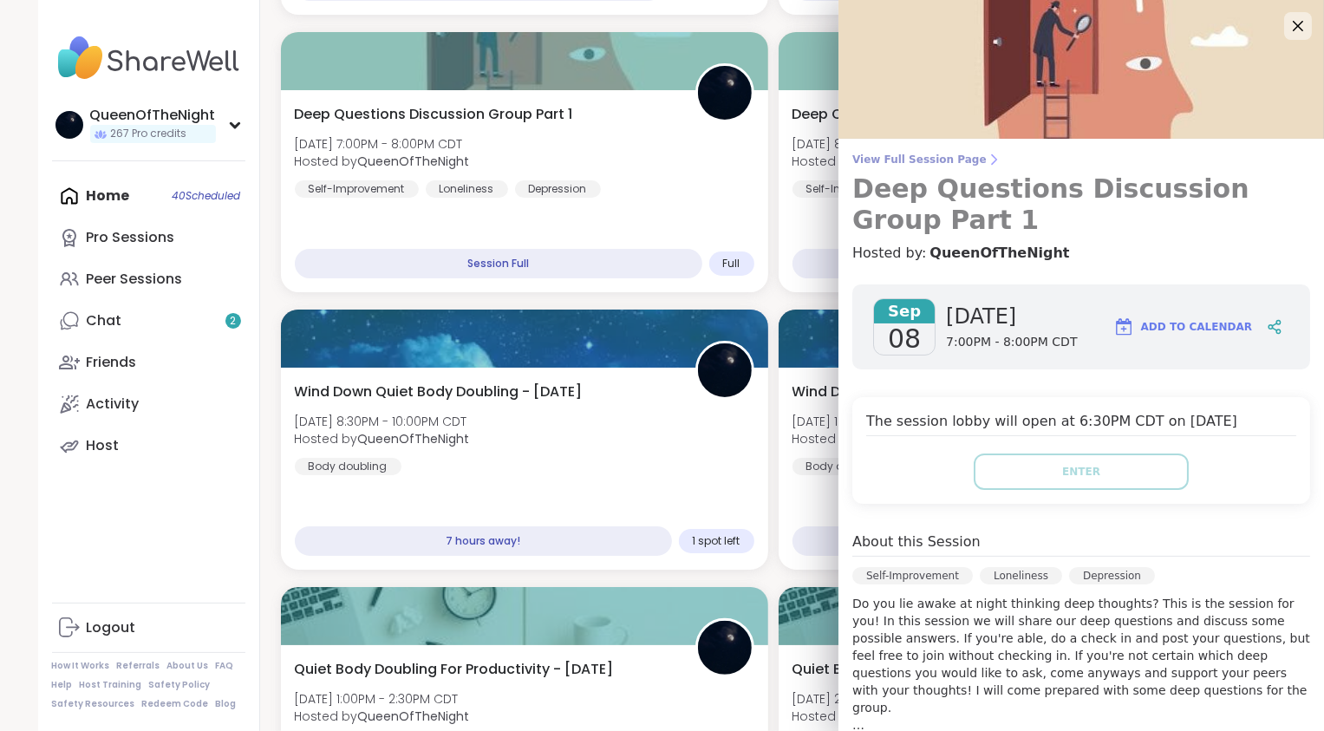
click at [951, 157] on span "View Full Session Page" at bounding box center [1082, 160] width 458 height 14
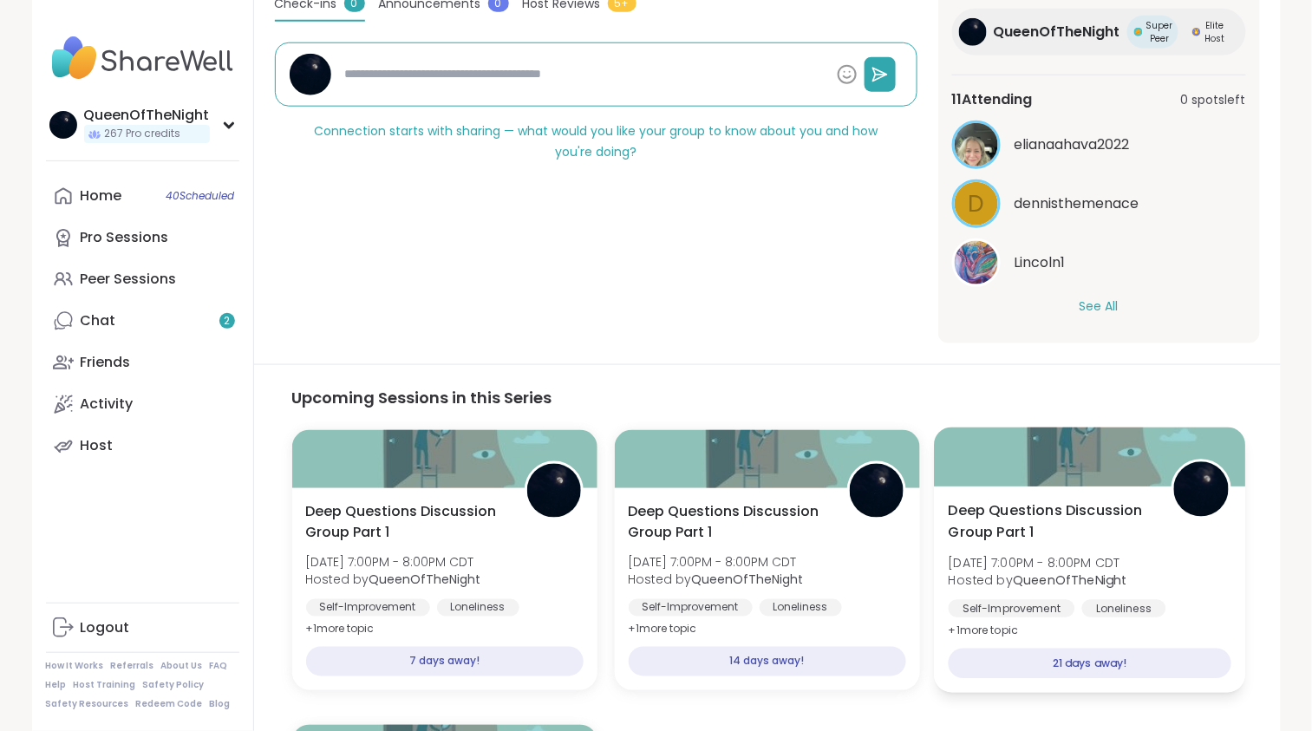
scroll to position [533, 0]
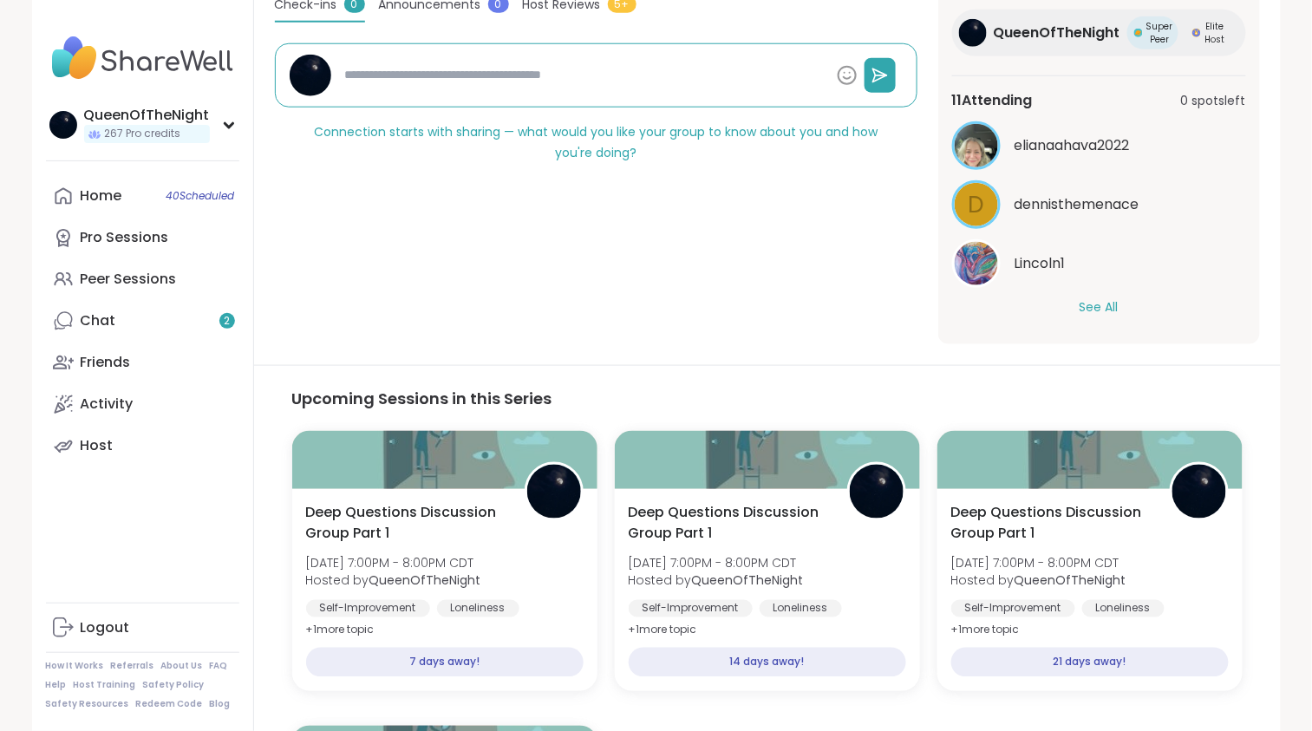
click at [1115, 304] on button "See All" at bounding box center [1099, 307] width 39 height 18
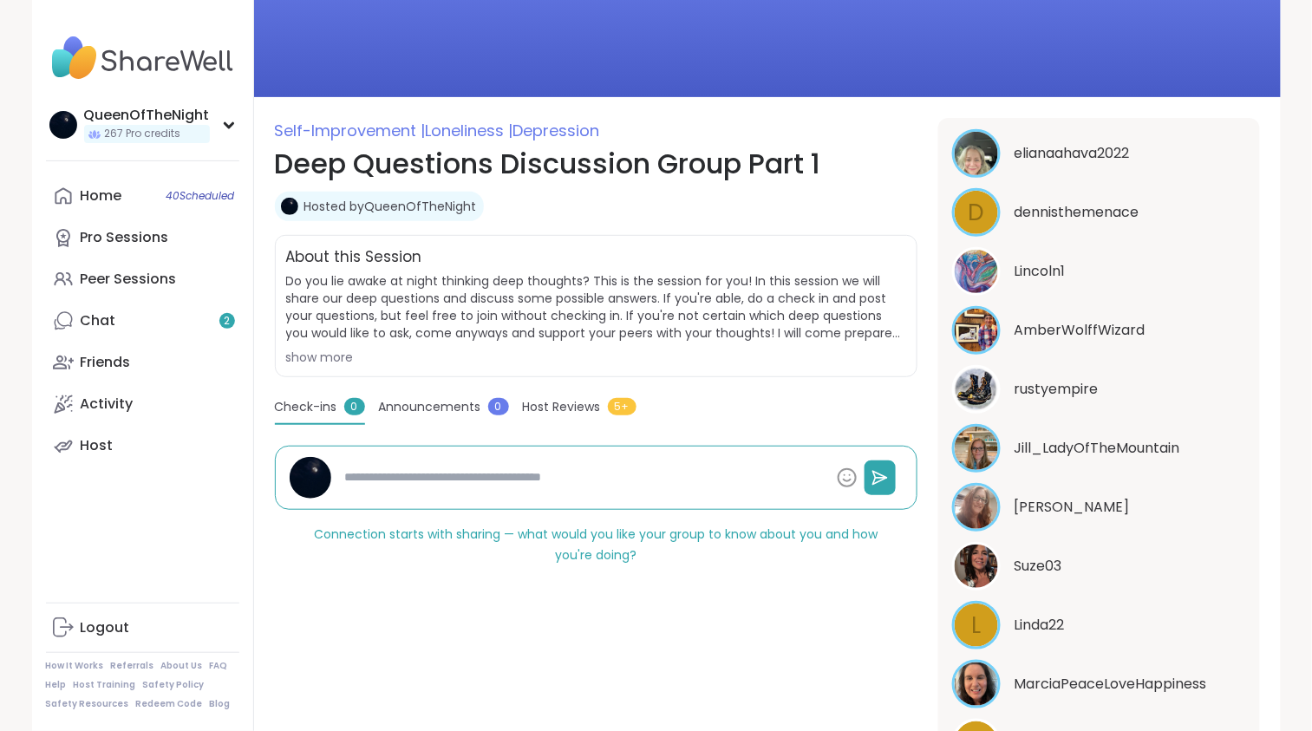
scroll to position [0, 0]
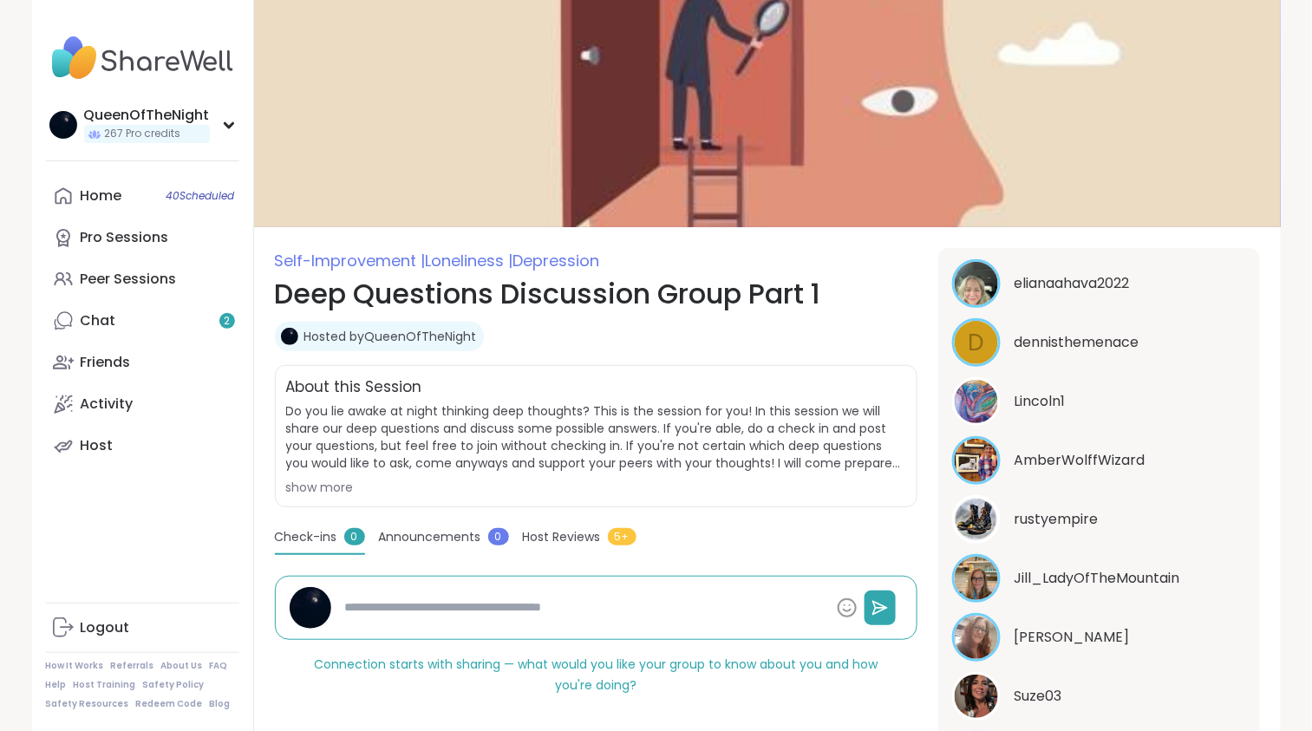
scroll to position [5, 0]
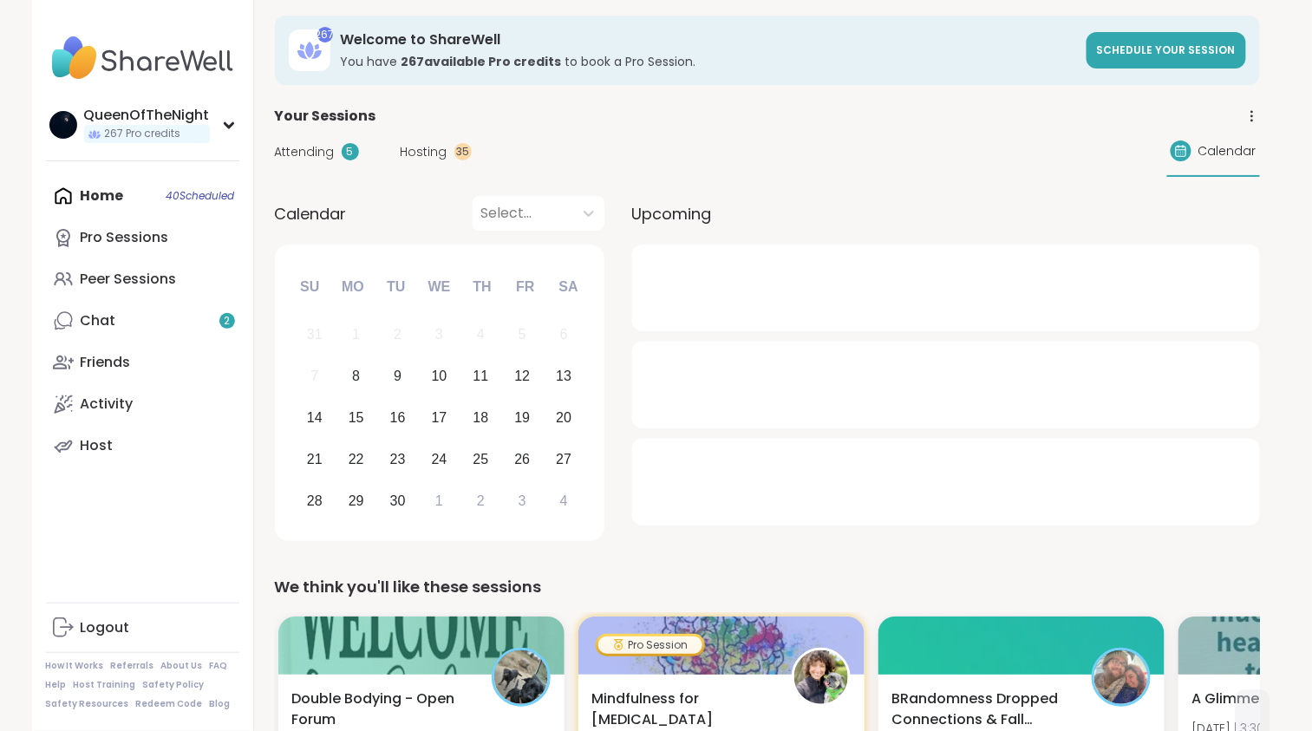
click at [426, 150] on span "Hosting" at bounding box center [424, 152] width 47 height 18
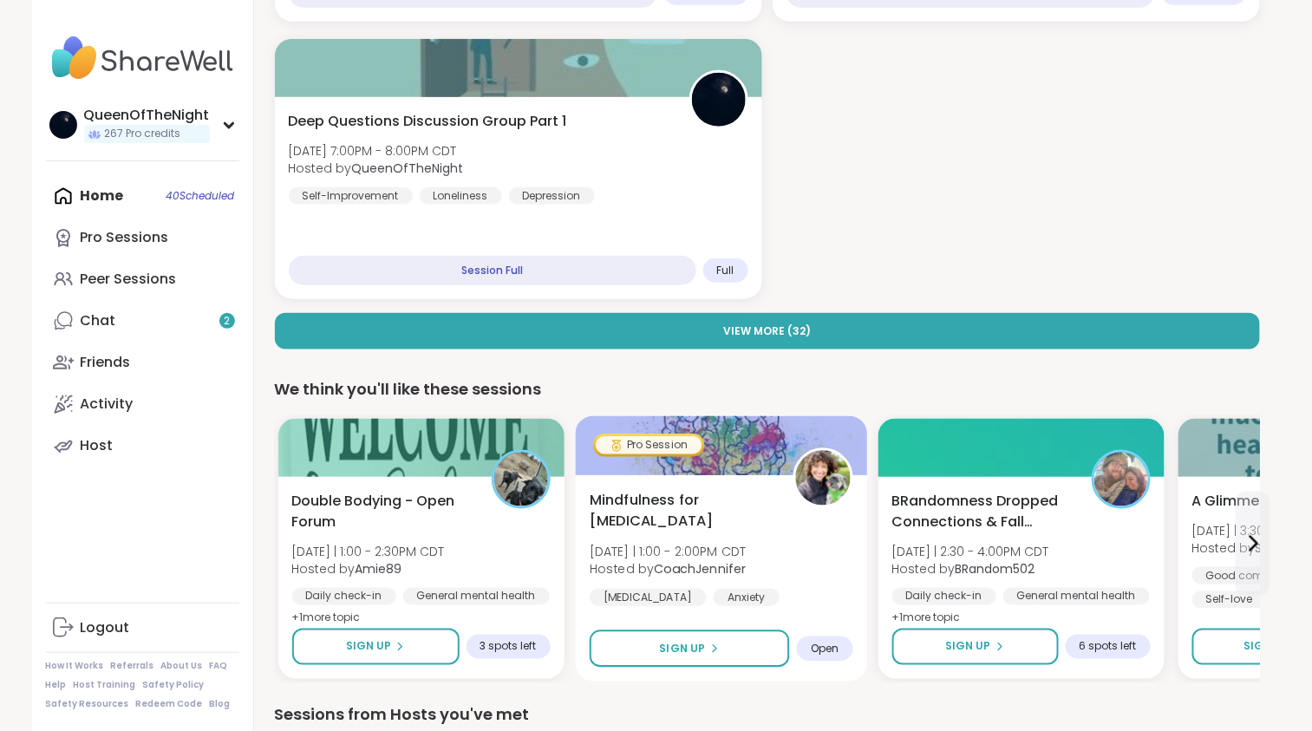
scroll to position [442, 0]
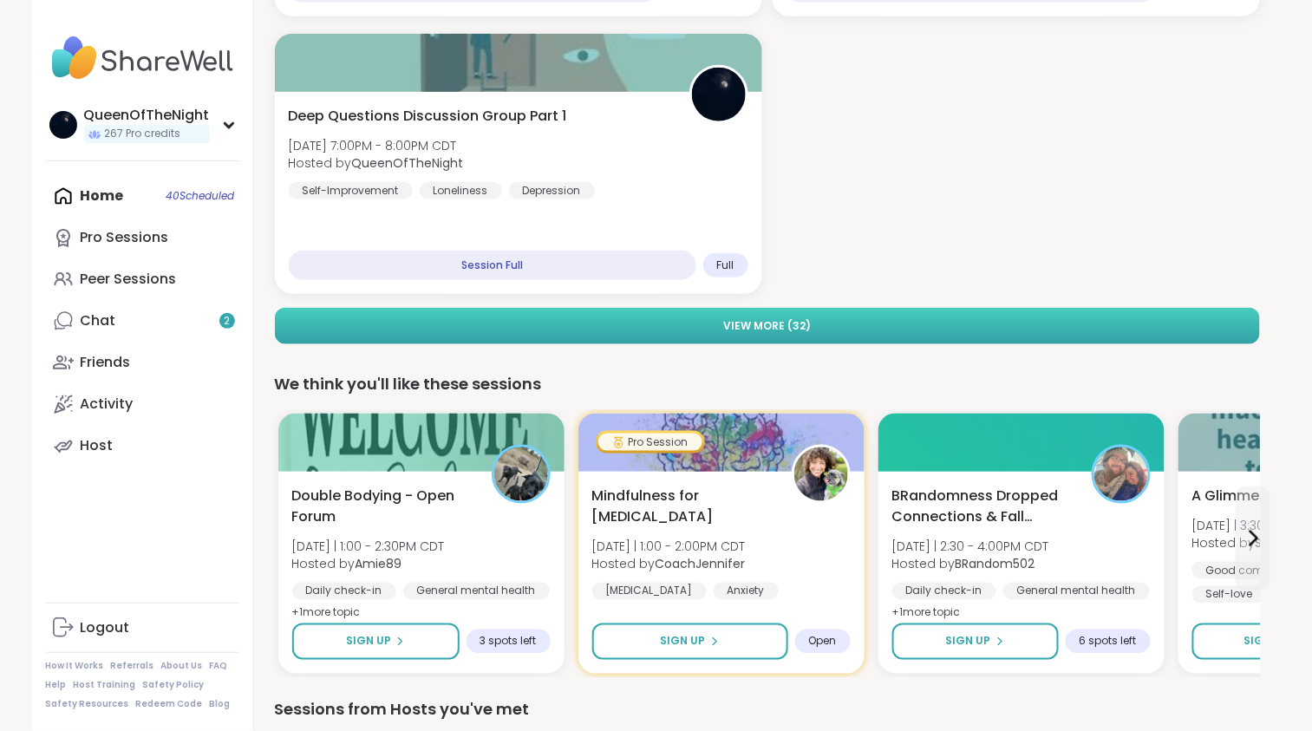
click at [793, 319] on span "View More ( 32 )" at bounding box center [767, 326] width 88 height 16
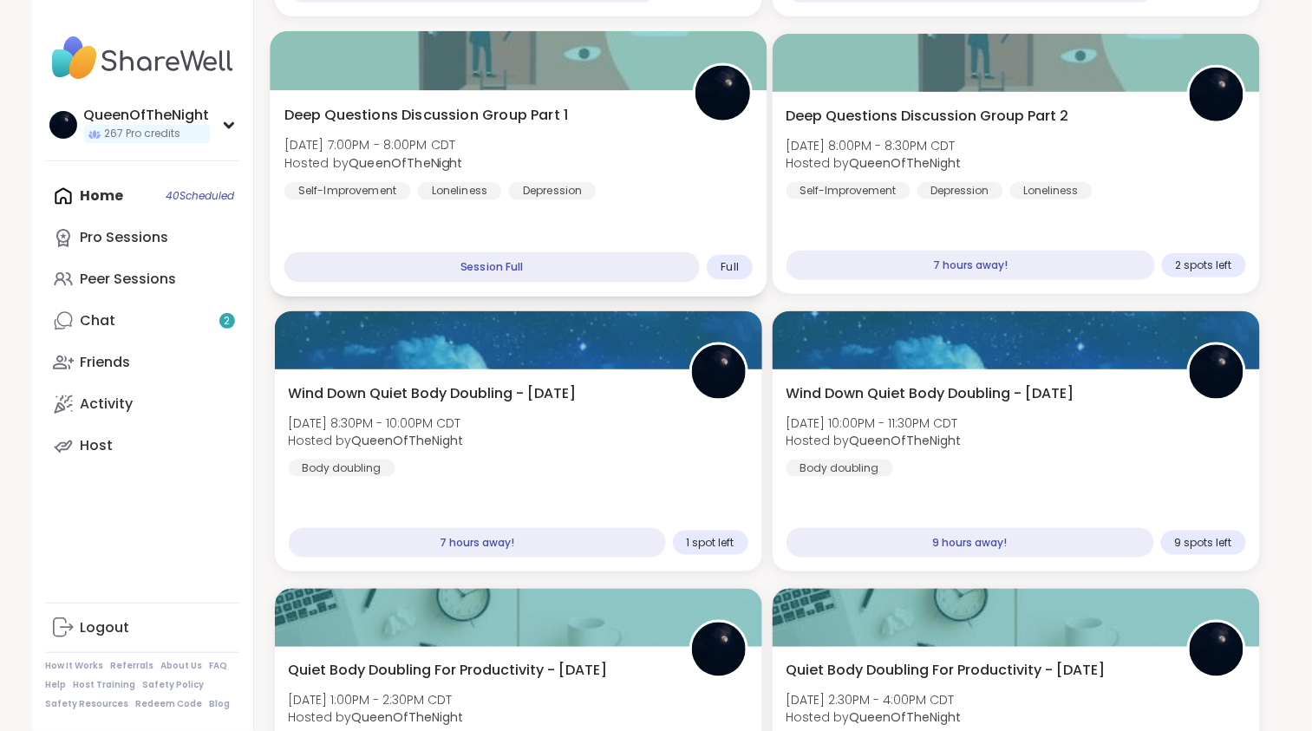
click at [587, 127] on div "Deep Questions Discussion Group Part 1 Mon, Sep 08 | 7:00PM - 8:00PM CDT Hosted…" at bounding box center [518, 152] width 469 height 95
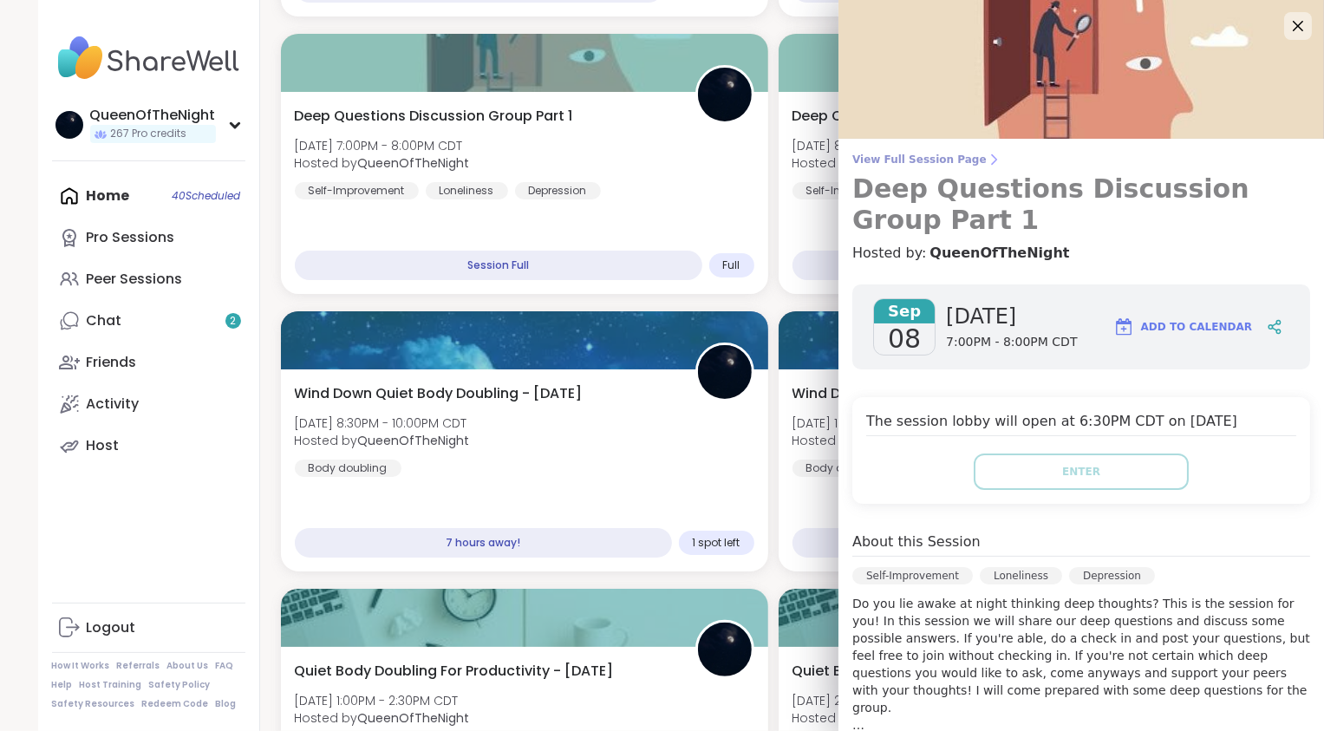
click at [925, 158] on span "View Full Session Page" at bounding box center [1082, 160] width 458 height 14
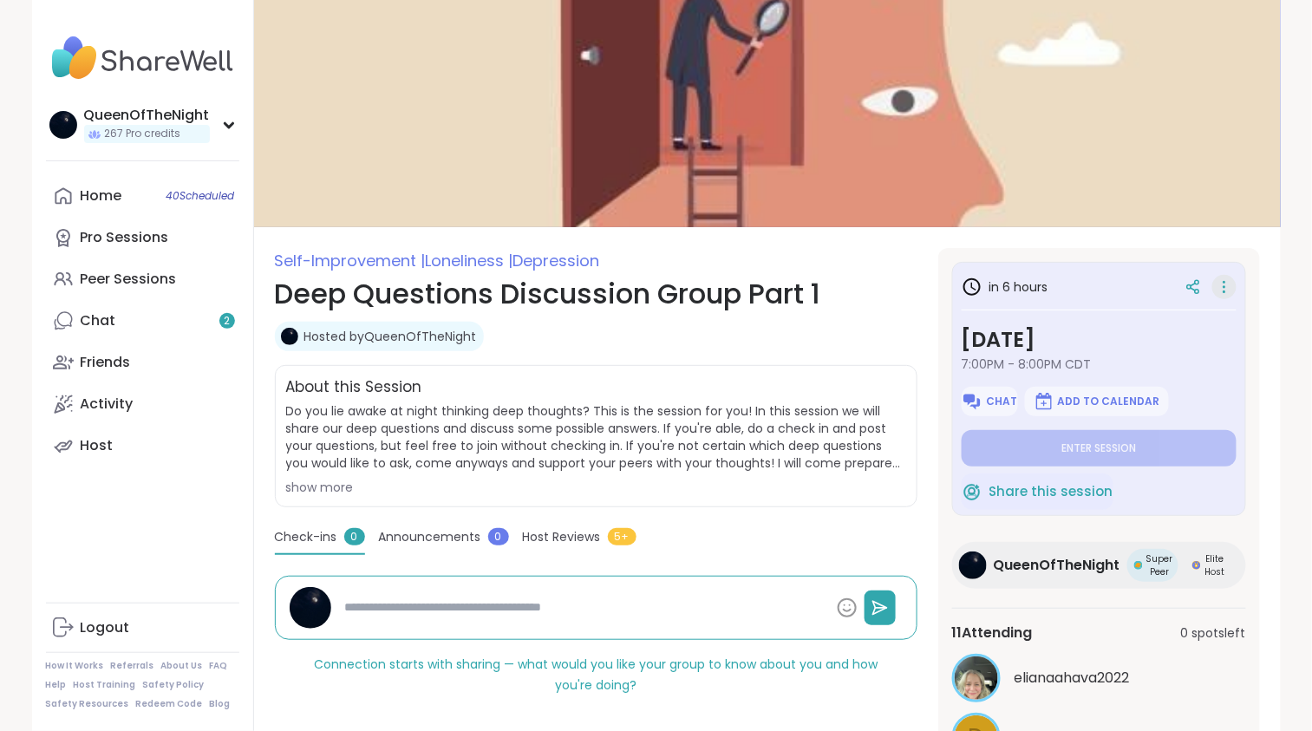
click at [1220, 291] on icon at bounding box center [1224, 287] width 17 height 24
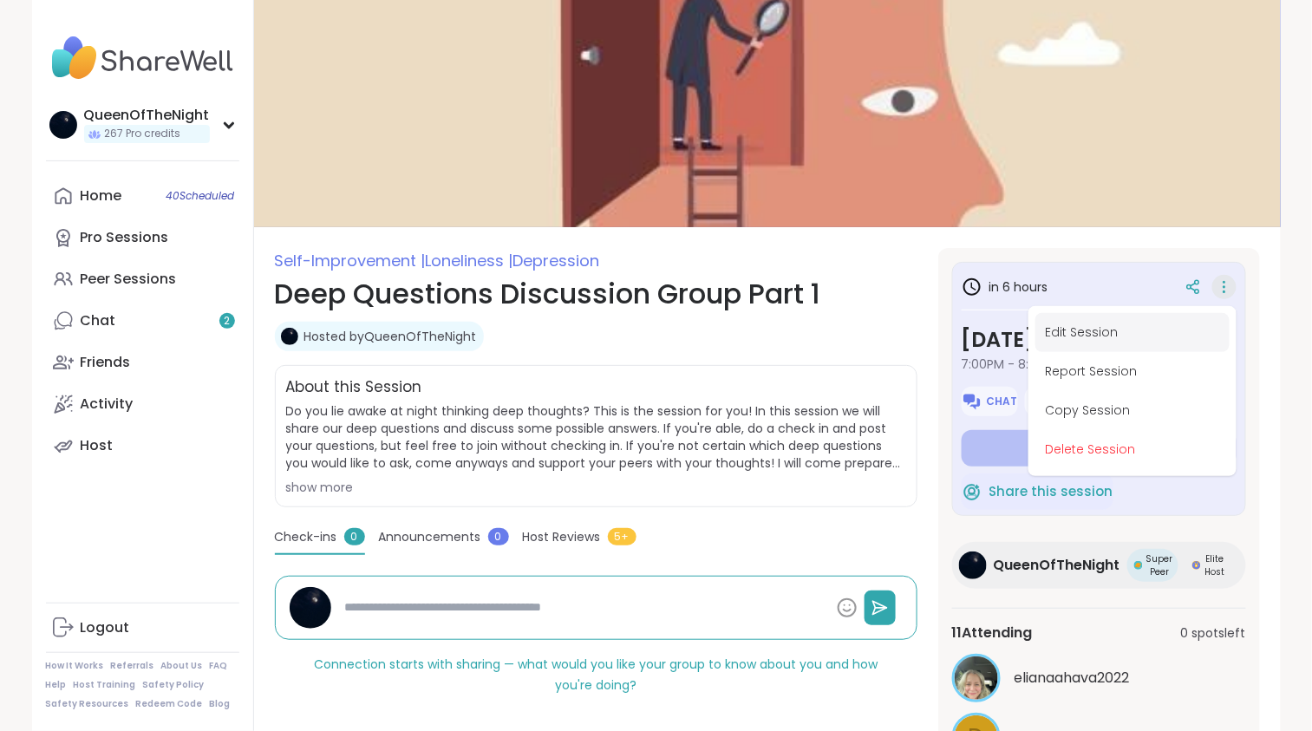
click at [1127, 335] on button "Edit Session" at bounding box center [1133, 332] width 194 height 39
type textarea "*"
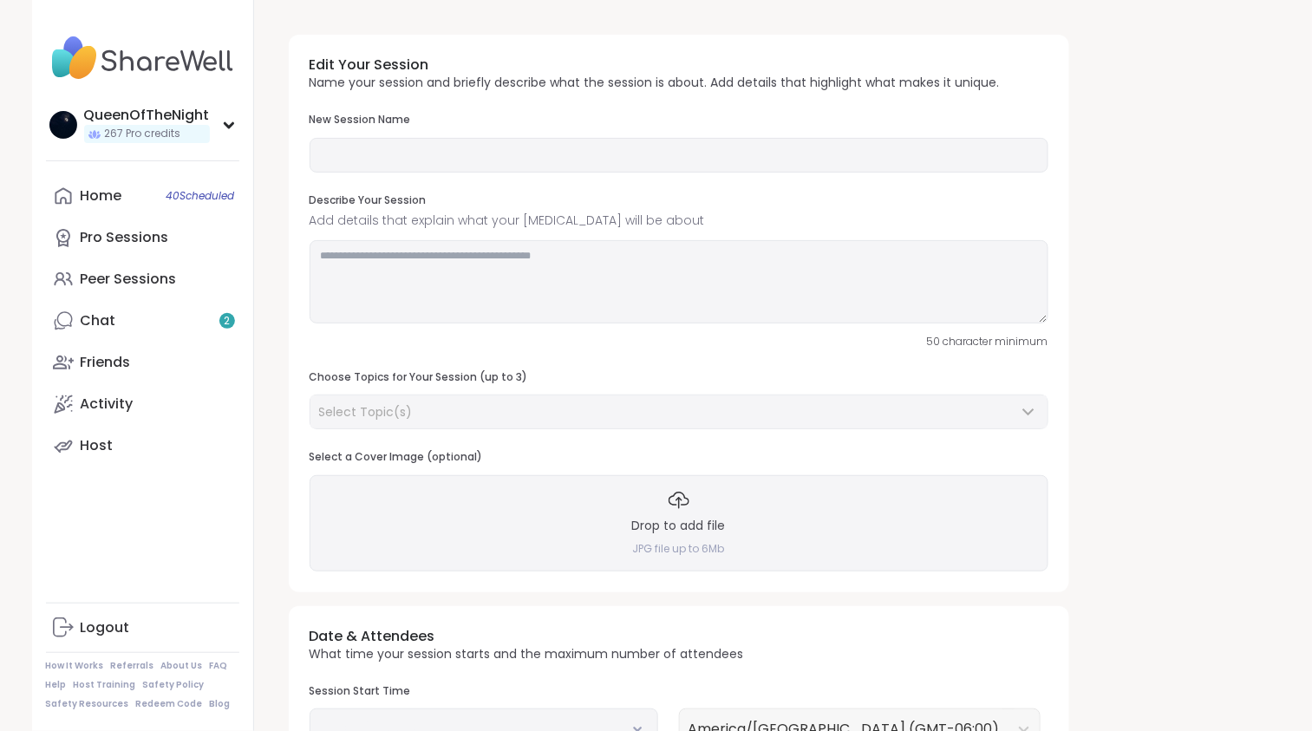
type input "**********"
type textarea "**********"
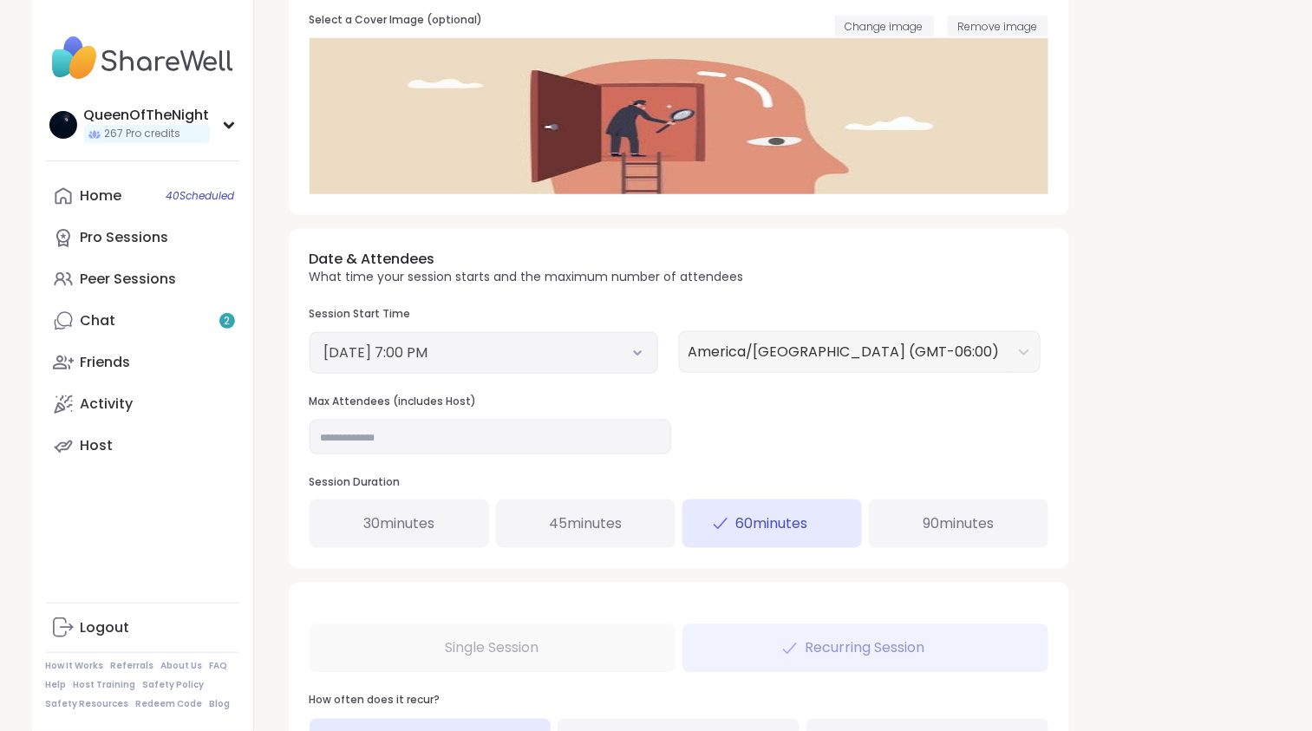
scroll to position [435, 0]
click at [491, 441] on input "**" at bounding box center [491, 439] width 362 height 35
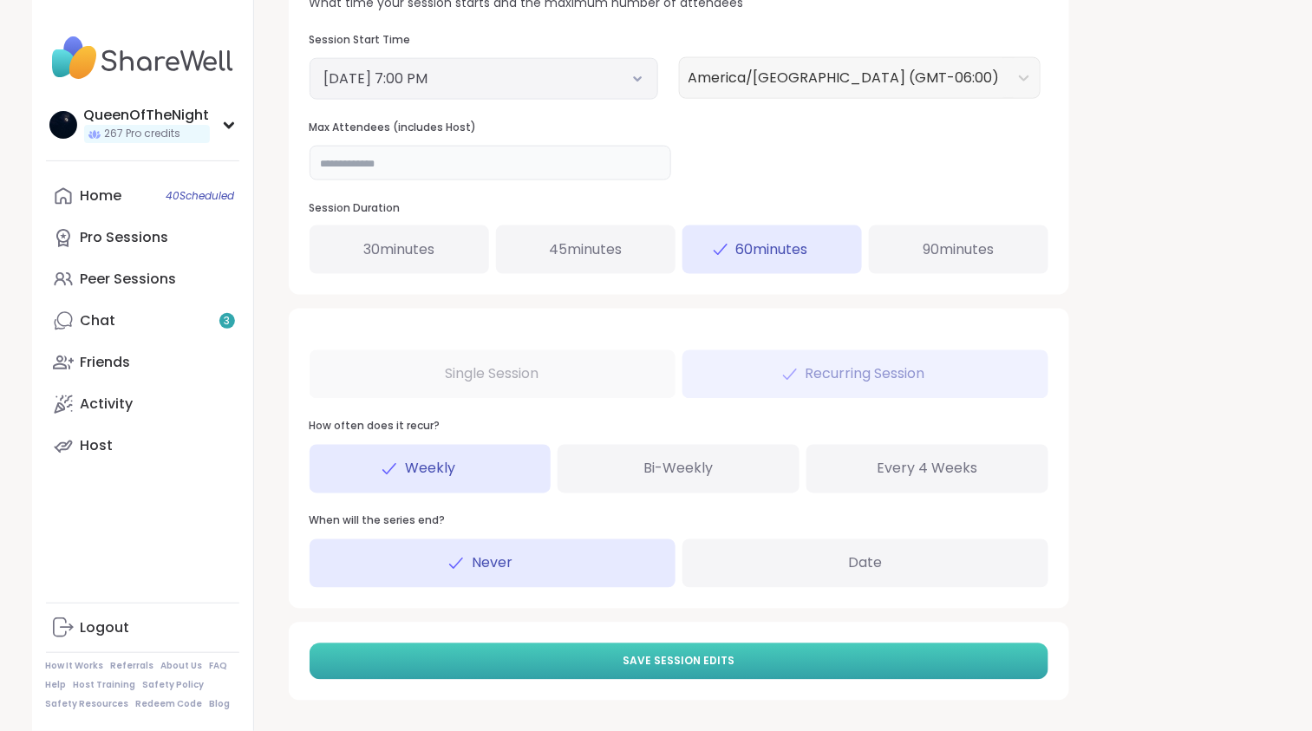
type input "*"
click at [696, 665] on span "Save Session Edits" at bounding box center [679, 662] width 112 height 16
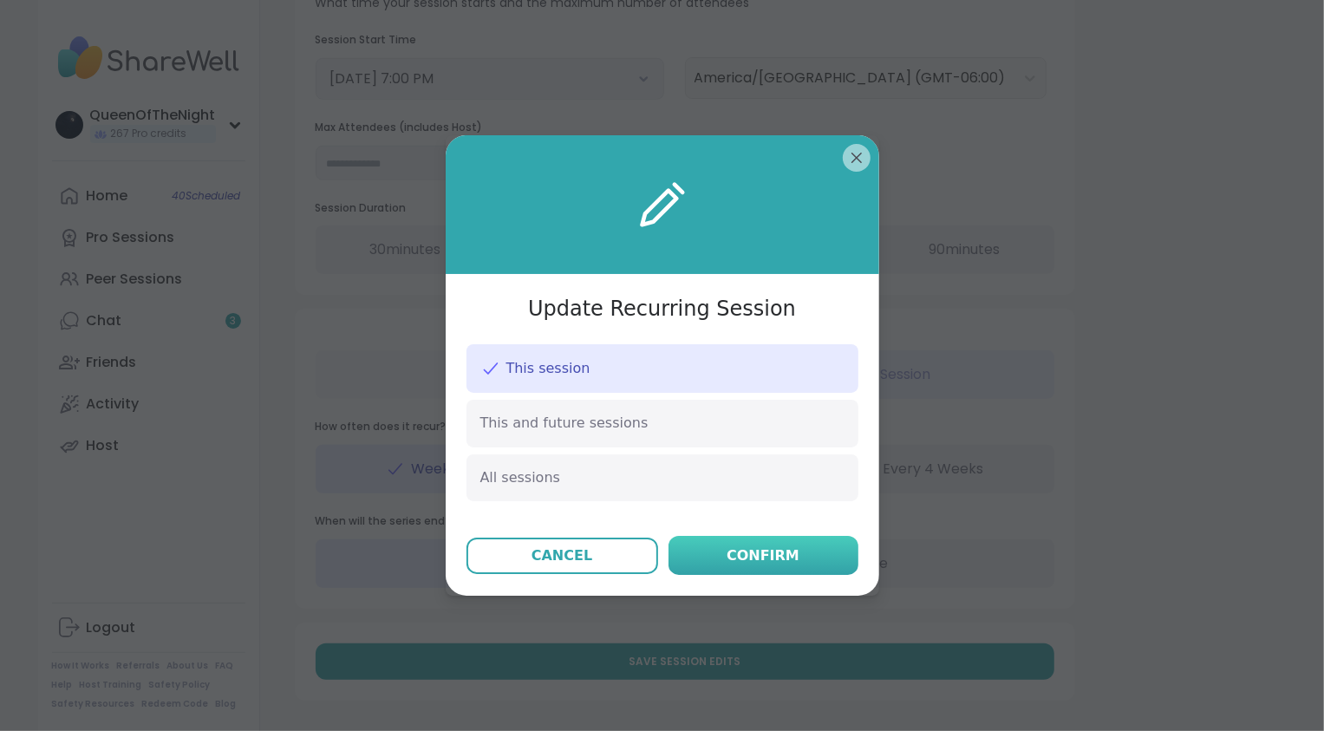
click at [778, 559] on div "Confirm" at bounding box center [763, 556] width 73 height 21
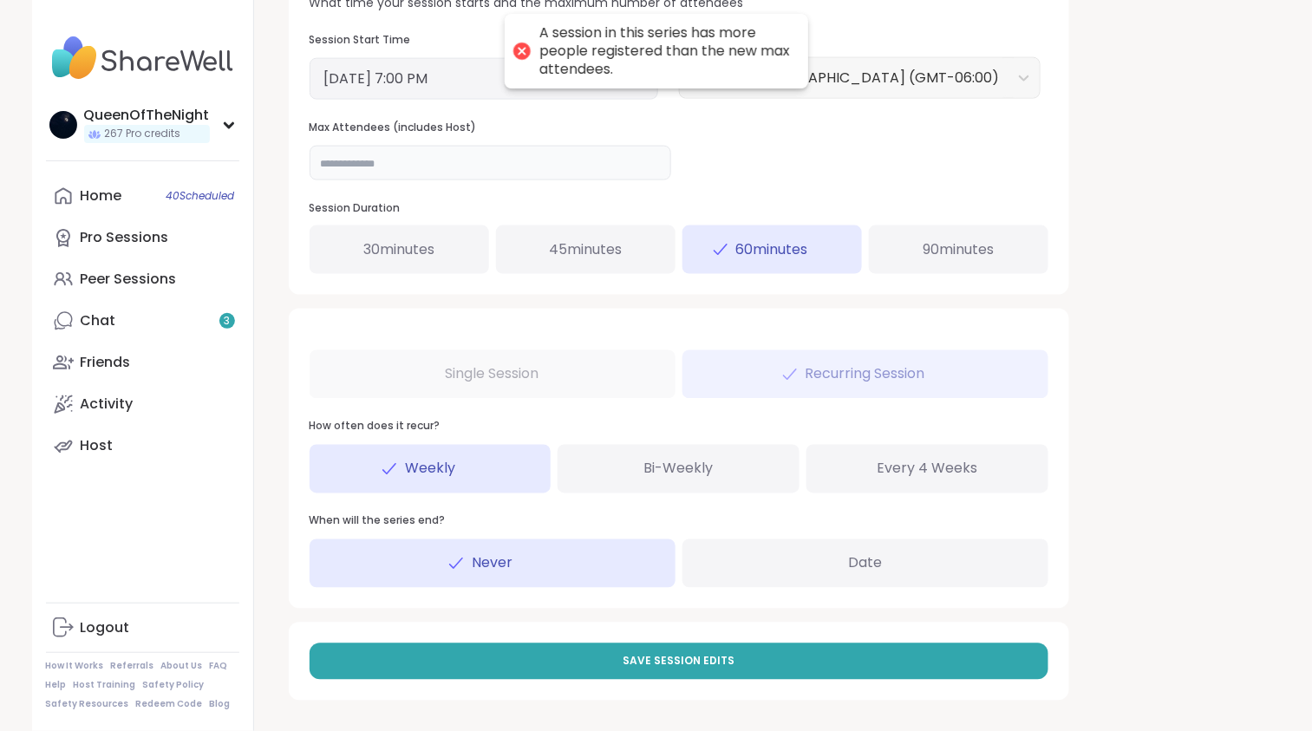
click at [432, 178] on input "*" at bounding box center [491, 163] width 362 height 35
click at [502, 162] on input "number" at bounding box center [491, 163] width 362 height 35
type input "**"
click at [1257, 318] on div "**********" at bounding box center [767, 12] width 985 height 1405
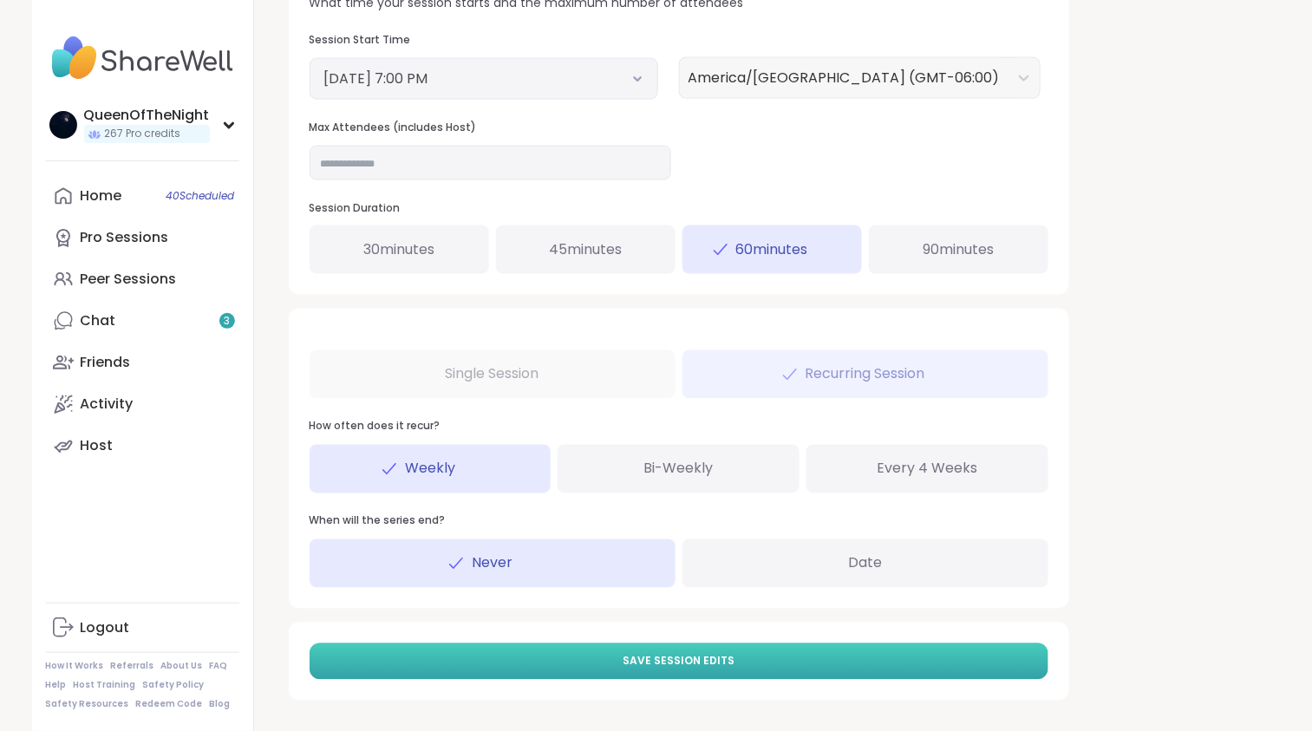
click at [716, 663] on span "Save Session Edits" at bounding box center [679, 662] width 112 height 16
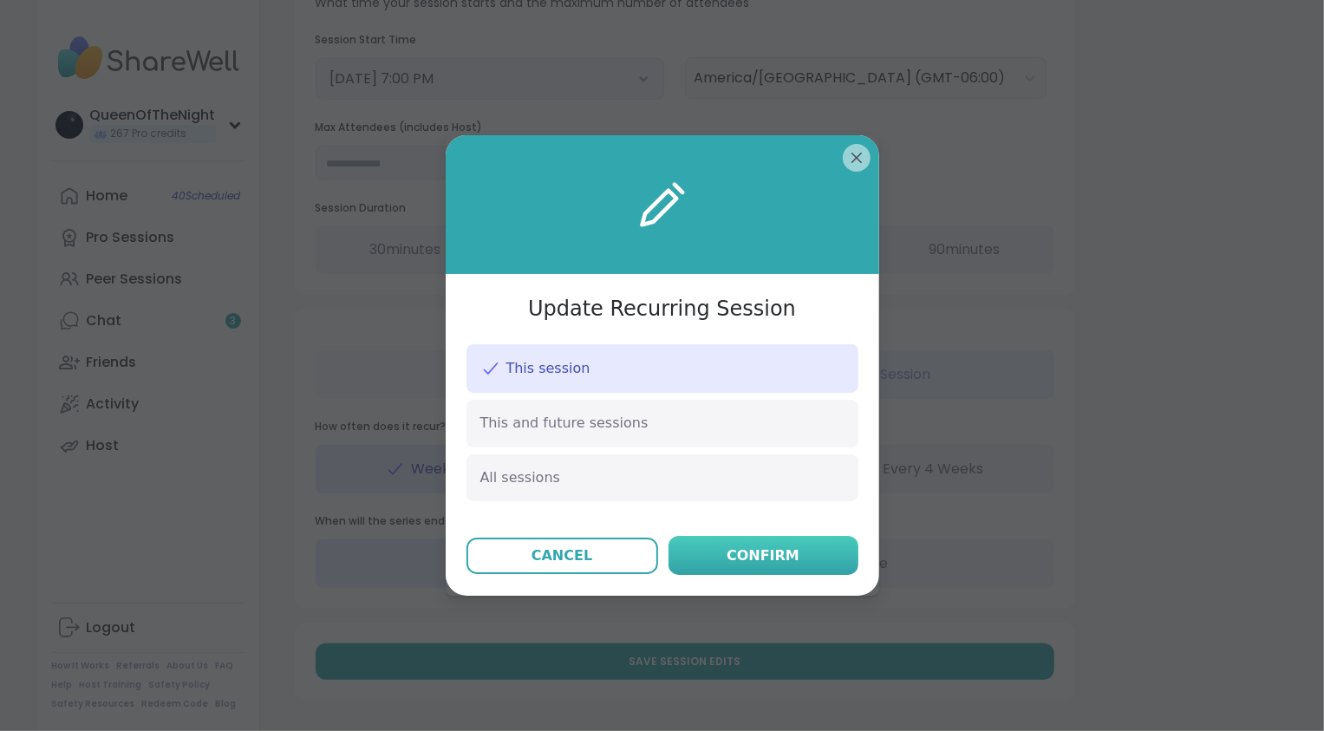
click at [756, 546] on div "Confirm" at bounding box center [763, 556] width 73 height 21
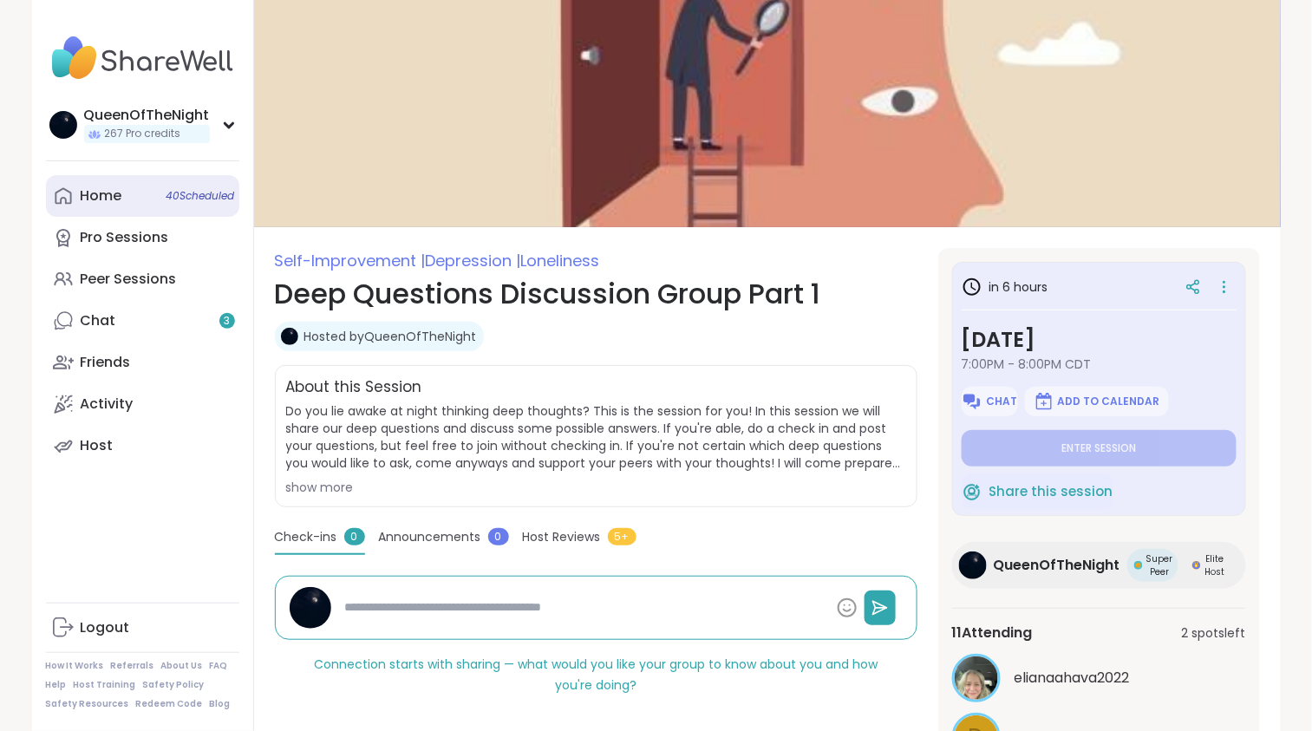
click at [135, 205] on link "Home 40 Scheduled" at bounding box center [142, 196] width 193 height 42
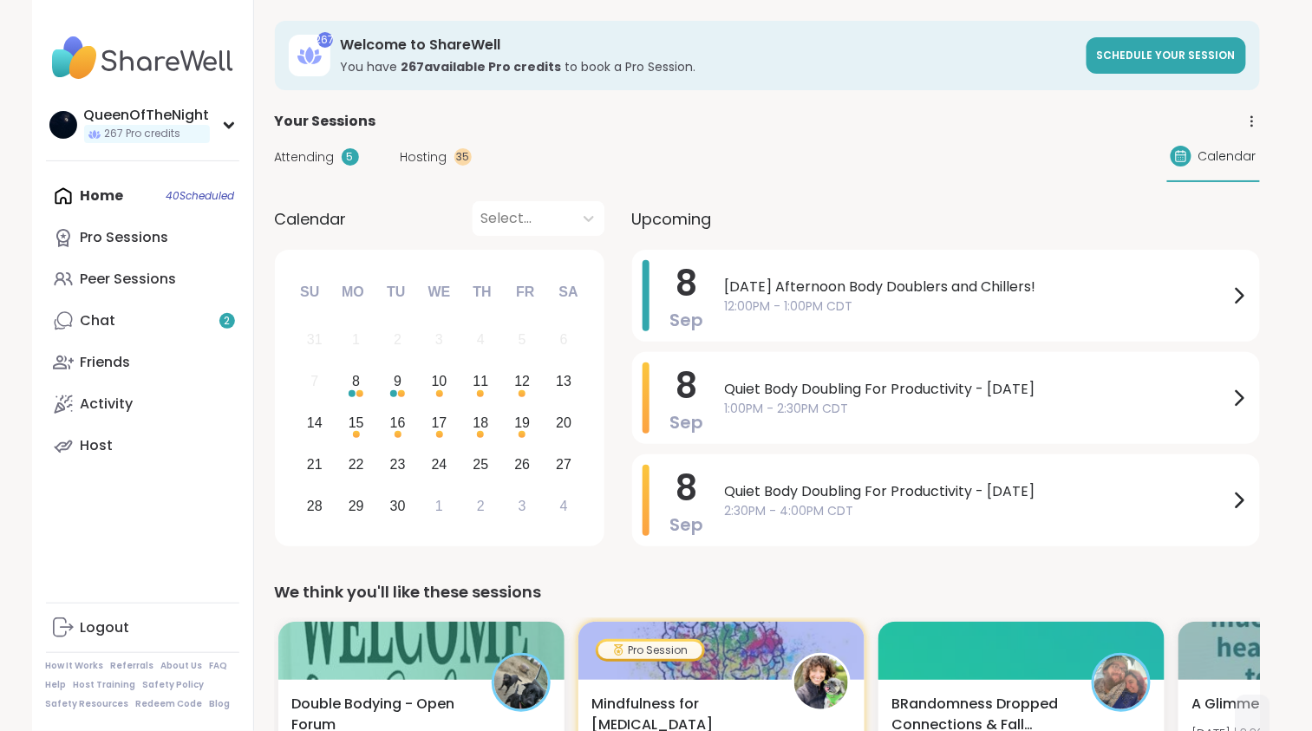
click at [432, 162] on span "Hosting" at bounding box center [424, 157] width 47 height 18
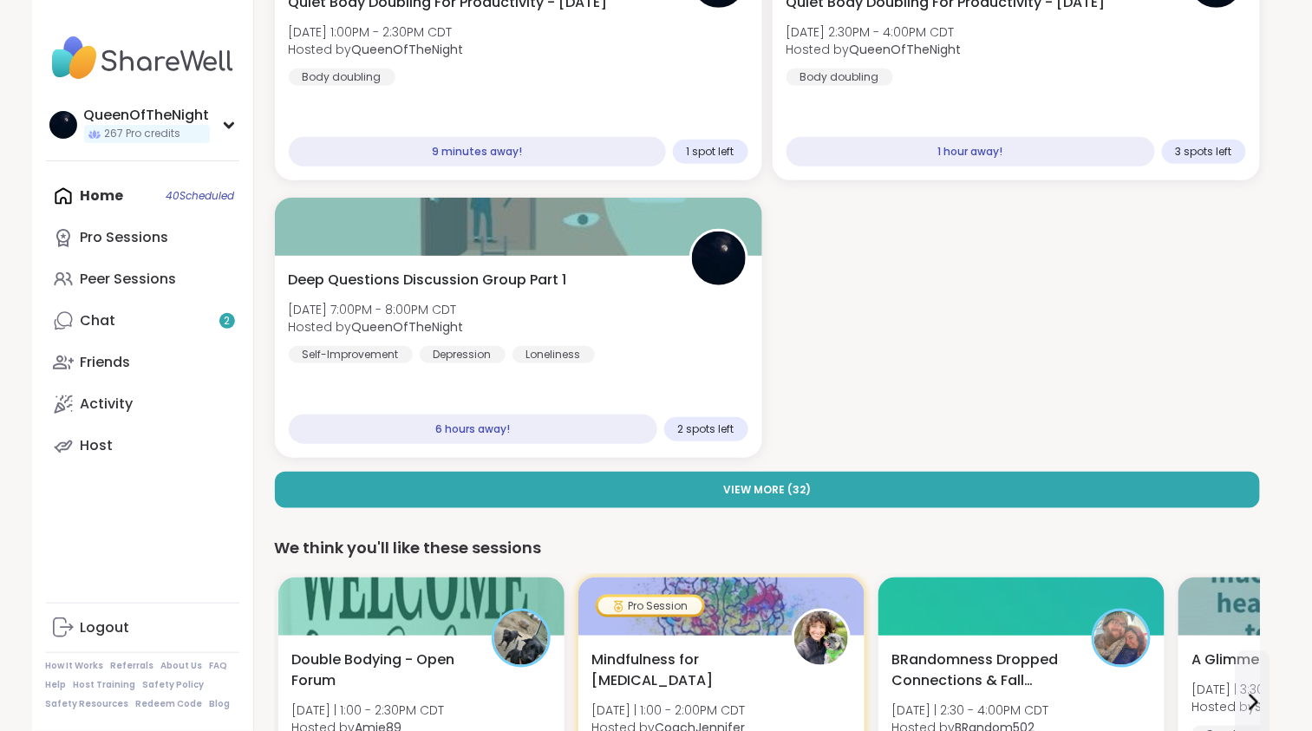
scroll to position [285, 0]
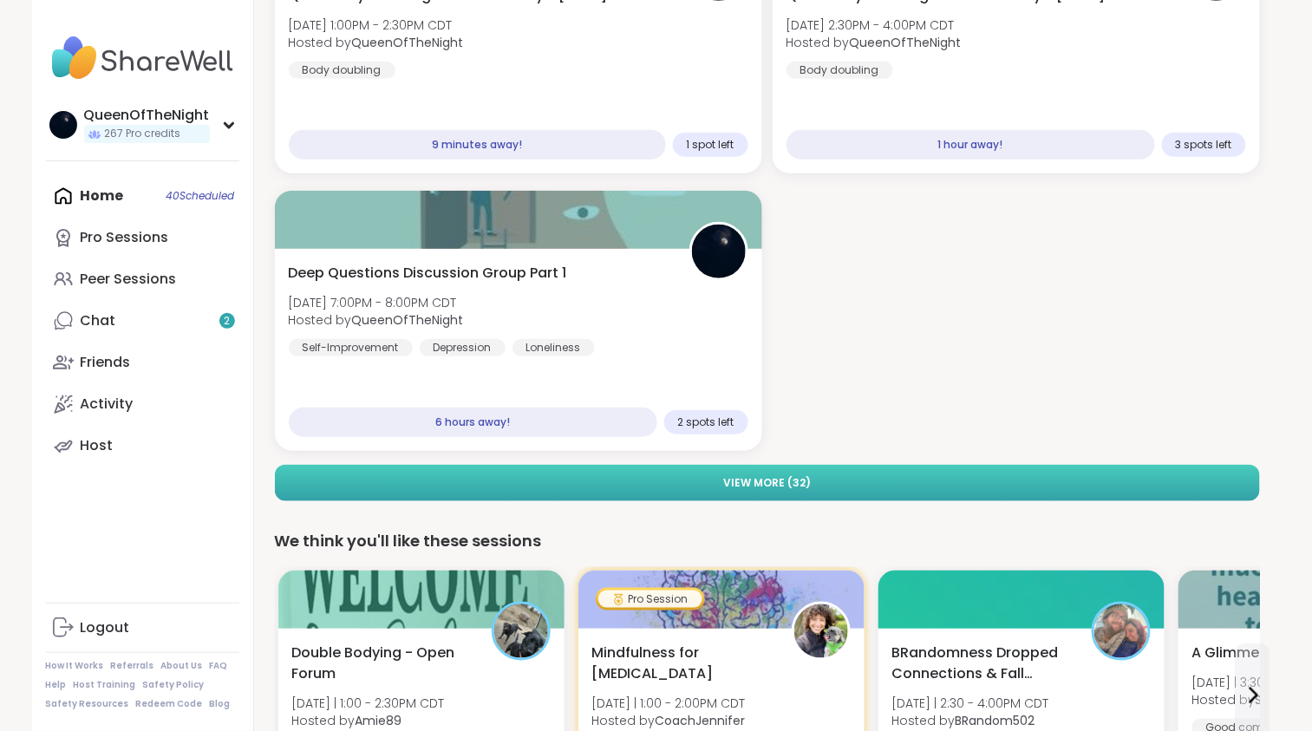
click at [668, 493] on button "View More ( 32 )" at bounding box center [767, 483] width 985 height 36
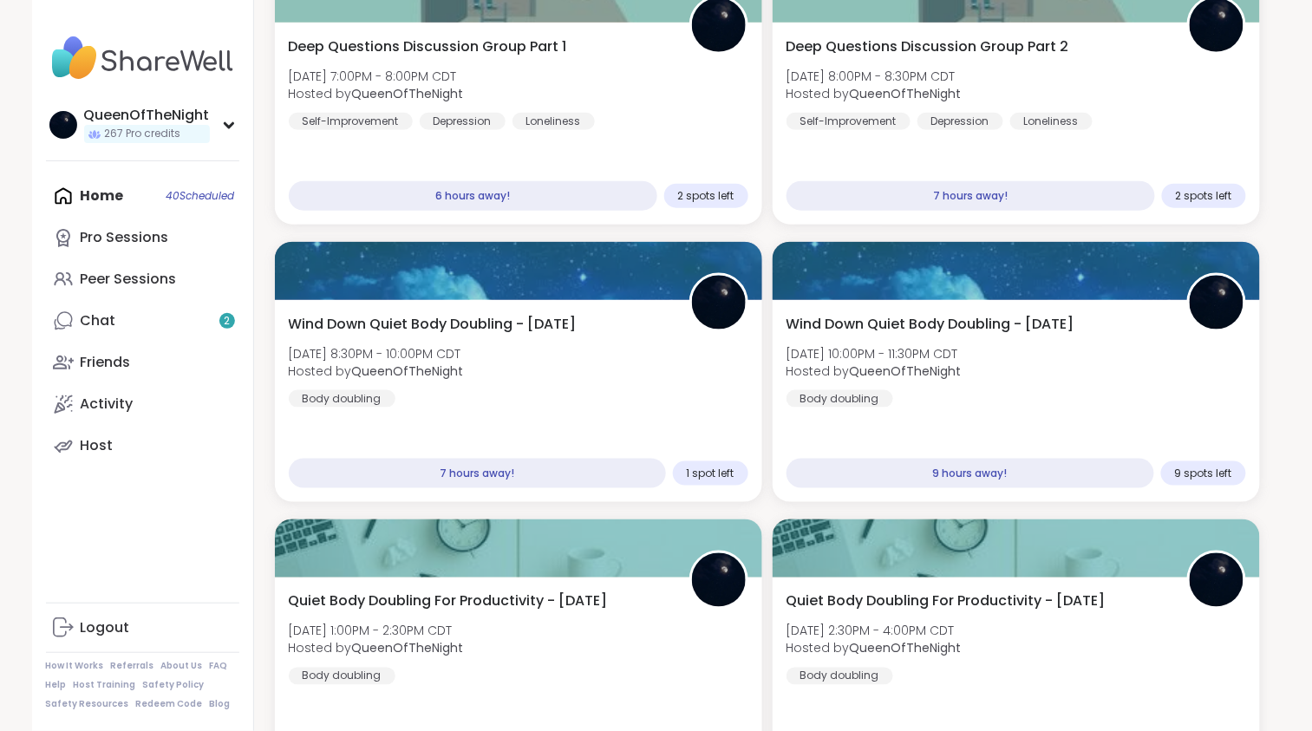
scroll to position [511, 0]
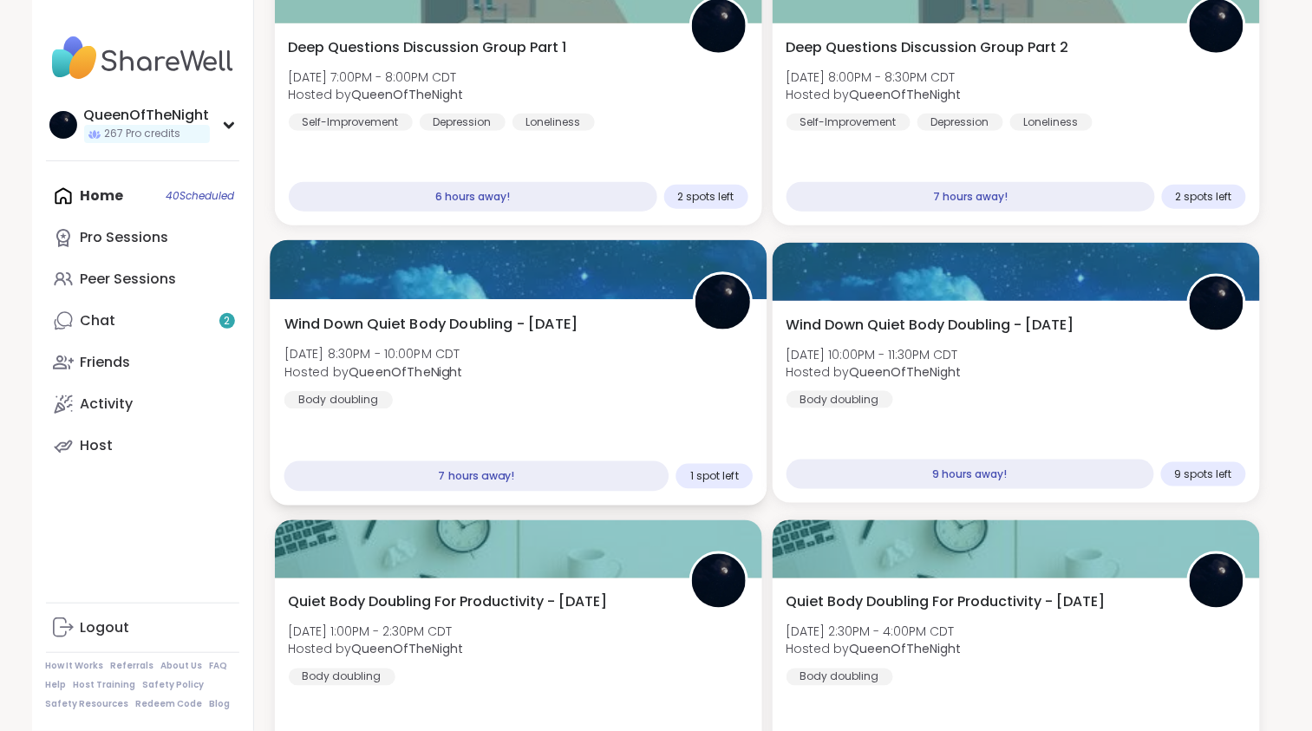
click at [634, 322] on div "Wind Down Quiet Body Doubling - Monday Mon, Sep 08 | 8:30PM - 10:00PM CDT Hoste…" at bounding box center [518, 361] width 469 height 95
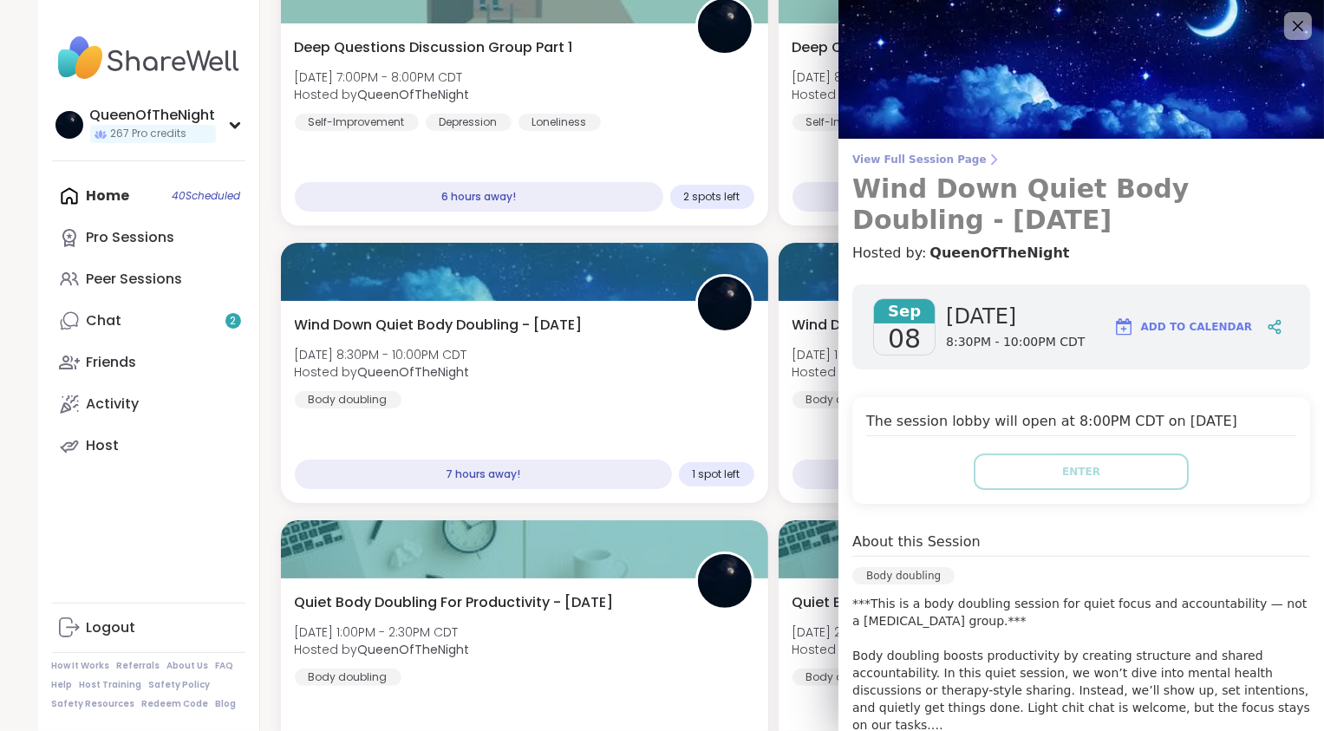
click at [958, 160] on span "View Full Session Page" at bounding box center [1082, 160] width 458 height 14
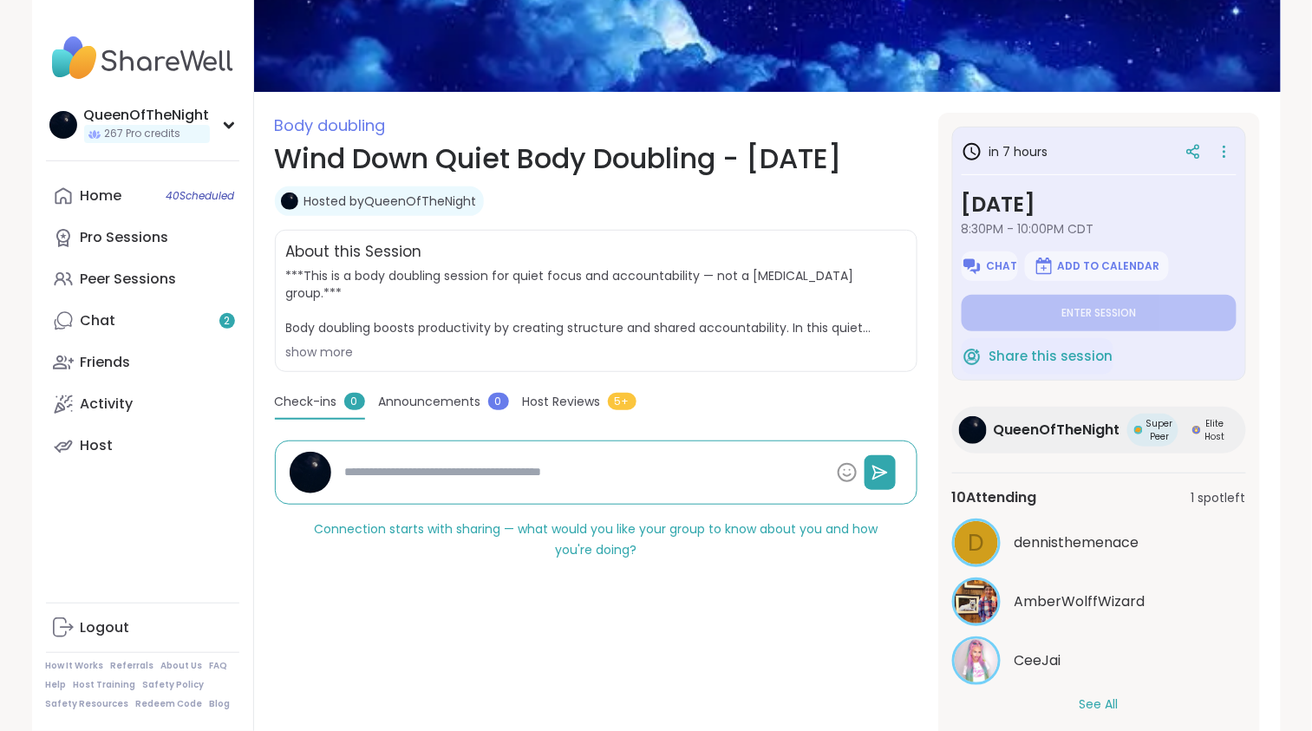
scroll to position [133, 0]
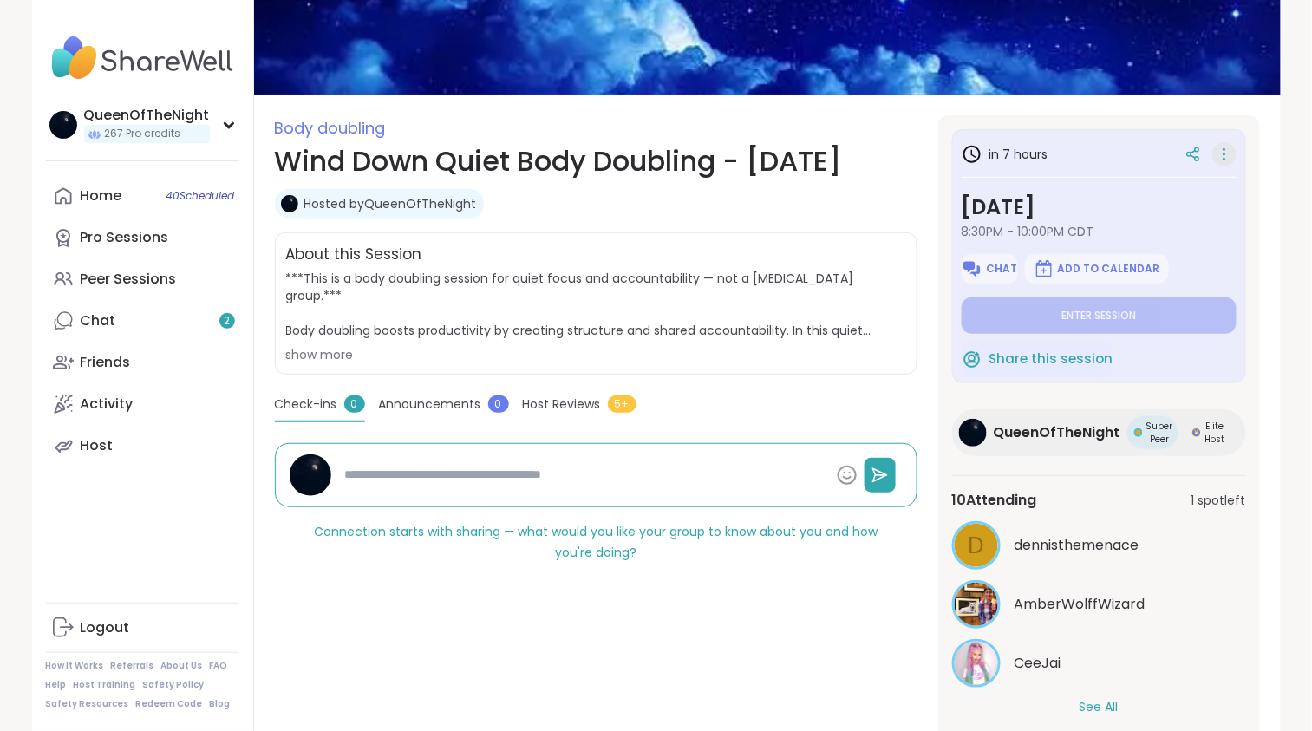
click at [1221, 145] on icon at bounding box center [1224, 154] width 17 height 24
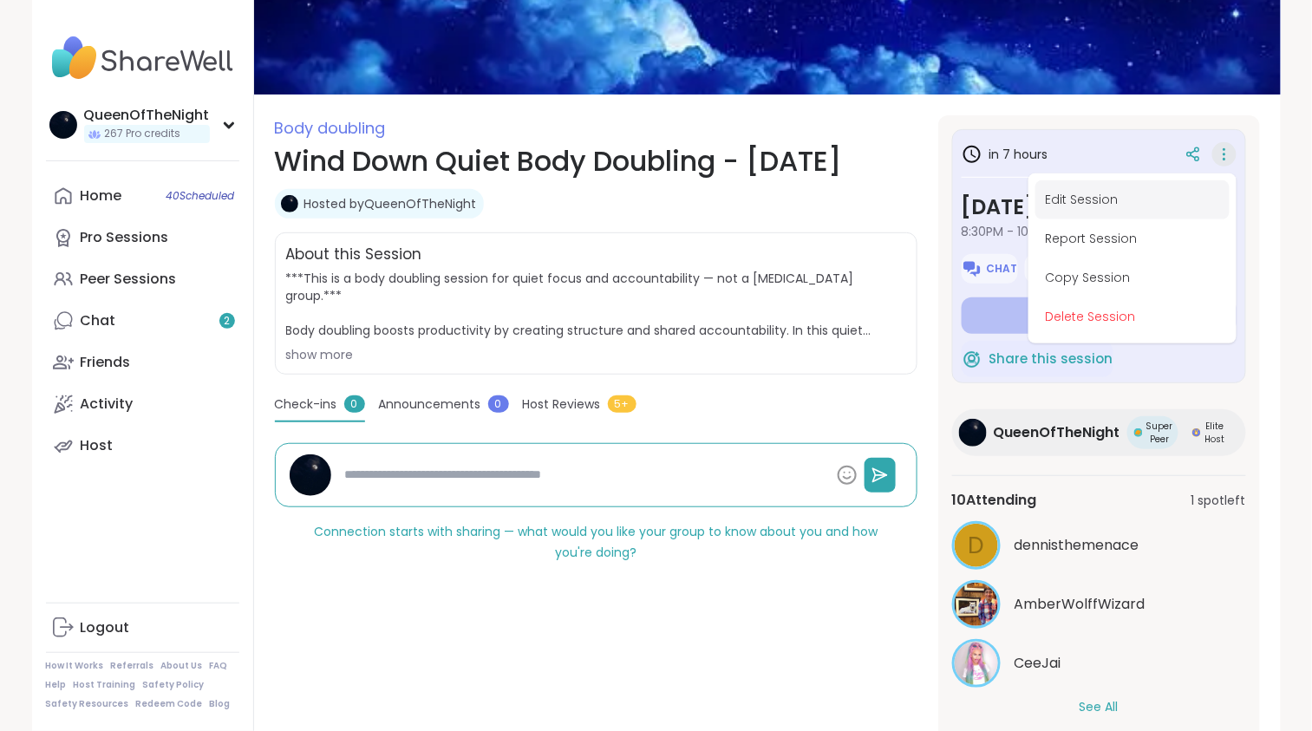
click at [1064, 196] on button "Edit Session" at bounding box center [1133, 199] width 194 height 39
type textarea "*"
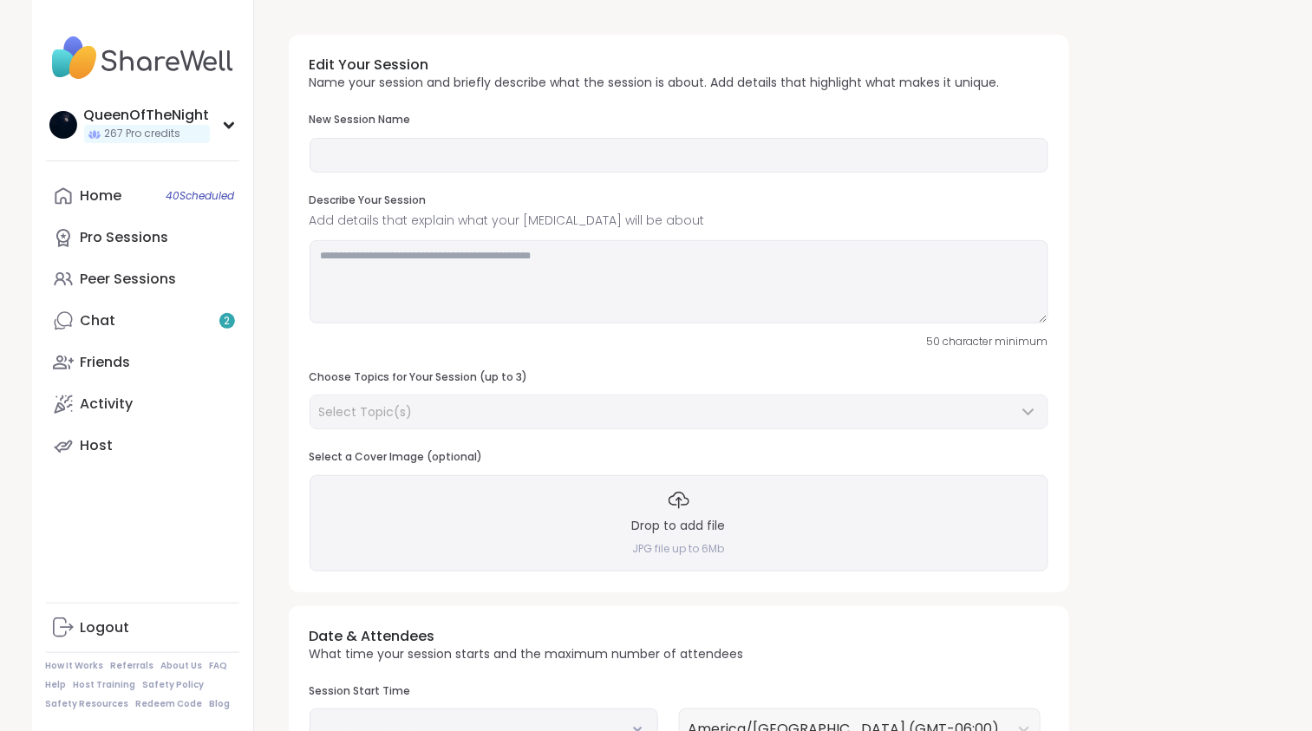
type input "**********"
type textarea "**********"
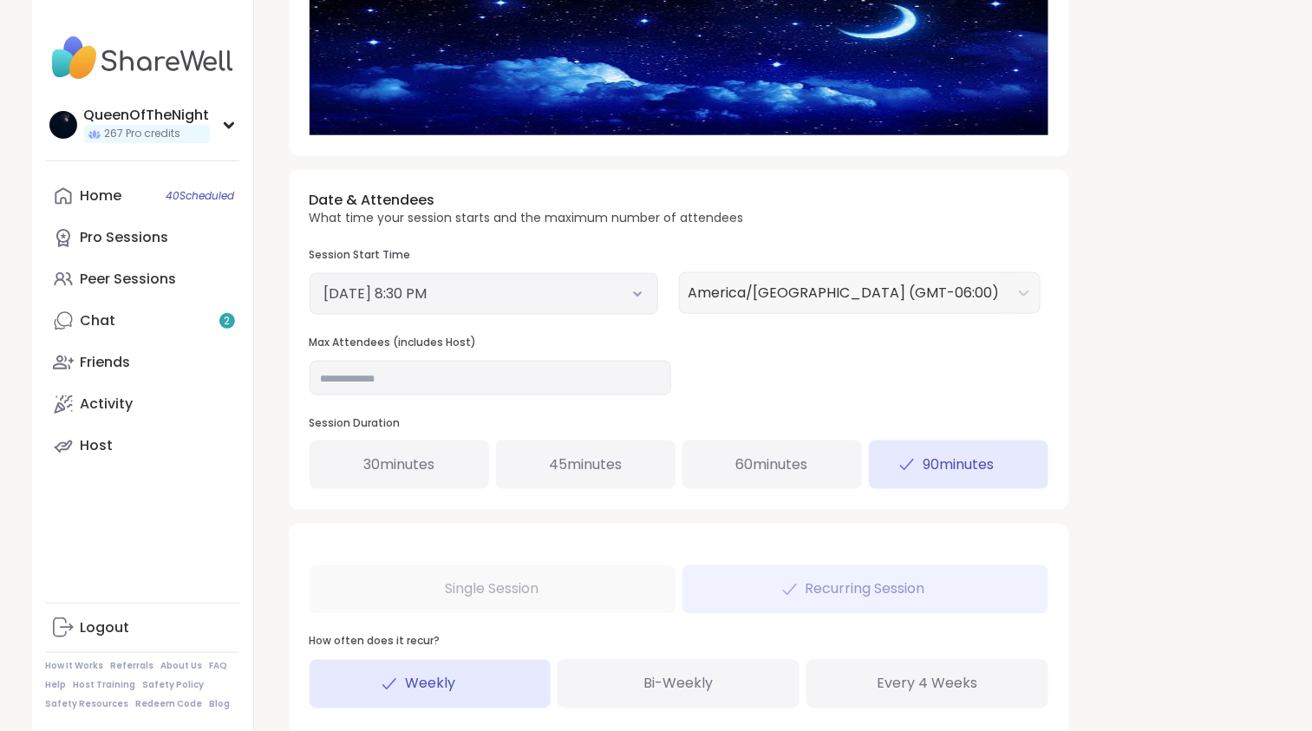
scroll to position [512, 0]
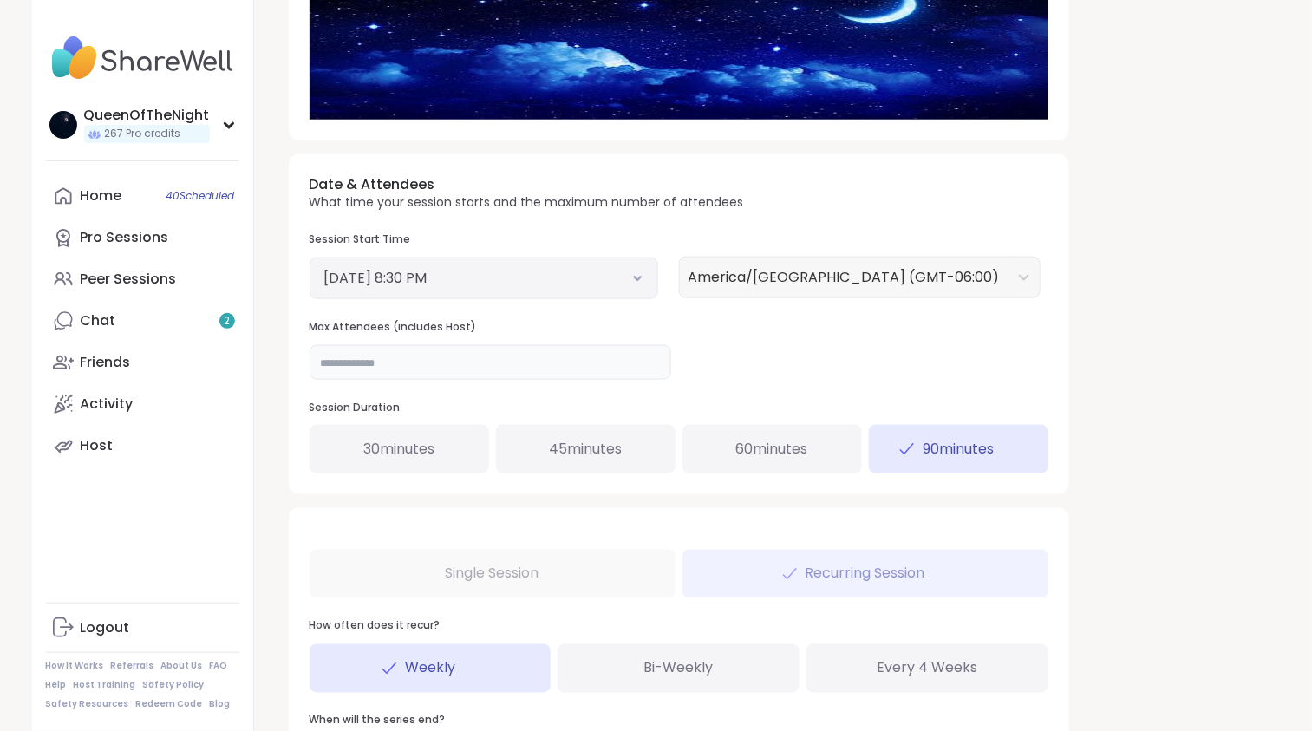
click at [375, 348] on input "**" at bounding box center [491, 362] width 362 height 35
type input "**"
click at [1171, 388] on div "**********" at bounding box center [767, 211] width 985 height 1405
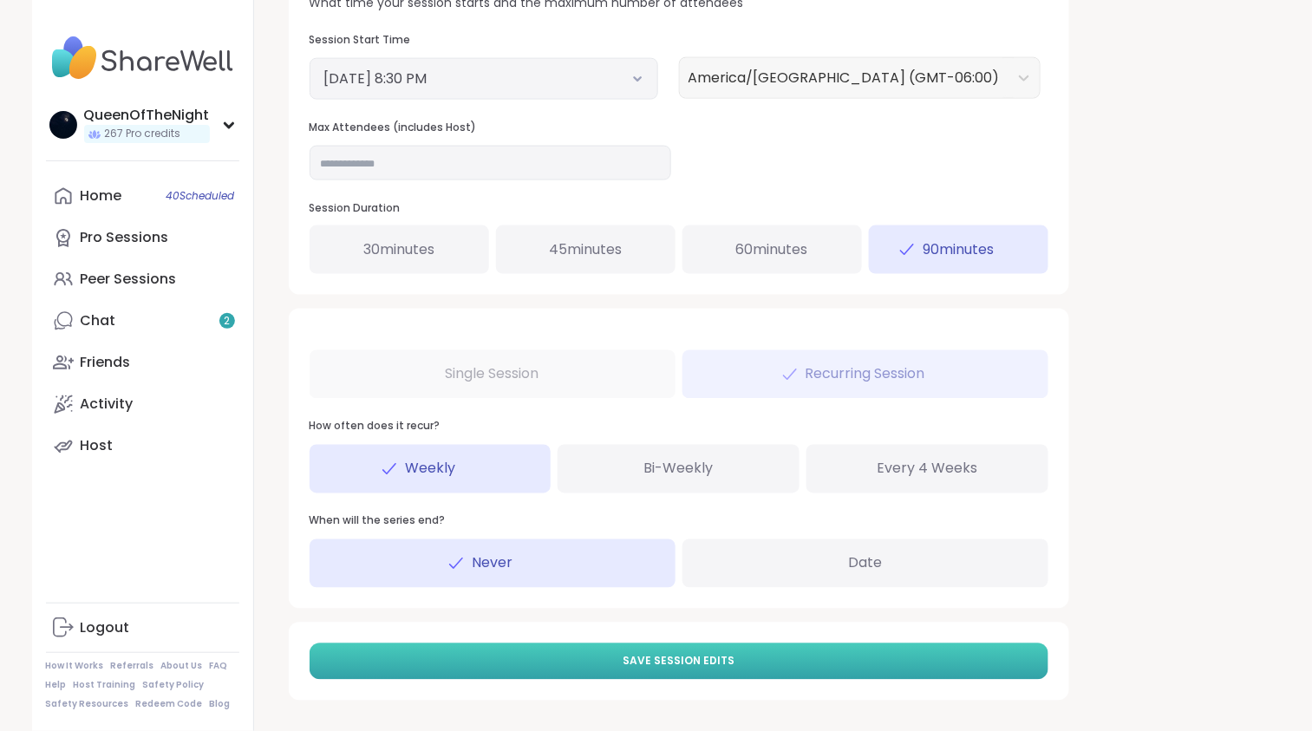
click at [711, 659] on span "Save Session Edits" at bounding box center [679, 662] width 112 height 16
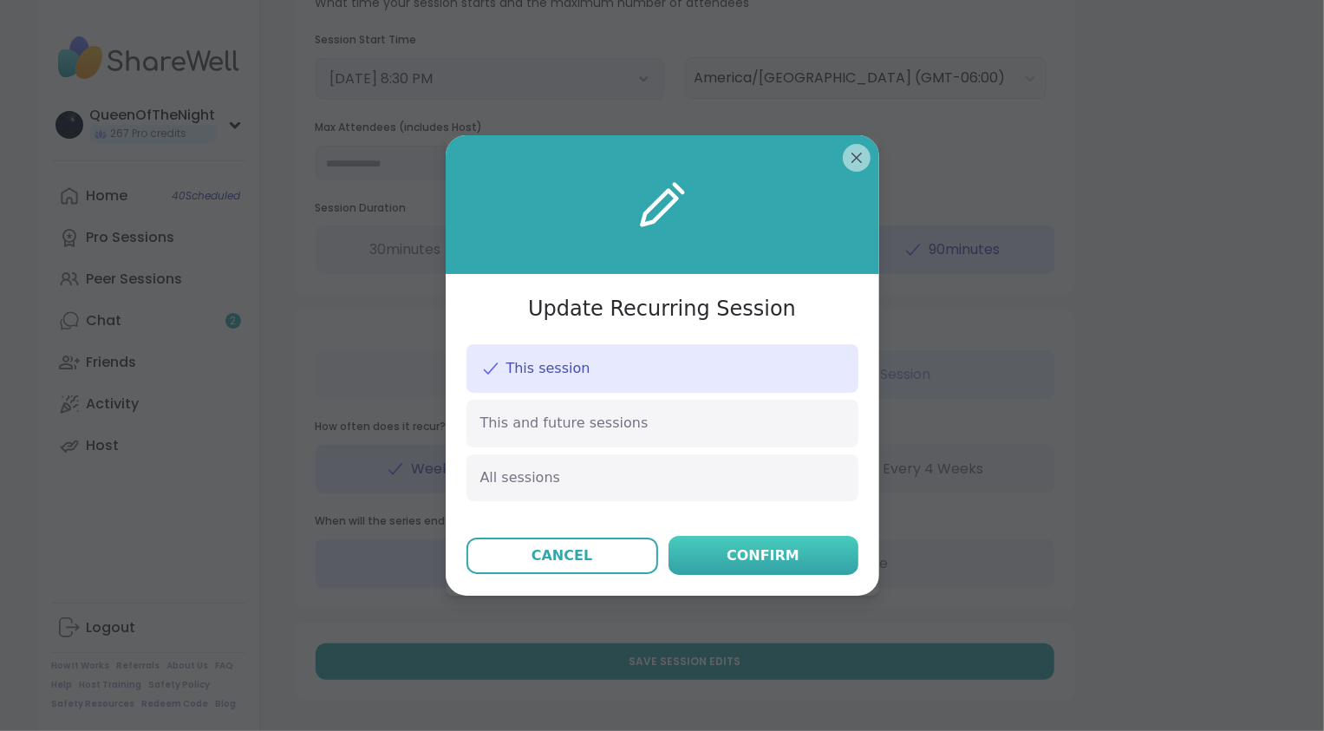
click at [762, 559] on div "Confirm" at bounding box center [763, 556] width 73 height 21
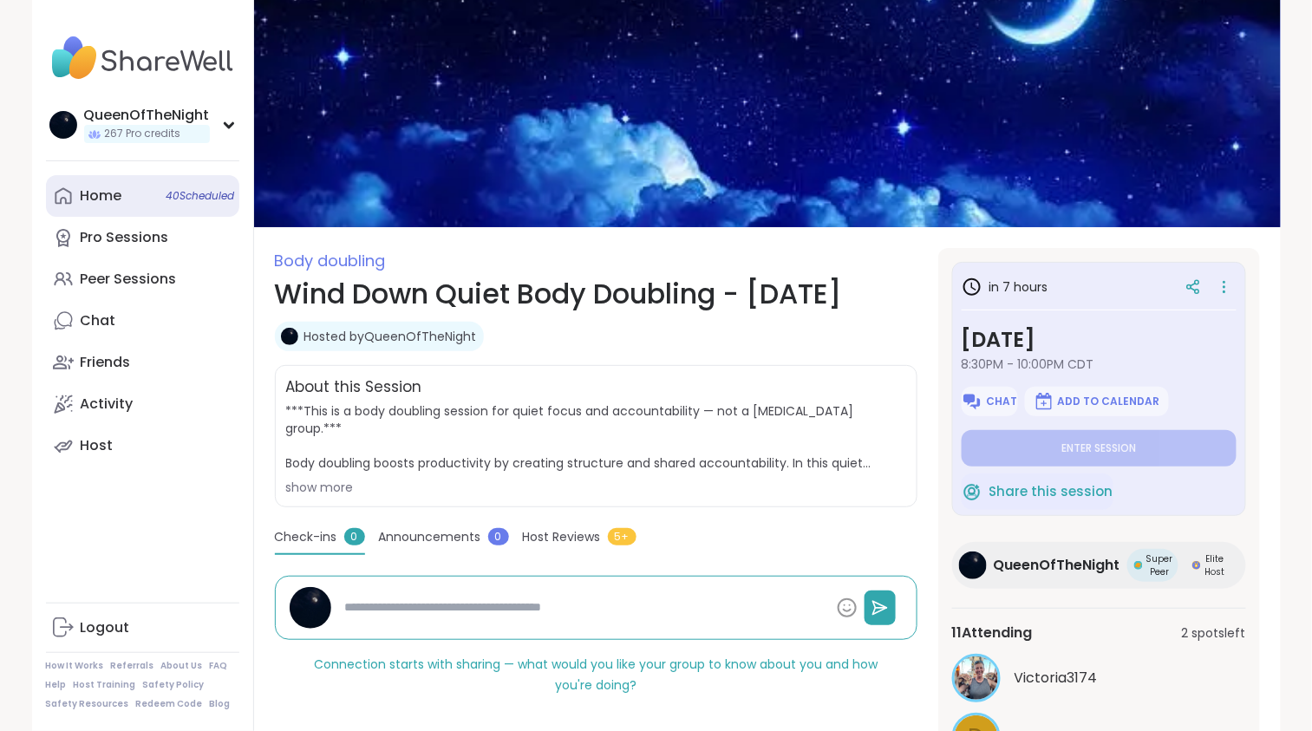
click at [118, 193] on div "Home 40 Scheduled" at bounding box center [102, 195] width 42 height 19
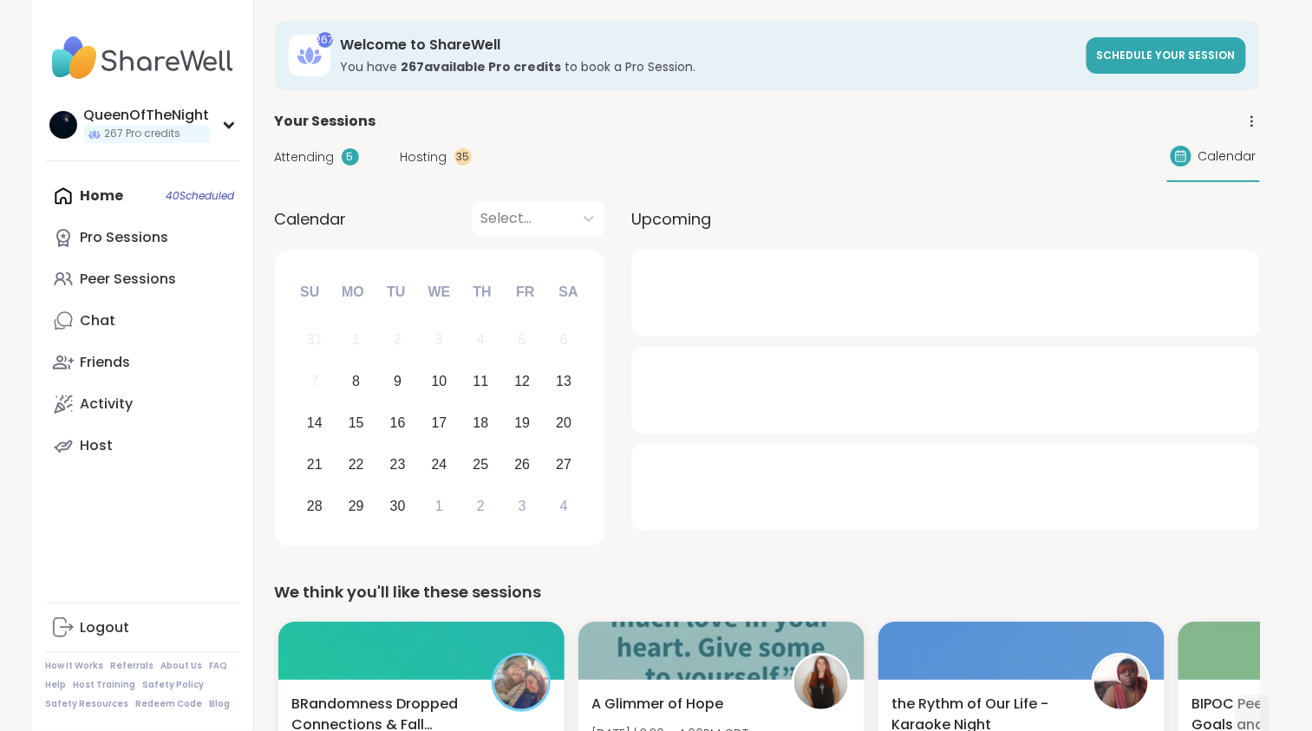
click at [418, 157] on span "Hosting" at bounding box center [424, 157] width 47 height 18
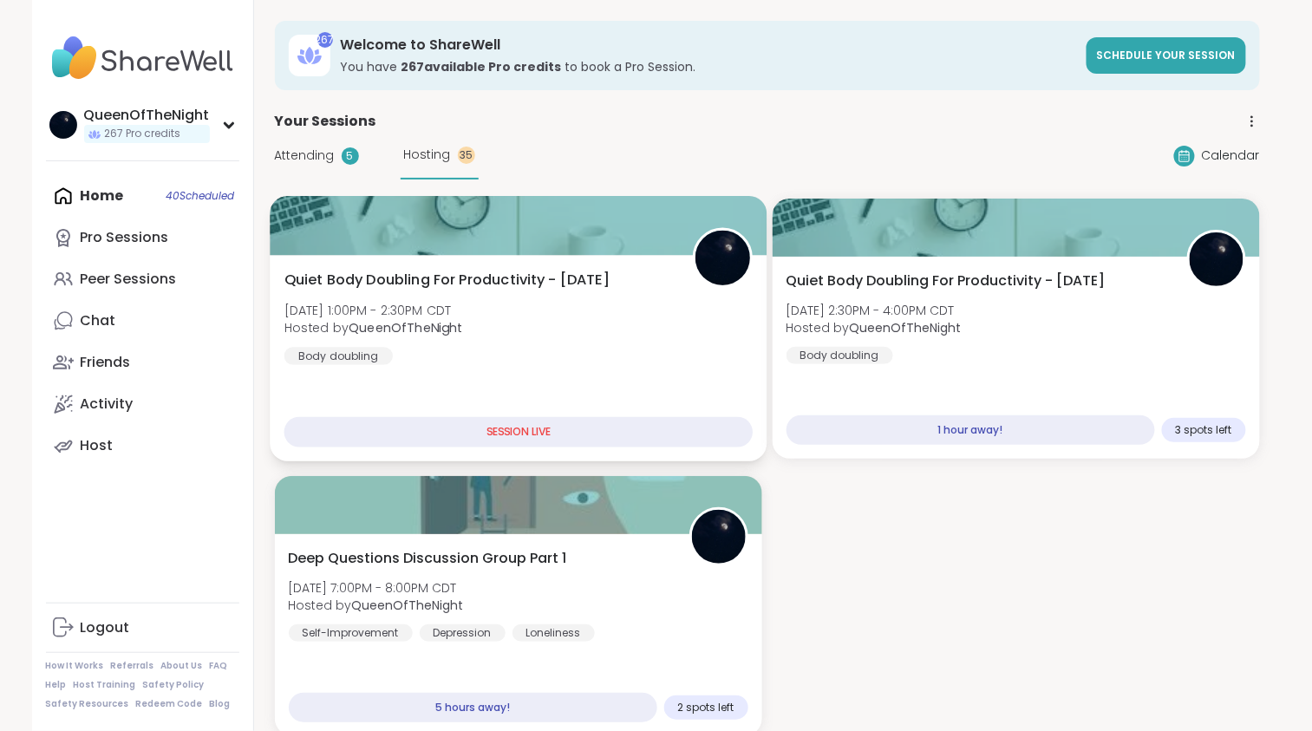
click at [592, 320] on div "Quiet Body Doubling For Productivity - Monday Mon, Sep 08 | 1:00PM - 2:30PM CDT…" at bounding box center [518, 317] width 469 height 95
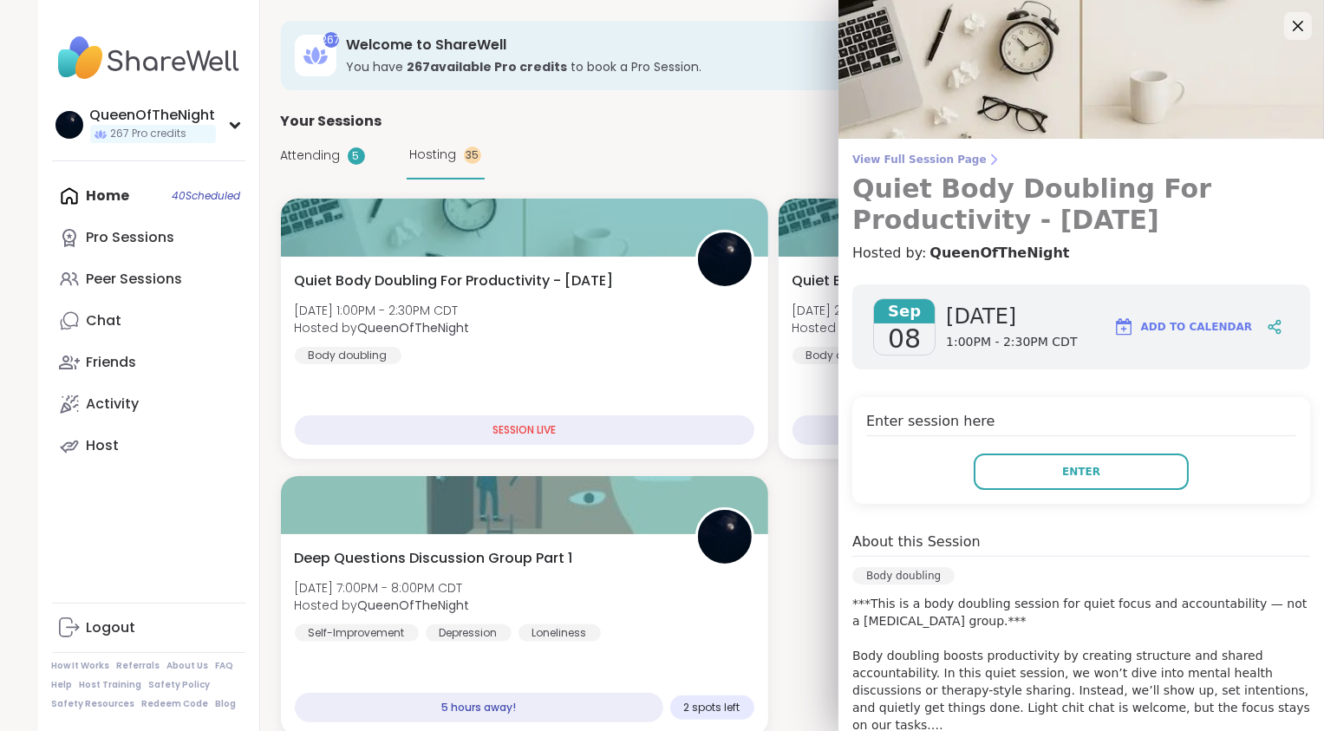
click at [920, 161] on span "View Full Session Page" at bounding box center [1082, 160] width 458 height 14
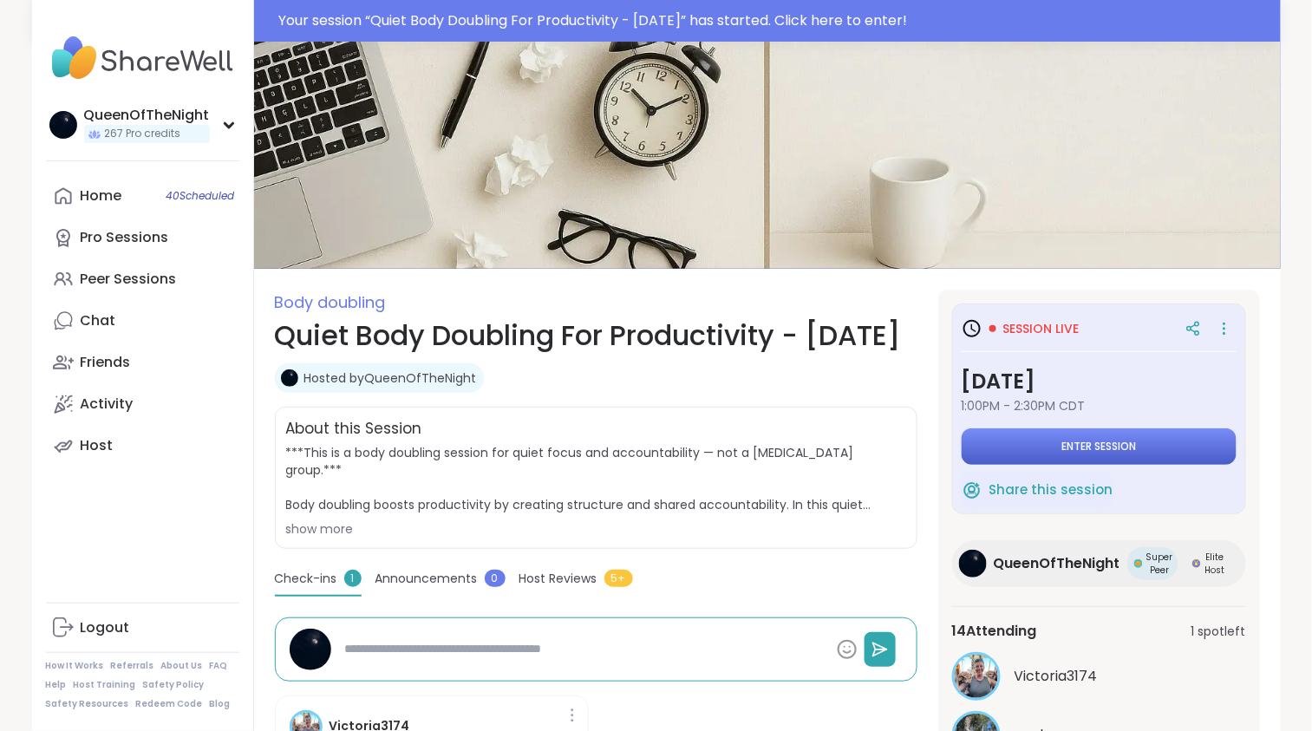
click at [1061, 440] on button "Enter session" at bounding box center [1099, 446] width 275 height 36
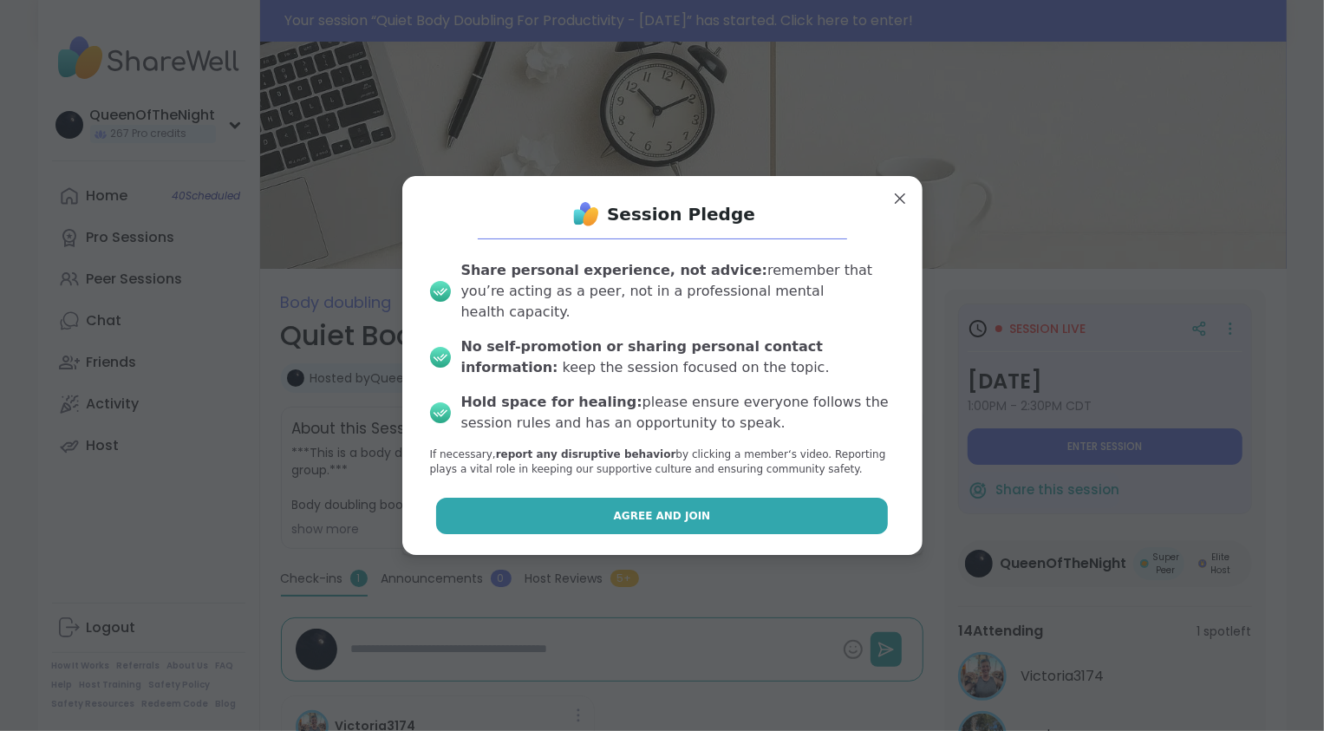
click at [705, 503] on button "Agree and Join" at bounding box center [662, 516] width 452 height 36
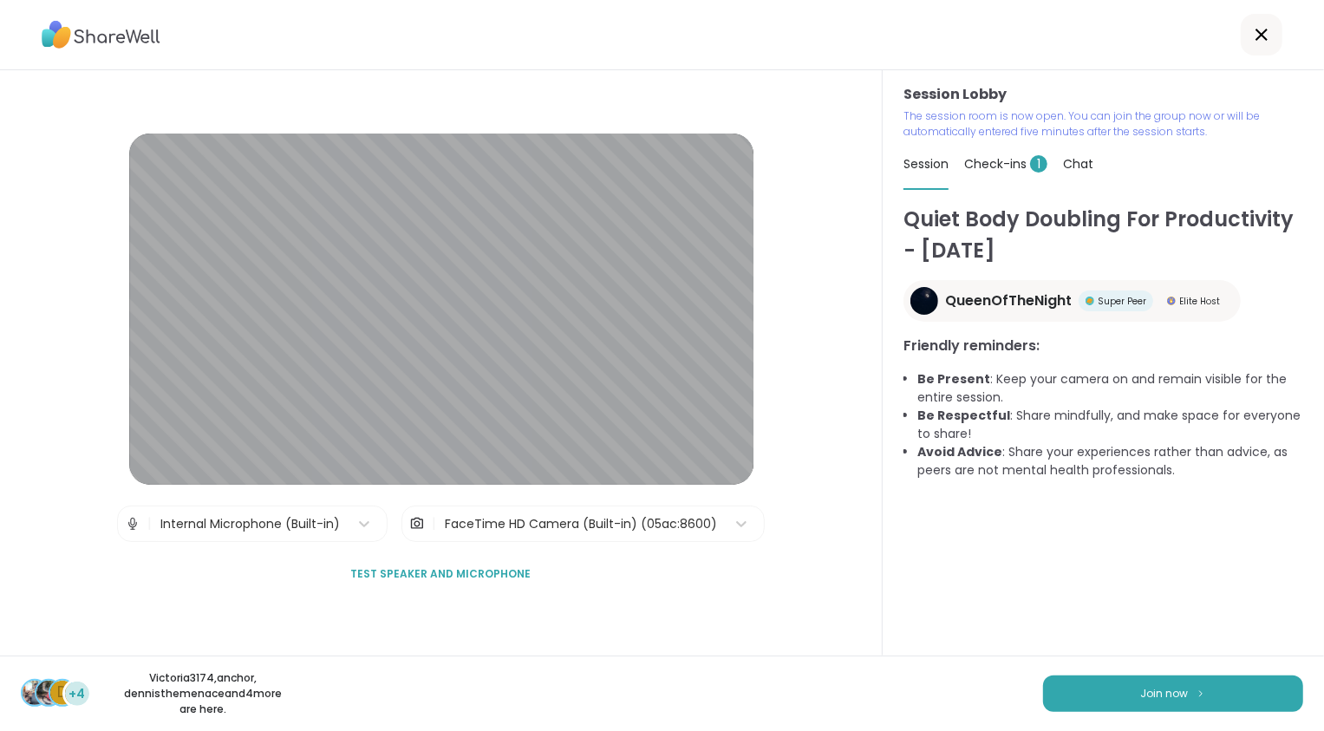
click at [1021, 176] on div "Check-ins 1" at bounding box center [1005, 164] width 83 height 49
type textarea "*"
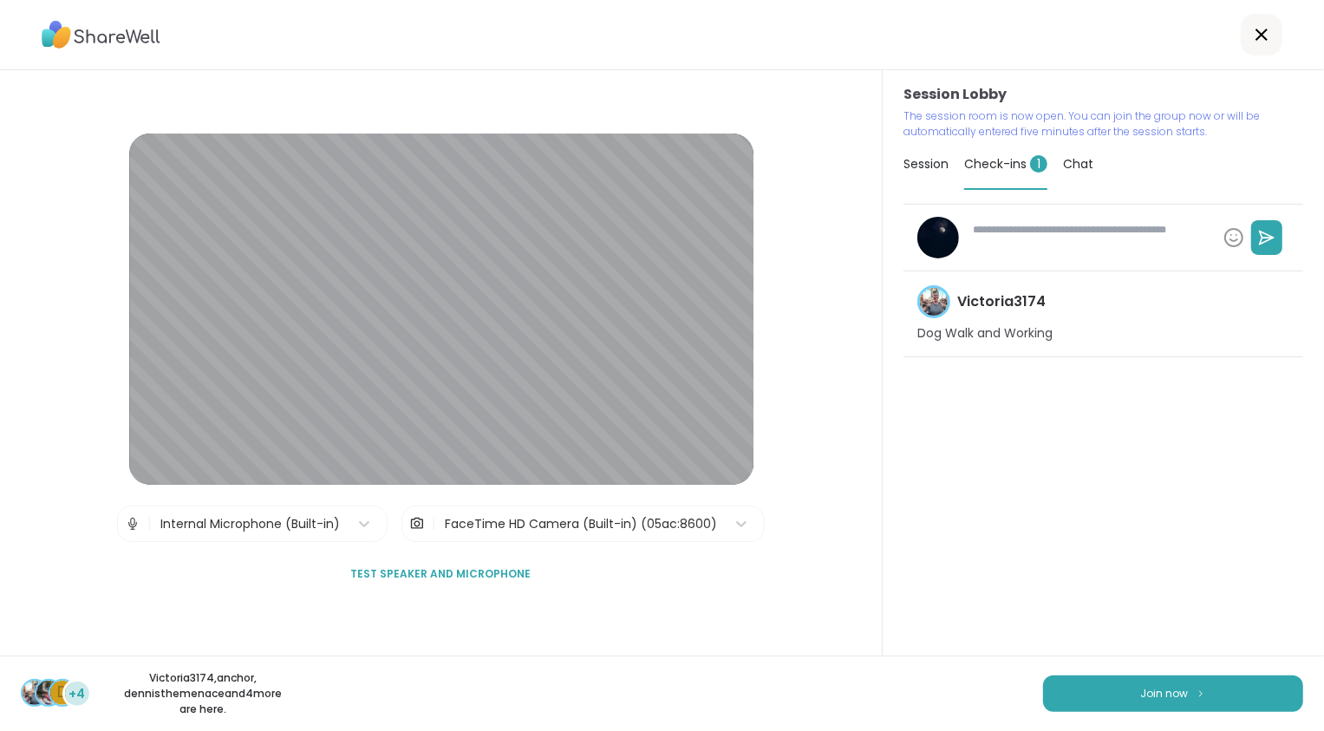
click at [922, 160] on span "Session" at bounding box center [926, 163] width 45 height 17
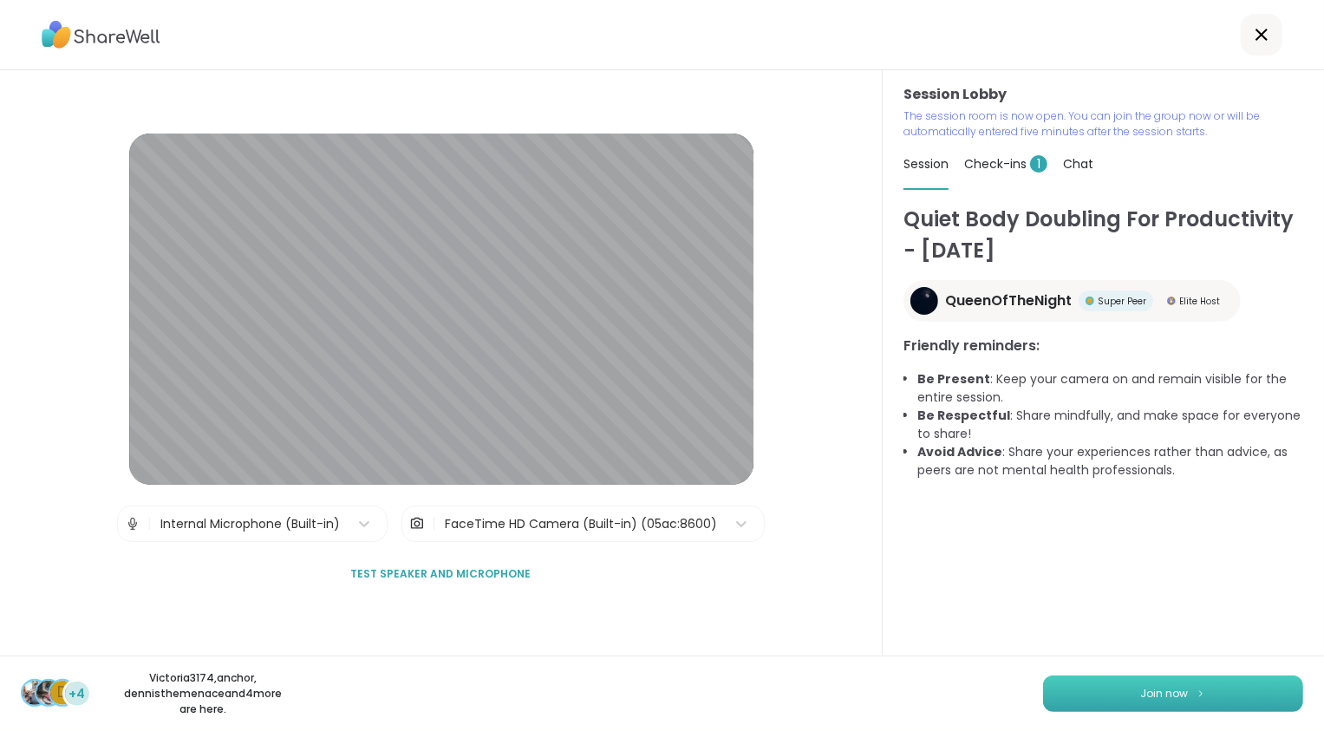
click at [1156, 692] on span "Join now" at bounding box center [1165, 694] width 48 height 16
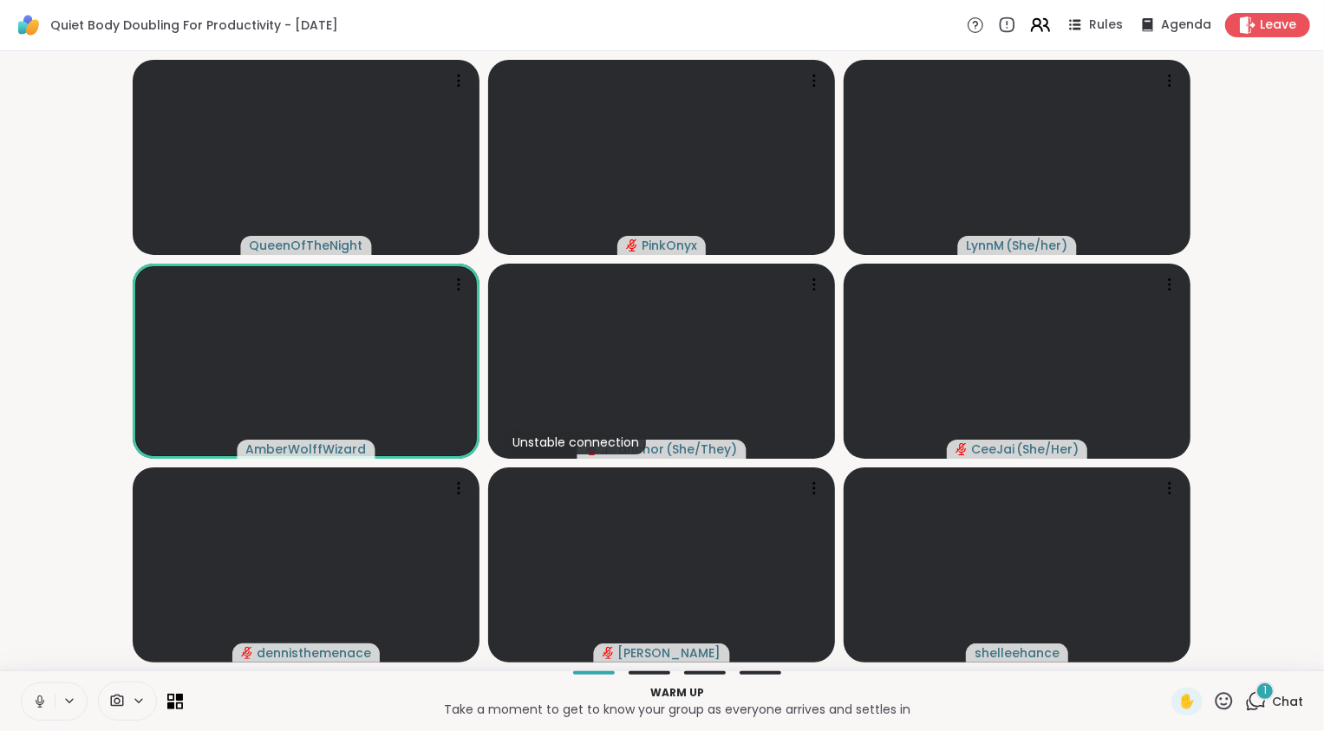
click at [1032, 27] on icon at bounding box center [1037, 28] width 10 height 5
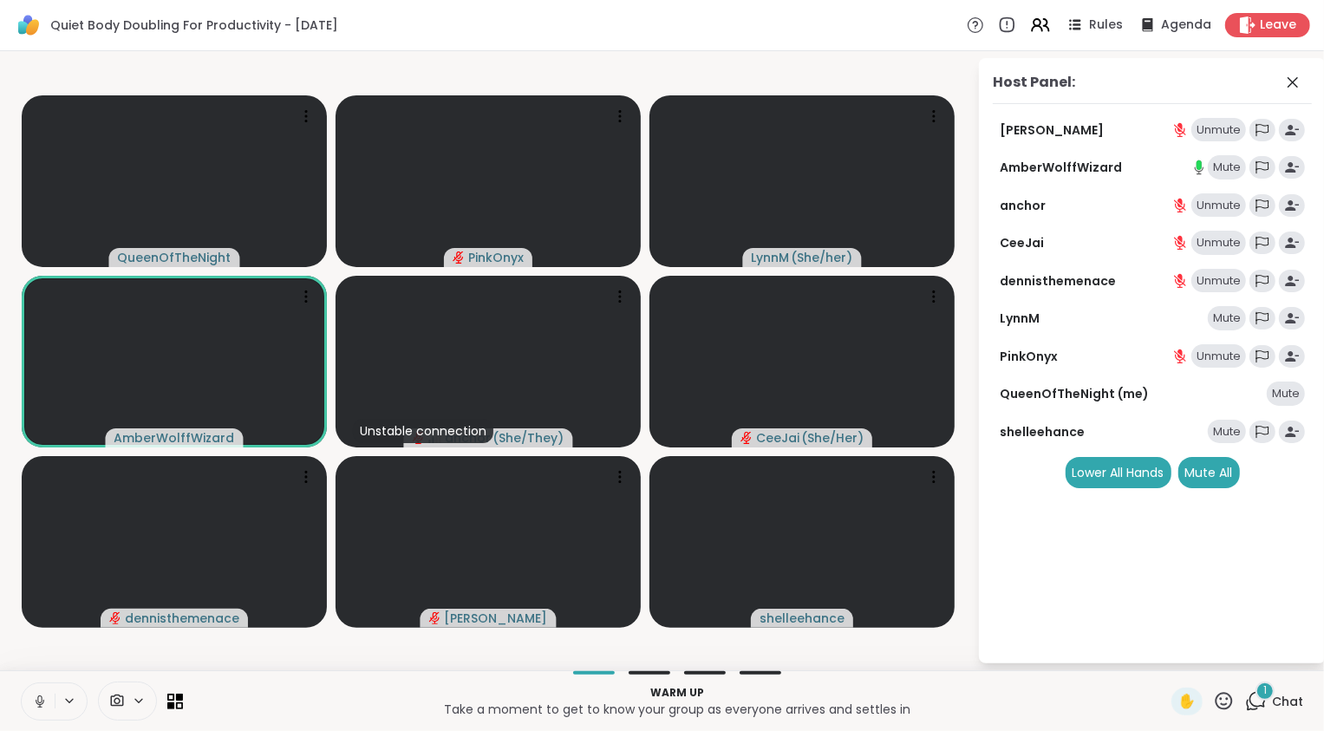
click at [1227, 430] on div "Mute" at bounding box center [1227, 432] width 38 height 24
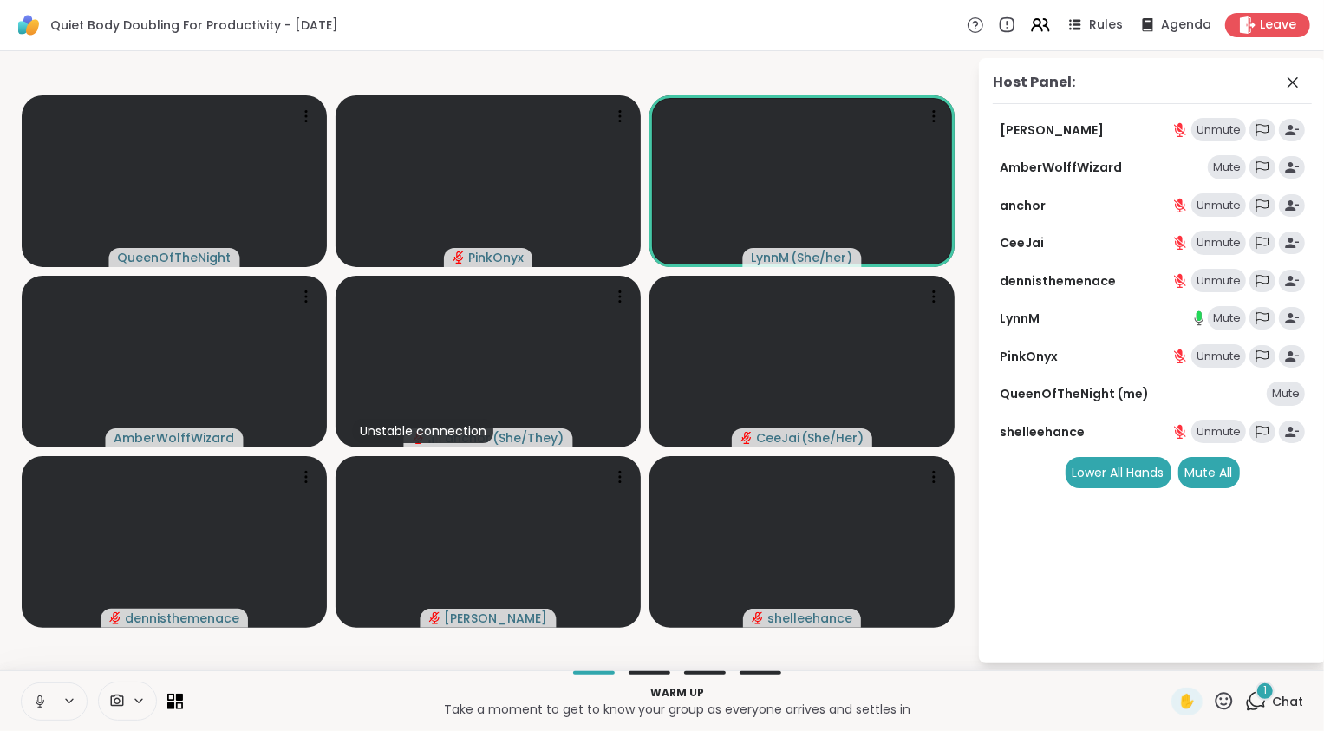
click at [1248, 704] on icon at bounding box center [1256, 701] width 22 height 22
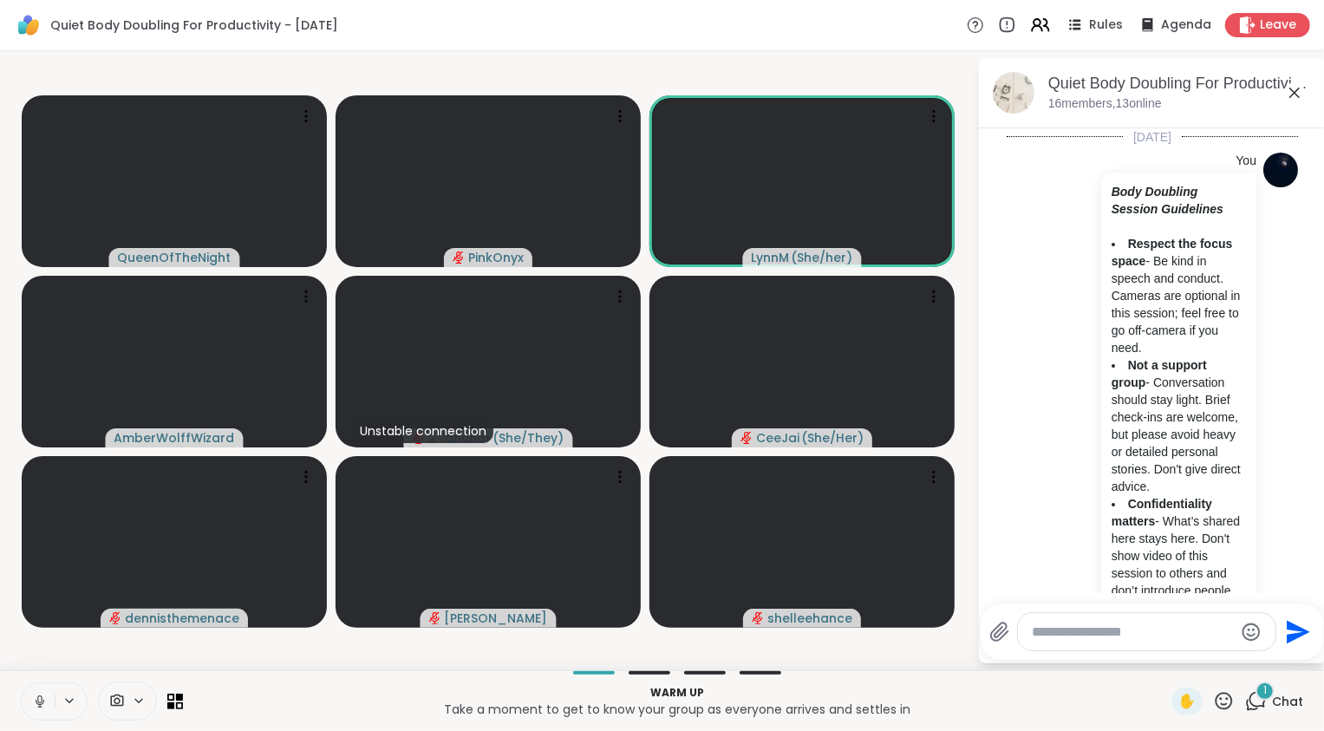
scroll to position [863, 0]
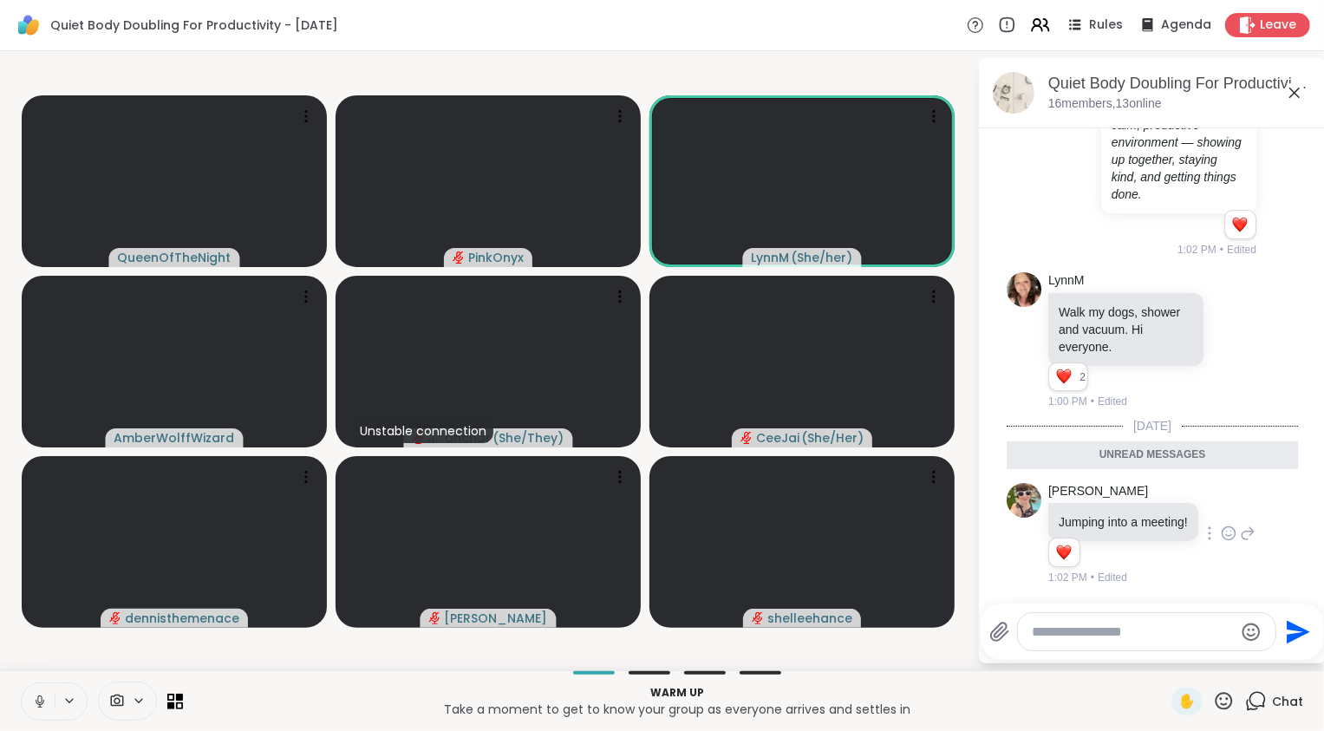
click at [1232, 536] on icon at bounding box center [1228, 536] width 5 height 2
click at [1099, 507] on div "Select Reaction: Heart" at bounding box center [1091, 506] width 16 height 16
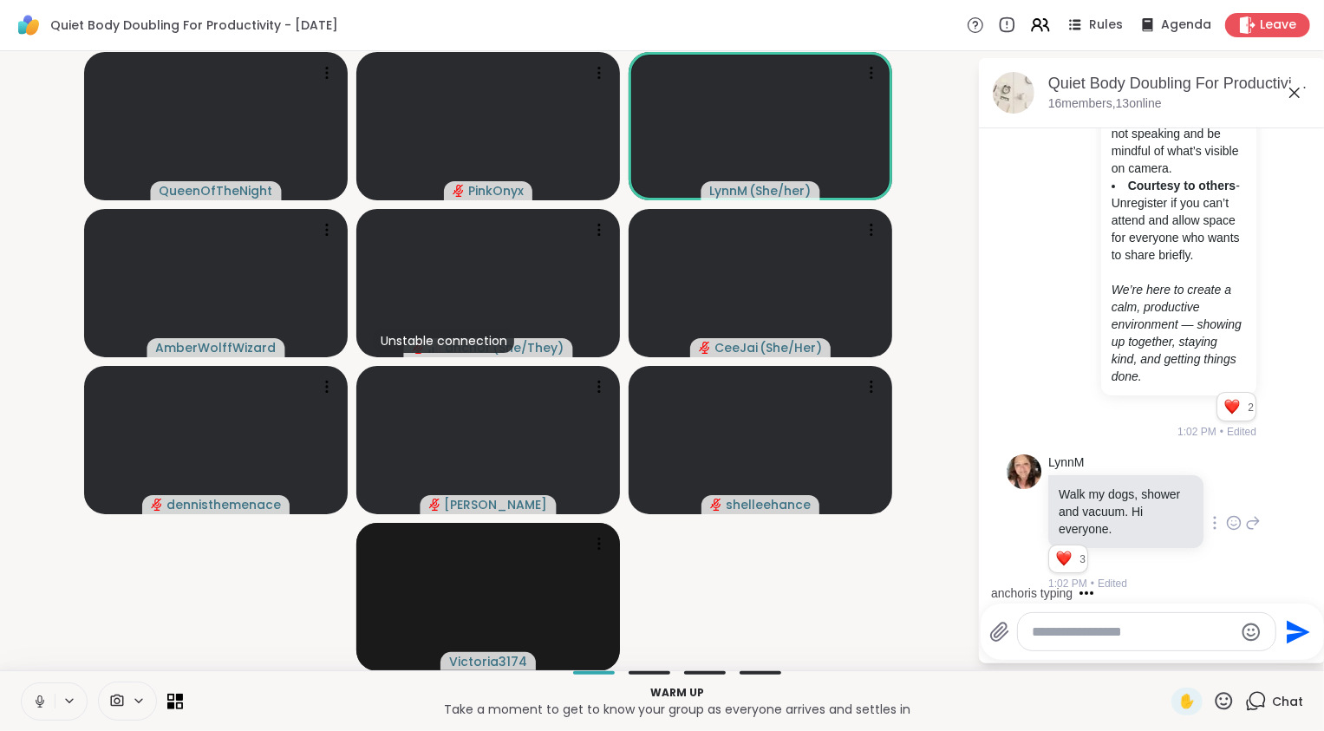
scroll to position [539, 0]
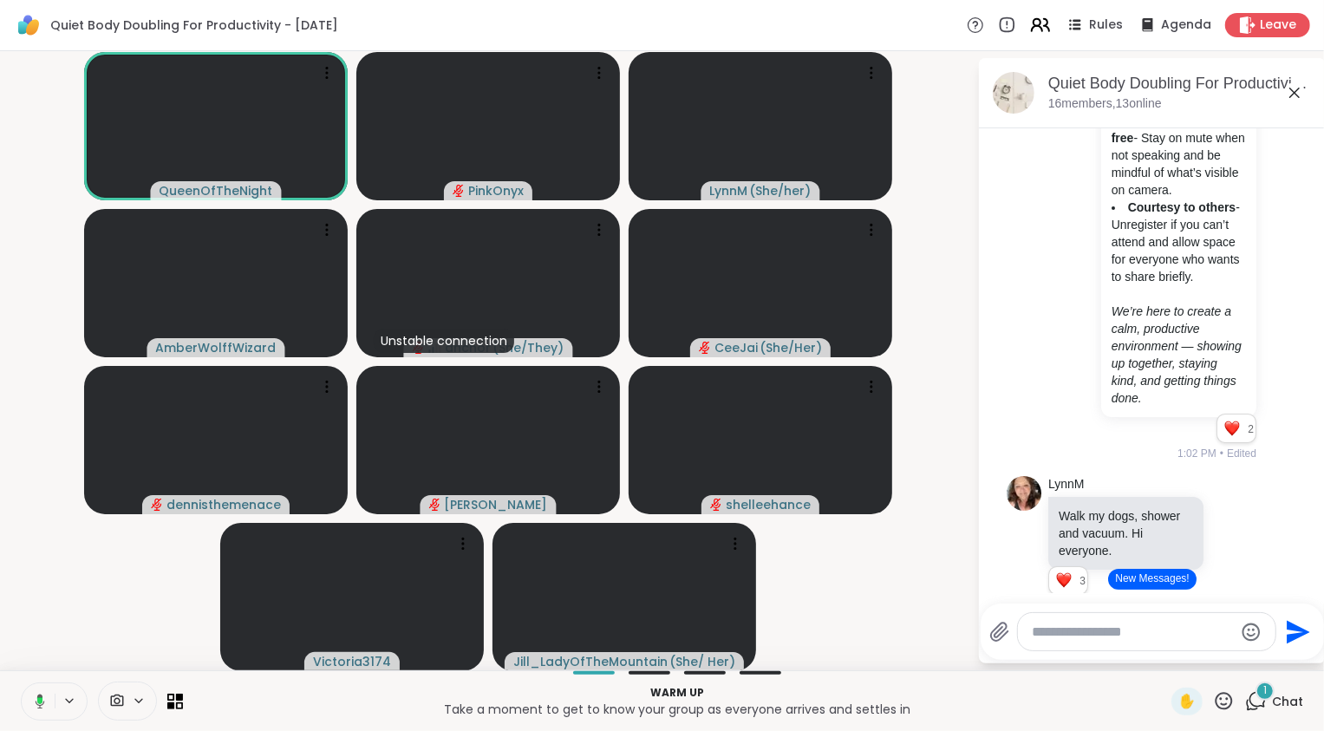
click at [1032, 26] on icon at bounding box center [1037, 28] width 10 height 5
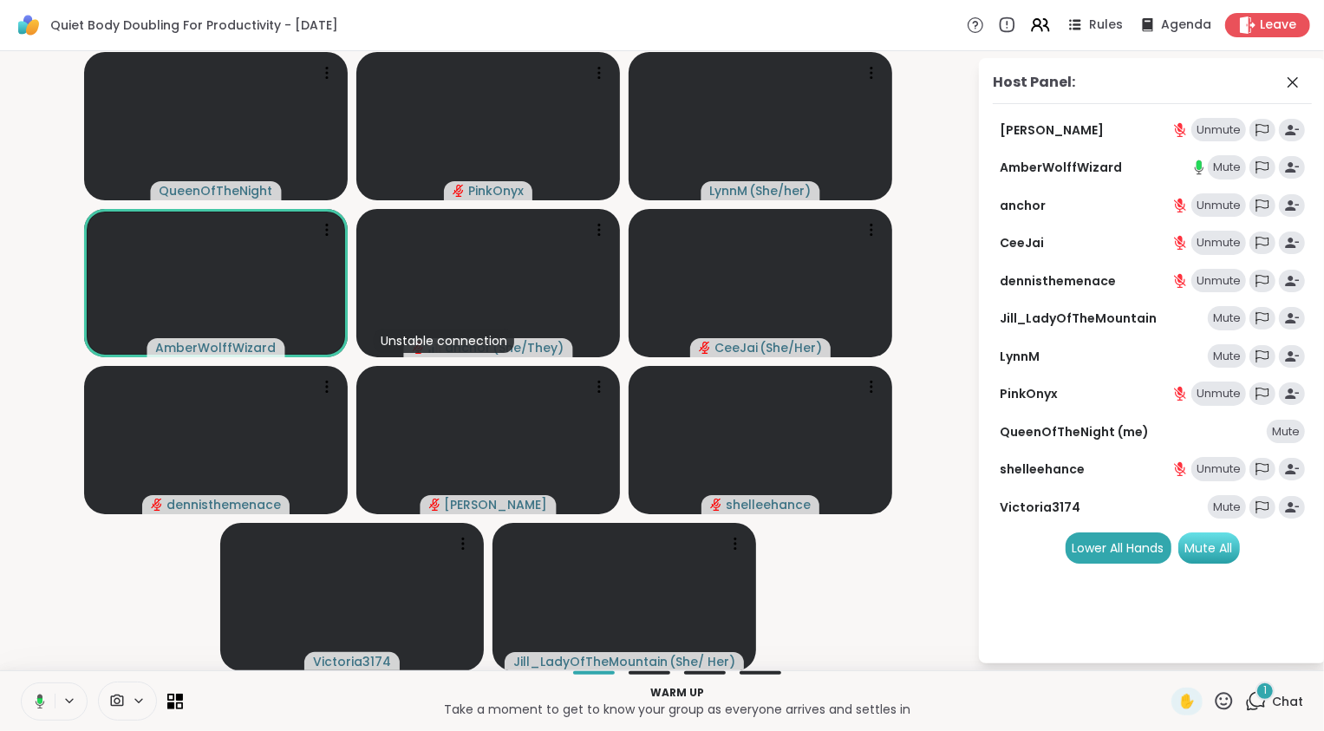
click at [1223, 555] on div "Mute All" at bounding box center [1210, 548] width 62 height 31
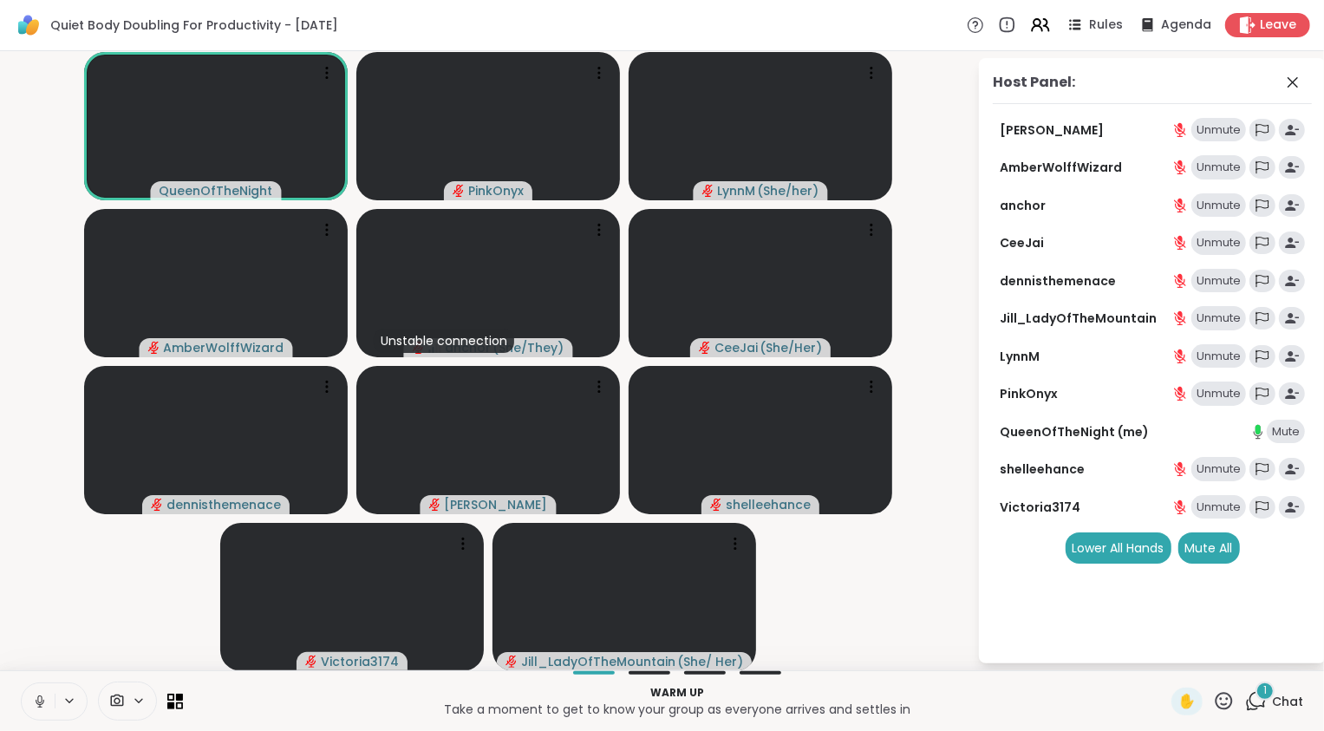
click at [1256, 695] on div "1" at bounding box center [1265, 691] width 19 height 19
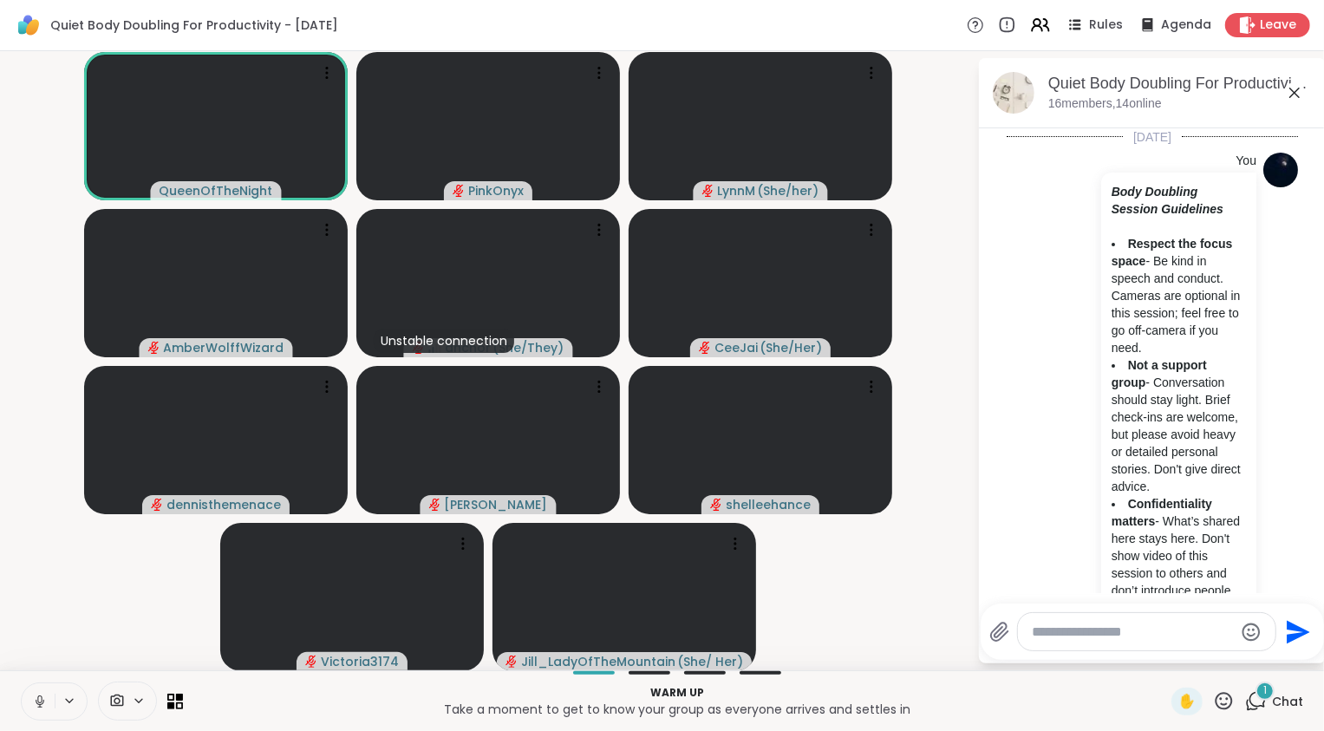
scroll to position [990, 0]
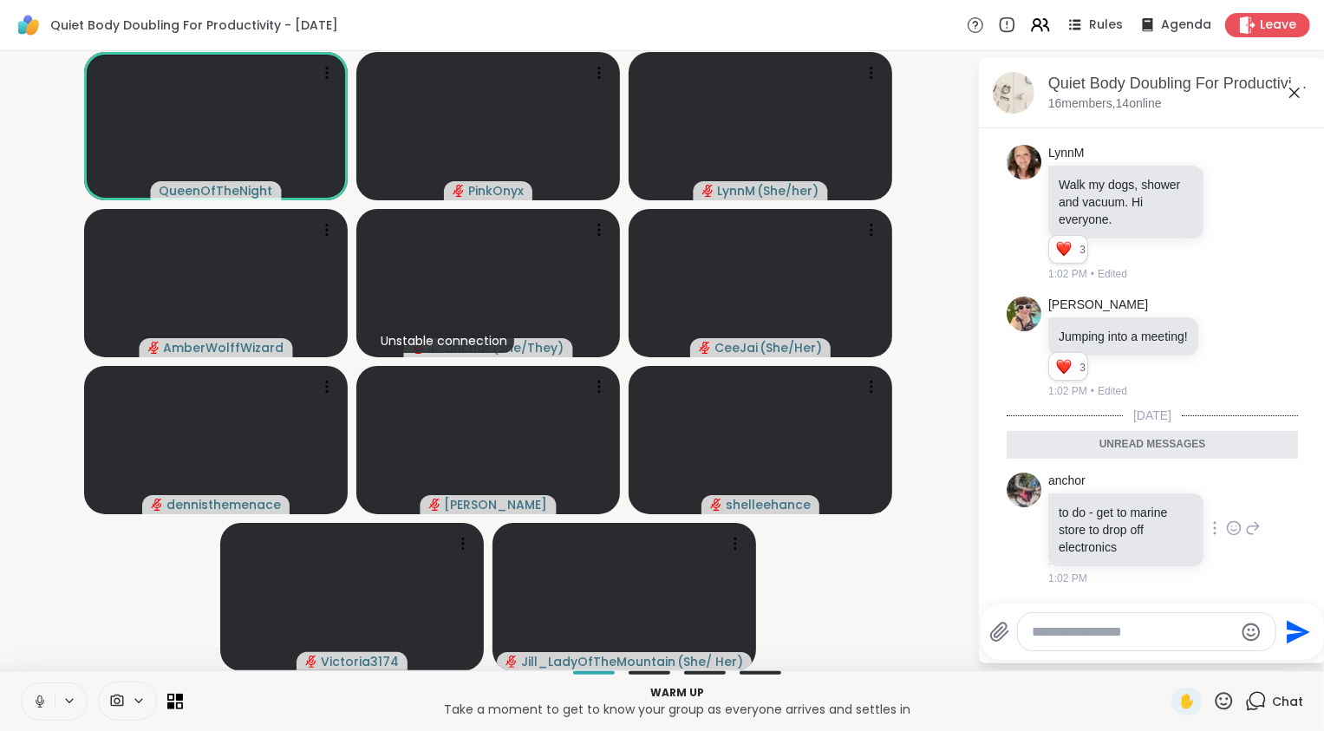
click at [1232, 531] on icon at bounding box center [1234, 531] width 5 height 2
click at [1226, 499] on div "Select Reaction: Heart" at bounding box center [1234, 501] width 16 height 16
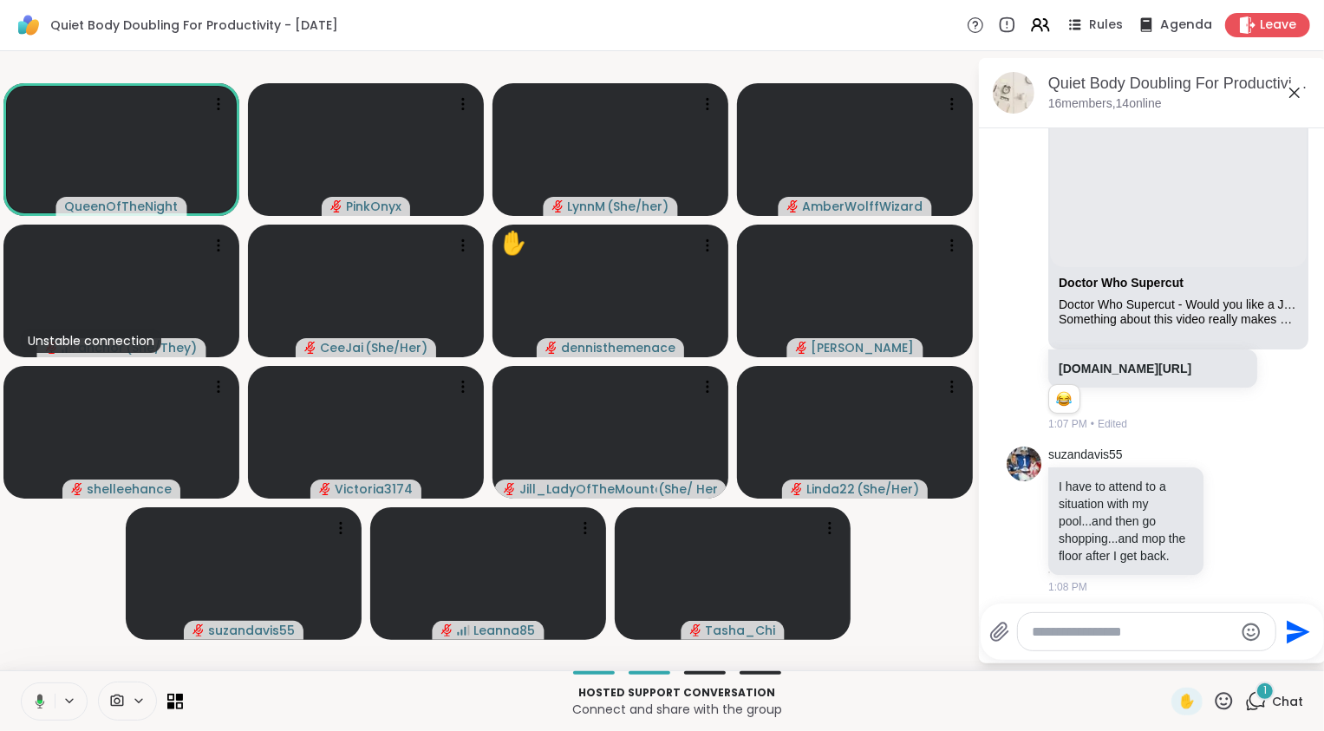
scroll to position [2167, 0]
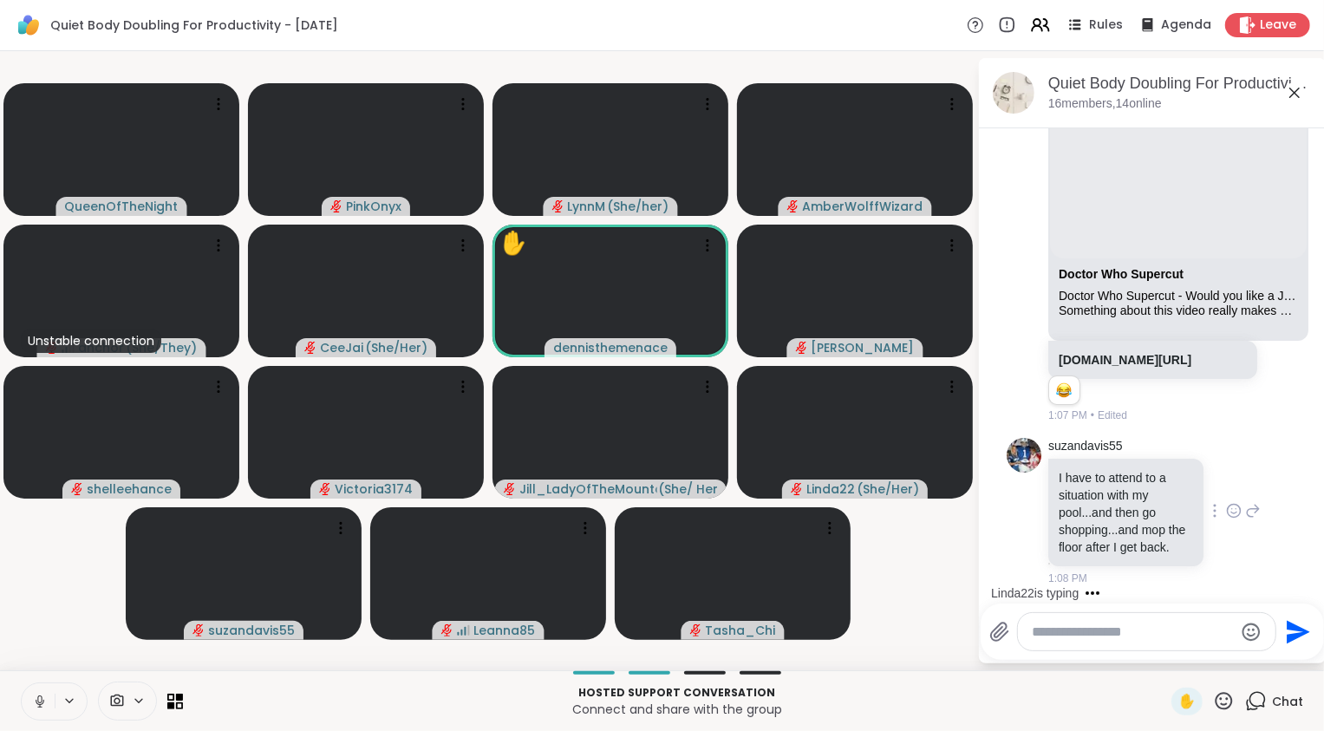
click at [1228, 505] on icon at bounding box center [1234, 511] width 13 height 13
click at [1226, 475] on div "Select Reaction: Heart" at bounding box center [1234, 483] width 16 height 16
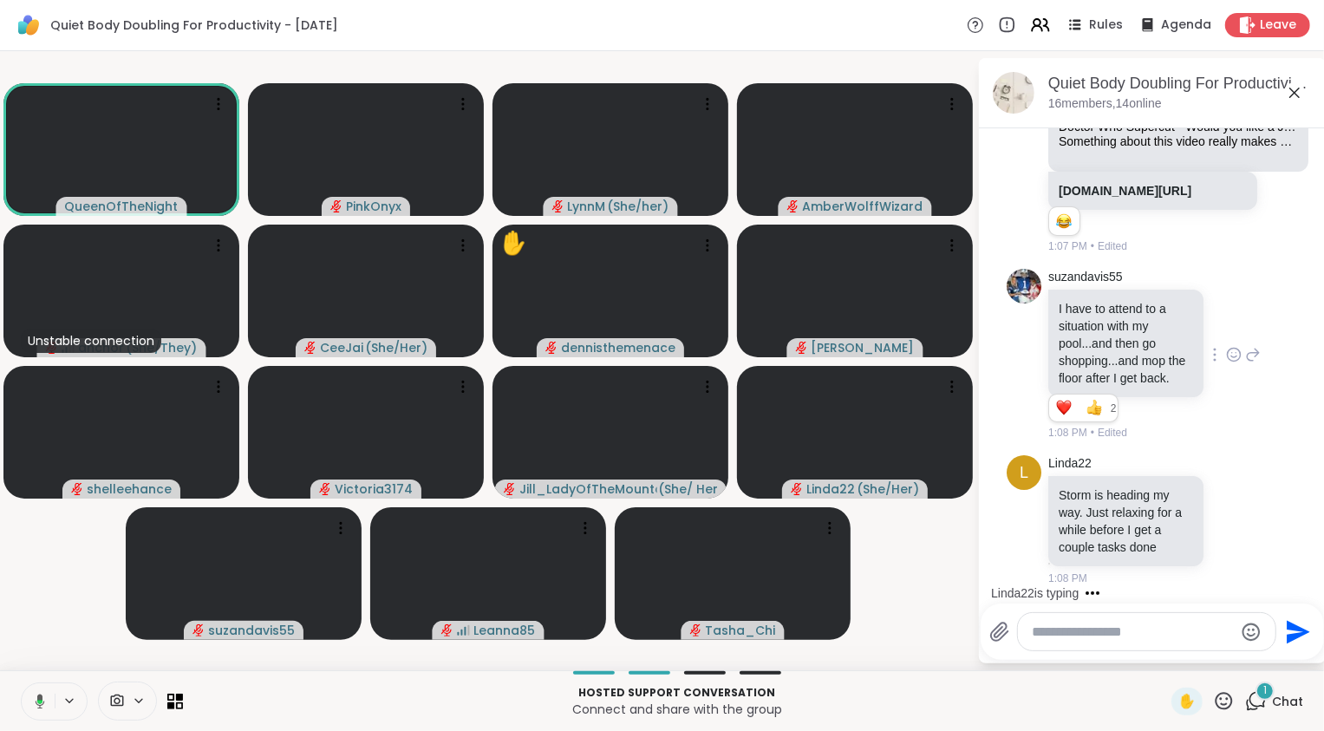
scroll to position [2337, 0]
click at [1232, 522] on icon at bounding box center [1234, 522] width 5 height 2
click at [1226, 489] on div "Select Reaction: Heart" at bounding box center [1234, 492] width 16 height 16
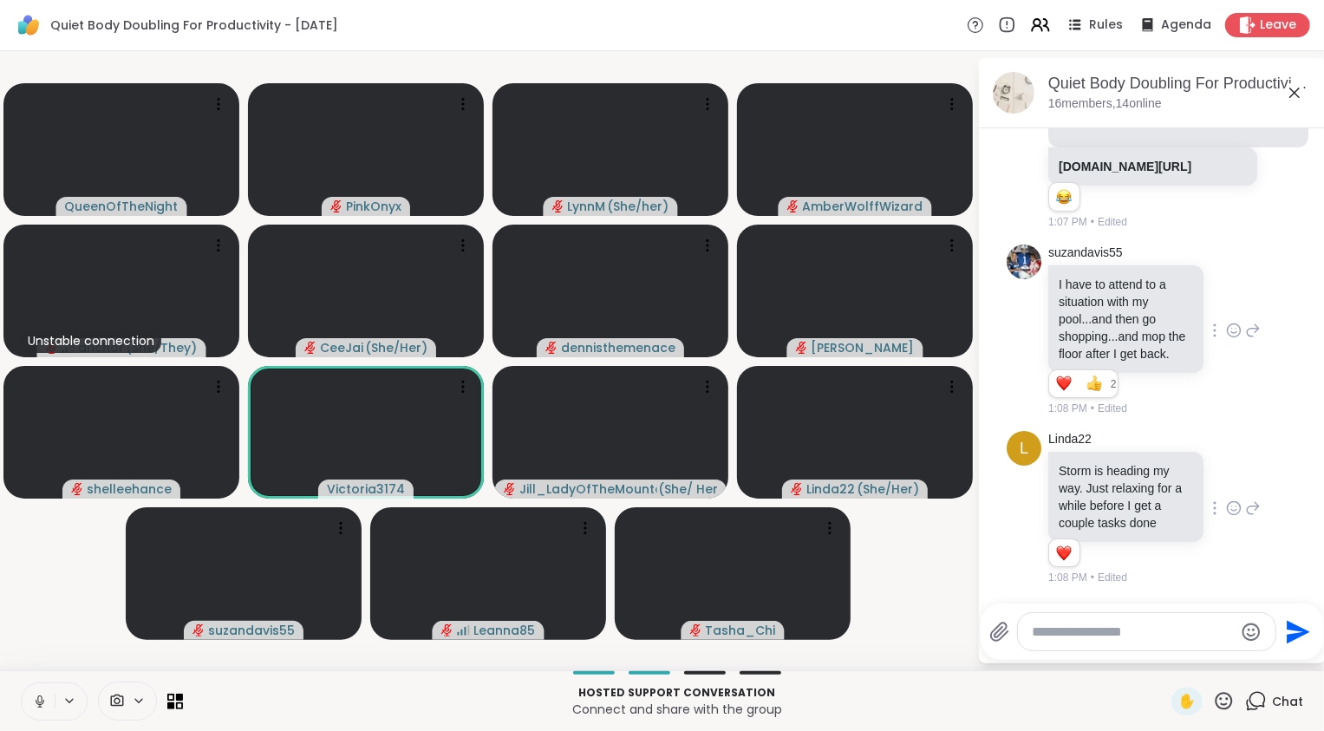
scroll to position [2362, 0]
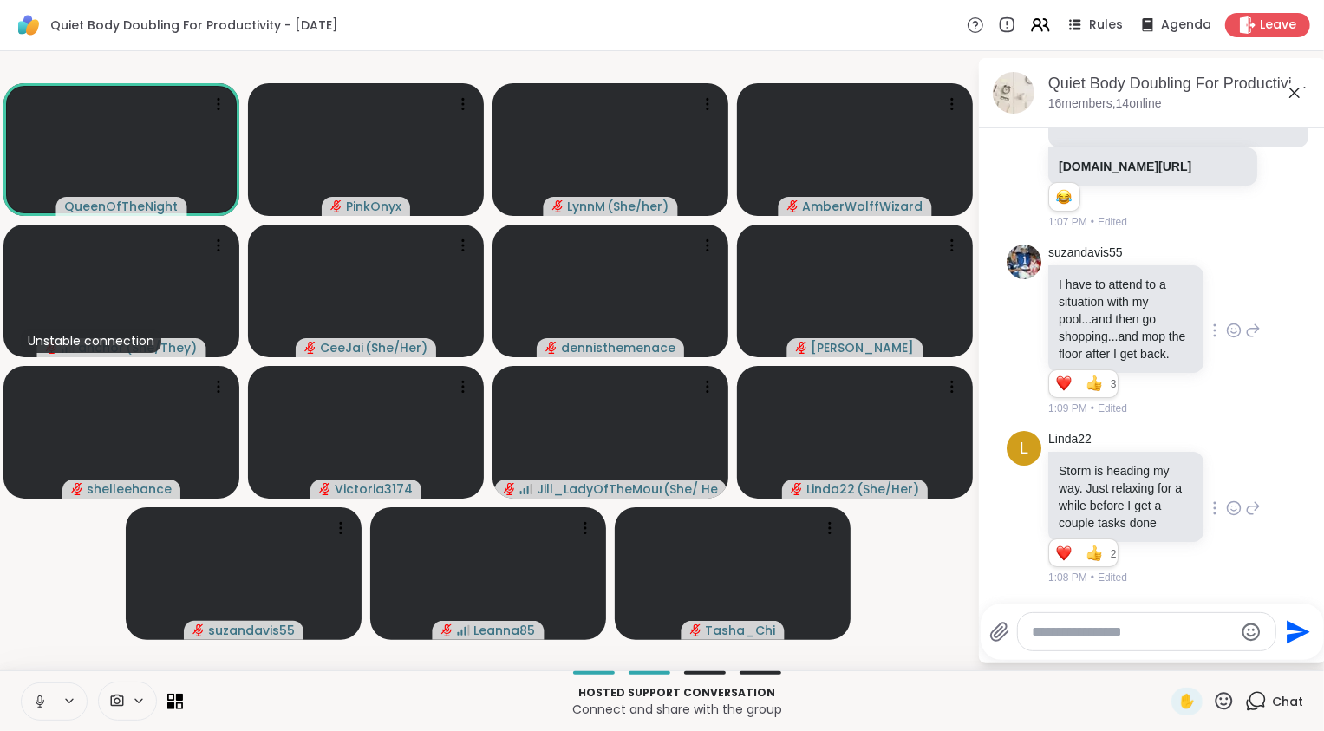
click at [36, 697] on icon at bounding box center [40, 702] width 16 height 16
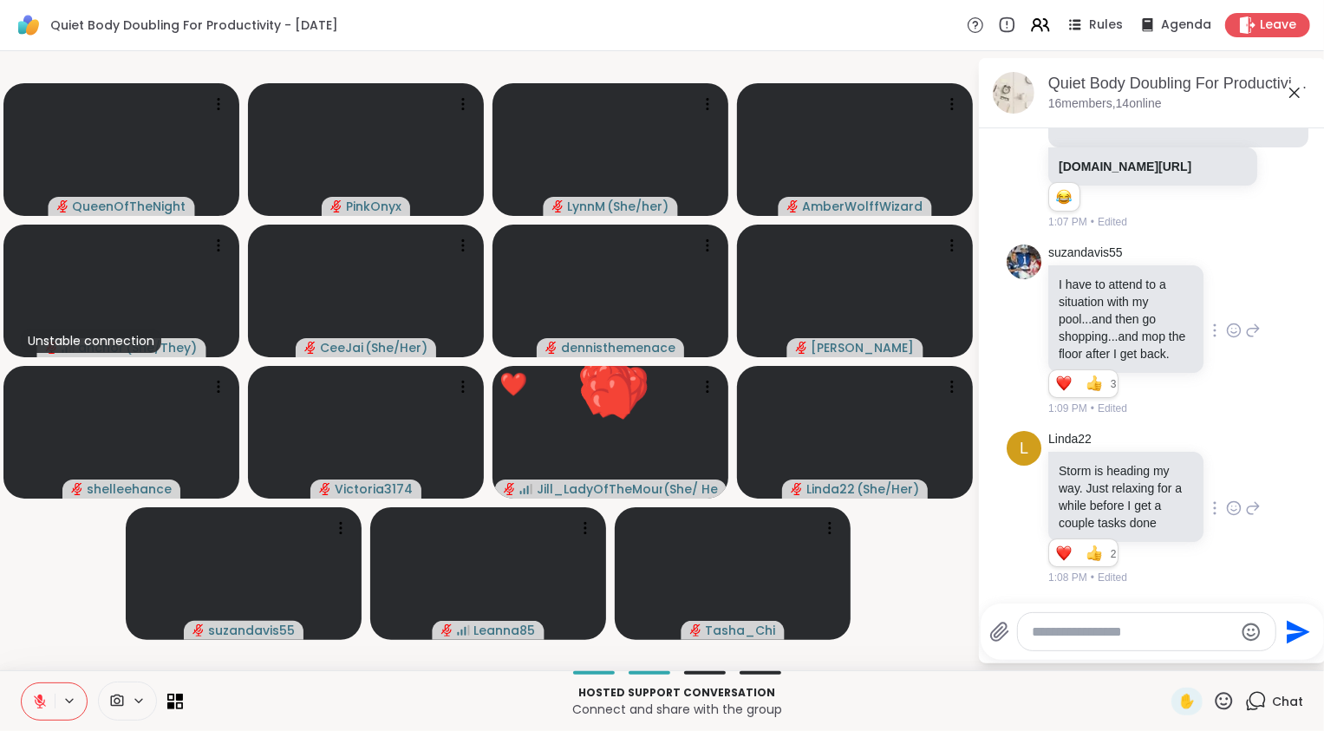
click at [25, 579] on video-player-container "QueenOfTheNight PinkOnyx LynnM ( She/her ) AmberWolffWizard Unstable connection…" at bounding box center [488, 360] width 957 height 605
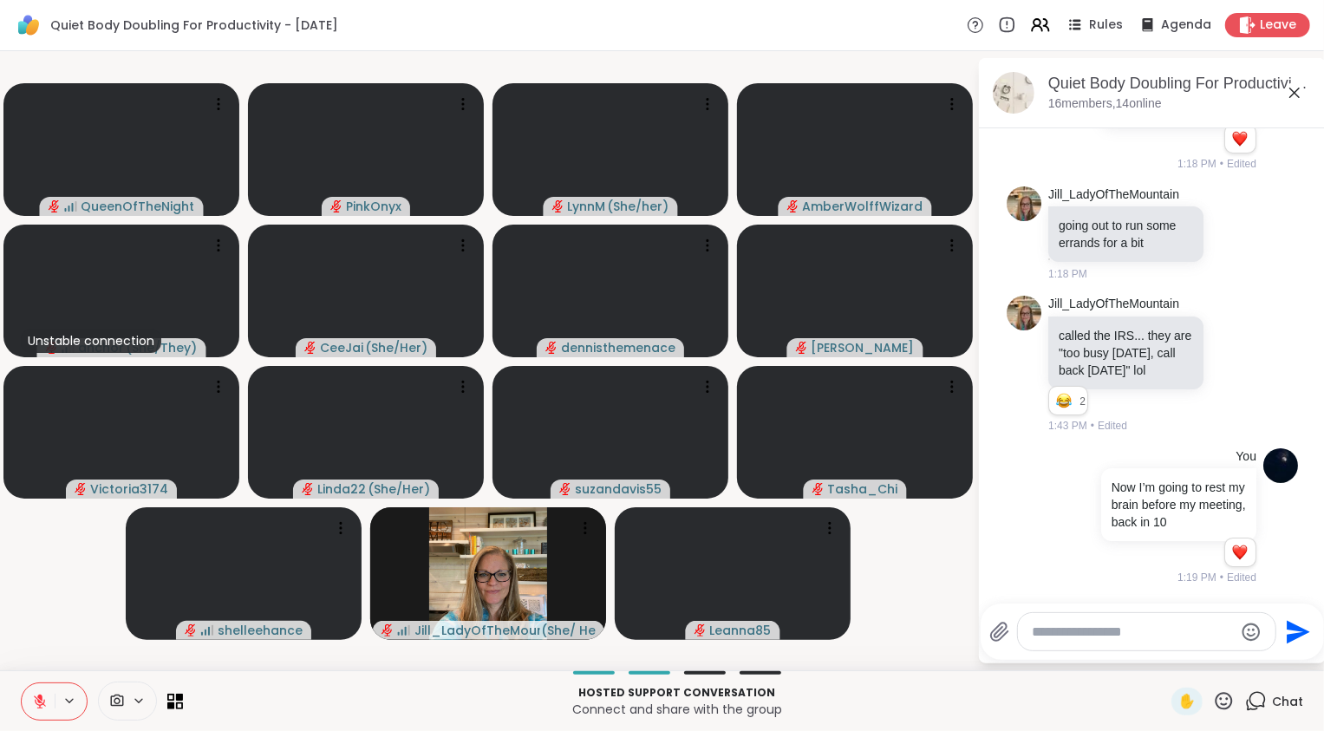
scroll to position [3742, 0]
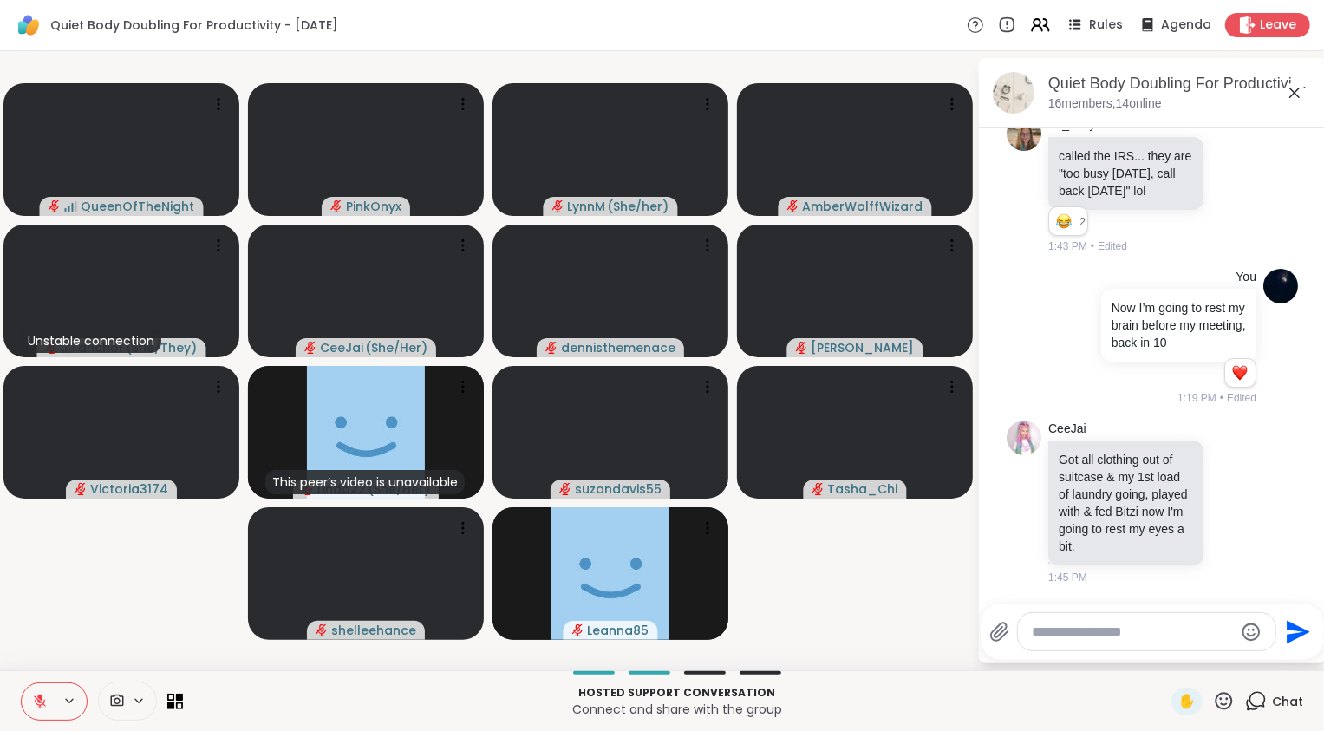
click at [1061, 628] on textarea "Type your message" at bounding box center [1133, 632] width 202 height 17
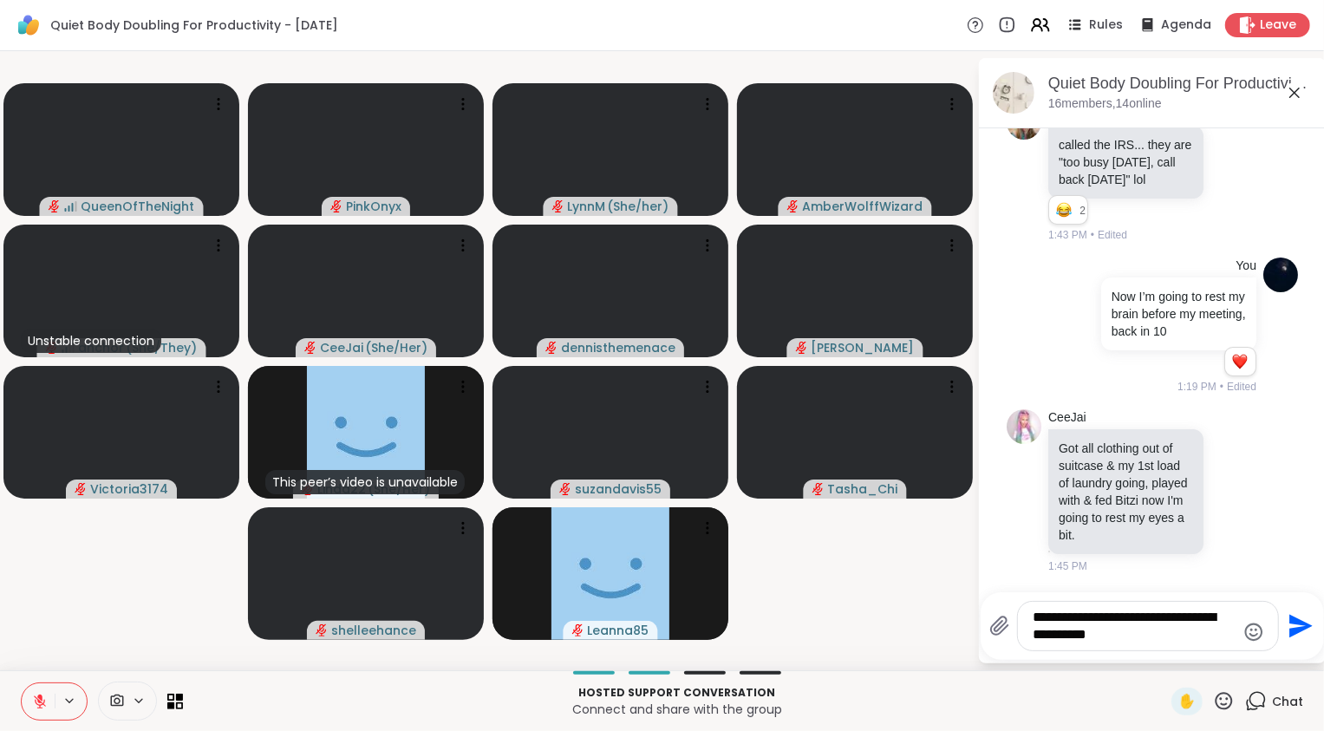
type textarea "**********"
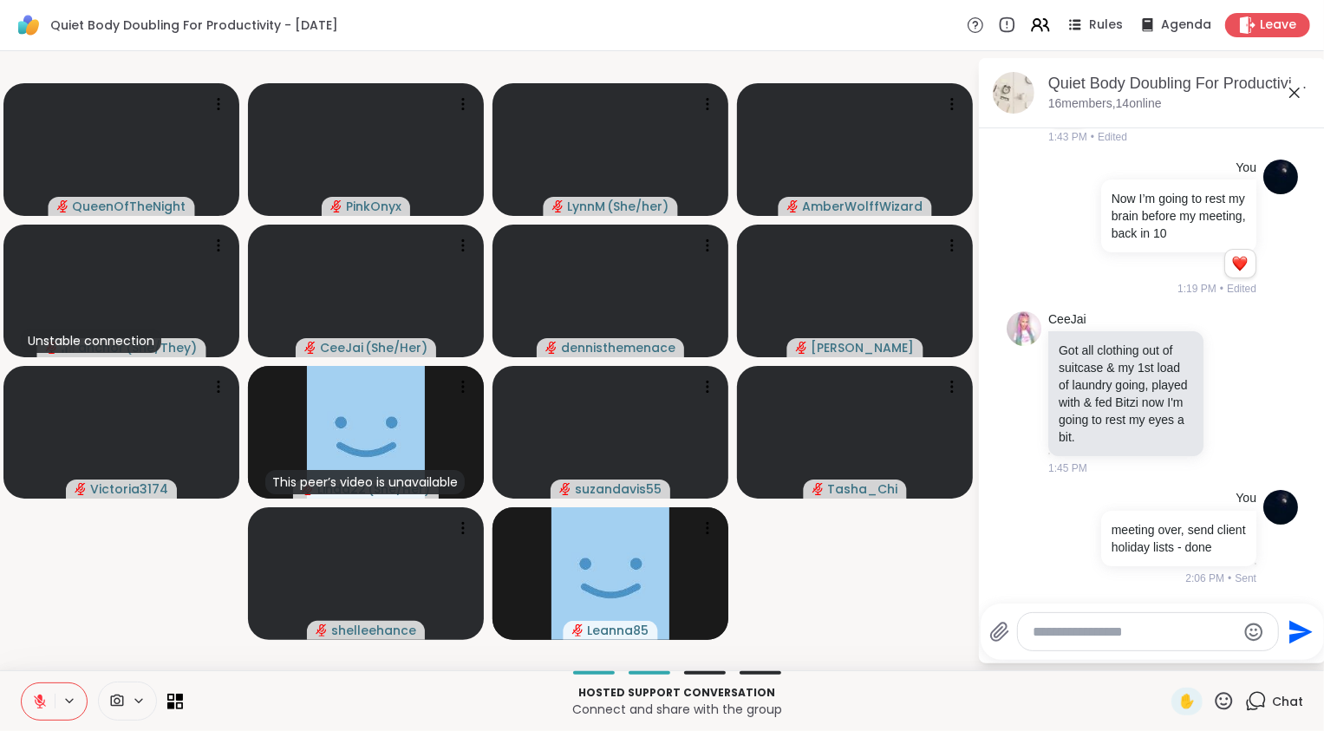
click at [872, 610] on video-player-container "QueenOfTheNight PinkOnyx LynnM ( She/her ) AmberWolffWizard Unstable connection…" at bounding box center [488, 360] width 957 height 605
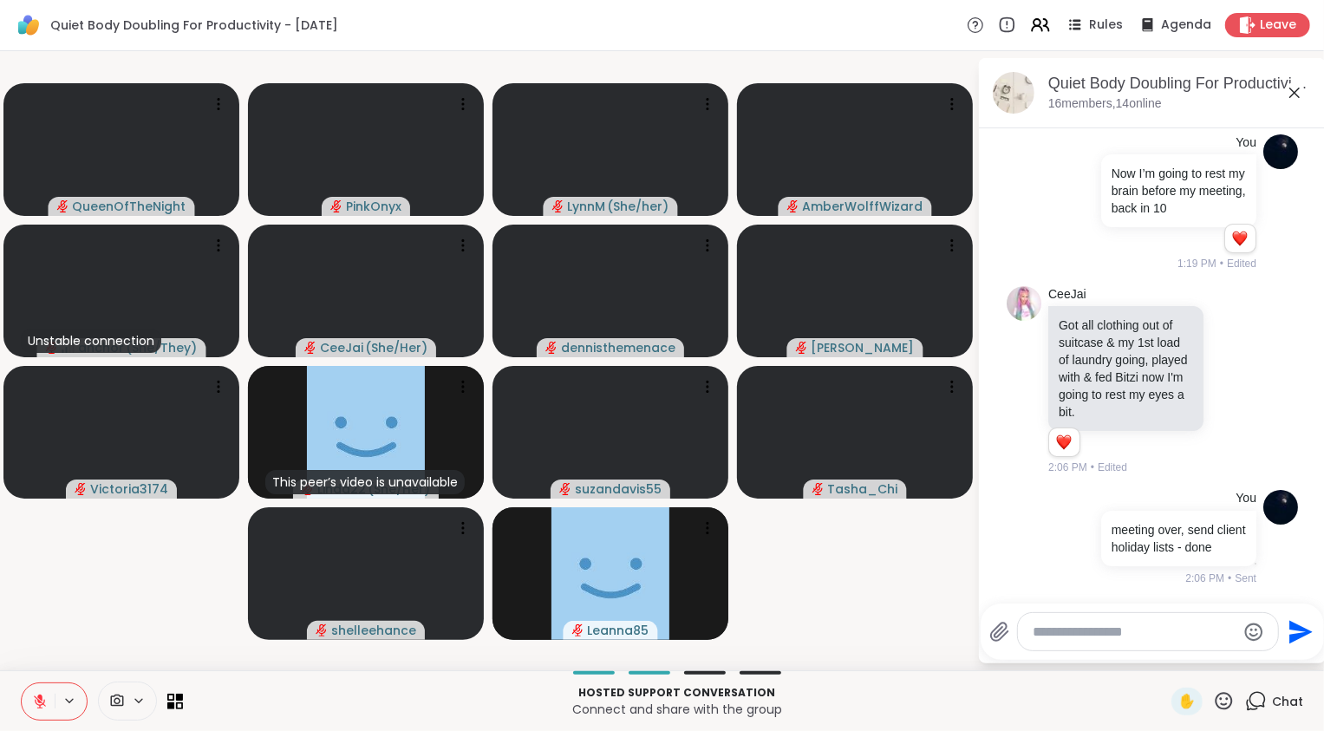
scroll to position [3919, 0]
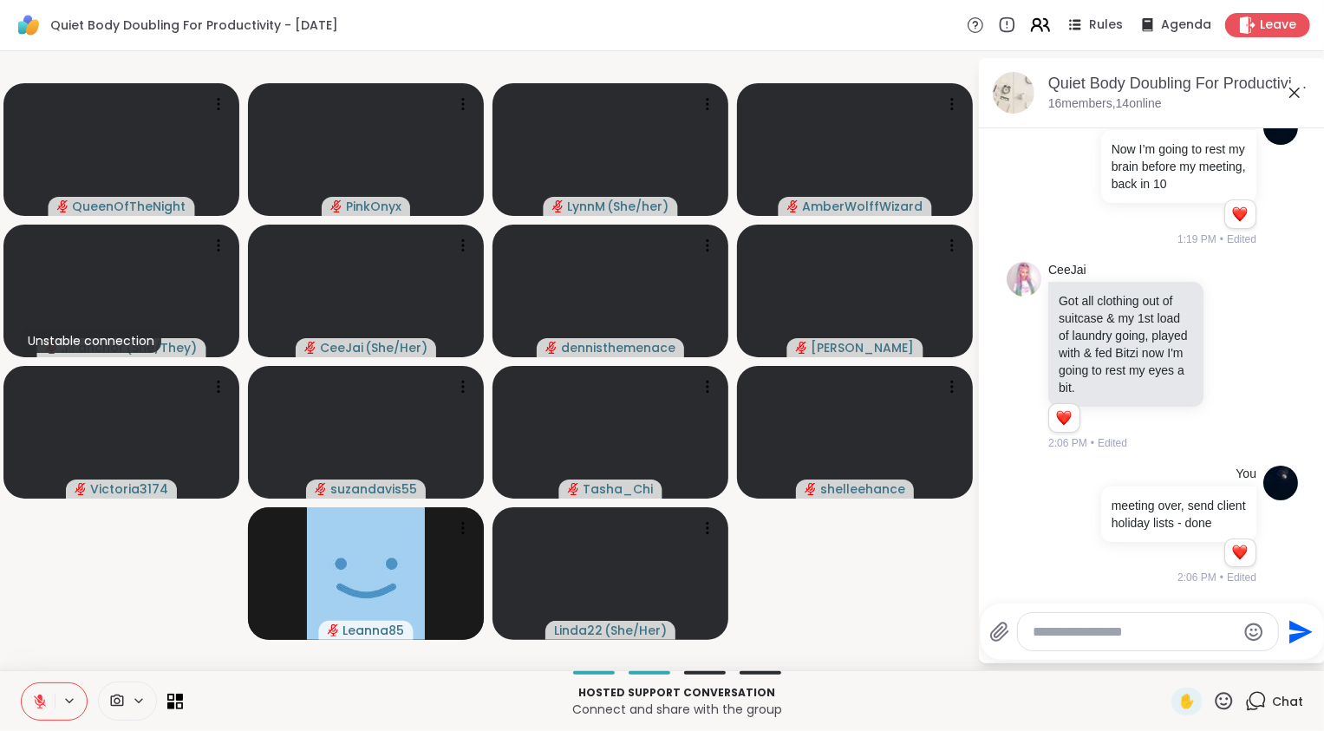
click at [1030, 21] on icon at bounding box center [1041, 25] width 22 height 22
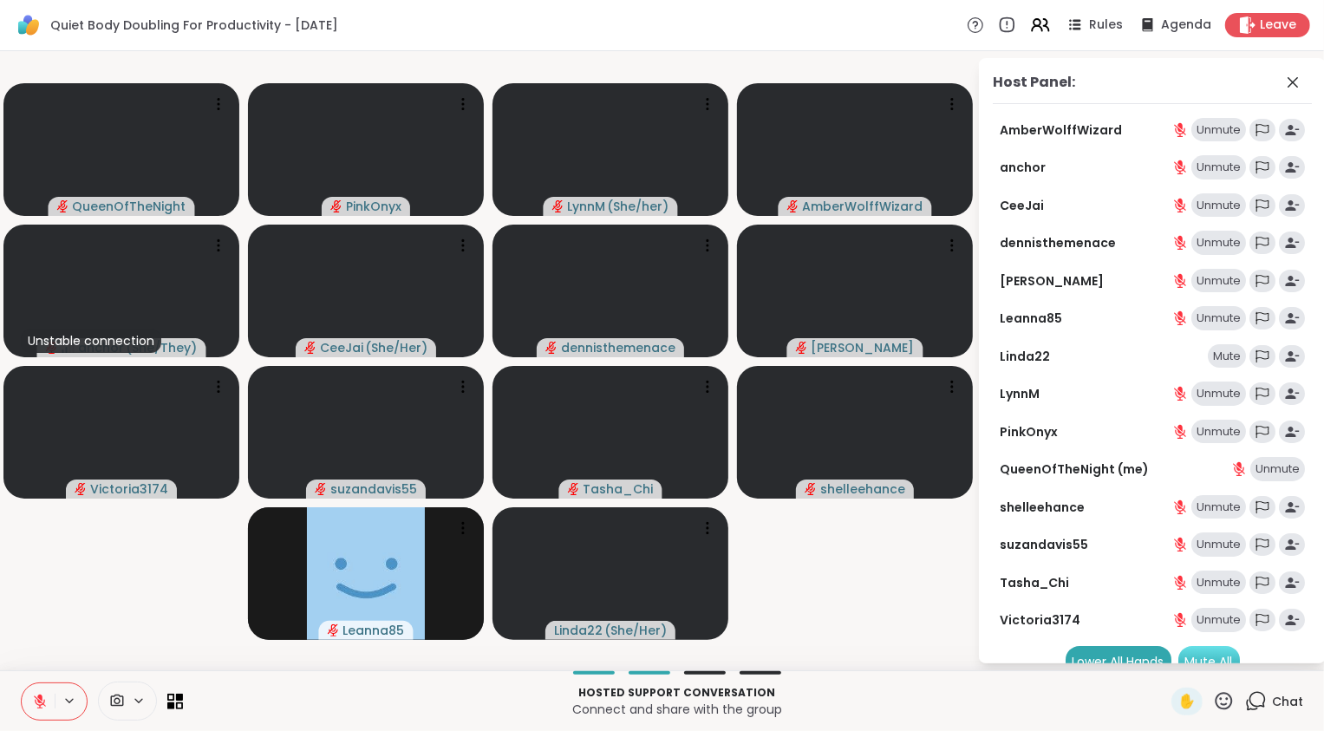
click at [1204, 654] on div "Mute All" at bounding box center [1210, 661] width 62 height 31
click at [1283, 84] on icon at bounding box center [1293, 82] width 21 height 21
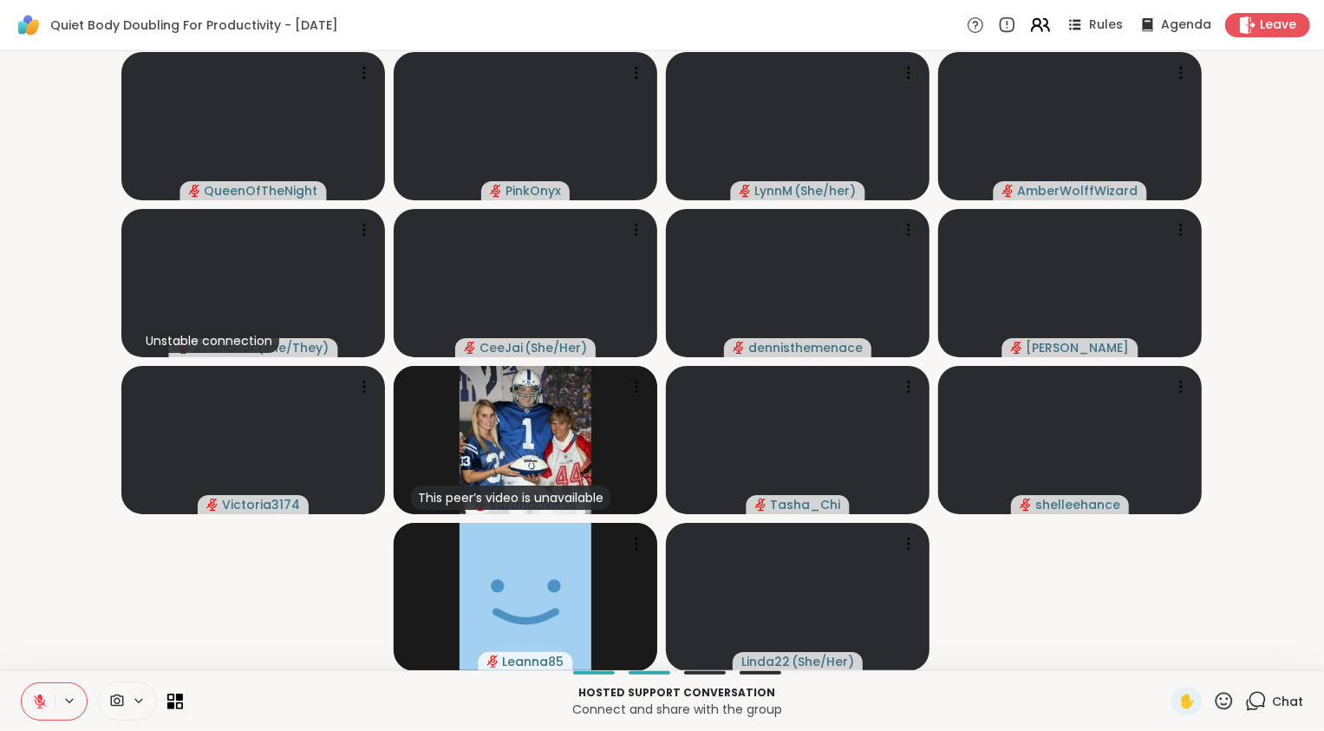
click at [1030, 29] on icon at bounding box center [1041, 25] width 22 height 22
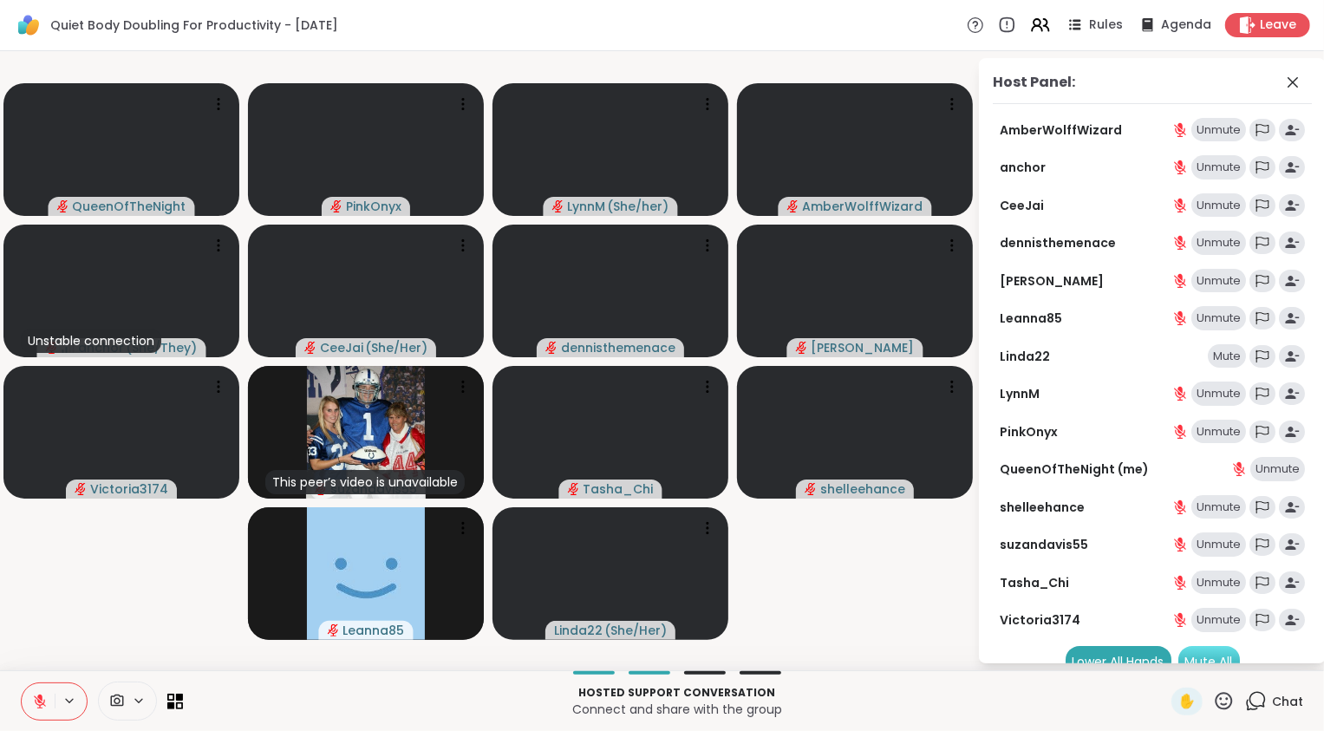
click at [1216, 657] on div "Mute All" at bounding box center [1210, 661] width 62 height 31
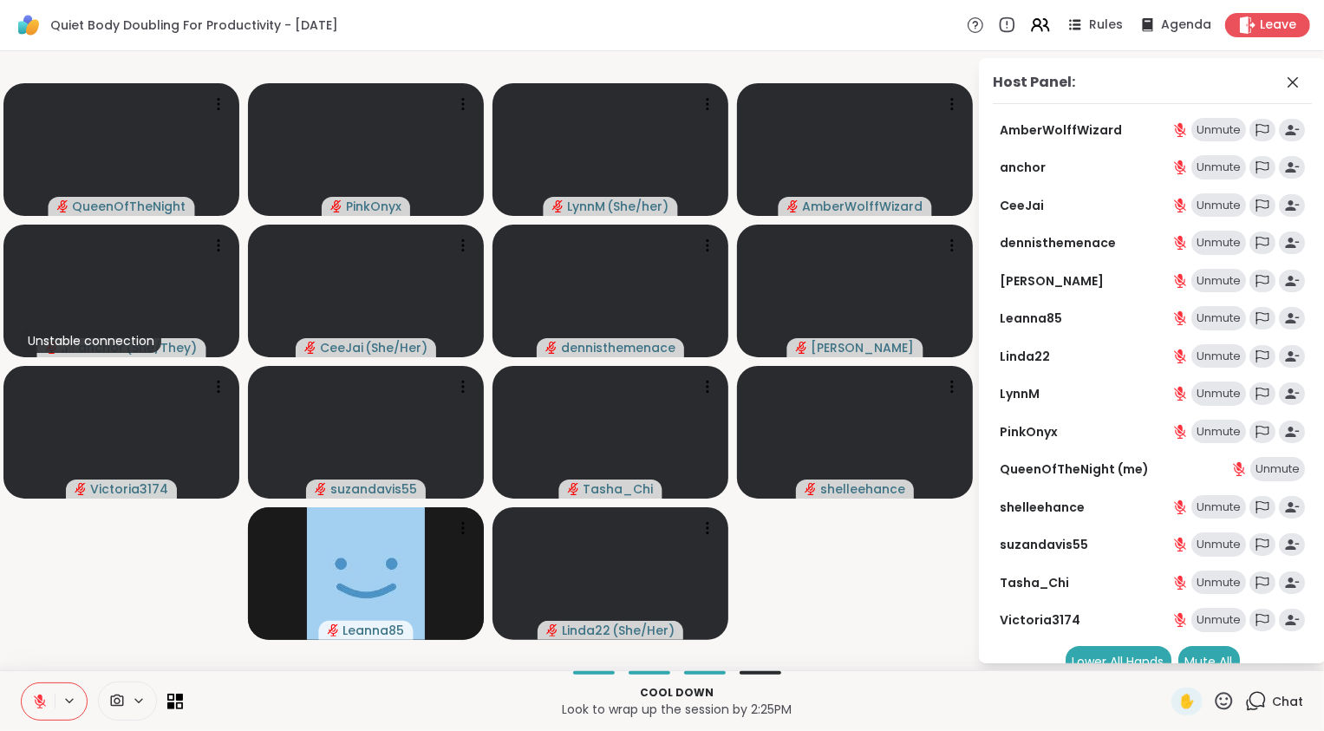
click at [48, 703] on button at bounding box center [38, 701] width 33 height 36
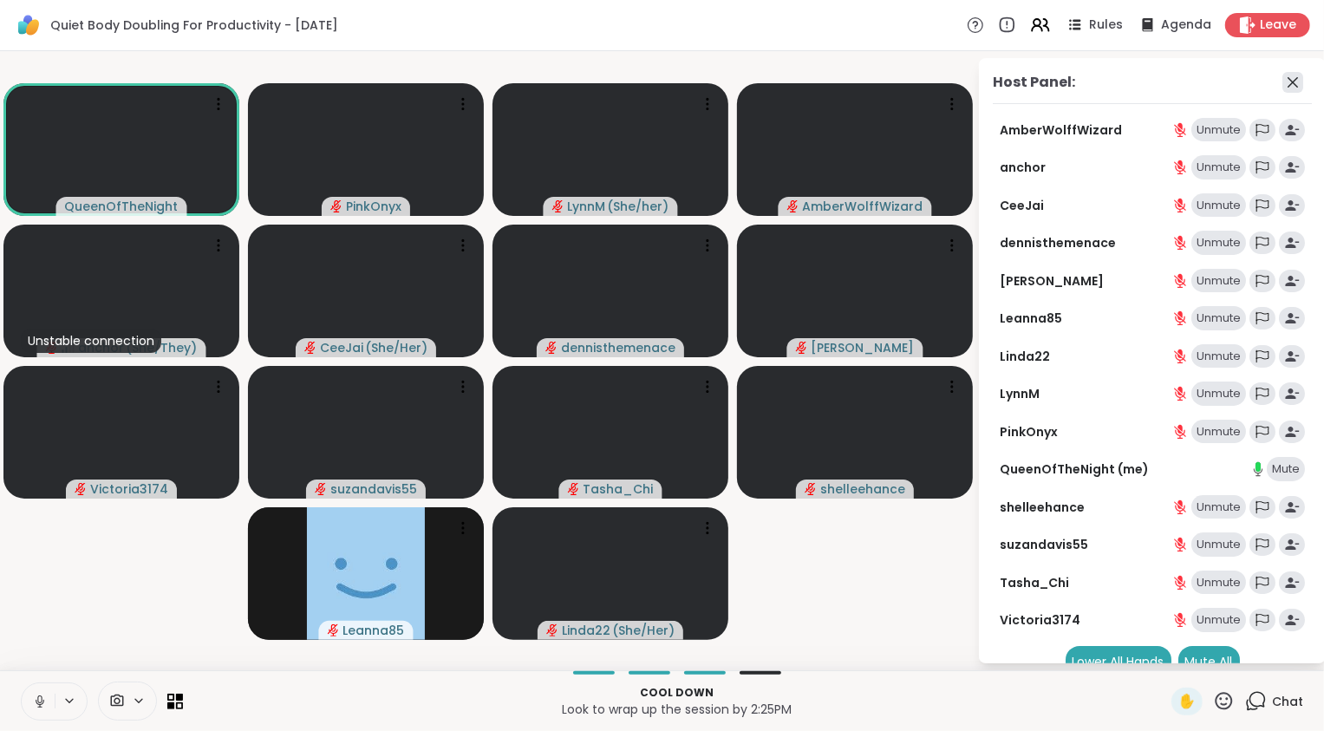
click at [1288, 81] on icon at bounding box center [1293, 82] width 10 height 10
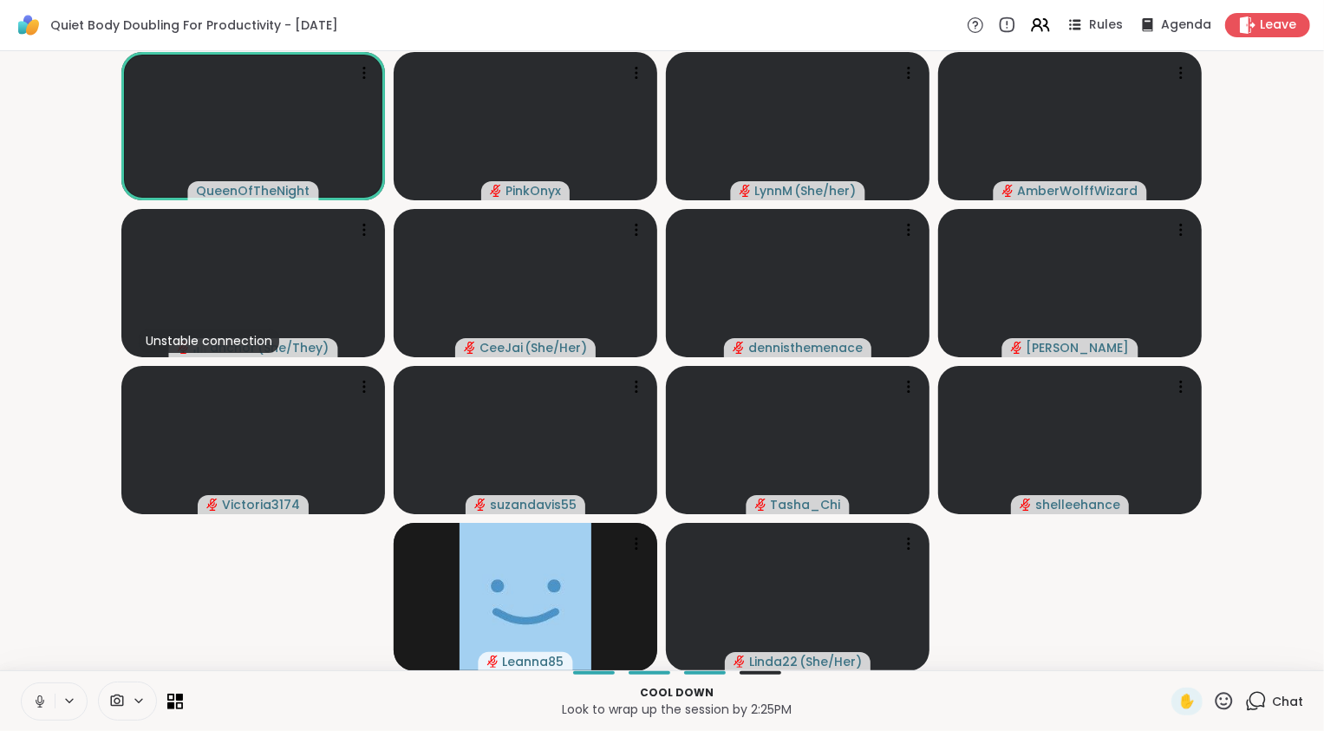
click at [1250, 701] on icon at bounding box center [1256, 701] width 22 height 22
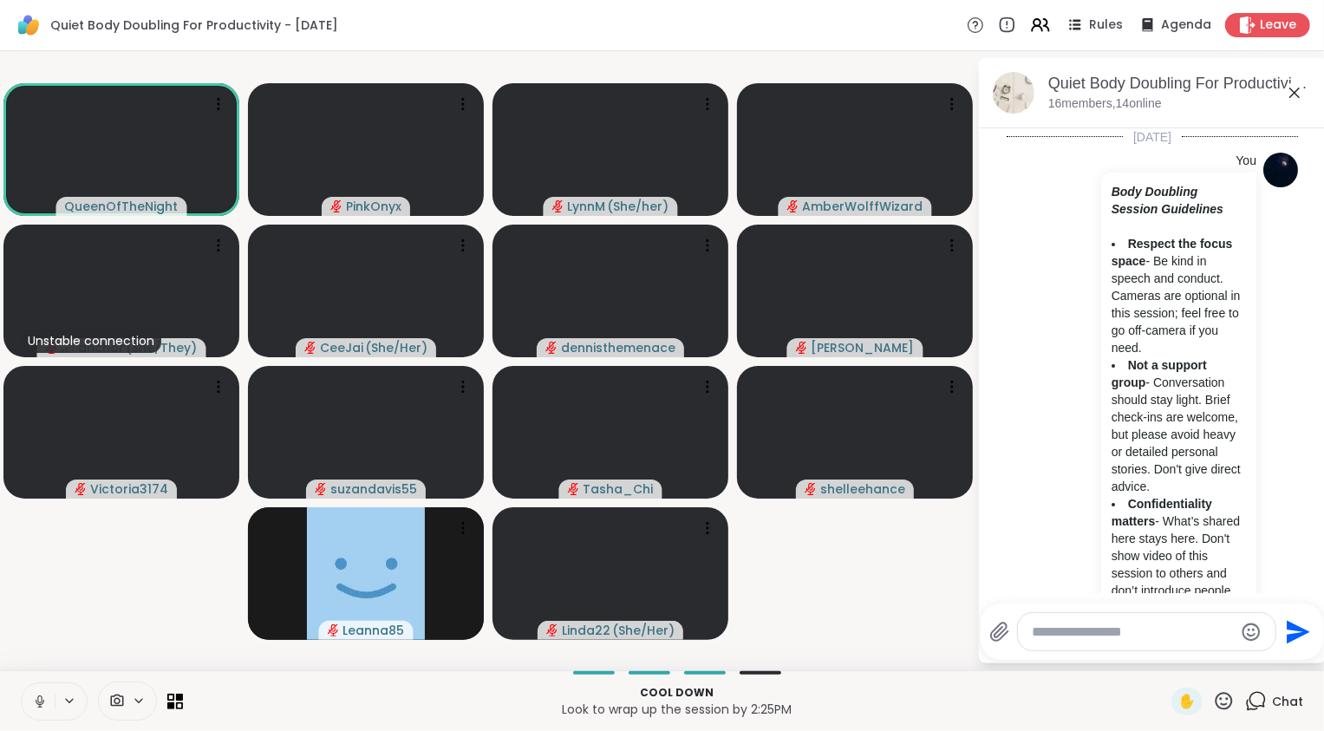
scroll to position [4581, 0]
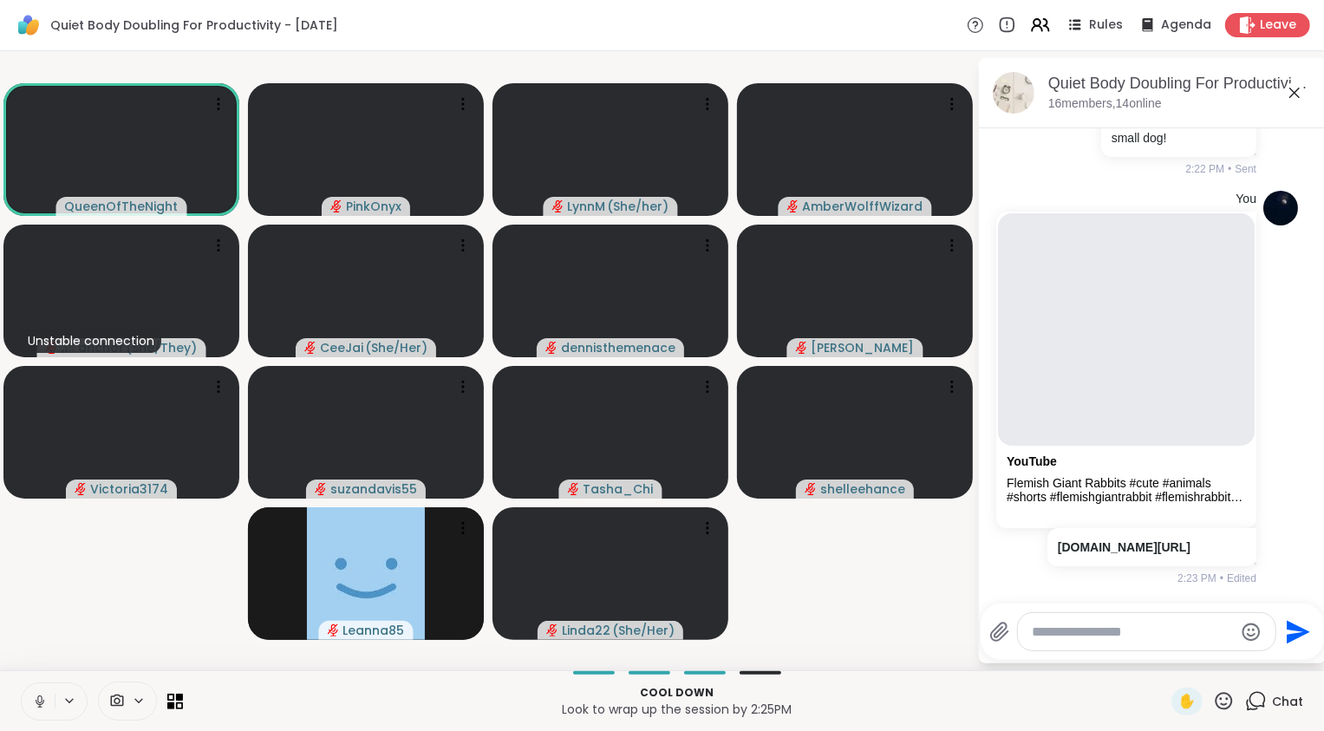
click at [763, 606] on video-player-container "QueenOfTheNight PinkOnyx LynnM ( She/her ) AmberWolffWizard Unstable connection…" at bounding box center [488, 360] width 957 height 605
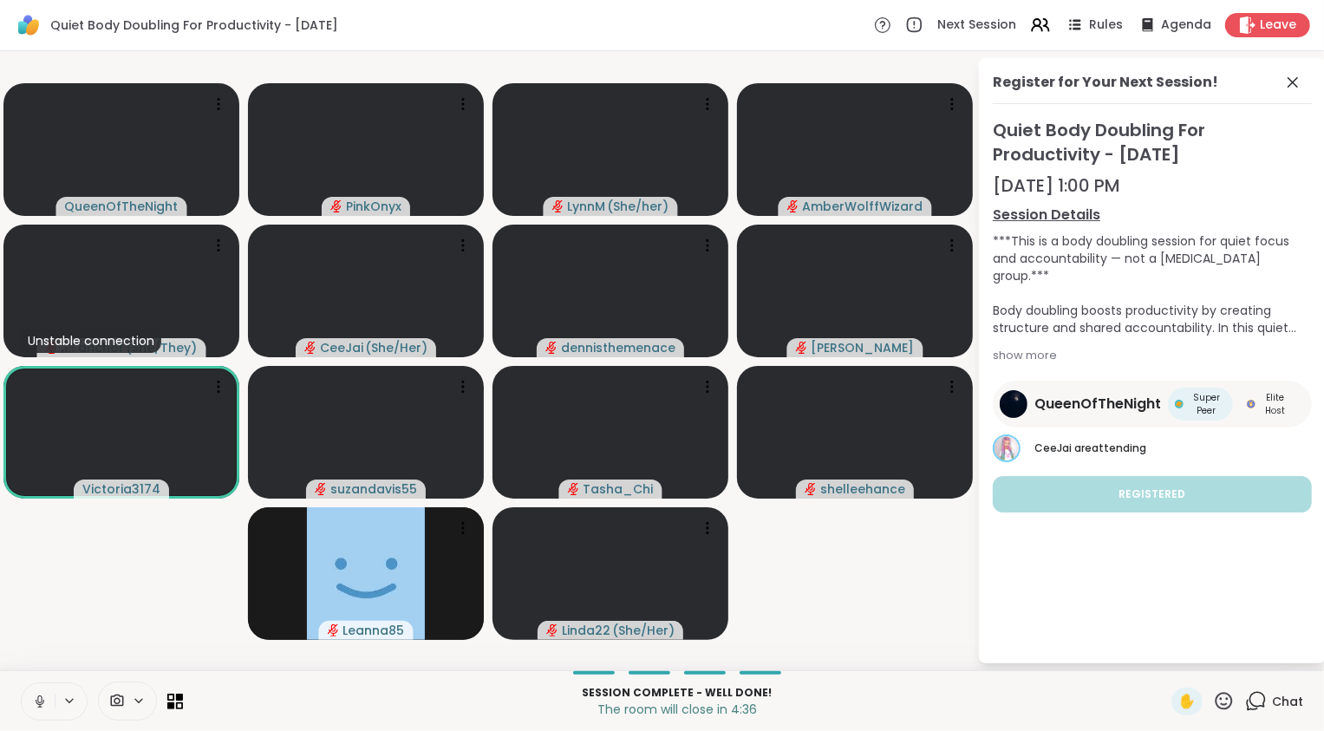
click at [126, 584] on video-player-container "QueenOfTheNight PinkOnyx LynnM ( She/her ) AmberWolffWizard Unstable connection…" at bounding box center [488, 360] width 957 height 605
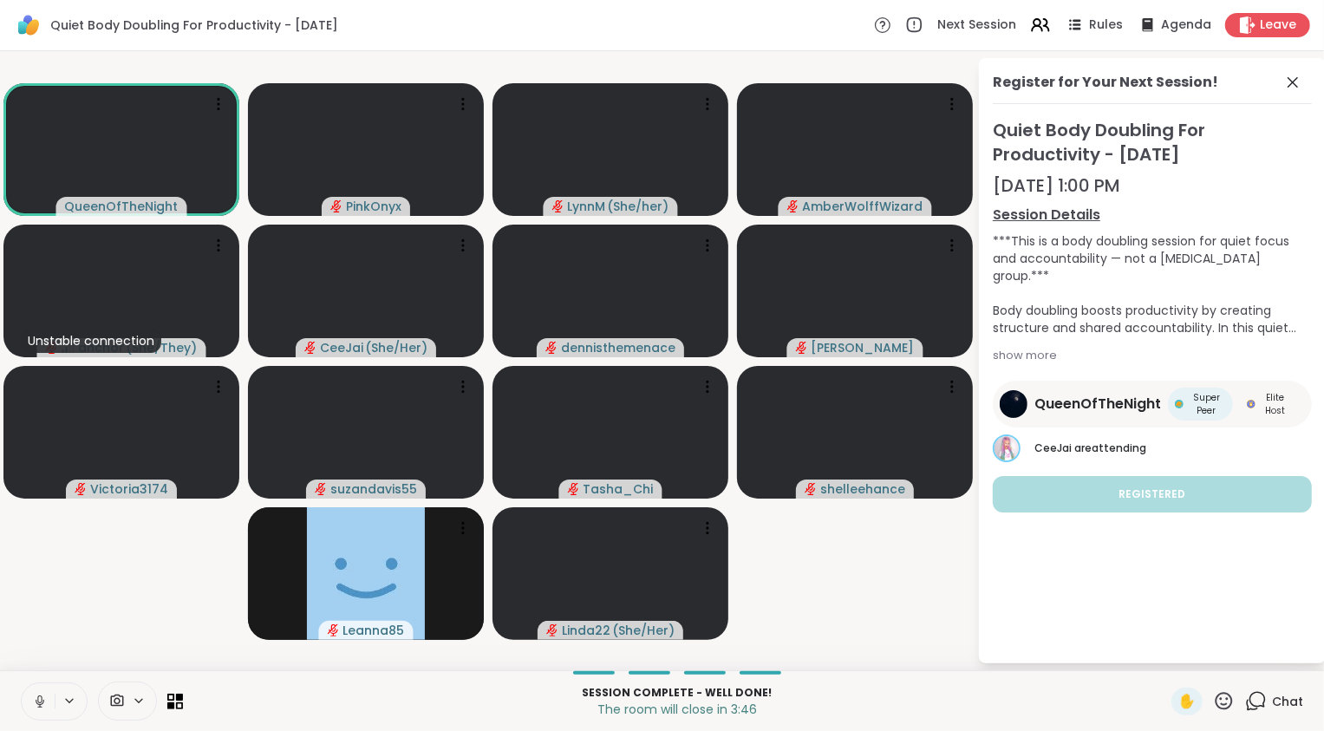
click at [873, 580] on video-player-container "QueenOfTheNight PinkOnyx LynnM ( She/her ) AmberWolffWizard Unstable connection…" at bounding box center [488, 360] width 957 height 605
click at [1248, 700] on icon at bounding box center [1256, 701] width 22 height 22
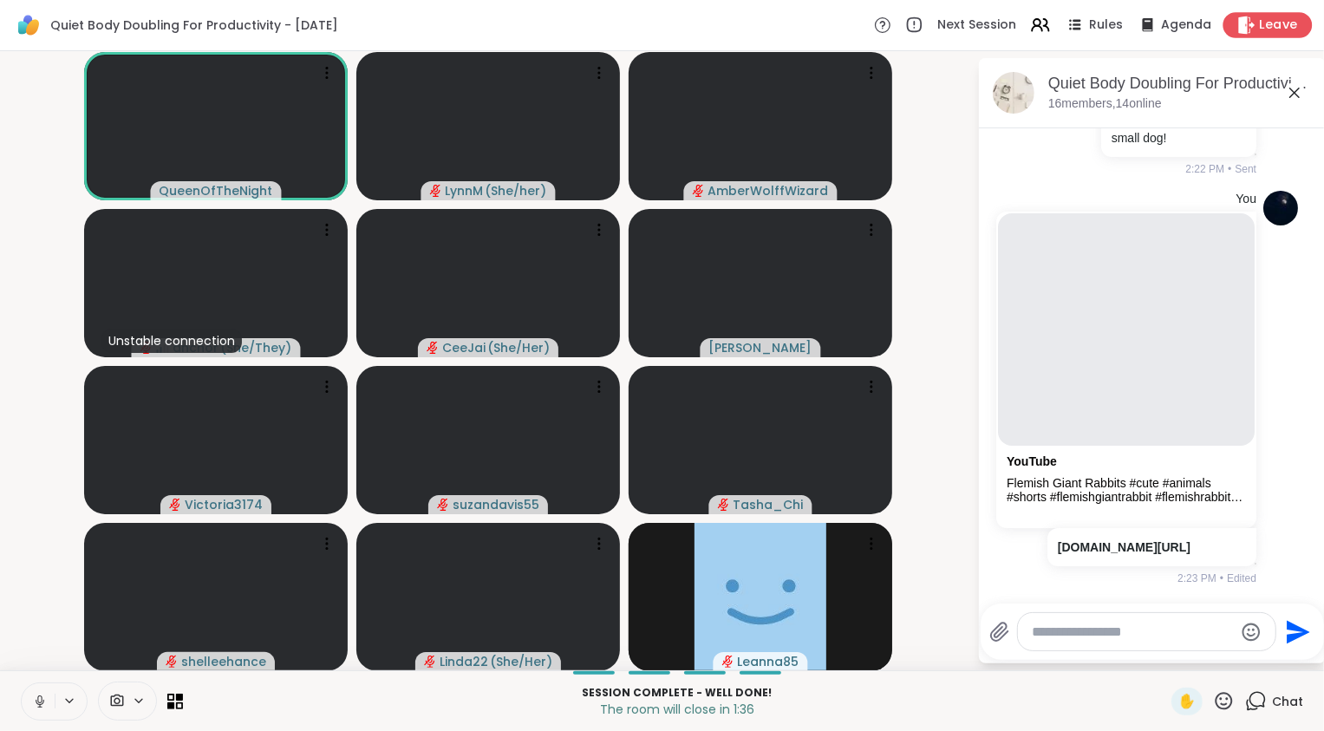
click at [1264, 18] on span "Leave" at bounding box center [1279, 25] width 38 height 18
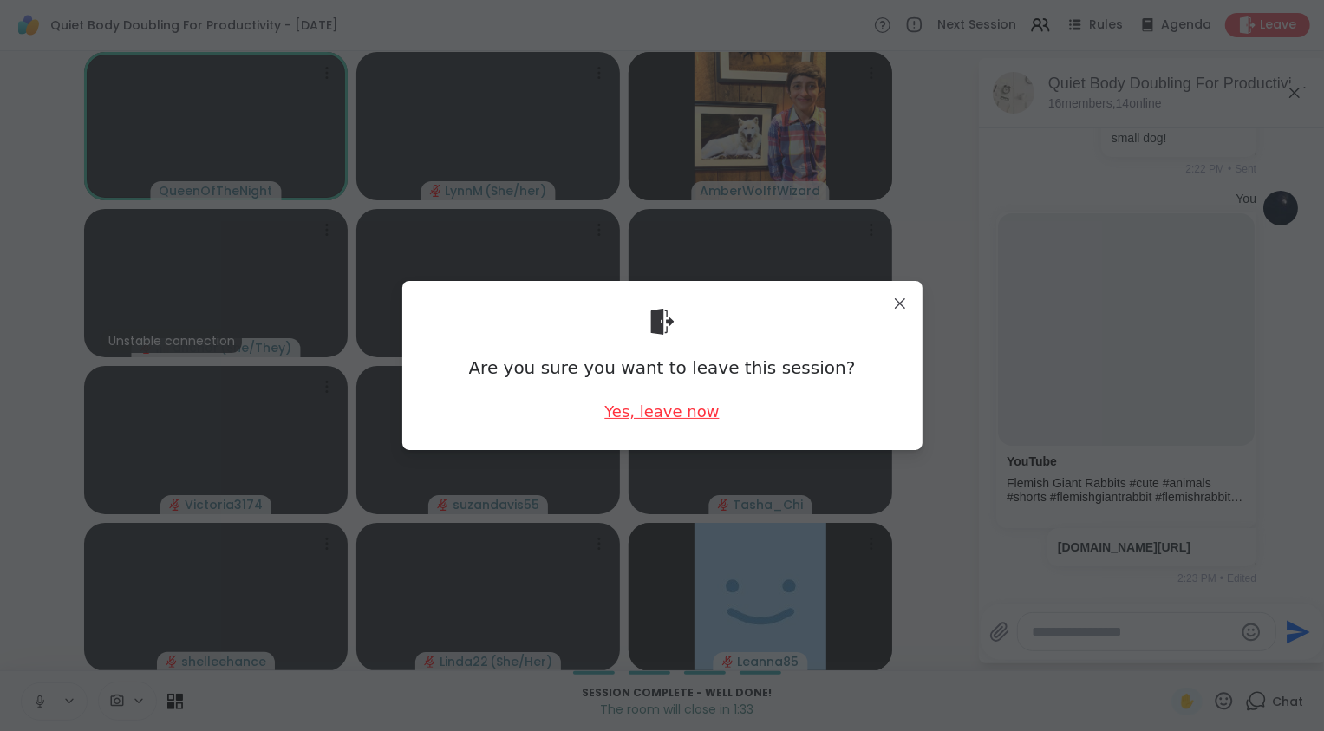
click at [674, 409] on div "Yes, leave now" at bounding box center [662, 412] width 114 height 22
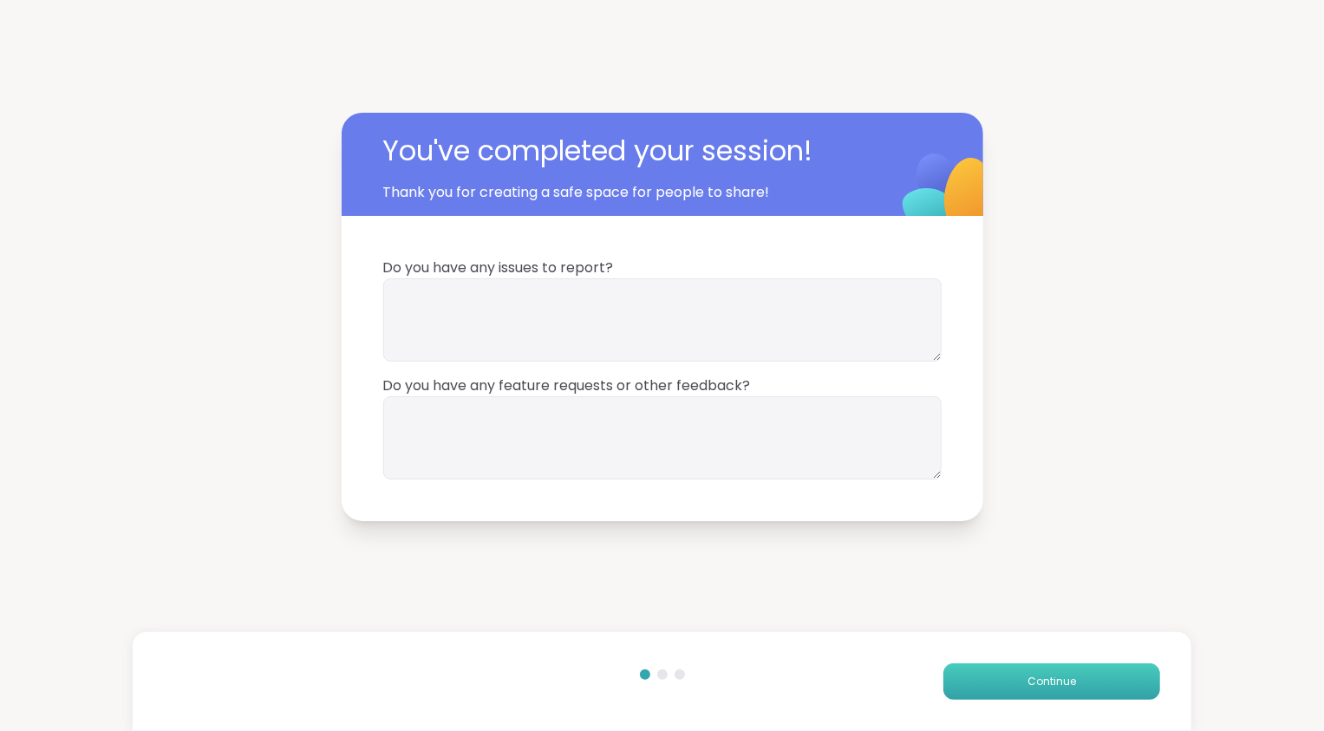
click at [998, 674] on button "Continue" at bounding box center [1052, 681] width 217 height 36
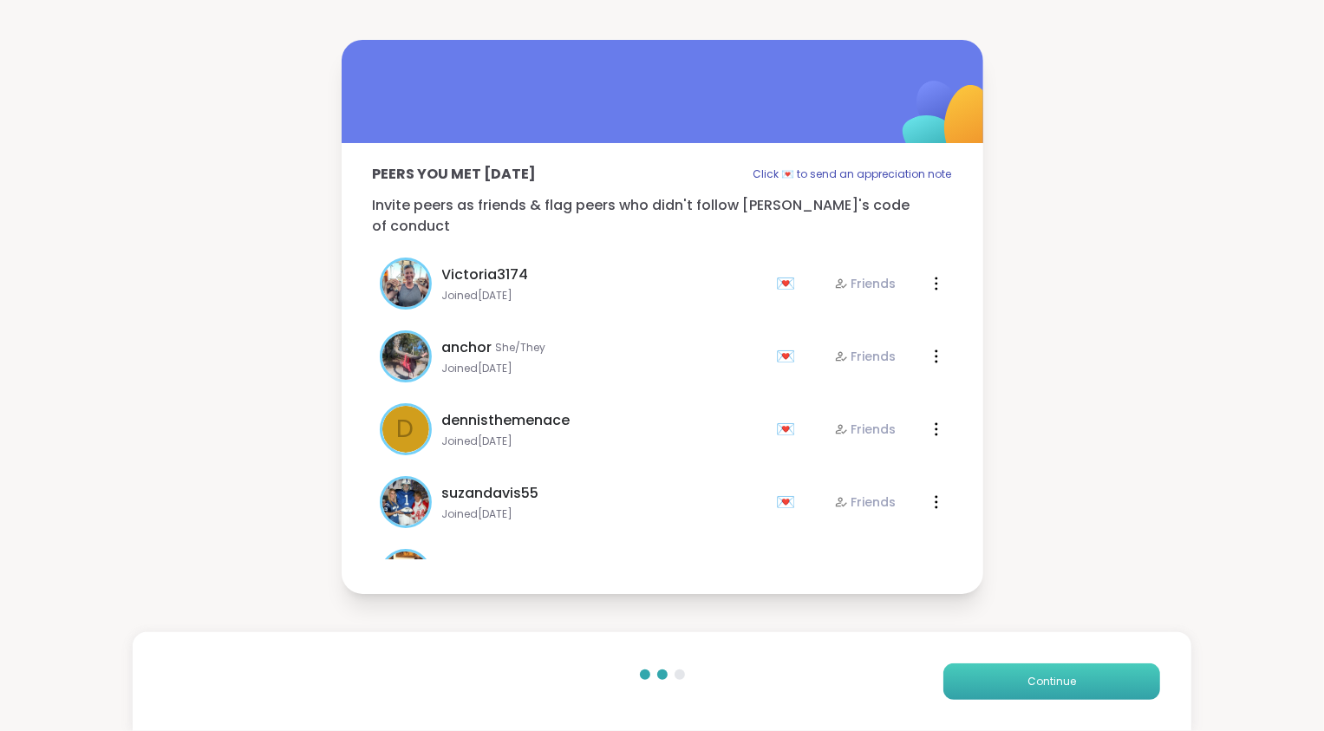
click at [998, 674] on button "Continue" at bounding box center [1052, 681] width 217 height 36
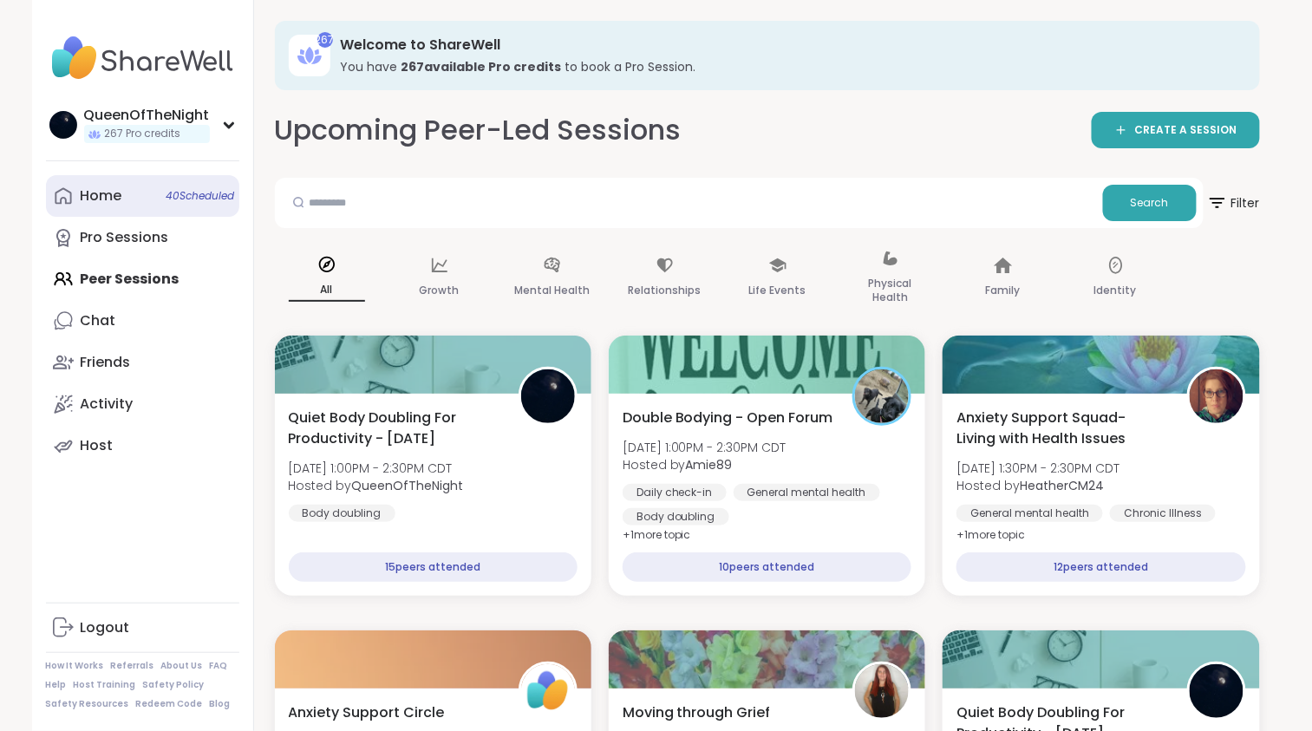
click at [157, 178] on link "Home 40 Scheduled" at bounding box center [142, 196] width 193 height 42
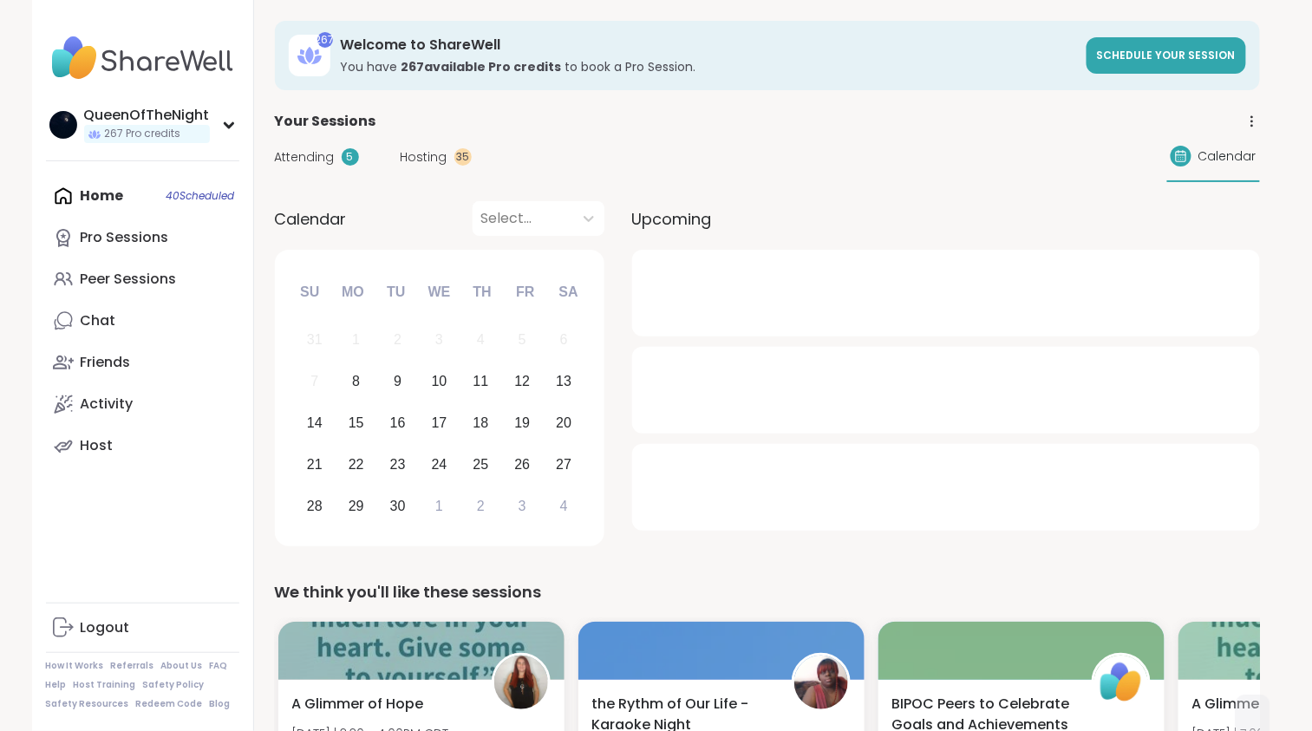
click at [131, 202] on div "Home 40 Scheduled Pro Sessions Peer Sessions Chat Friends Activity Host" at bounding box center [142, 320] width 193 height 291
click at [425, 156] on span "Hosting" at bounding box center [424, 157] width 47 height 18
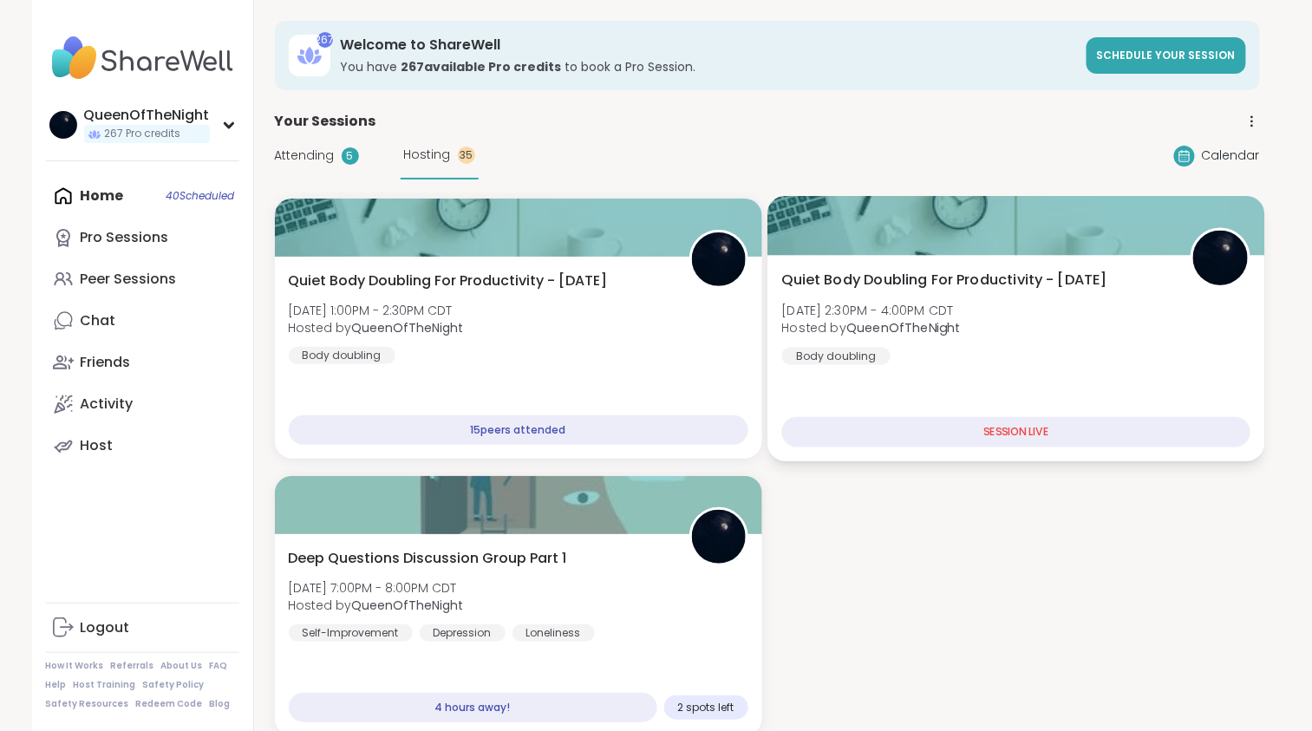
click at [991, 376] on div "Quiet Body Doubling For Productivity - Monday Mon, Sep 08 | 2:30PM - 4:00PM CDT…" at bounding box center [1016, 358] width 497 height 206
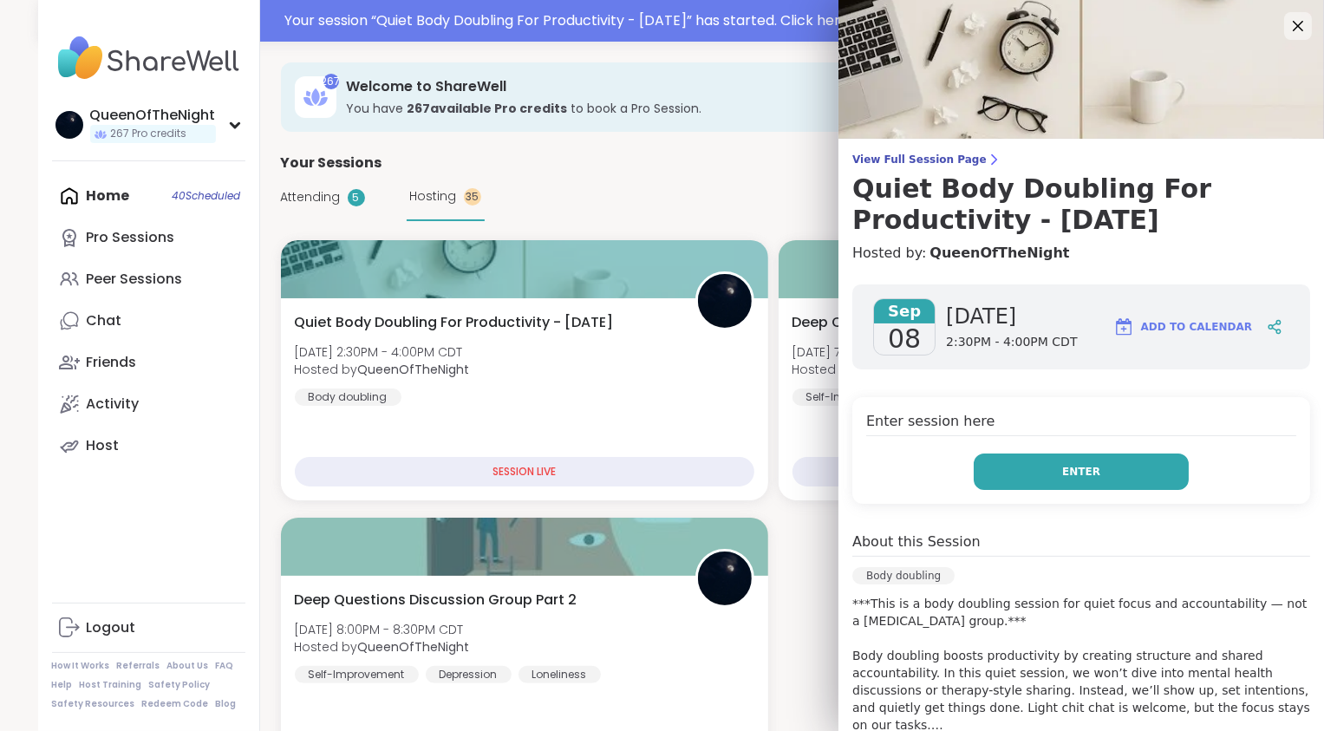
click at [1049, 481] on button "Enter" at bounding box center [1081, 472] width 215 height 36
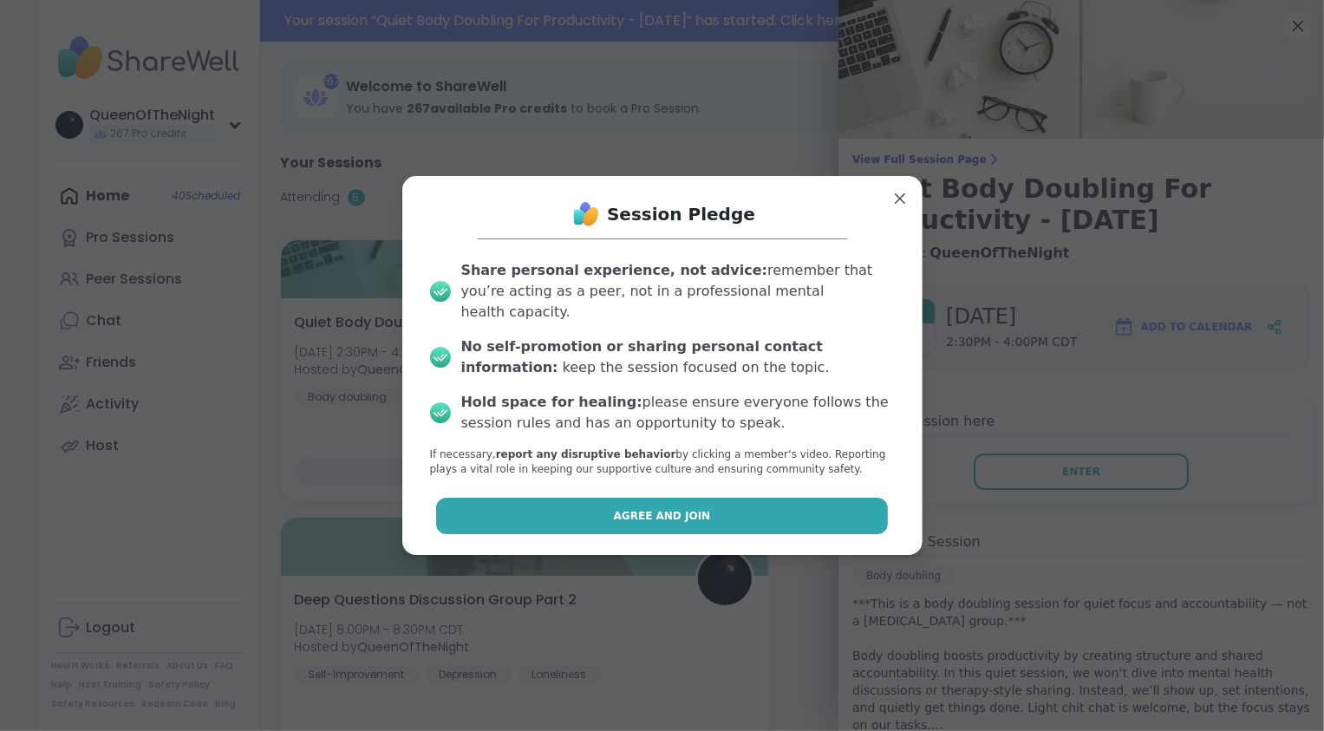
click at [778, 521] on button "Agree and Join" at bounding box center [662, 516] width 452 height 36
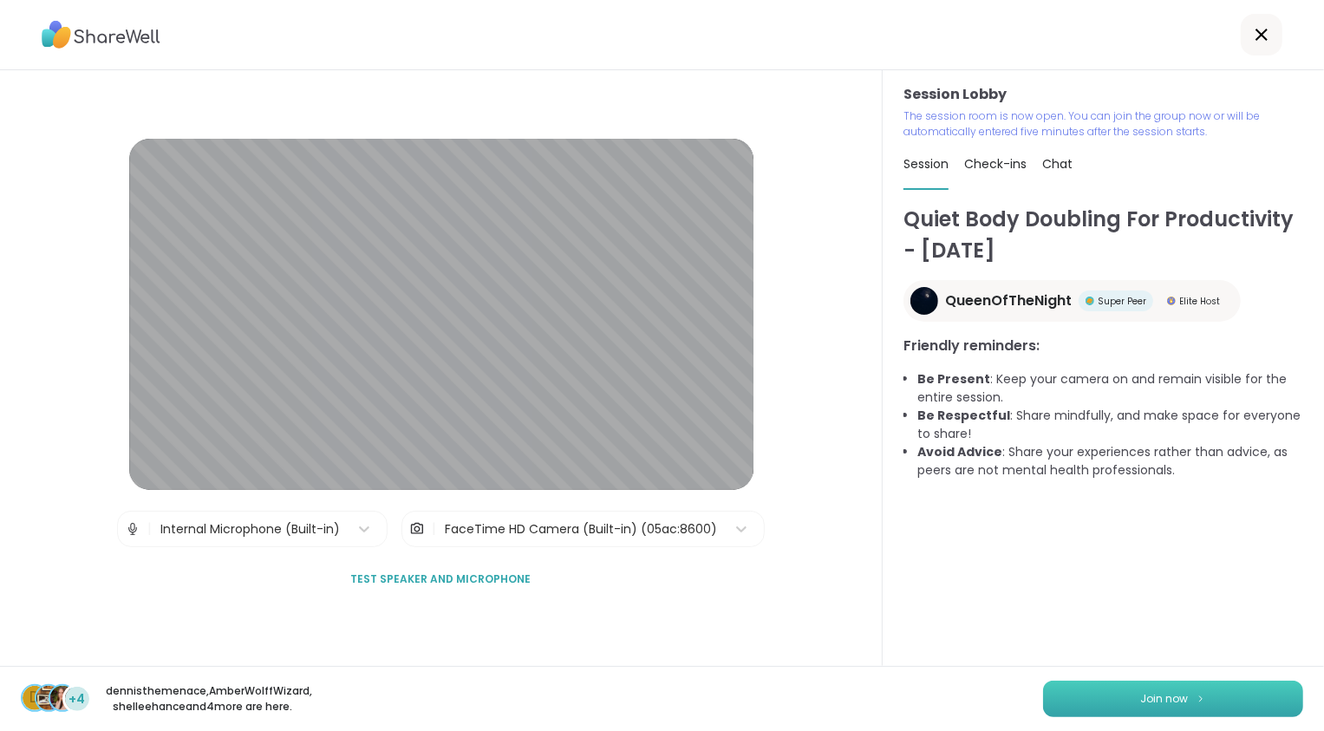
click at [1149, 691] on span "Join now" at bounding box center [1165, 699] width 48 height 16
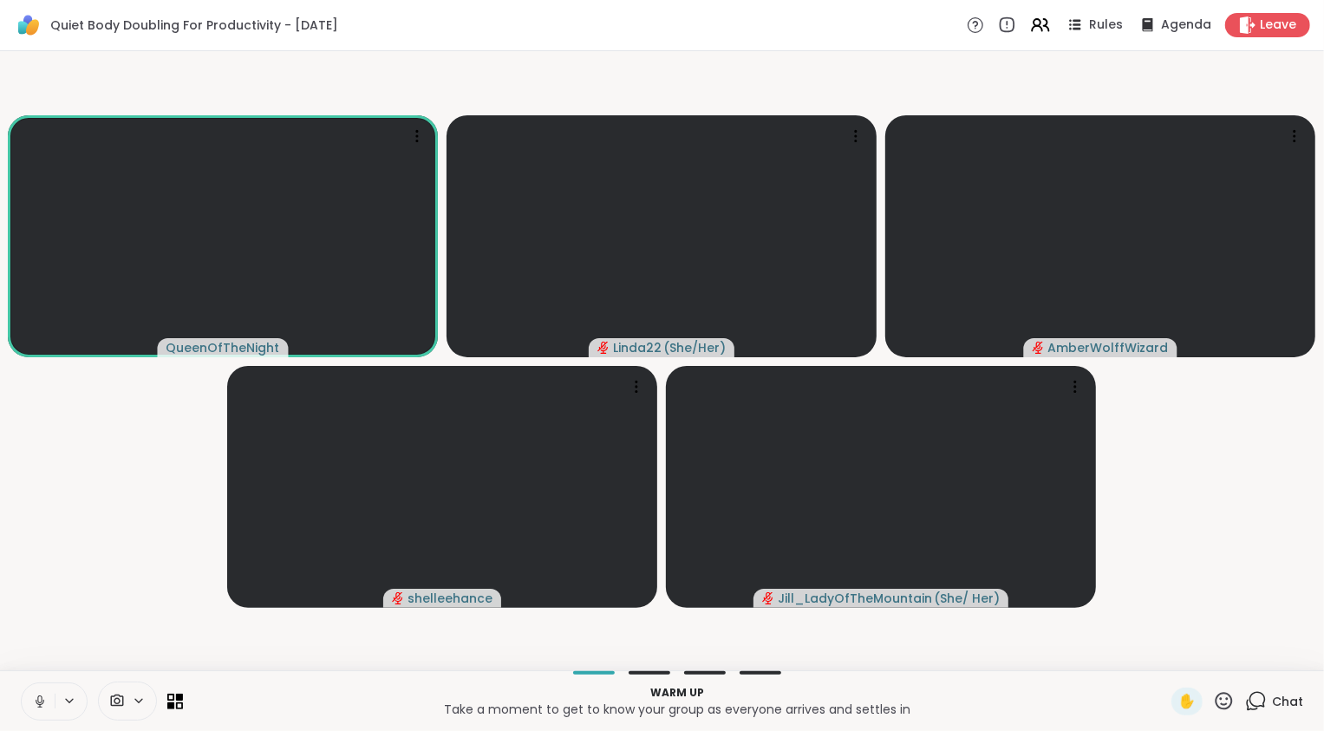
click at [36, 574] on video-player-container "QueenOfTheNight Linda22 ( She/Her ) AmberWolffWizard shelleehance Jill_LadyOfTh…" at bounding box center [662, 360] width 1304 height 605
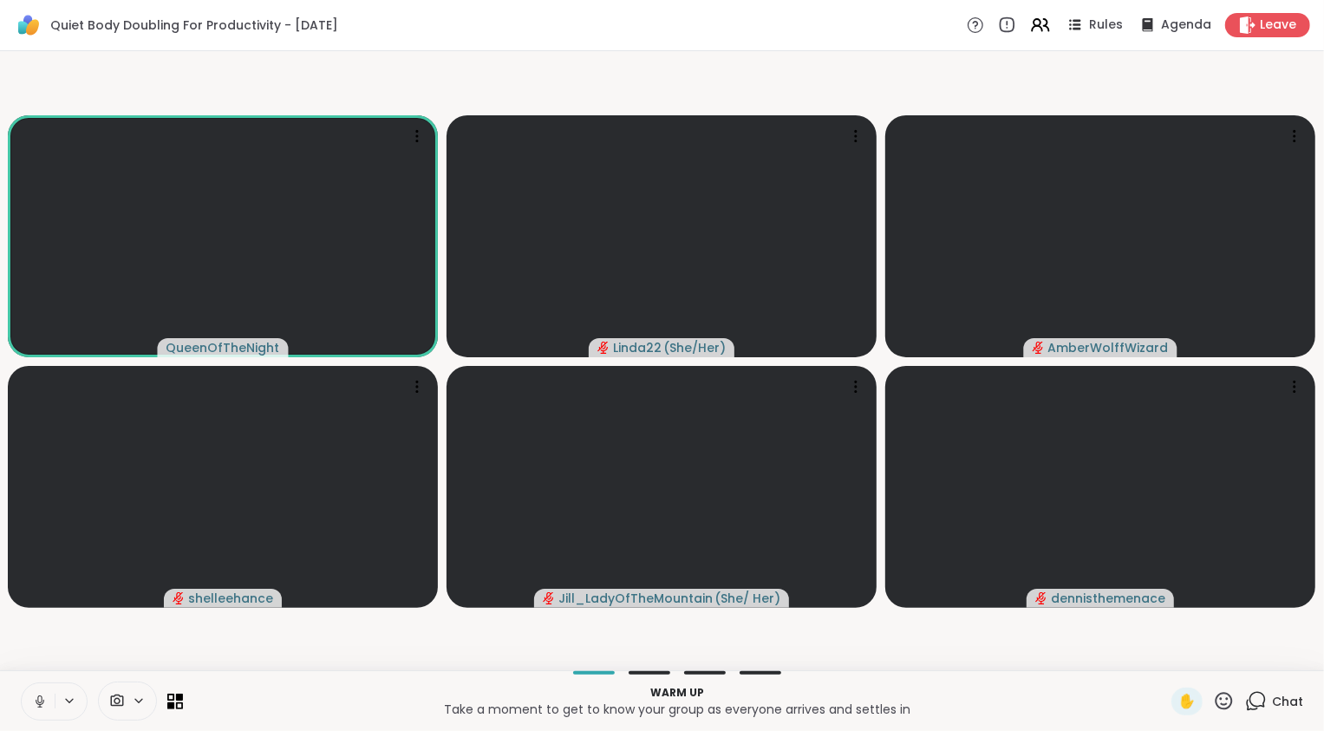
click at [34, 706] on icon at bounding box center [40, 702] width 16 height 16
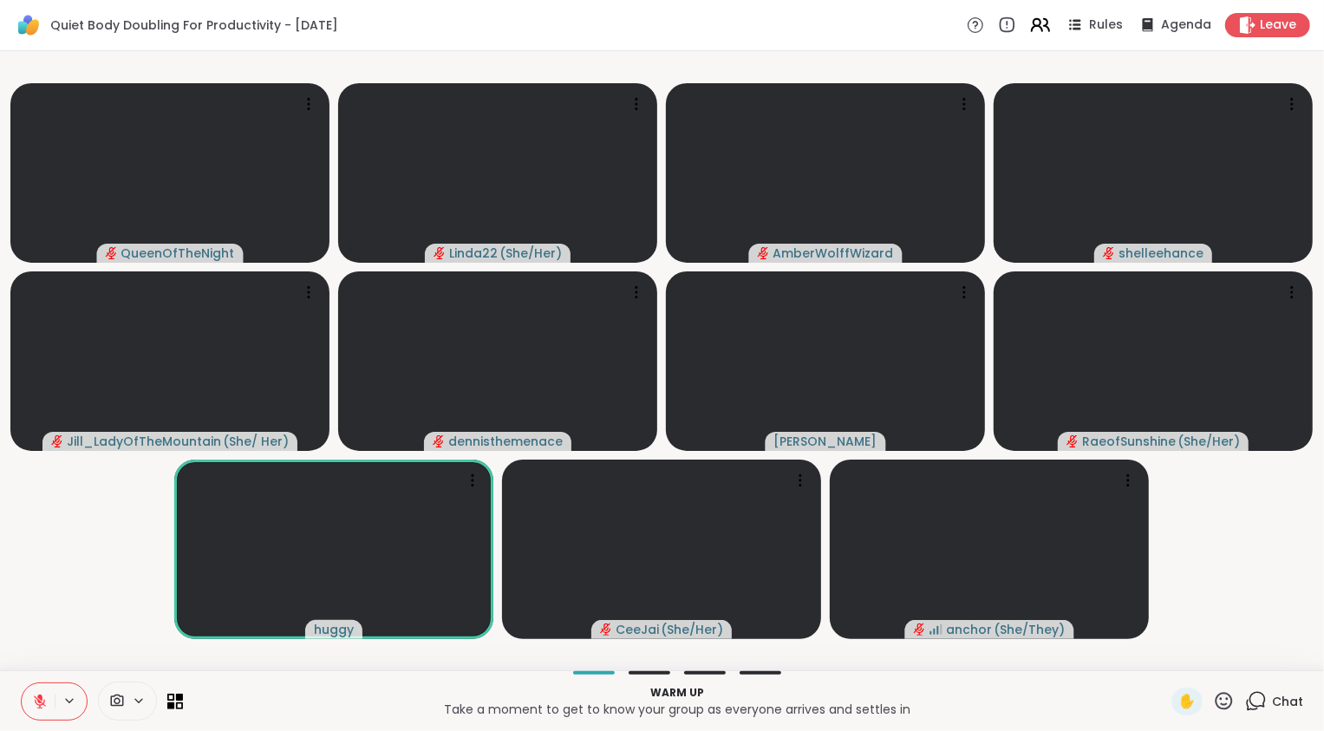
click at [1030, 29] on icon at bounding box center [1041, 25] width 22 height 22
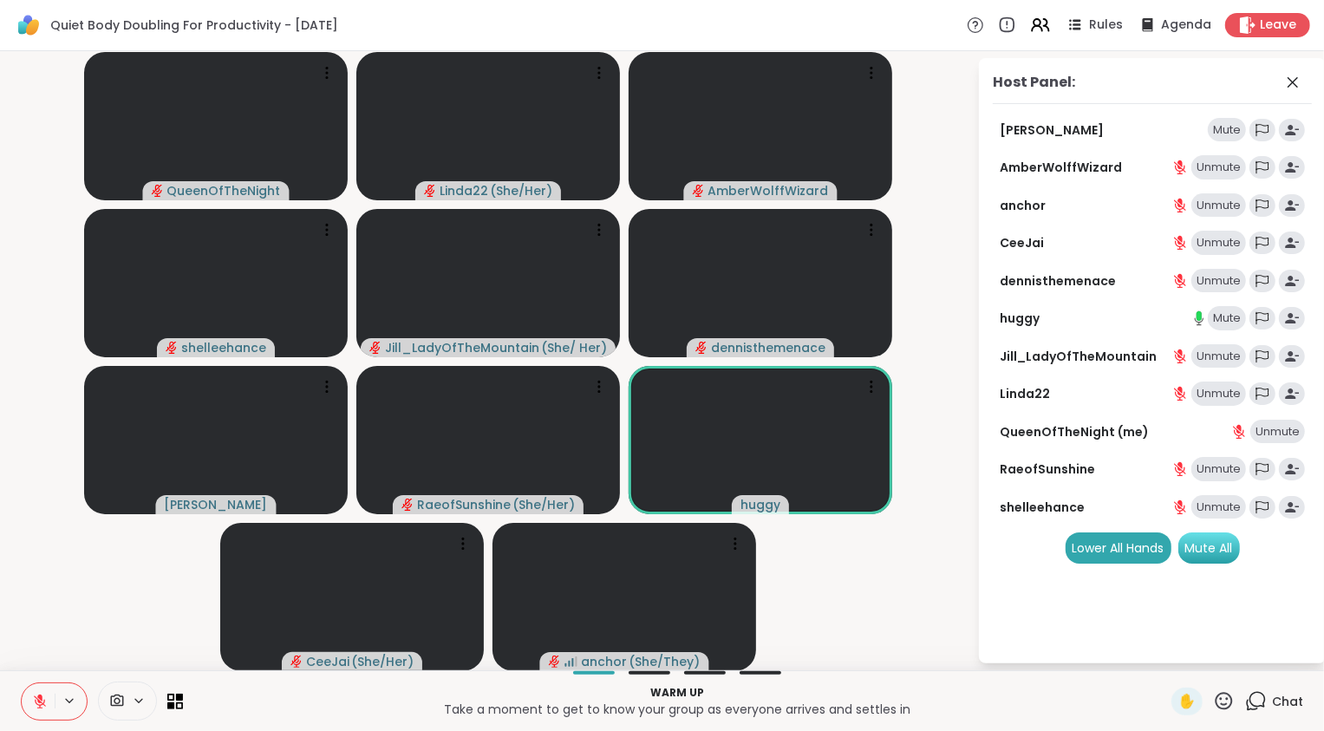
click at [1206, 558] on div "Mute All" at bounding box center [1210, 548] width 62 height 31
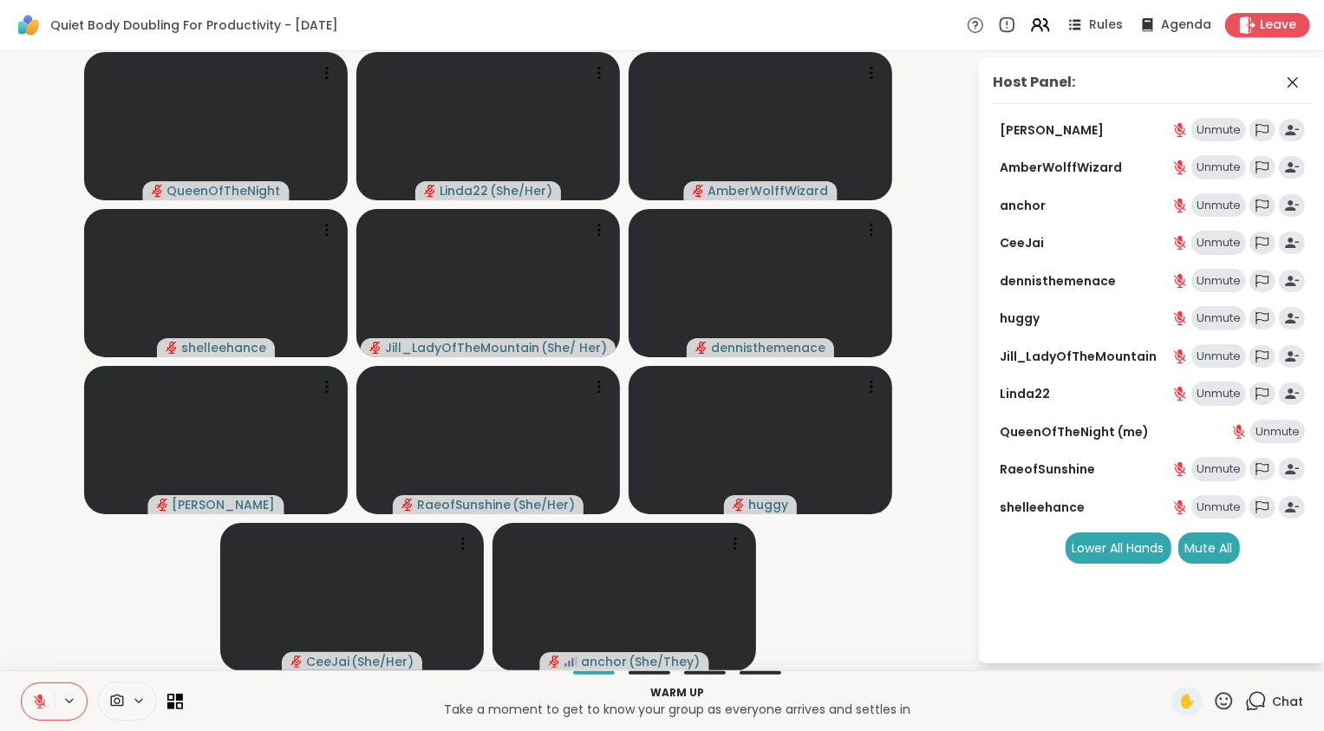
click at [48, 702] on button at bounding box center [38, 701] width 33 height 36
click at [43, 699] on icon at bounding box center [40, 702] width 16 height 16
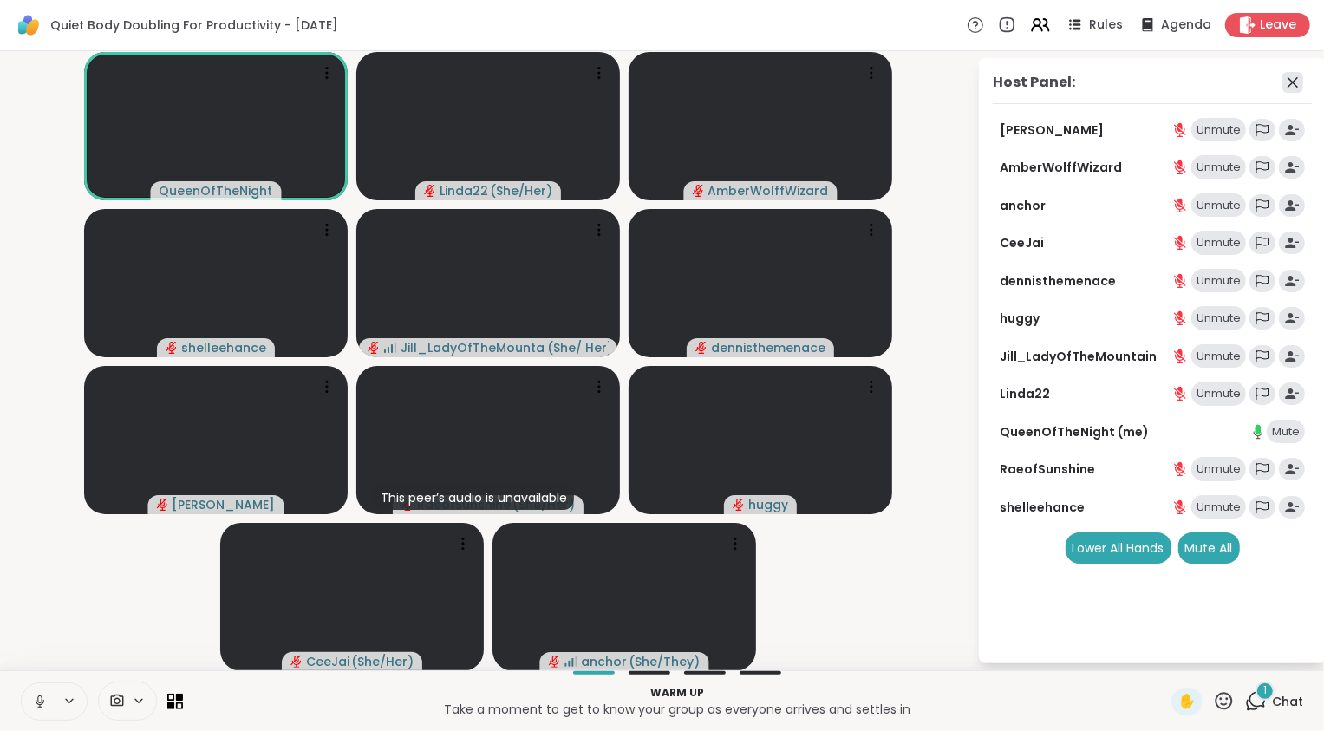
click at [1300, 88] on icon at bounding box center [1293, 82] width 21 height 21
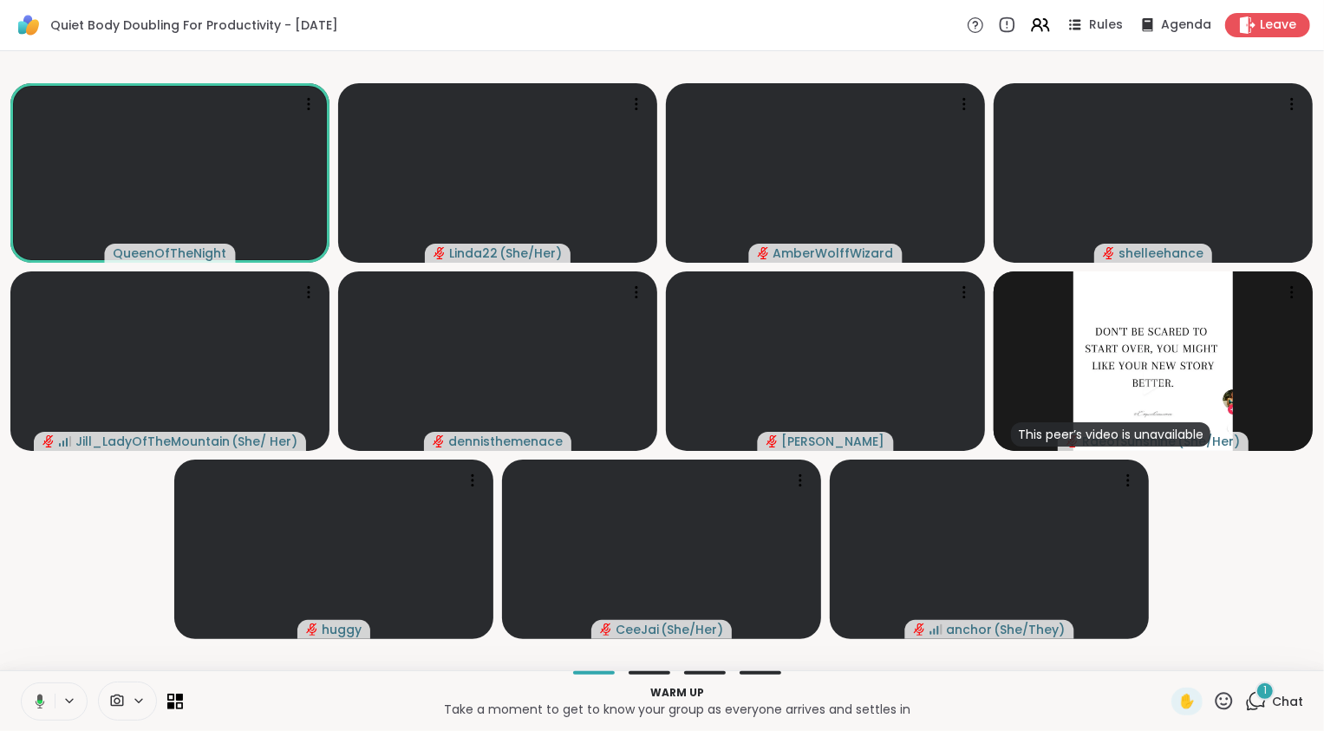
click at [31, 708] on icon at bounding box center [37, 702] width 16 height 16
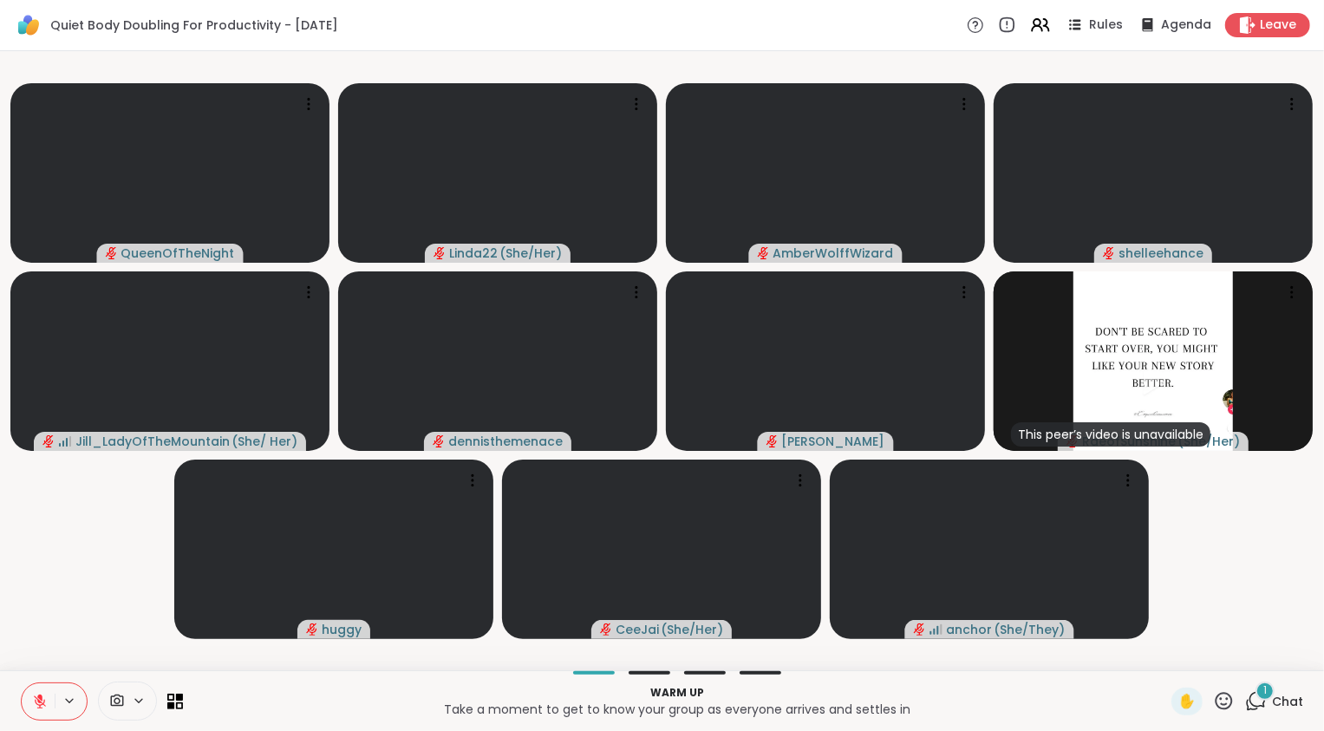
click at [1256, 700] on div "1" at bounding box center [1265, 691] width 19 height 19
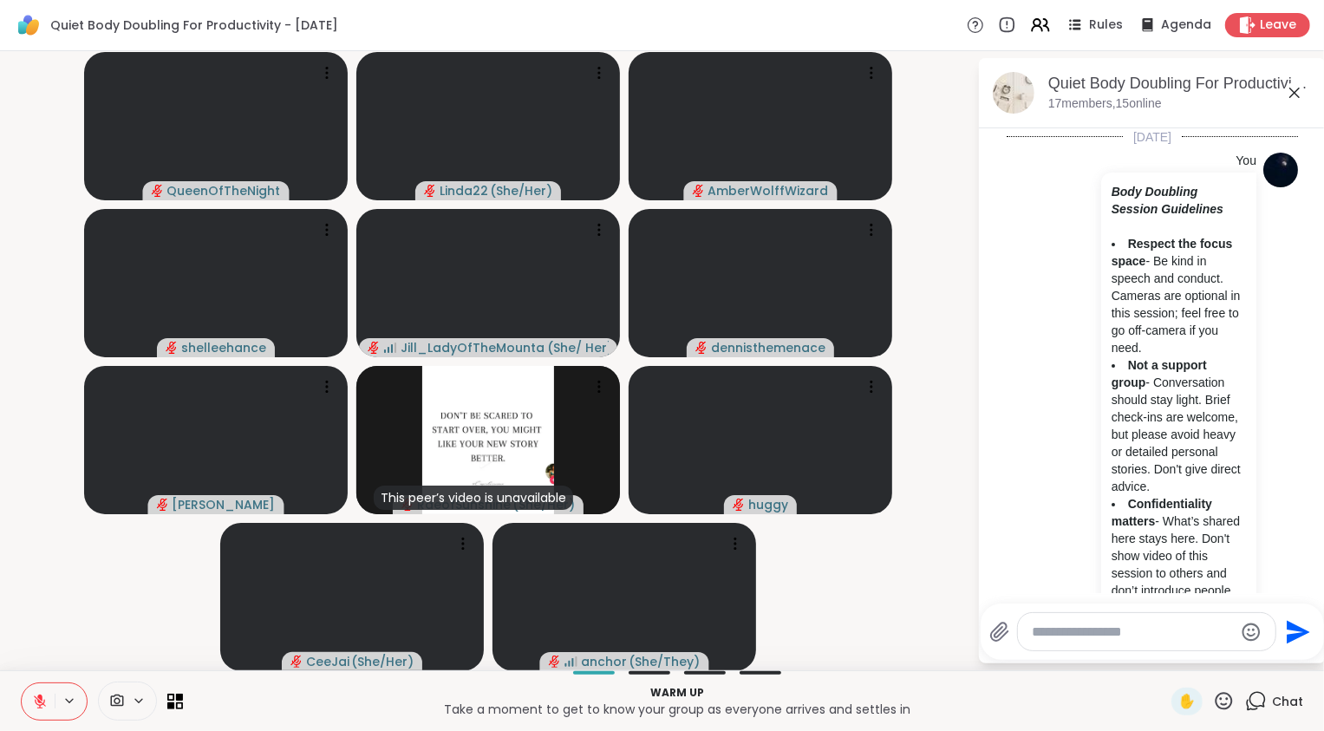
scroll to position [721, 0]
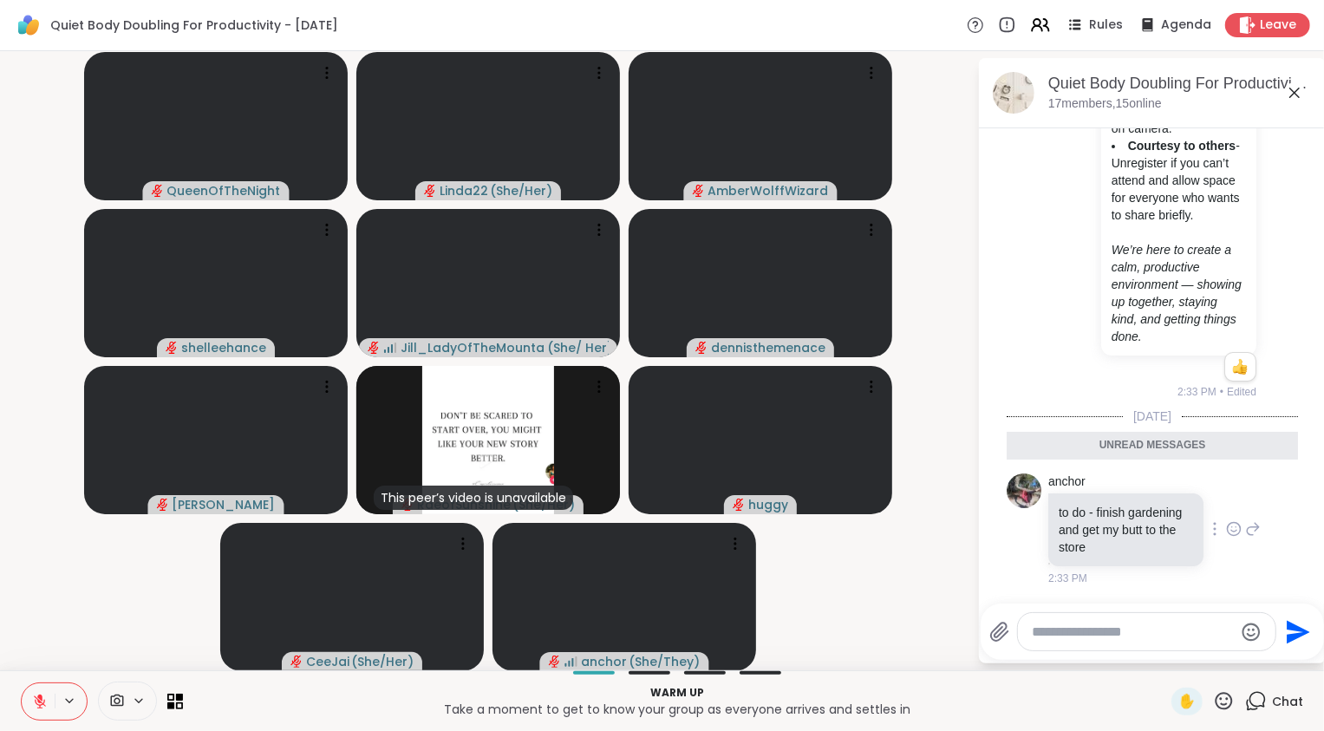
click at [1226, 529] on icon at bounding box center [1234, 528] width 16 height 17
click at [1226, 507] on div "Select Reaction: Heart" at bounding box center [1234, 502] width 16 height 16
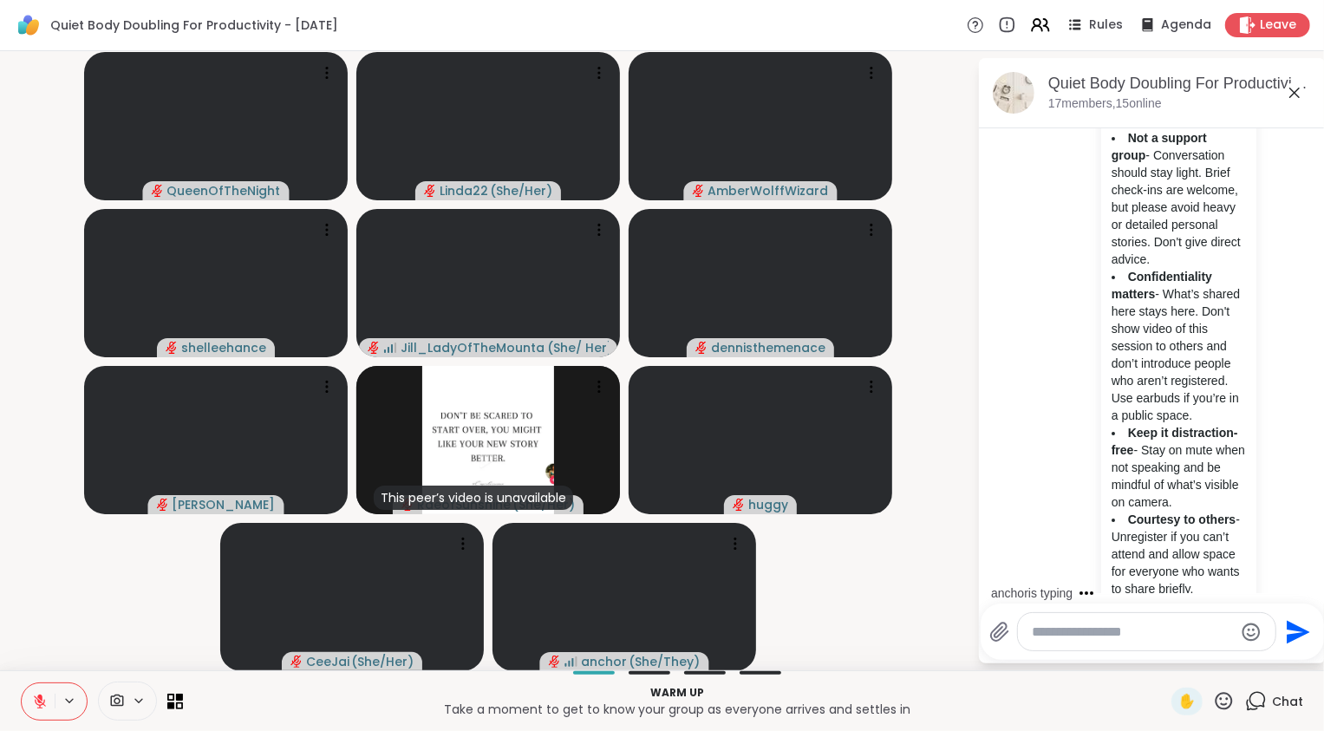
scroll to position [0, 0]
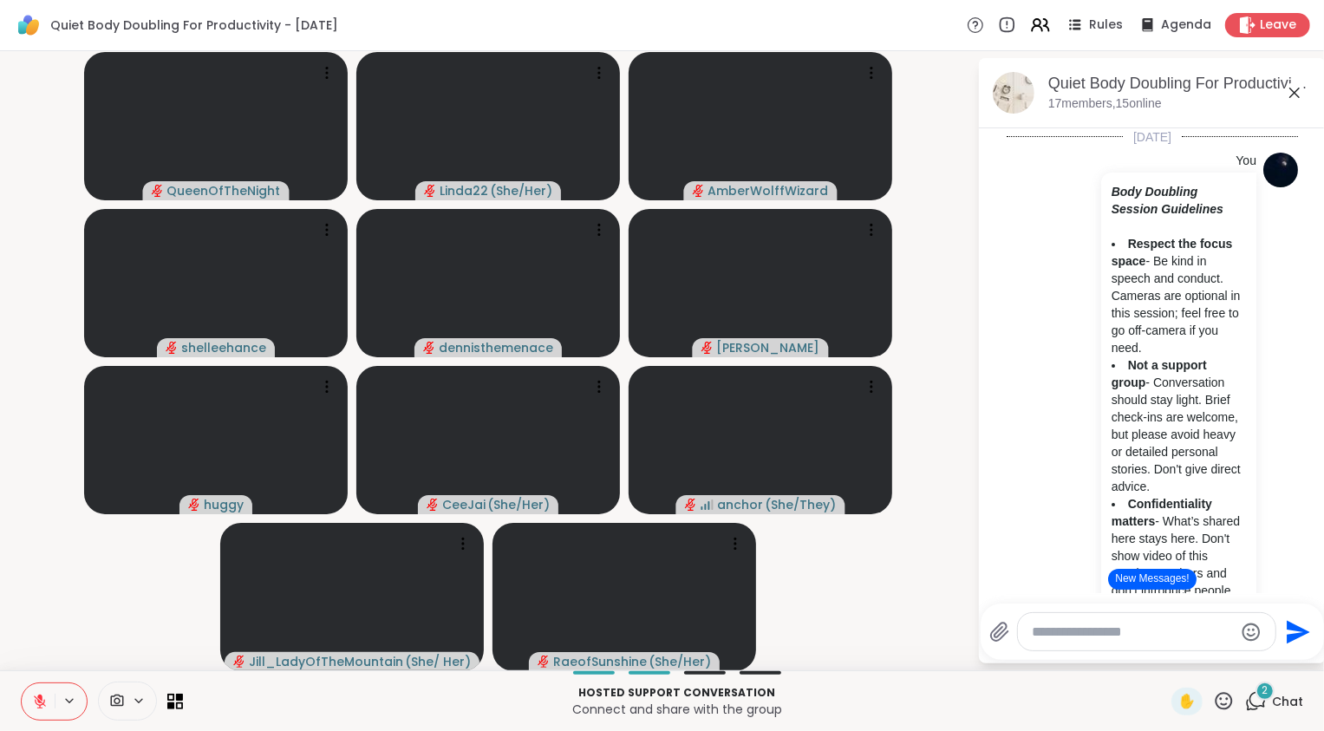
click at [1156, 572] on button "New Messages!" at bounding box center [1152, 579] width 88 height 21
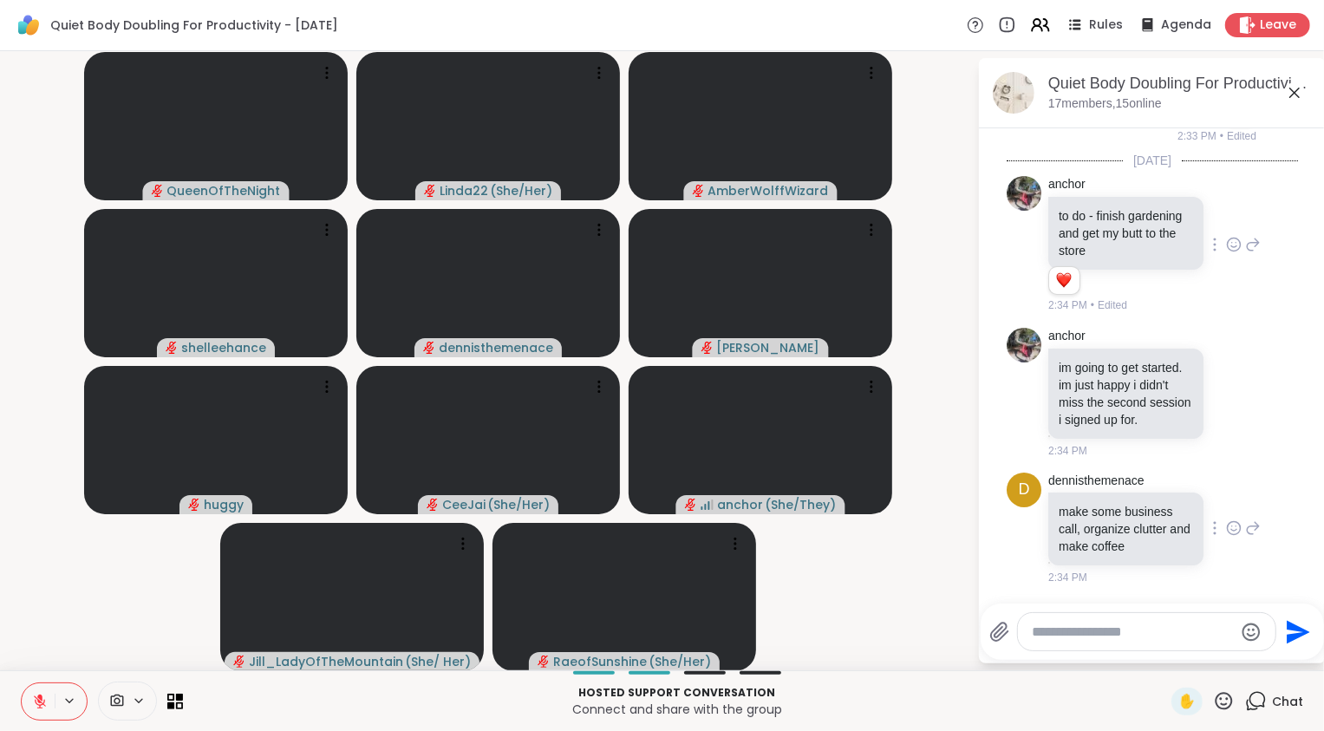
click at [1228, 531] on icon at bounding box center [1234, 528] width 13 height 13
click at [1226, 502] on div "Select Reaction: Heart" at bounding box center [1234, 501] width 16 height 16
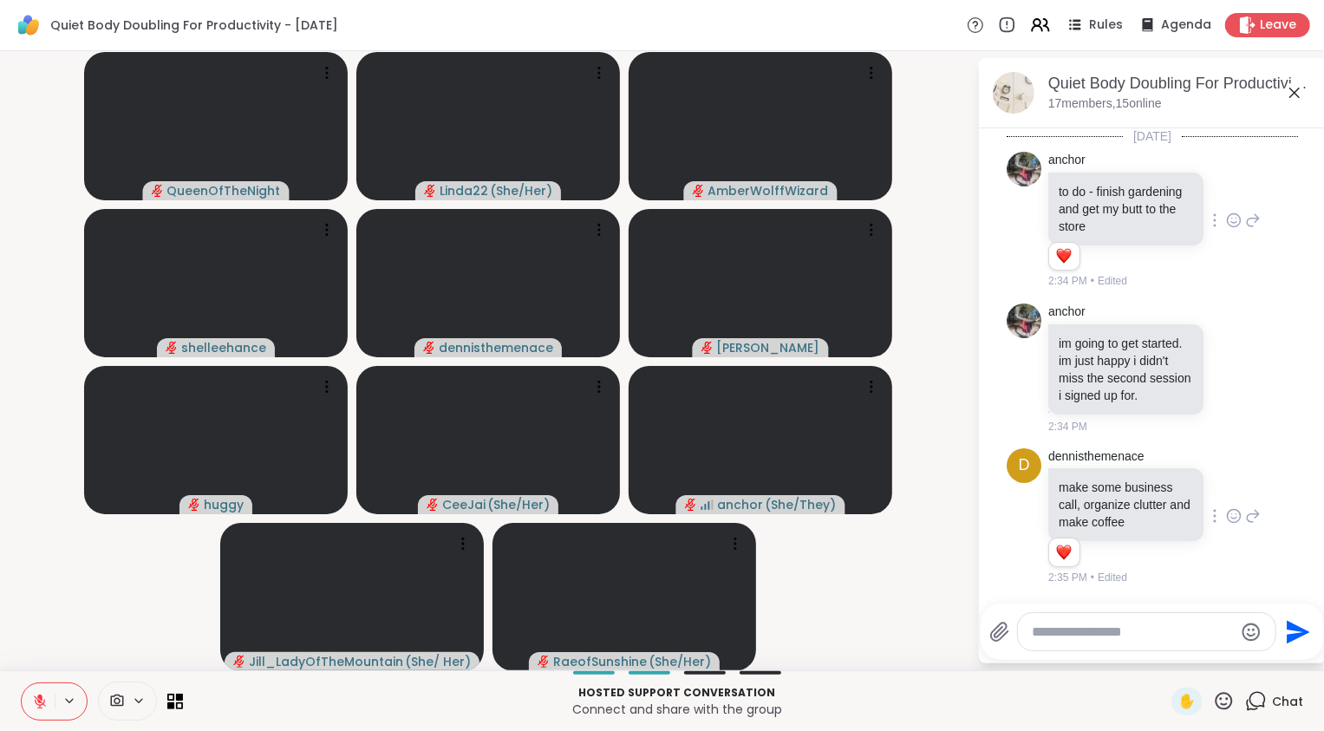
scroll to position [1018, 0]
click at [1232, 369] on icon at bounding box center [1234, 370] width 5 height 2
click at [1226, 333] on div "Select Reaction: Heart" at bounding box center [1234, 341] width 16 height 16
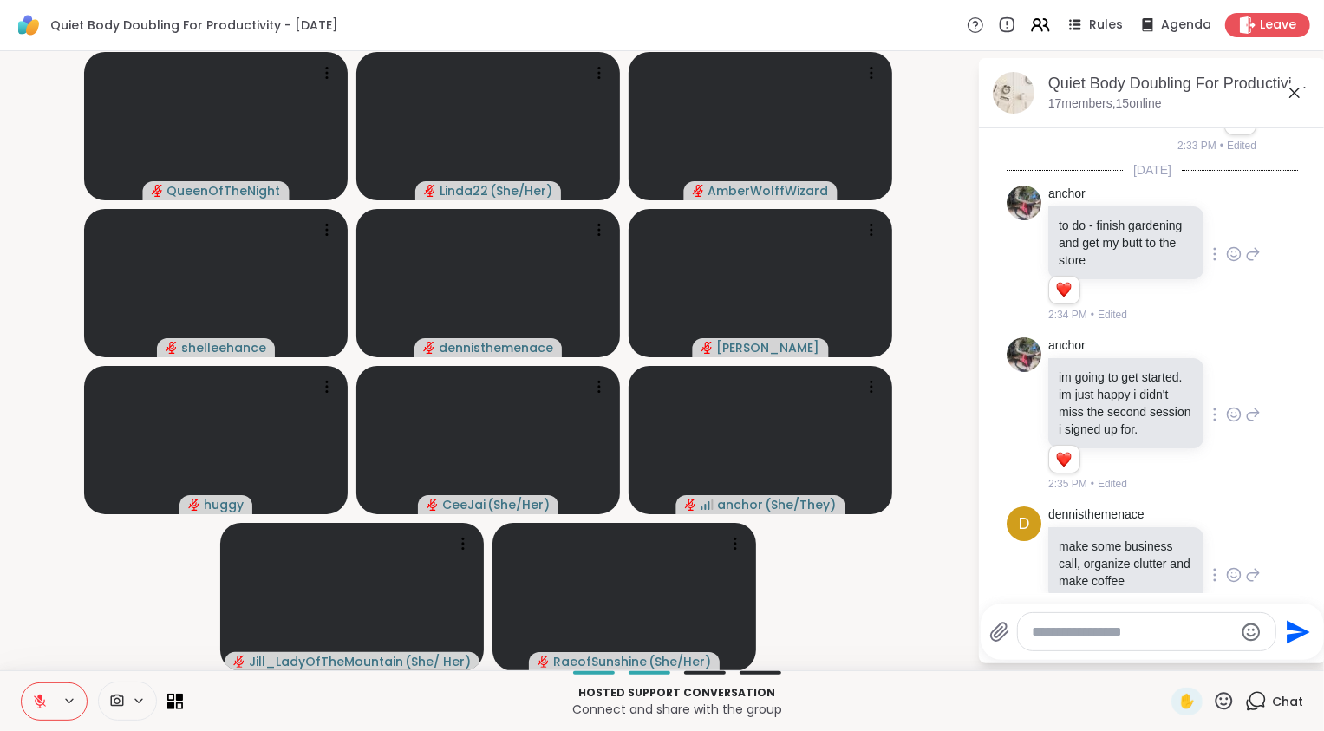
scroll to position [1043, 0]
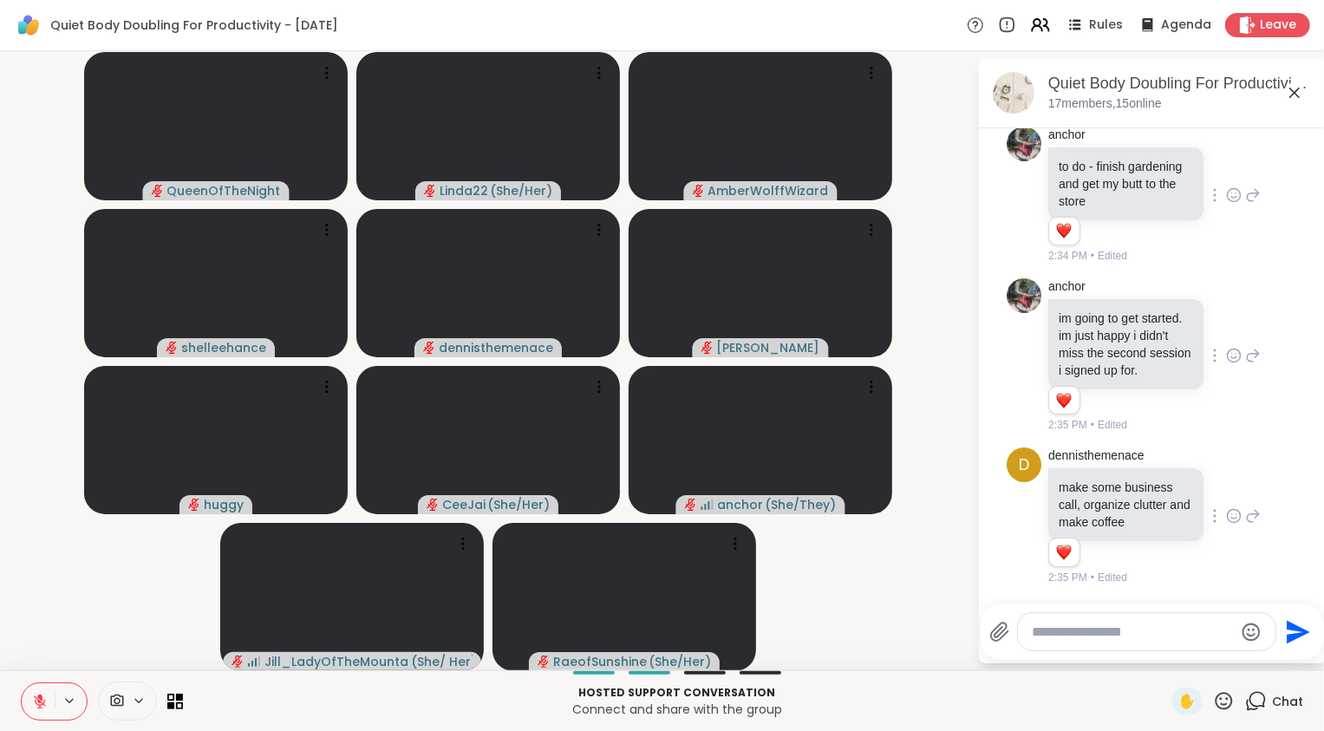
click at [39, 703] on icon at bounding box center [40, 702] width 16 height 16
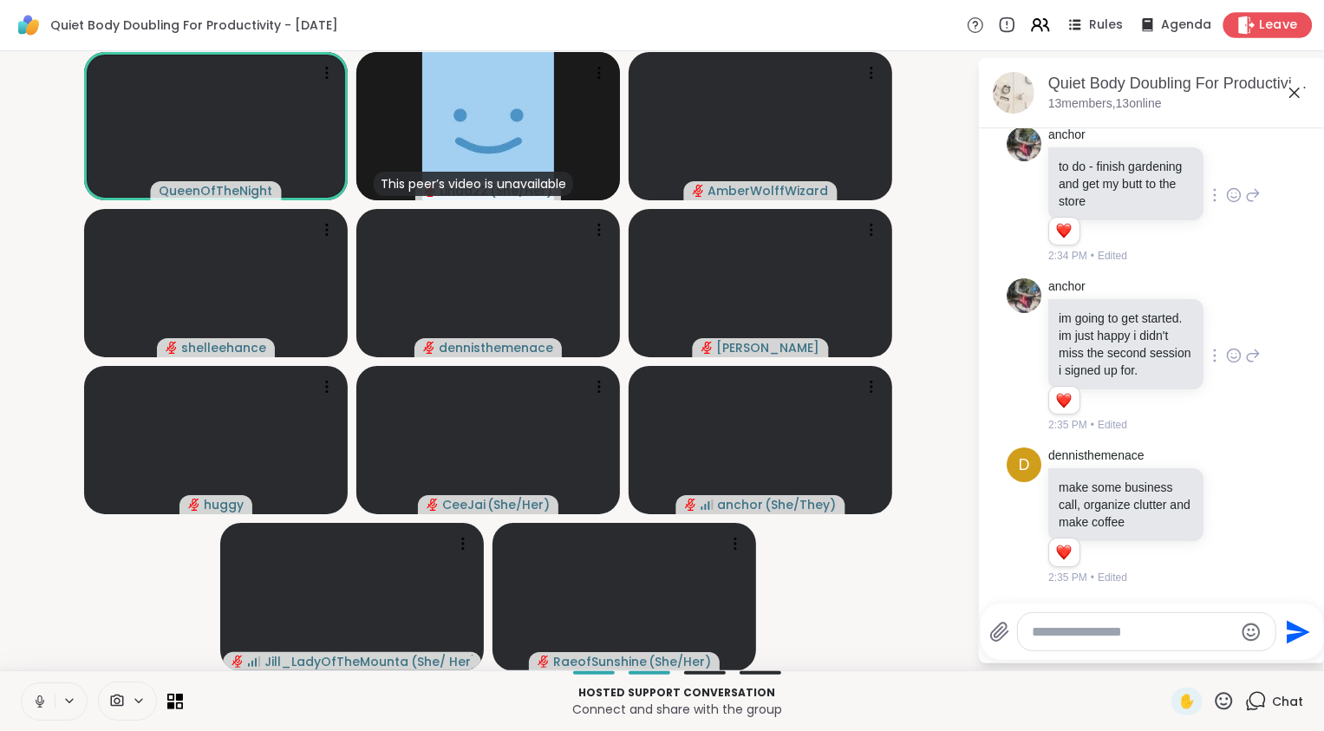
click at [1260, 22] on span "Leave" at bounding box center [1279, 25] width 38 height 18
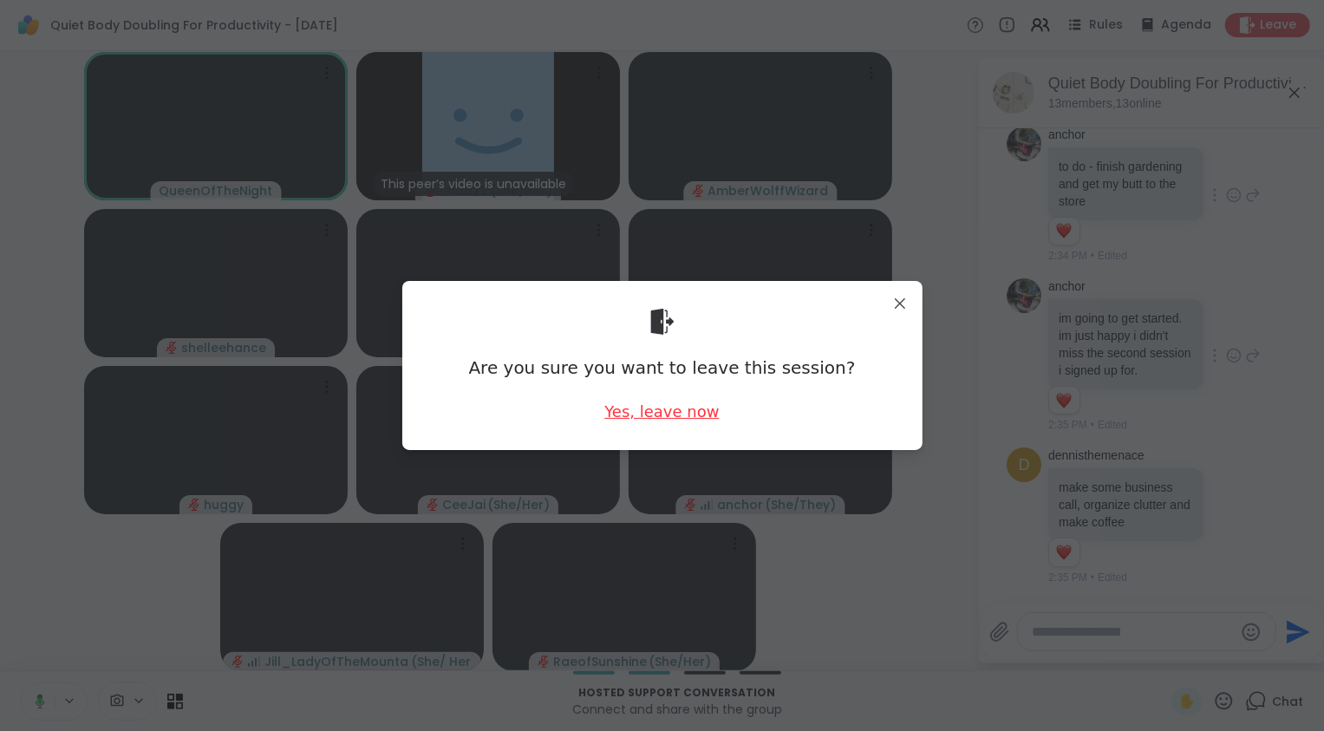
click at [662, 404] on div "Yes, leave now" at bounding box center [662, 412] width 114 height 22
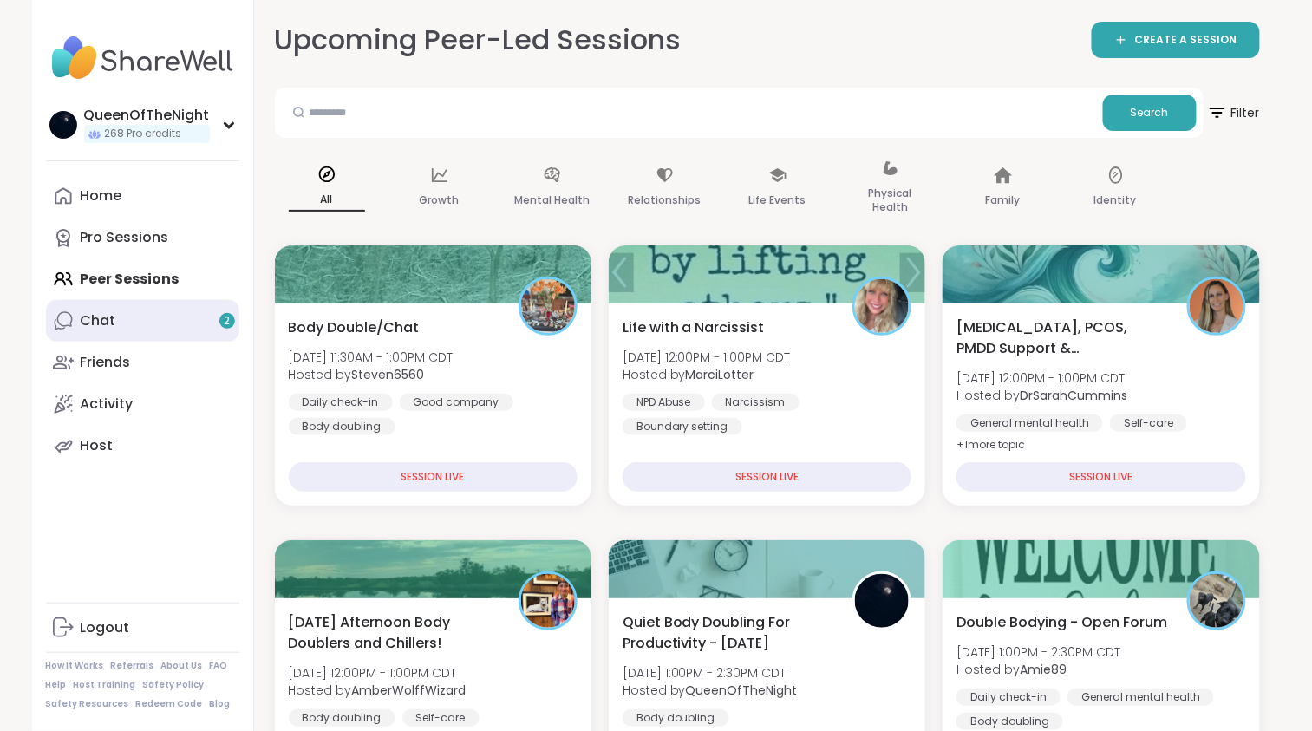
click at [119, 311] on link "Chat 2" at bounding box center [142, 321] width 193 height 42
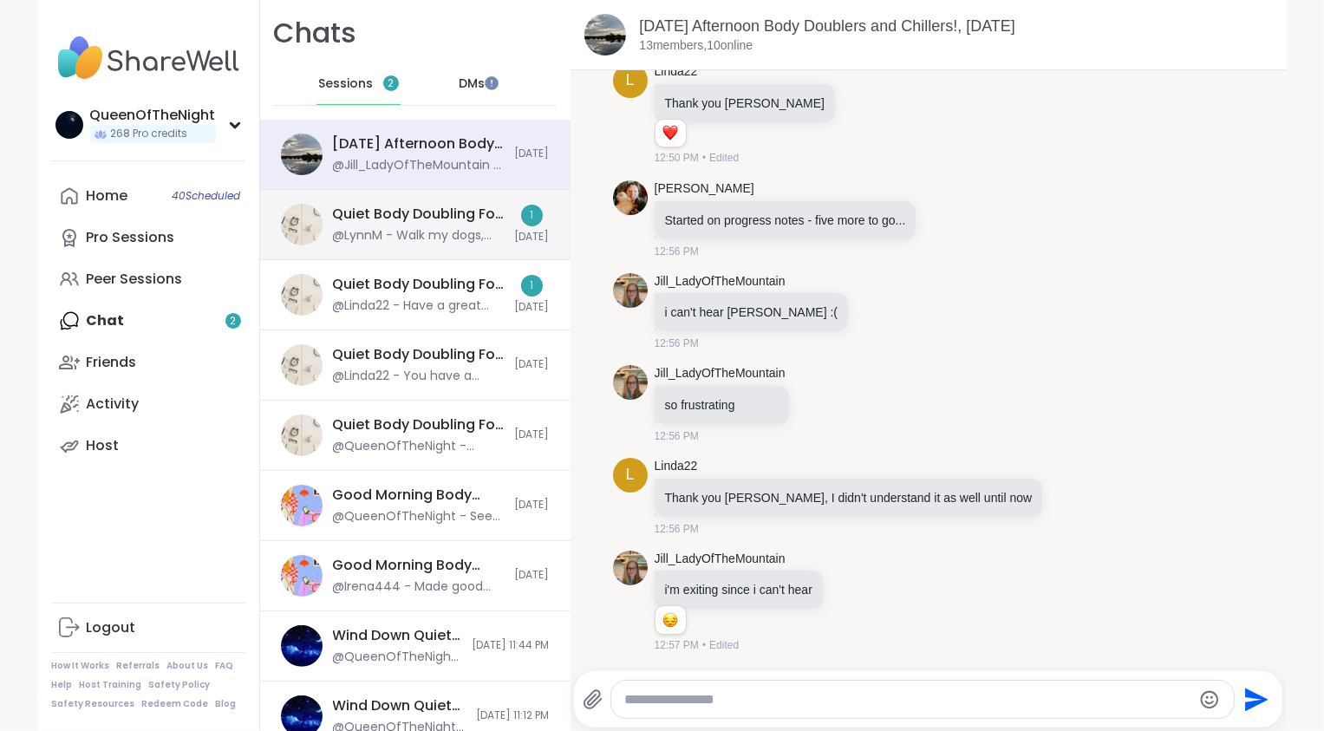
click at [404, 230] on div "@LynnM - Walk my dogs, shower and vacuum. Hi everyone." at bounding box center [419, 235] width 172 height 17
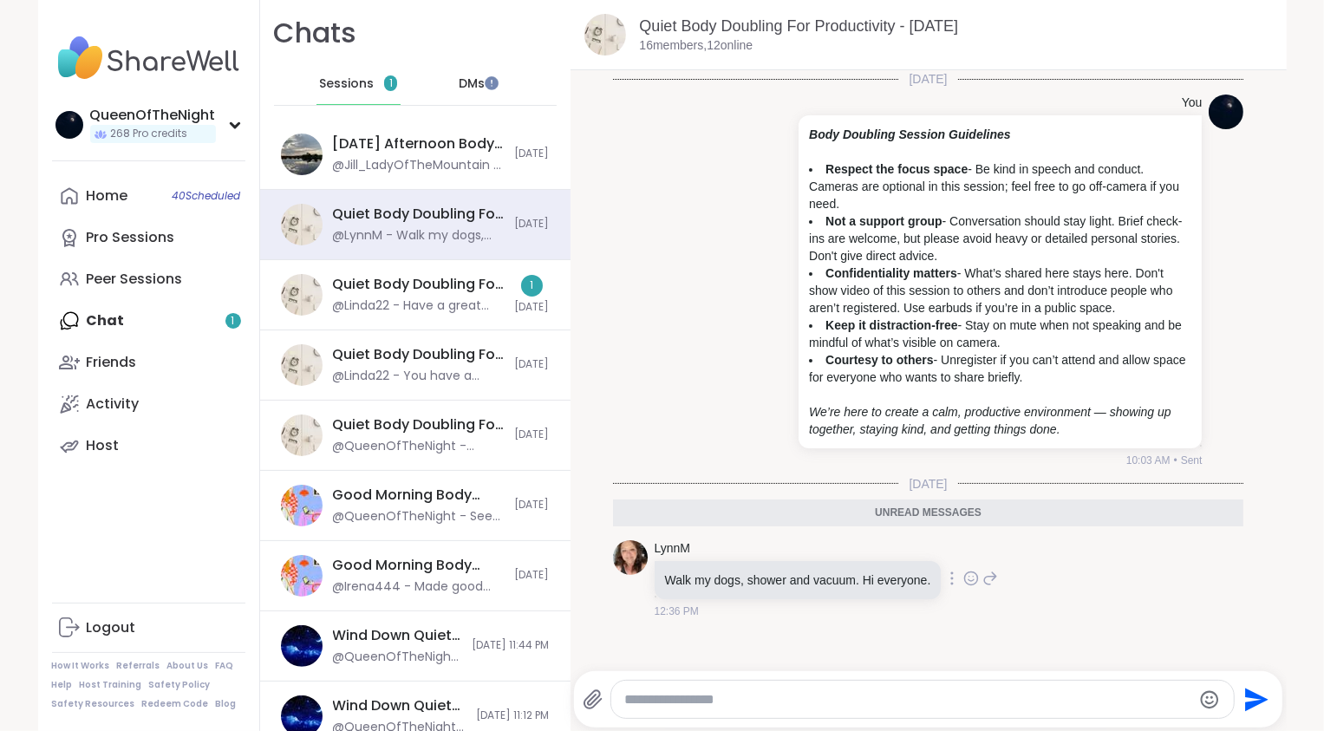
click at [970, 580] on icon at bounding box center [971, 581] width 5 height 2
click at [823, 550] on button "Select Reaction: Heart" at bounding box center [833, 550] width 35 height 35
click at [399, 306] on div "@Linda22 - Have a great day all!" at bounding box center [419, 305] width 172 height 17
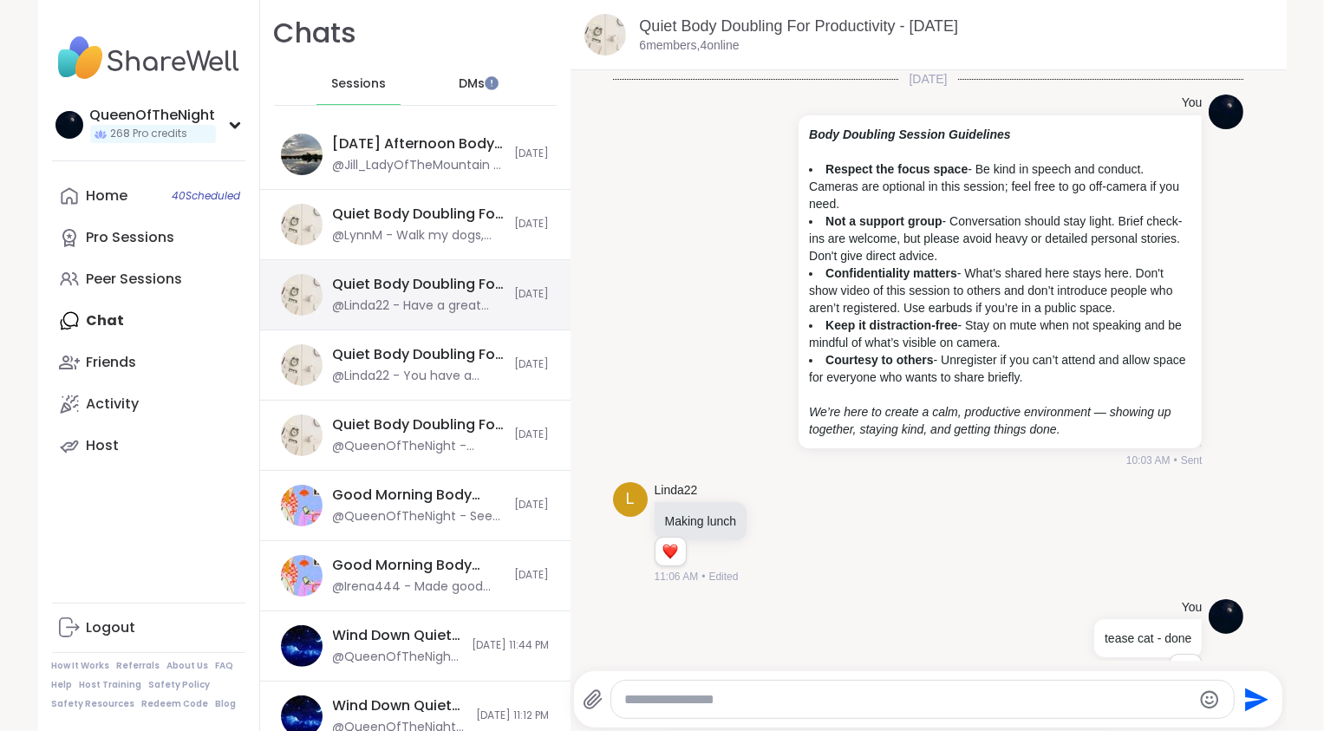
scroll to position [1419, 0]
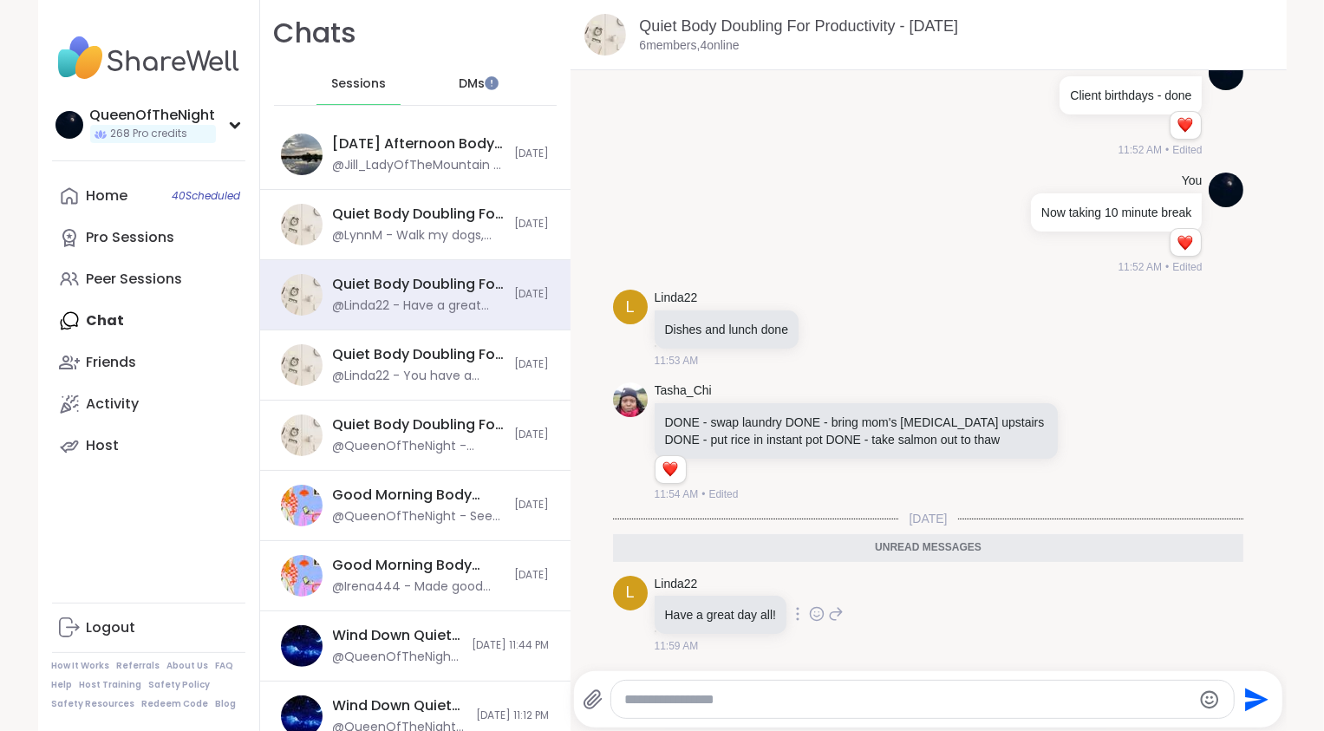
click at [814, 617] on icon at bounding box center [816, 616] width 5 height 2
click at [816, 587] on div "Select Reaction: Heart" at bounding box center [817, 587] width 16 height 16
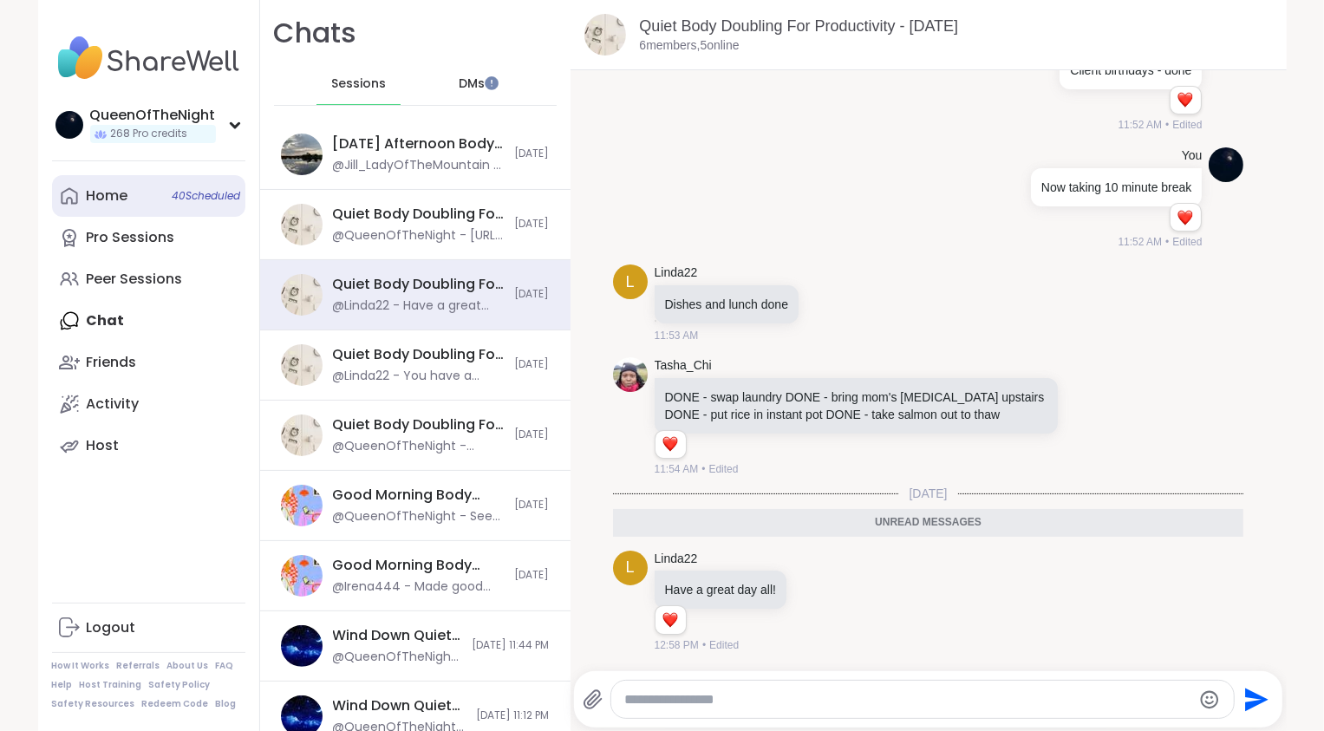
click at [138, 196] on link "Home 40 Scheduled" at bounding box center [148, 196] width 193 height 42
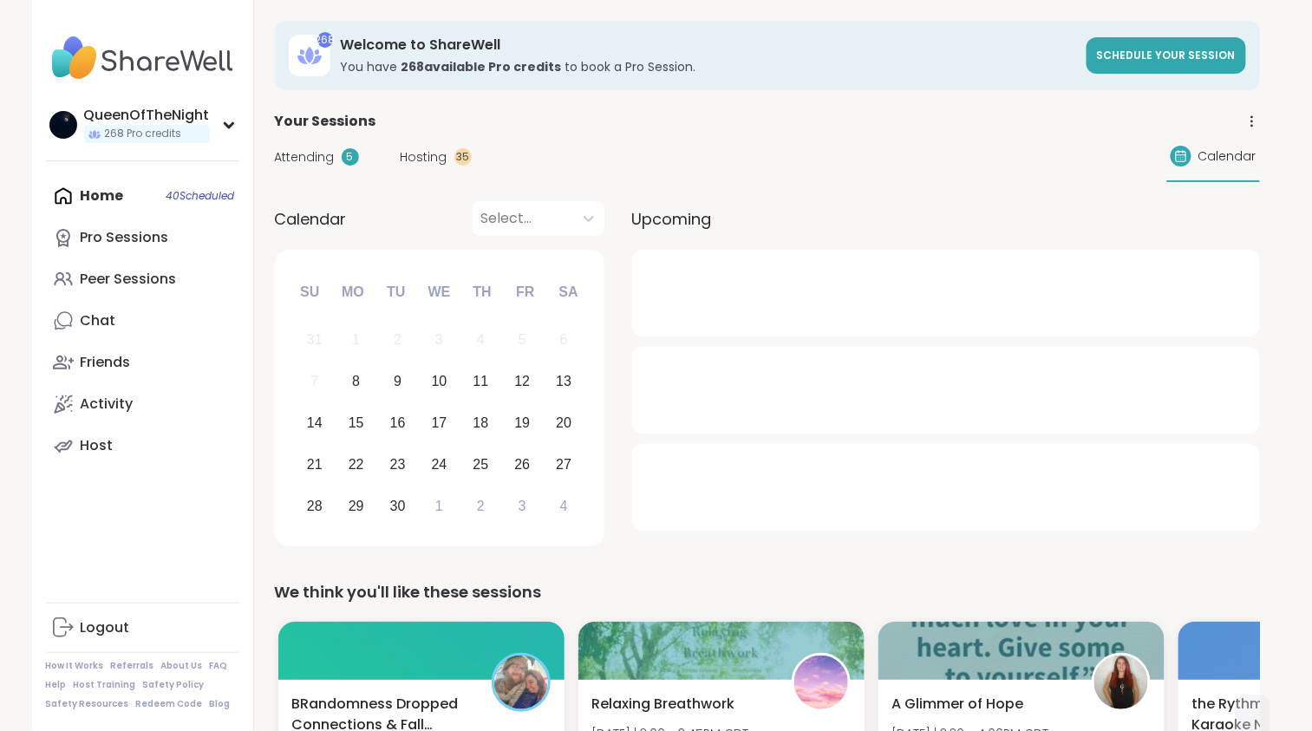
click at [421, 160] on span "Hosting" at bounding box center [424, 157] width 47 height 18
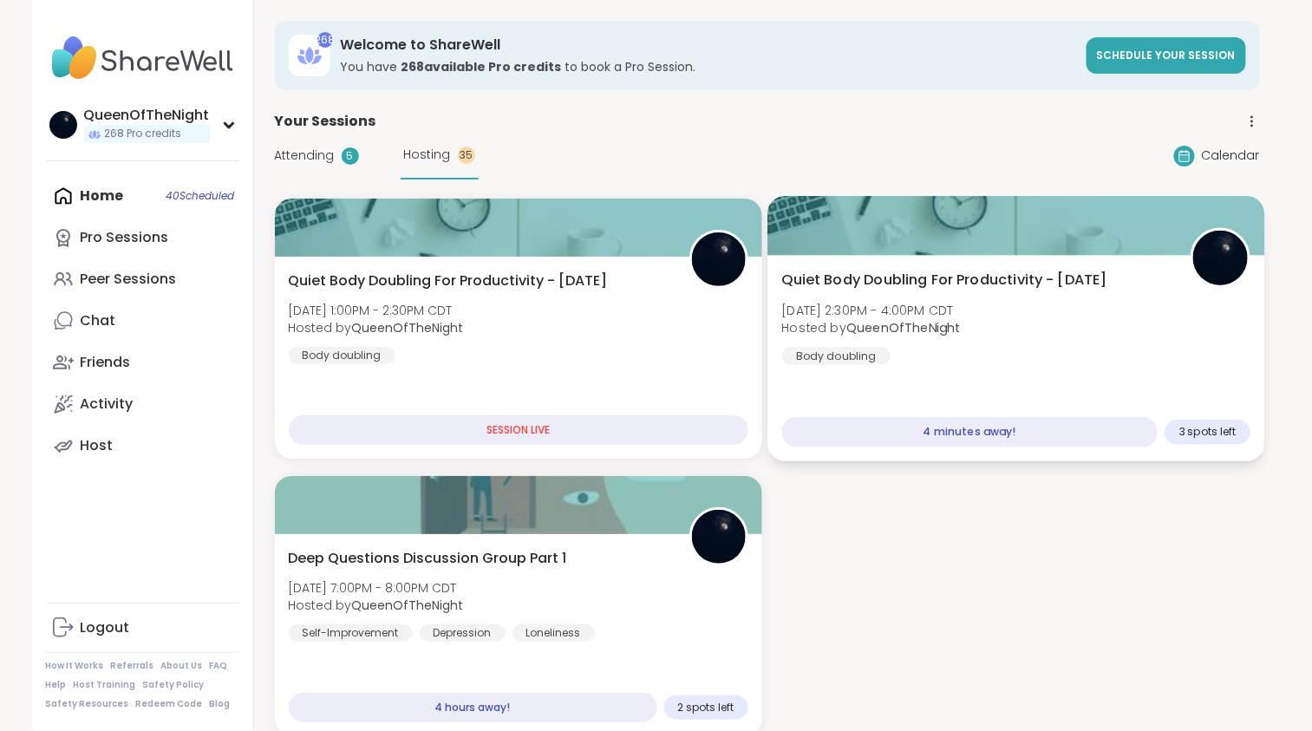
click at [1010, 315] on div "Quiet Body Doubling For Productivity - [DATE] [DATE] 2:30PM - 4:00PM CDT Hosted…" at bounding box center [1015, 317] width 469 height 95
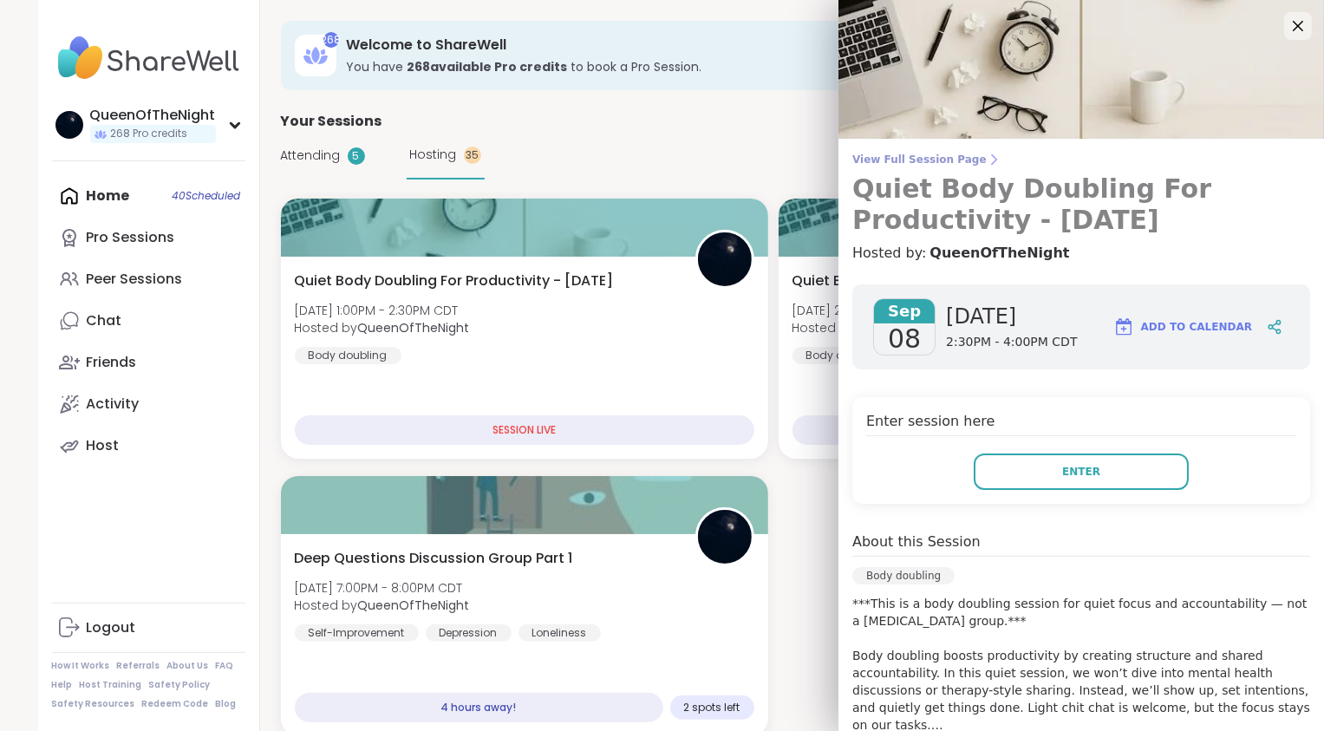
click at [935, 161] on span "View Full Session Page" at bounding box center [1082, 160] width 458 height 14
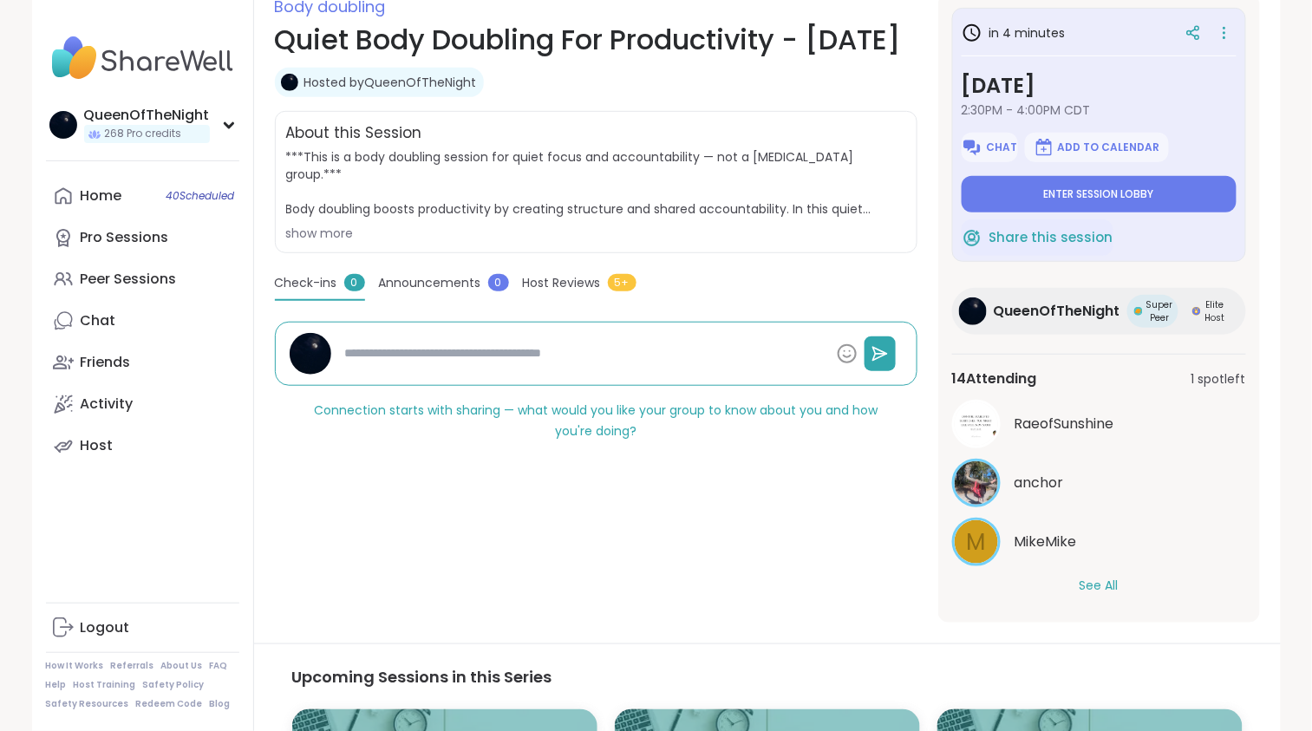
scroll to position [280, 0]
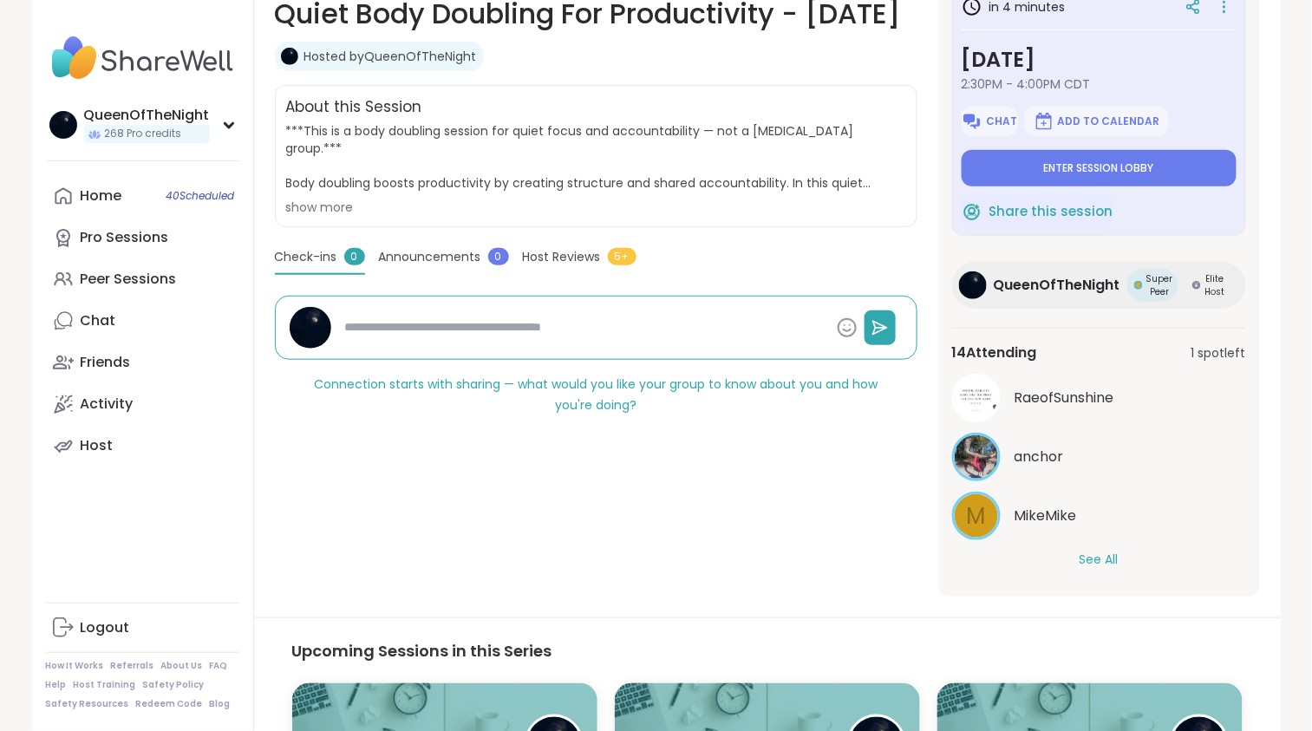
click at [1098, 565] on button "See All" at bounding box center [1099, 560] width 39 height 18
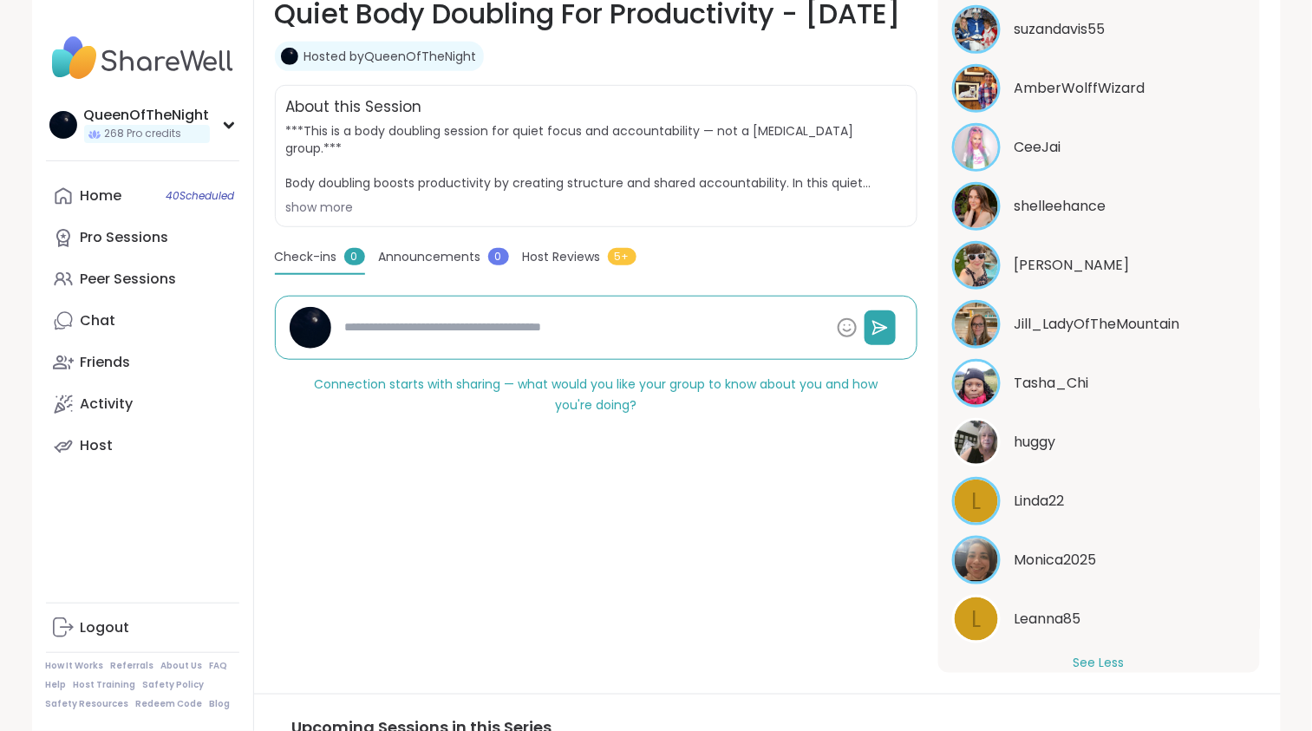
scroll to position [586, 0]
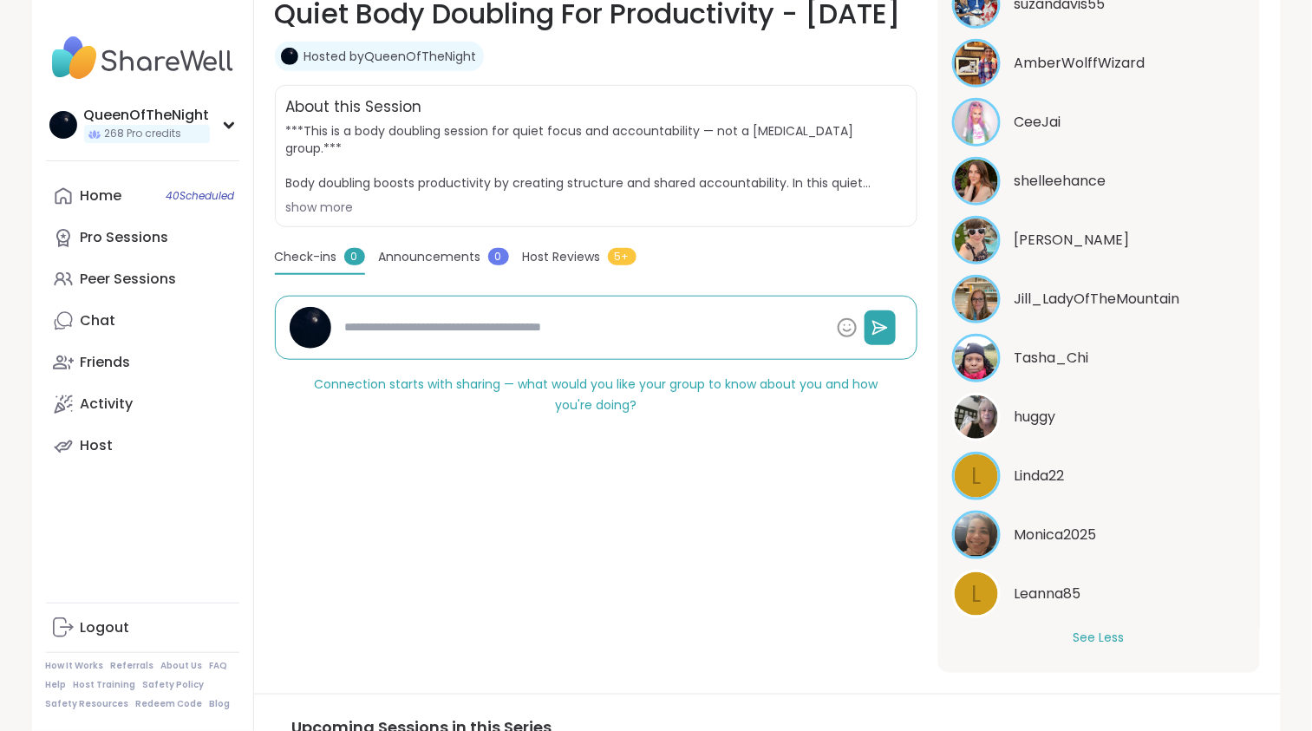
type textarea "*"
